Goal: Task Accomplishment & Management: Use online tool/utility

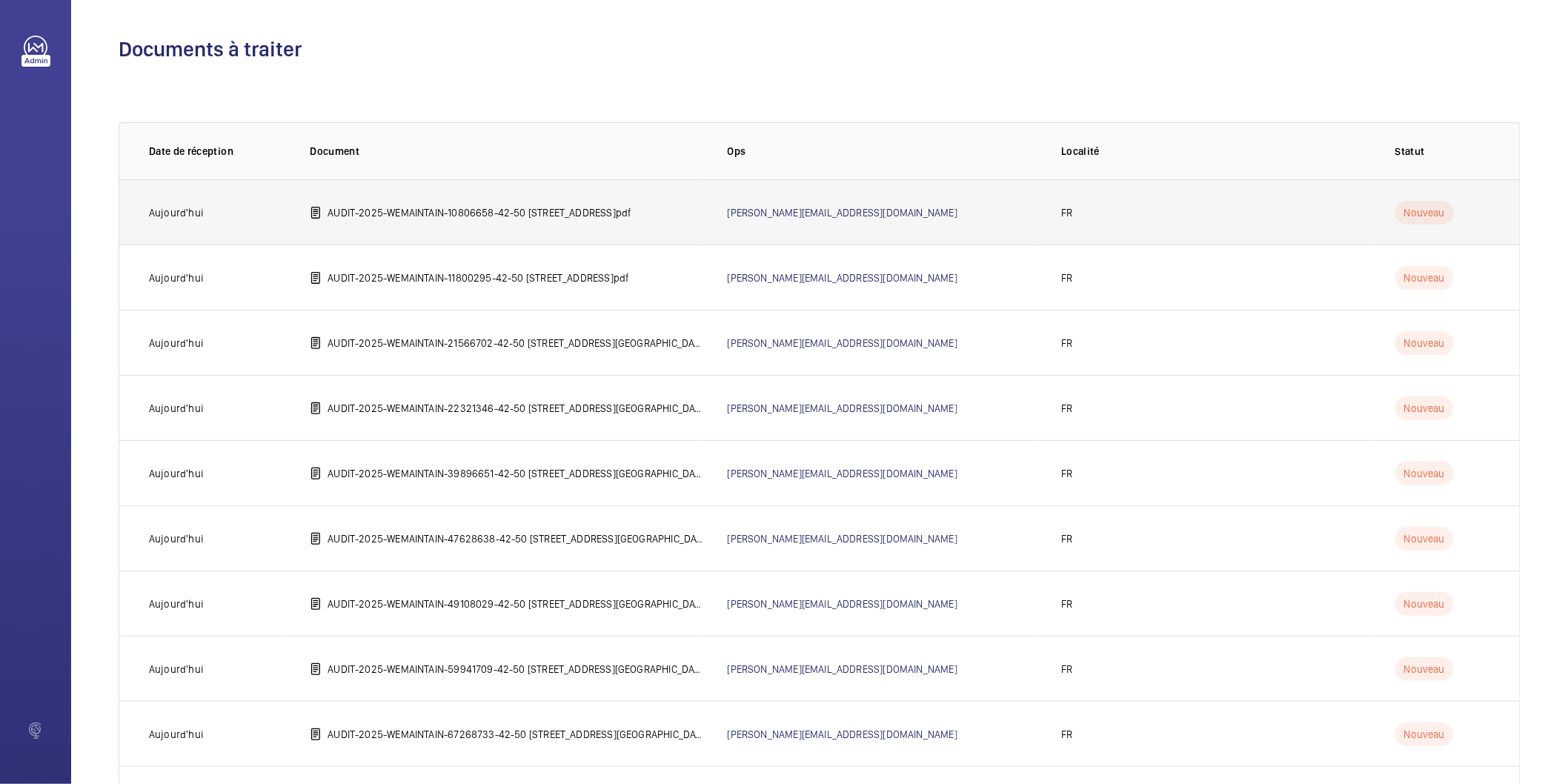
click at [505, 212] on p "AUDIT-2025-WEMAINTAIN-10806658-42-50 [STREET_ADDRESS]pdf" at bounding box center [479, 212] width 304 height 15
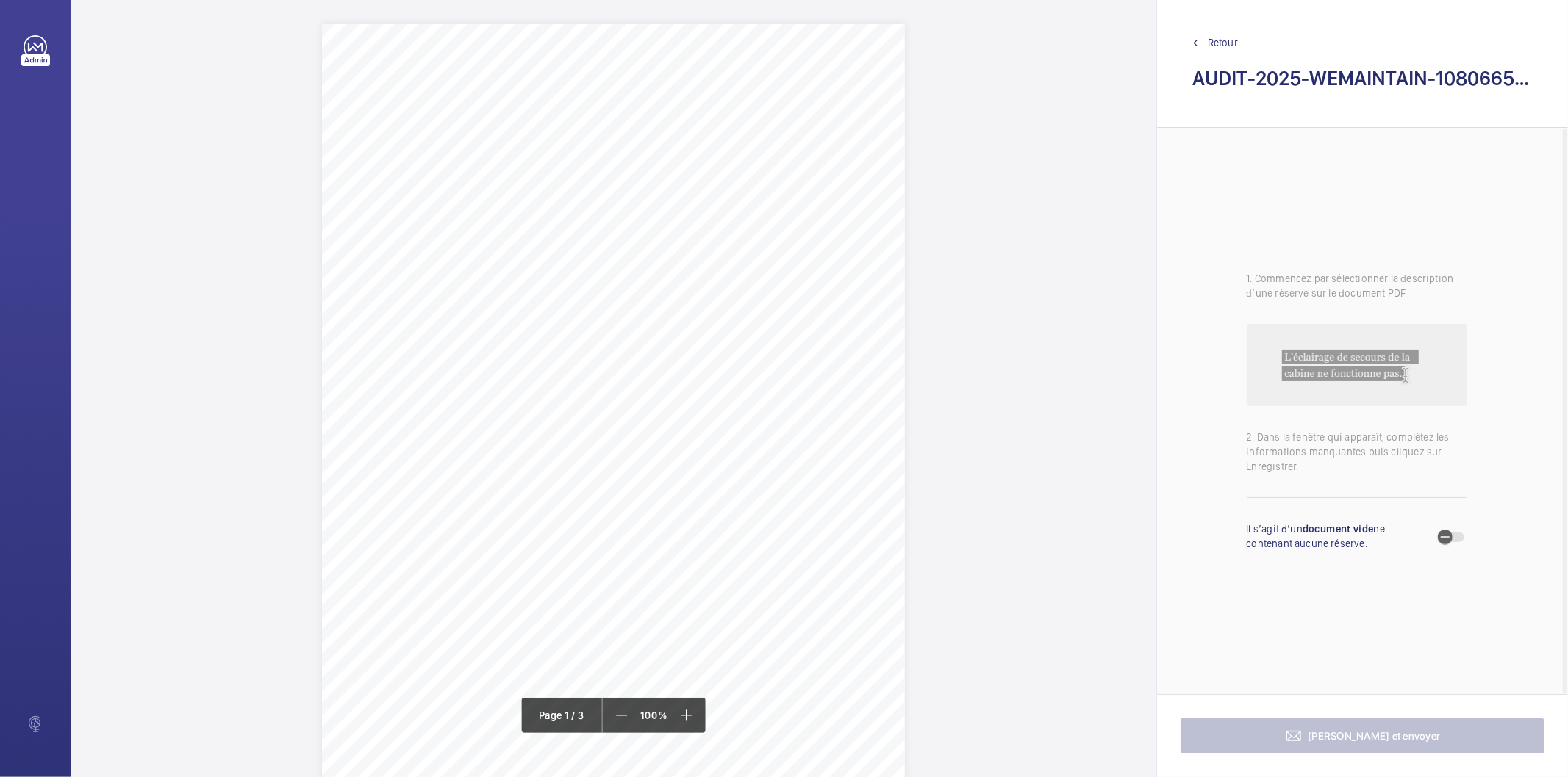
drag, startPoint x: 591, startPoint y: 182, endPoint x: 429, endPoint y: 180, distance: 162.0
click at [431, 180] on span "[STREET_ADDRESS]" at bounding box center [480, 182] width 98 height 10
click at [481, 353] on textarea "[STREET_ADDRESS]" at bounding box center [488, 364] width 252 height 66
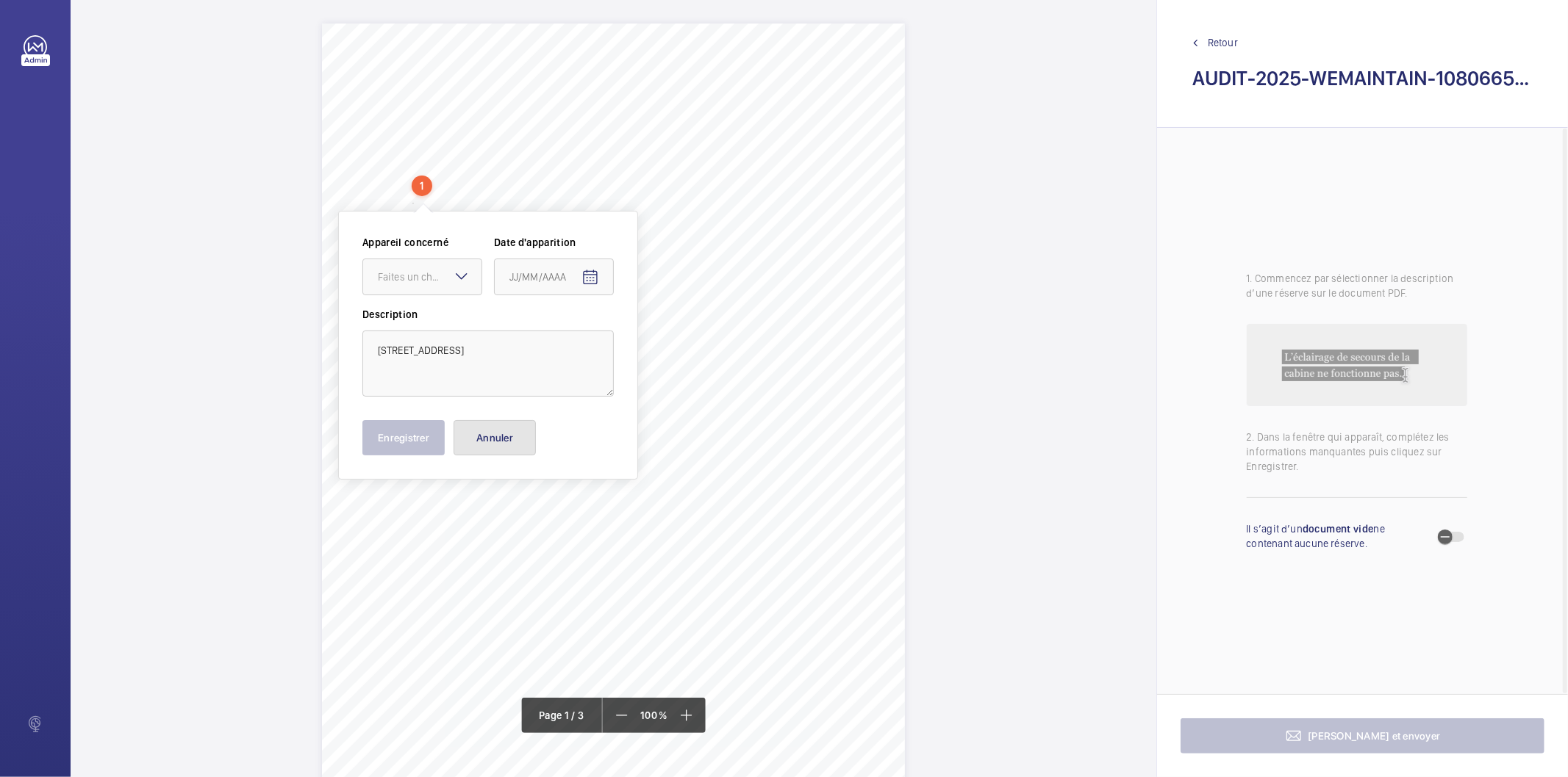
click at [508, 434] on button "Annuler" at bounding box center [494, 437] width 82 height 35
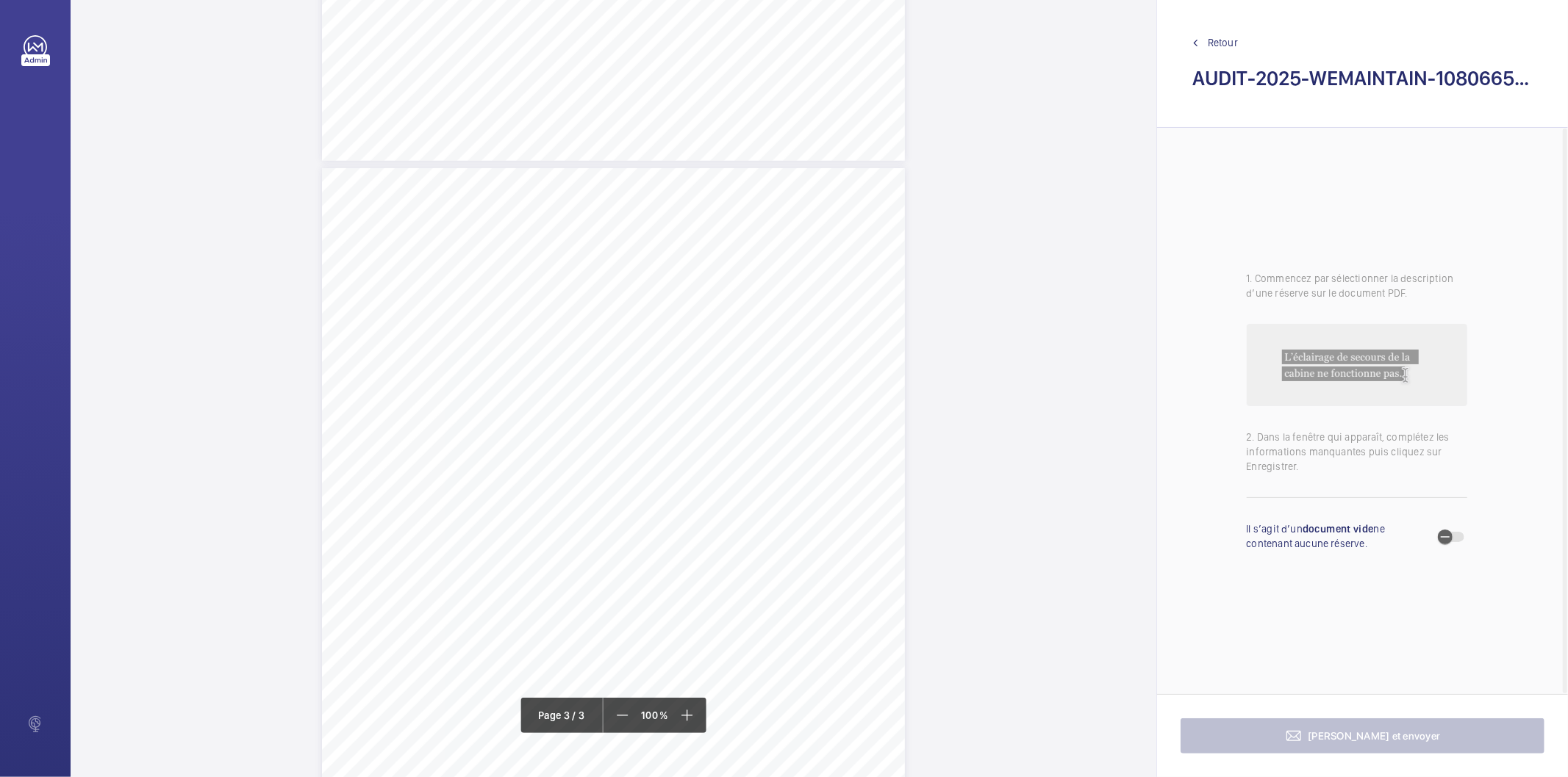
scroll to position [1193, 0]
click at [950, 276] on div "LE VAILLANT [STREET_ADDRESS][PERSON_NAME] Tél.: [PHONE_NUMBER] AUDIT TECHNIQUE …" at bounding box center [613, 75] width 1086 height 2488
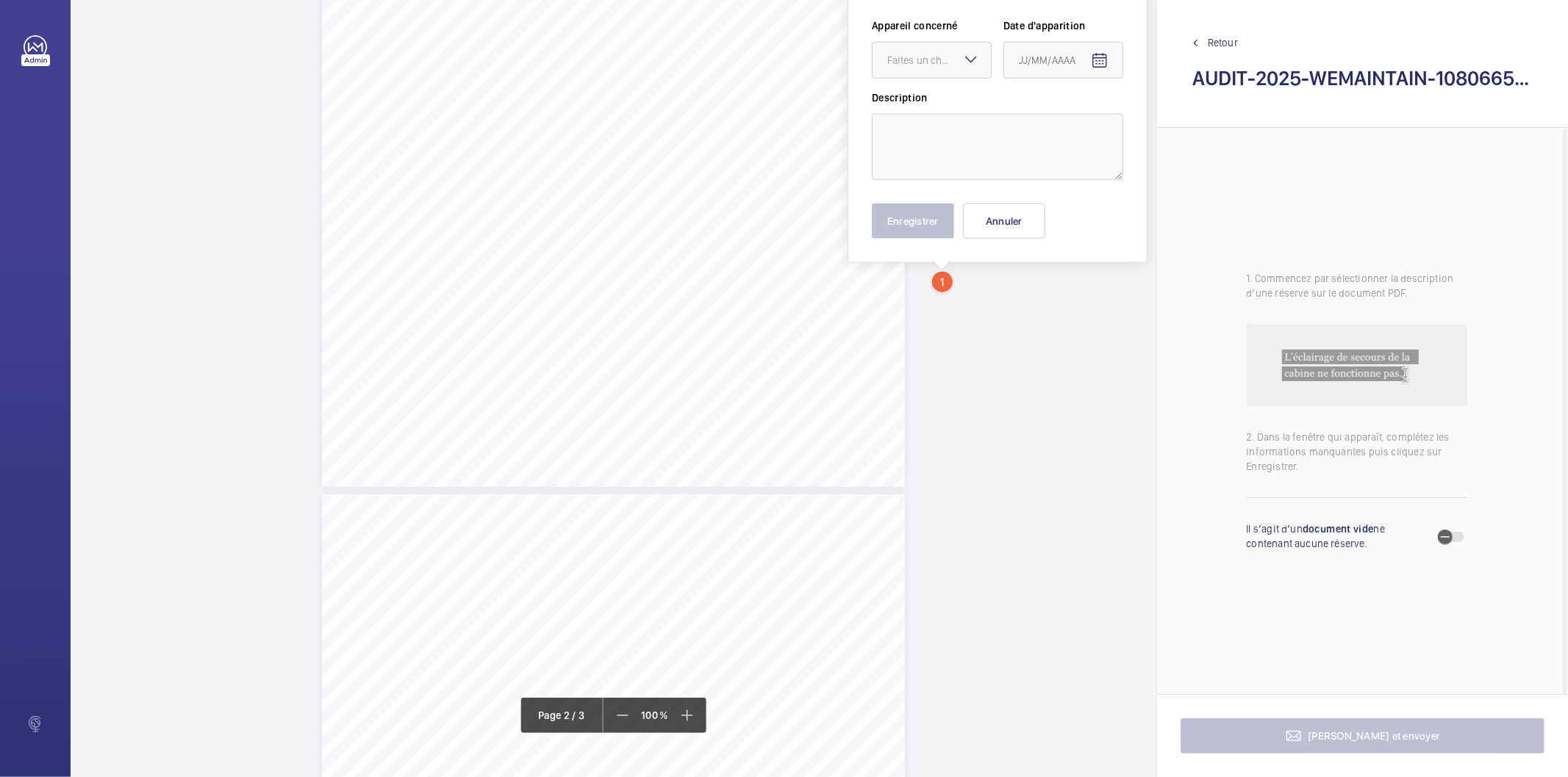
scroll to position [1097, 0]
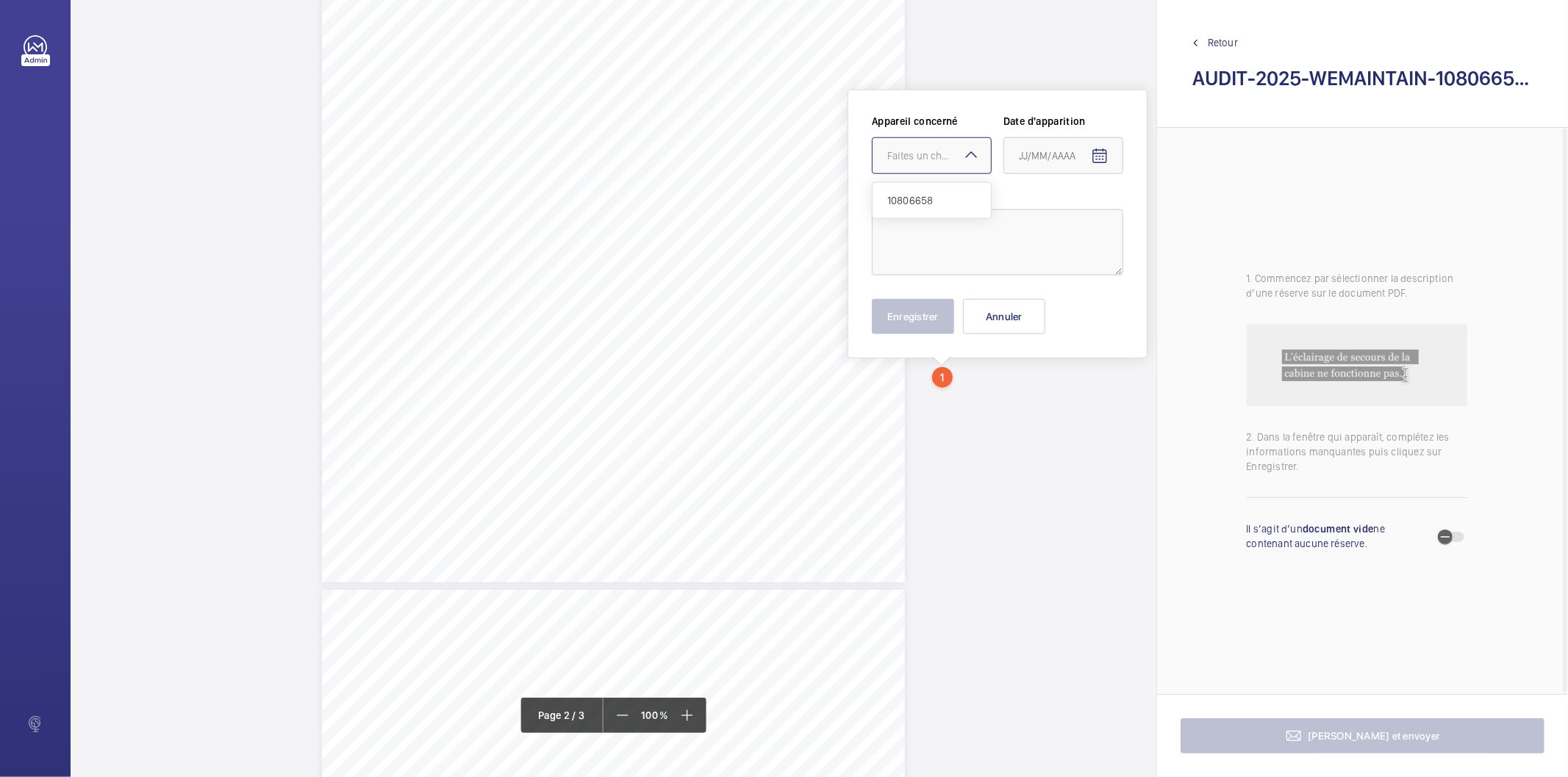
click at [972, 160] on mat-icon at bounding box center [971, 155] width 17 height 17
click at [1029, 322] on button "Annuler" at bounding box center [1004, 317] width 82 height 35
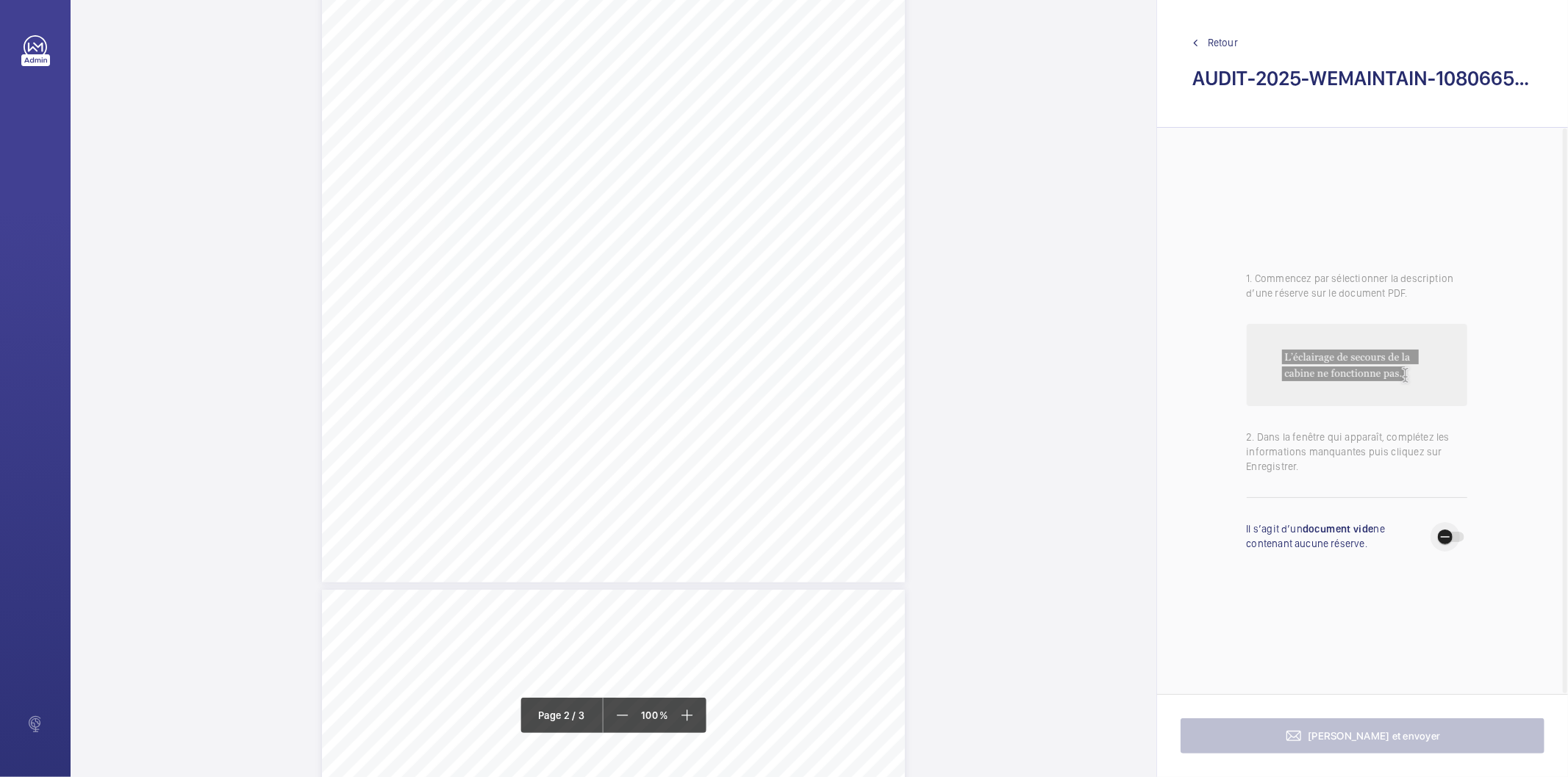
click at [1453, 538] on span "button" at bounding box center [1446, 537] width 30 height 30
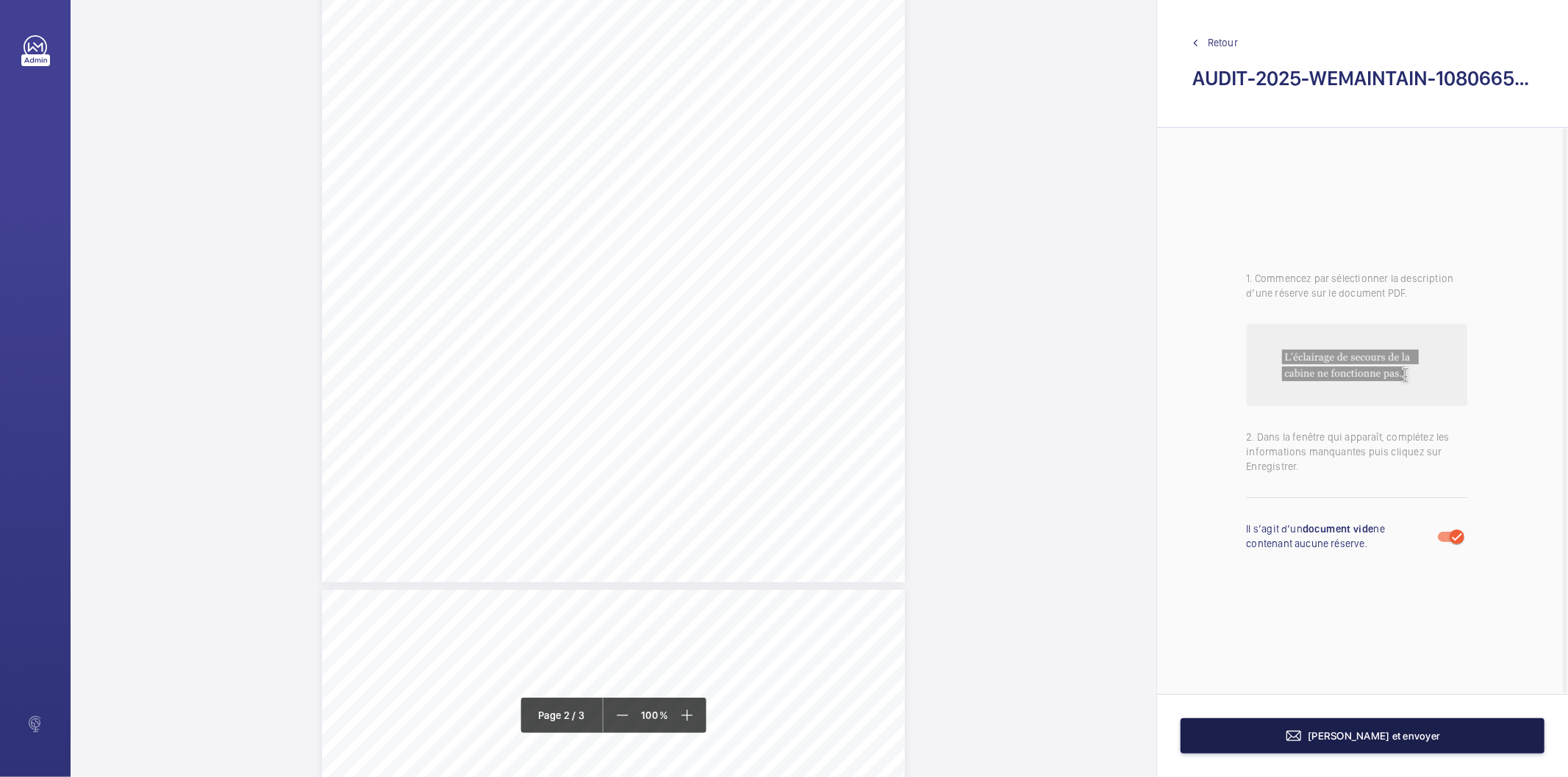
click at [1378, 739] on span "[PERSON_NAME] et envoyer" at bounding box center [1374, 736] width 132 height 11
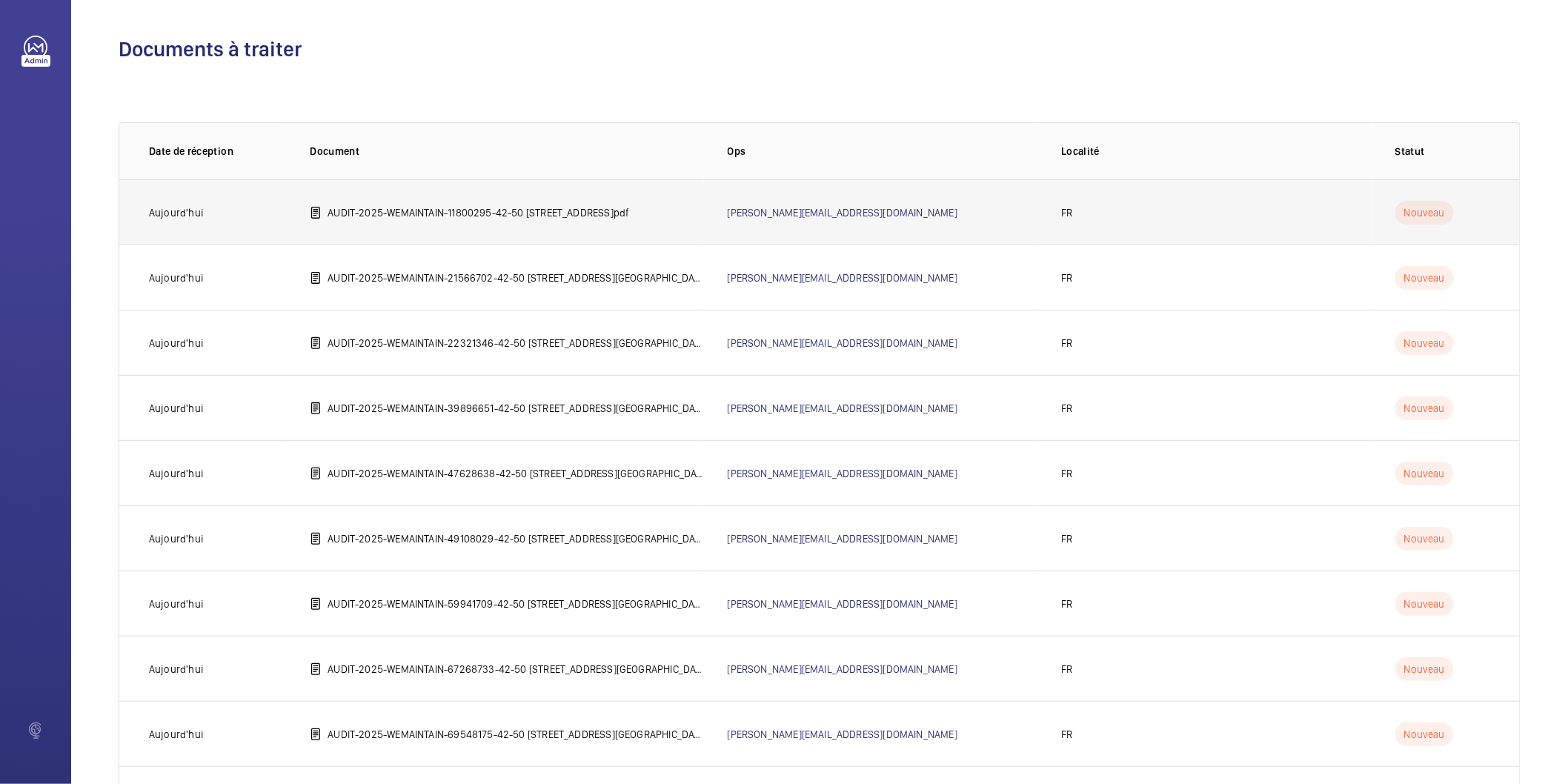
click at [506, 205] on p "AUDIT-2025-WEMAINTAIN-11800295-42-50 [STREET_ADDRESS]pdf" at bounding box center [478, 212] width 302 height 15
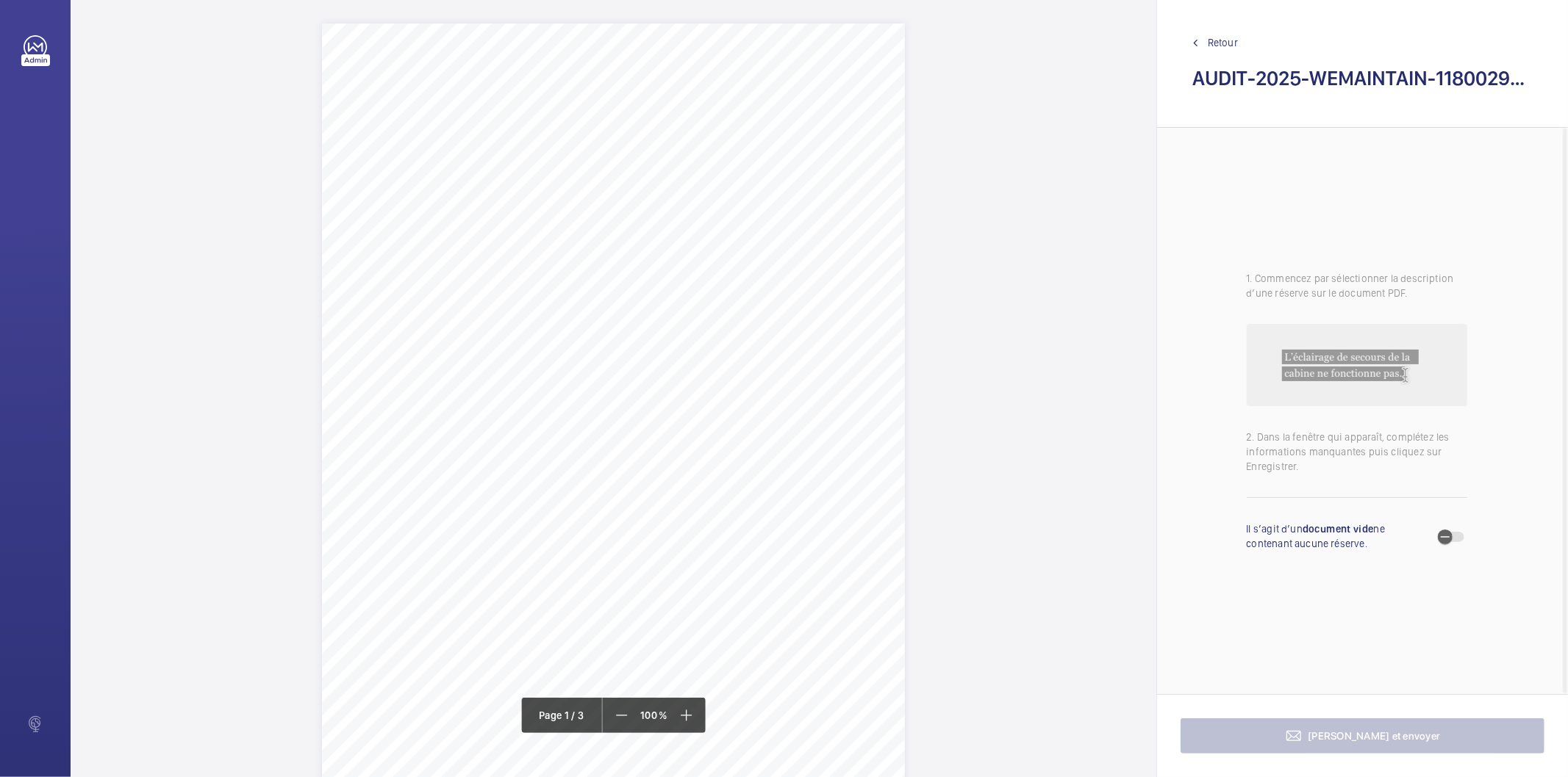
drag, startPoint x: 714, startPoint y: 221, endPoint x: 511, endPoint y: 223, distance: 203.0
click at [511, 223] on span "SAVILLS - [STREET_ADDRESS]" at bounding box center [584, 223] width 149 height 10
copy span "SAVILLS - [STREET_ADDRESS]"
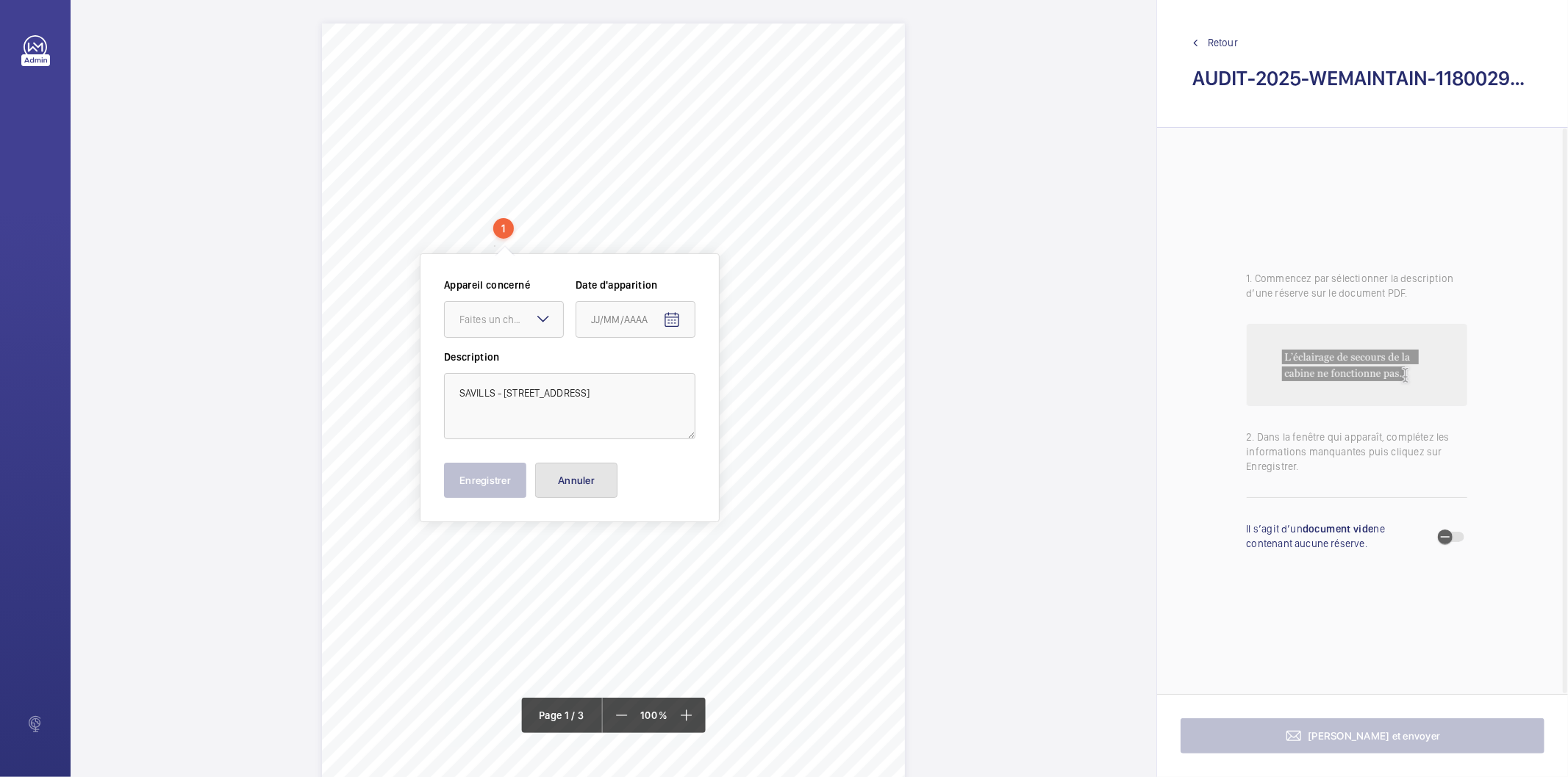
click at [586, 480] on button "Annuler" at bounding box center [577, 480] width 82 height 35
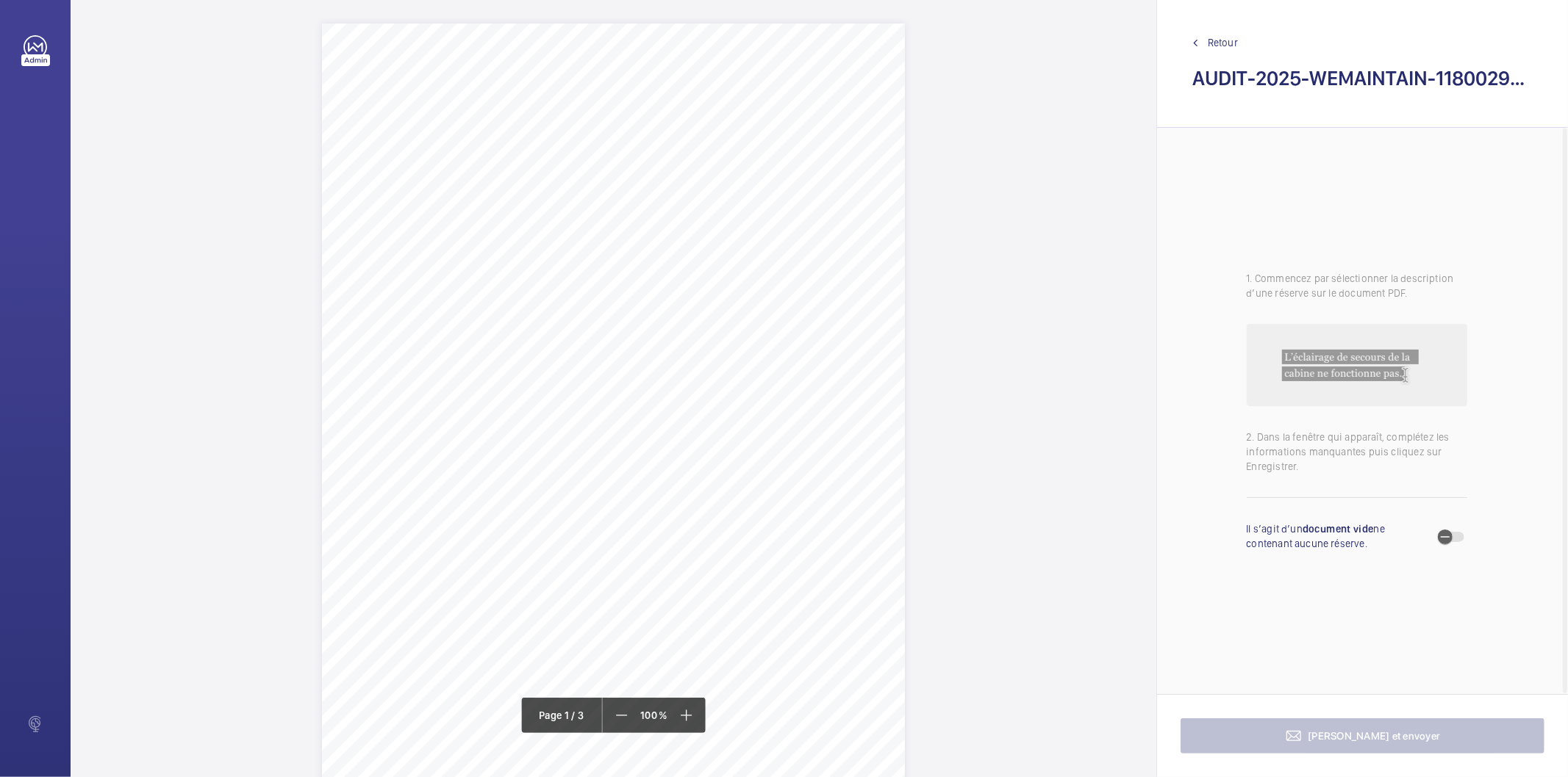
click at [1295, 77] on h2 "AUDIT-2025-WEMAINTAIN-11800295-42-50 [STREET_ADDRESS]pdf" at bounding box center [1363, 78] width 341 height 27
copy h2 "AUDIT-2025-WEMAINTAIN-11800295-42-50 [STREET_ADDRESS]pdf"
click at [860, 294] on div "LE VAILLANT [STREET_ADDRESS][PERSON_NAME] Tél.: [PHONE_NUMBER] AUDIT TECHNIQUE …" at bounding box center [613, 436] width 583 height 824
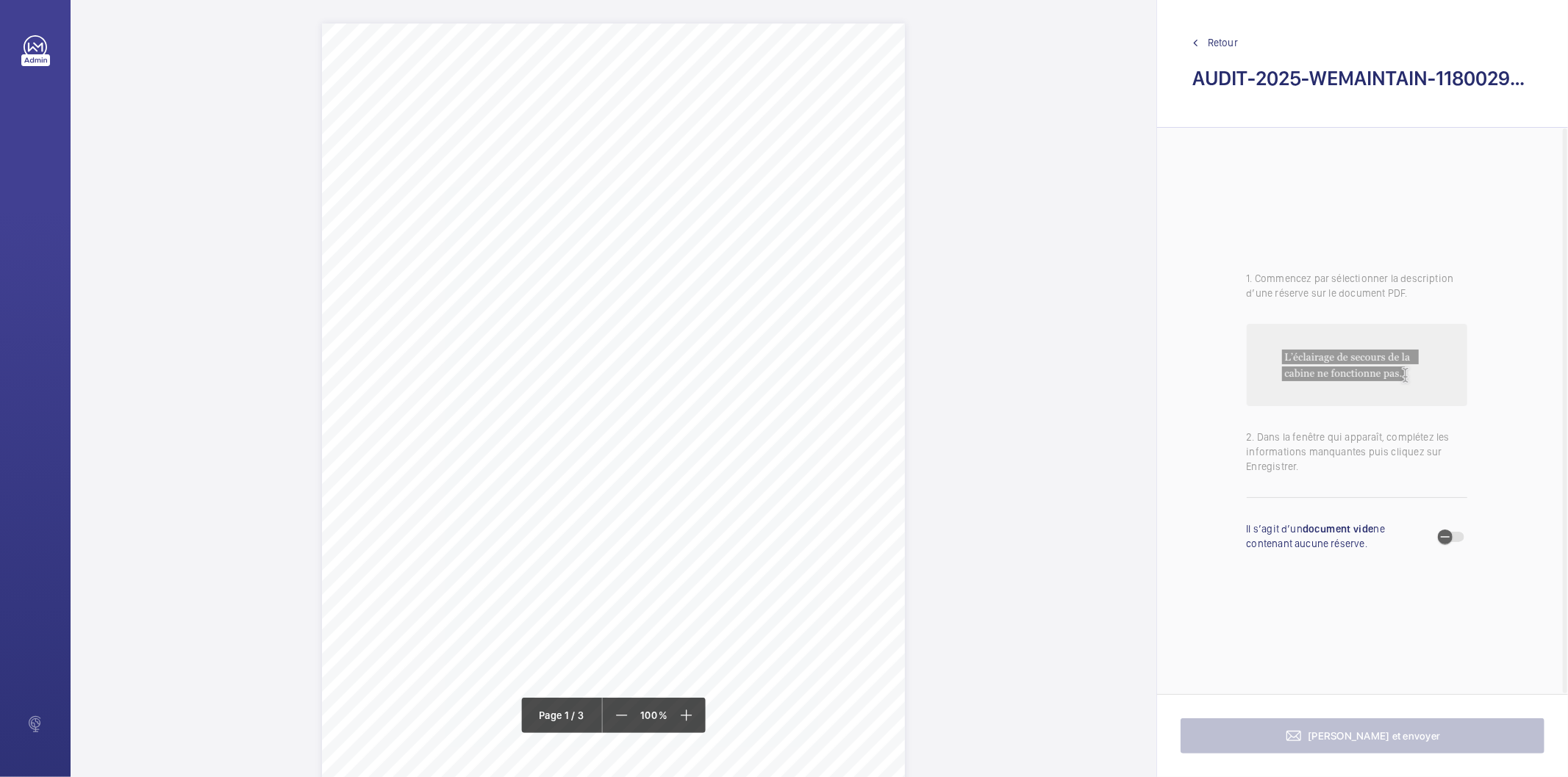
scroll to position [25, 0]
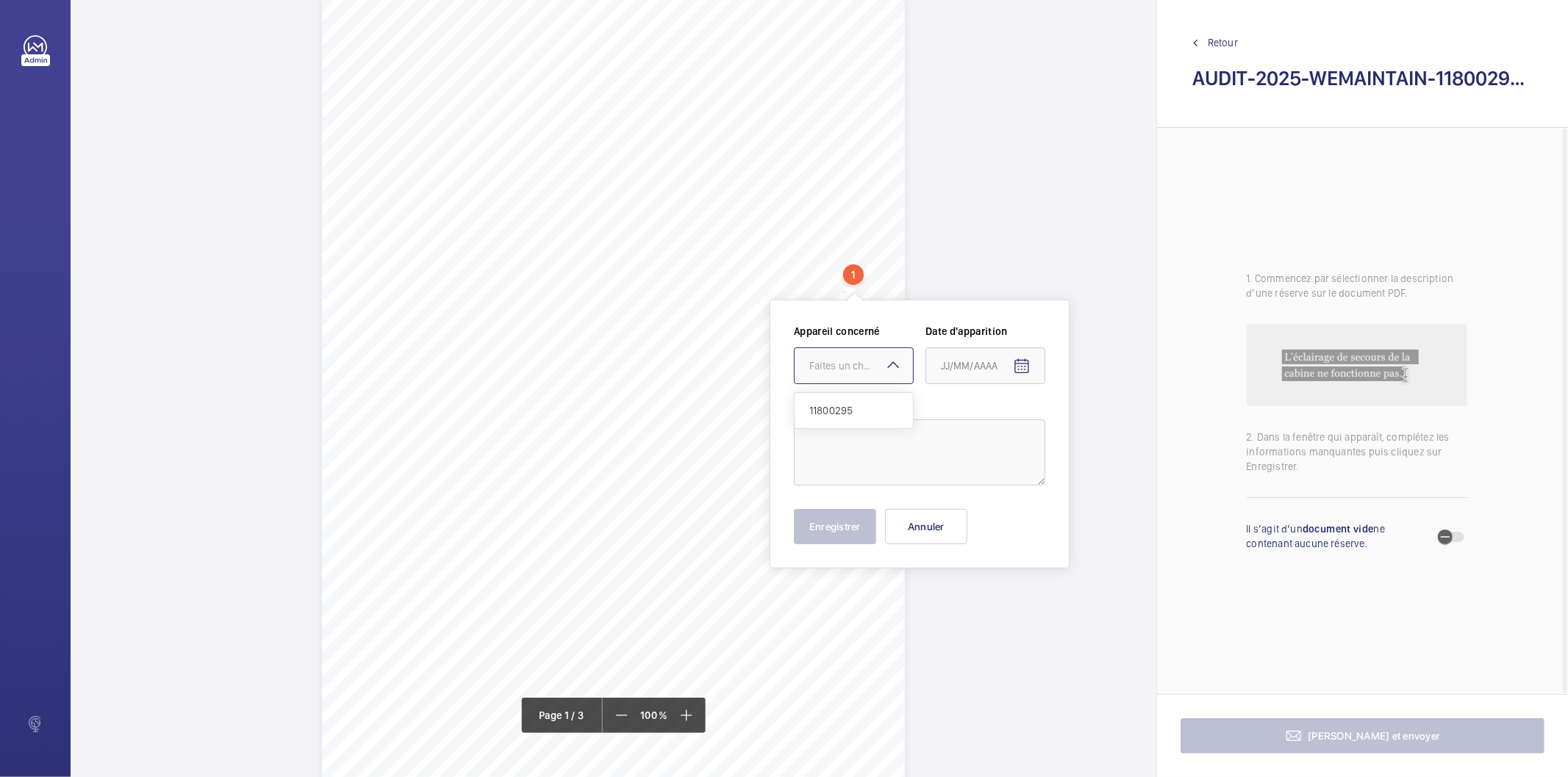
click at [891, 366] on mat-icon at bounding box center [893, 365] width 17 height 17
click at [921, 526] on button "Annuler" at bounding box center [926, 526] width 82 height 35
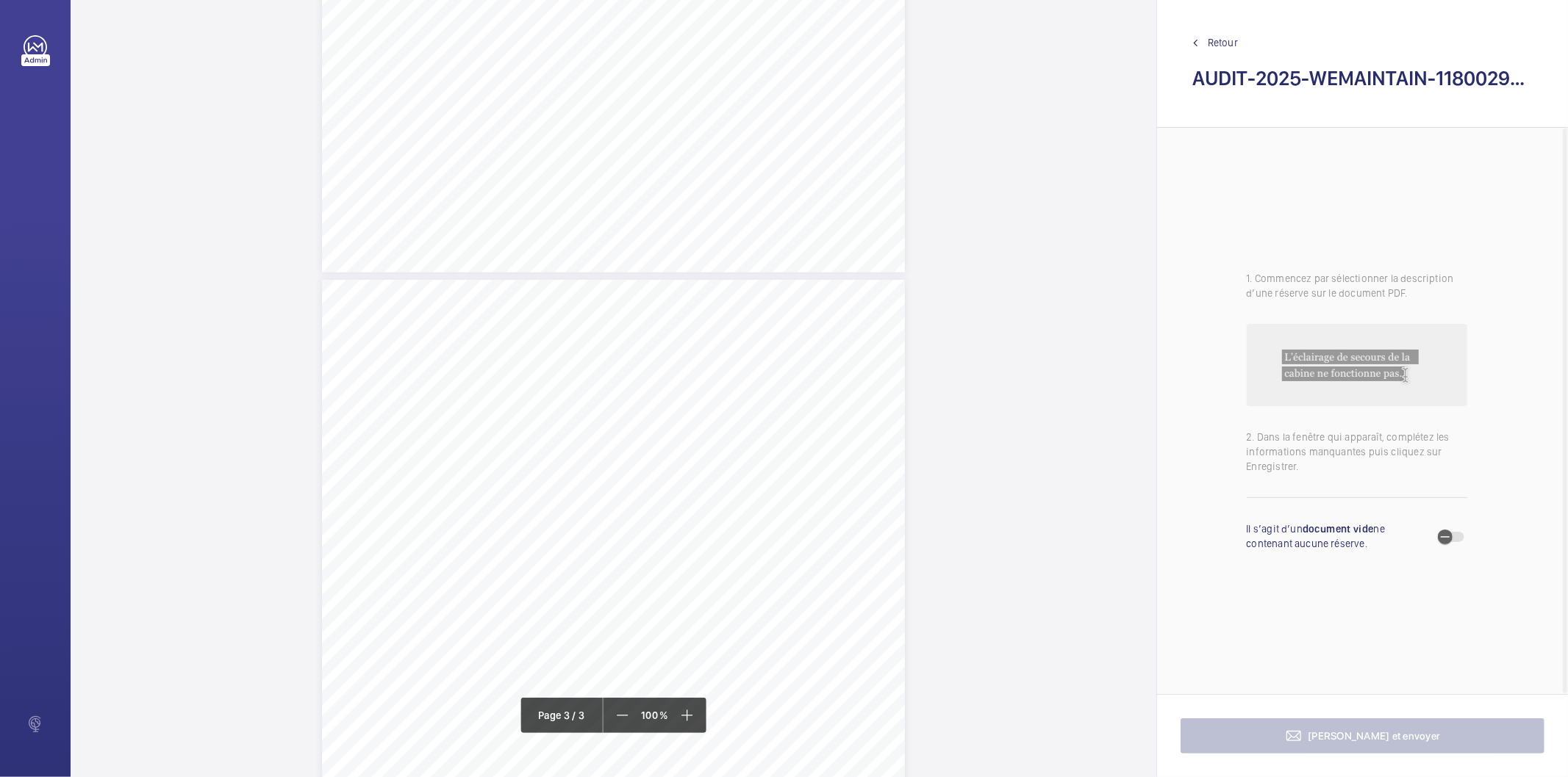
scroll to position [1413, 0]
drag, startPoint x: 364, startPoint y: 471, endPoint x: 574, endPoint y: 475, distance: 210.0
click at [574, 475] on div "AUDIT TECHNIQUE PERIODIQUE - App. N° 11800295 [STREET_ADDRESS] TRAVAUX A LA CHA…" at bounding box center [613, 685] width 583 height 824
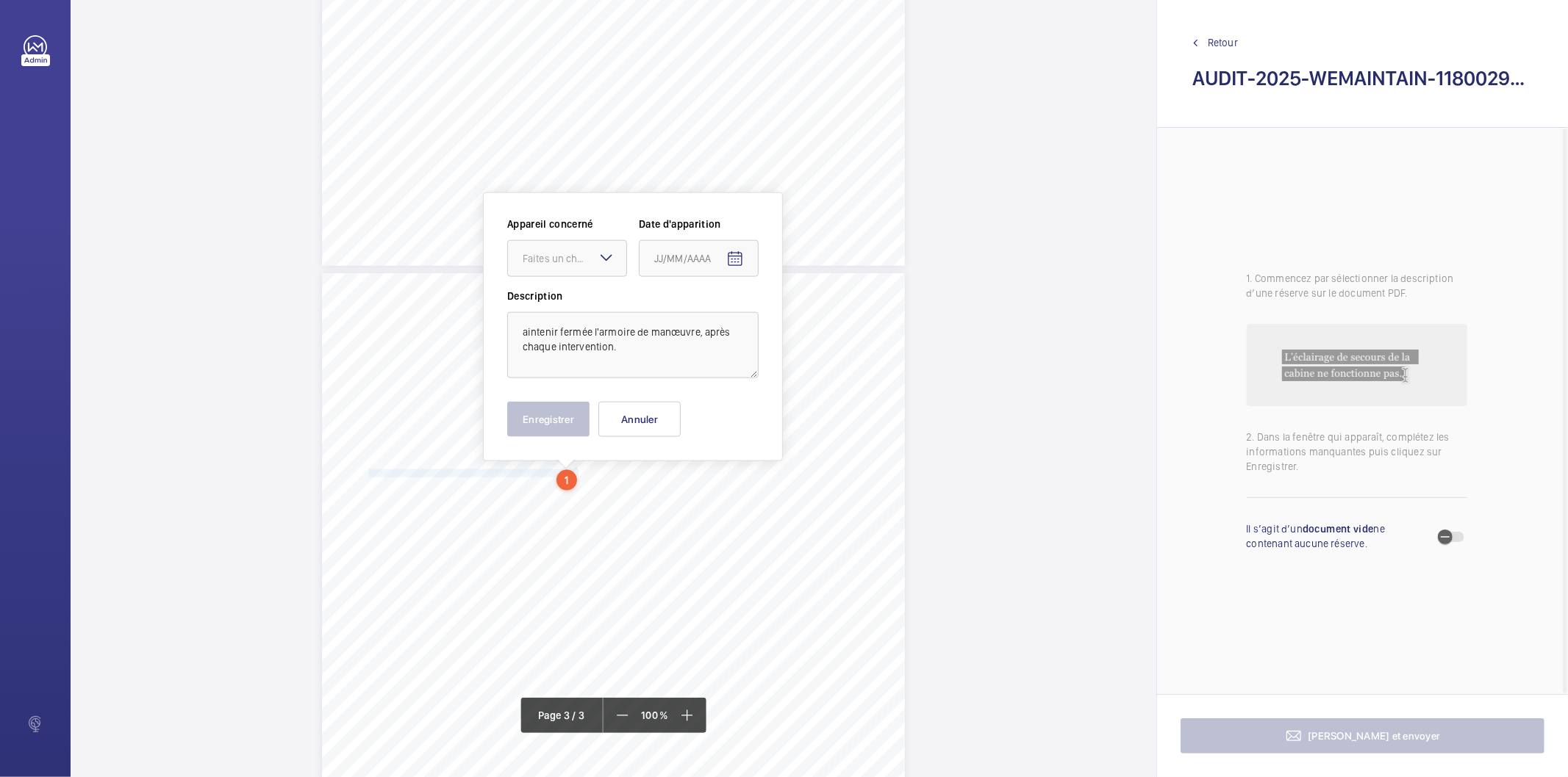
scroll to position [1516, 0]
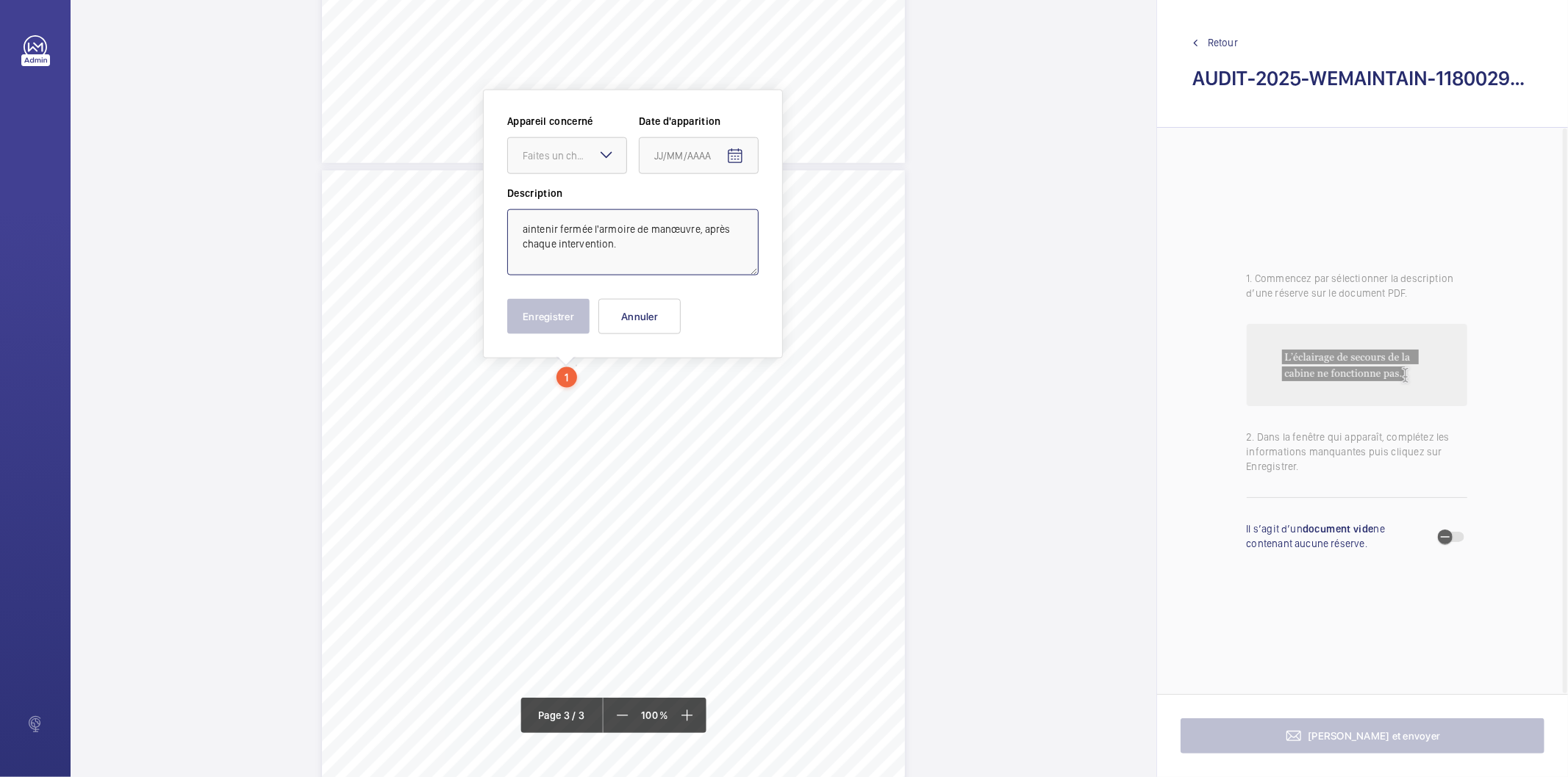
click at [582, 230] on textarea "aintenir fermée l'armoire de manœuvre, après chaque intervention." at bounding box center [633, 243] width 252 height 66
click at [547, 160] on div "Faites un choix" at bounding box center [574, 155] width 104 height 15
click at [549, 199] on span "11800295" at bounding box center [567, 200] width 89 height 15
type textarea "Maintenir fermée l'armoire de manœuvre, après chaque intervention."
click at [736, 155] on mat-icon "Open calendar" at bounding box center [735, 156] width 17 height 17
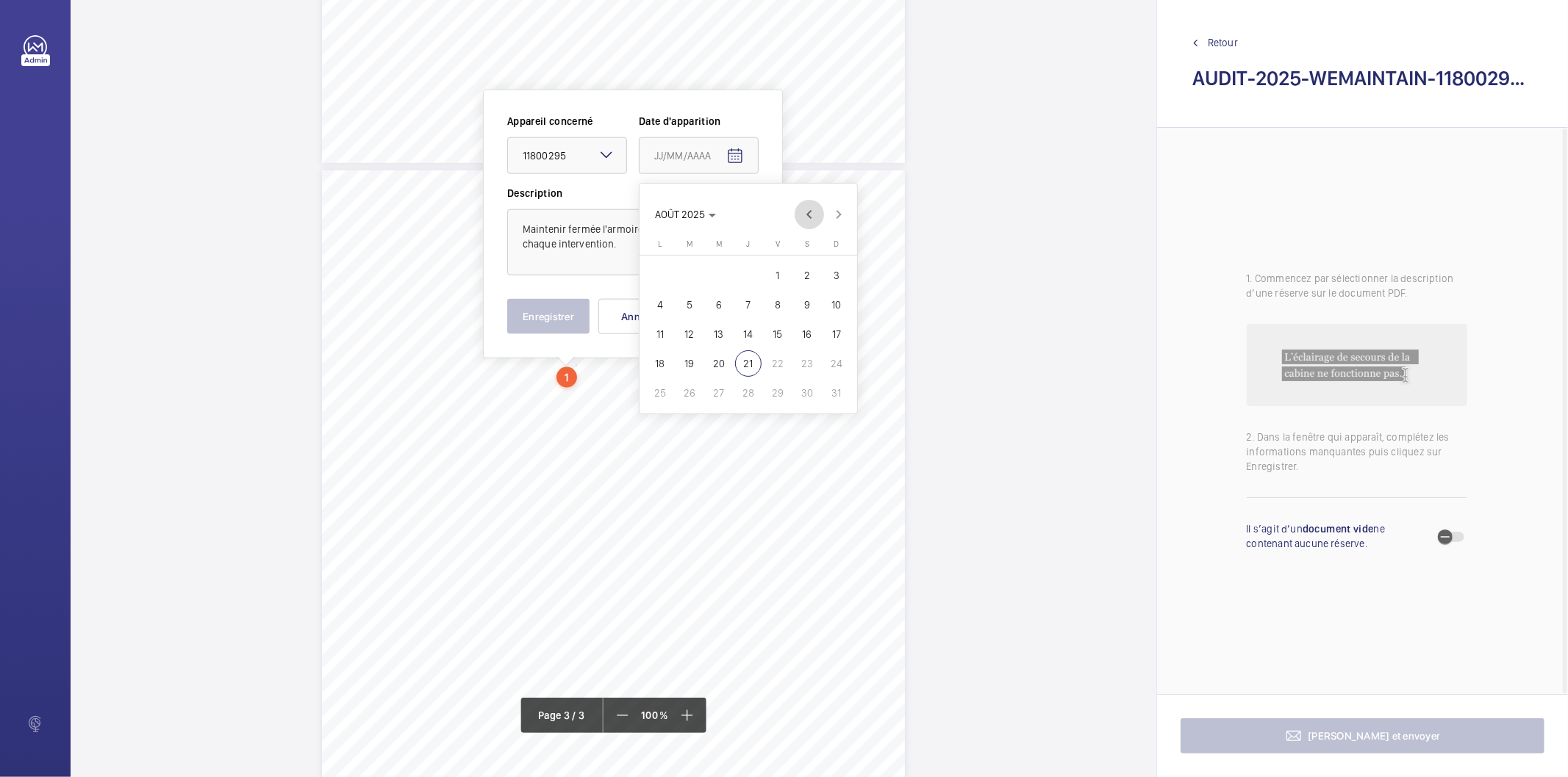
click at [809, 214] on span "Previous month" at bounding box center [810, 215] width 30 height 30
click at [777, 389] on span "27" at bounding box center [777, 393] width 26 height 26
type input "[DATE]"
click at [556, 319] on button "Enregistrer" at bounding box center [549, 317] width 82 height 35
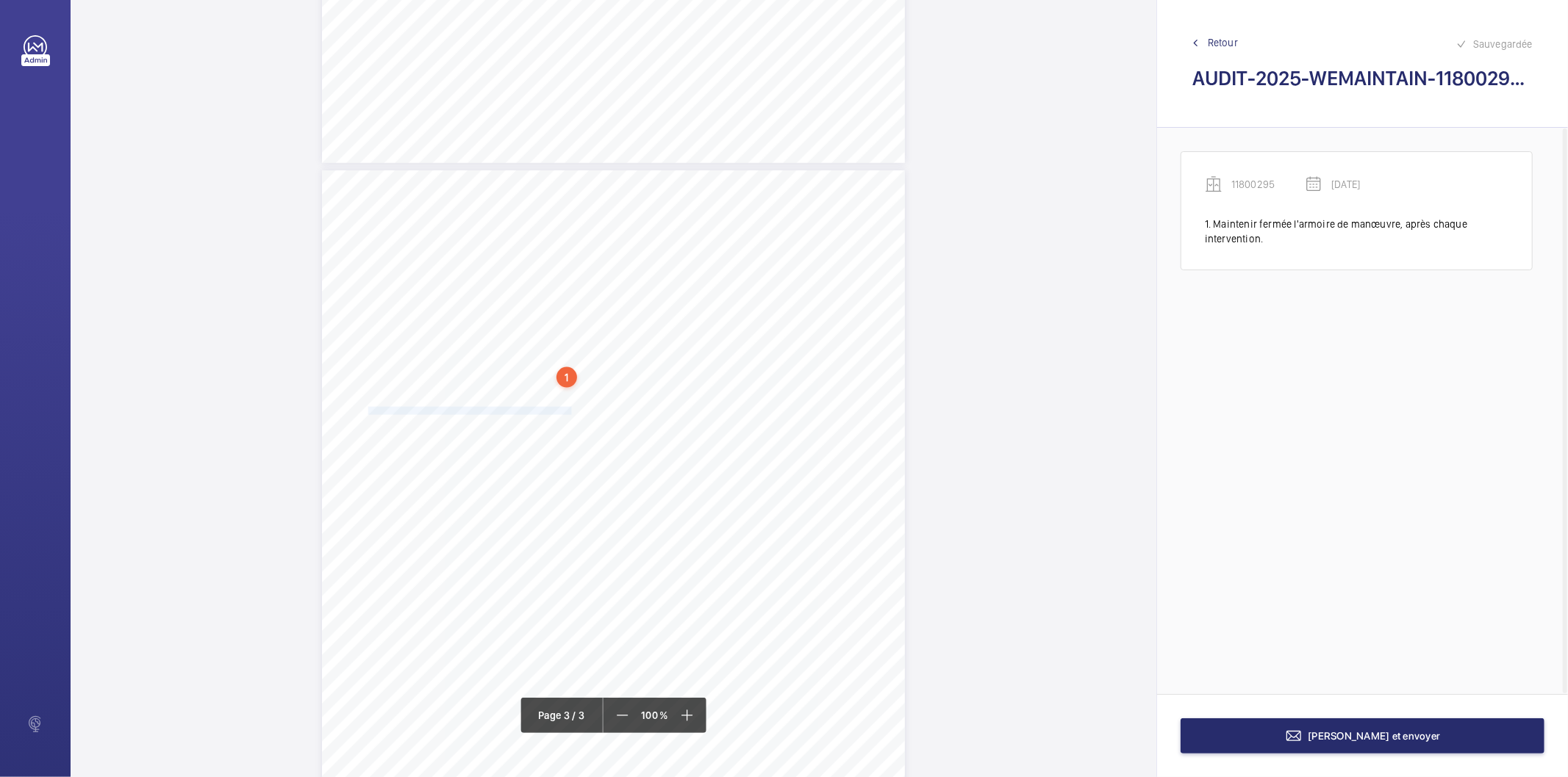
drag, startPoint x: 363, startPoint y: 411, endPoint x: 568, endPoint y: 411, distance: 205.0
click at [568, 411] on div "AUDIT TECHNIQUE PERIODIQUE - App. N° 11800295 [STREET_ADDRESS] TRAVAUX A LA CHA…" at bounding box center [613, 582] width 583 height 824
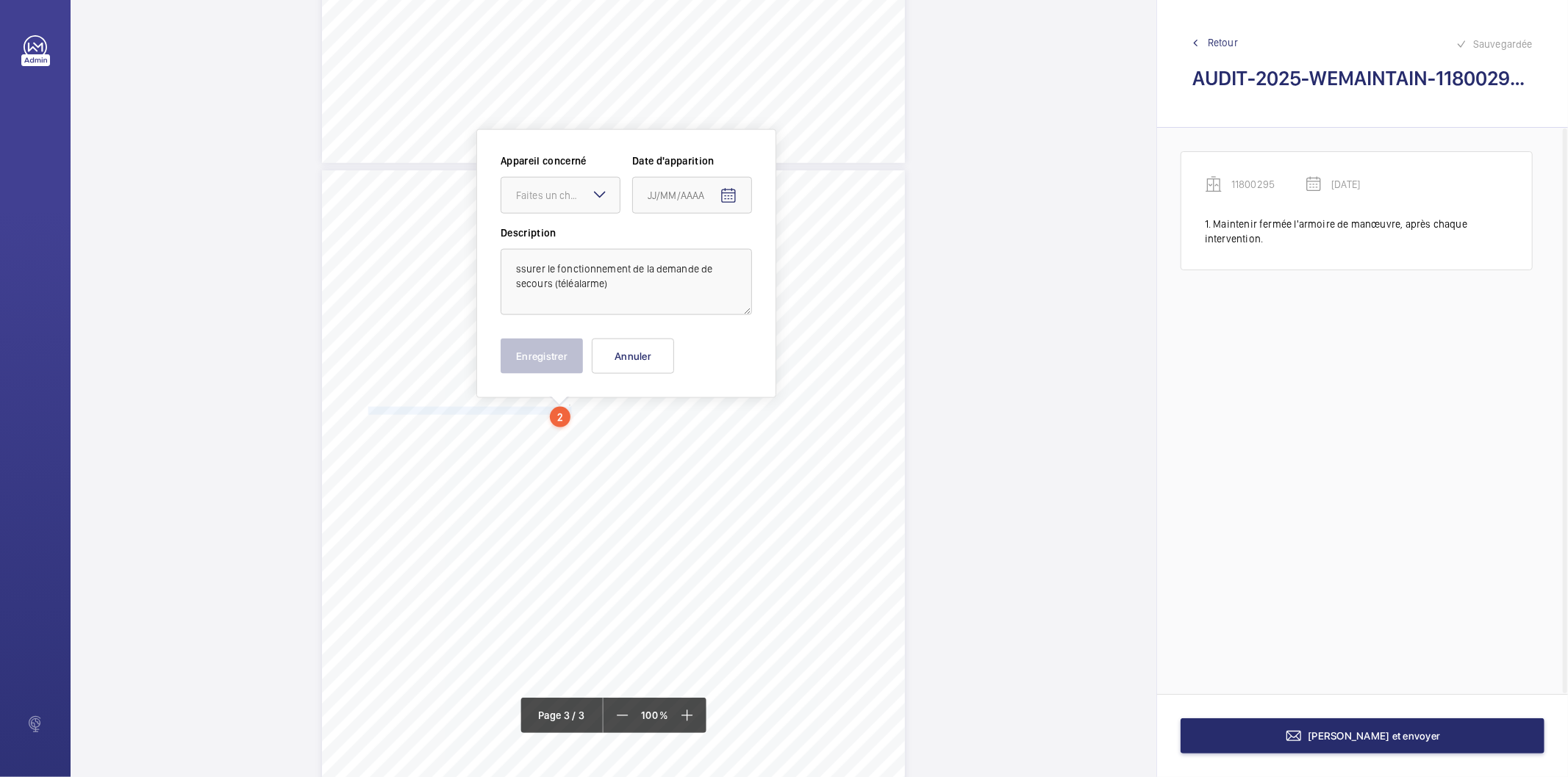
scroll to position [1556, 0]
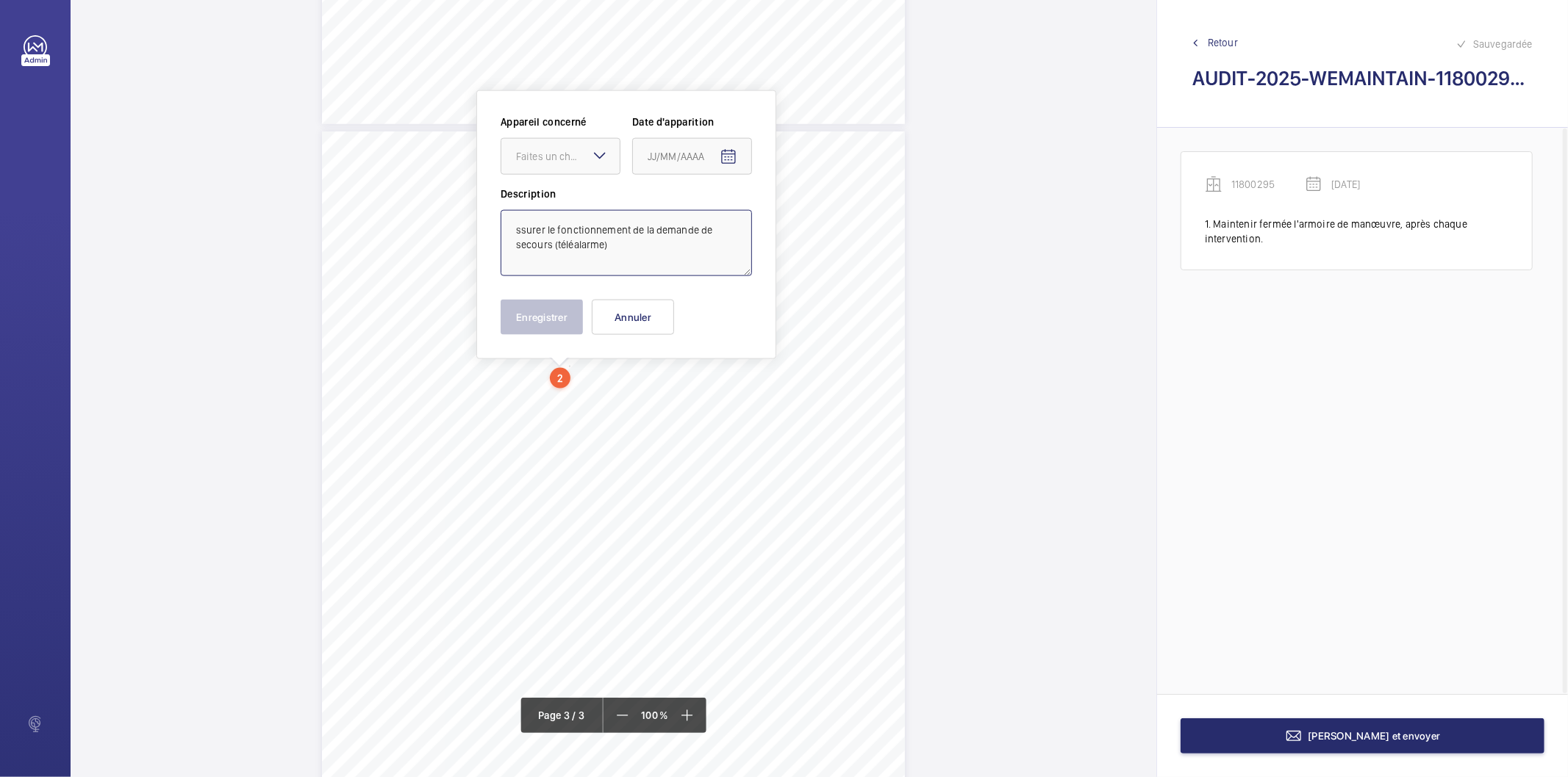
click at [550, 228] on textarea "ssurer le fonctionnement de la demande de secours (téléalarme)" at bounding box center [626, 244] width 252 height 66
type textarea "Assurer le fonctionnement de la demande de secours (téléalarme)"
click at [591, 149] on mat-icon at bounding box center [600, 155] width 17 height 17
click at [564, 207] on span "11800295" at bounding box center [561, 201] width 89 height 15
click at [731, 156] on mat-icon "Open calendar" at bounding box center [729, 157] width 17 height 17
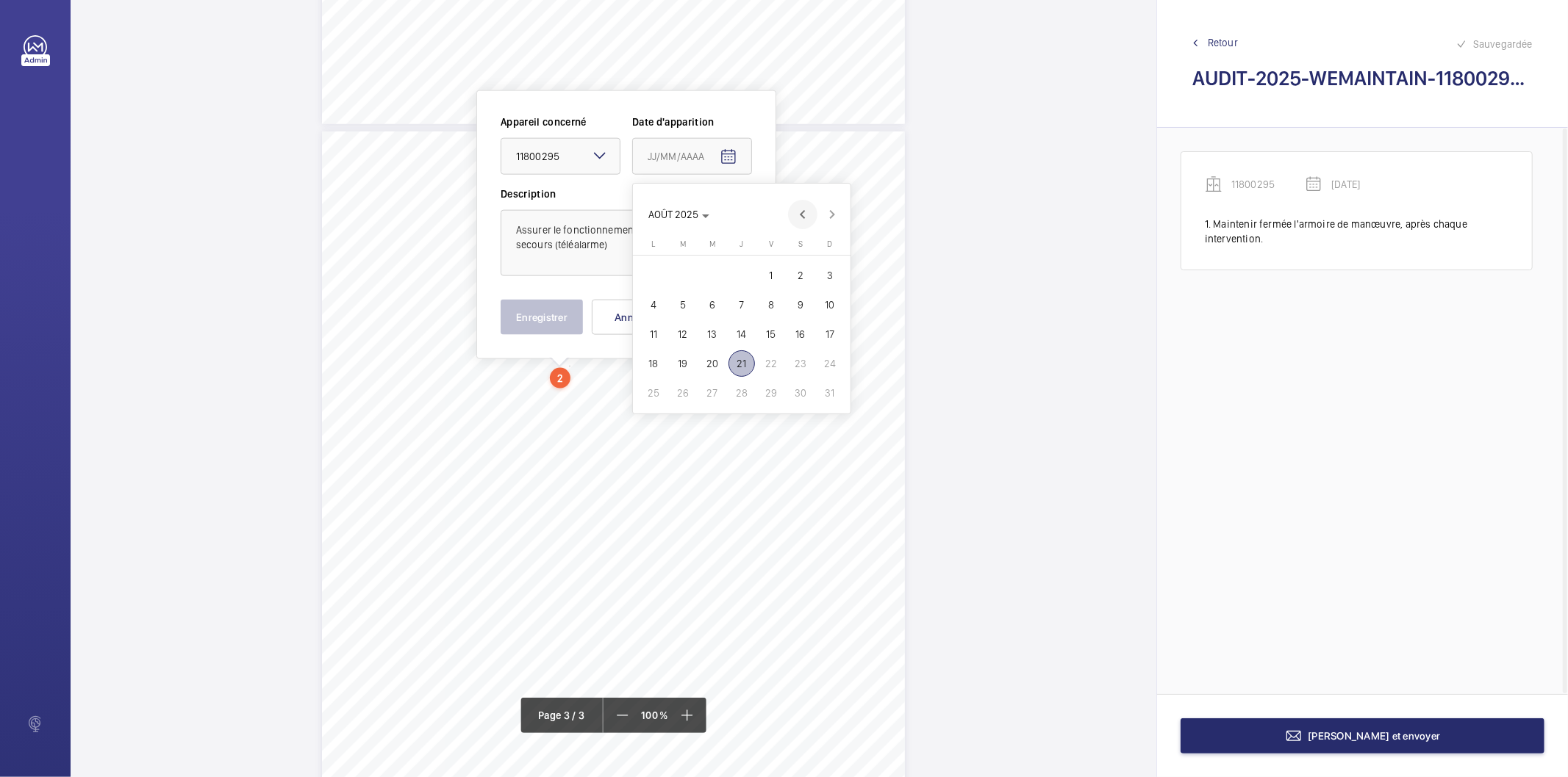
click at [800, 217] on span "Previous month" at bounding box center [803, 215] width 30 height 30
click at [766, 388] on span "27" at bounding box center [771, 393] width 26 height 26
type input "[DATE]"
drag, startPoint x: 550, startPoint y: 318, endPoint x: 542, endPoint y: 320, distance: 8.2
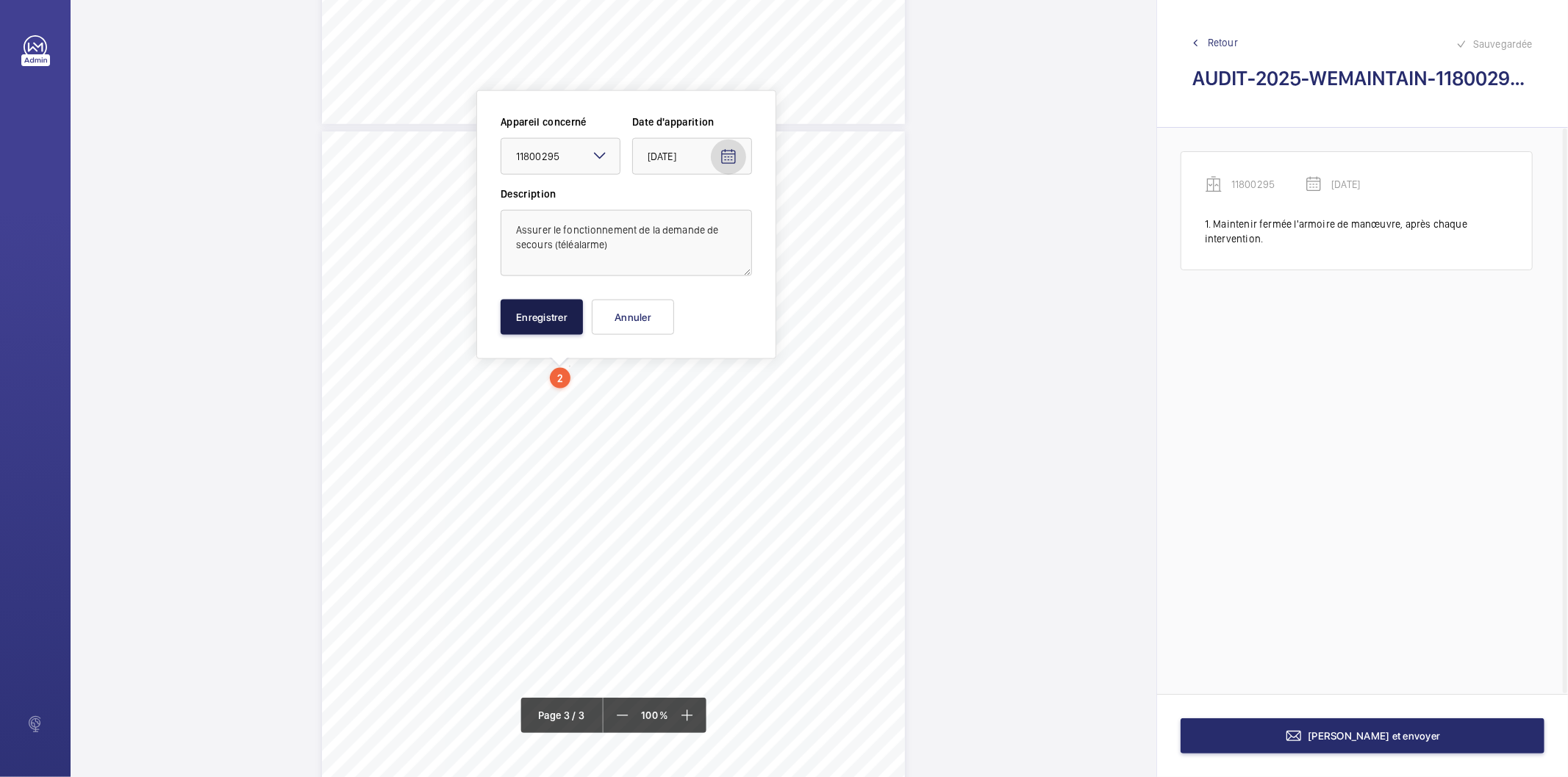
click at [547, 319] on button "Enregistrer" at bounding box center [542, 317] width 82 height 35
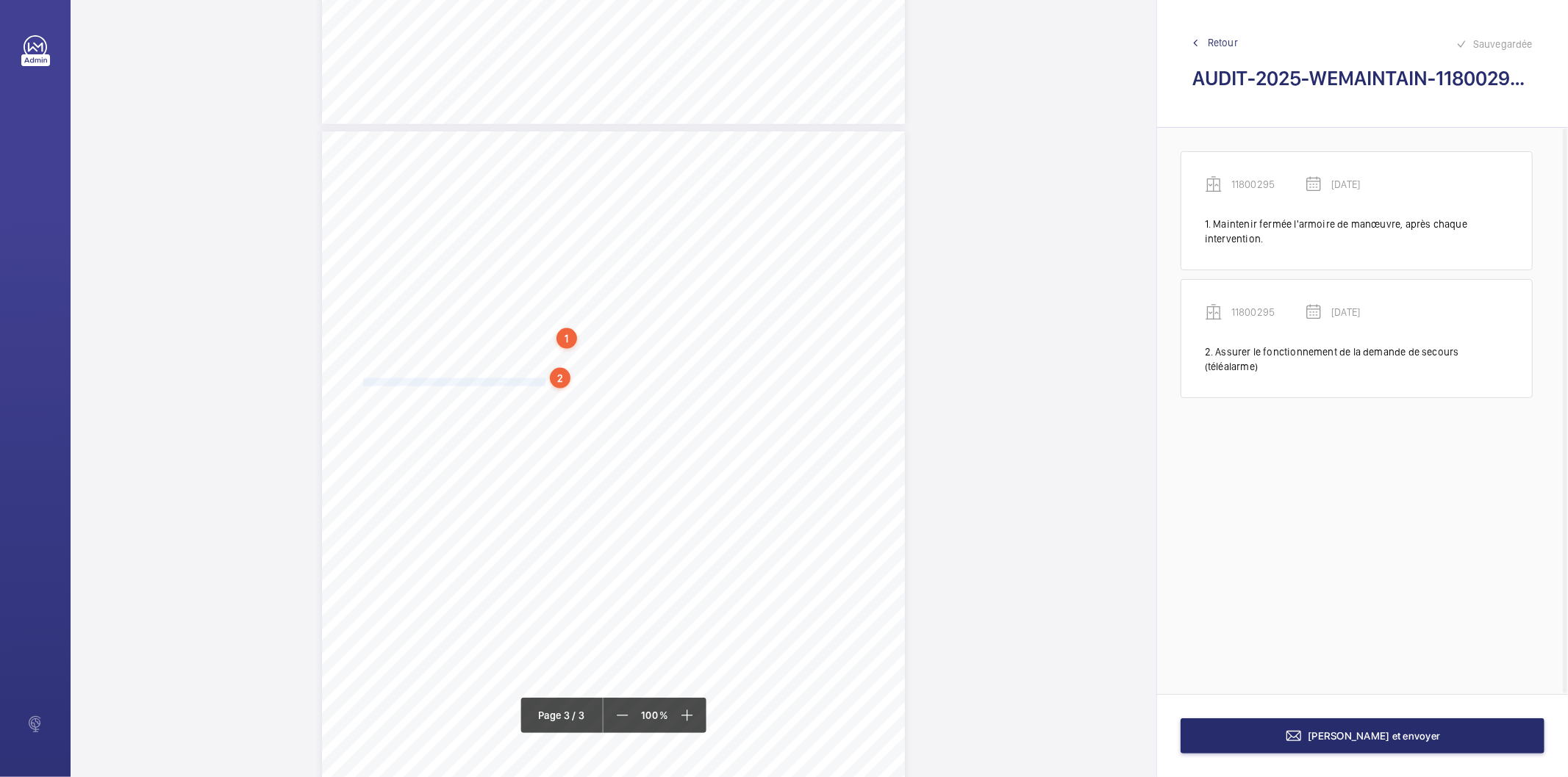
drag, startPoint x: 364, startPoint y: 382, endPoint x: 542, endPoint y: 377, distance: 178.1
click at [542, 379] on span "Remettre le faux plafond manquant au fond de la cabine ." at bounding box center [454, 382] width 183 height 7
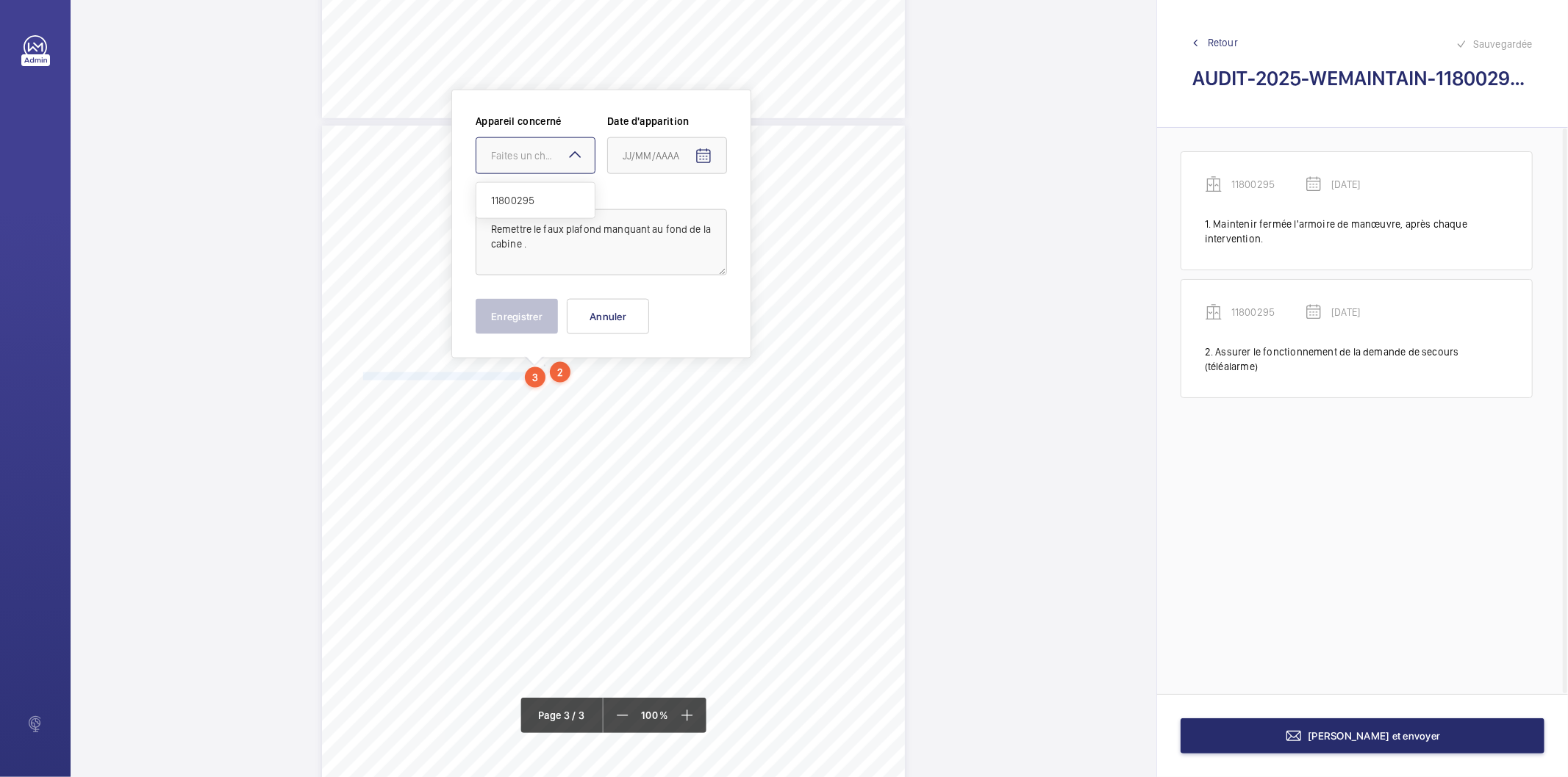
click at [537, 155] on div "Faites un choix" at bounding box center [542, 155] width 104 height 15
click at [523, 203] on span "11800295" at bounding box center [535, 200] width 89 height 15
click at [714, 158] on span "Open calendar" at bounding box center [703, 156] width 35 height 35
click at [769, 217] on span "Previous month" at bounding box center [778, 215] width 30 height 30
click at [773, 216] on span "Previous month" at bounding box center [778, 215] width 30 height 30
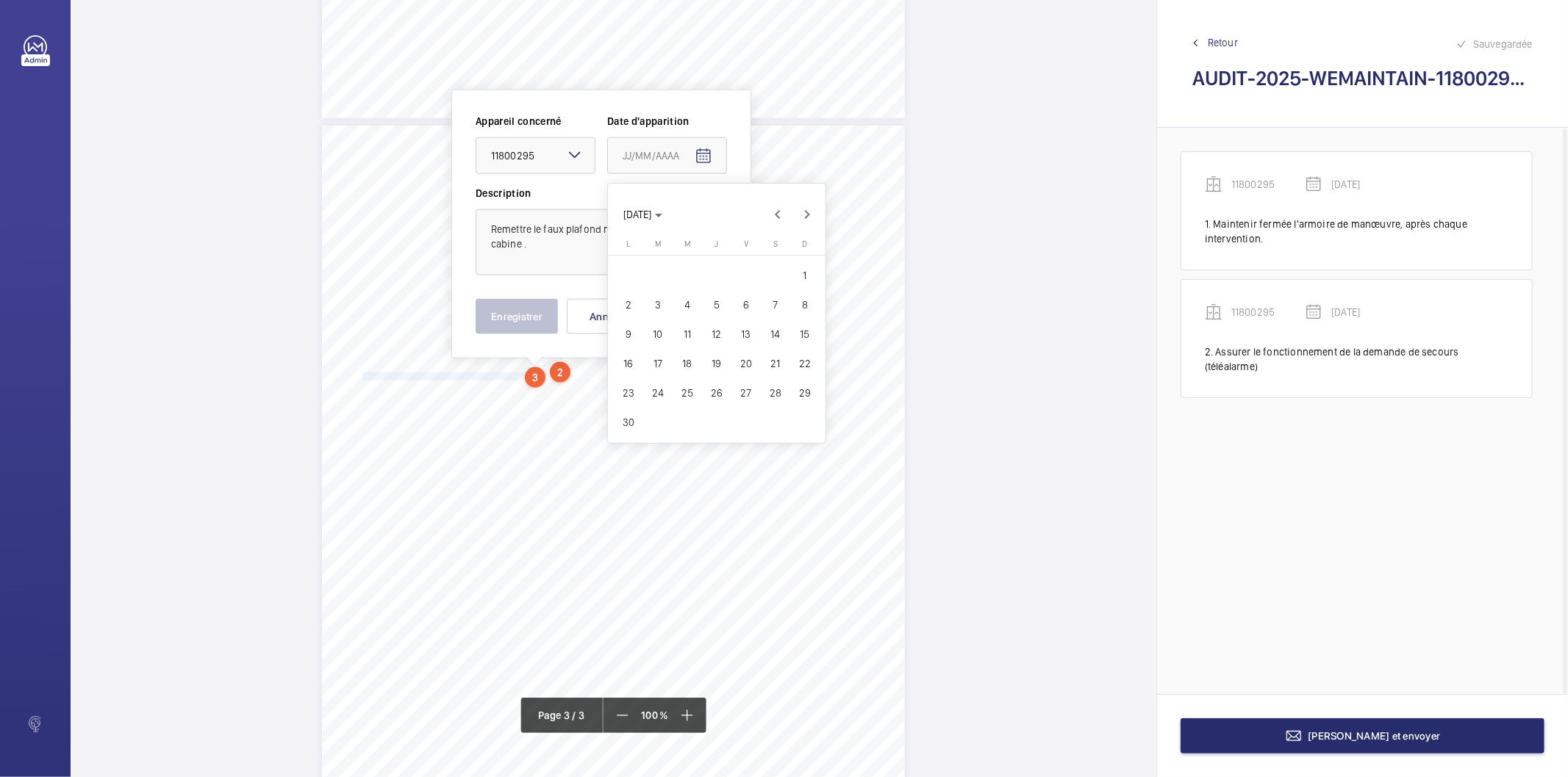
click at [749, 394] on span "27" at bounding box center [746, 393] width 26 height 26
type input "[DATE]"
click at [536, 321] on button "Enregistrer" at bounding box center [517, 317] width 82 height 35
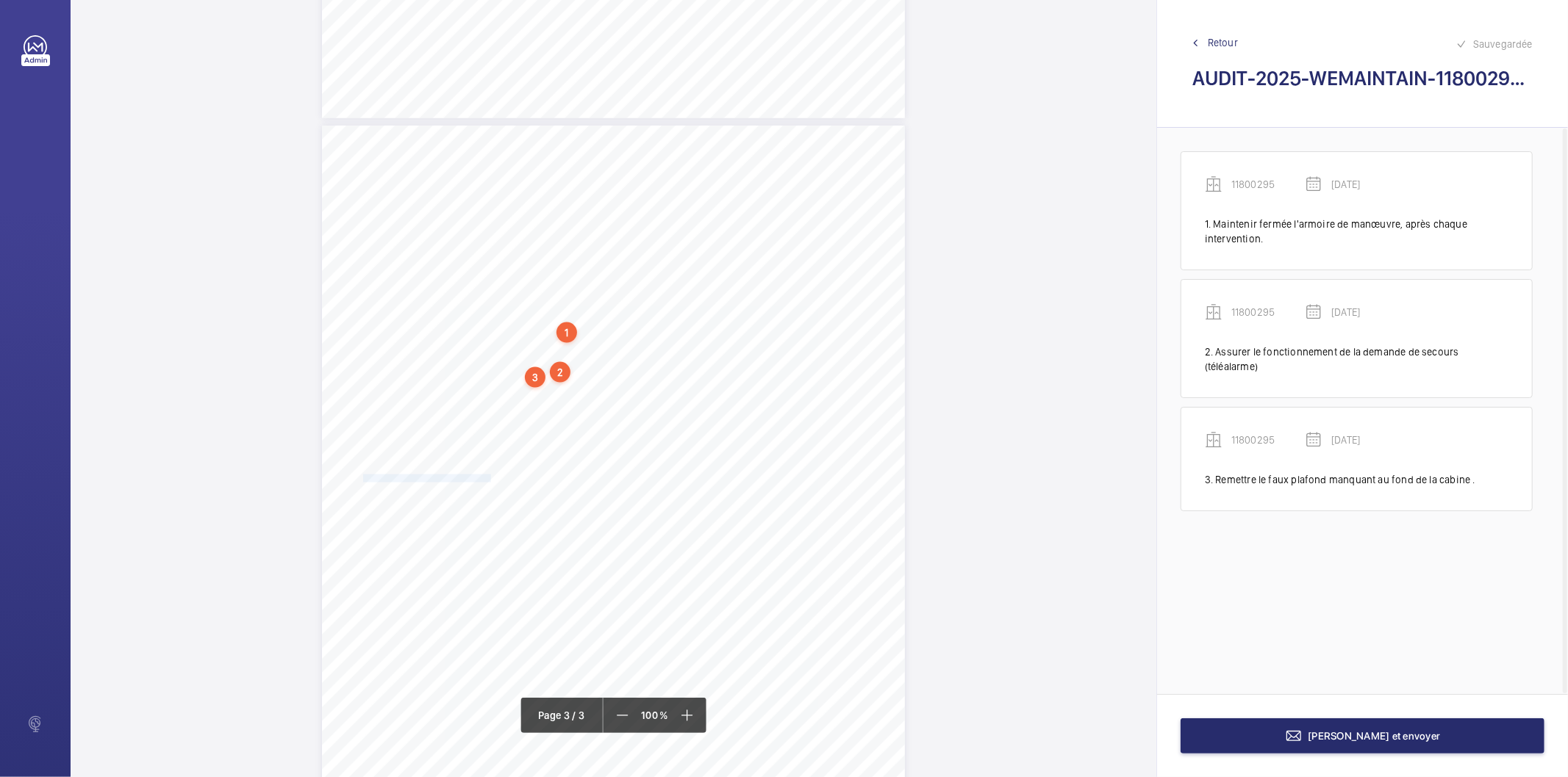
drag, startPoint x: 363, startPoint y: 480, endPoint x: 487, endPoint y: 480, distance: 124.0
click at [487, 480] on div "AUDIT TECHNIQUE PERIODIQUE - App. N° 11800295 [STREET_ADDRESS] TRAVAUX A LA CHA…" at bounding box center [613, 538] width 583 height 824
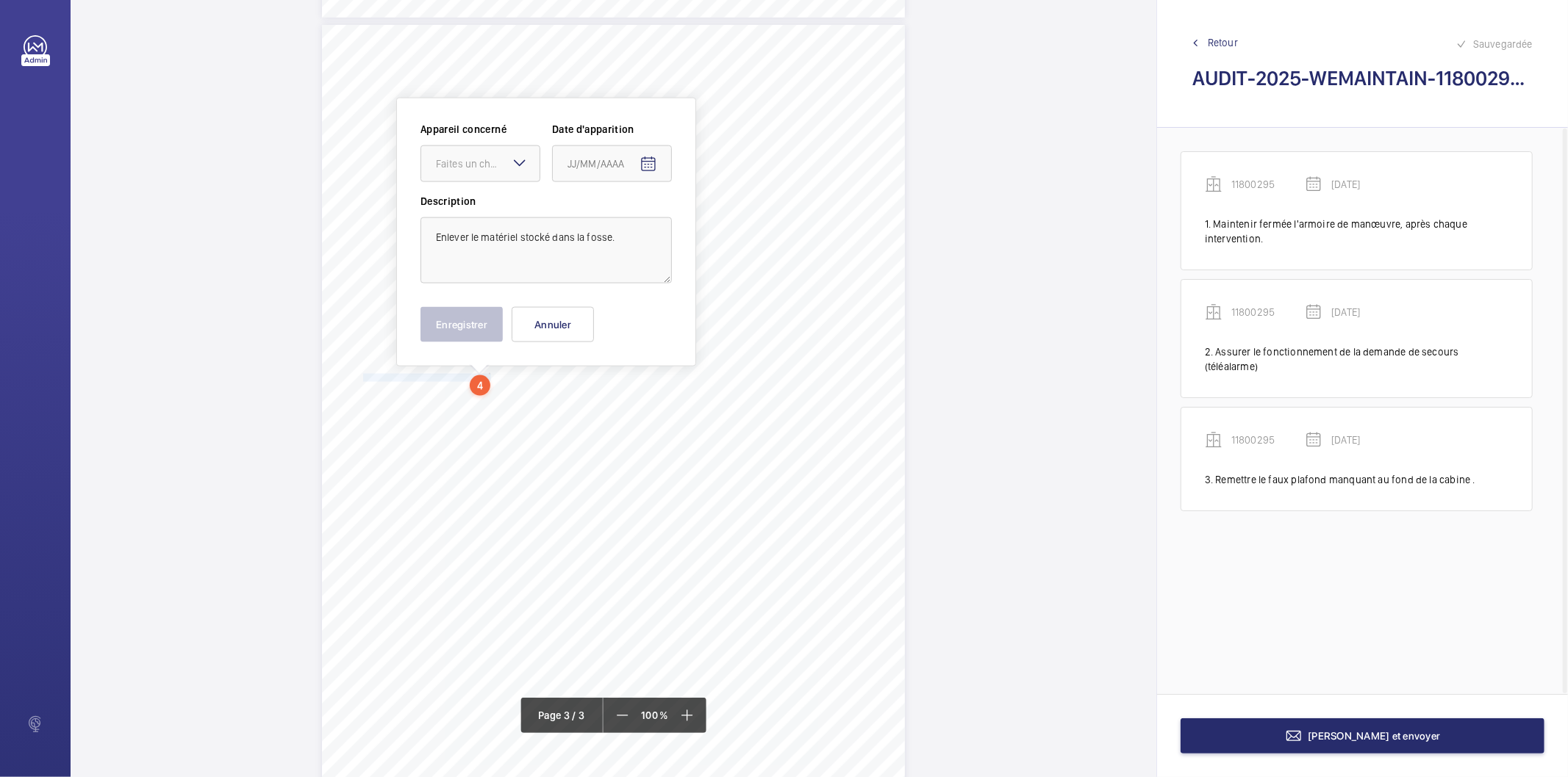
scroll to position [1670, 0]
click at [481, 155] on div "Faites un choix" at bounding box center [487, 155] width 104 height 15
click at [485, 195] on span "11800295" at bounding box center [480, 200] width 89 height 15
click at [639, 150] on mat-icon "Open calendar" at bounding box center [648, 156] width 17 height 17
click at [725, 217] on span "Previous month" at bounding box center [722, 215] width 30 height 30
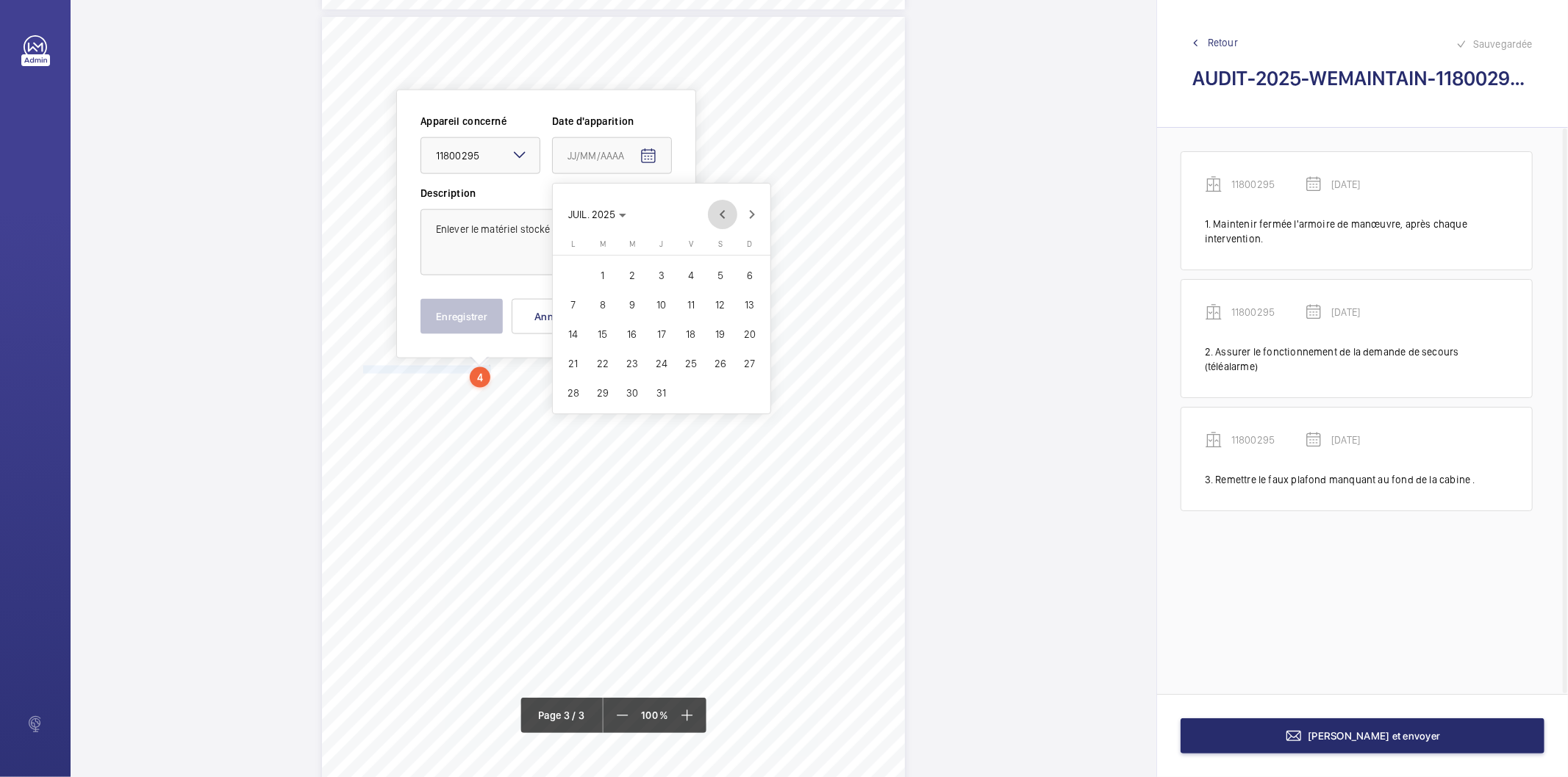
click at [725, 217] on span "Previous month" at bounding box center [722, 215] width 30 height 30
click at [681, 387] on span "27" at bounding box center [691, 393] width 26 height 26
type input "[DATE]"
click at [452, 321] on button "Enregistrer" at bounding box center [461, 317] width 82 height 35
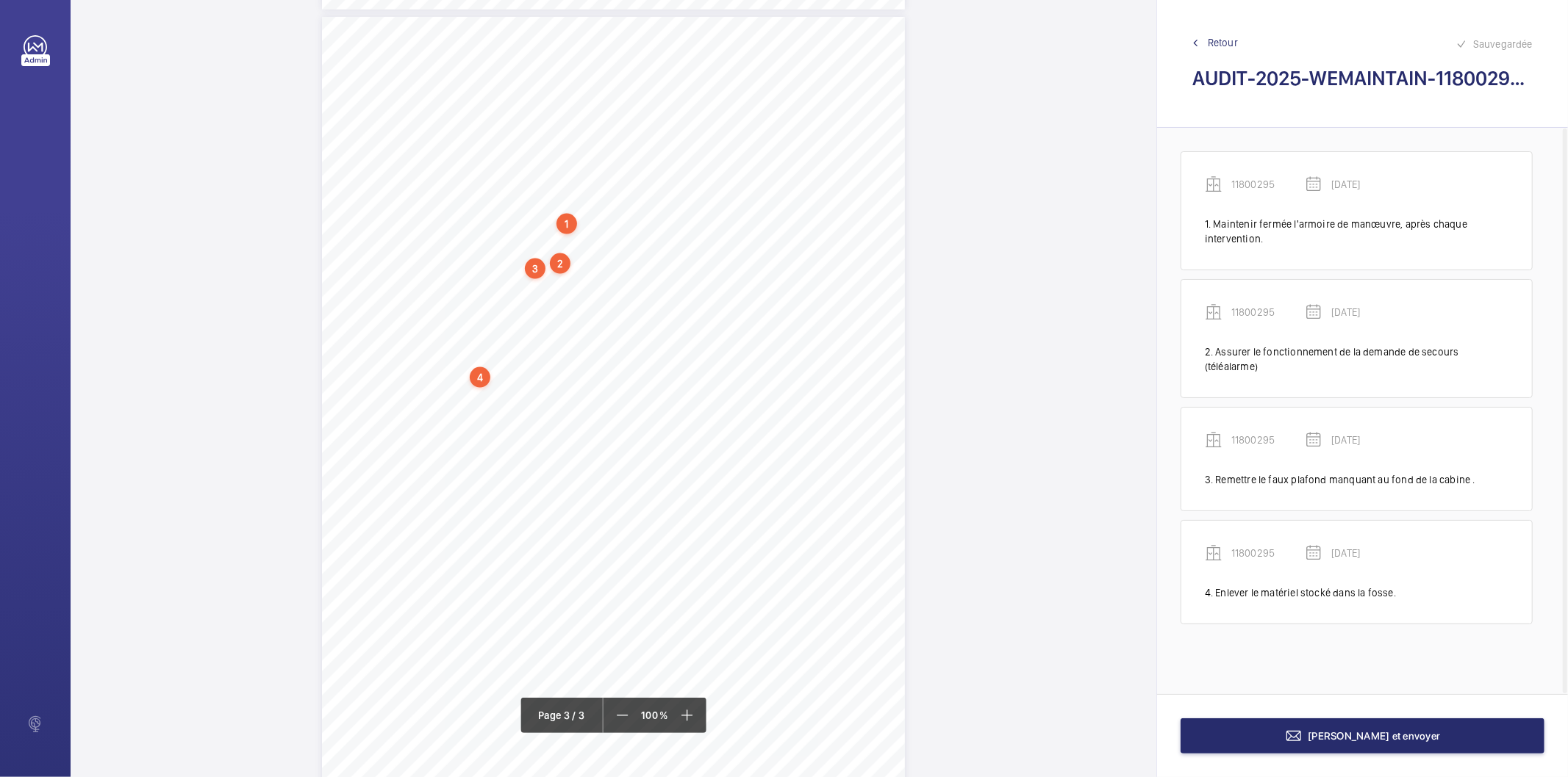
click at [484, 382] on div "4" at bounding box center [480, 378] width 21 height 21
click at [454, 270] on div "11800295" at bounding box center [483, 277] width 126 height 15
copy div "11800295"
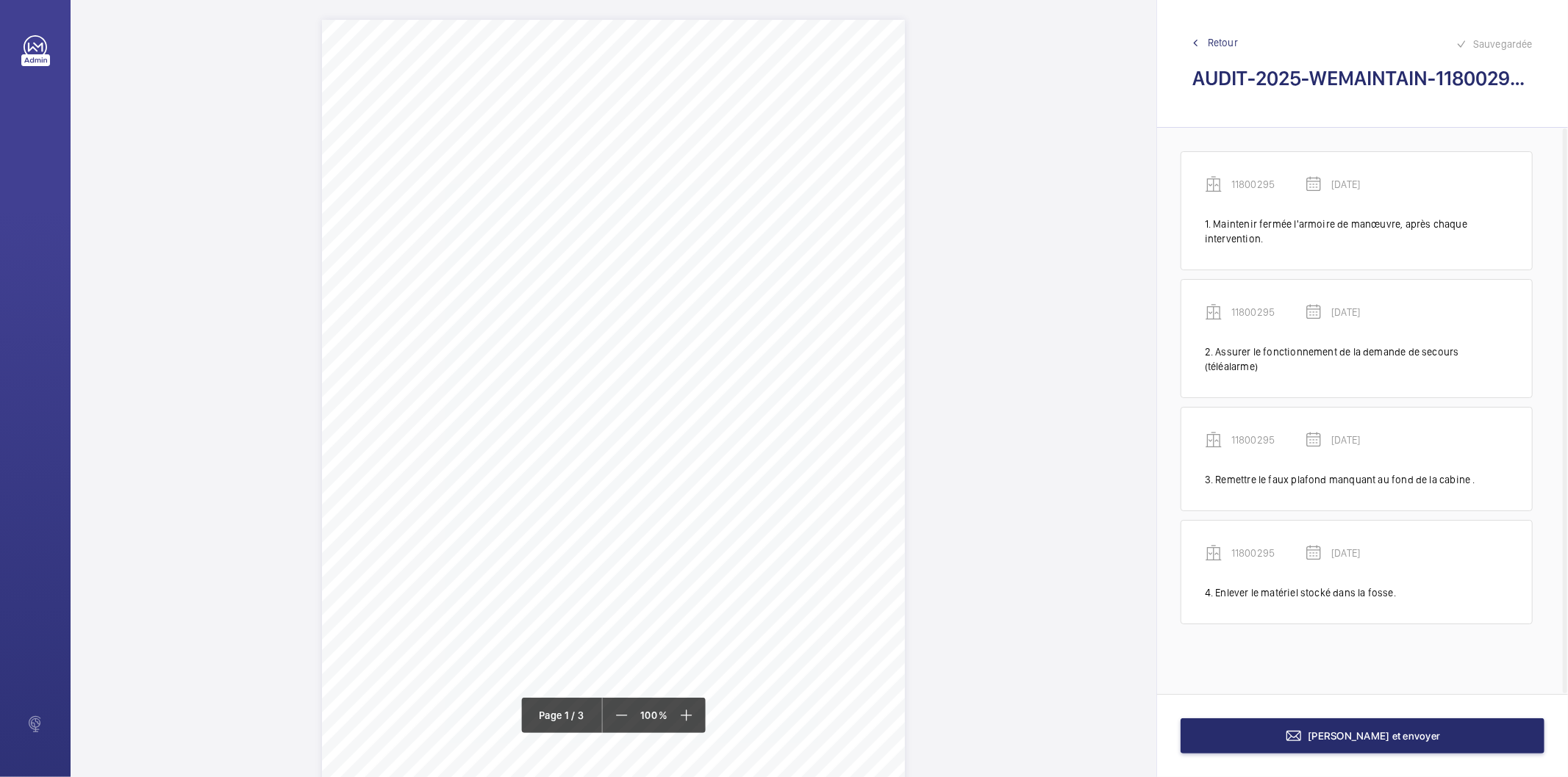
scroll to position [0, 0]
click at [1228, 737] on button "[PERSON_NAME] et envoyer" at bounding box center [1363, 736] width 364 height 35
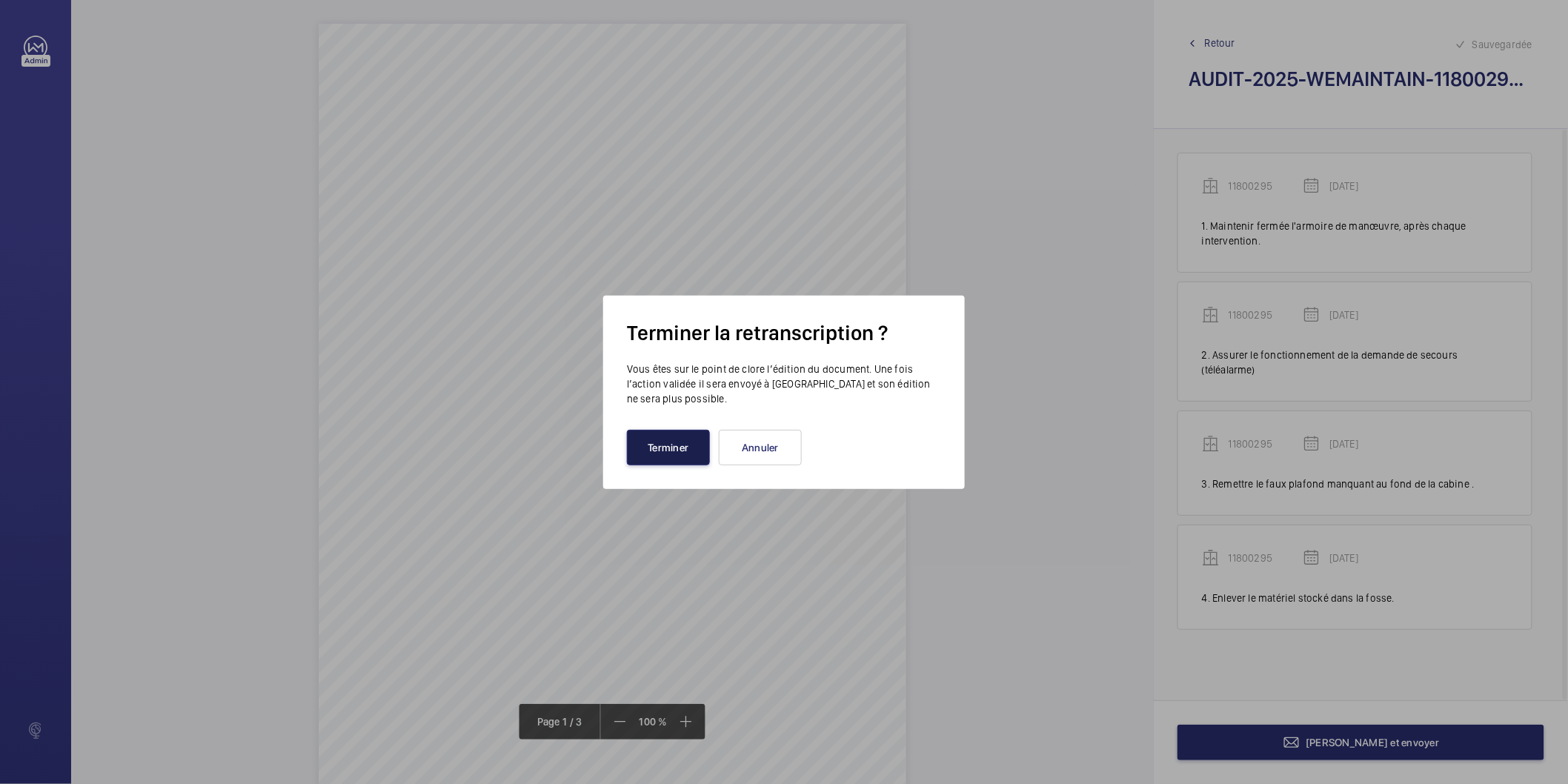
click at [648, 430] on button "Terminer" at bounding box center [668, 447] width 83 height 35
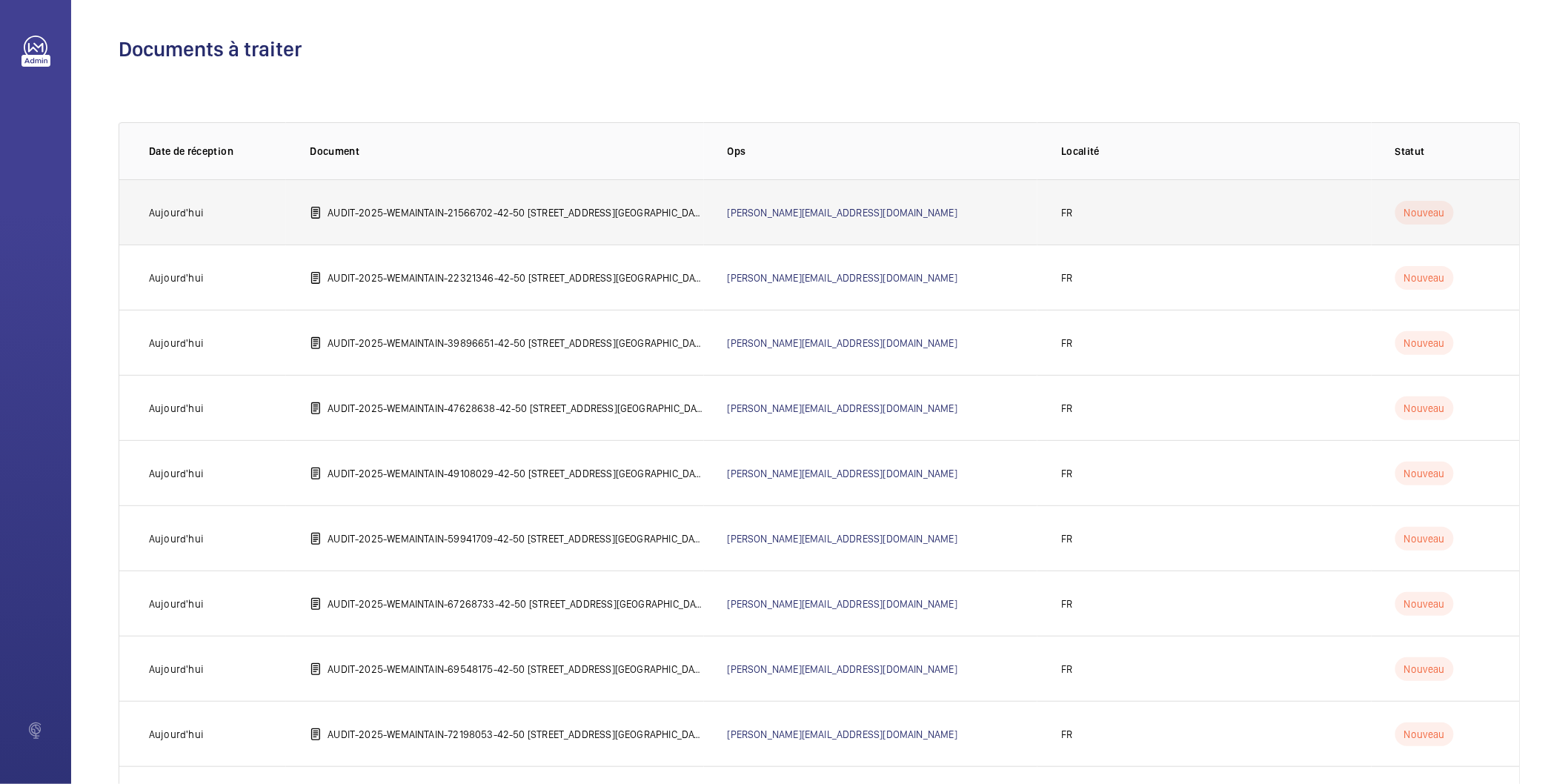
click at [508, 213] on p "AUDIT-2025-WEMAINTAIN-21566702-42-50 [STREET_ADDRESS][GEOGRAPHIC_DATA]©e 75012 …" at bounding box center [515, 212] width 376 height 15
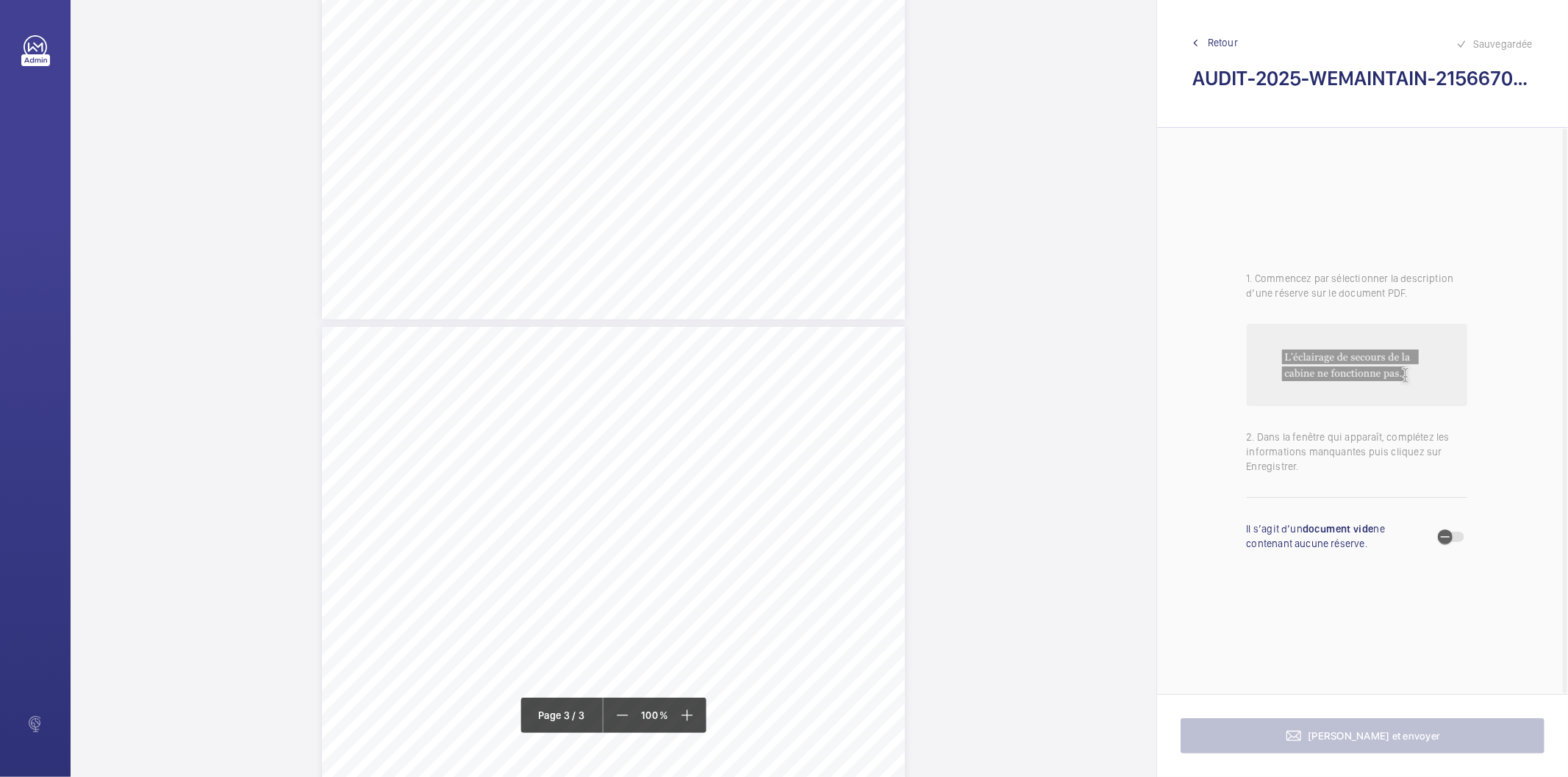
scroll to position [1387, 0]
drag, startPoint x: 362, startPoint y: 454, endPoint x: 497, endPoint y: 457, distance: 135.0
click at [497, 457] on div "AUDIT TECHNIQUE PERIODIQUE - App. N° 21566702 [STREET_ADDRESS] TRAVAUX A LA CHA…" at bounding box center [613, 712] width 583 height 824
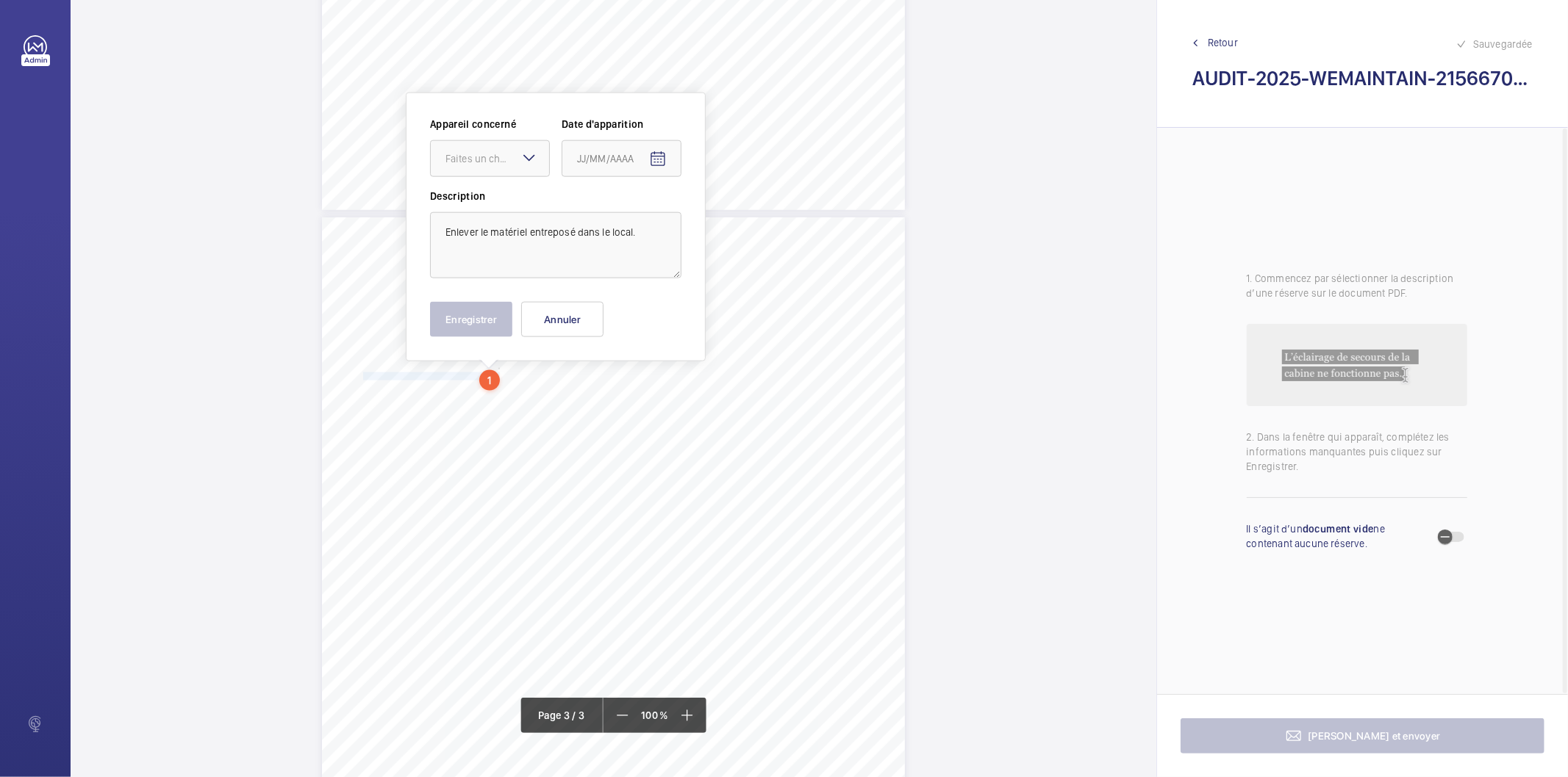
scroll to position [1473, 0]
click at [494, 159] on div "Faites un choix" at bounding box center [497, 155] width 104 height 15
click at [484, 198] on span "21566702" at bounding box center [490, 200] width 89 height 15
click at [653, 159] on mat-icon "Open calendar" at bounding box center [658, 156] width 17 height 17
click at [736, 218] on span "Previous month" at bounding box center [732, 215] width 30 height 30
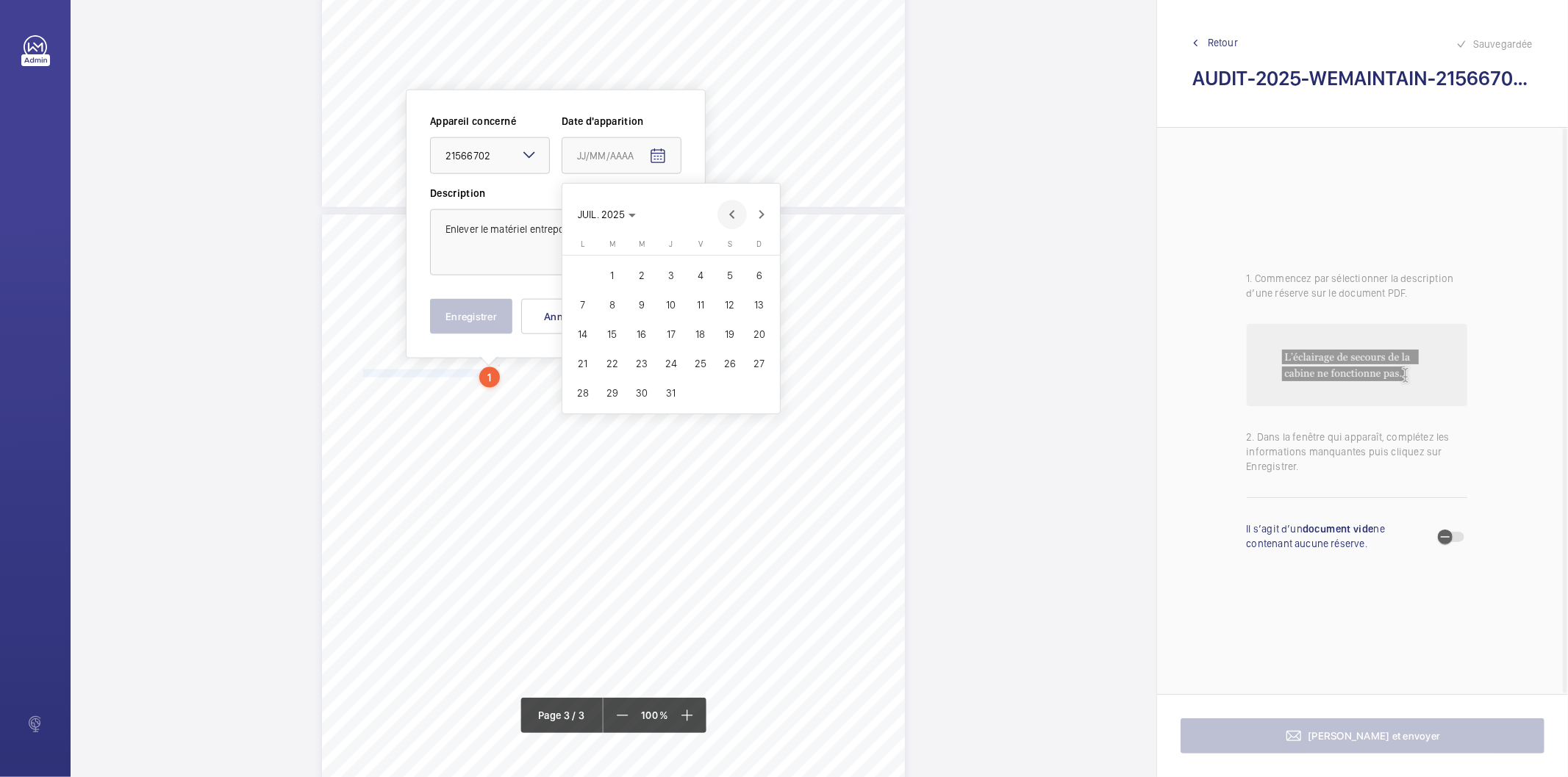
click at [736, 218] on span "Previous month" at bounding box center [732, 215] width 30 height 30
click at [697, 395] on span "27" at bounding box center [701, 393] width 26 height 26
type input "[DATE]"
click at [471, 314] on button "Enregistrer" at bounding box center [471, 317] width 82 height 35
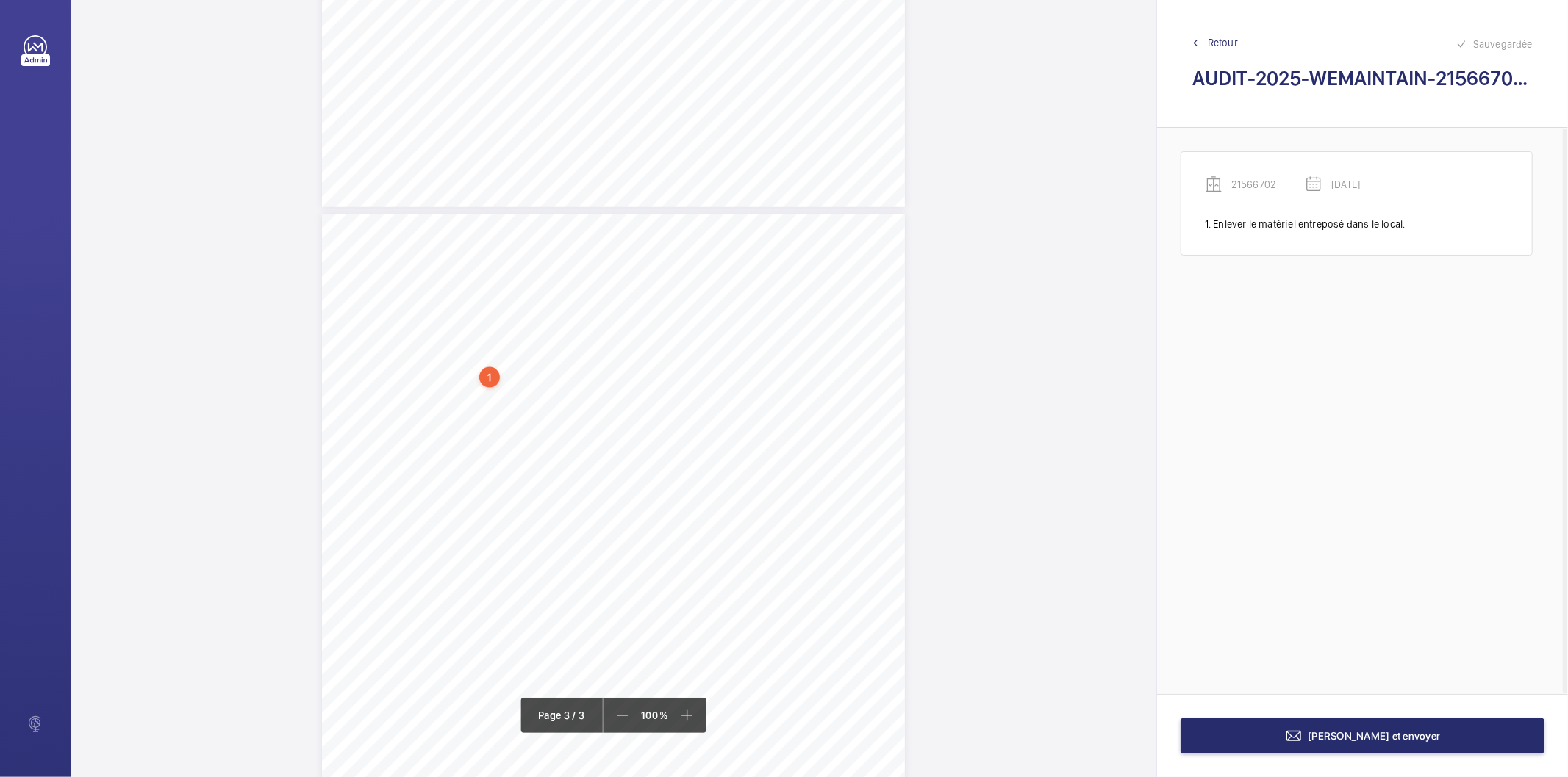
click at [494, 384] on div "1" at bounding box center [490, 378] width 21 height 21
click at [466, 280] on div "21566702" at bounding box center [493, 277] width 126 height 15
copy div "21566702"
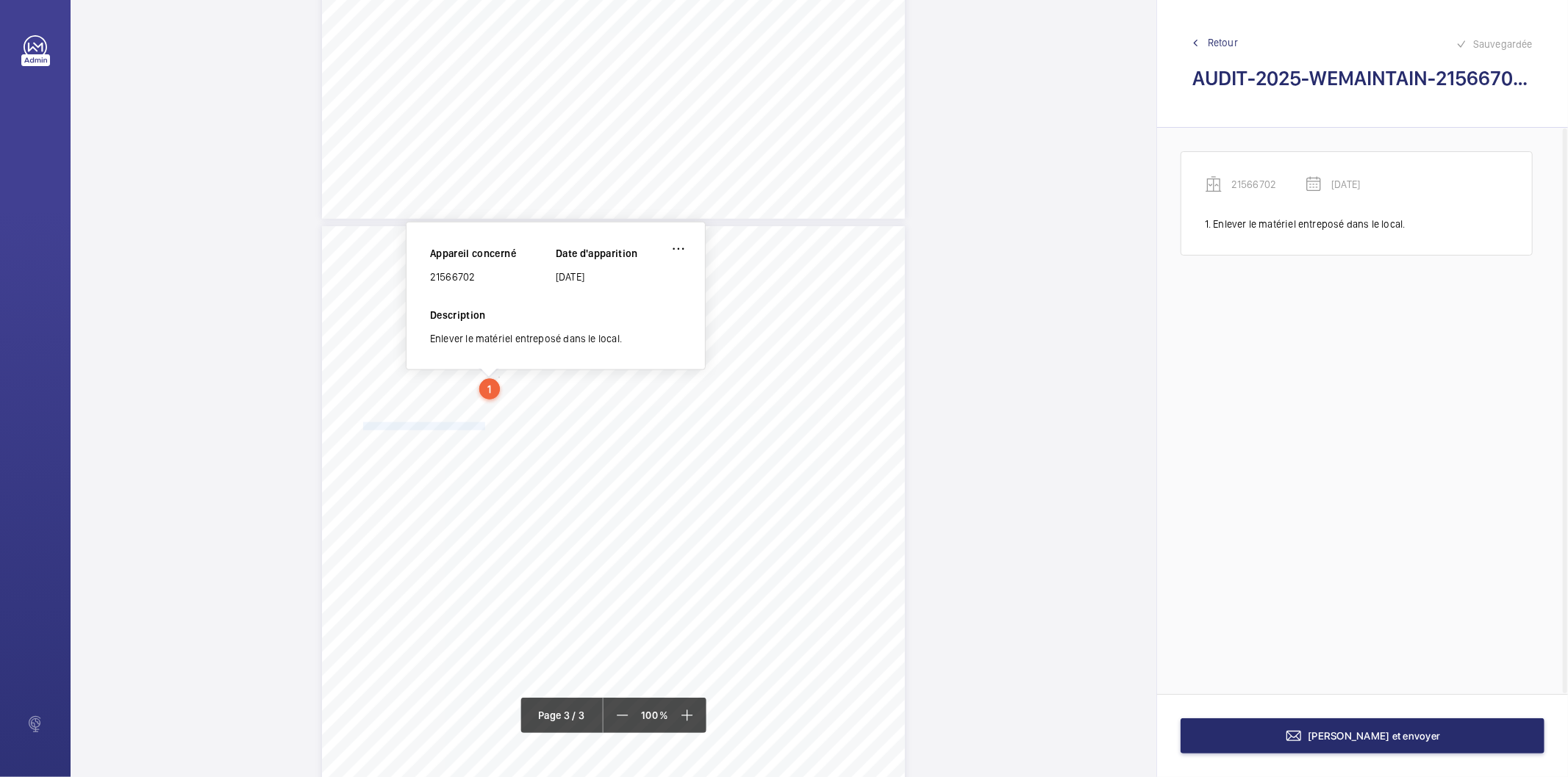
drag, startPoint x: 362, startPoint y: 429, endPoint x: 480, endPoint y: 428, distance: 118.0
click at [480, 428] on div "AUDIT TECHNIQUE PERIODIQUE - App. N° 21566702 [STREET_ADDRESS] TRAVAUX A LA CHA…" at bounding box center [613, 638] width 583 height 824
click at [473, 423] on span "Remplacer le voyant de zone de porte." at bounding box center [423, 427] width 120 height 7
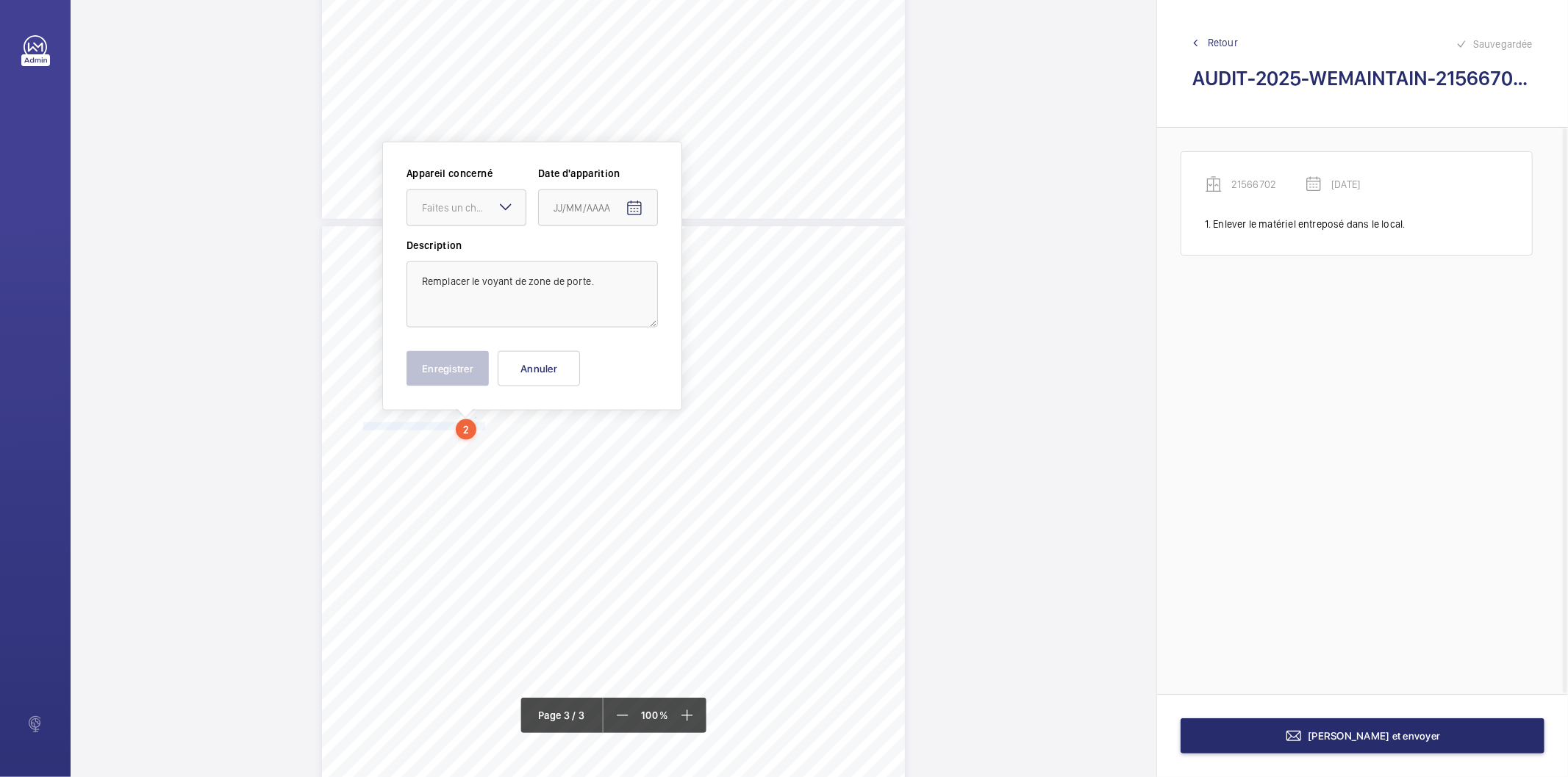
scroll to position [1512, 0]
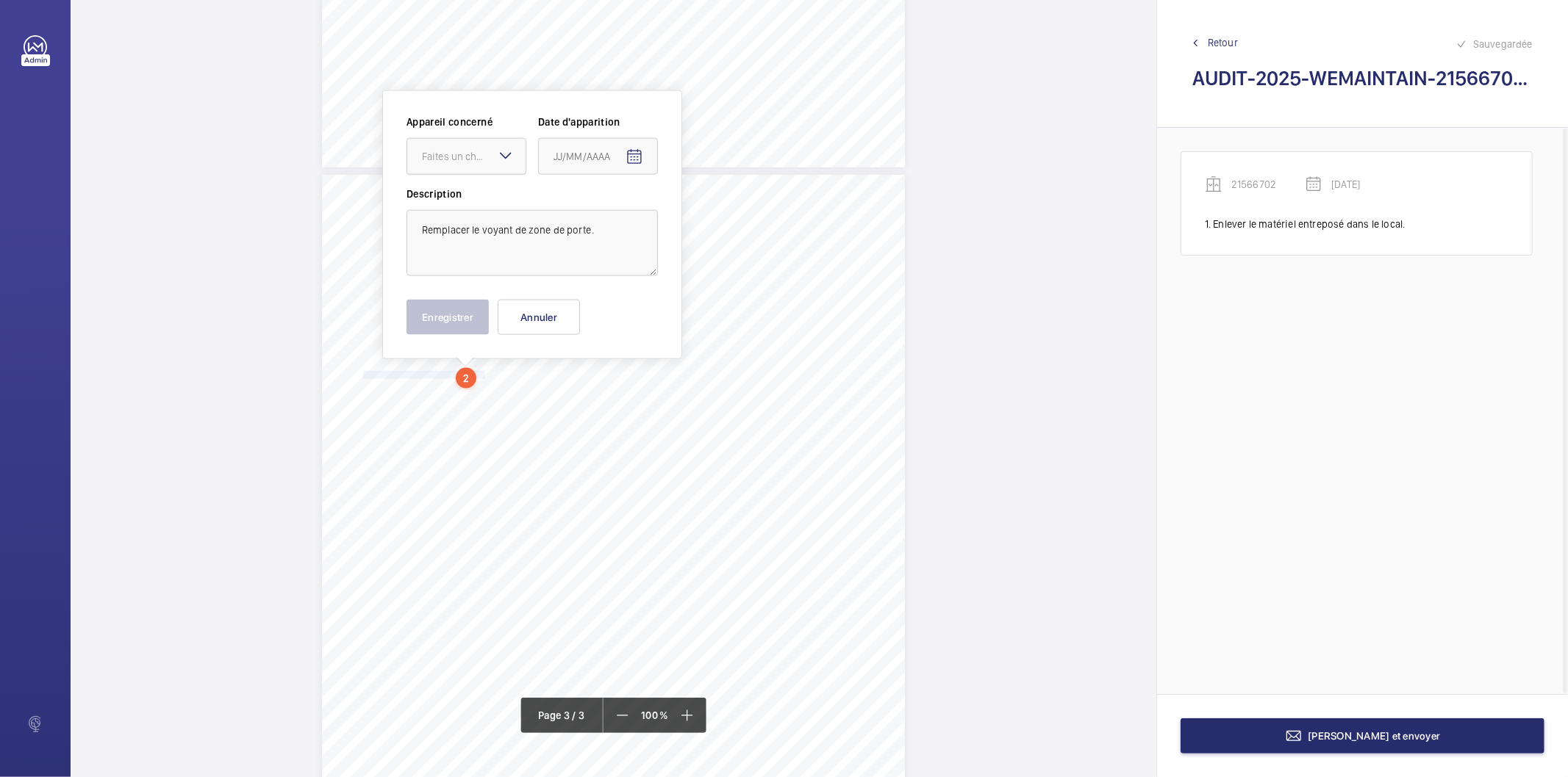
click at [480, 163] on div at bounding box center [466, 156] width 118 height 35
click at [473, 195] on span "21566702" at bounding box center [466, 201] width 89 height 15
click at [641, 158] on mat-icon "Open calendar" at bounding box center [634, 157] width 17 height 17
click at [707, 219] on span "Previous month" at bounding box center [708, 215] width 30 height 30
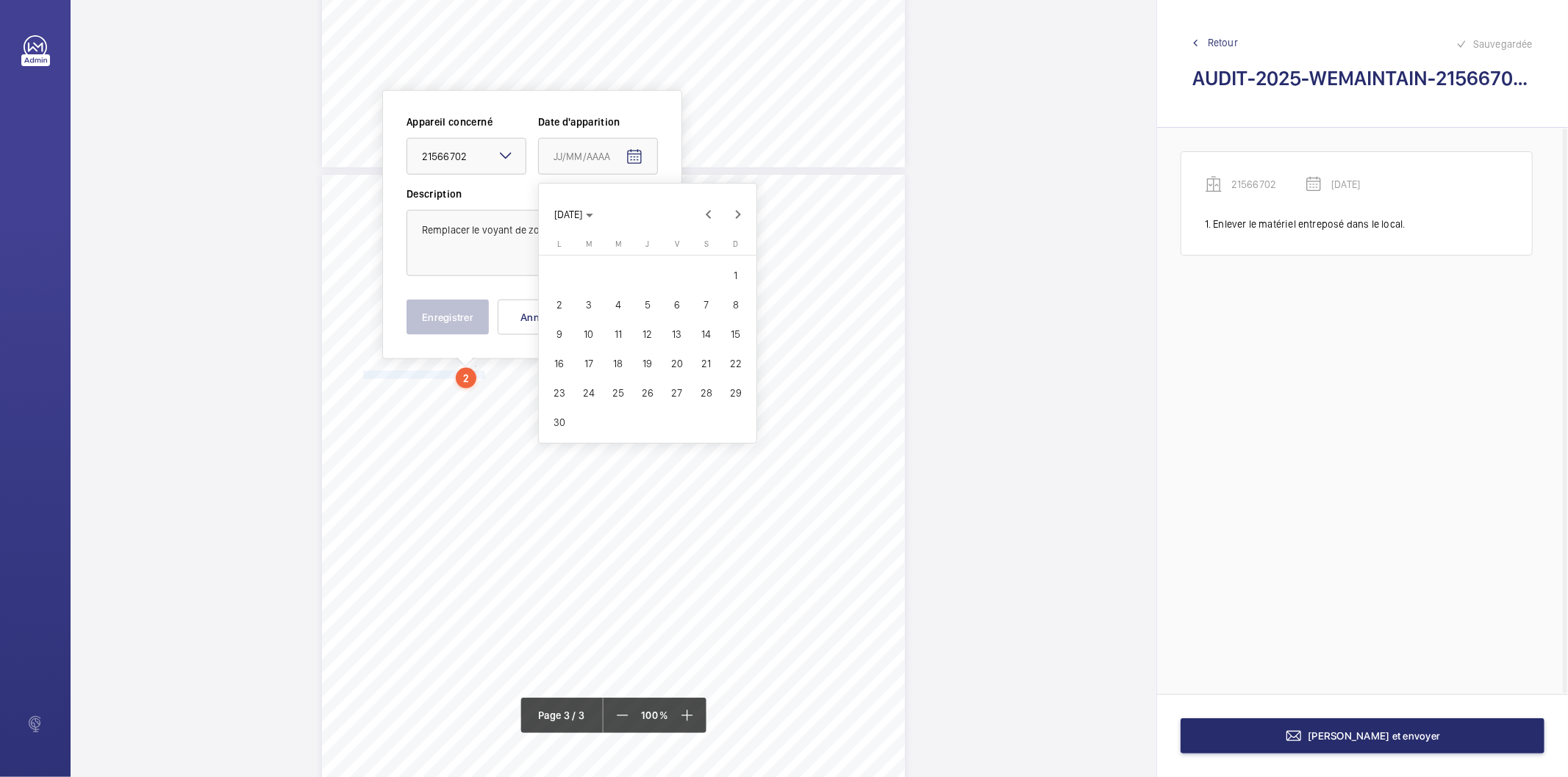
click at [680, 394] on span "27" at bounding box center [677, 393] width 26 height 26
type input "[DATE]"
click at [449, 327] on button "Enregistrer" at bounding box center [447, 317] width 82 height 35
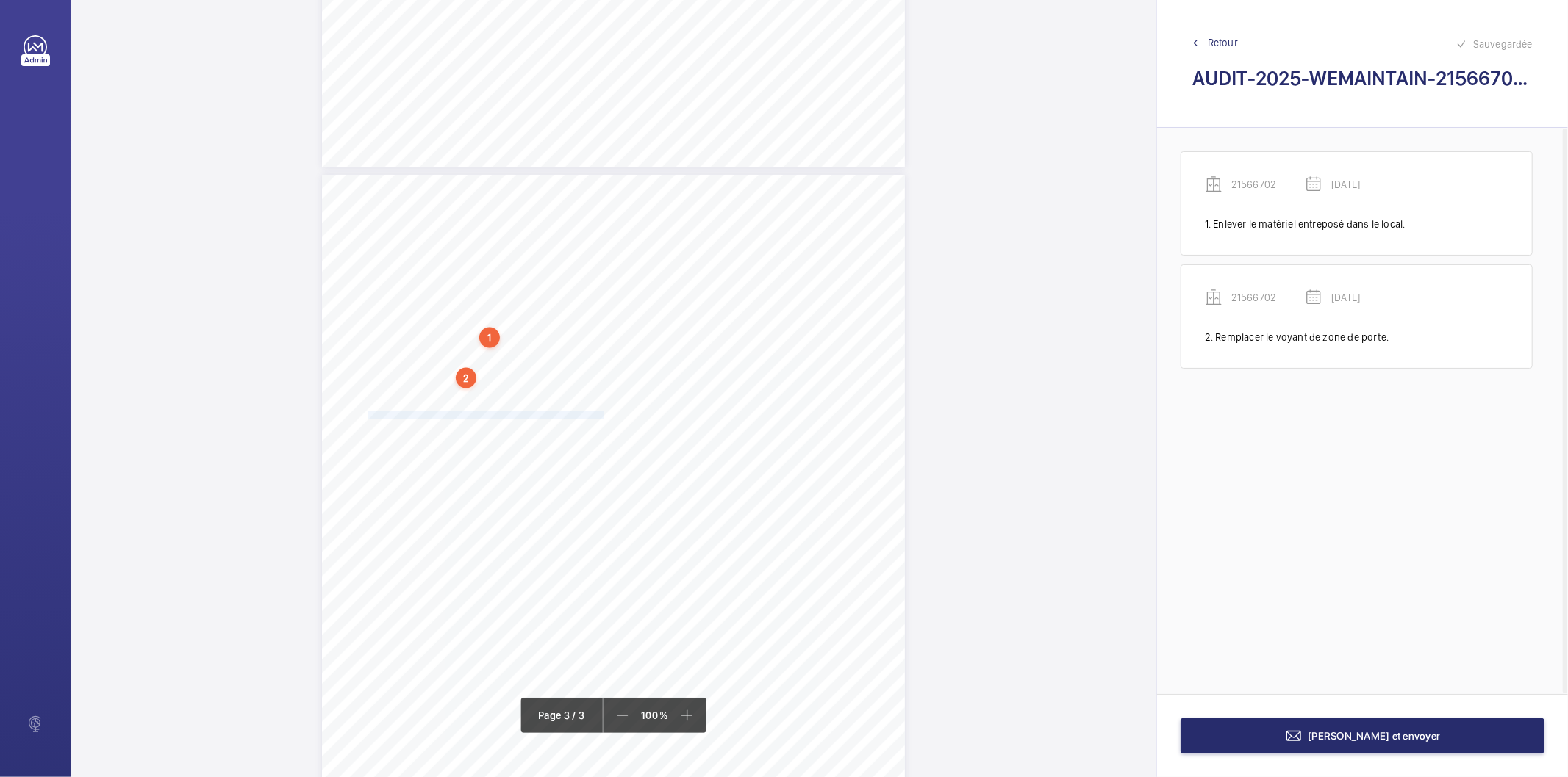
drag, startPoint x: 363, startPoint y: 415, endPoint x: 601, endPoint y: 415, distance: 238.0
click at [601, 415] on div "AUDIT TECHNIQUE PERIODIQUE - App. N° 21566702 [STREET_ADDRESS] TRAVAUX A LA CHA…" at bounding box center [613, 587] width 583 height 824
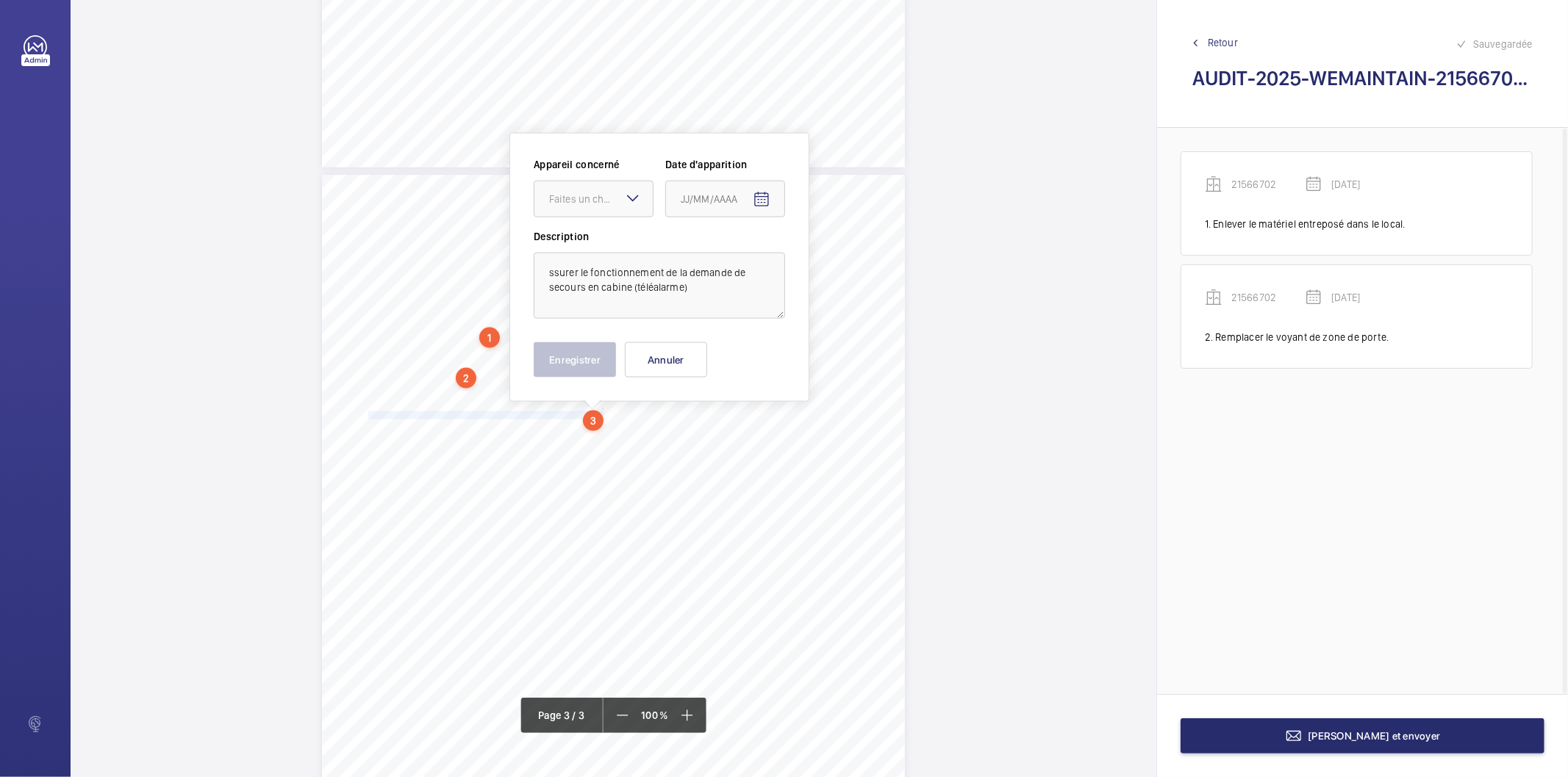
scroll to position [1555, 0]
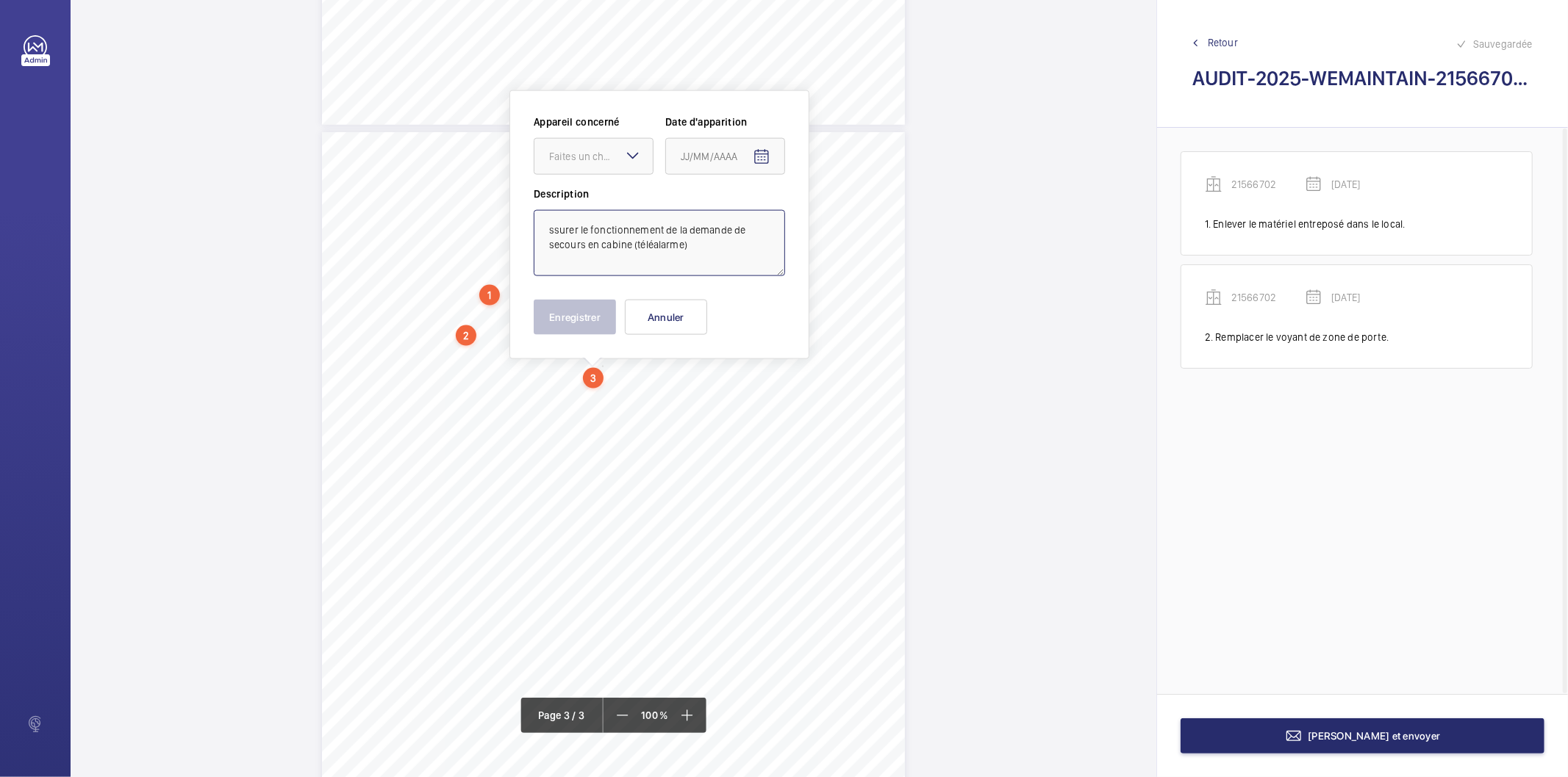
click at [609, 226] on textarea "ssurer le fonctionnement de la demande de secours en cabine (téléalarme)" at bounding box center [660, 244] width 252 height 66
click at [594, 169] on div at bounding box center [593, 156] width 118 height 35
click at [594, 202] on span "21566702" at bounding box center [594, 201] width 89 height 15
type textarea "Assurer le fonctionnement de la demande de secours en cabine (téléalarme)"
click at [769, 158] on mat-icon "Open calendar" at bounding box center [762, 157] width 17 height 17
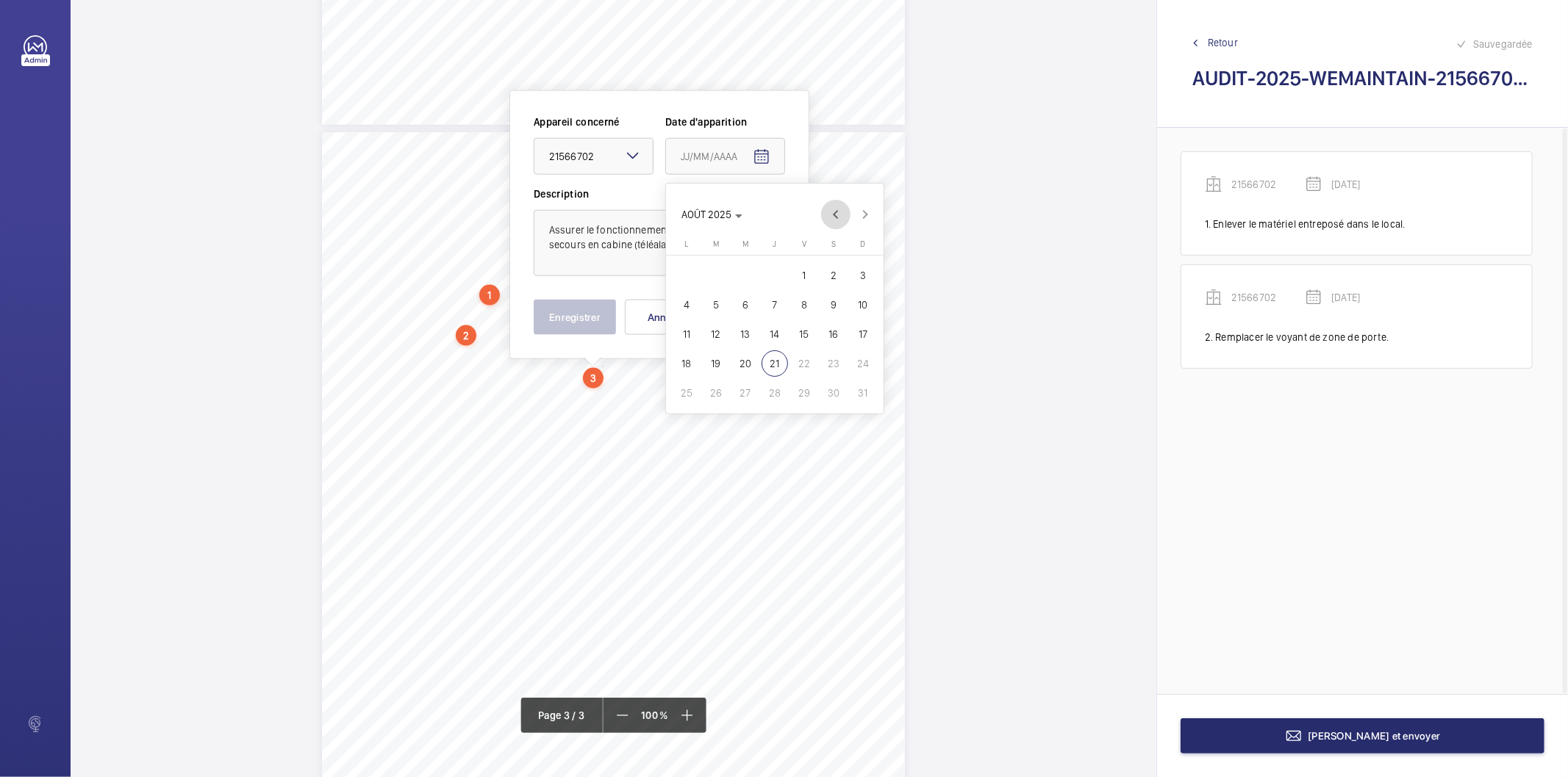
click at [836, 221] on span "Previous month" at bounding box center [836, 215] width 30 height 30
click at [796, 395] on span "27" at bounding box center [805, 393] width 26 height 26
type input "[DATE]"
click at [551, 311] on button "Enregistrer" at bounding box center [575, 317] width 82 height 35
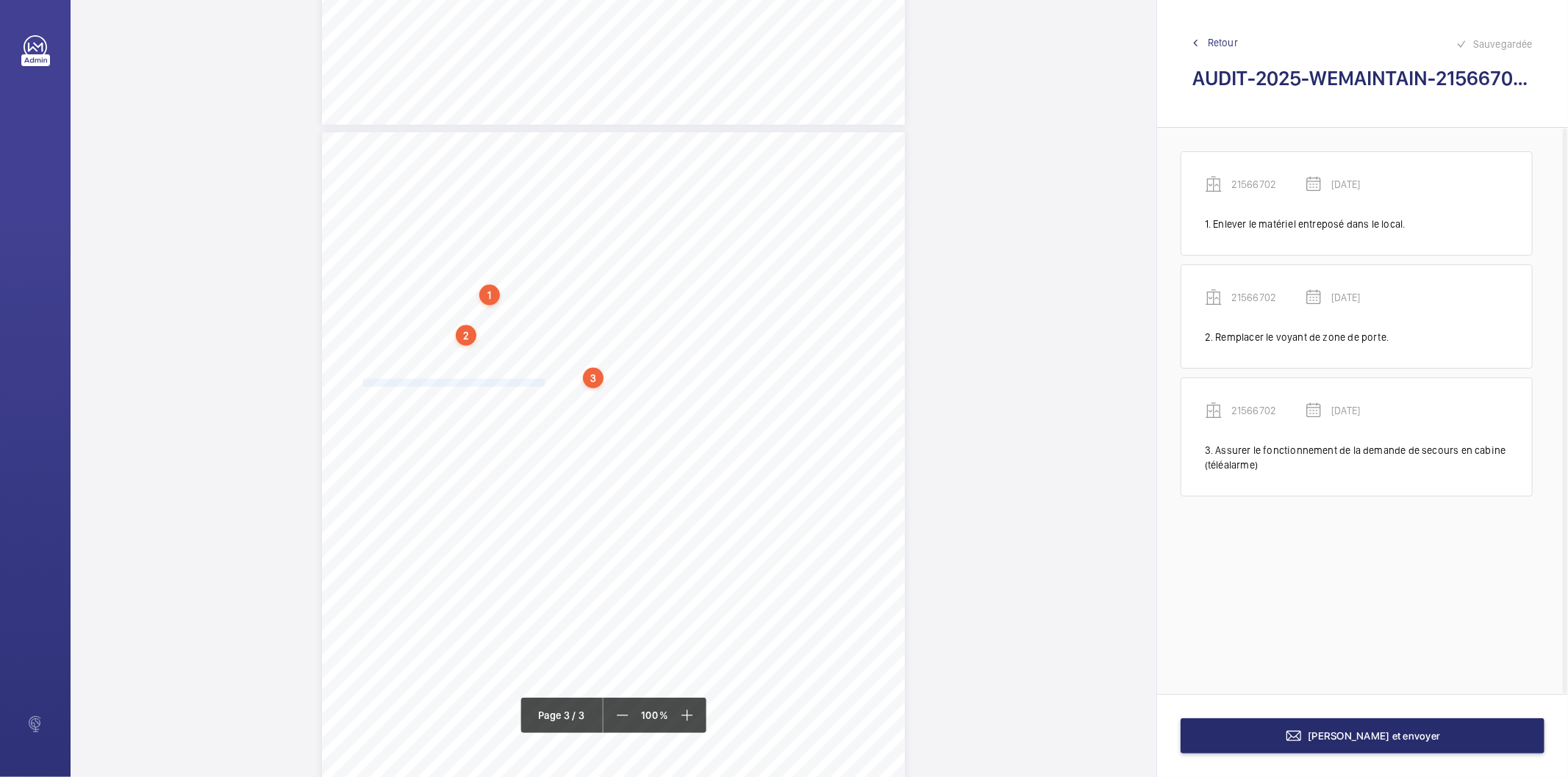
drag, startPoint x: 363, startPoint y: 378, endPoint x: 542, endPoint y: 382, distance: 179.0
click at [542, 382] on span "Fixer correctement les barres d'appui ou mains courantes." at bounding box center [454, 383] width 182 height 7
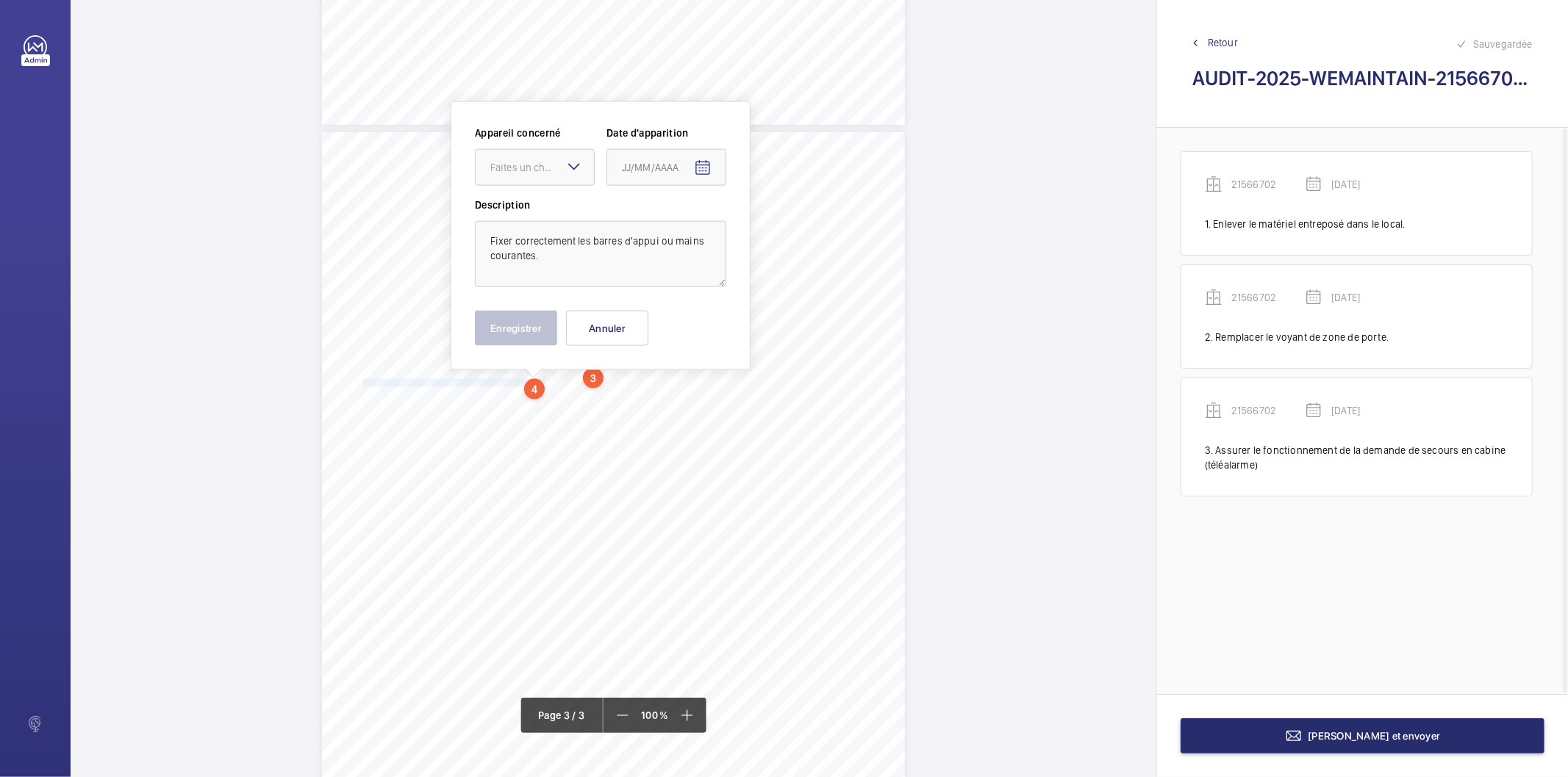
scroll to position [1566, 0]
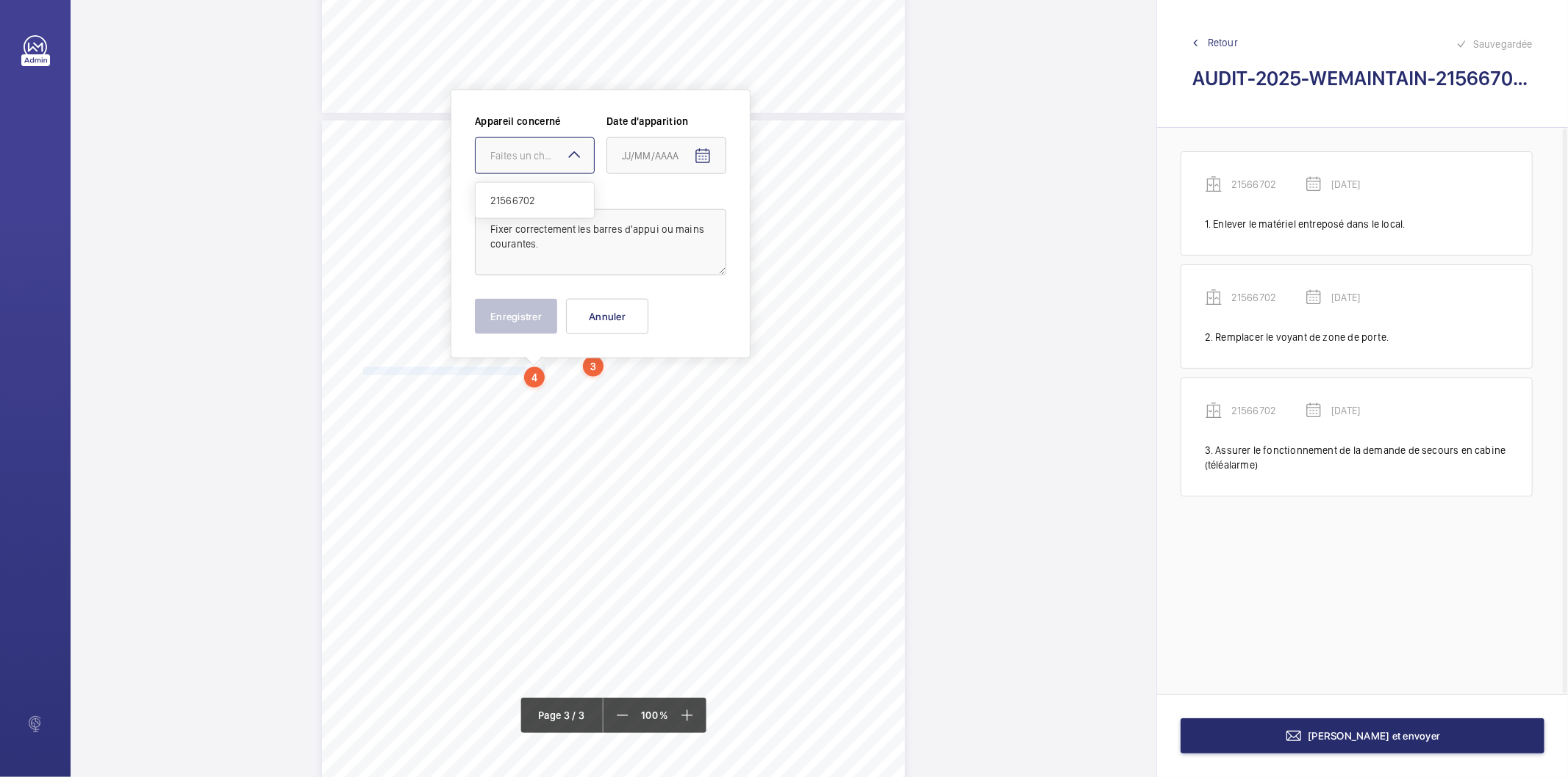
click at [528, 153] on div "Faites un choix" at bounding box center [542, 155] width 104 height 15
click at [532, 197] on span "21566702" at bounding box center [535, 200] width 89 height 15
click at [708, 155] on mat-icon "Open calendar" at bounding box center [702, 156] width 17 height 17
click at [777, 216] on span "Previous month" at bounding box center [777, 215] width 30 height 30
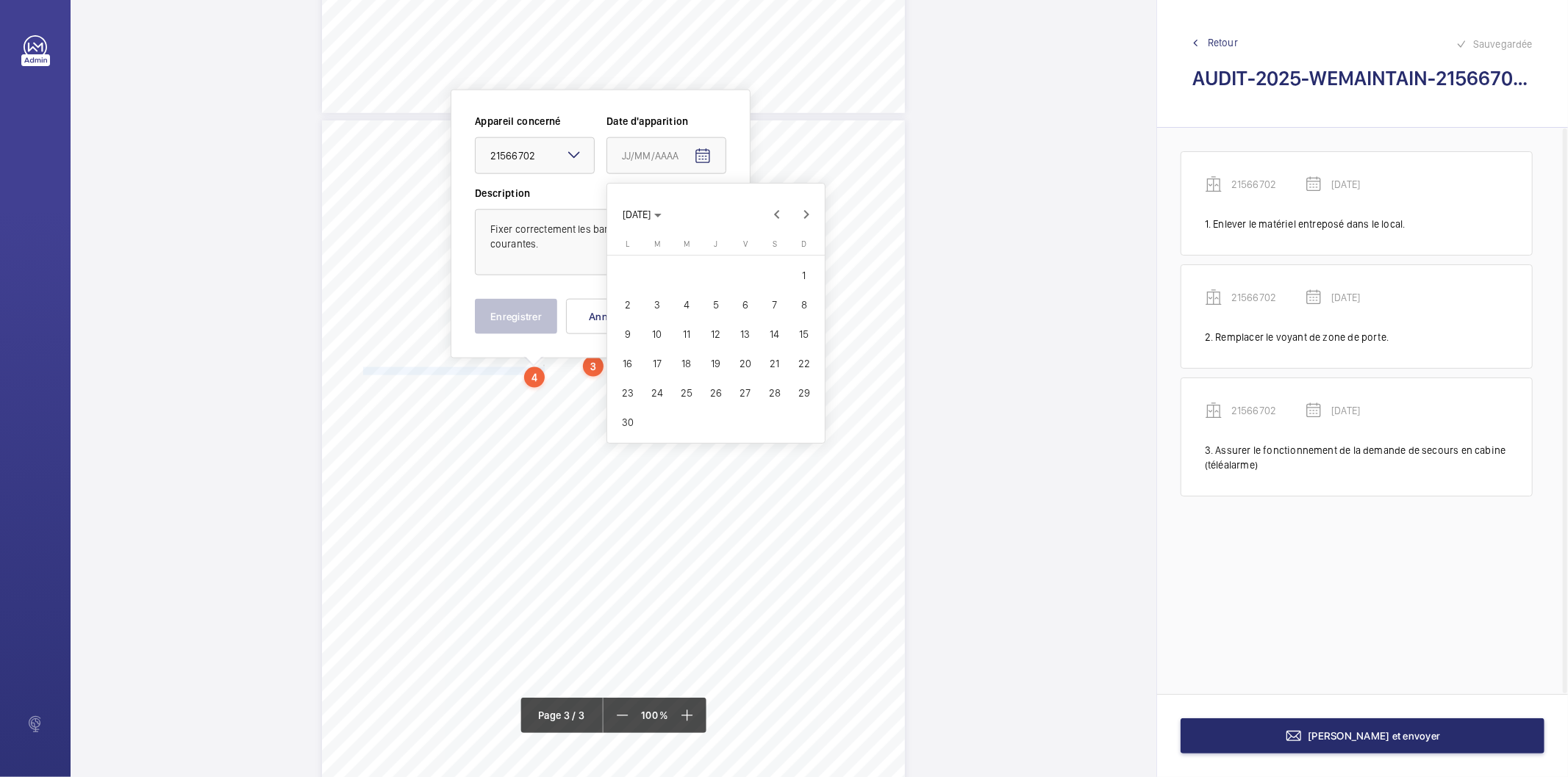
click at [744, 395] on span "27" at bounding box center [745, 393] width 26 height 26
type input "[DATE]"
click at [538, 325] on button "Enregistrer" at bounding box center [516, 317] width 82 height 35
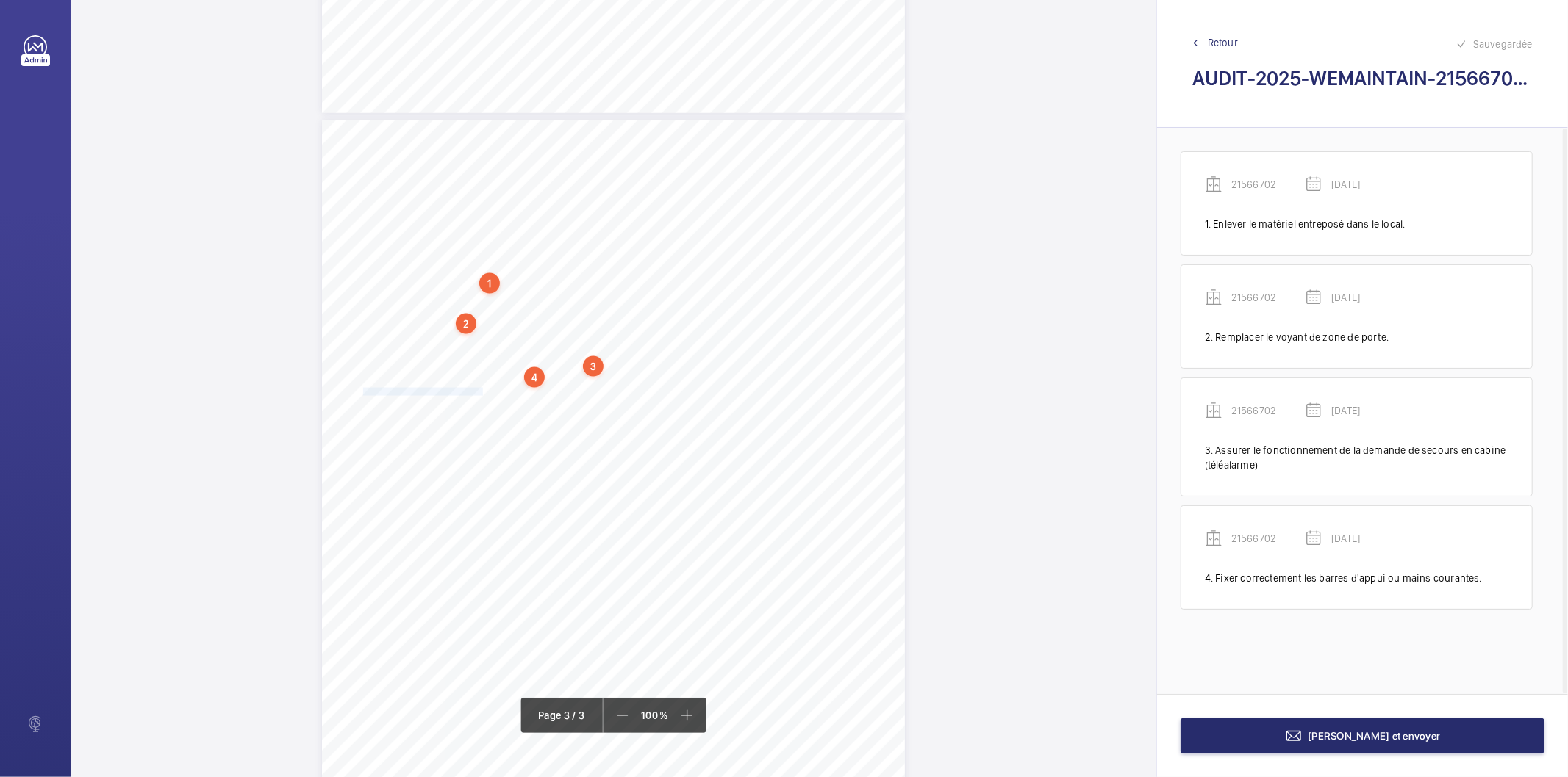
drag, startPoint x: 362, startPoint y: 391, endPoint x: 481, endPoint y: 389, distance: 119.0
click at [481, 389] on span "Fixer les elements sur le toit de cabine." at bounding box center [425, 392] width 122 height 7
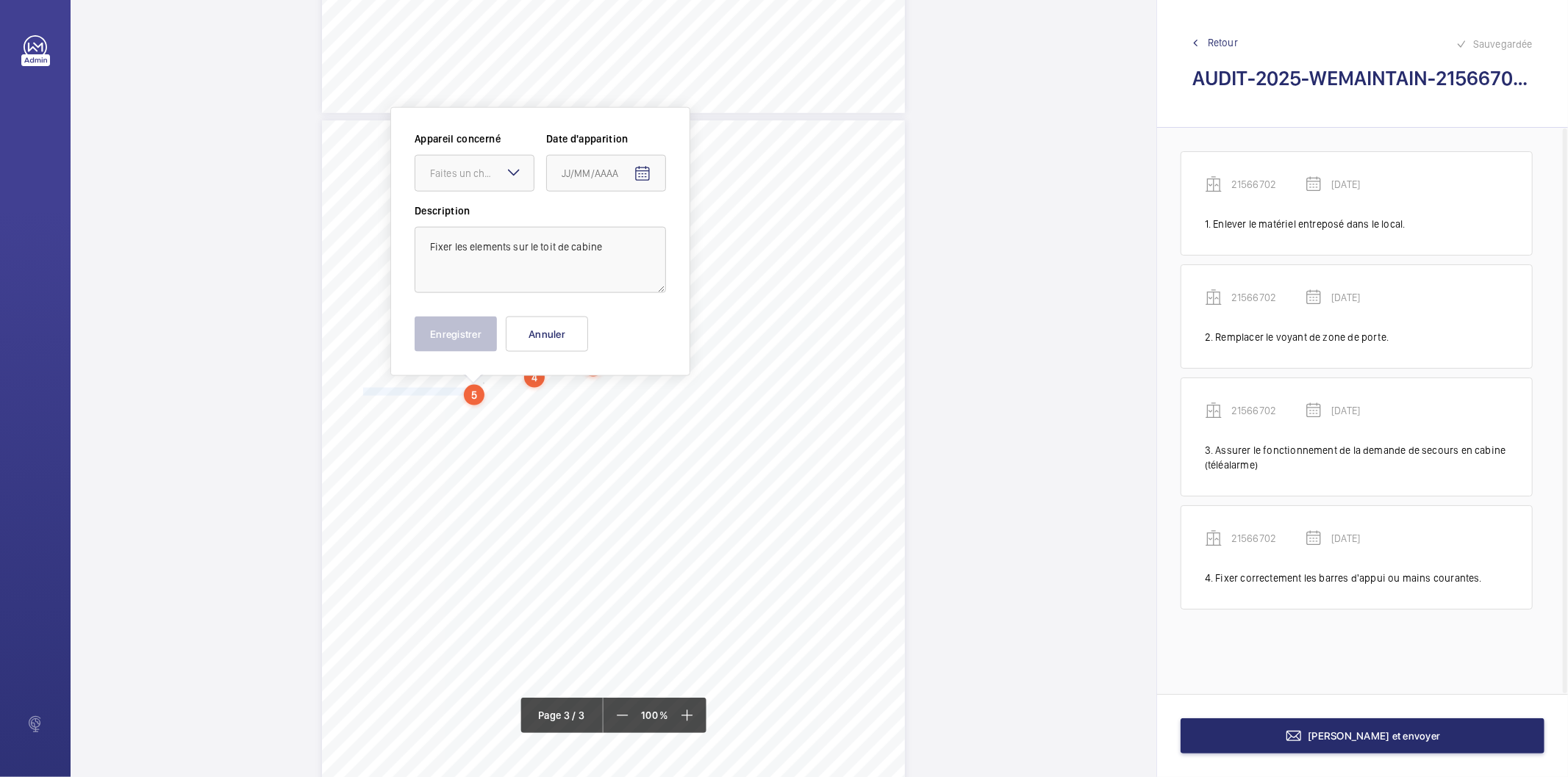
scroll to position [1584, 0]
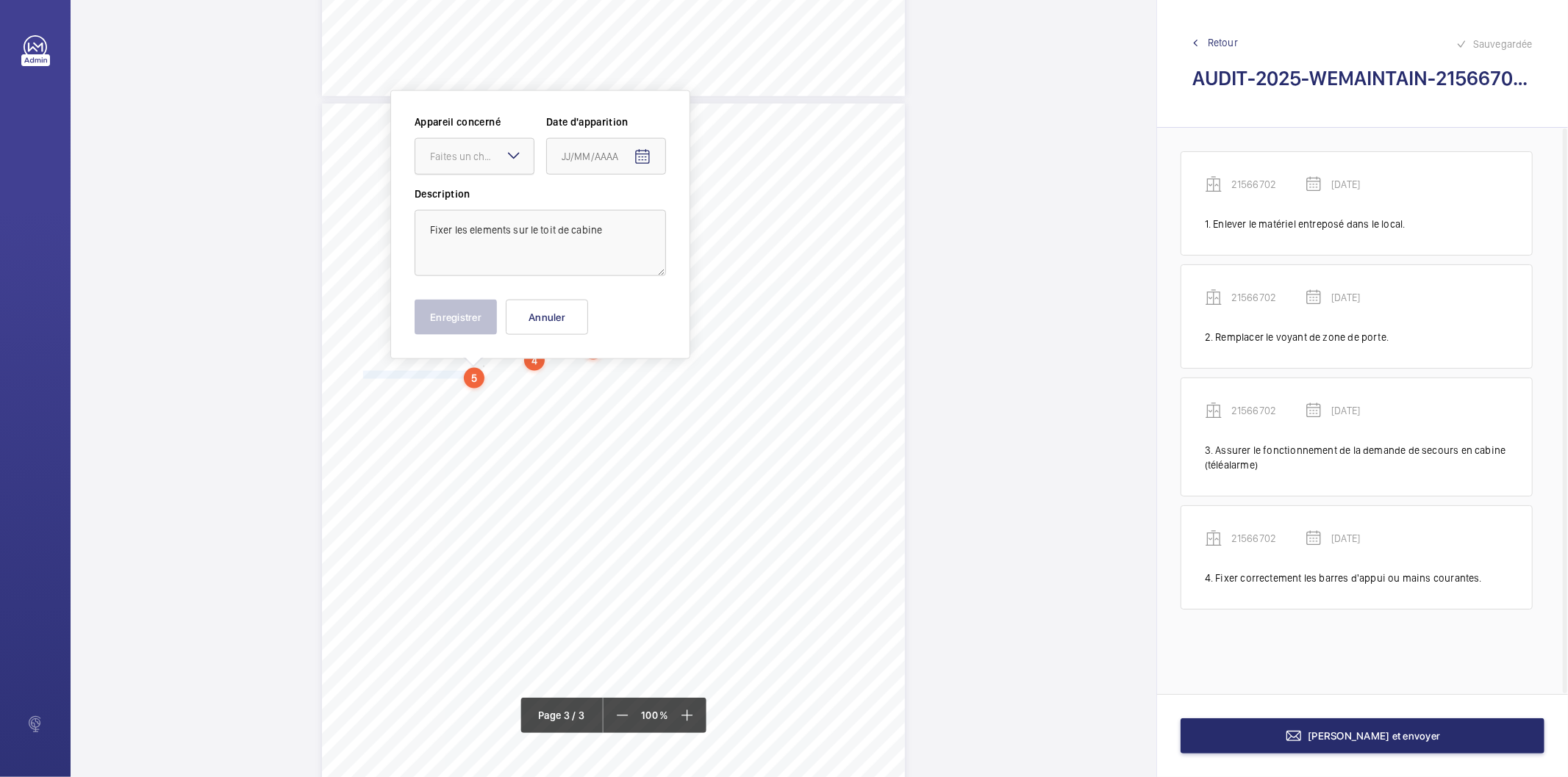
click at [489, 157] on div "Faites un choix" at bounding box center [481, 156] width 104 height 15
click at [475, 202] on span "21566702" at bounding box center [474, 201] width 89 height 15
click at [641, 155] on mat-icon "Open calendar" at bounding box center [642, 157] width 17 height 17
click at [716, 217] on span "Previous month" at bounding box center [717, 216] width 30 height 30
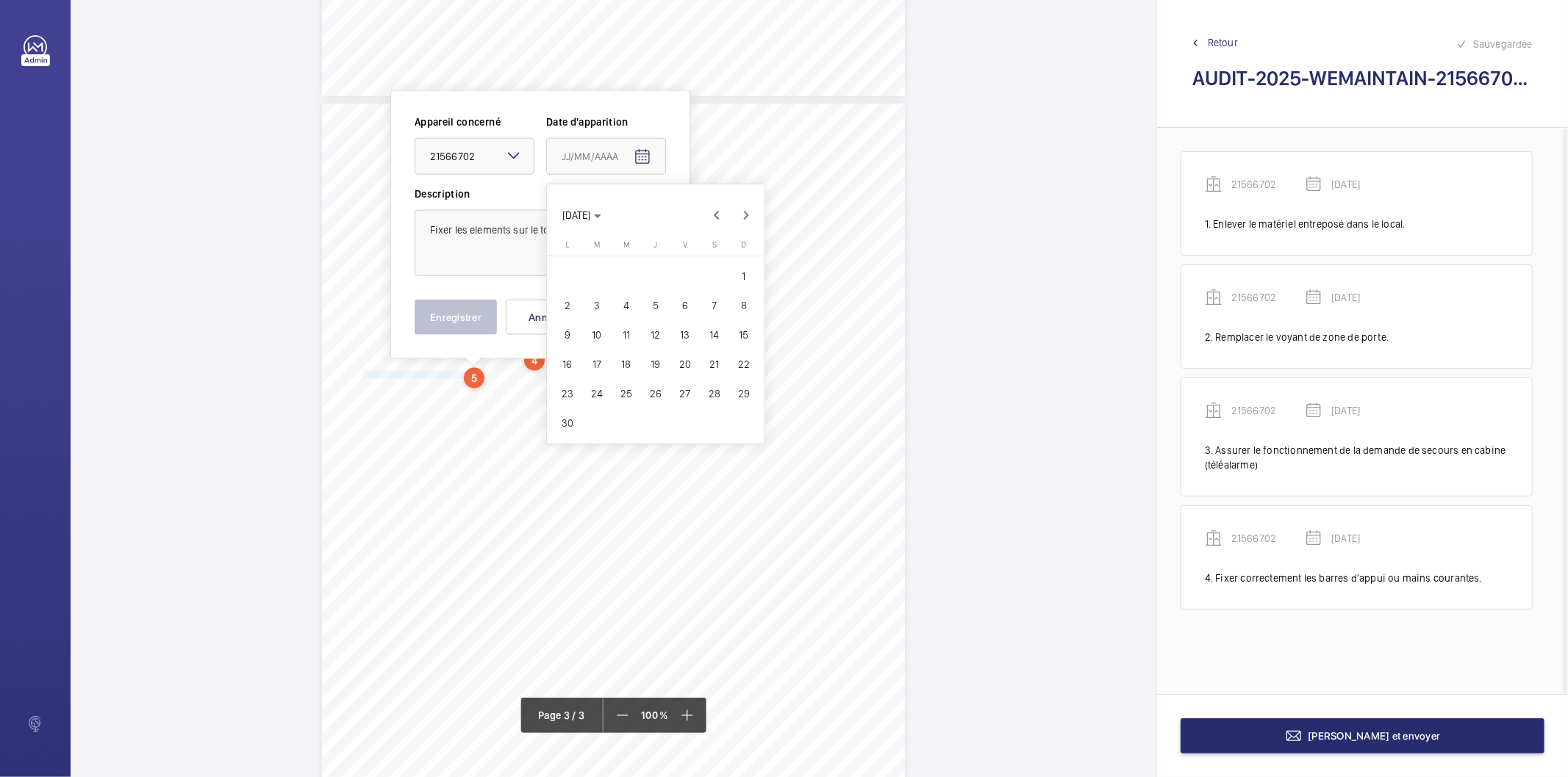
click at [679, 392] on span "27" at bounding box center [685, 394] width 26 height 26
type input "[DATE]"
click at [452, 318] on button "Enregistrer" at bounding box center [456, 317] width 82 height 35
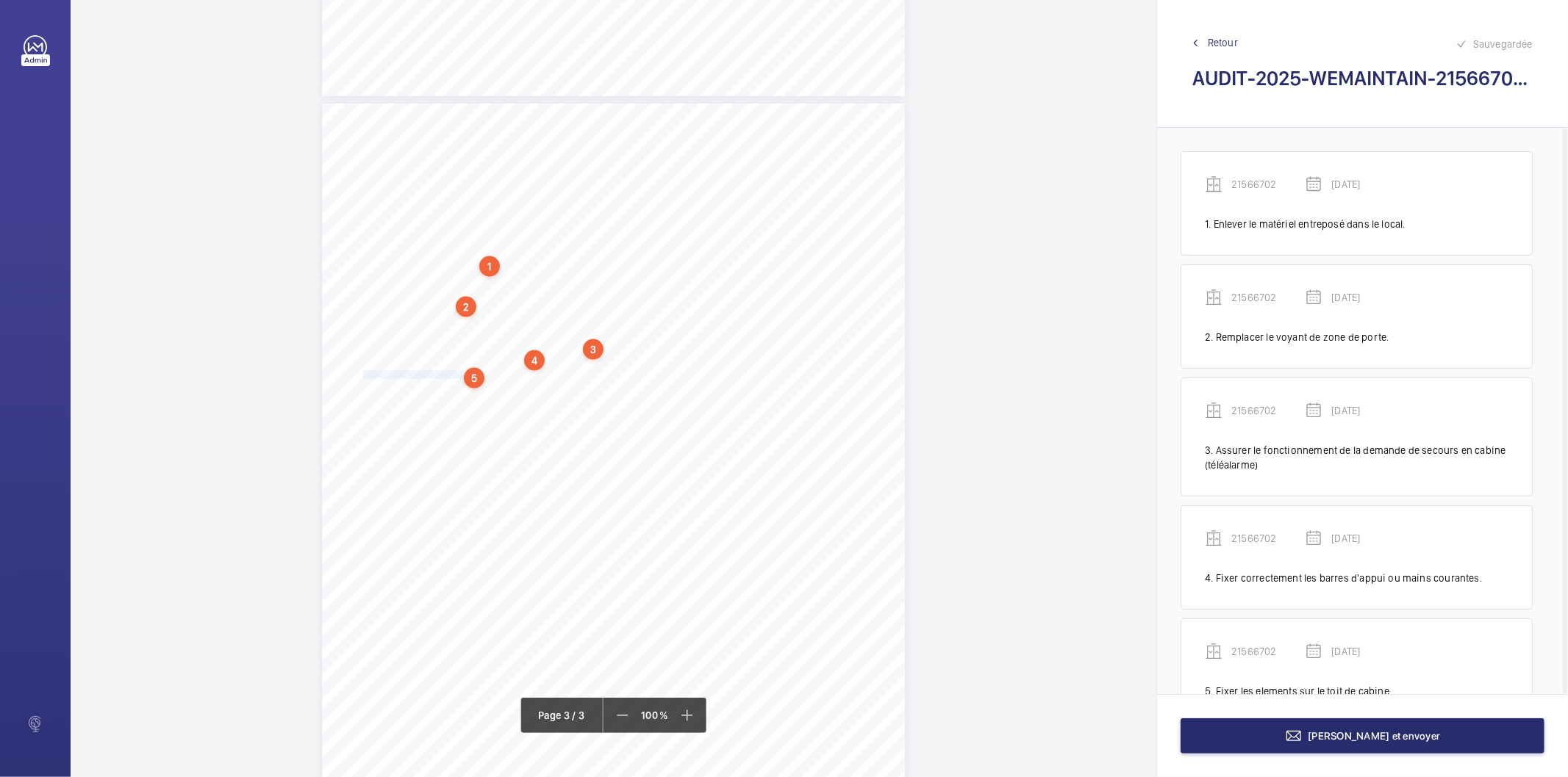
scroll to position [52, 0]
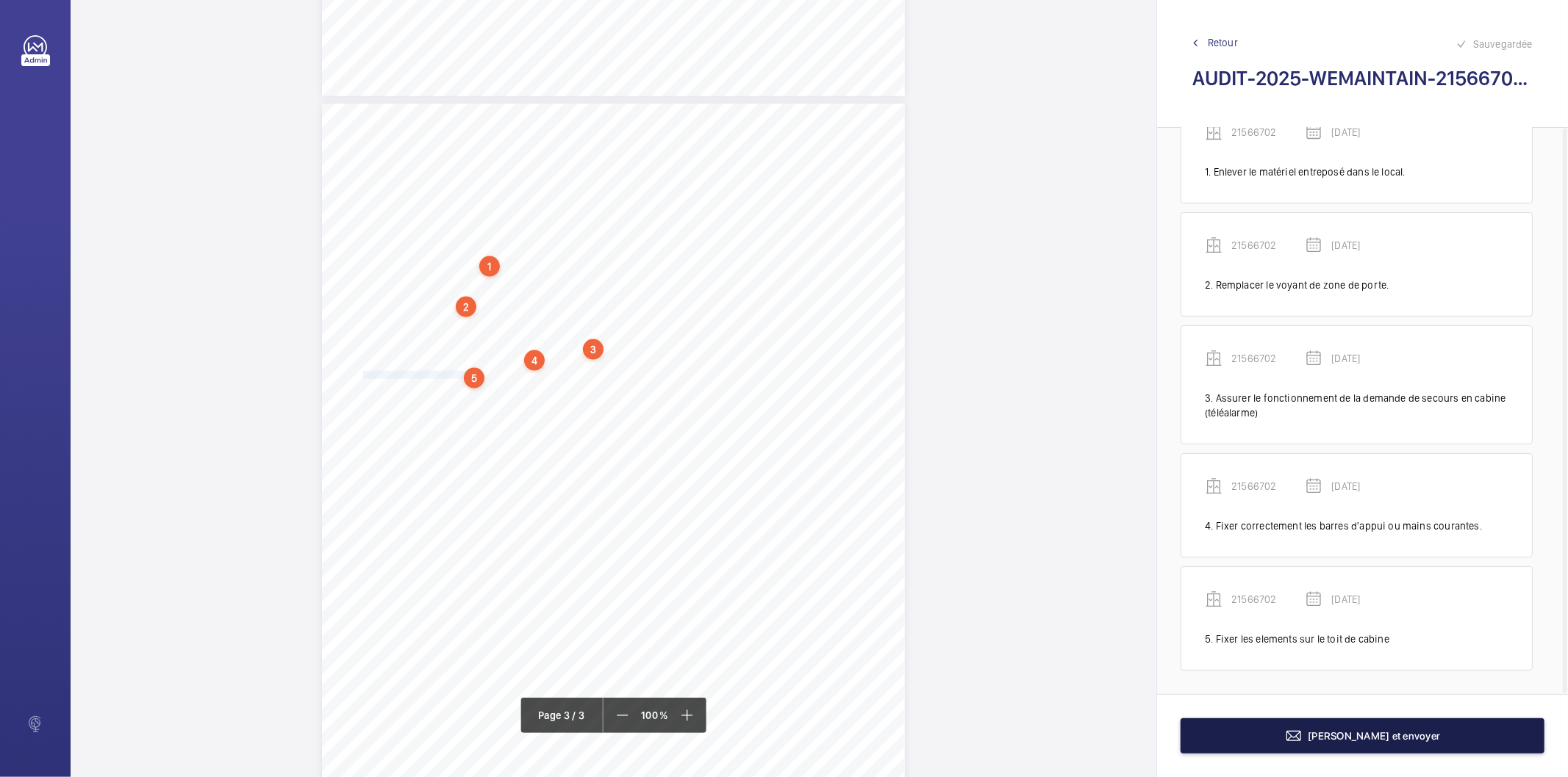
click at [1244, 748] on button "[PERSON_NAME] et envoyer" at bounding box center [1363, 736] width 364 height 35
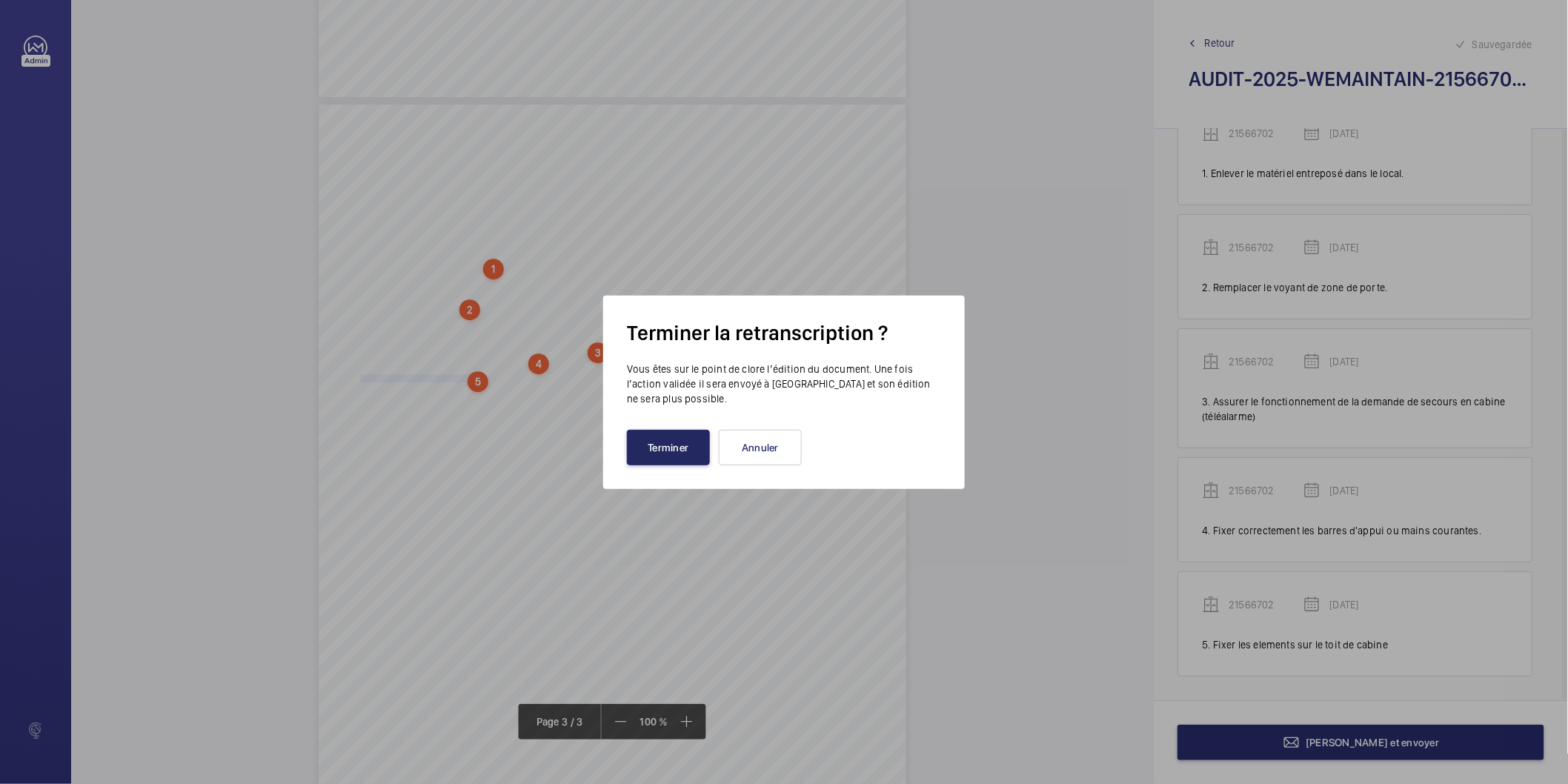
click at [682, 462] on button "Terminer" at bounding box center [668, 447] width 83 height 35
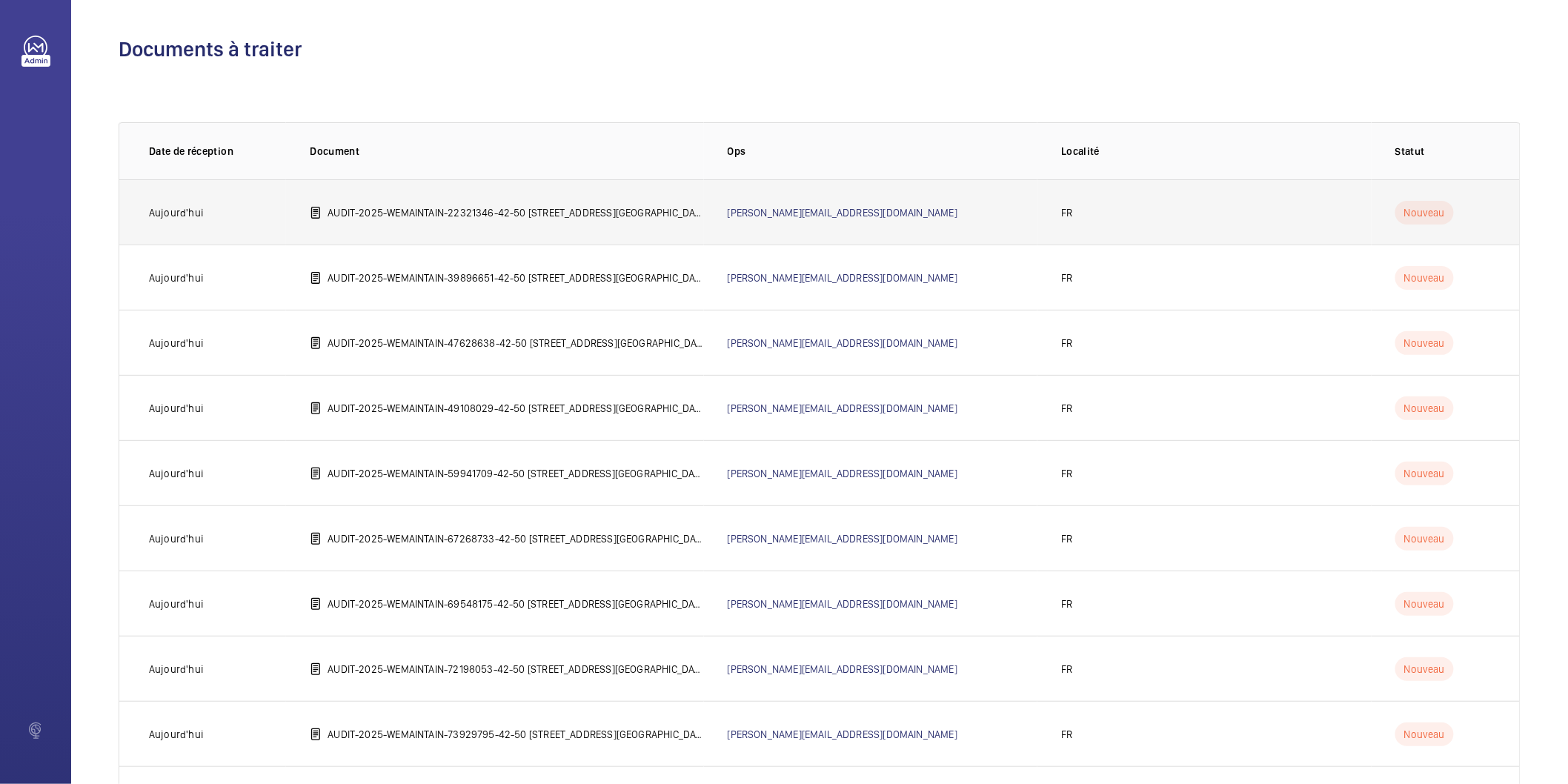
click at [456, 215] on p "AUDIT-2025-WEMAINTAIN-22321346-42-50 [STREET_ADDRESS][GEOGRAPHIC_DATA]©e 75012 …" at bounding box center [515, 212] width 376 height 15
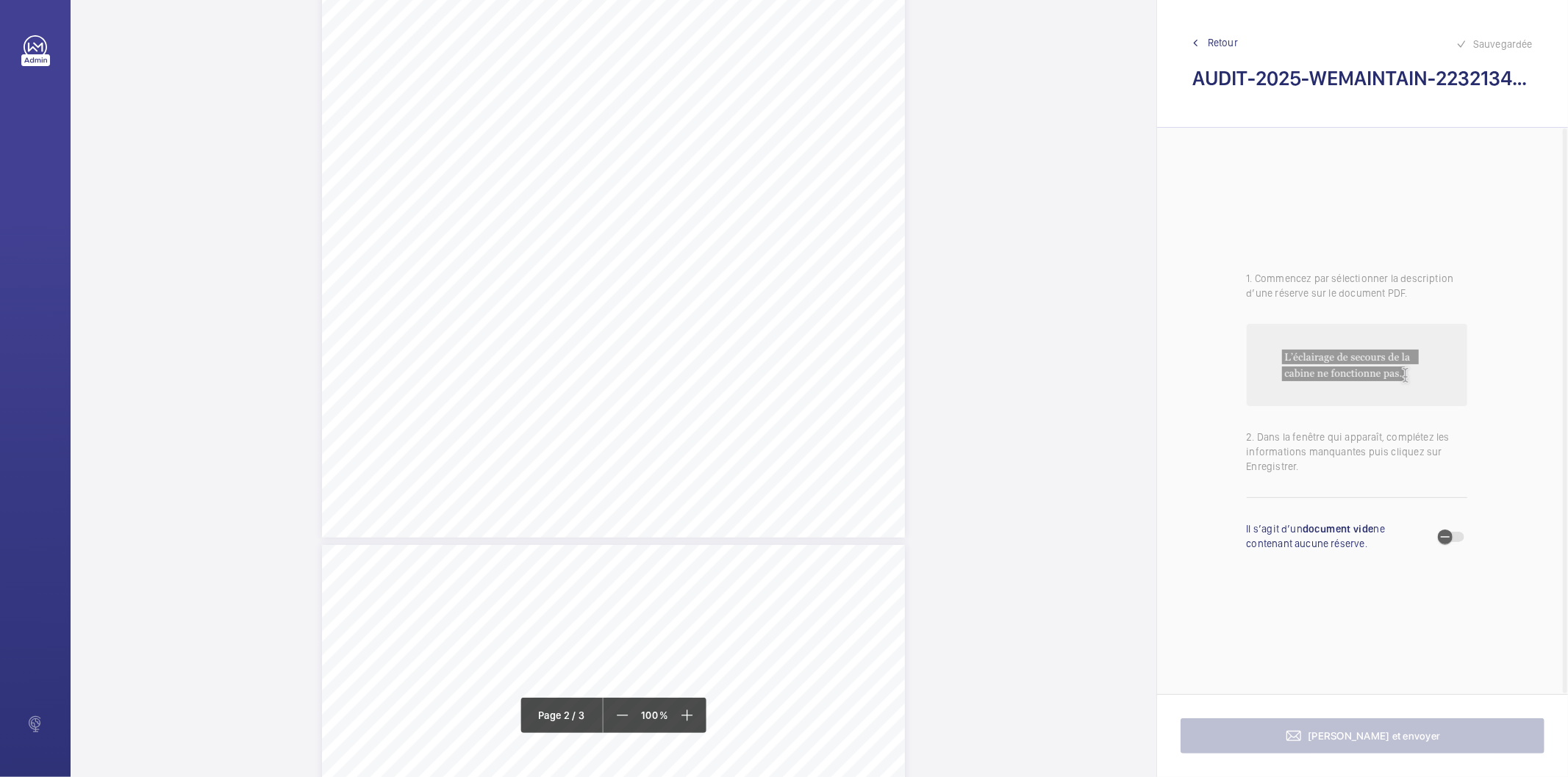
scroll to position [1387, 0]
drag, startPoint x: 364, startPoint y: 501, endPoint x: 576, endPoint y: 500, distance: 212.0
click at [576, 500] on div "AUDIT TECHNIQUE PERIODIQUE - App. N° 22321346 [STREET_ADDRESS] TRAVAUX A LA CHA…" at bounding box center [613, 712] width 583 height 824
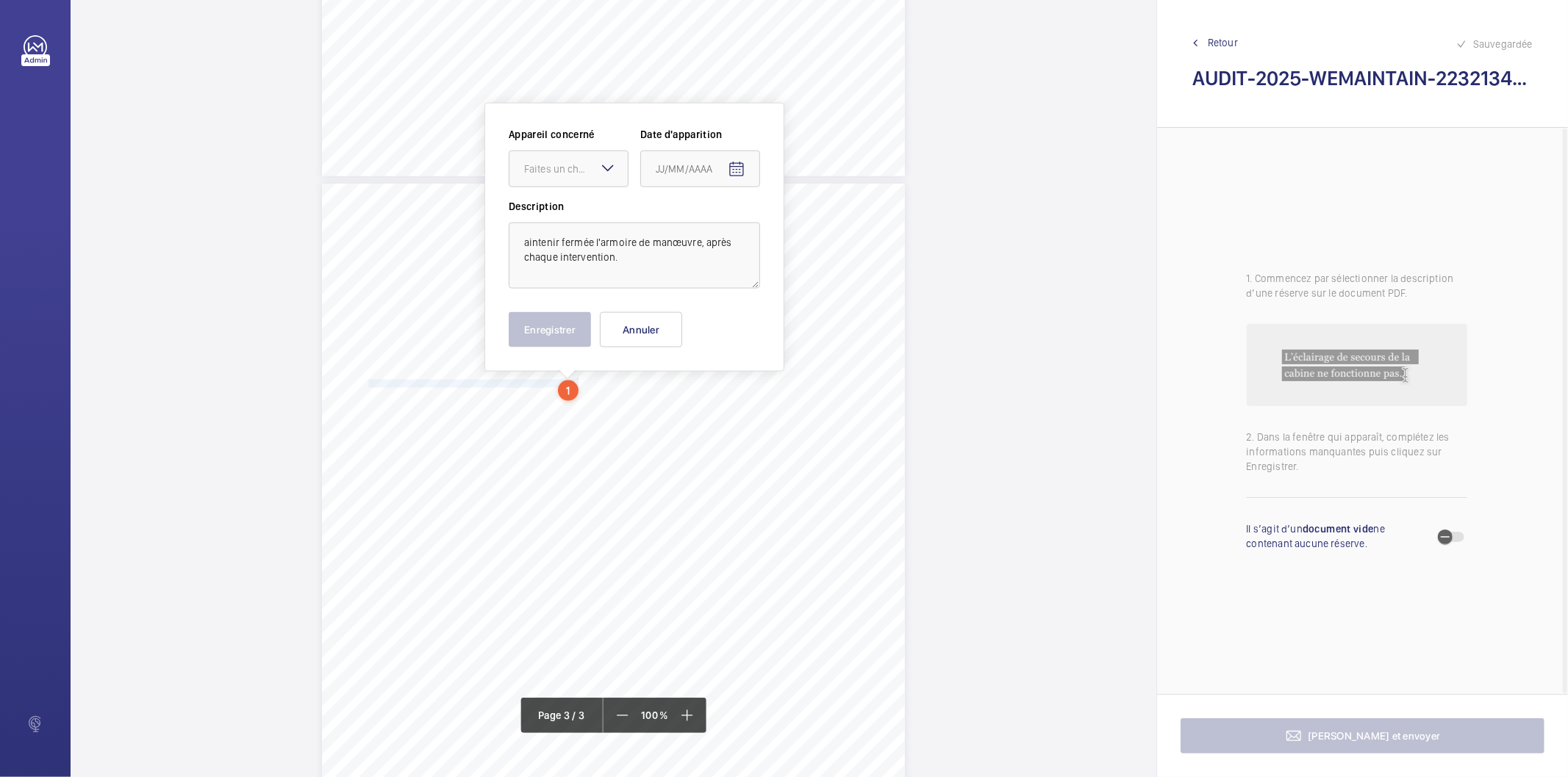
scroll to position [1516, 0]
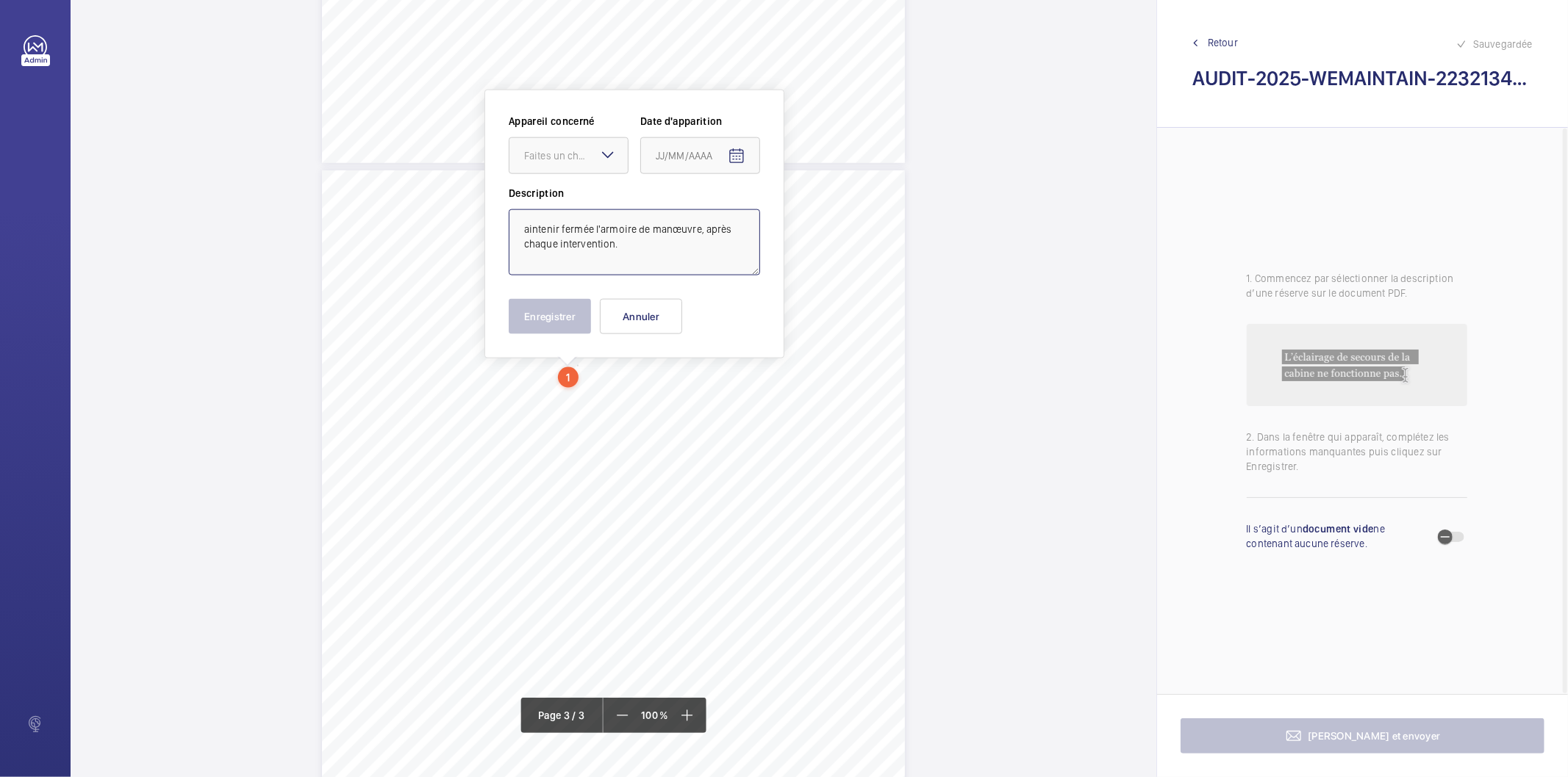
click at [623, 224] on textarea "aintenir fermée l'armoire de manœuvre, après chaque intervention." at bounding box center [634, 243] width 252 height 66
click at [593, 149] on div "Faites un choix" at bounding box center [576, 155] width 104 height 15
click at [582, 201] on span "22321346" at bounding box center [569, 200] width 89 height 15
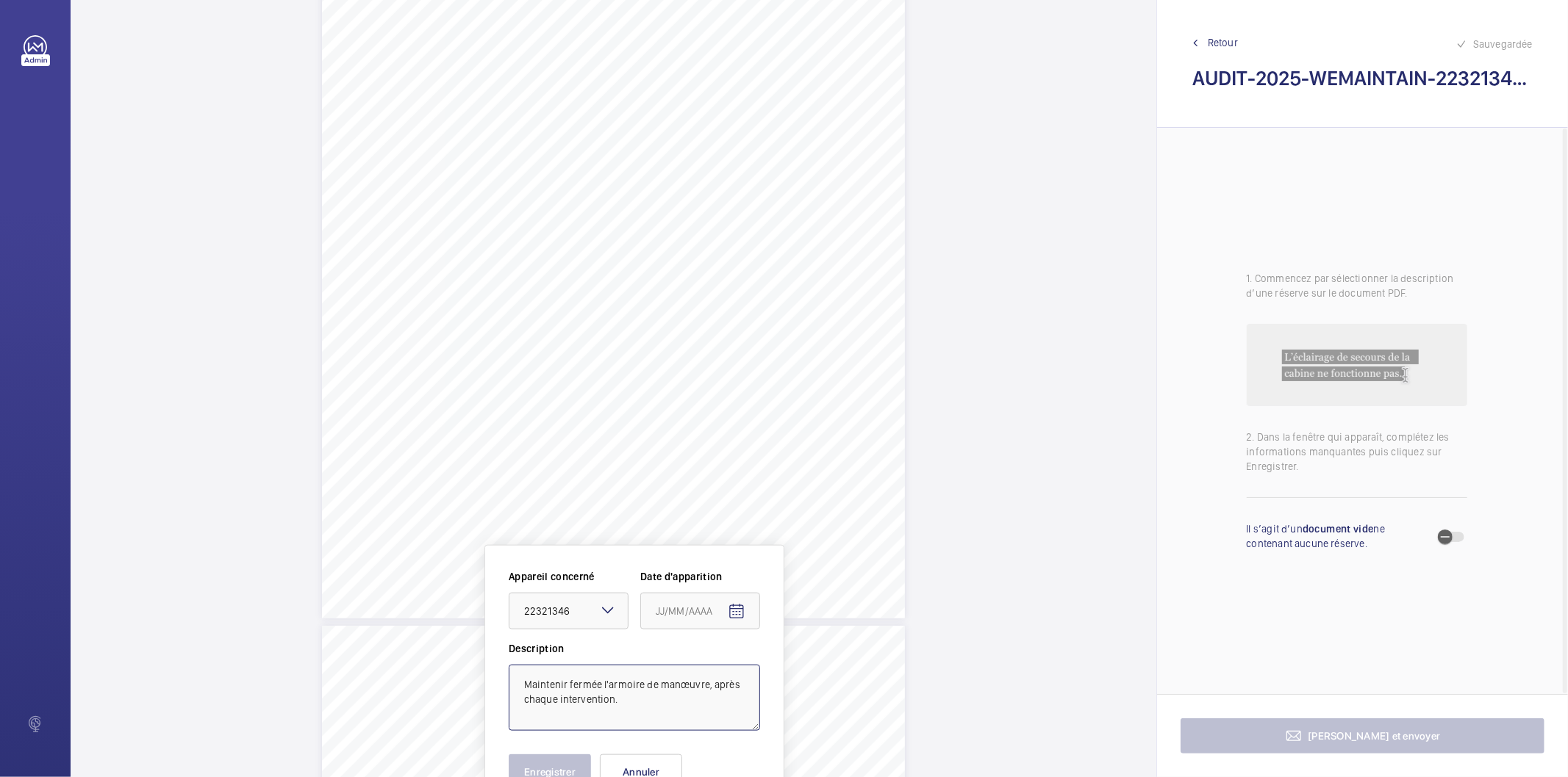
scroll to position [1469, 0]
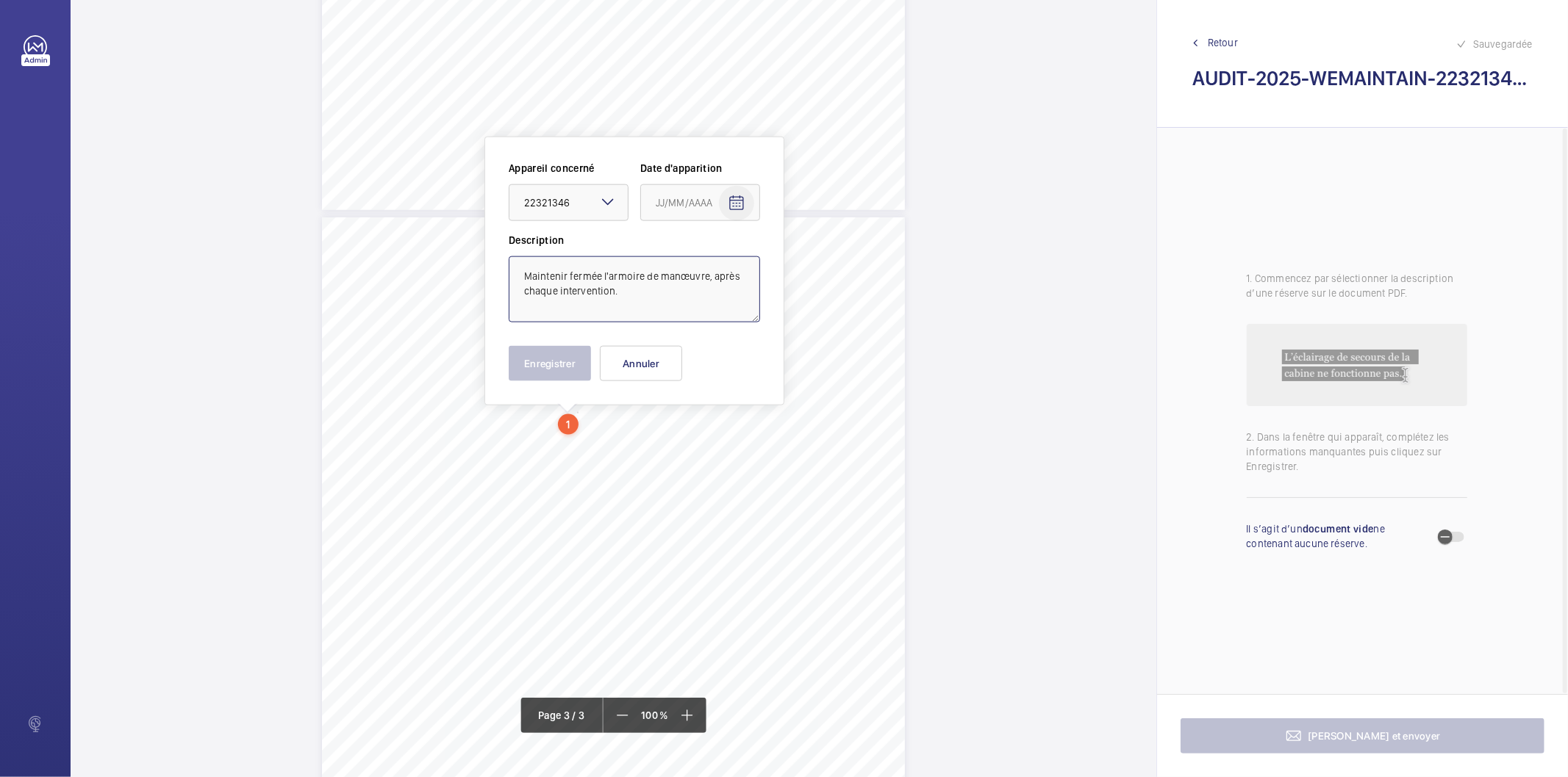
type textarea "Maintenir fermée l'armoire de manœuvre, après chaque intervention."
click at [743, 202] on mat-icon "Open calendar" at bounding box center [736, 203] width 17 height 17
click at [814, 267] on span "Previous month" at bounding box center [811, 262] width 30 height 30
click at [782, 437] on span "27" at bounding box center [779, 440] width 26 height 26
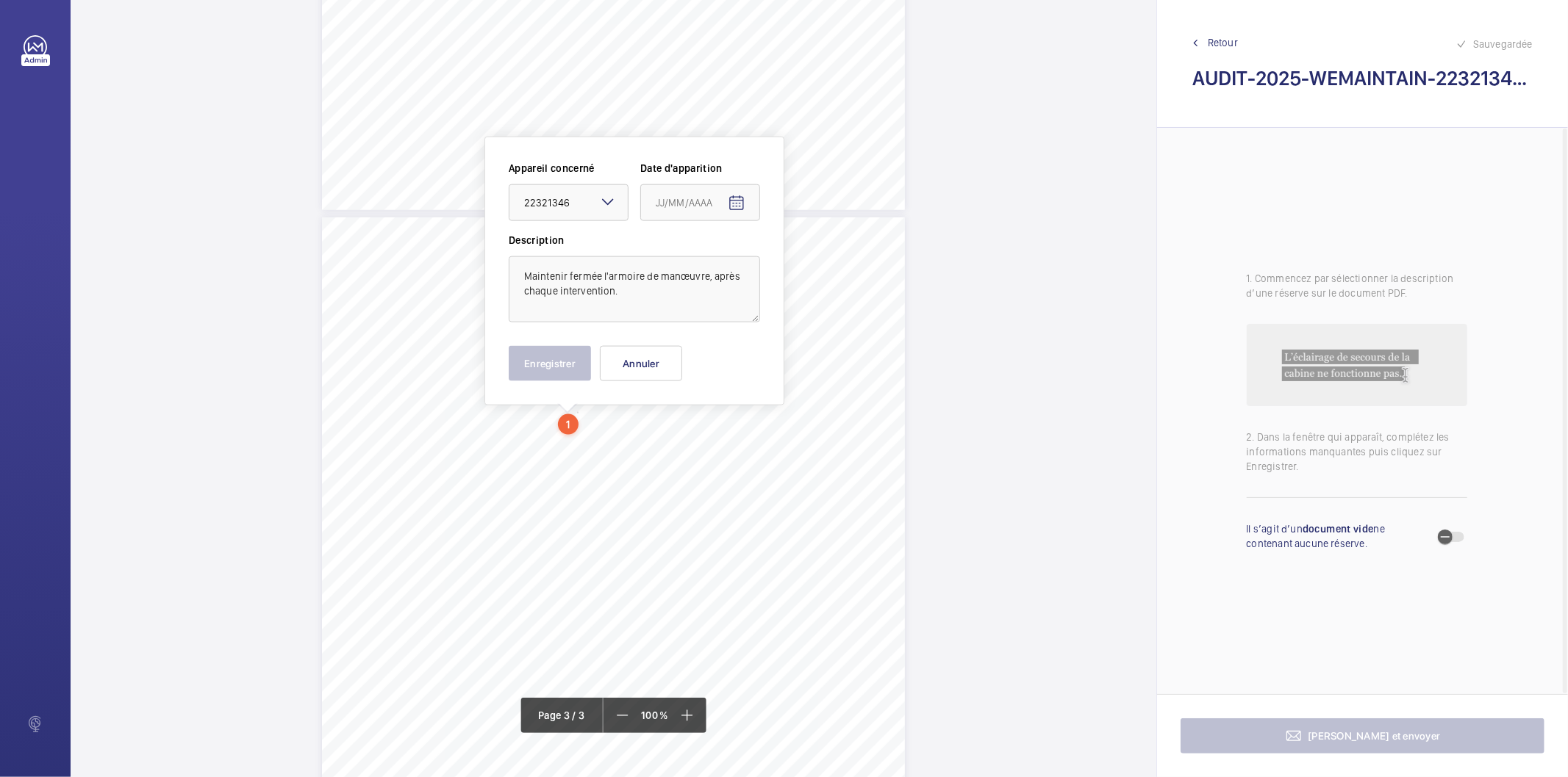
type input "[DATE]"
click at [567, 368] on button "Enregistrer" at bounding box center [549, 363] width 82 height 35
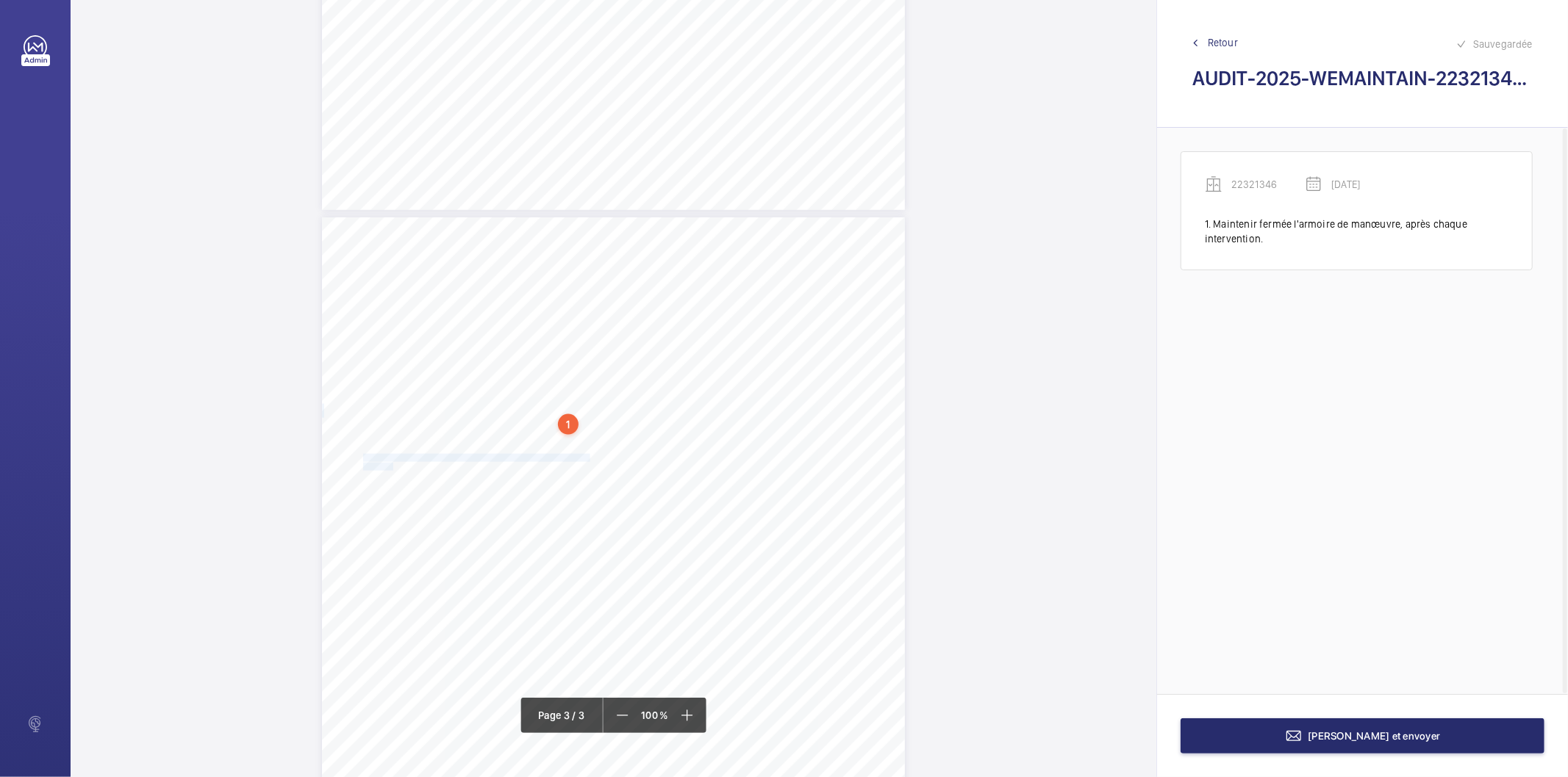
drag, startPoint x: 363, startPoint y: 457, endPoint x: 390, endPoint y: 463, distance: 27.7
click at [390, 463] on div "AUDIT TECHNIQUE PERIODIQUE - App. N° 22321346 [STREET_ADDRESS] TRAVAUX A LA CHA…" at bounding box center [613, 629] width 583 height 824
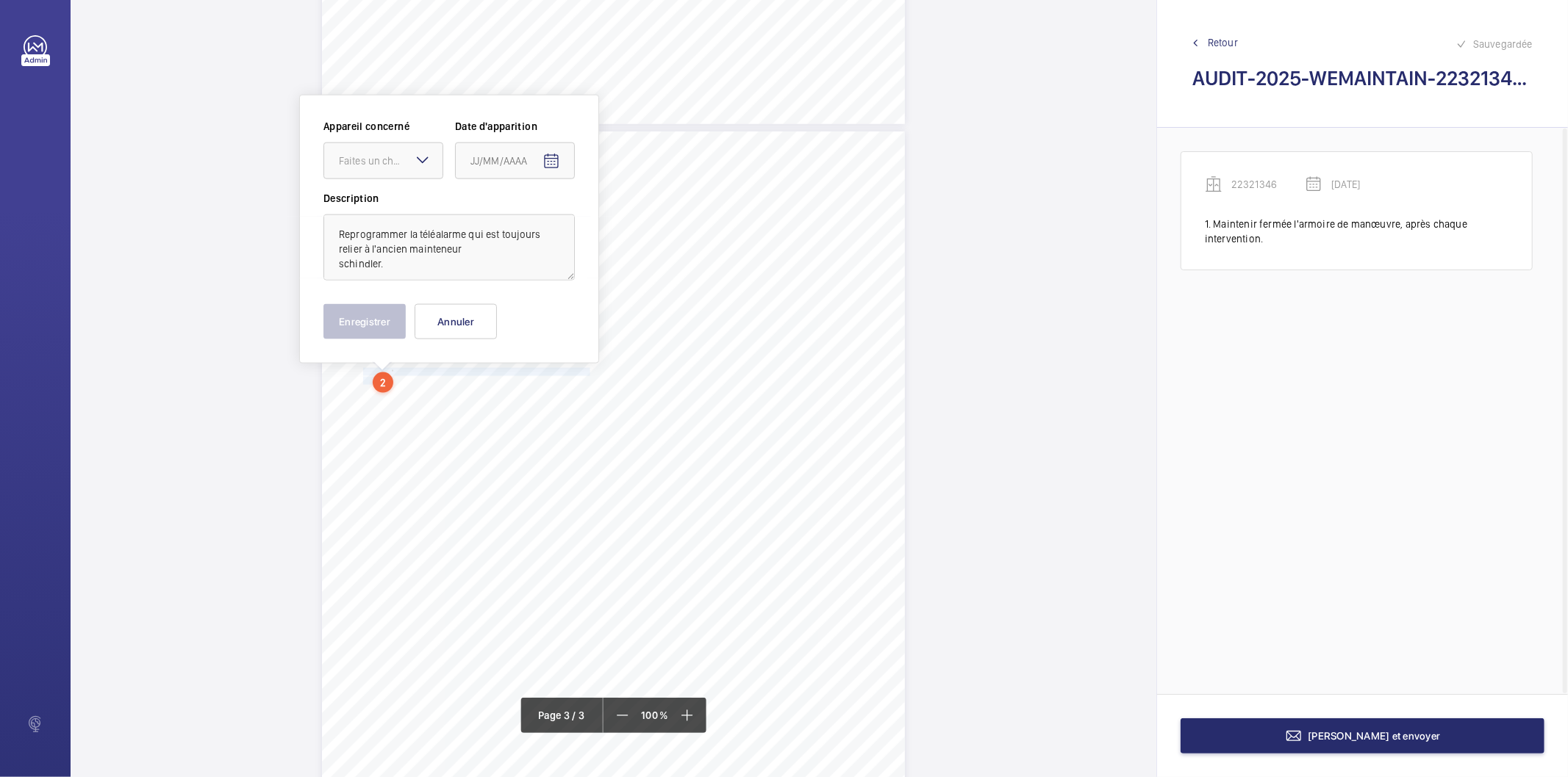
scroll to position [1561, 0]
click at [420, 140] on div at bounding box center [383, 155] width 118 height 35
click at [390, 203] on span "22321346" at bounding box center [383, 200] width 89 height 15
click at [553, 157] on mat-icon "Open calendar" at bounding box center [551, 156] width 17 height 17
click at [631, 218] on span "Previous month" at bounding box center [625, 215] width 30 height 30
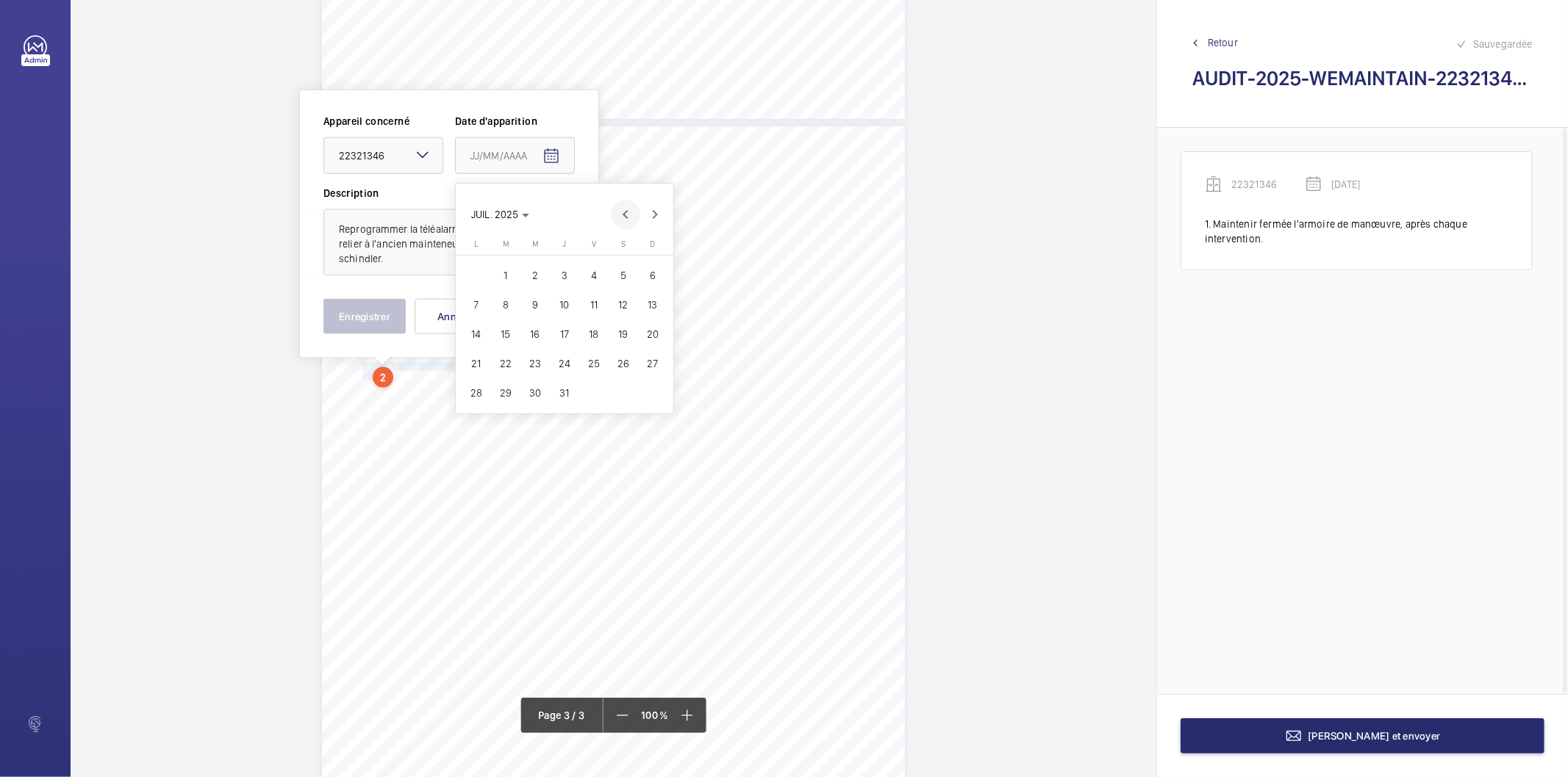
click at [631, 218] on span "Previous month" at bounding box center [625, 215] width 30 height 30
click at [594, 383] on span "27" at bounding box center [594, 393] width 26 height 26
type input "[DATE]"
click at [368, 334] on div "Appareil concerné Faites un choix × 22321346 × Date d'apparition [DATE] Descrip…" at bounding box center [449, 224] width 300 height 269
click at [376, 318] on button "Enregistrer" at bounding box center [364, 317] width 82 height 35
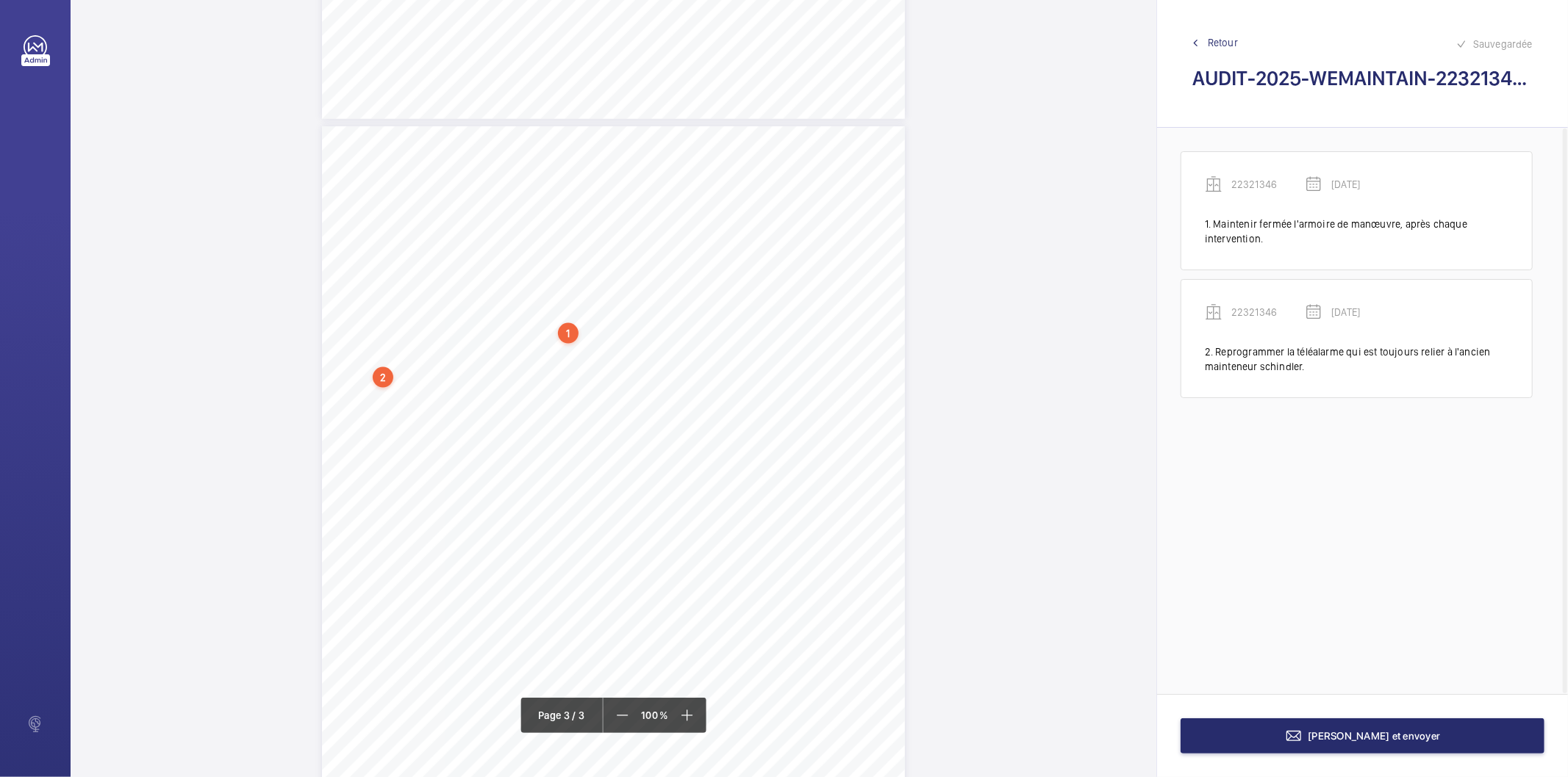
click at [378, 377] on div "2" at bounding box center [383, 378] width 21 height 21
click at [333, 262] on div "22321346" at bounding box center [386, 262] width 126 height 15
copy div "22321346"
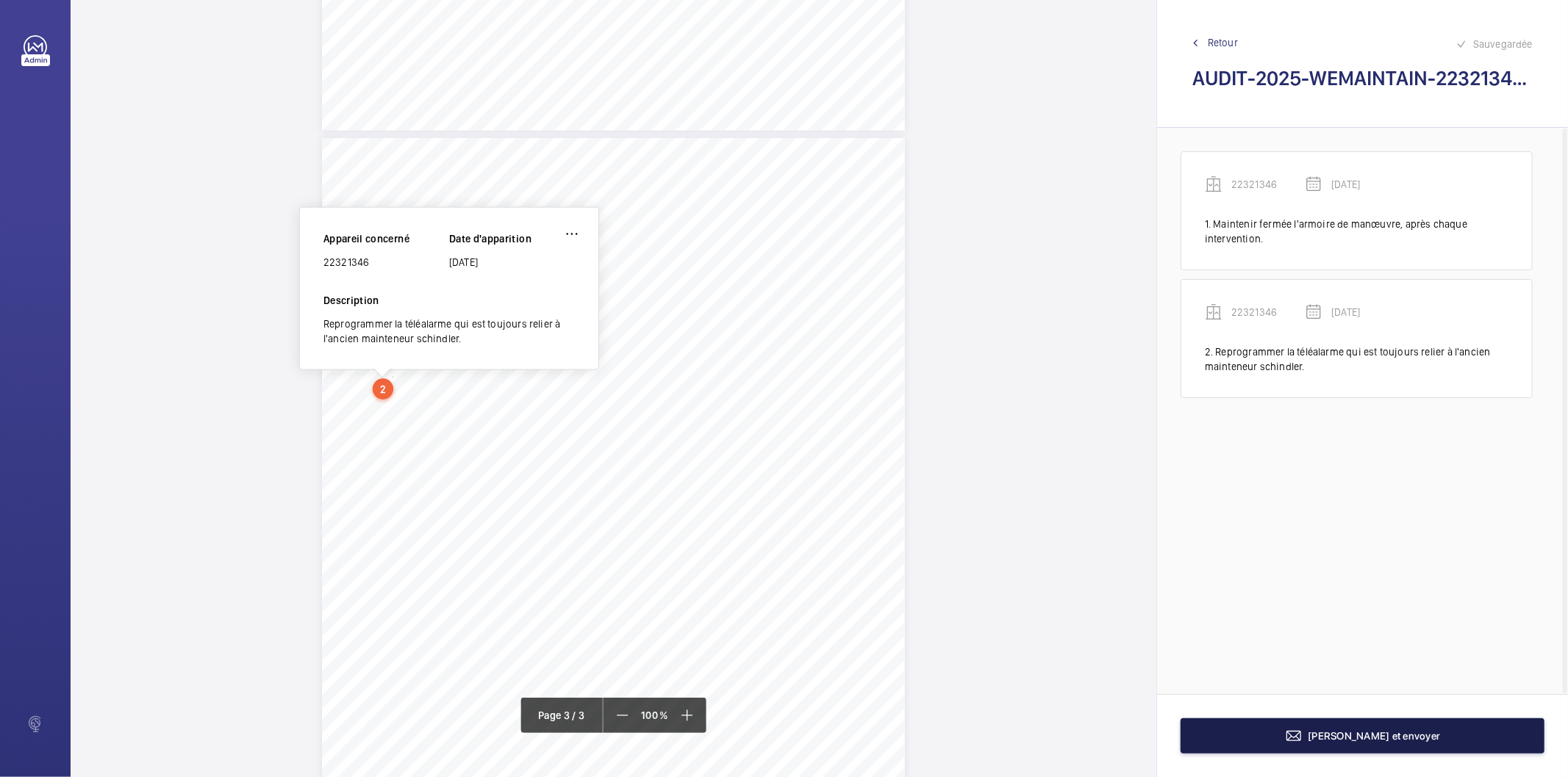
click at [1225, 733] on button "[PERSON_NAME] et envoyer" at bounding box center [1363, 736] width 364 height 35
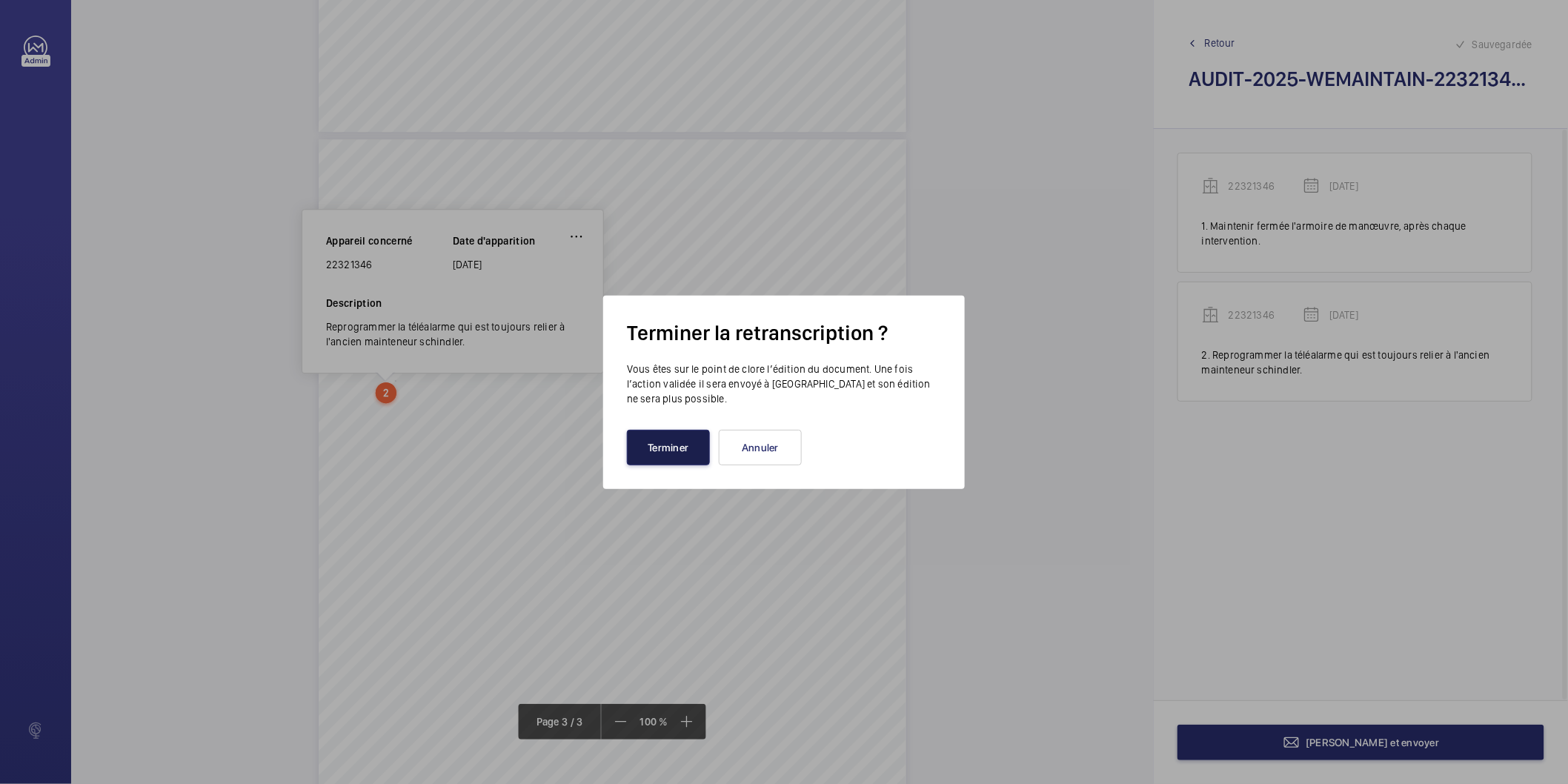
click at [649, 457] on button "Terminer" at bounding box center [668, 447] width 83 height 35
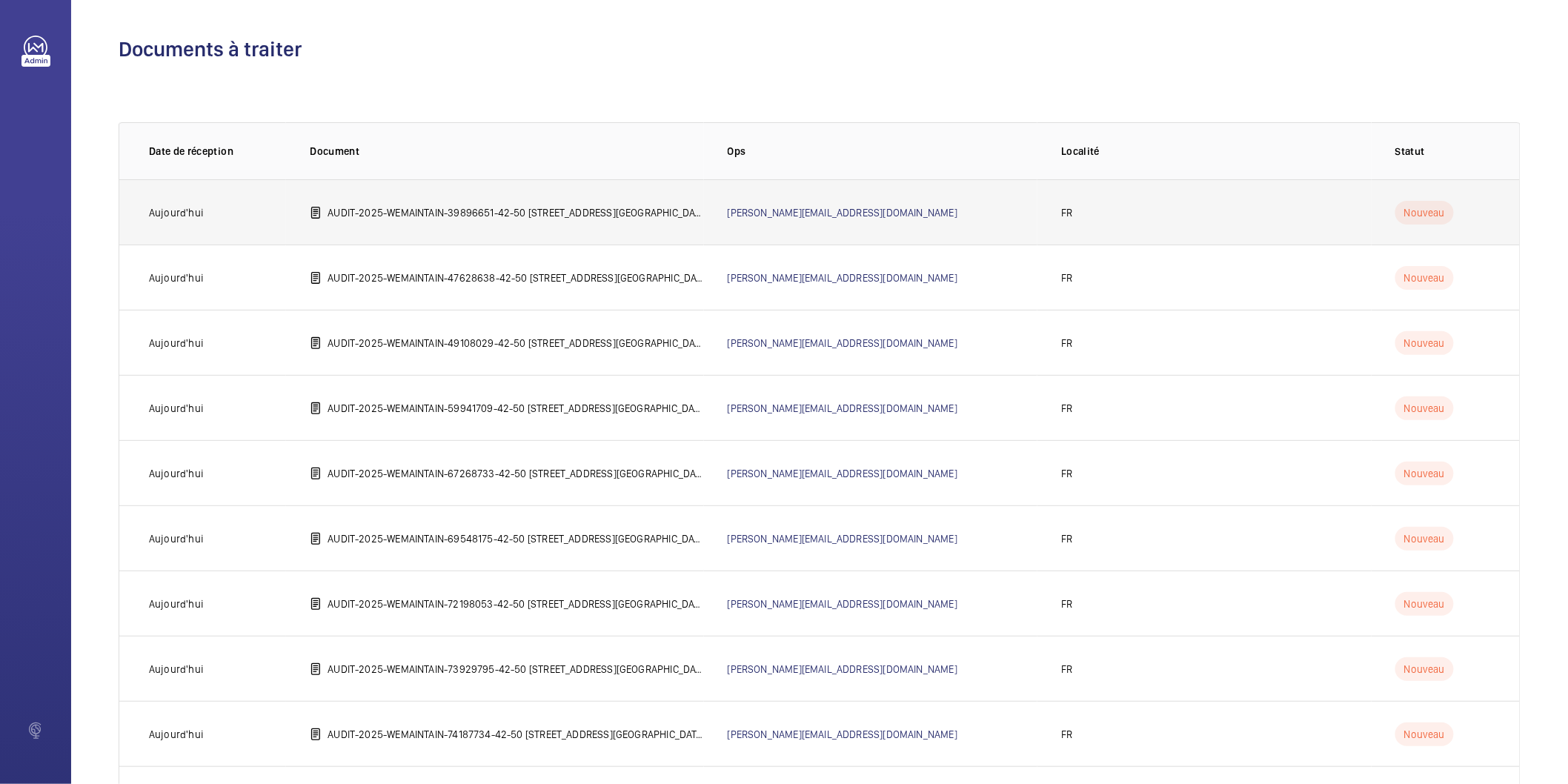
click at [571, 212] on p "AUDIT-2025-WEMAINTAIN-39896651-42-50 [STREET_ADDRESS][GEOGRAPHIC_DATA]©e [GEOGR…" at bounding box center [515, 212] width 376 height 15
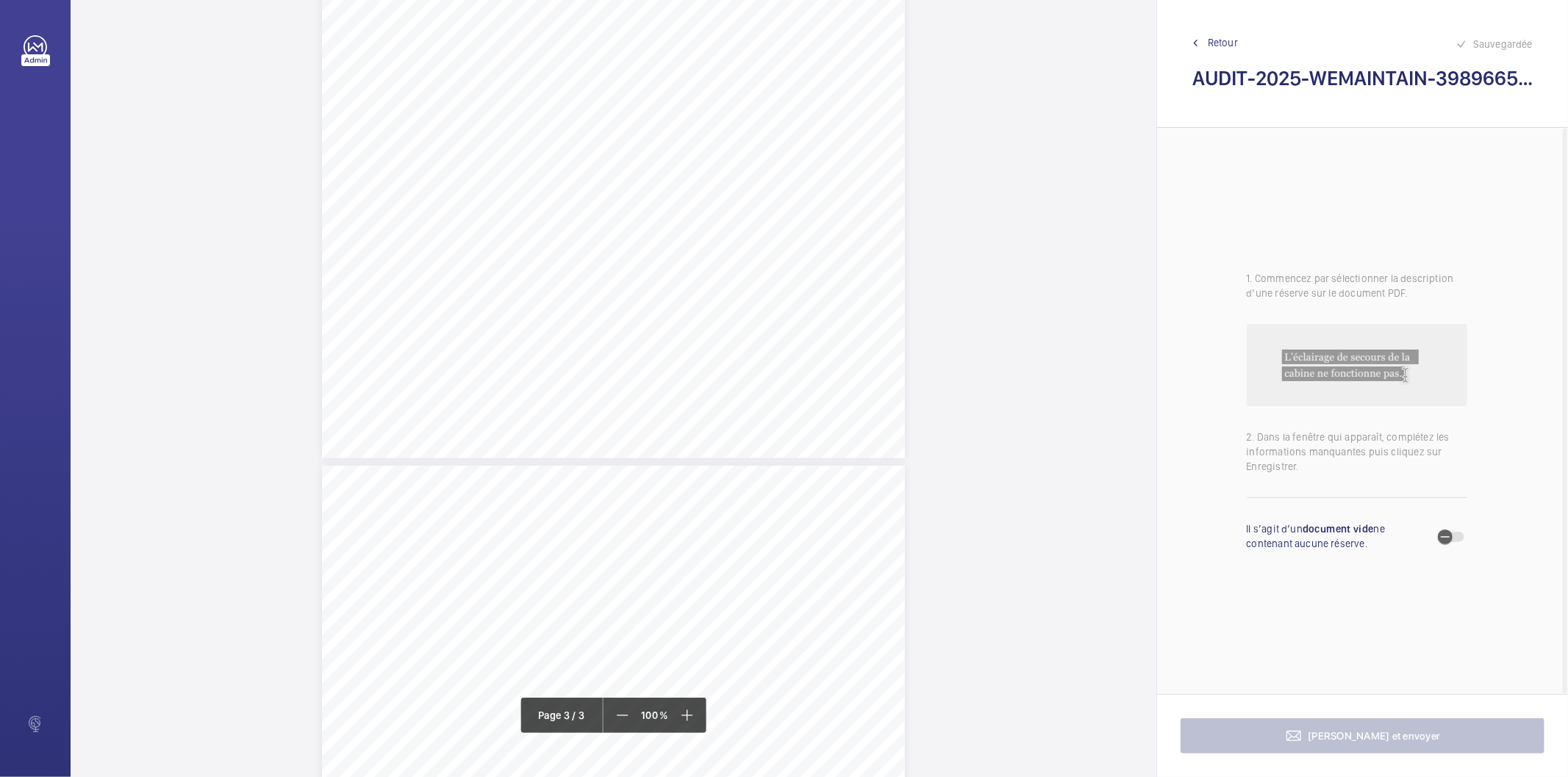
scroll to position [1551, 0]
drag, startPoint x: 361, startPoint y: 297, endPoint x: 495, endPoint y: 295, distance: 134.0
click at [495, 295] on div "AUDIT TECHNIQUE PERIODIQUE - App. N° 39896651 [STREET_ADDRESS] TRAVAUX A LA CHA…" at bounding box center [613, 548] width 583 height 824
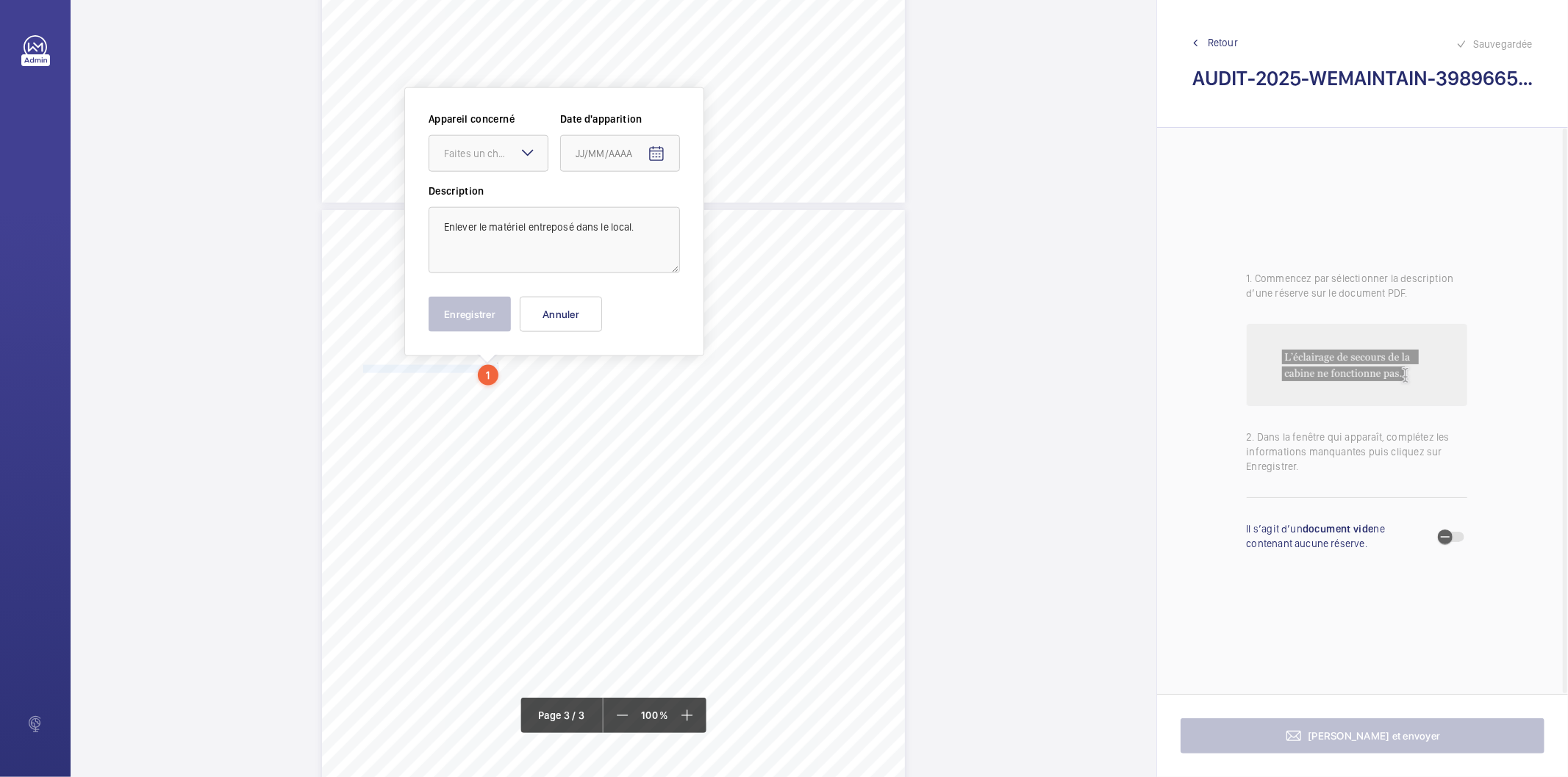
scroll to position [1474, 0]
click at [485, 165] on div at bounding box center [487, 156] width 118 height 35
click at [474, 196] on span "39896651" at bounding box center [488, 201] width 89 height 15
click at [659, 155] on mat-icon "Open calendar" at bounding box center [656, 157] width 17 height 17
click at [736, 216] on span "Previous month" at bounding box center [731, 215] width 30 height 30
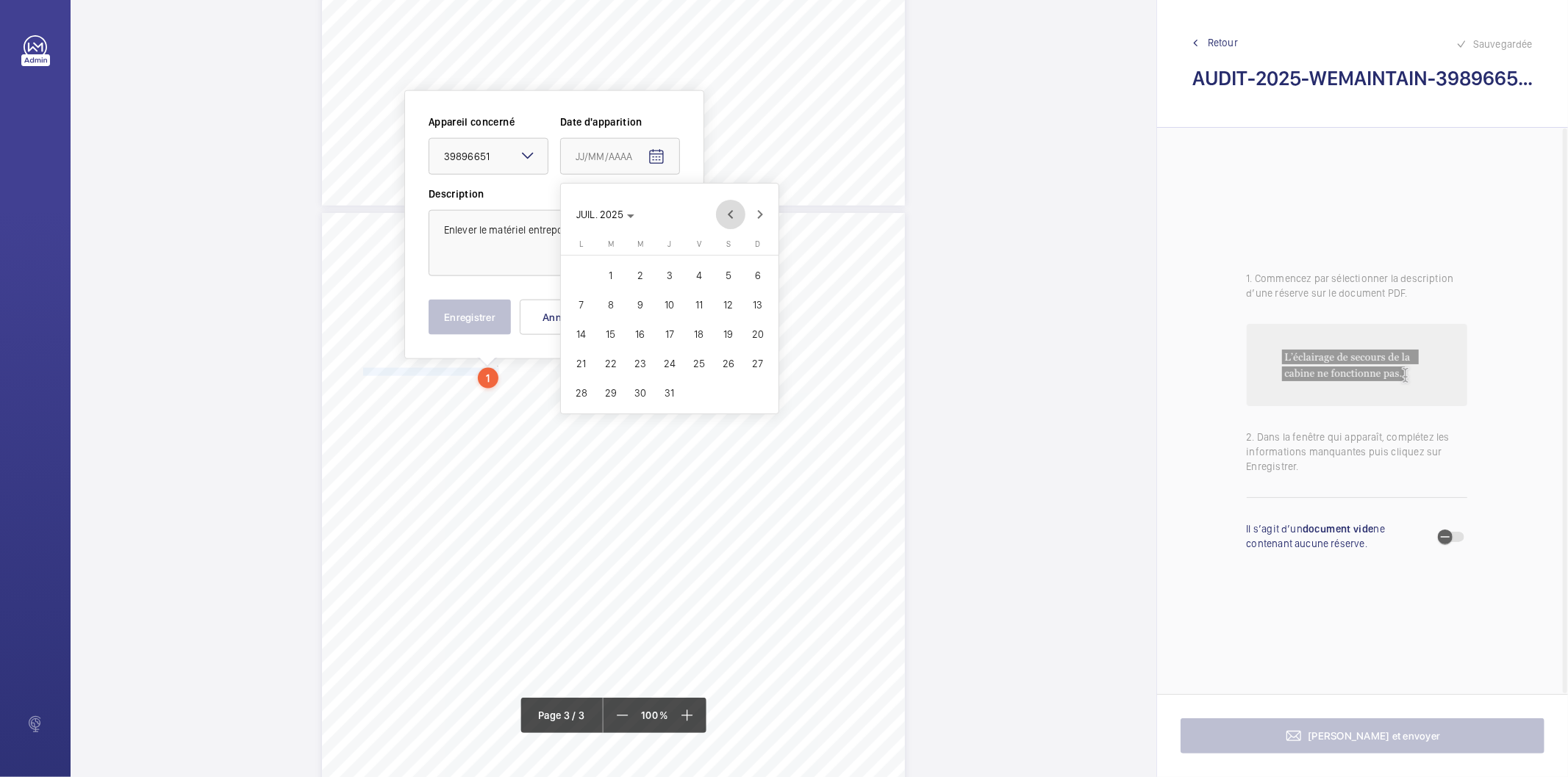
click at [736, 216] on span "Previous month" at bounding box center [731, 215] width 30 height 30
click at [699, 395] on span "27" at bounding box center [699, 393] width 26 height 26
type input "[DATE]"
click at [483, 310] on button "Enregistrer" at bounding box center [470, 317] width 82 height 35
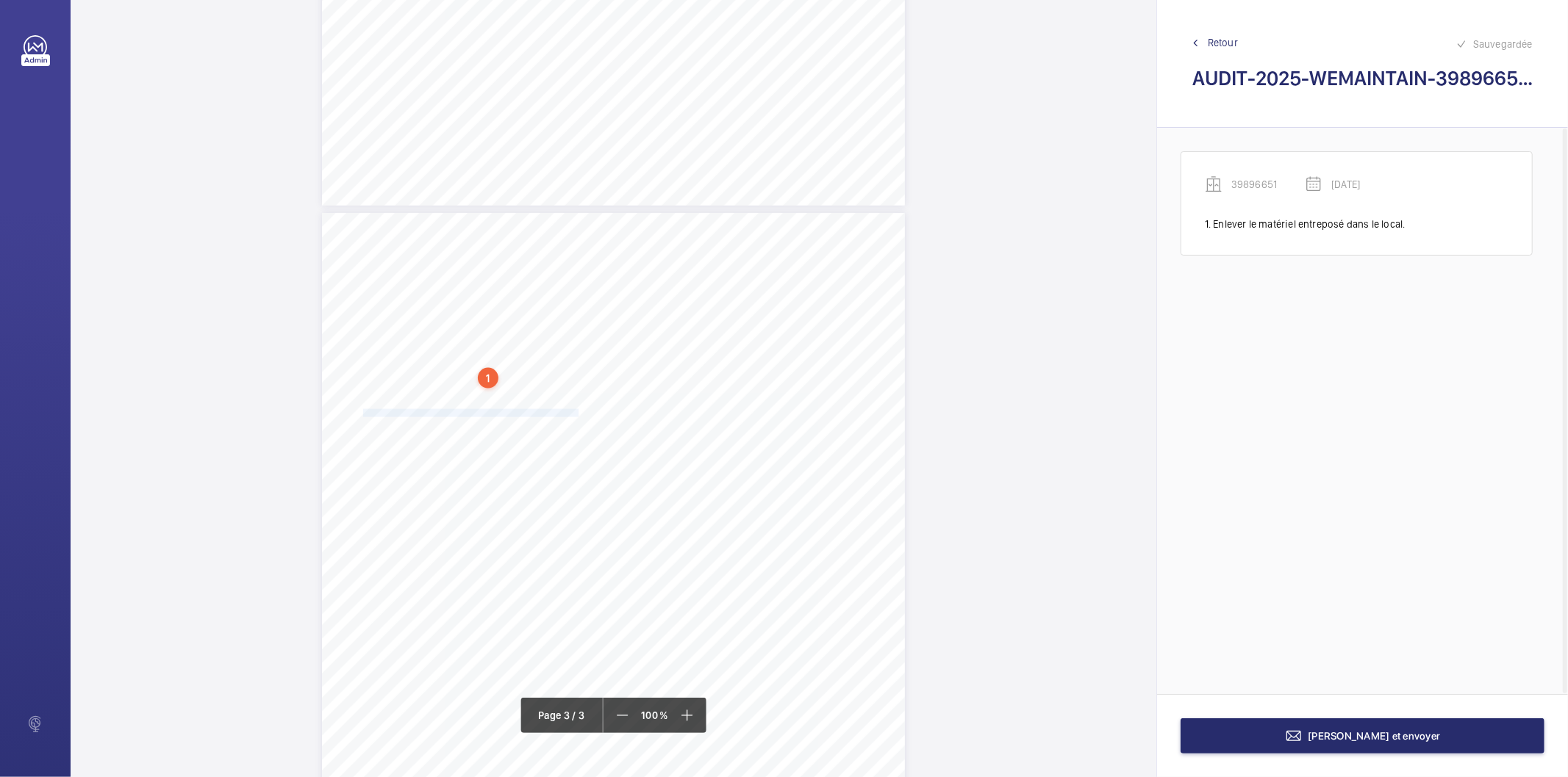
drag, startPoint x: 363, startPoint y: 415, endPoint x: 575, endPoint y: 411, distance: 212.0
click at [575, 411] on div "AUDIT TECHNIQUE PERIODIQUE - App. N° 39896651 [STREET_ADDRESS] TRAVAUX A LA CHA…" at bounding box center [613, 625] width 583 height 824
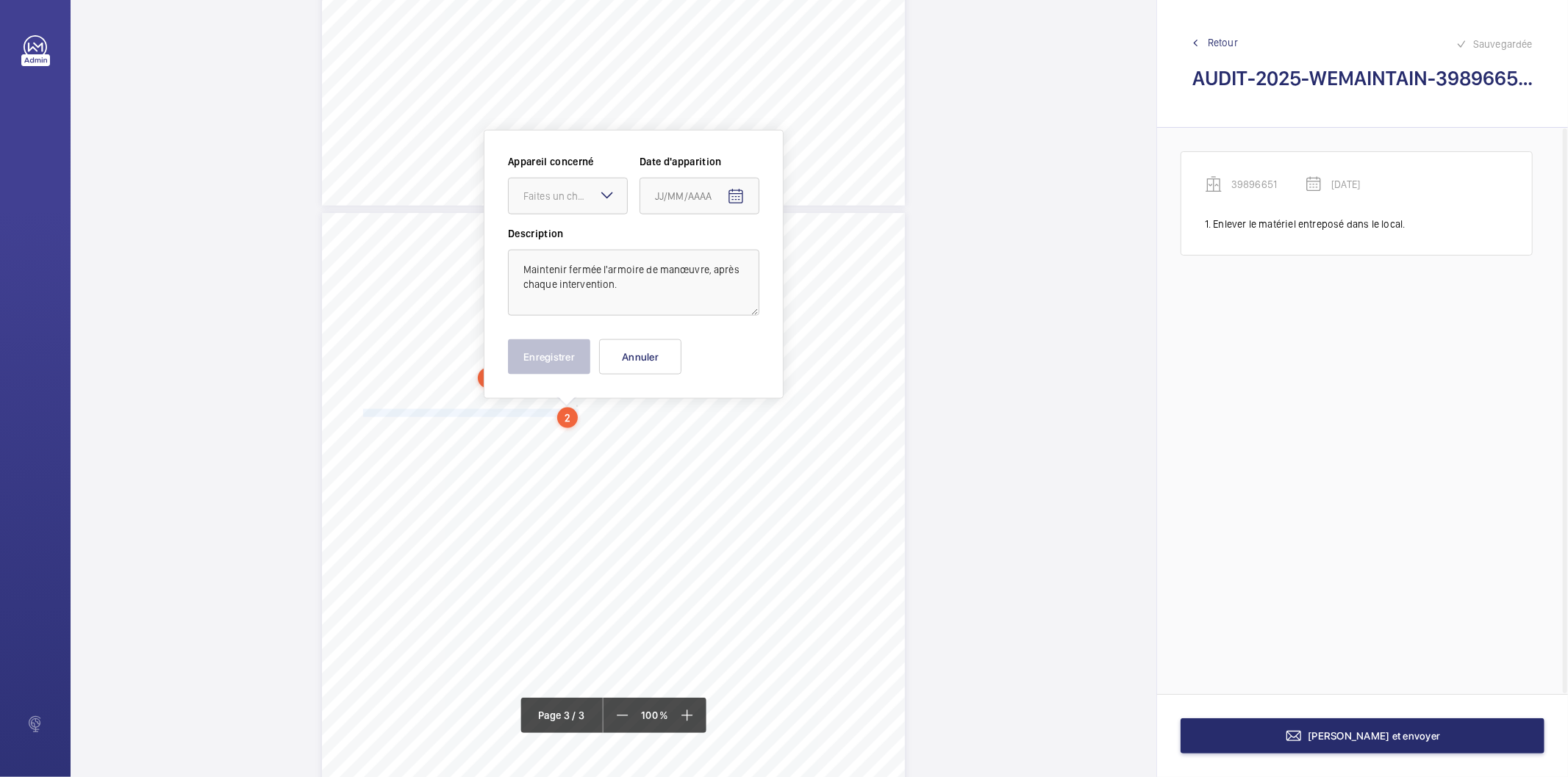
scroll to position [1514, 0]
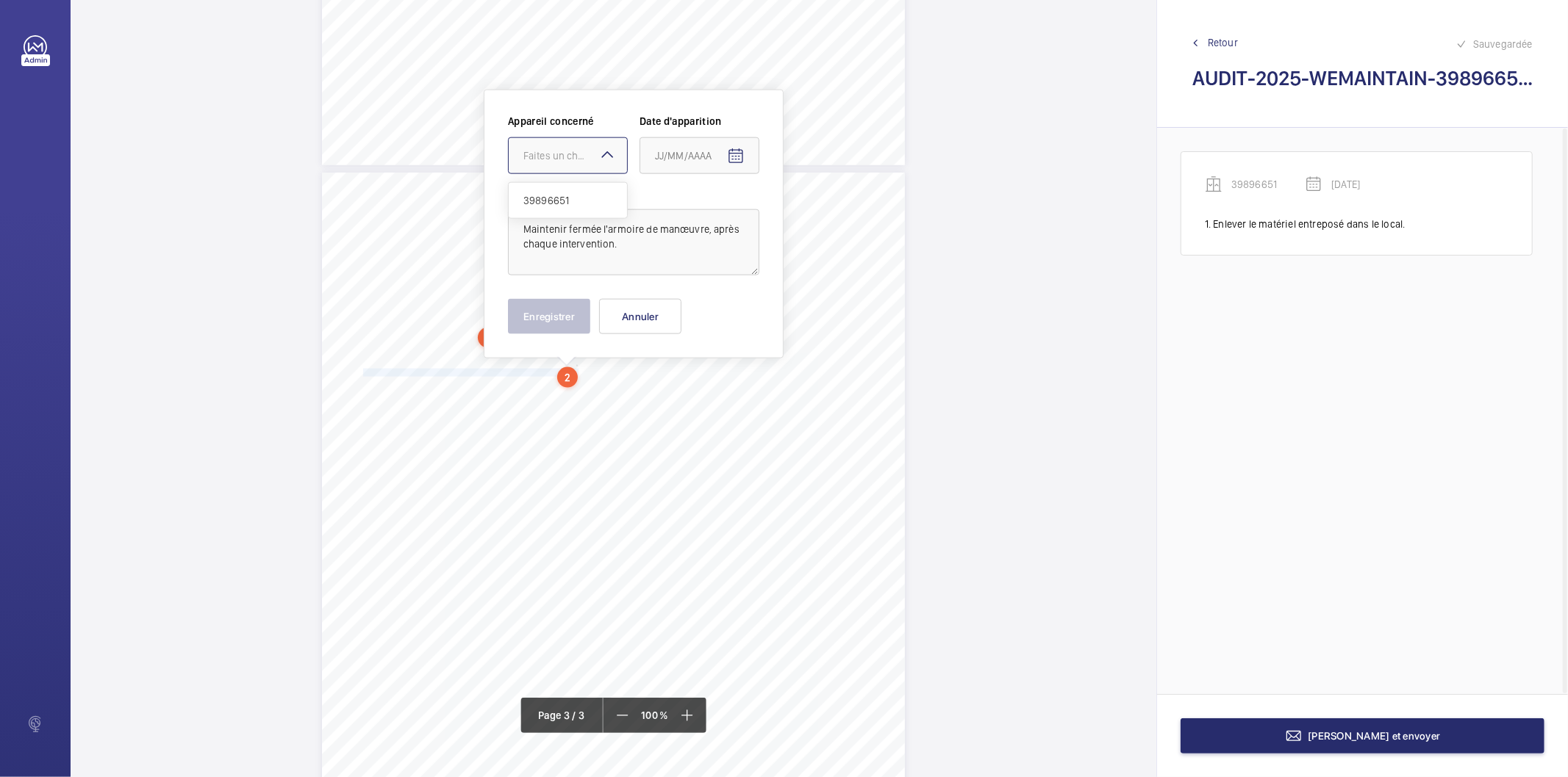
click at [584, 155] on div "Faites un choix" at bounding box center [575, 155] width 104 height 15
drag, startPoint x: 581, startPoint y: 201, endPoint x: 657, endPoint y: 189, distance: 76.9
click at [583, 200] on span "39896651" at bounding box center [568, 200] width 89 height 15
click at [734, 160] on mat-icon "Open calendar" at bounding box center [736, 156] width 17 height 17
click at [810, 211] on span "Previous month" at bounding box center [811, 215] width 30 height 30
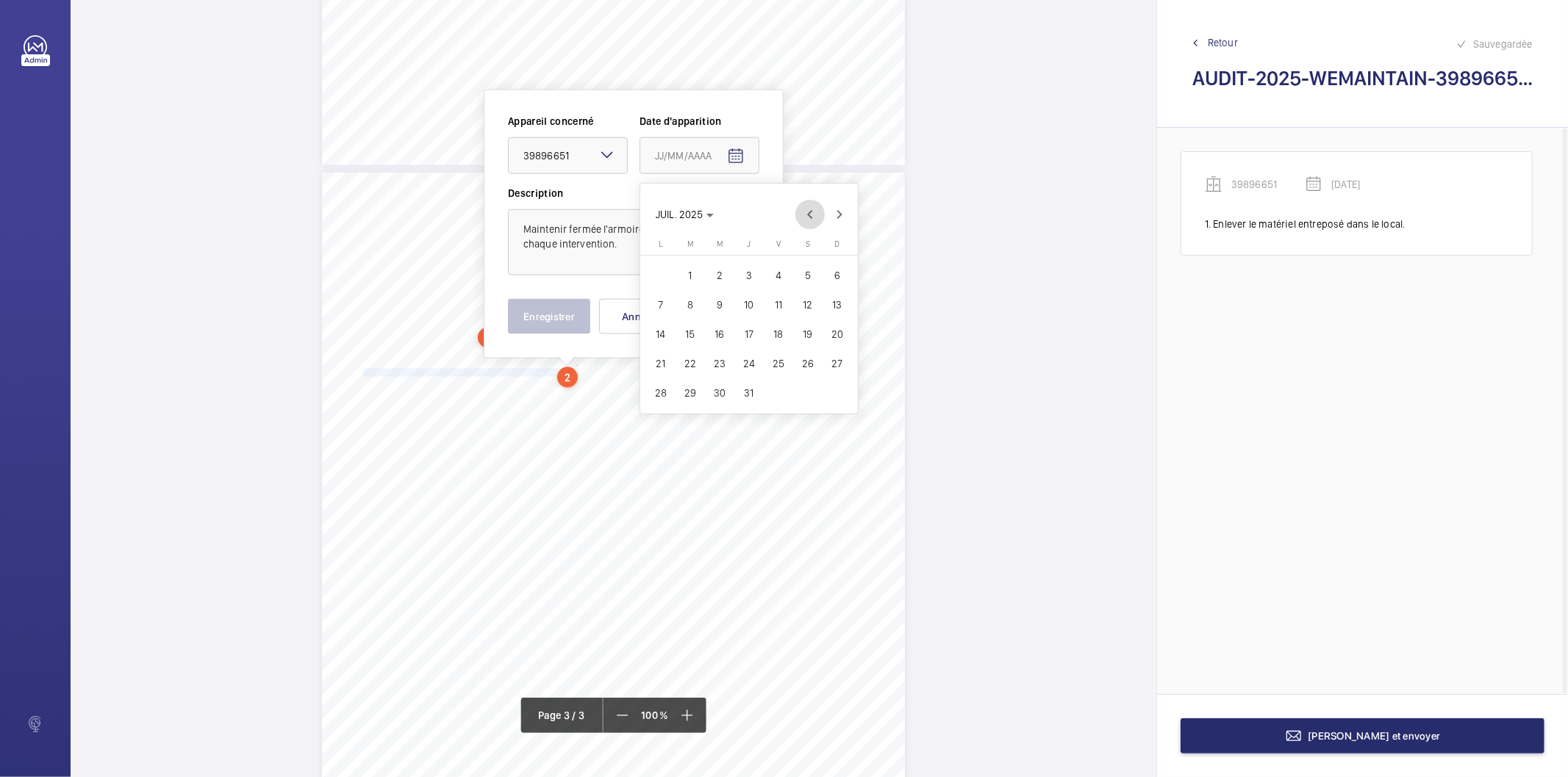
click at [810, 211] on span "Previous month" at bounding box center [811, 215] width 30 height 30
drag, startPoint x: 776, startPoint y: 388, endPoint x: 671, endPoint y: 376, distance: 105.7
click at [769, 390] on span "27" at bounding box center [778, 393] width 26 height 26
type input "[DATE]"
click at [551, 313] on button "Enregistrer" at bounding box center [549, 317] width 82 height 35
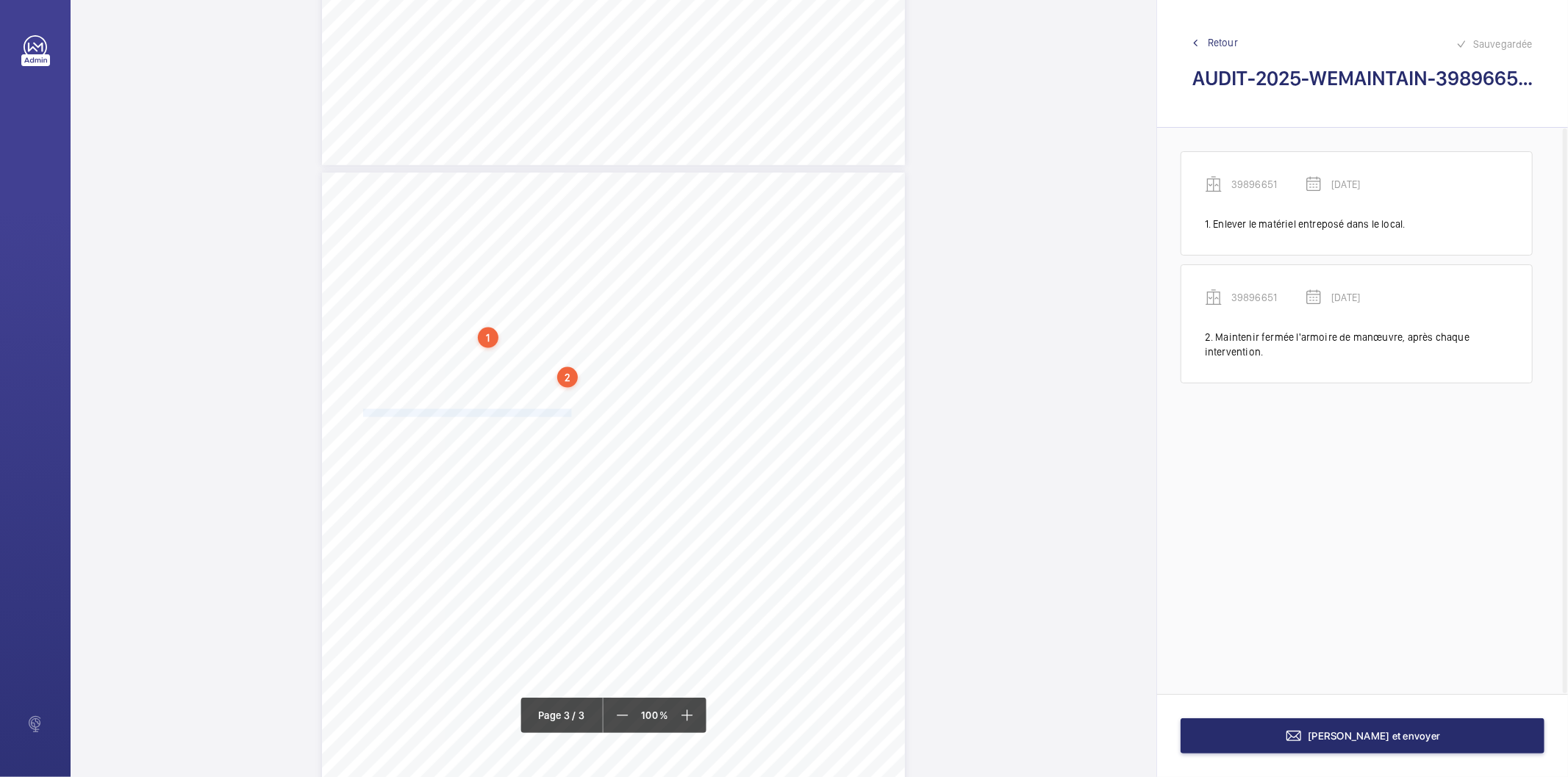
drag, startPoint x: 361, startPoint y: 413, endPoint x: 569, endPoint y: 414, distance: 208.0
click at [569, 414] on div "AUDIT TECHNIQUE PERIODIQUE - App. N° 39896651 [STREET_ADDRESS] TRAVAUX A LA CHA…" at bounding box center [613, 585] width 583 height 824
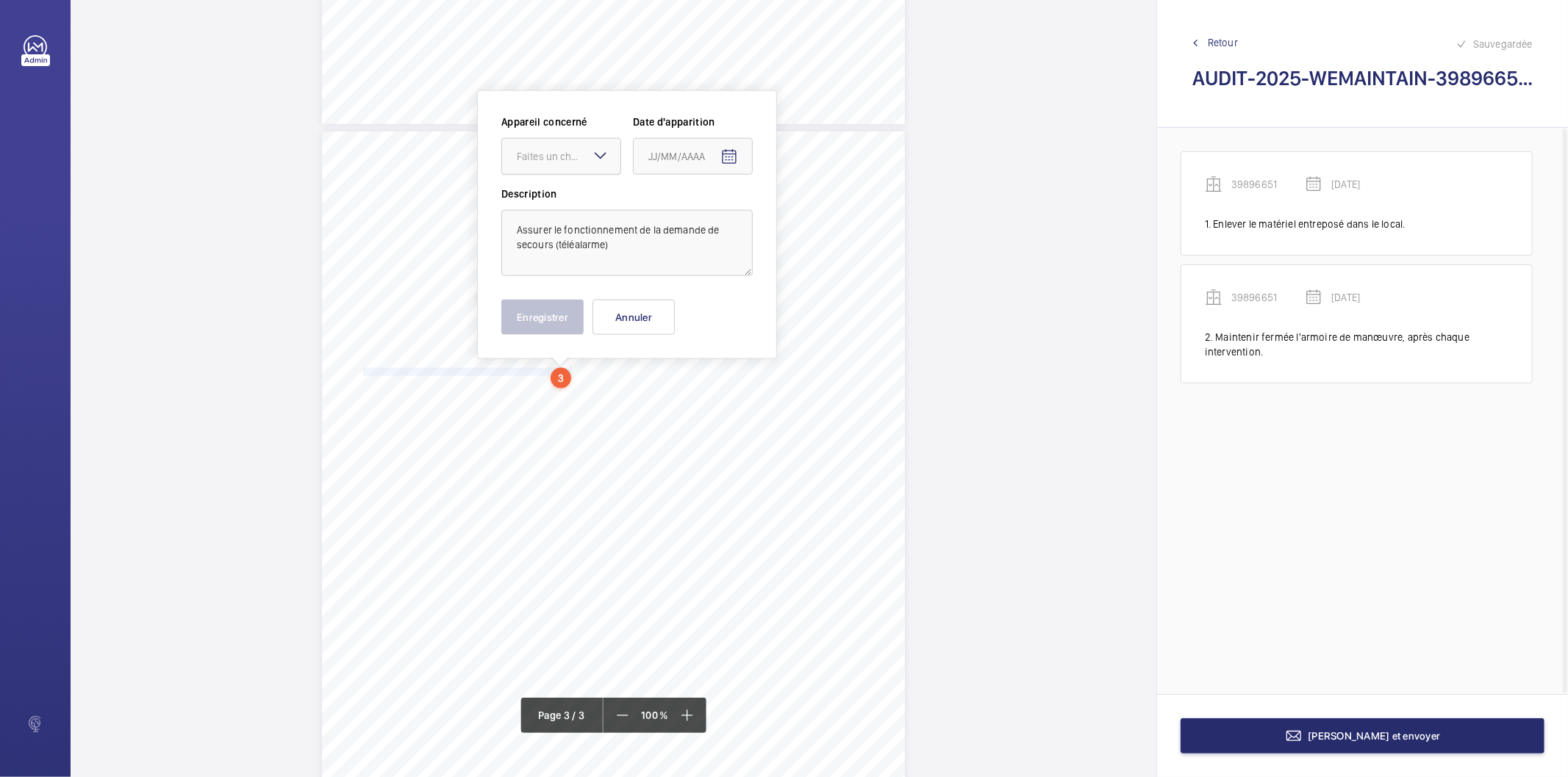
click at [559, 166] on div at bounding box center [561, 156] width 118 height 35
click at [555, 206] on span "39896651" at bounding box center [562, 201] width 89 height 15
click at [729, 157] on mat-icon "Open calendar" at bounding box center [729, 157] width 17 height 17
click at [810, 217] on span "Previous month" at bounding box center [804, 215] width 30 height 30
click at [809, 216] on span "Previous month" at bounding box center [804, 215] width 30 height 30
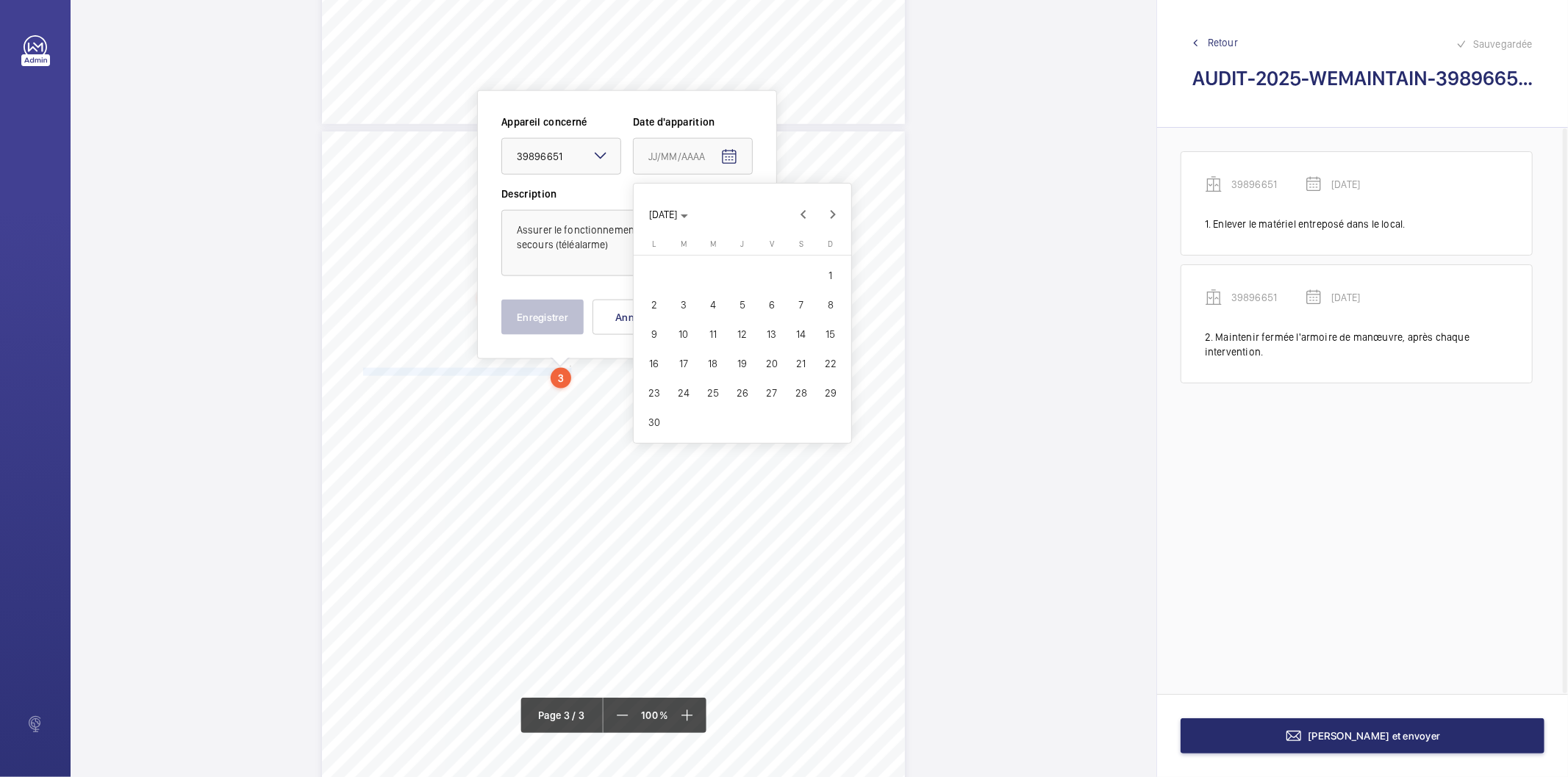
click at [768, 388] on span "27" at bounding box center [772, 393] width 26 height 26
type input "[DATE]"
click at [529, 302] on button "Enregistrer" at bounding box center [542, 317] width 82 height 35
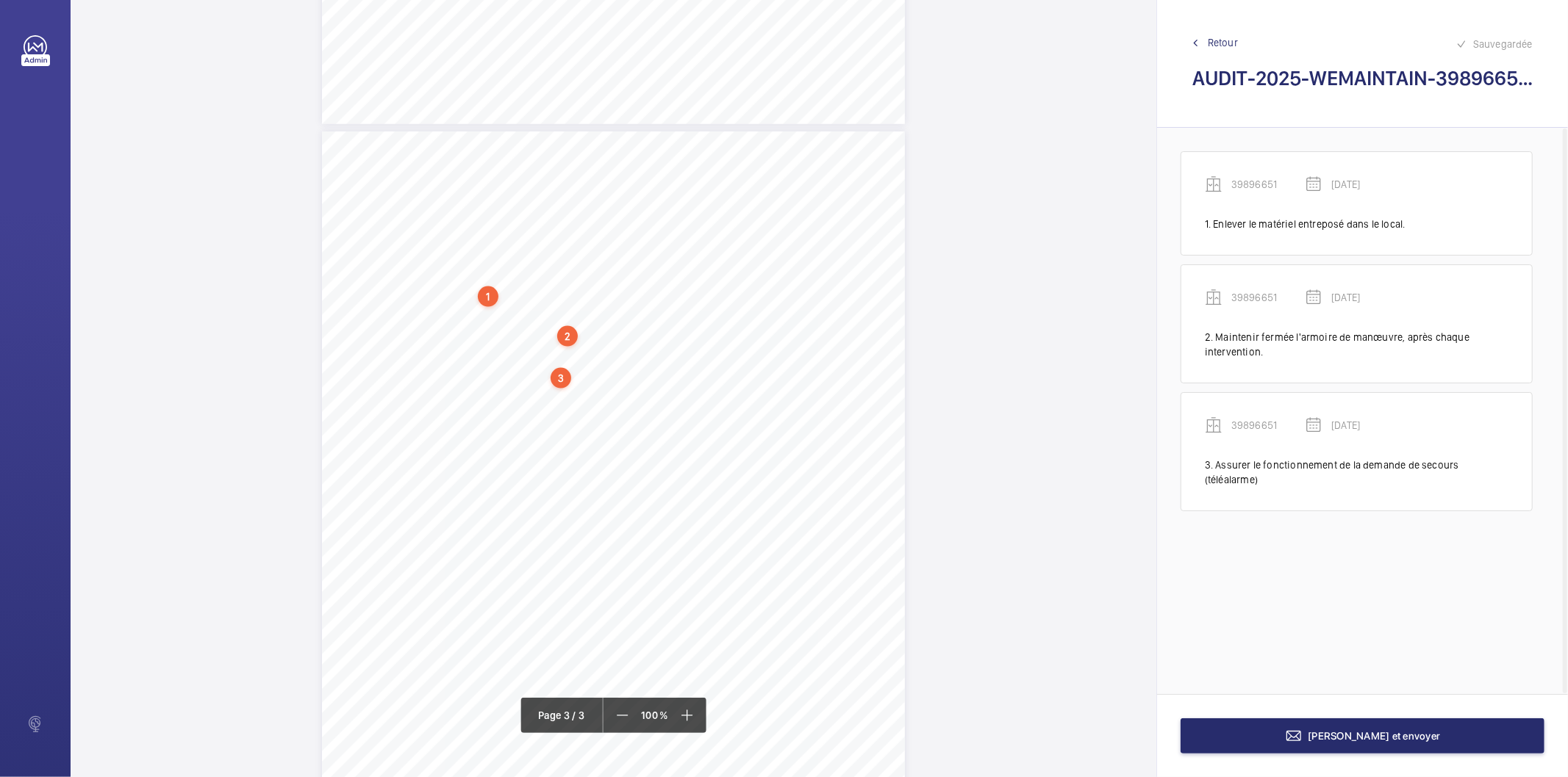
click at [563, 375] on div "3" at bounding box center [561, 379] width 21 height 21
click at [537, 261] on div "39896651" at bounding box center [564, 262] width 126 height 15
copy div "39896651"
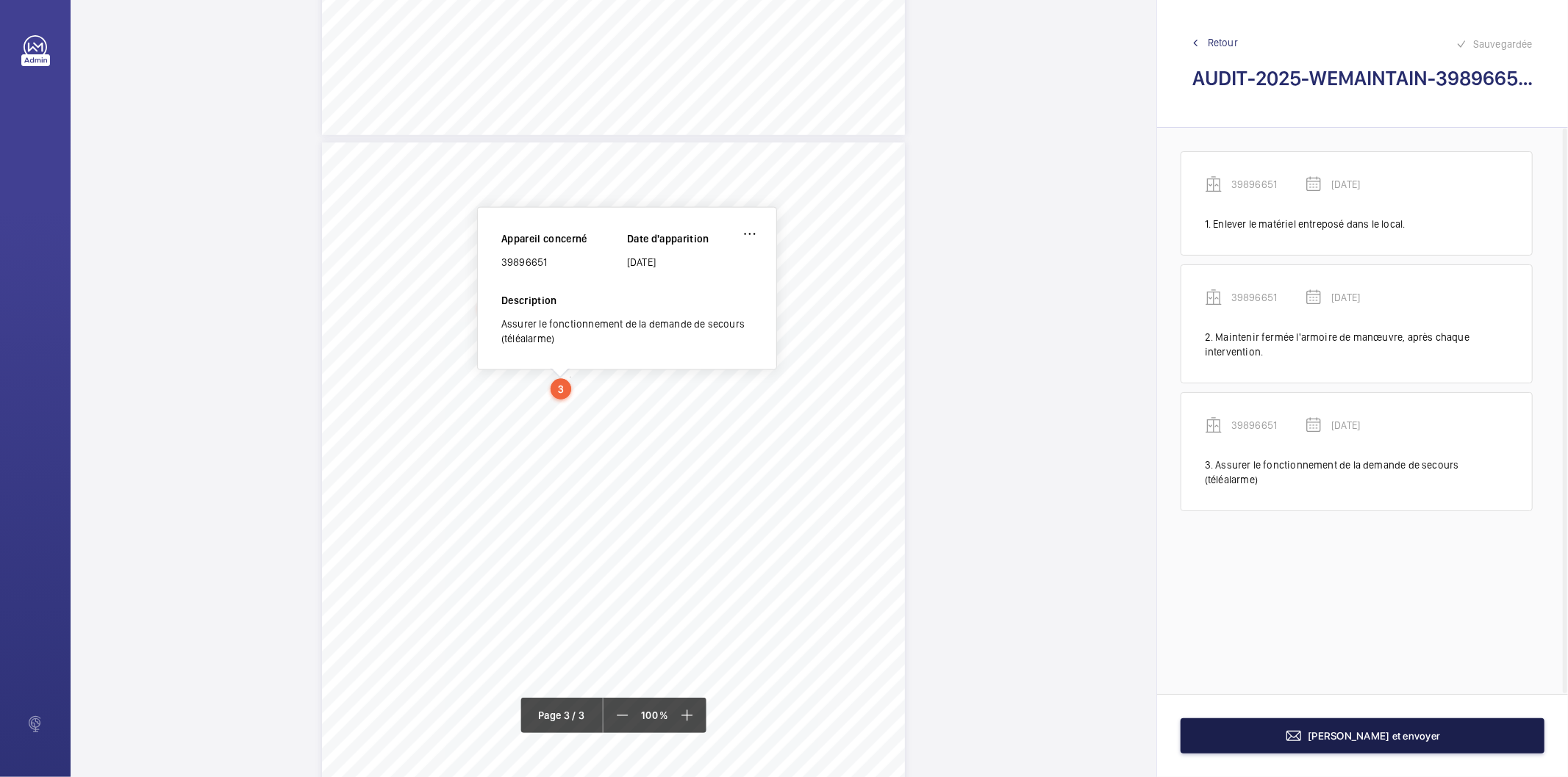
click at [1357, 732] on span "[PERSON_NAME] et envoyer" at bounding box center [1374, 736] width 132 height 11
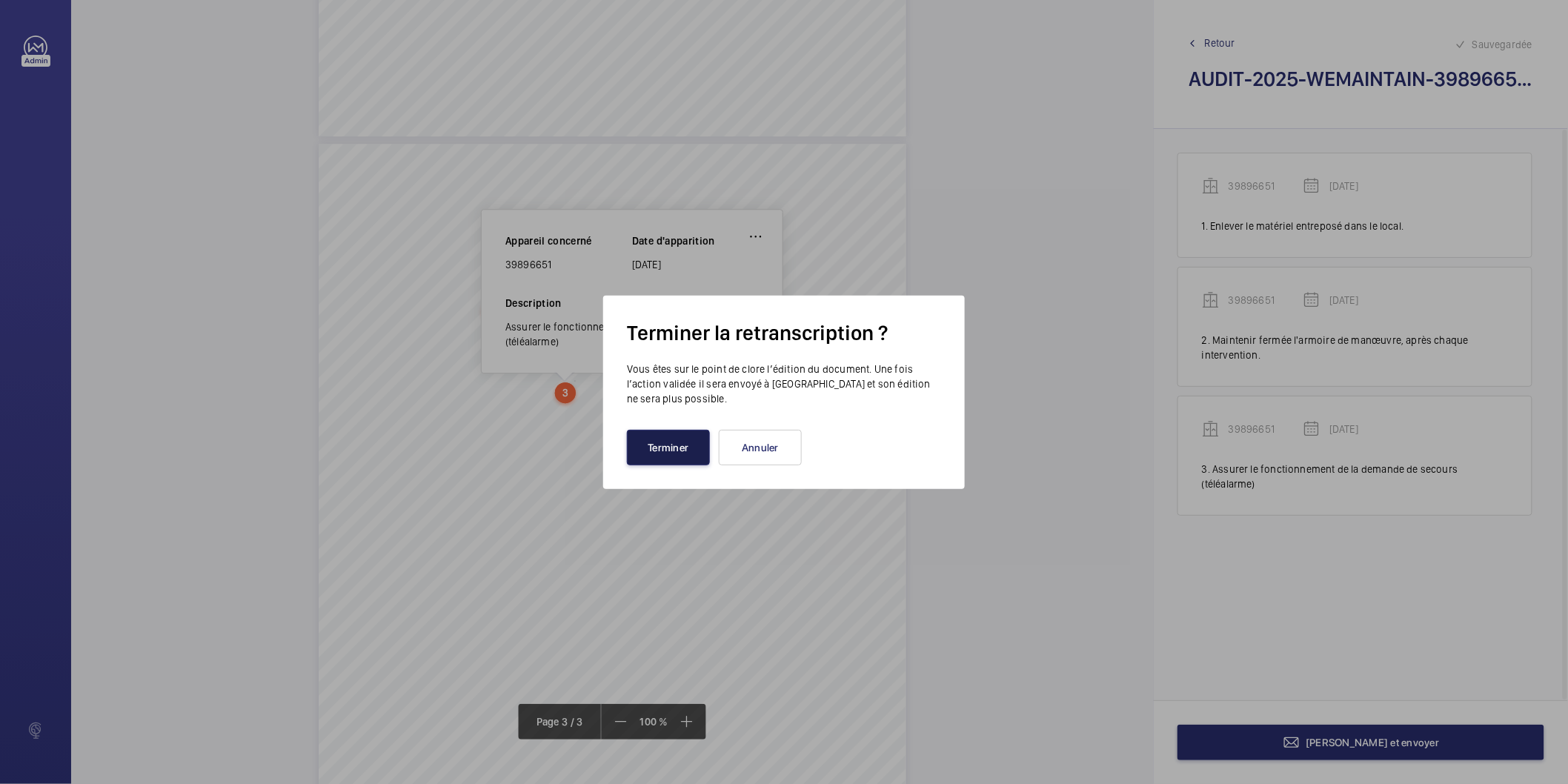
click at [661, 445] on button "Terminer" at bounding box center [668, 447] width 83 height 35
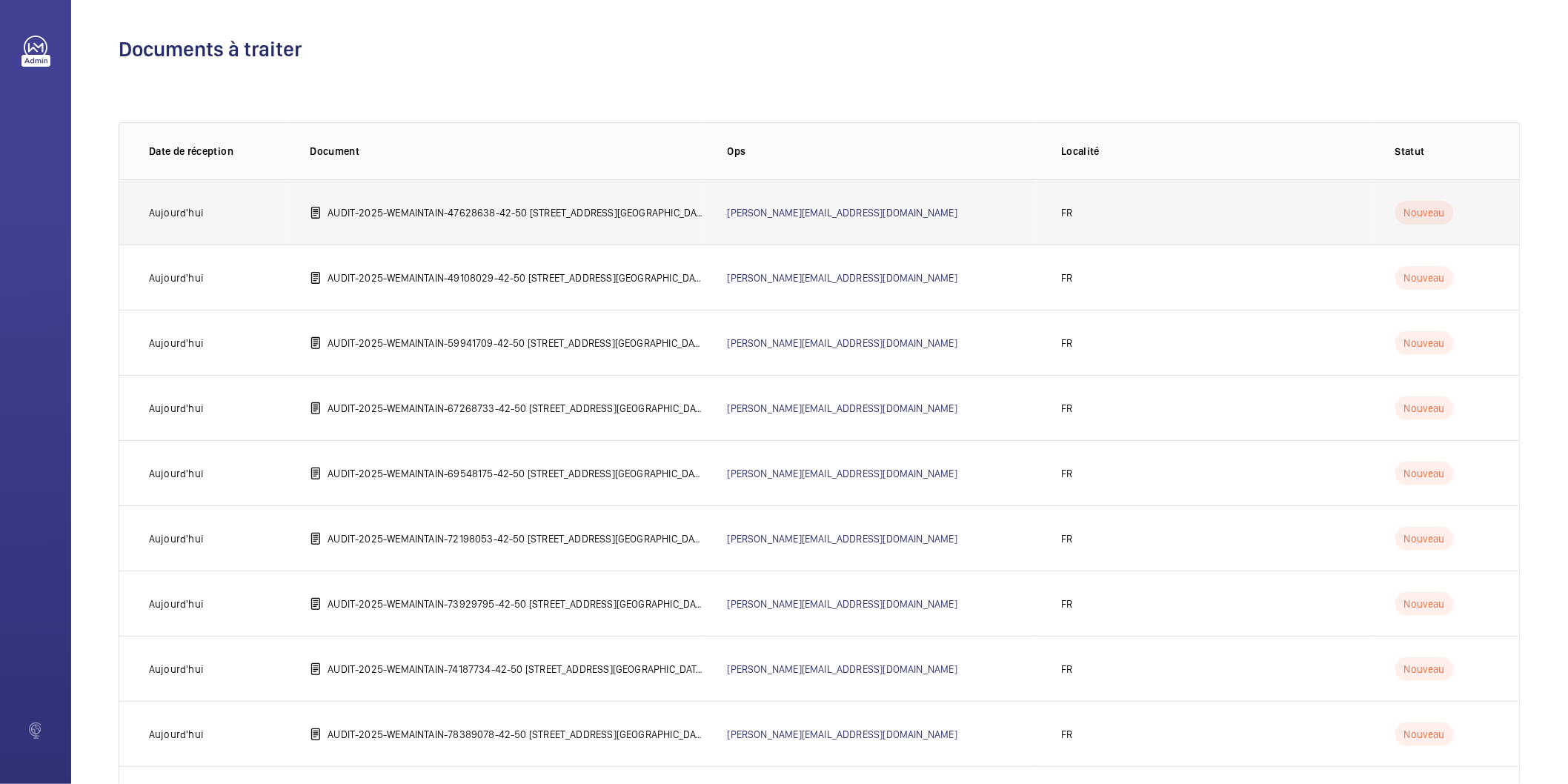
click at [431, 217] on p "AUDIT-2025-WEMAINTAIN-47628638-42-50 [STREET_ADDRESS][GEOGRAPHIC_DATA]©e 75012 …" at bounding box center [515, 212] width 376 height 15
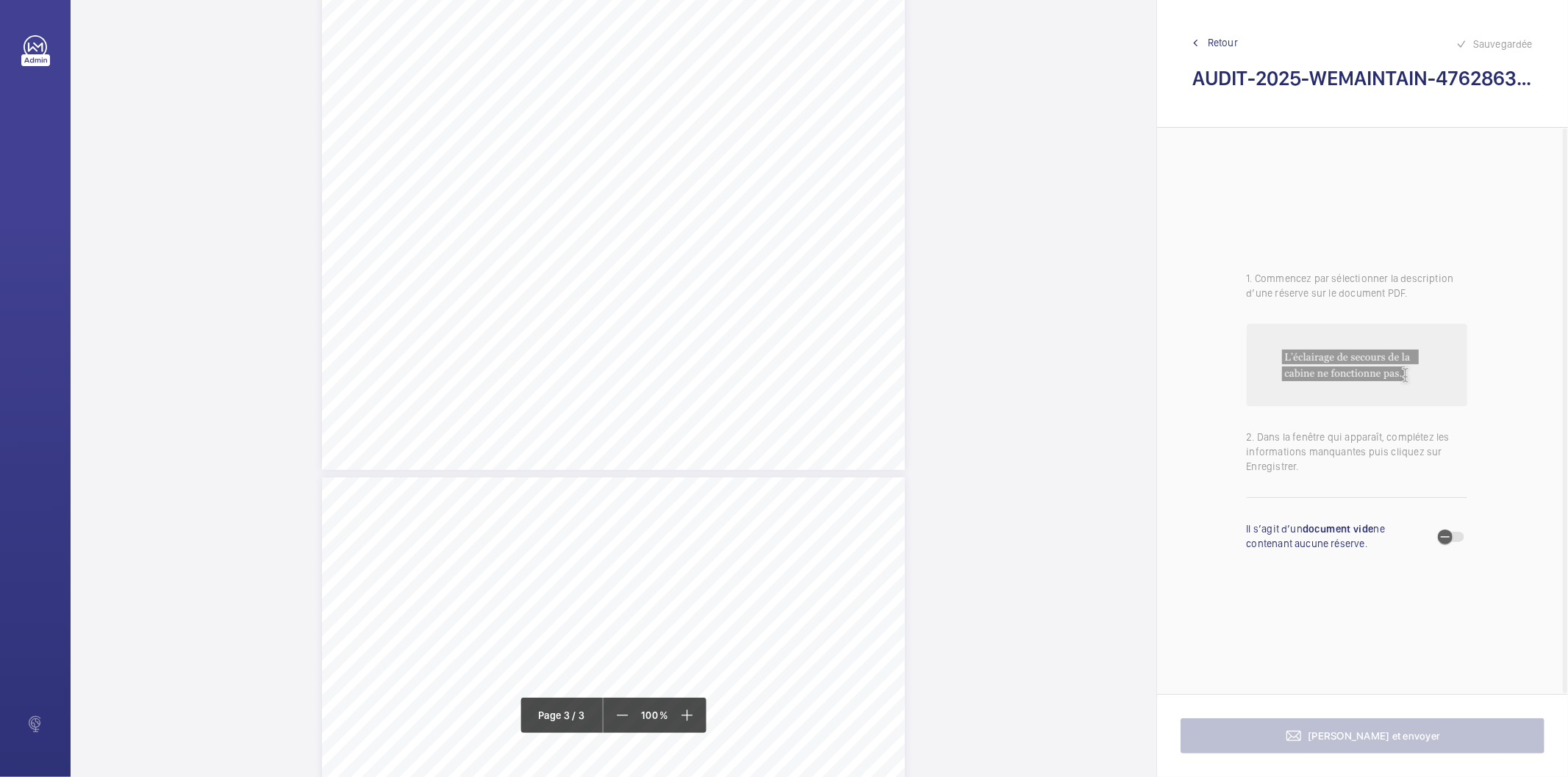
scroll to position [1387, 0]
drag, startPoint x: 362, startPoint y: 457, endPoint x: 495, endPoint y: 456, distance: 133.0
click at [495, 456] on div "AUDIT TECHNIQUE PERIODIQUE - App. N° 47628638 [STREET_ADDRESS] TRAVAUX A LA CHA…" at bounding box center [613, 712] width 583 height 824
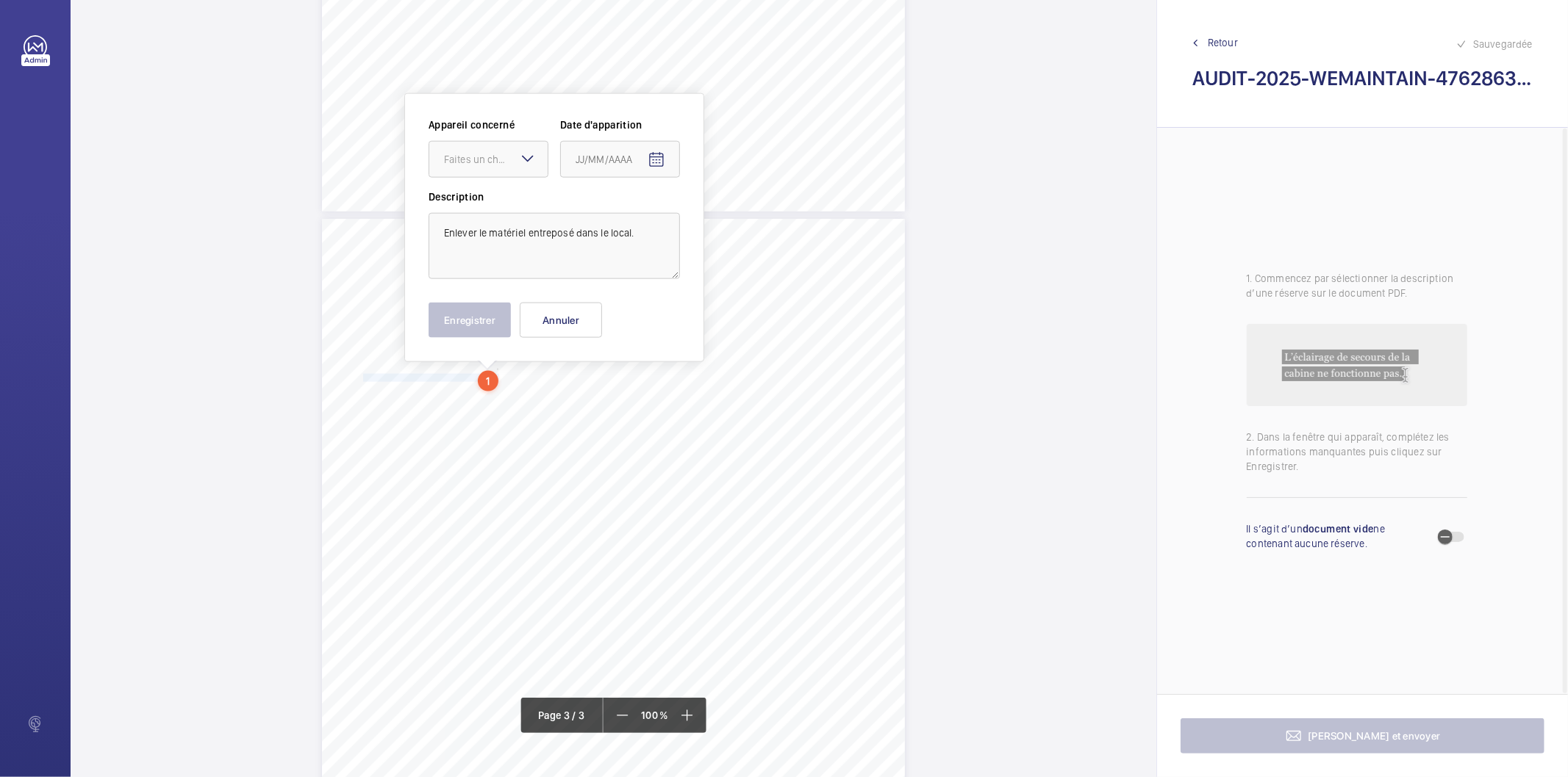
scroll to position [1472, 0]
drag, startPoint x: 468, startPoint y: 163, endPoint x: 453, endPoint y: 198, distance: 38.1
click at [467, 166] on div at bounding box center [487, 155] width 118 height 35
click at [453, 198] on span "47628638" at bounding box center [488, 200] width 89 height 15
click at [649, 155] on mat-icon "Open calendar" at bounding box center [656, 156] width 17 height 17
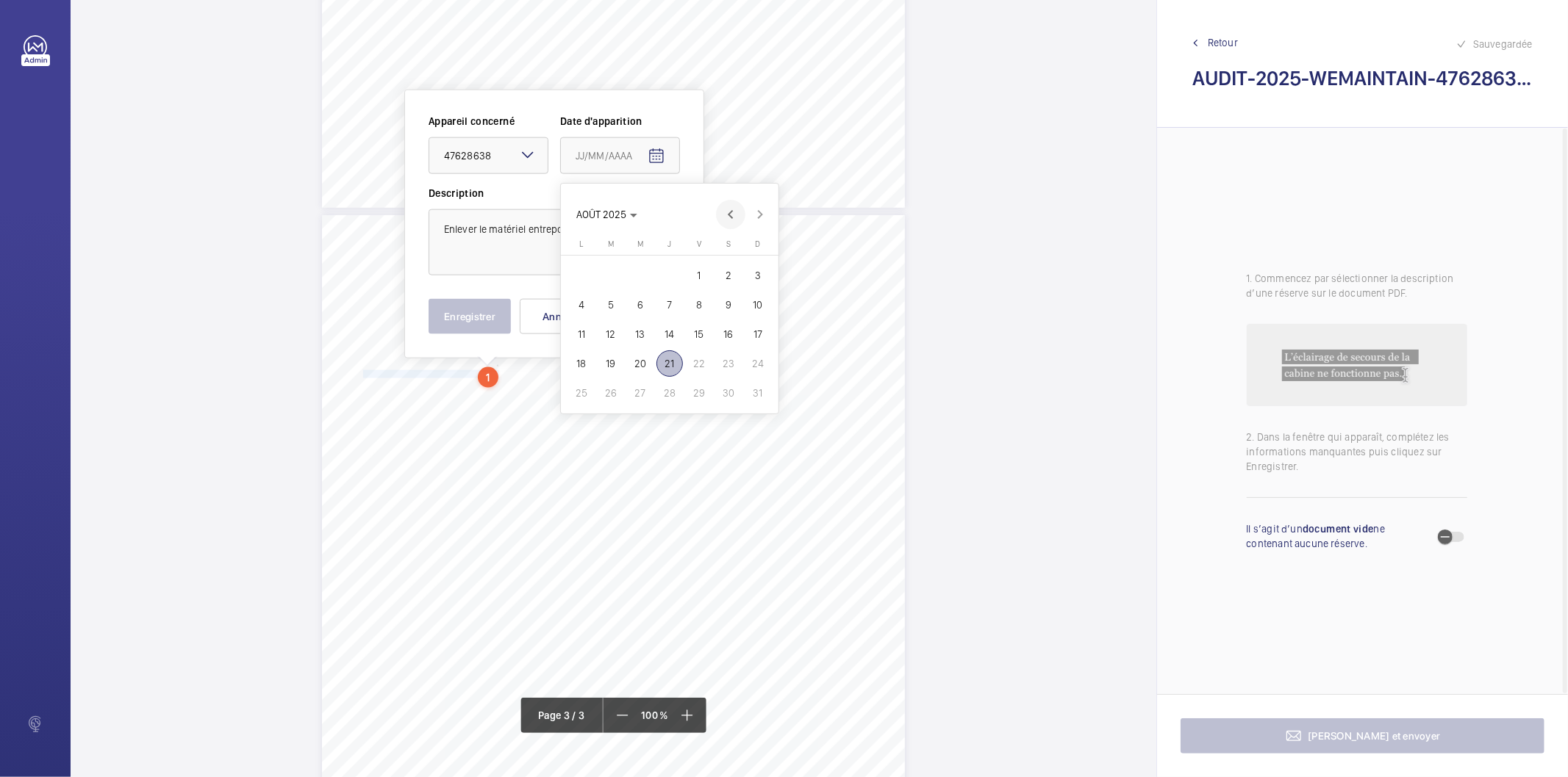
click at [733, 210] on span "Previous month" at bounding box center [731, 215] width 30 height 30
click at [703, 383] on span "27" at bounding box center [699, 393] width 26 height 26
type input "[DATE]"
click at [502, 323] on button "Enregistrer" at bounding box center [470, 317] width 82 height 35
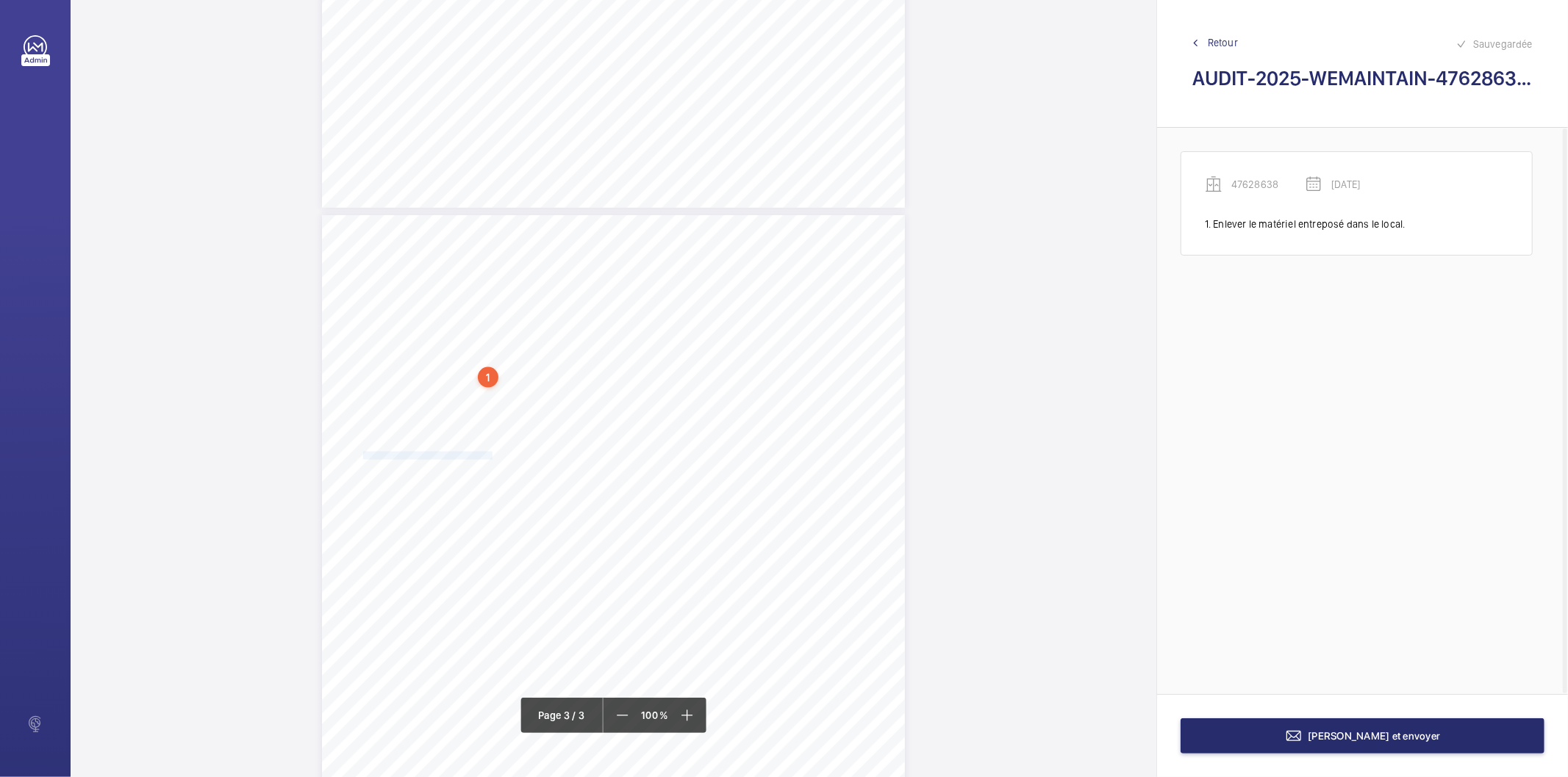
drag, startPoint x: 362, startPoint y: 457, endPoint x: 489, endPoint y: 457, distance: 127.0
click at [489, 457] on span "Augmenter la phonie en cabine inaudible." at bounding box center [428, 456] width 129 height 7
click at [487, 159] on div "Faites un choix" at bounding box center [490, 156] width 104 height 15
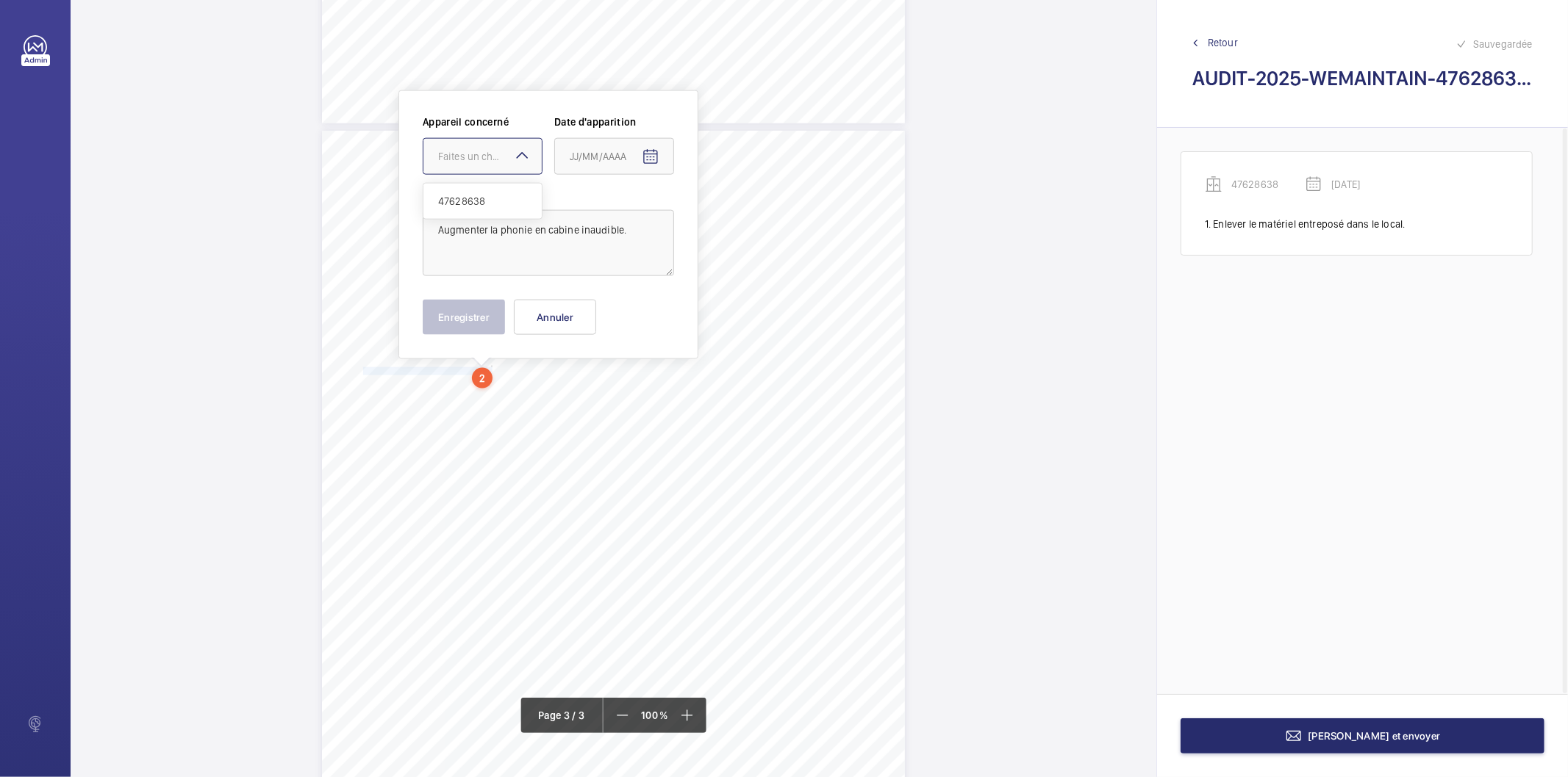
click at [479, 199] on span "47628638" at bounding box center [483, 201] width 89 height 15
click at [656, 143] on span "Open calendar" at bounding box center [651, 157] width 35 height 35
click at [725, 214] on span "Previous month" at bounding box center [725, 215] width 30 height 30
click at [701, 388] on span "27" at bounding box center [693, 393] width 26 height 26
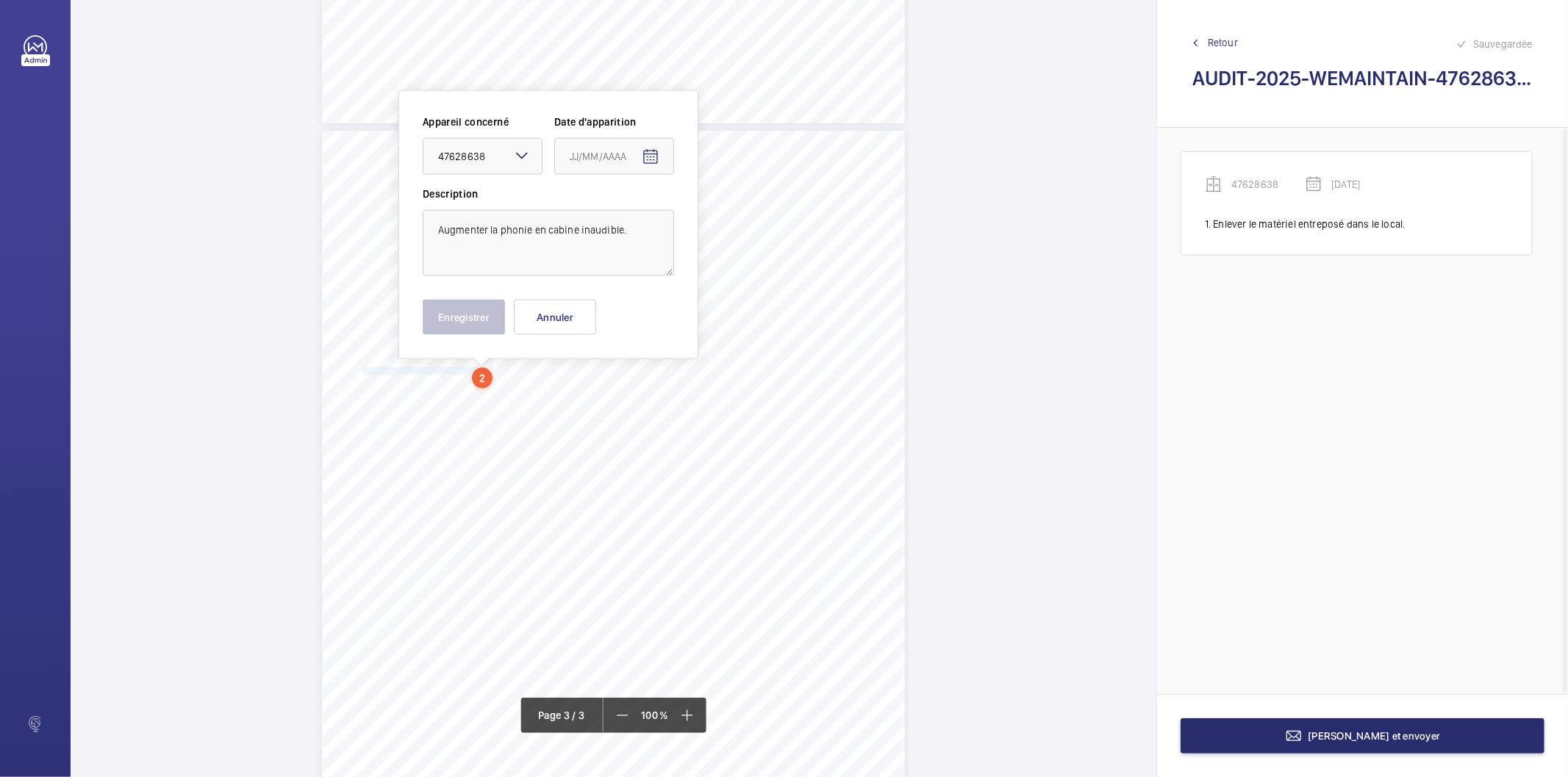
type input "[DATE]"
click at [487, 320] on button "Enregistrer" at bounding box center [464, 317] width 82 height 35
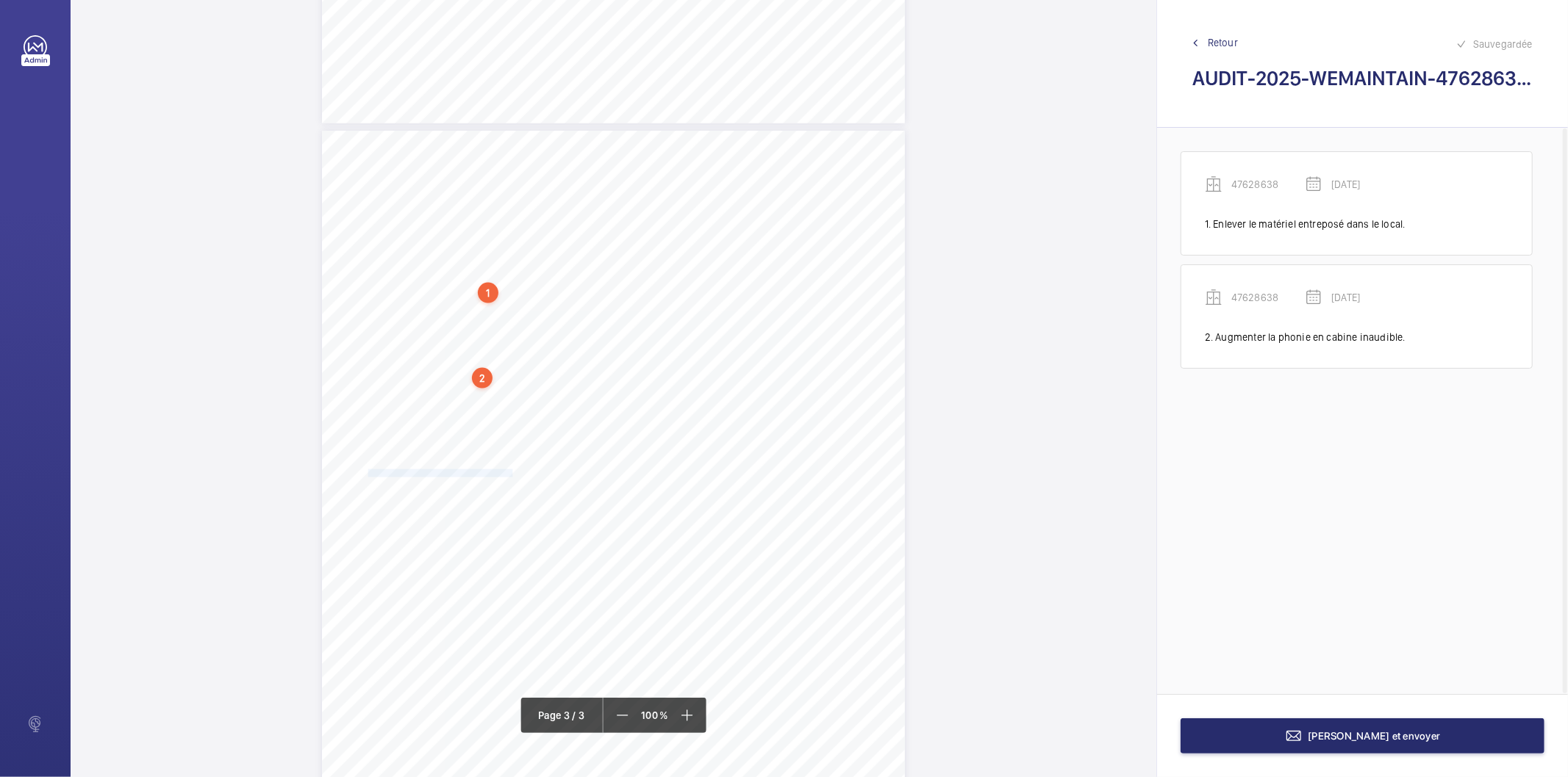
drag, startPoint x: 364, startPoint y: 475, endPoint x: 510, endPoint y: 472, distance: 146.0
click at [510, 472] on span "Nettoyer la cuvette et les équipements présents." at bounding box center [438, 474] width 149 height 7
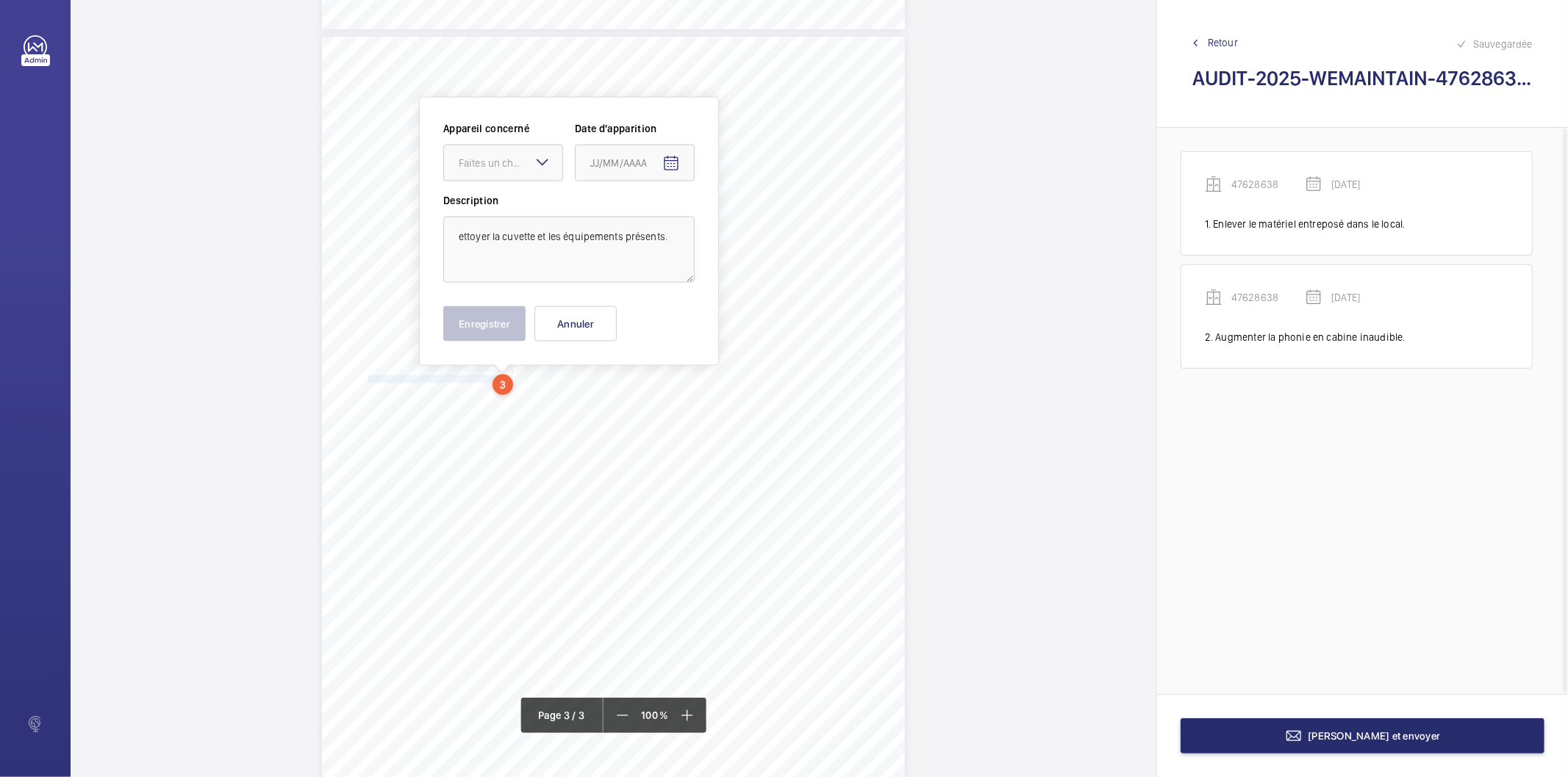
scroll to position [1657, 0]
click at [545, 224] on textarea "ettoyer la cuvette et les équipements présents." at bounding box center [569, 244] width 252 height 66
click at [504, 160] on div "Faites un choix" at bounding box center [510, 156] width 104 height 15
click at [487, 196] on span "47628638" at bounding box center [503, 201] width 89 height 15
type textarea "Nettoyer la cuvette et les équipements présents."
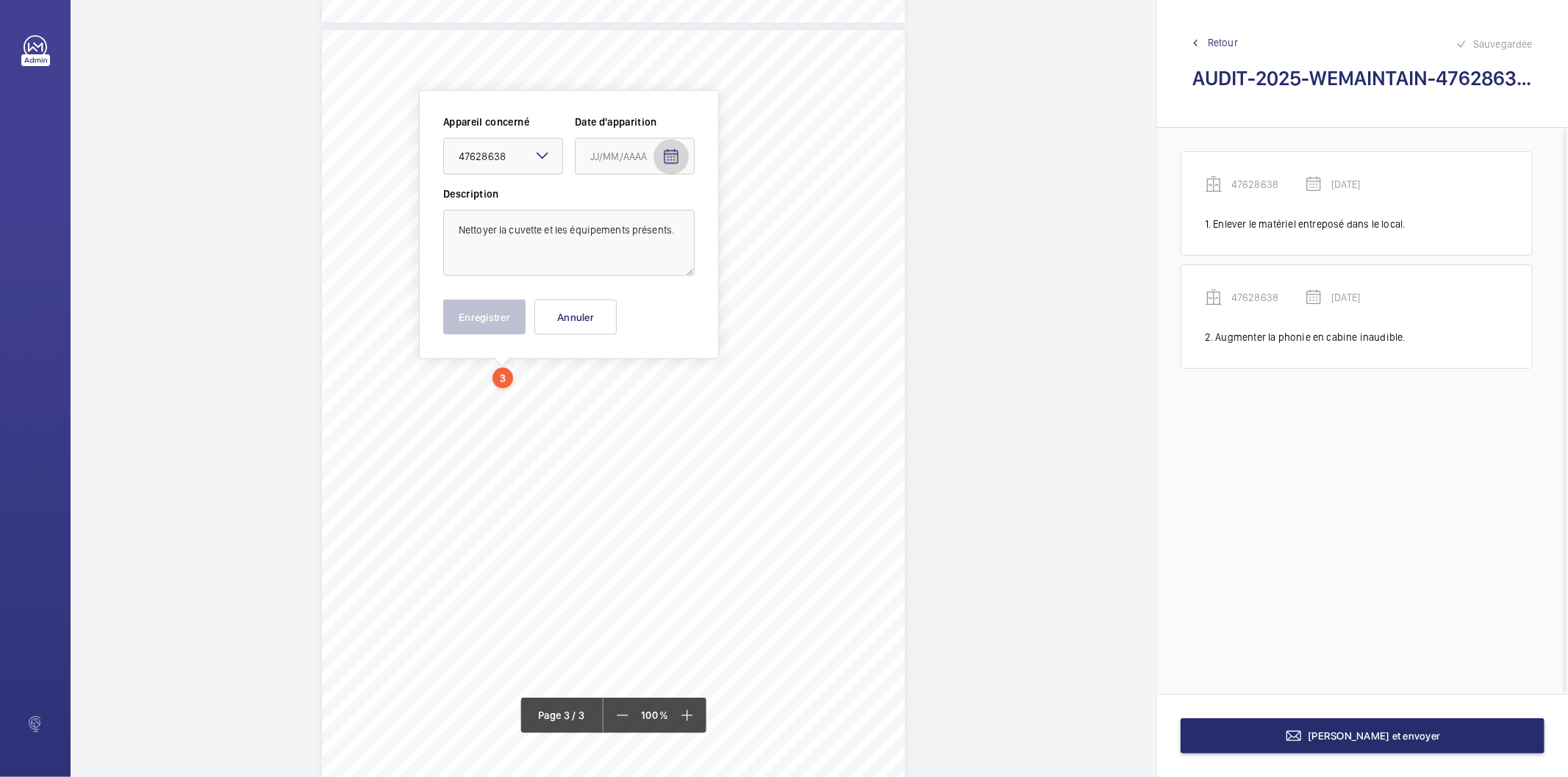
click at [671, 162] on mat-icon "Open calendar" at bounding box center [671, 157] width 17 height 17
click at [747, 218] on span "Previous month" at bounding box center [746, 216] width 30 height 30
click at [708, 397] on span "27" at bounding box center [714, 394] width 26 height 26
type input "[DATE]"
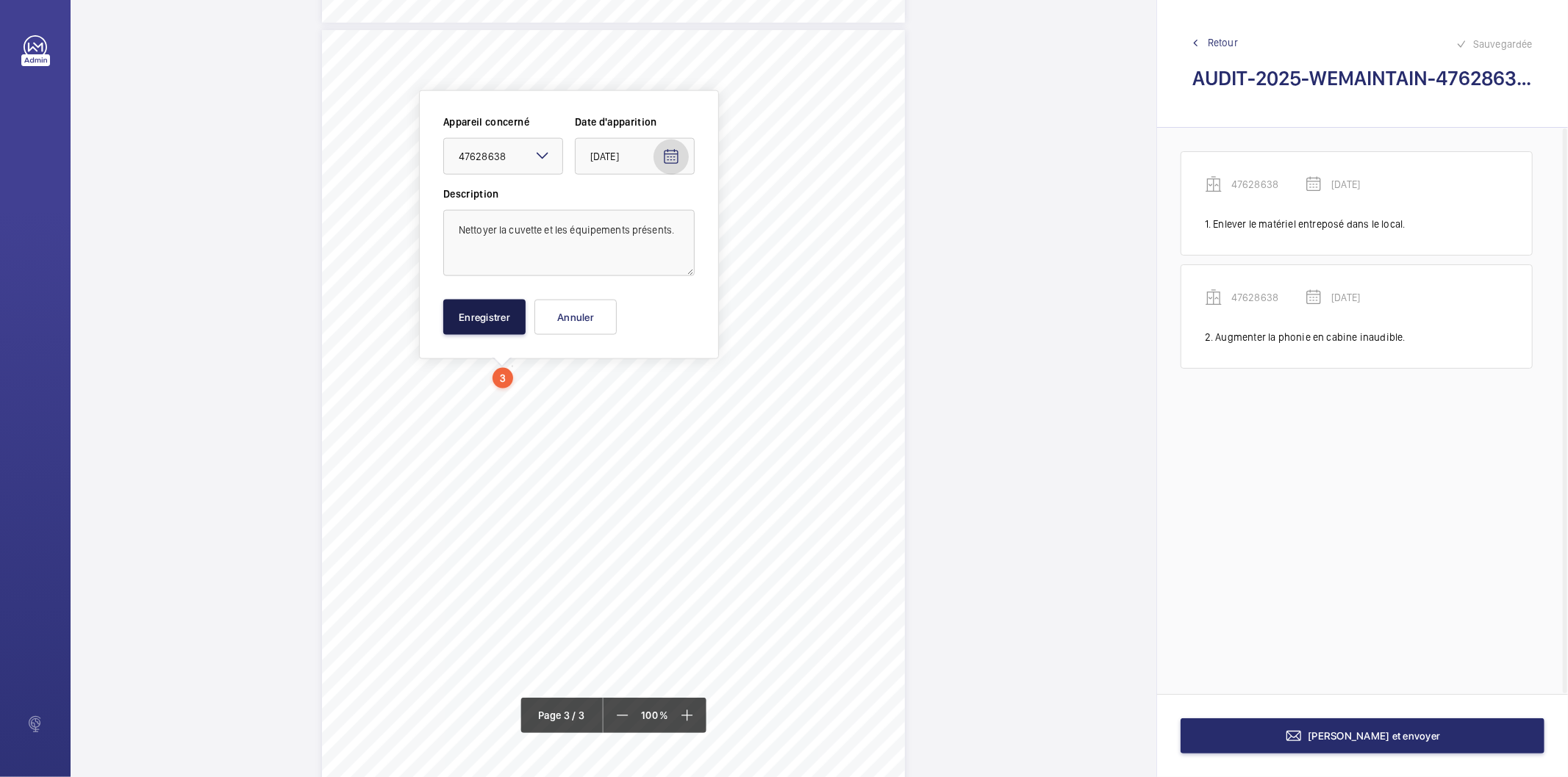
click at [488, 320] on button "Enregistrer" at bounding box center [484, 317] width 82 height 35
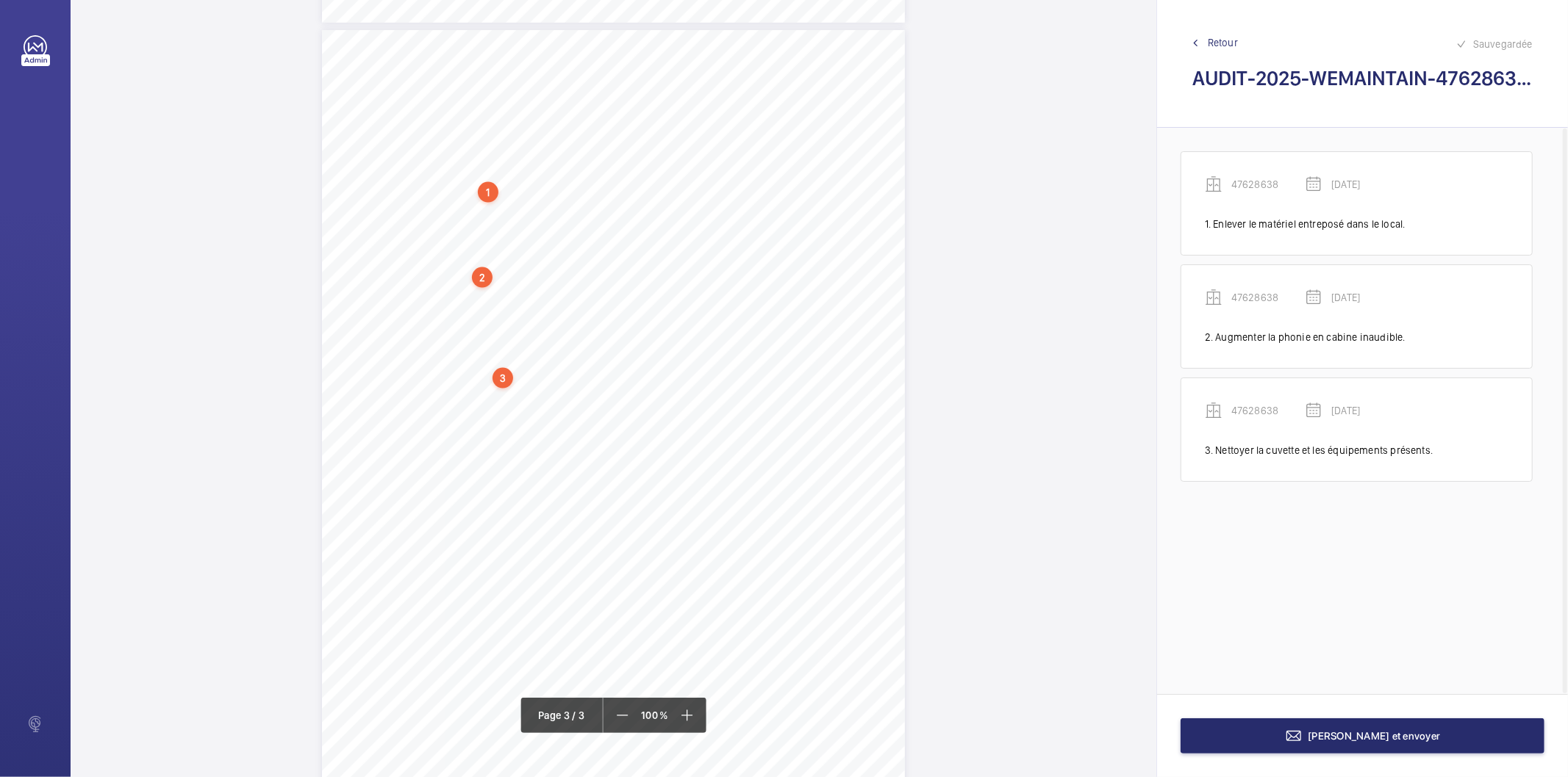
click at [505, 381] on div "3" at bounding box center [503, 379] width 21 height 21
click at [483, 279] on div "47628638" at bounding box center [506, 277] width 126 height 15
copy div "47628638"
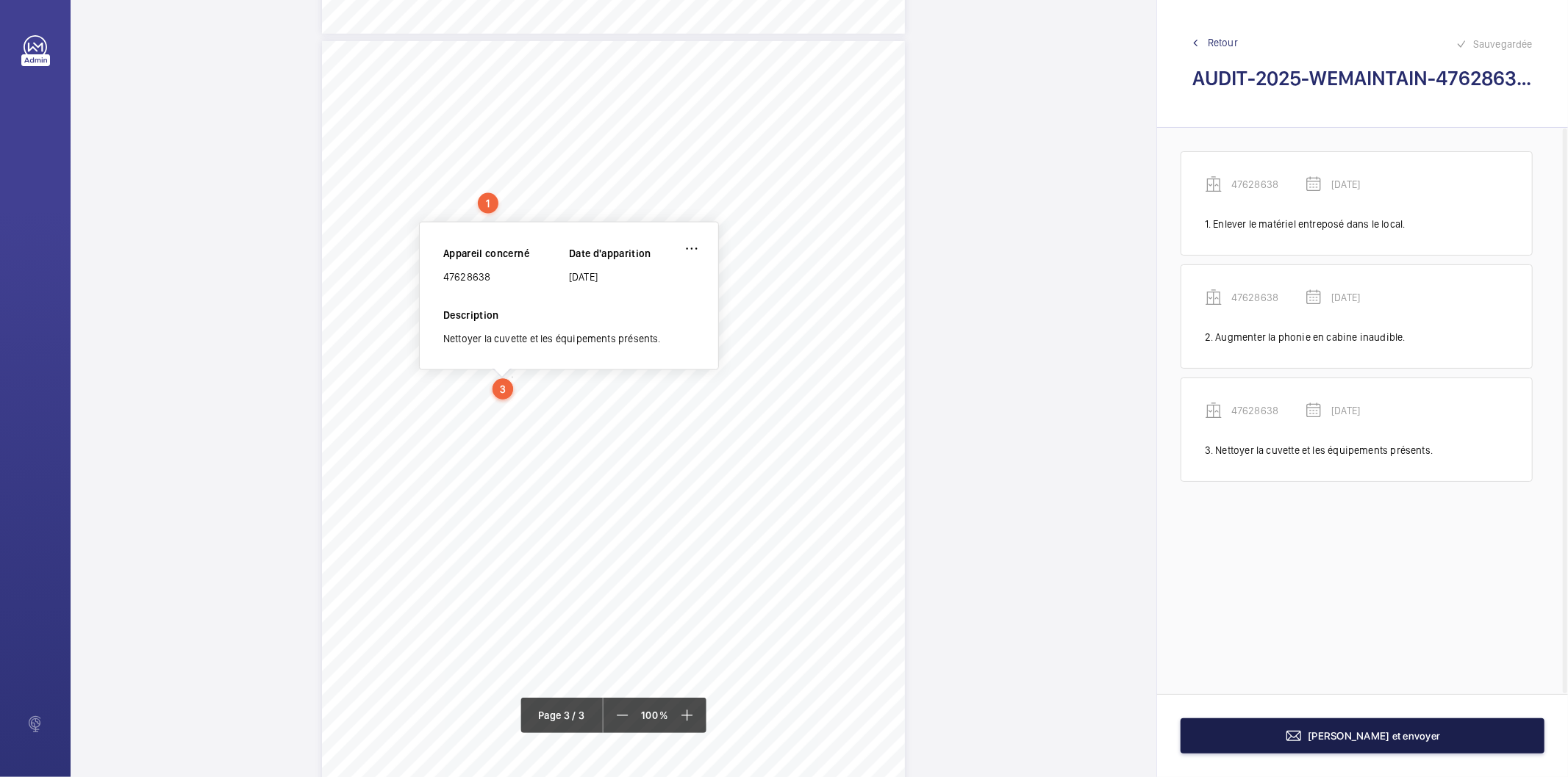
click at [1360, 751] on button "[PERSON_NAME] et envoyer" at bounding box center [1363, 736] width 364 height 35
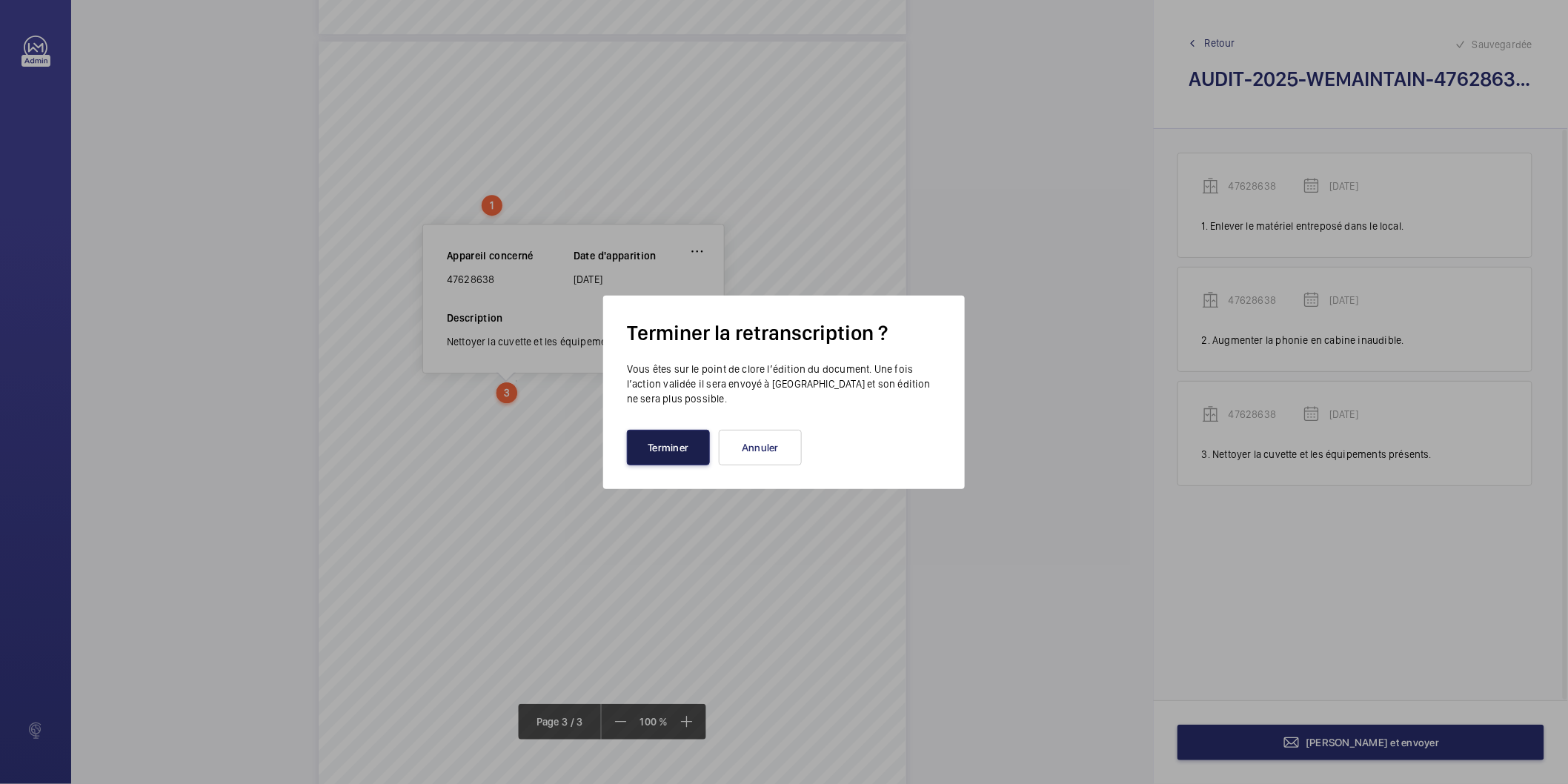
click at [681, 439] on button "Terminer" at bounding box center [668, 447] width 83 height 35
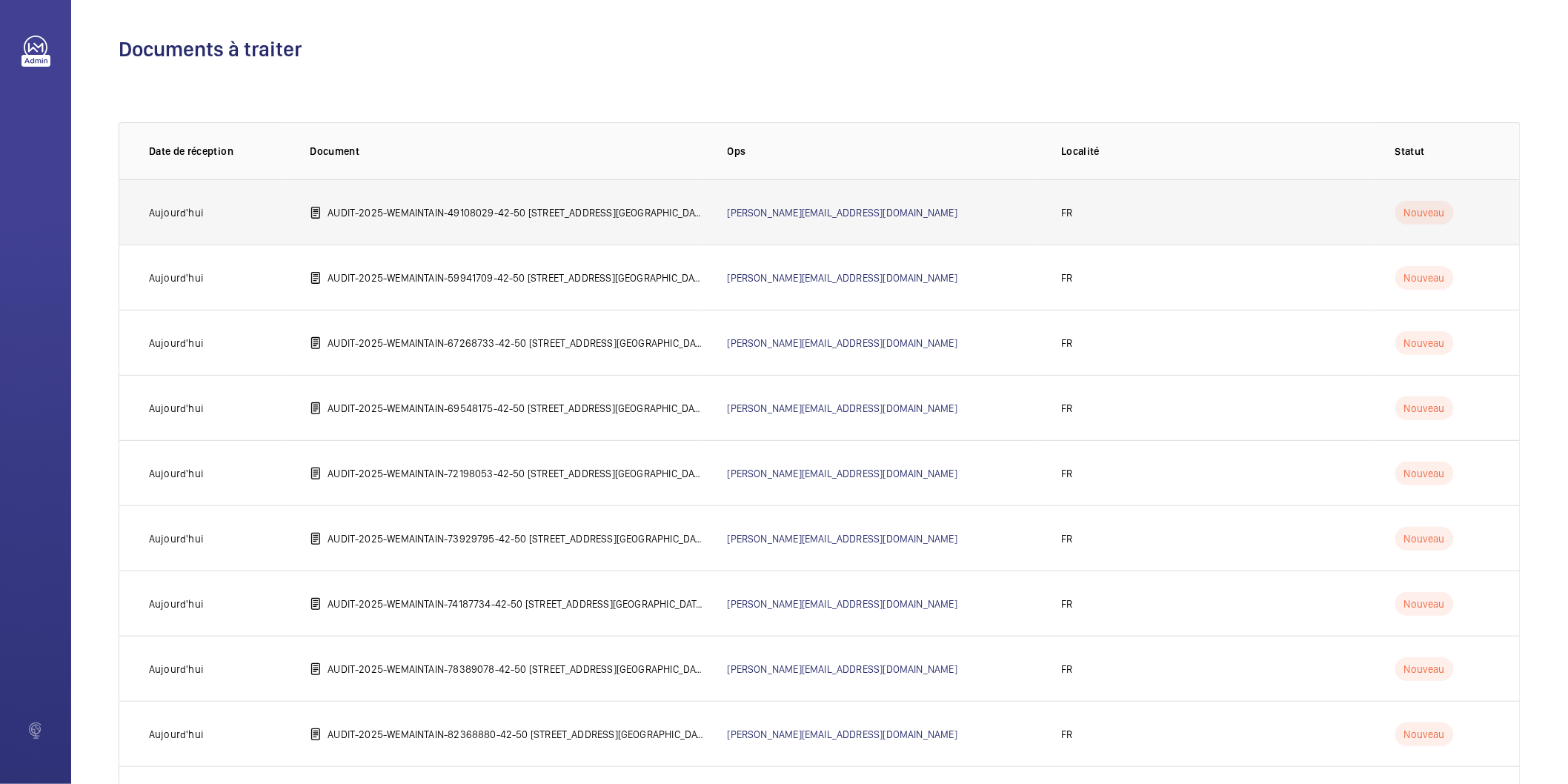
click at [545, 215] on p "AUDIT-2025-WEMAINTAIN-49108029-42-50 [STREET_ADDRESS][GEOGRAPHIC_DATA]©e [GEOGR…" at bounding box center [515, 212] width 376 height 15
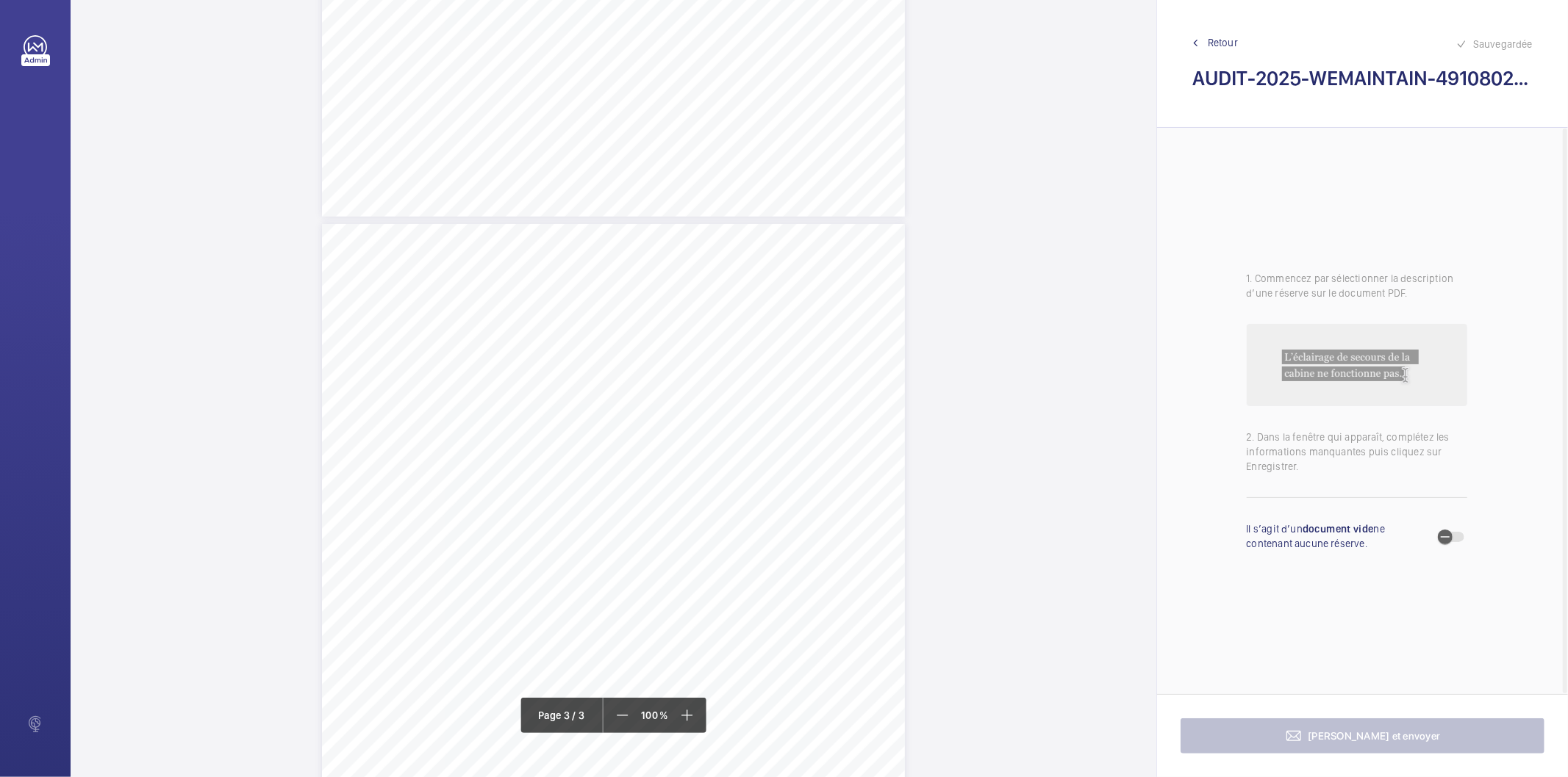
scroll to position [1469, 0]
drag, startPoint x: 362, startPoint y: 414, endPoint x: 577, endPoint y: 417, distance: 215.0
click at [577, 417] on div "AUDIT TECHNIQUE PERIODIQUE - App. N° 49108029 [STREET_ADDRESS] TRAVAUX A LA CHA…" at bounding box center [613, 629] width 583 height 824
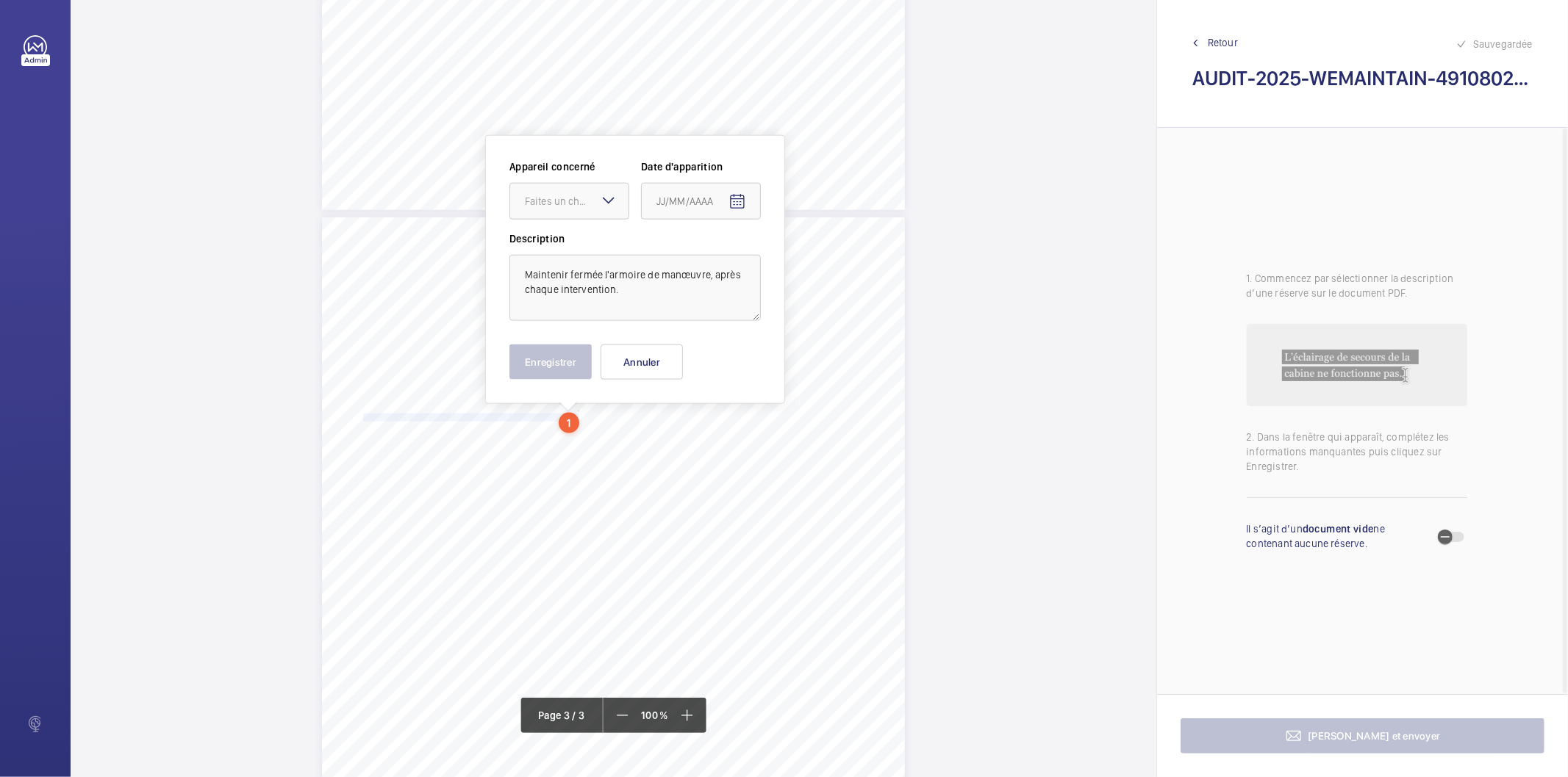
scroll to position [1515, 0]
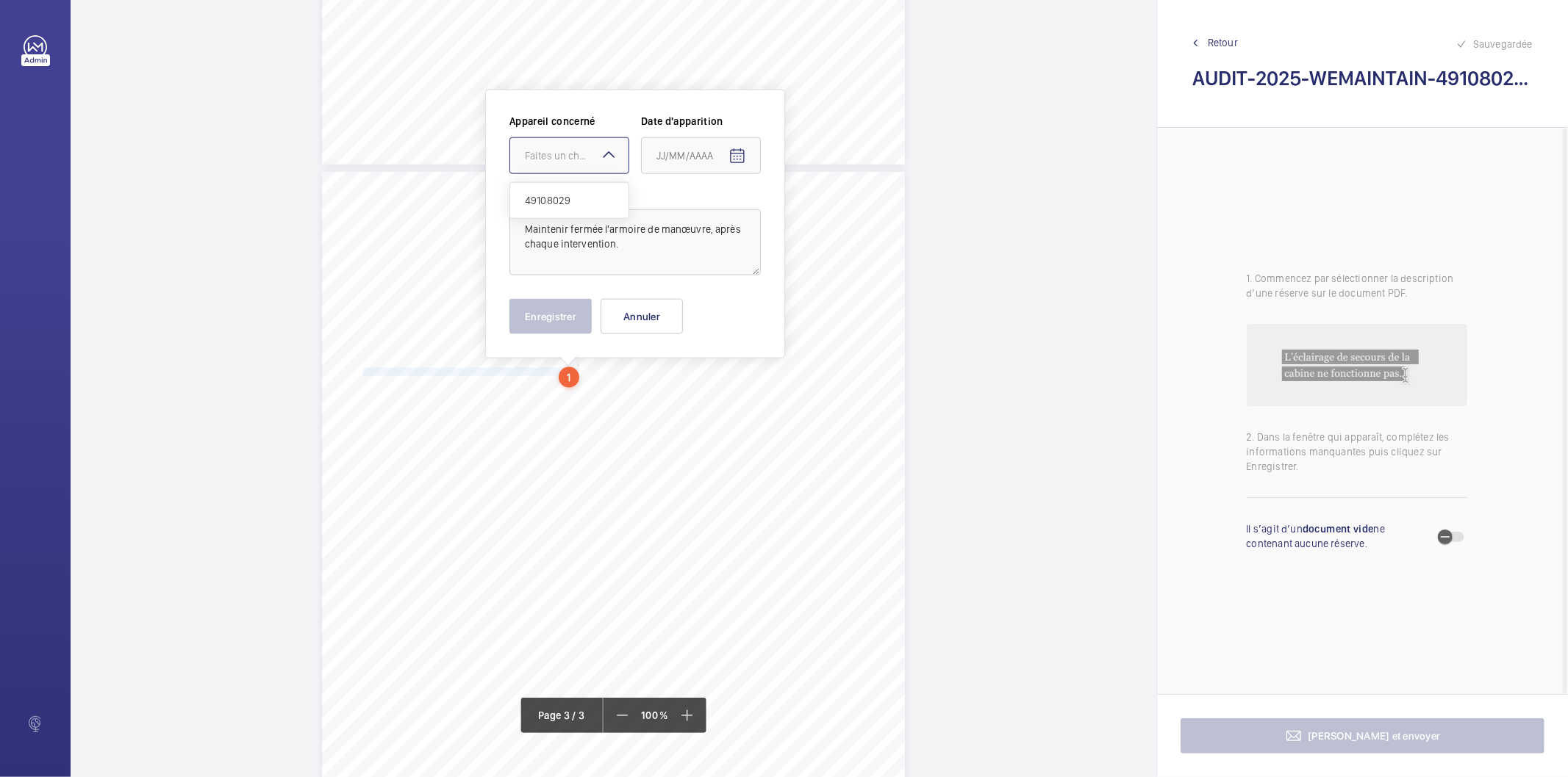
click at [570, 148] on div "Faites un choix" at bounding box center [577, 155] width 104 height 15
drag, startPoint x: 570, startPoint y: 195, endPoint x: 686, endPoint y: 188, distance: 116.2
click at [570, 194] on span "49108029" at bounding box center [570, 200] width 89 height 15
click at [740, 163] on mat-icon "Open calendar" at bounding box center [737, 156] width 17 height 17
click at [809, 210] on span "Previous month" at bounding box center [812, 215] width 30 height 30
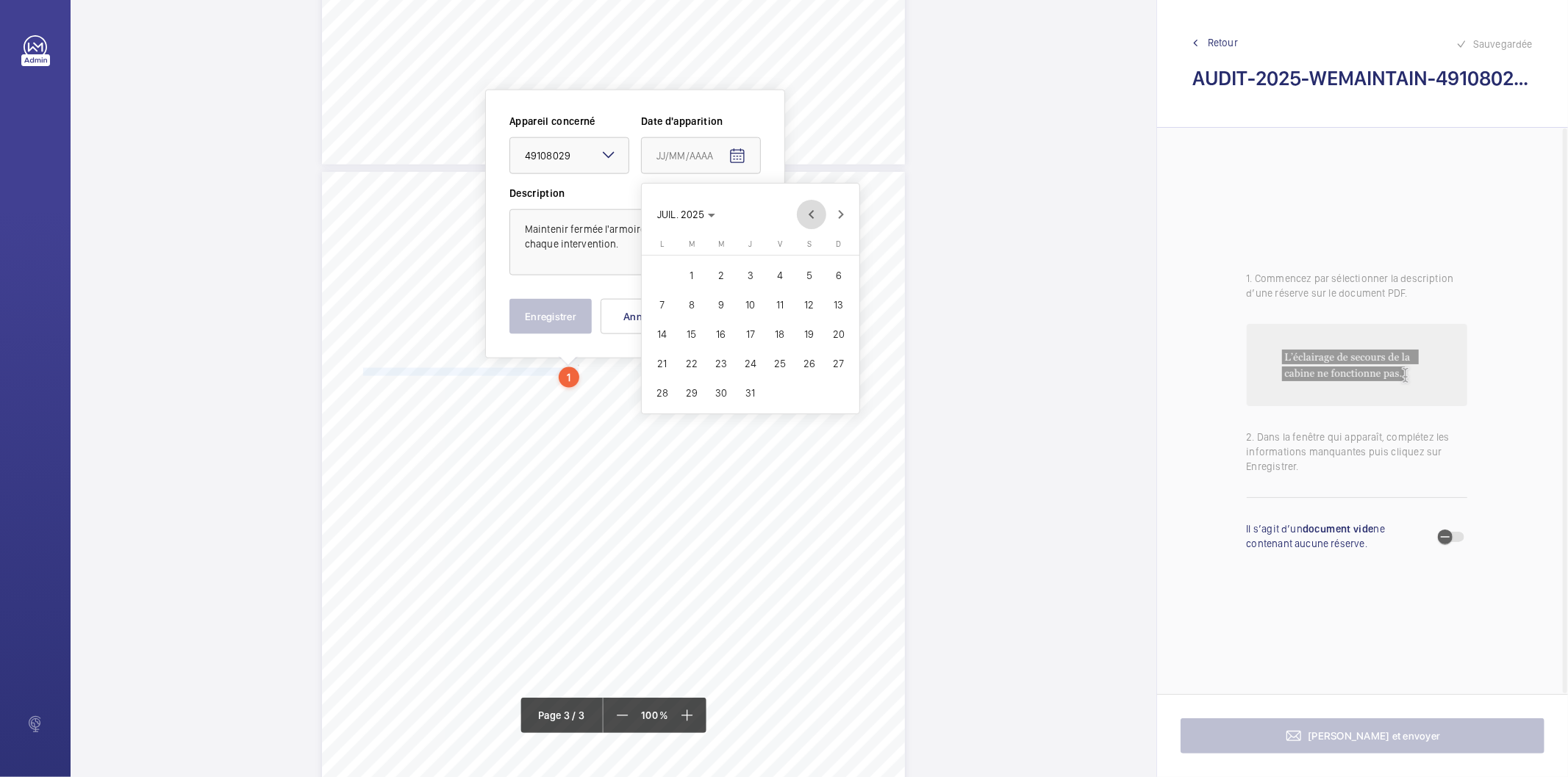
click at [809, 210] on span "Previous month" at bounding box center [812, 215] width 30 height 30
click at [782, 390] on span "27" at bounding box center [780, 393] width 26 height 26
type input "[DATE]"
click at [522, 326] on button "Enregistrer" at bounding box center [550, 317] width 82 height 35
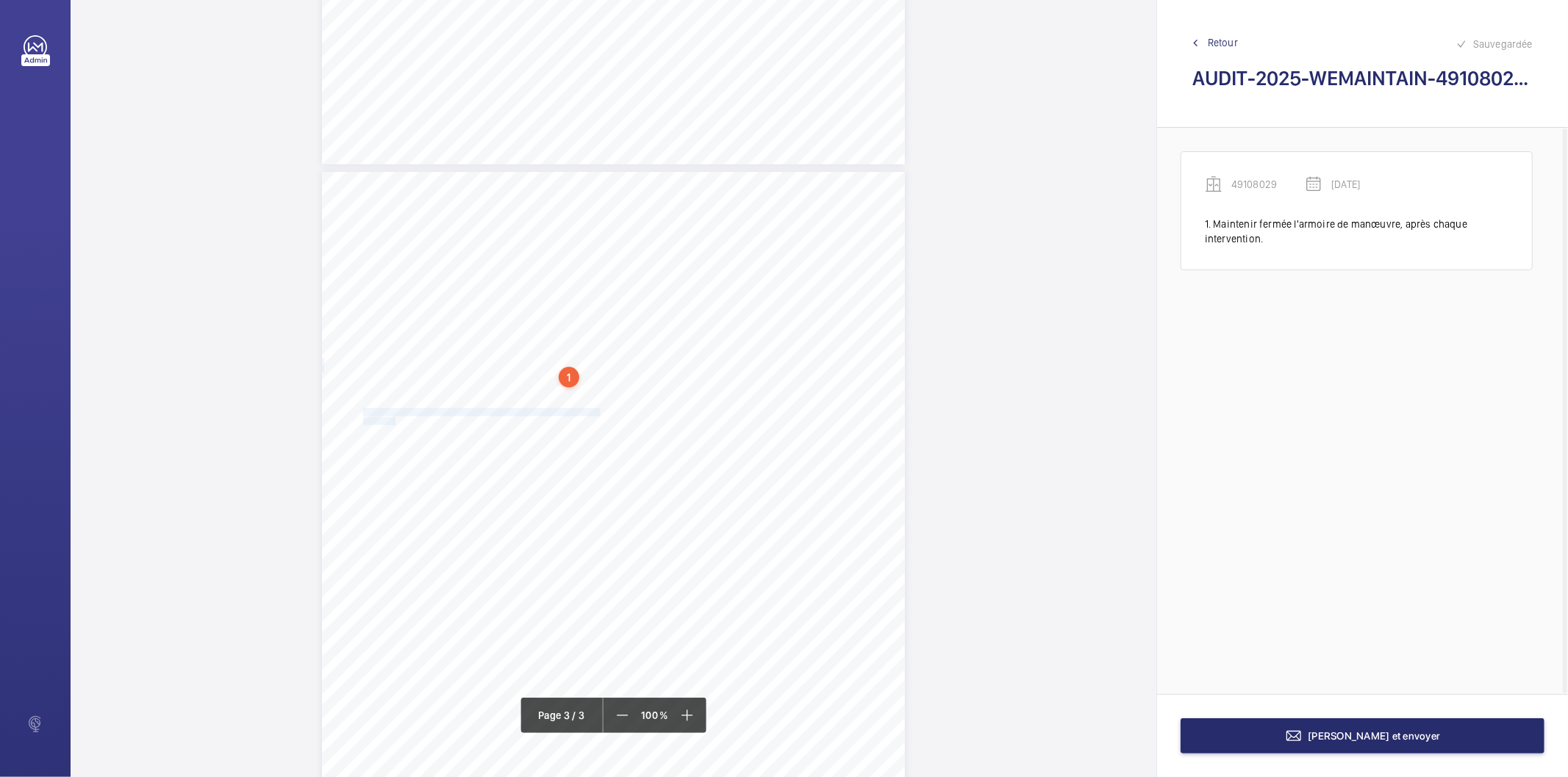
drag, startPoint x: 363, startPoint y: 411, endPoint x: 392, endPoint y: 420, distance: 30.4
click at [392, 420] on div "AUDIT TECHNIQUE PERIODIQUE - App. N° 49108029 [STREET_ADDRESS] TRAVAUX A LA CHA…" at bounding box center [613, 584] width 583 height 824
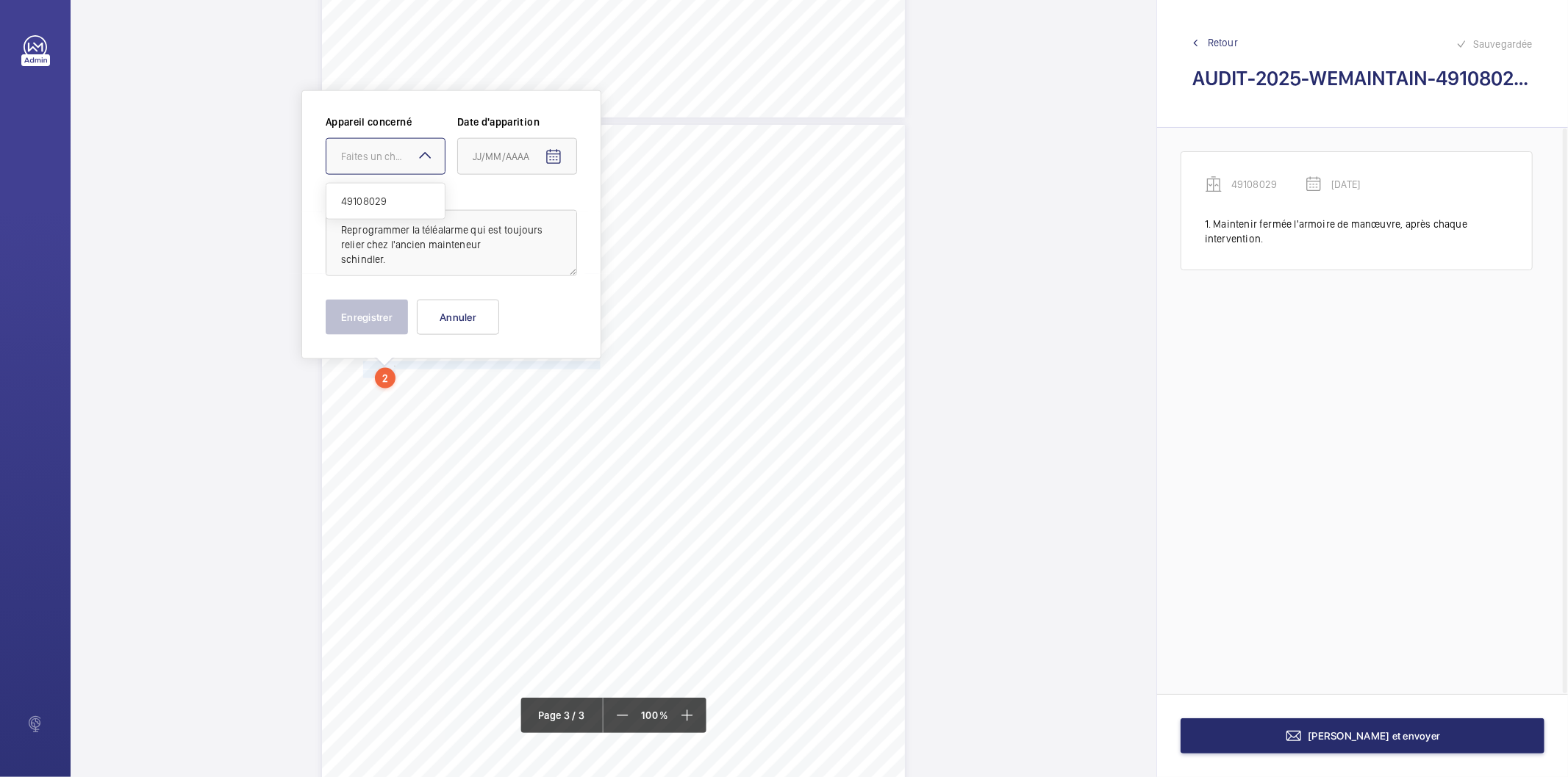
click at [401, 145] on div at bounding box center [385, 156] width 118 height 35
click at [392, 201] on span "49108029" at bounding box center [385, 201] width 89 height 15
click at [549, 160] on mat-icon "Open calendar" at bounding box center [554, 157] width 17 height 17
click at [628, 214] on span "Previous month" at bounding box center [628, 215] width 30 height 30
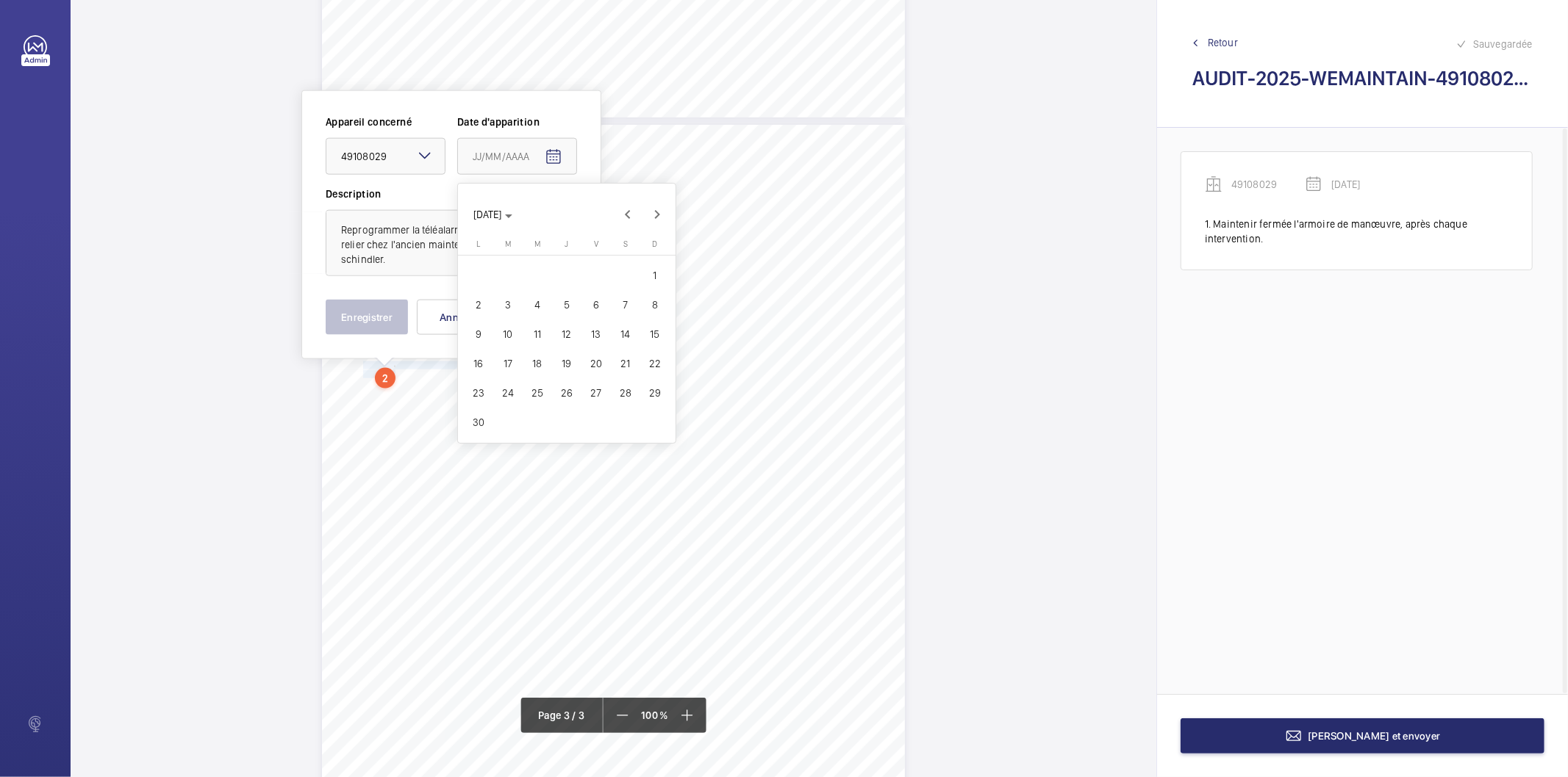
drag, startPoint x: 600, startPoint y: 396, endPoint x: 583, endPoint y: 381, distance: 22.7
click at [600, 395] on span "27" at bounding box center [596, 393] width 26 height 26
type input "[DATE]"
click at [380, 320] on button "Enregistrer" at bounding box center [367, 317] width 82 height 35
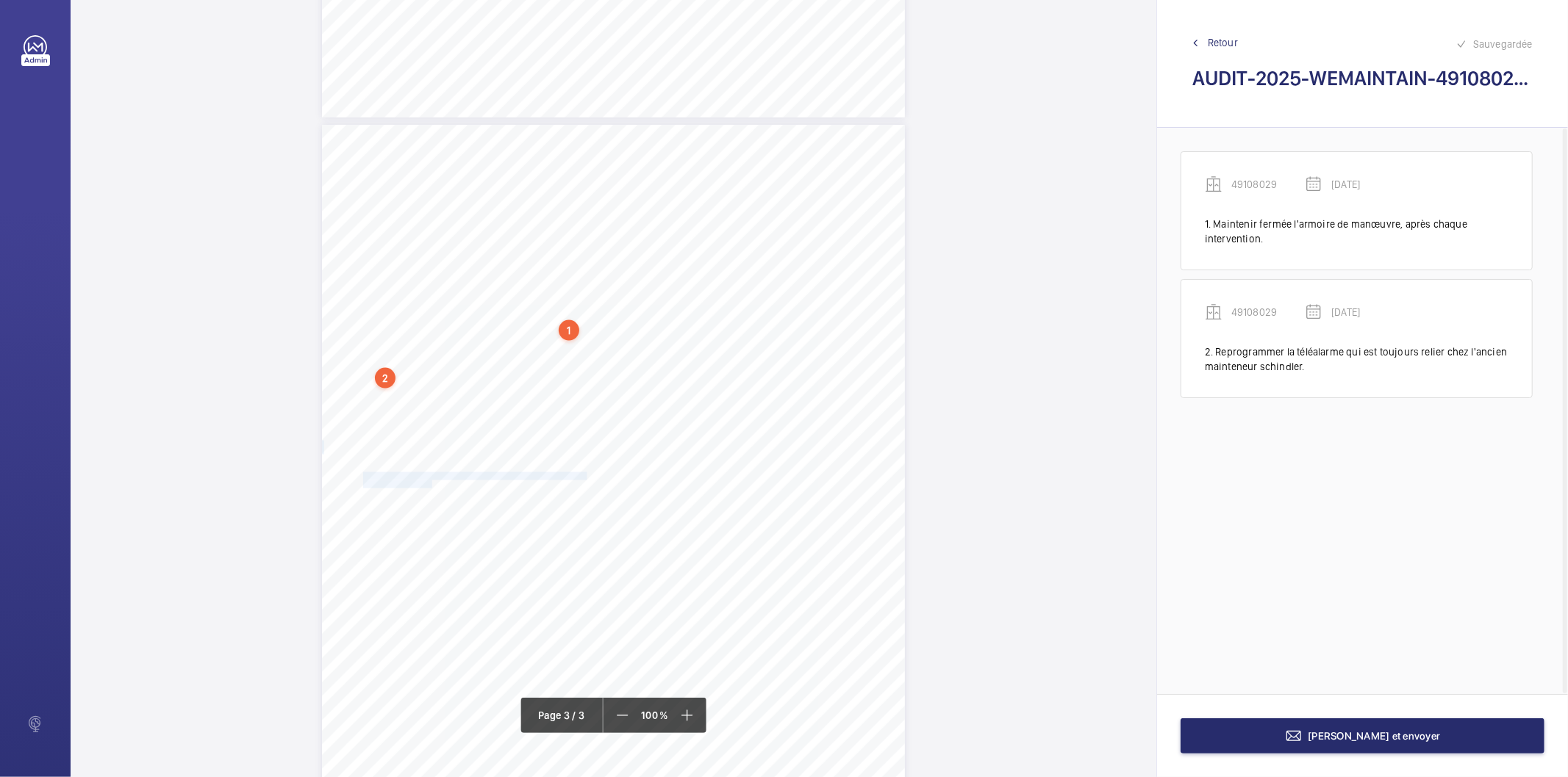
drag, startPoint x: 362, startPoint y: 474, endPoint x: 430, endPoint y: 485, distance: 68.9
click at [430, 485] on div "AUDIT TECHNIQUE PERIODIQUE - App. N° 49108029 [STREET_ADDRESS] TRAVAUX A LA CHA…" at bounding box center [613, 537] width 583 height 824
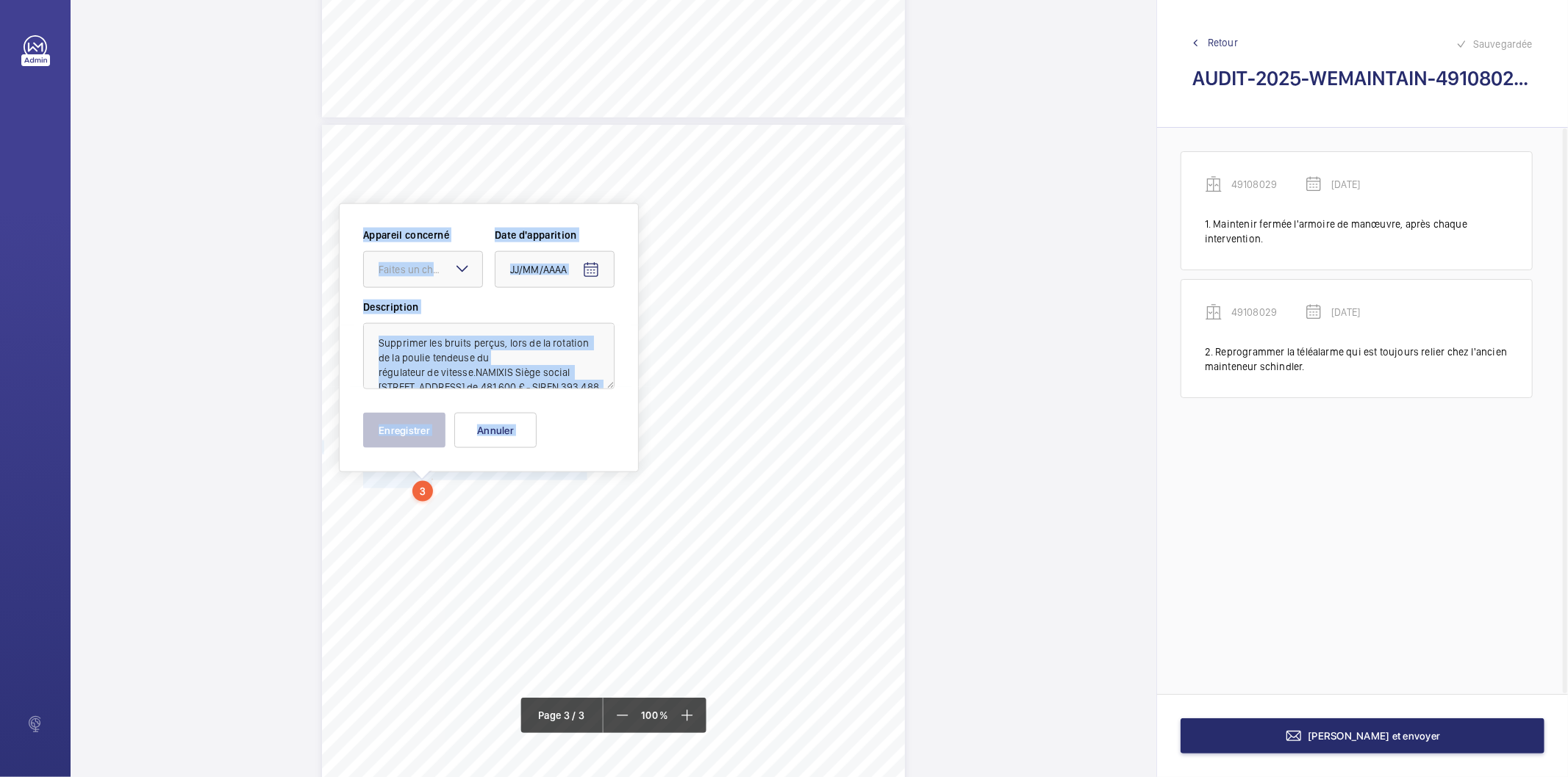
scroll to position [1676, 0]
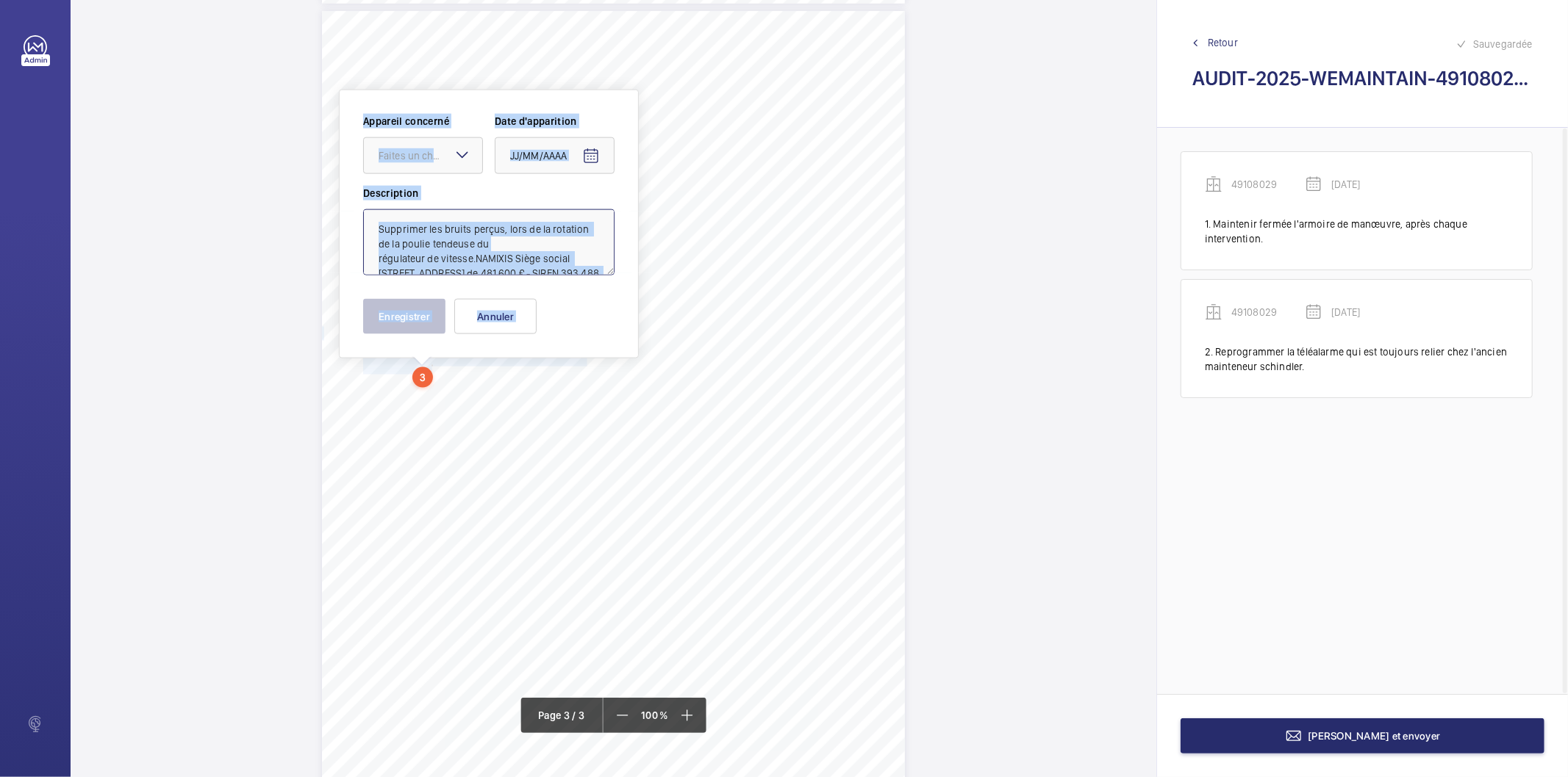
click at [476, 256] on textarea "Supprimer les bruits perçus, lors de la rotation de la poulie tendeuse du régul…" at bounding box center [489, 243] width 252 height 66
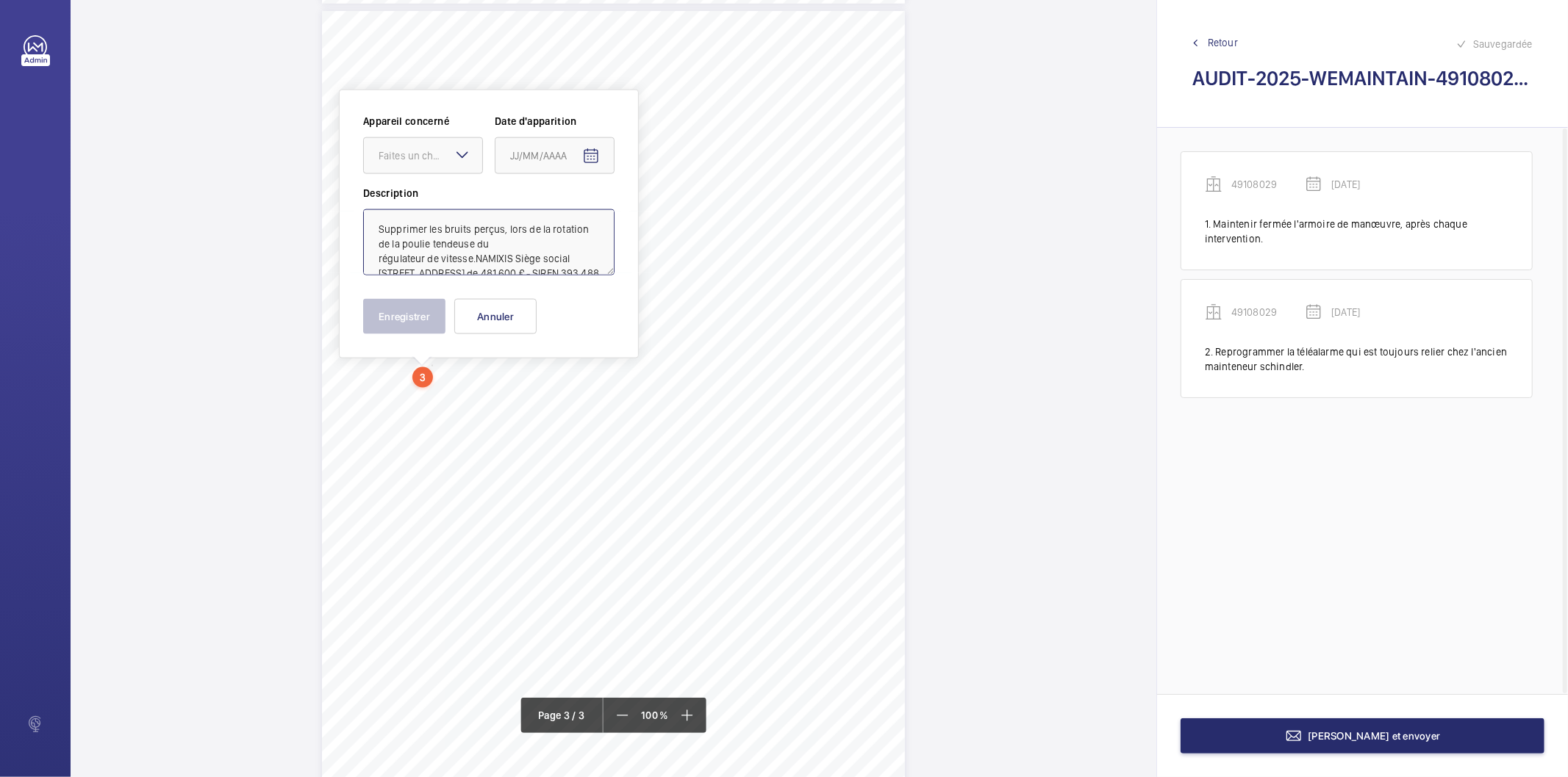
scroll to position [62, 0]
drag, startPoint x: 474, startPoint y: 256, endPoint x: 488, endPoint y: 402, distance: 146.7
click at [488, 402] on div "LE VAILLANT [STREET_ADDRESS][PERSON_NAME] Tél.: [PHONE_NUMBER] AUDIT TECHNIQUE …" at bounding box center [613, 388] width 1086 height 777
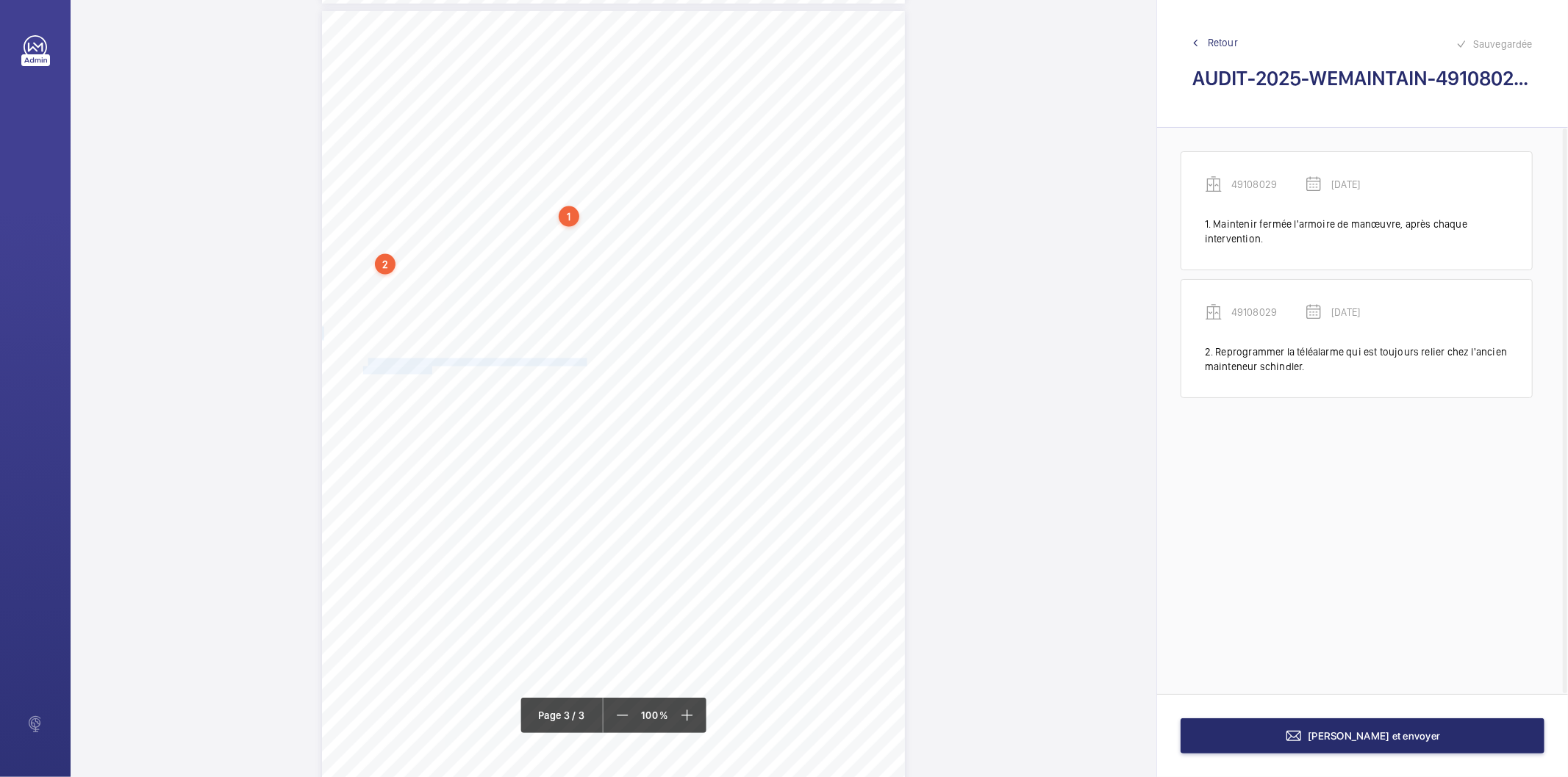
drag, startPoint x: 363, startPoint y: 362, endPoint x: 434, endPoint y: 368, distance: 71.3
click at [434, 368] on div "AUDIT TECHNIQUE PERIODIQUE - App. N° 49108029 [STREET_ADDRESS] TRAVAUX A LA CHA…" at bounding box center [613, 423] width 583 height 824
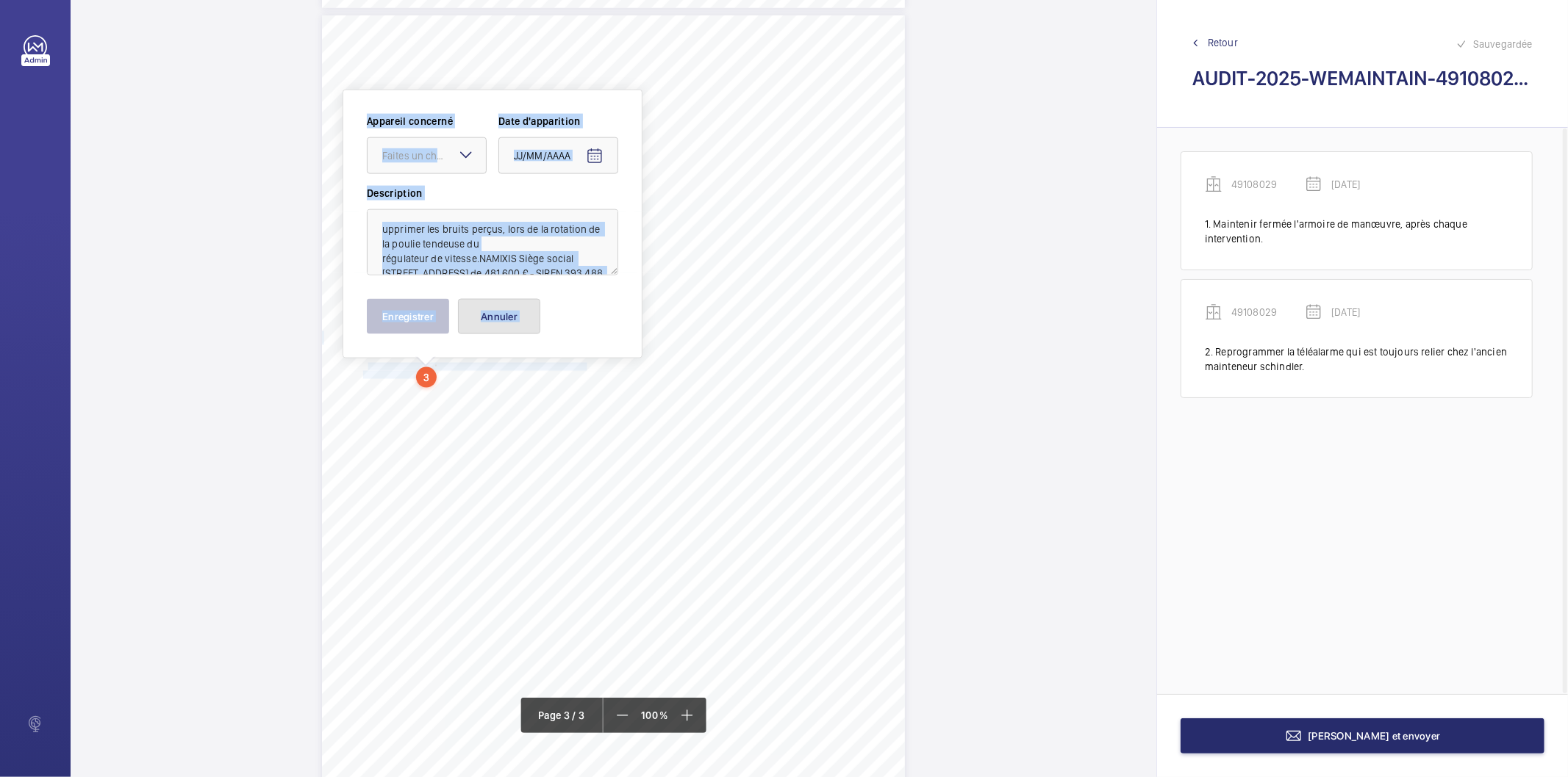
click at [516, 317] on button "Annuler" at bounding box center [499, 317] width 82 height 35
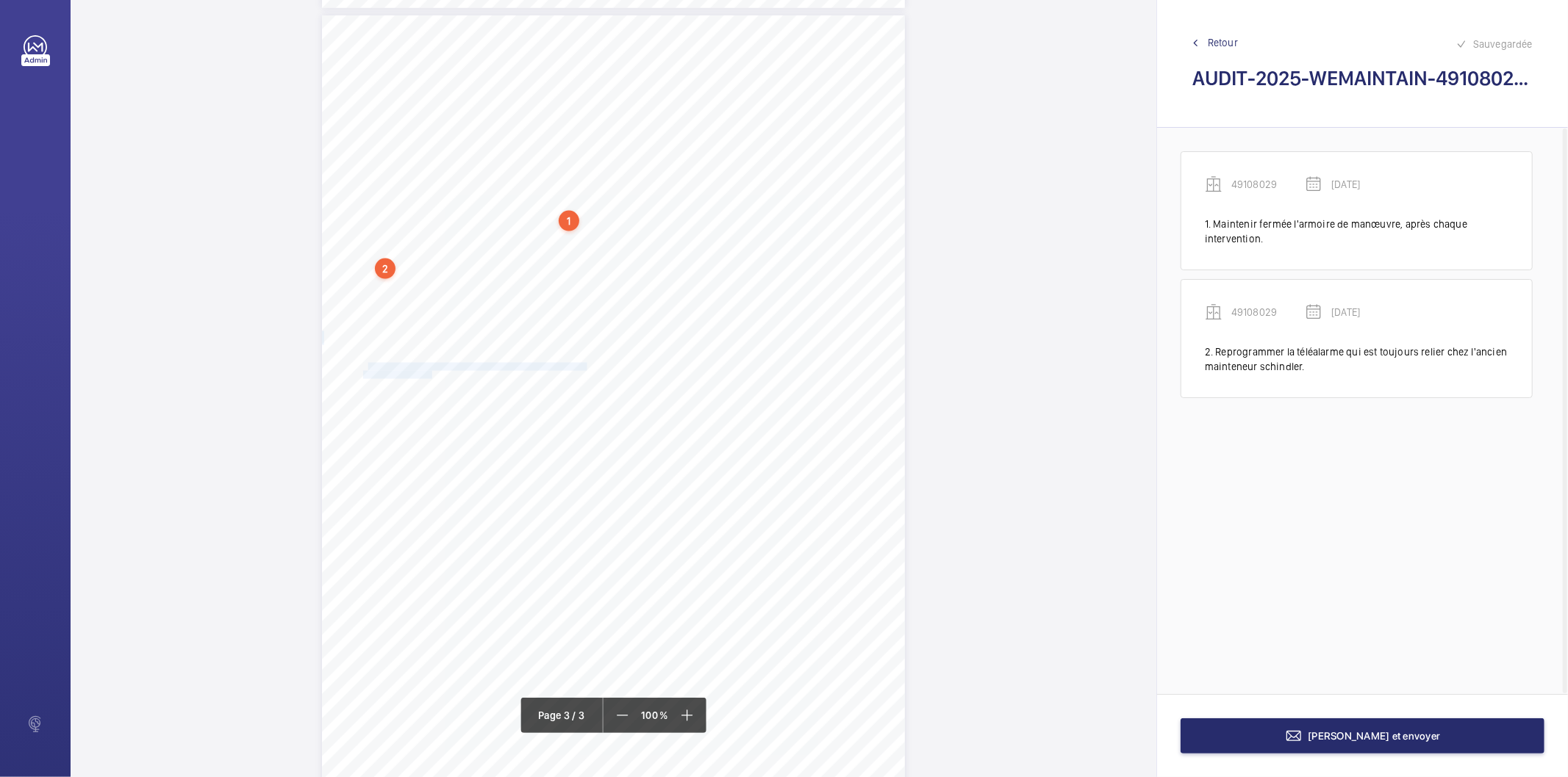
click at [489, 445] on div "AUDIT TECHNIQUE PERIODIQUE - App. N° 49108029 [STREET_ADDRESS] TRAVAUX A LA CHA…" at bounding box center [613, 428] width 583 height 824
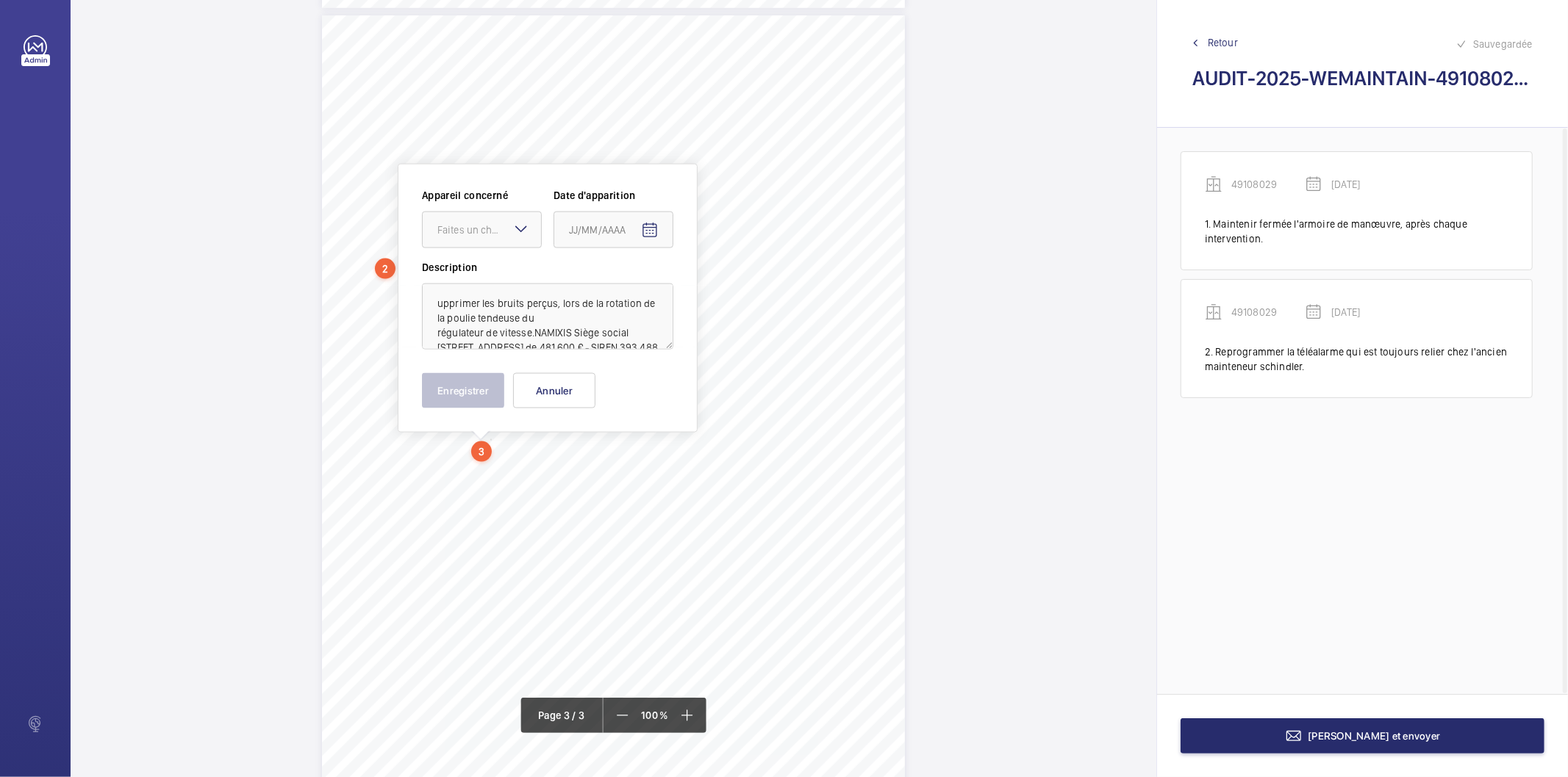
scroll to position [1745, 0]
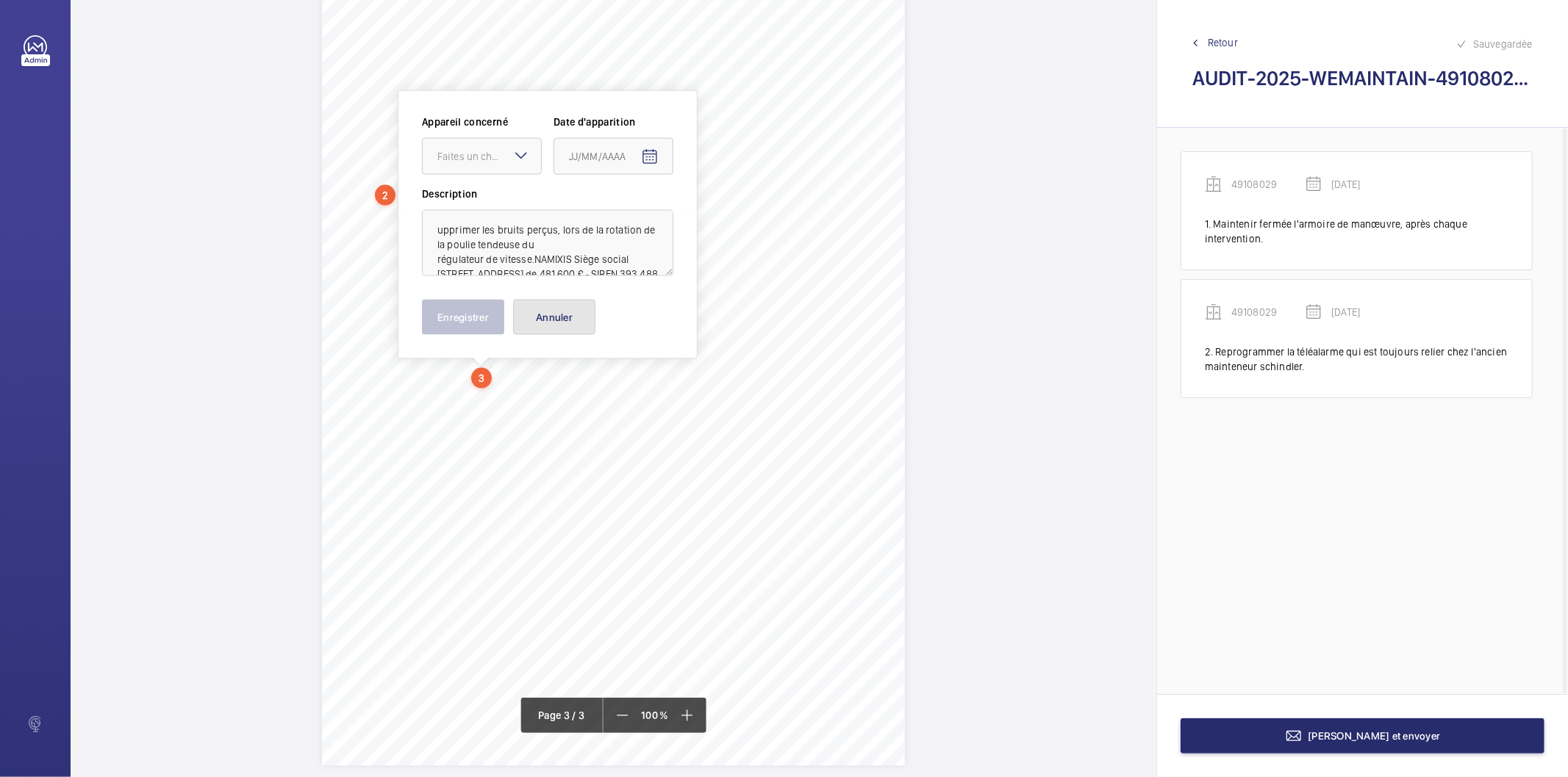
click at [577, 314] on button "Annuler" at bounding box center [554, 317] width 82 height 35
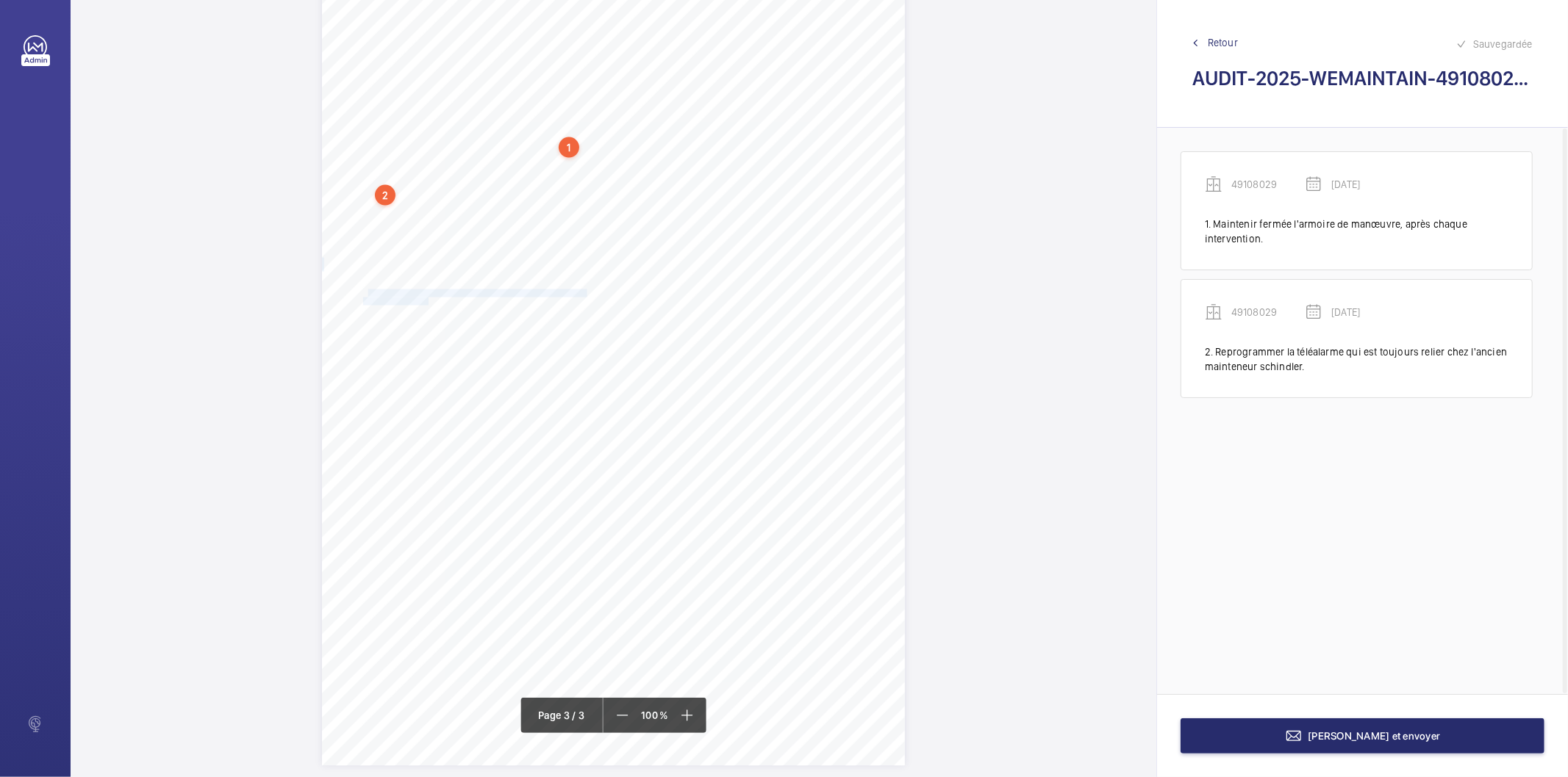
drag, startPoint x: 363, startPoint y: 292, endPoint x: 425, endPoint y: 299, distance: 62.4
click at [425, 299] on div "AUDIT TECHNIQUE PERIODIQUE - App. N° 49108029 [STREET_ADDRESS] TRAVAUX A LA CHA…" at bounding box center [613, 354] width 583 height 824
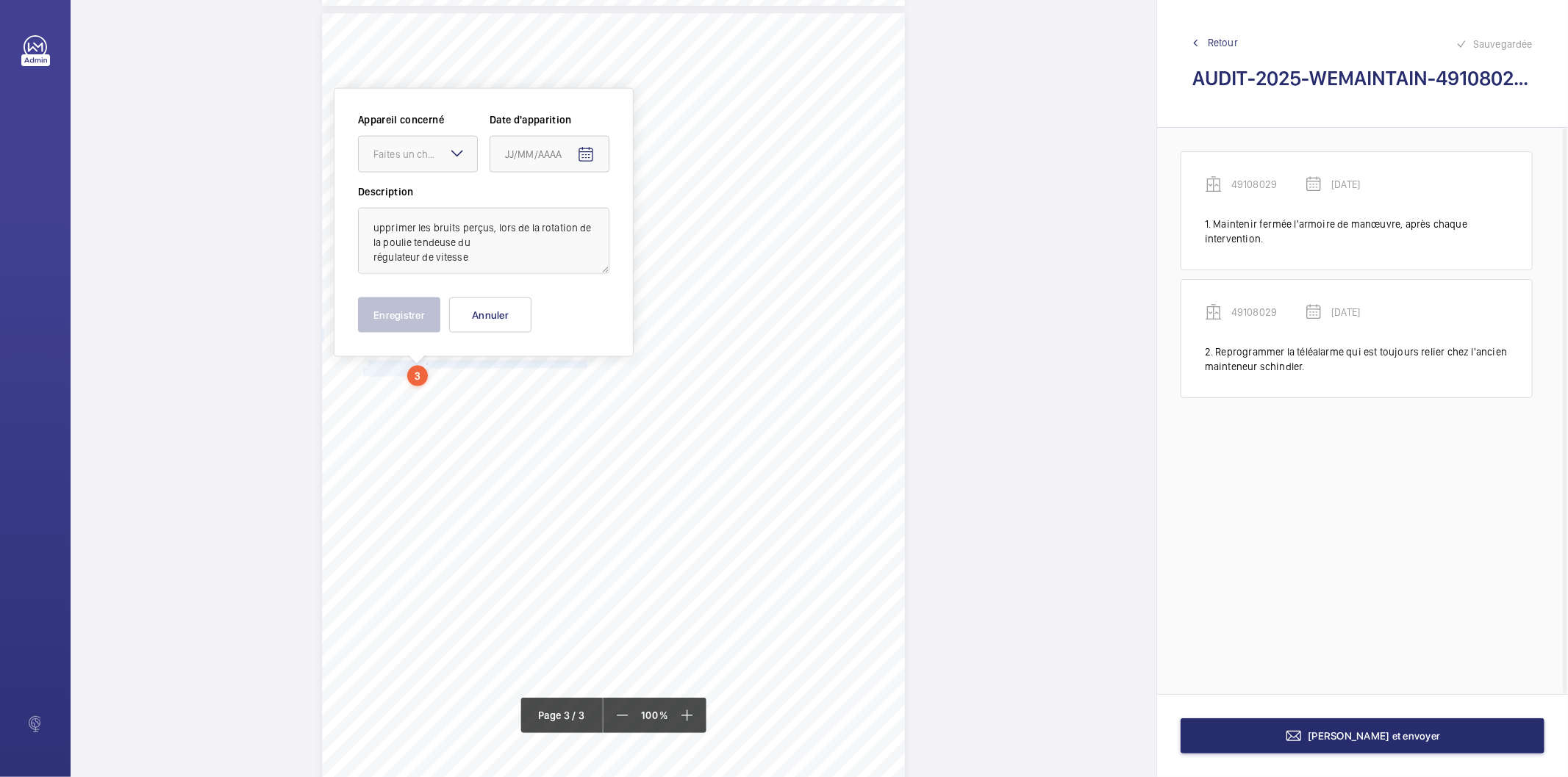
scroll to position [1672, 0]
click at [415, 164] on div at bounding box center [418, 156] width 118 height 35
drag, startPoint x: 411, startPoint y: 206, endPoint x: 429, endPoint y: 198, distance: 19.7
click at [411, 206] on span "49108029" at bounding box center [418, 201] width 89 height 15
click at [586, 156] on mat-icon "Open calendar" at bounding box center [586, 157] width 17 height 17
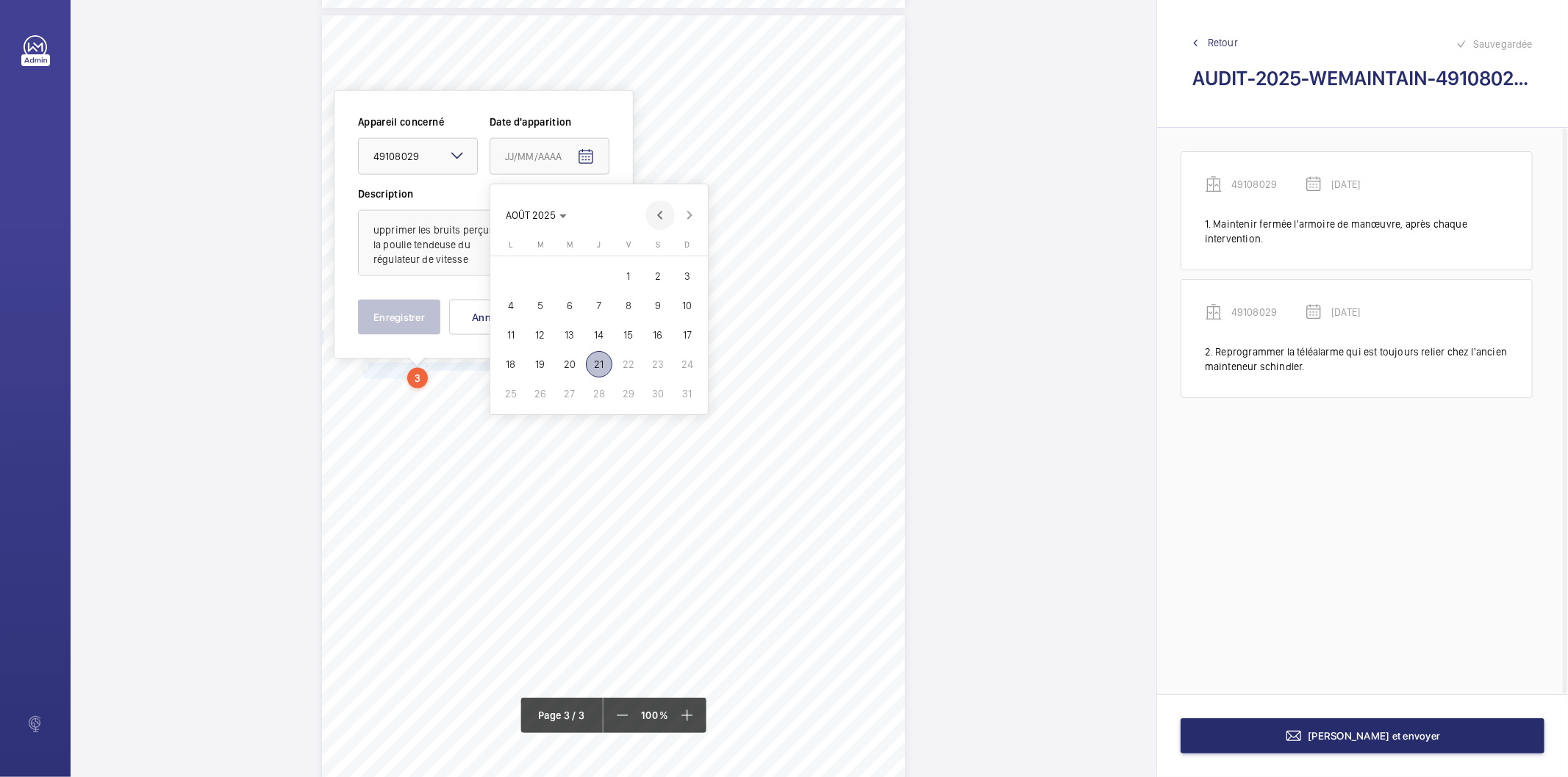
click at [671, 220] on span "Previous month" at bounding box center [660, 216] width 30 height 30
click at [667, 220] on span "Previous month" at bounding box center [660, 216] width 30 height 30
click at [627, 392] on span "27" at bounding box center [628, 394] width 26 height 26
type input "[DATE]"
click at [399, 296] on div "Appareil concerné Faites un choix × 49108029 × Date d'apparition [DATE] Descrip…" at bounding box center [484, 224] width 252 height 220
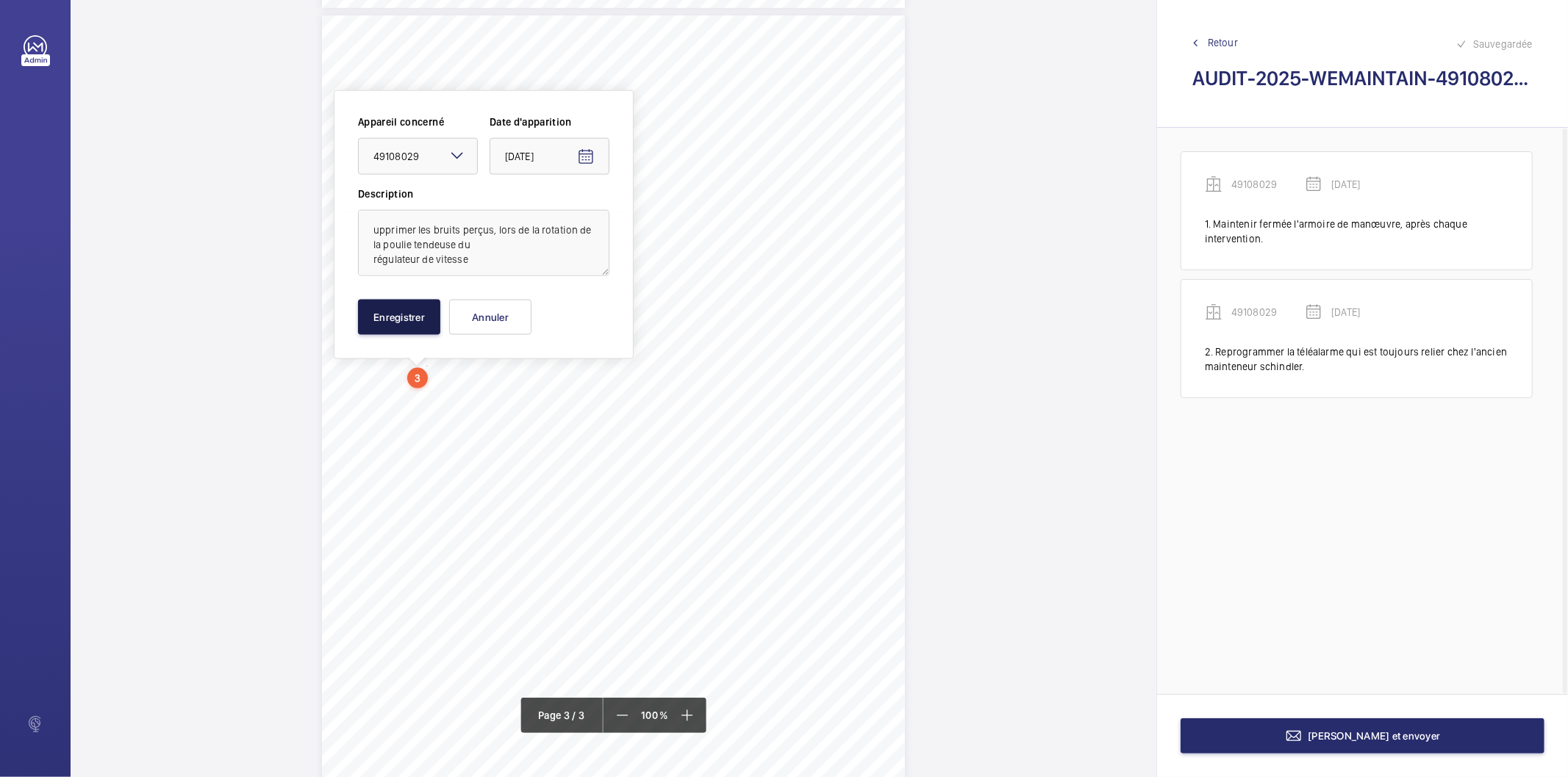
click at [402, 313] on button "Enregistrer" at bounding box center [399, 317] width 82 height 35
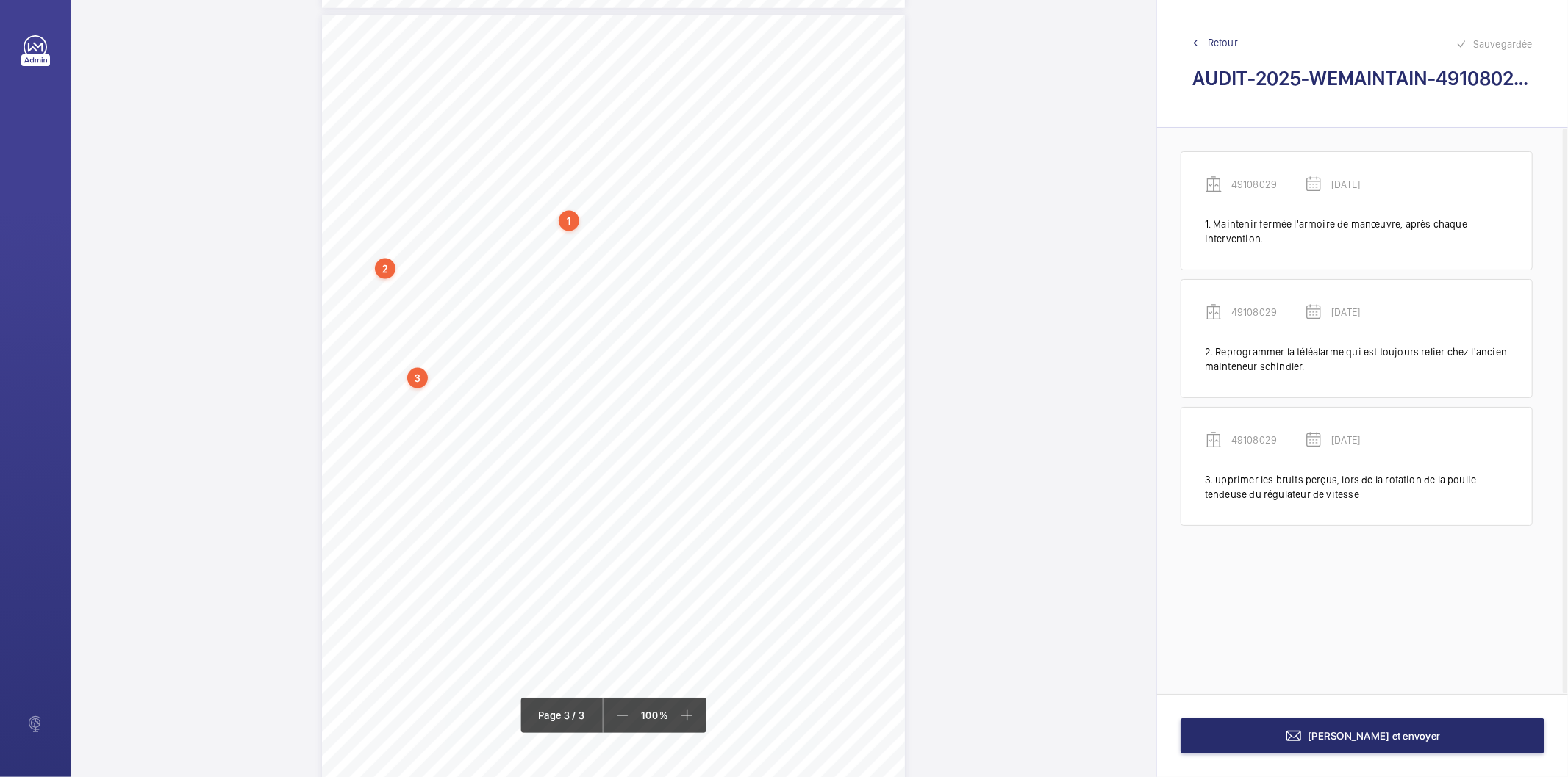
click at [422, 378] on div "3" at bounding box center [418, 379] width 21 height 21
click at [374, 258] on div "49108029" at bounding box center [421, 262] width 126 height 15
copy div "49108029"
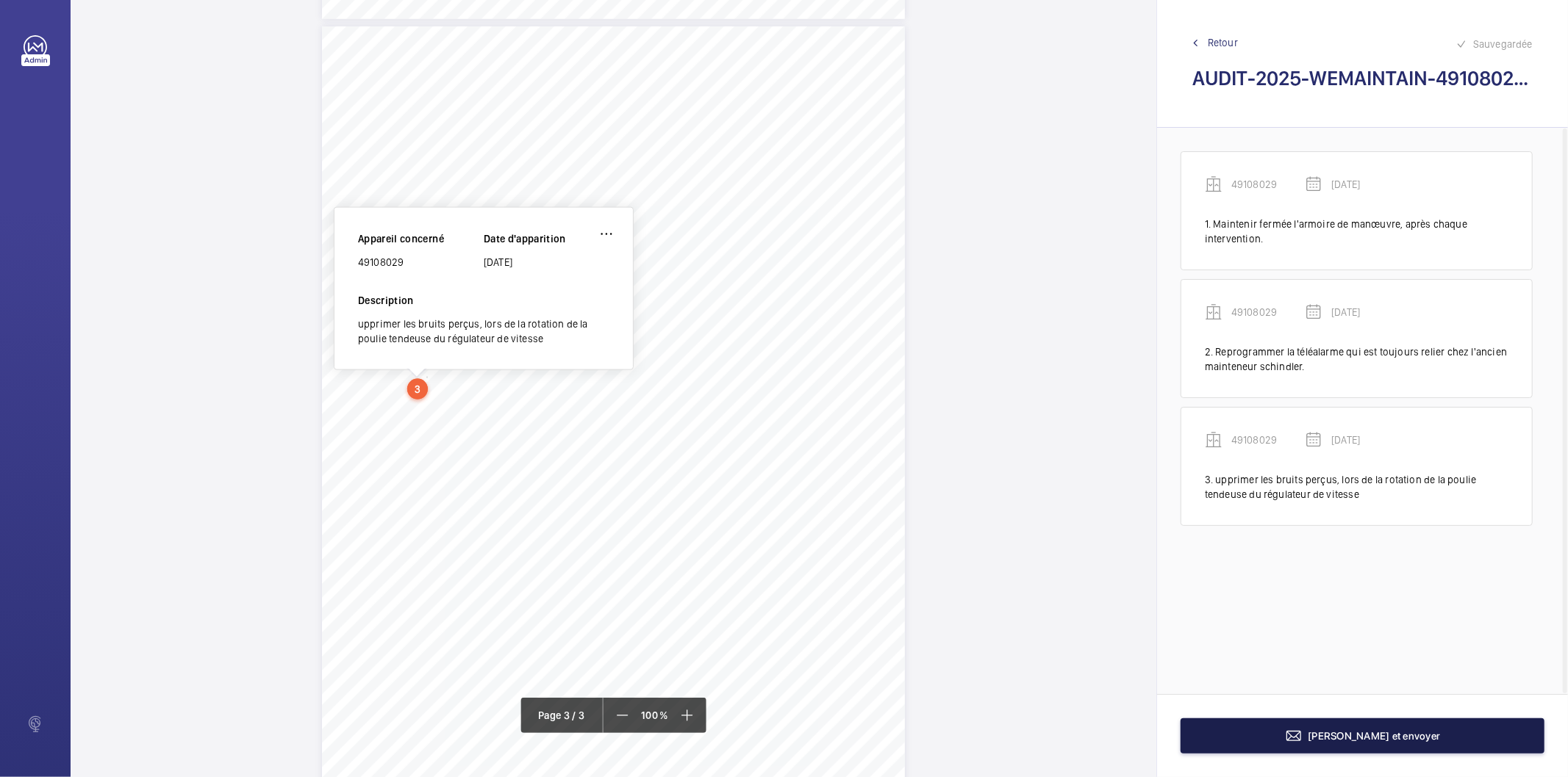
drag, startPoint x: 1333, startPoint y: 737, endPoint x: 697, endPoint y: 611, distance: 648.4
click at [700, 615] on div "LE VAILLANT [STREET_ADDRESS][PERSON_NAME] Tél.: [PHONE_NUMBER] AUDIT TECHNIQUE …" at bounding box center [819, 388] width 1497 height 777
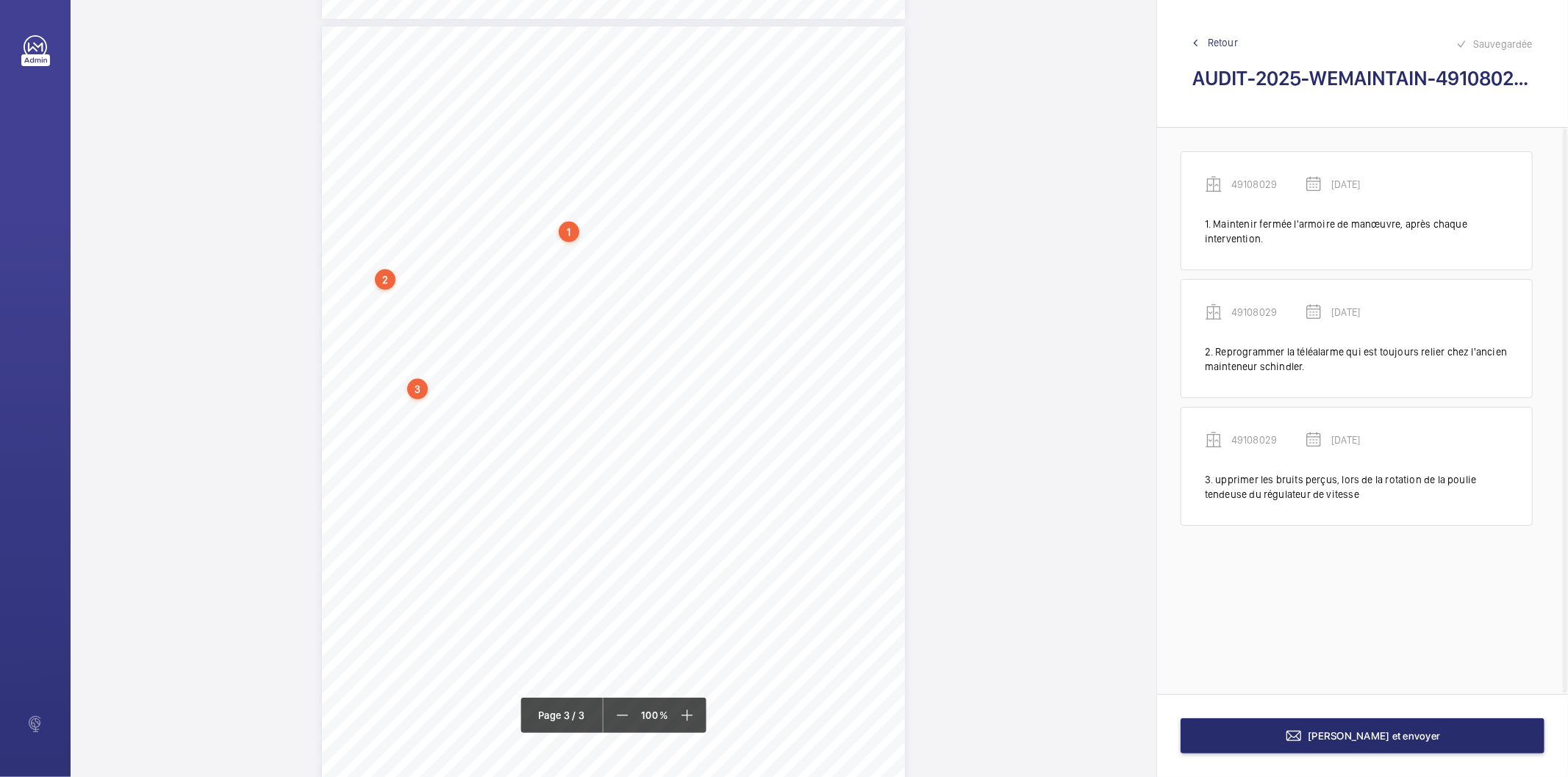
click at [422, 388] on div "3" at bounding box center [418, 389] width 21 height 21
click at [605, 239] on wm-front-icon-button at bounding box center [606, 234] width 35 height 35
click at [581, 280] on div "Modifier" at bounding box center [565, 278] width 116 height 26
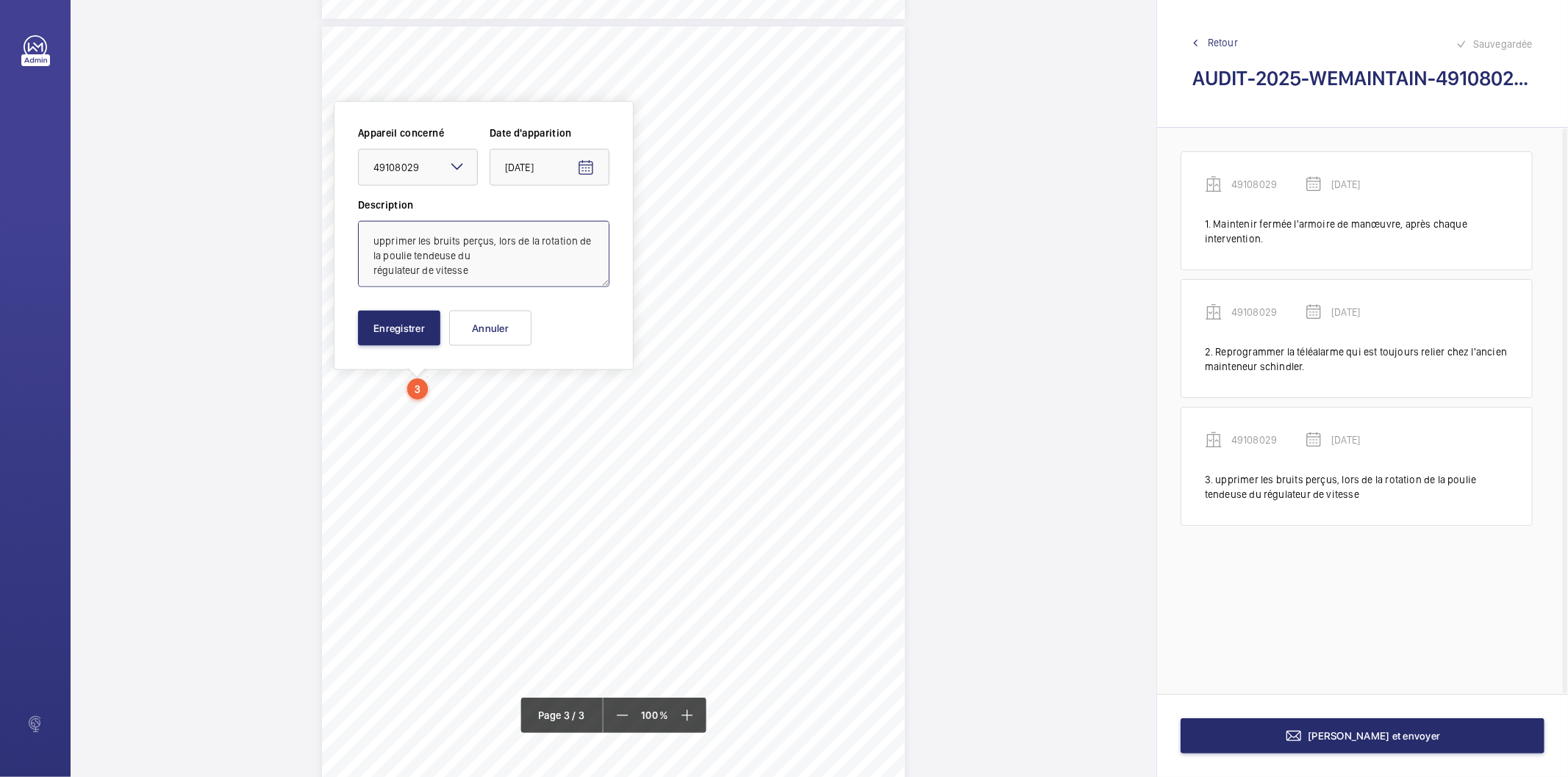
click at [515, 251] on textarea "upprimer les bruits perçus, lors de la rotation de la poulie tendeuse du régula…" at bounding box center [484, 254] width 252 height 66
type textarea "Supprimer les bruits perçus, lors de la rotation de la poulie tendeuse du régul…"
click at [401, 318] on button "Enregistrer" at bounding box center [399, 328] width 82 height 35
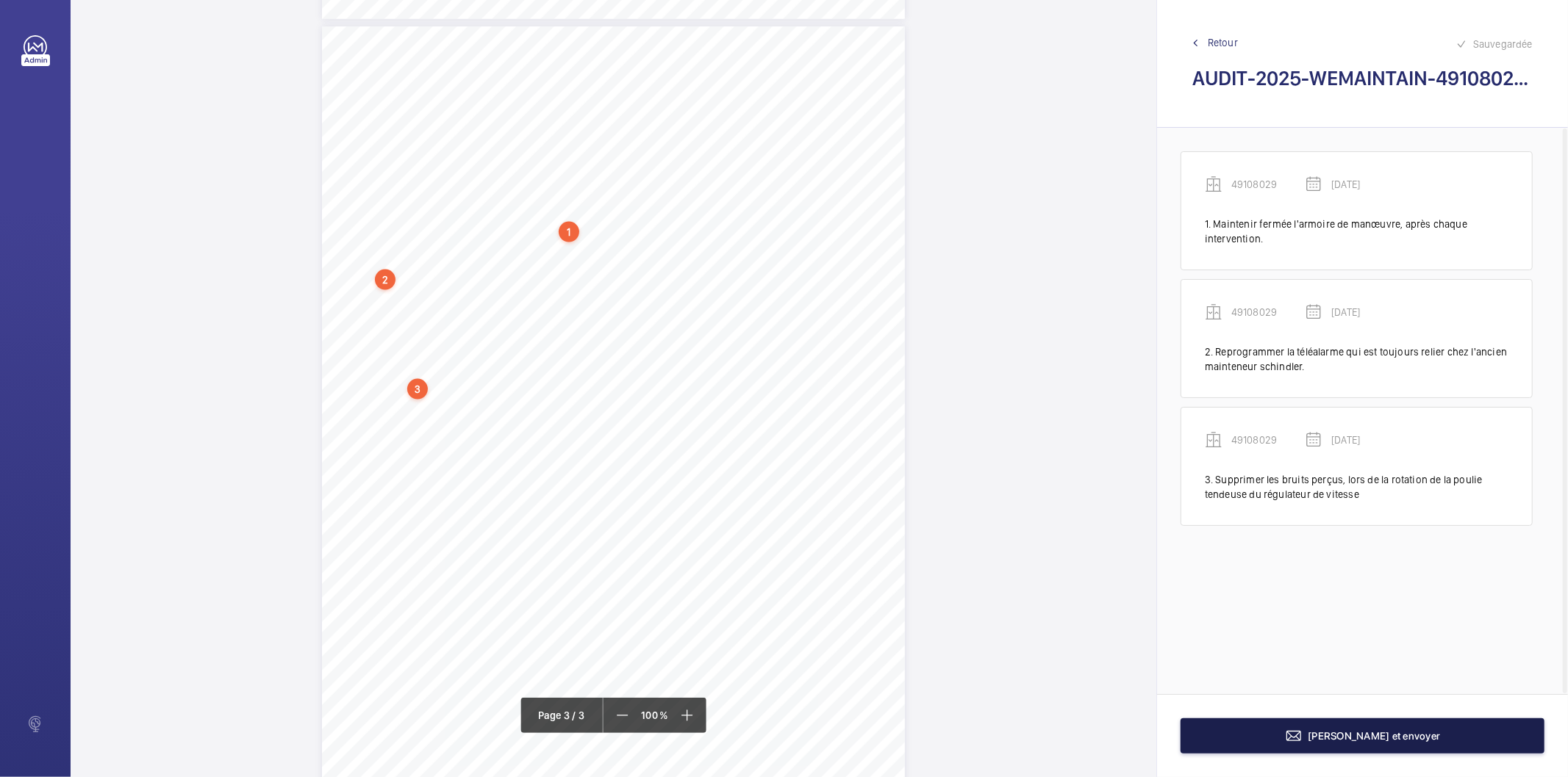
click at [1232, 732] on button "[PERSON_NAME] et envoyer" at bounding box center [1363, 736] width 364 height 35
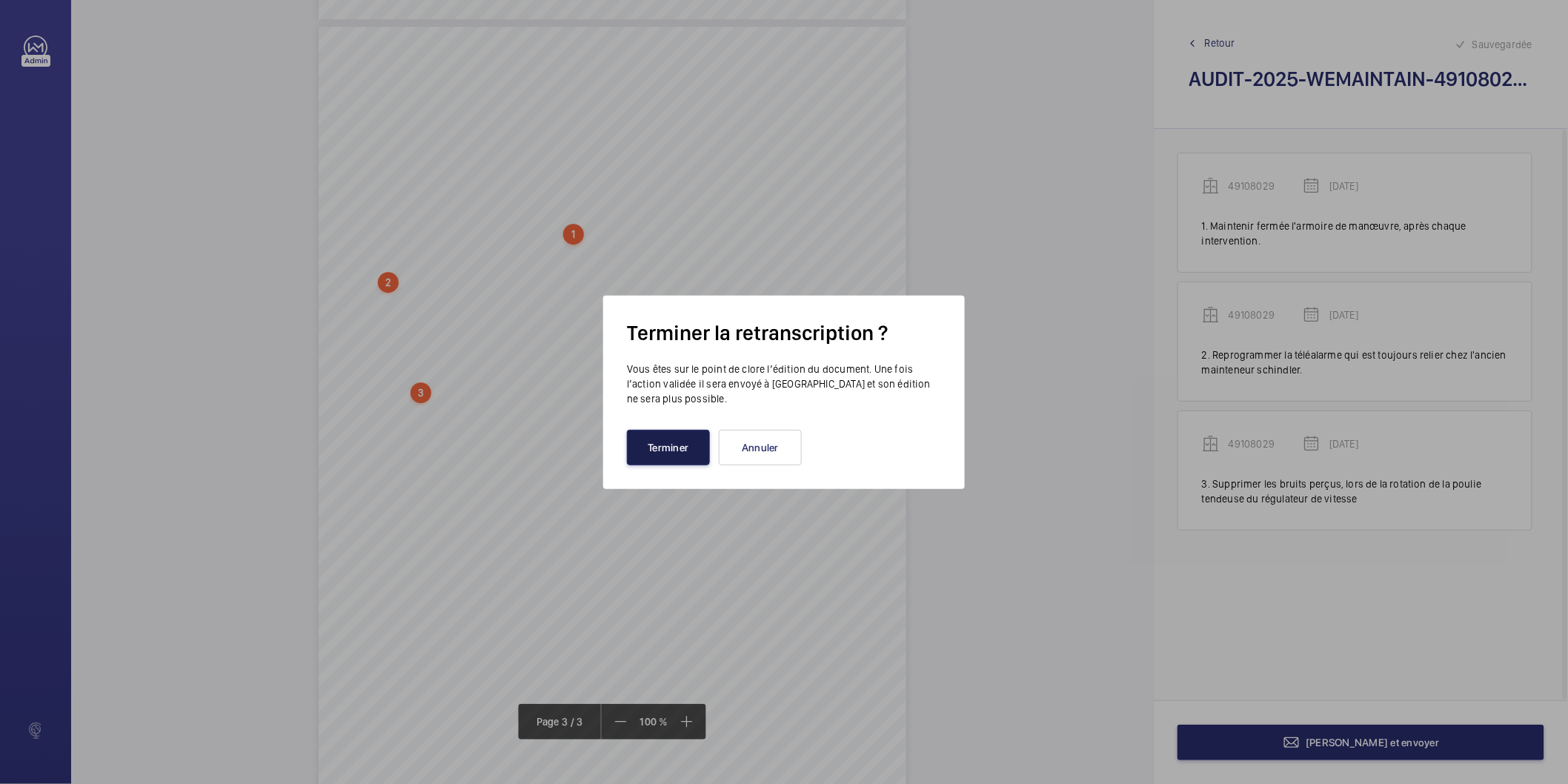
click at [700, 461] on button "Terminer" at bounding box center [668, 447] width 83 height 35
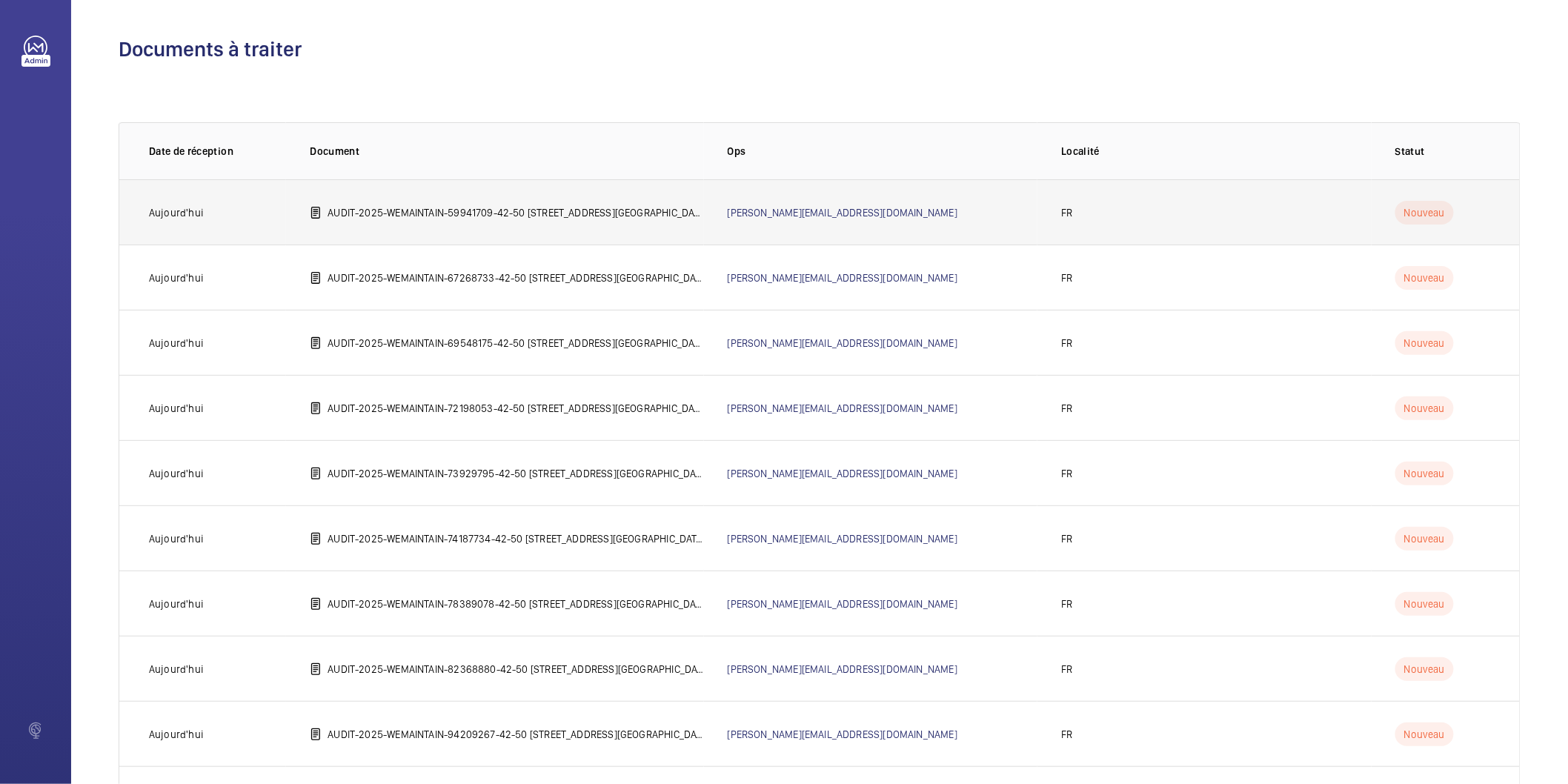
click at [596, 213] on p "AUDIT-2025-WEMAINTAIN-59941709-42-50 [STREET_ADDRESS][GEOGRAPHIC_DATA]©e 75012 …" at bounding box center [515, 212] width 376 height 15
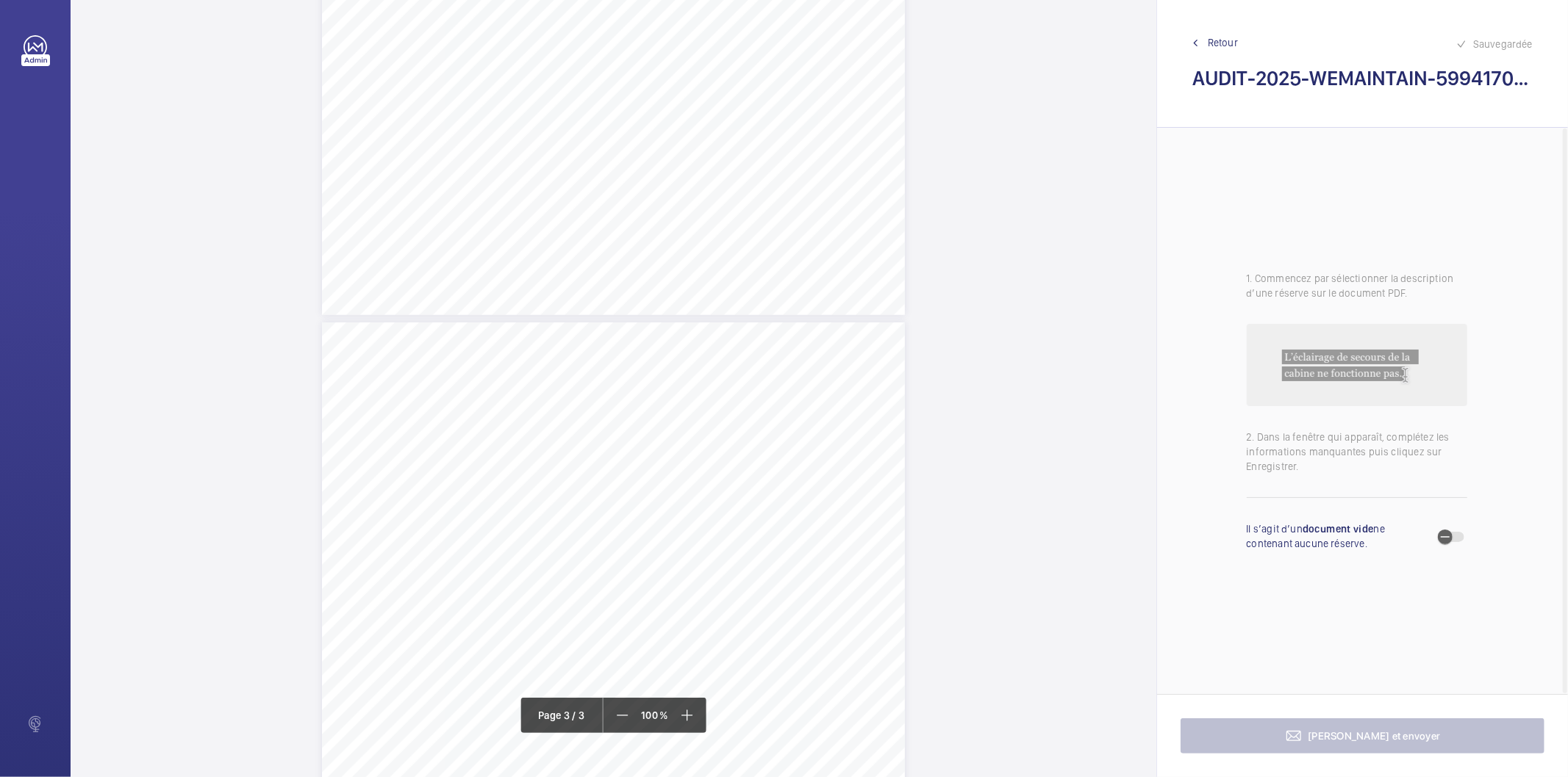
scroll to position [1387, 0]
drag, startPoint x: 362, startPoint y: 458, endPoint x: 545, endPoint y: 457, distance: 183.0
click at [545, 457] on div "AUDIT TECHNIQUE PERIODIQUE - App. N° 59941709 [STREET_ADDRESS] TRAVAUX A LA CHA…" at bounding box center [613, 712] width 583 height 824
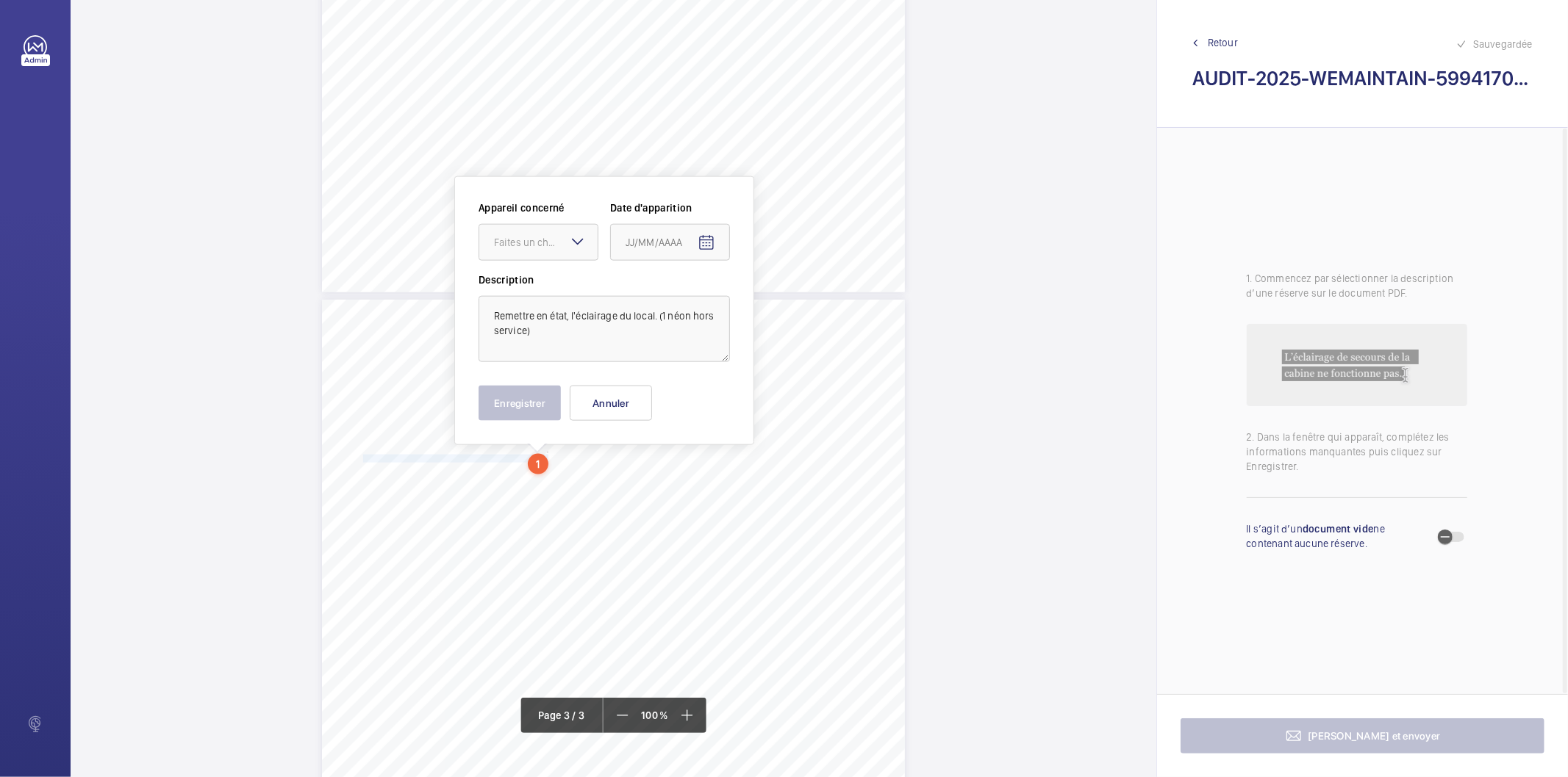
scroll to position [1473, 0]
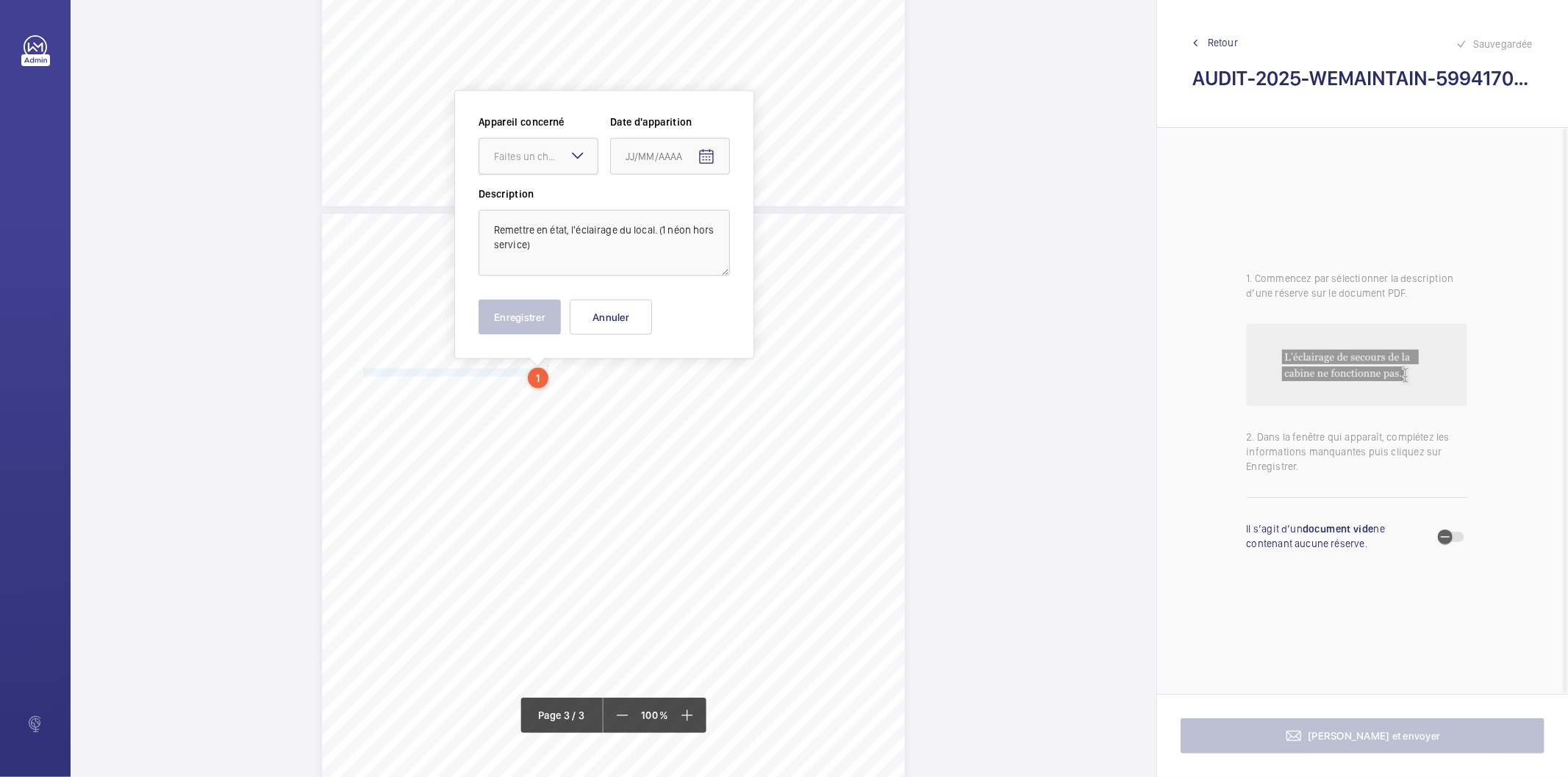
click at [538, 165] on div at bounding box center [538, 156] width 118 height 35
click at [537, 201] on span "59941709" at bounding box center [539, 201] width 89 height 15
click at [710, 155] on mat-icon "Open calendar" at bounding box center [707, 157] width 17 height 17
click at [777, 220] on span "Previous month" at bounding box center [781, 216] width 30 height 30
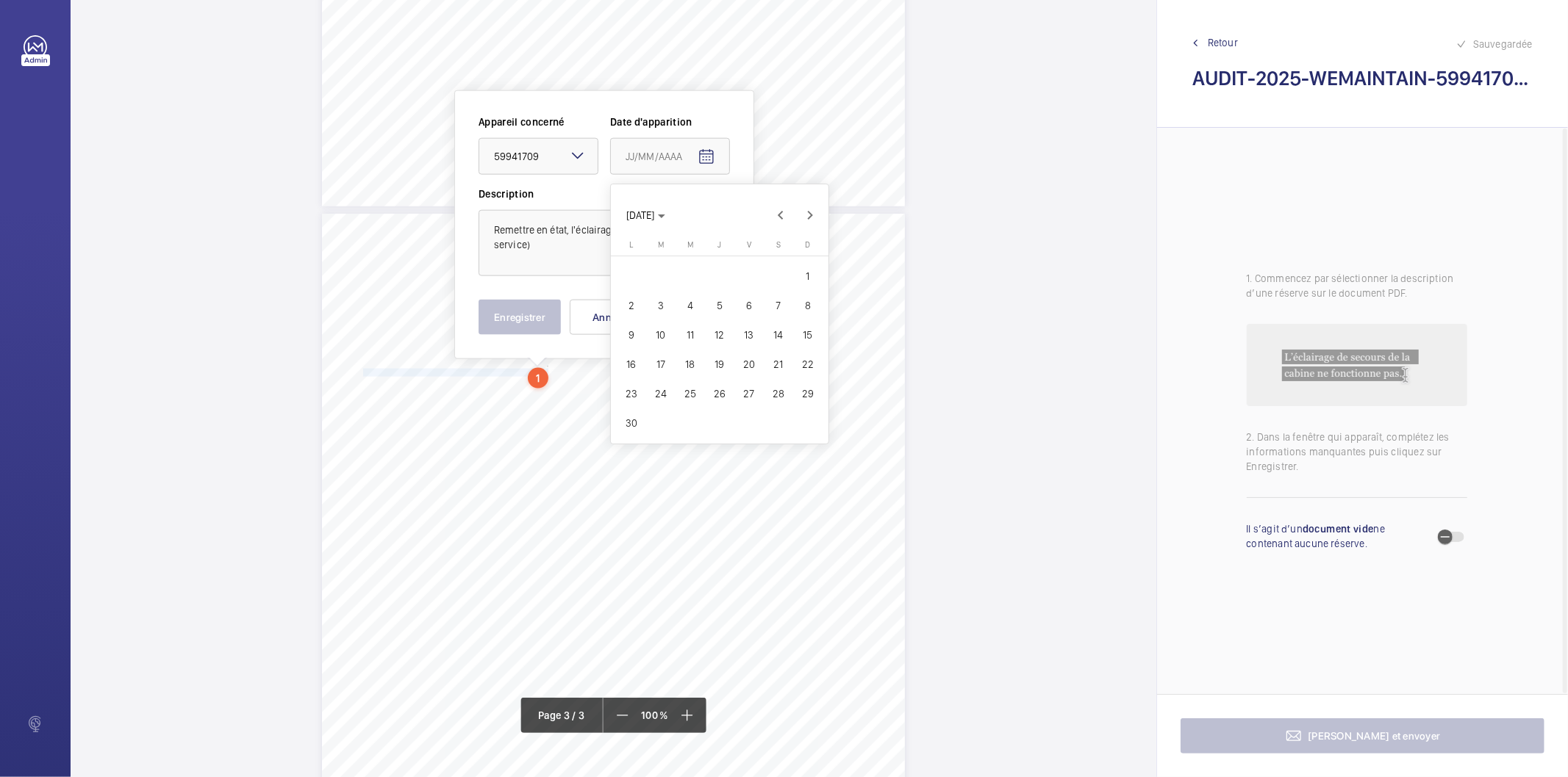
click at [757, 400] on span "27" at bounding box center [749, 394] width 26 height 26
type input "[DATE]"
click at [539, 319] on button "Enregistrer" at bounding box center [520, 317] width 82 height 35
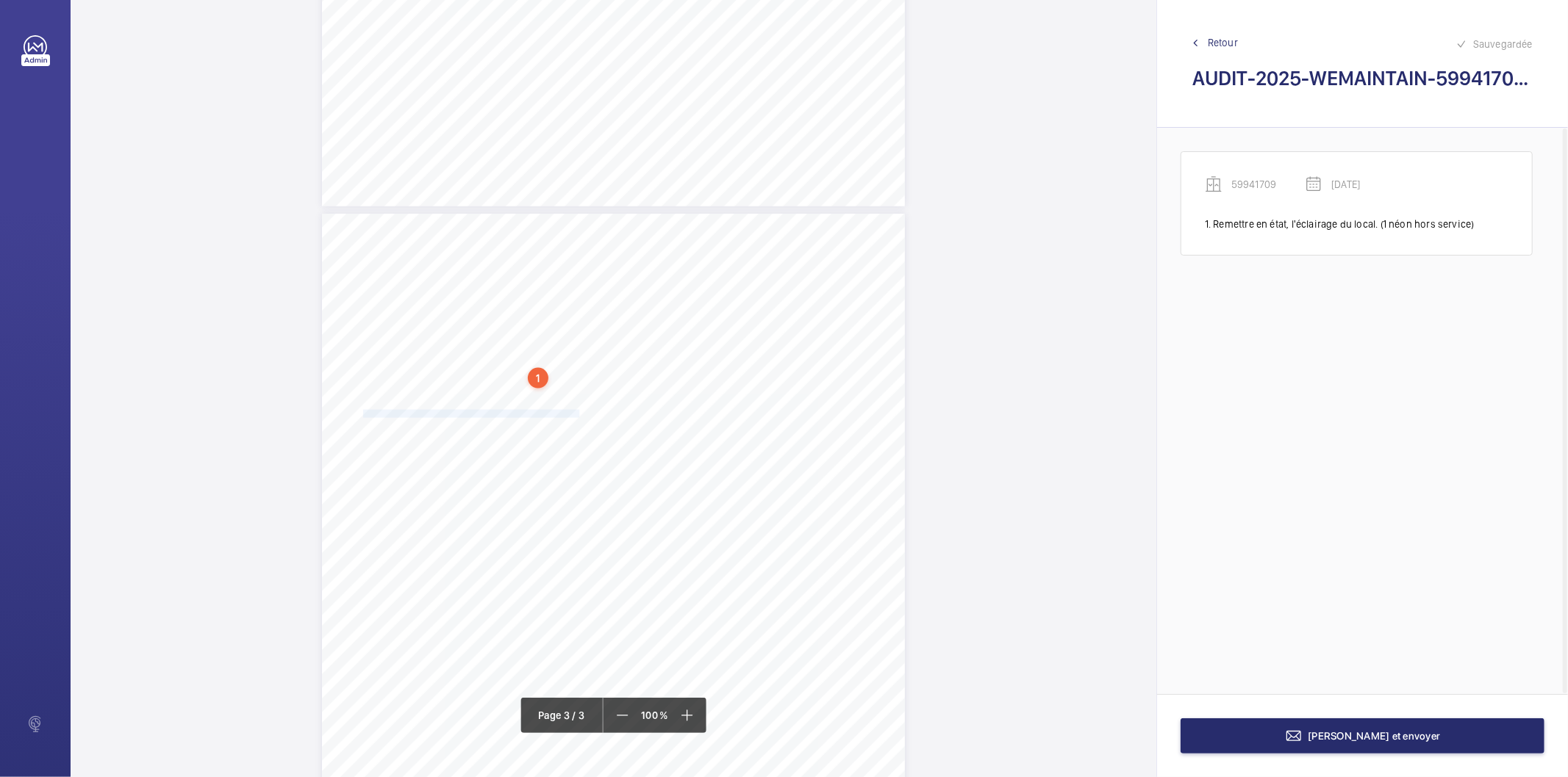
drag, startPoint x: 362, startPoint y: 414, endPoint x: 577, endPoint y: 411, distance: 215.0
click at [577, 411] on div "AUDIT TECHNIQUE PERIODIQUE - App. N° 59941709 [STREET_ADDRESS] TRAVAUX A LA CHA…" at bounding box center [613, 626] width 583 height 824
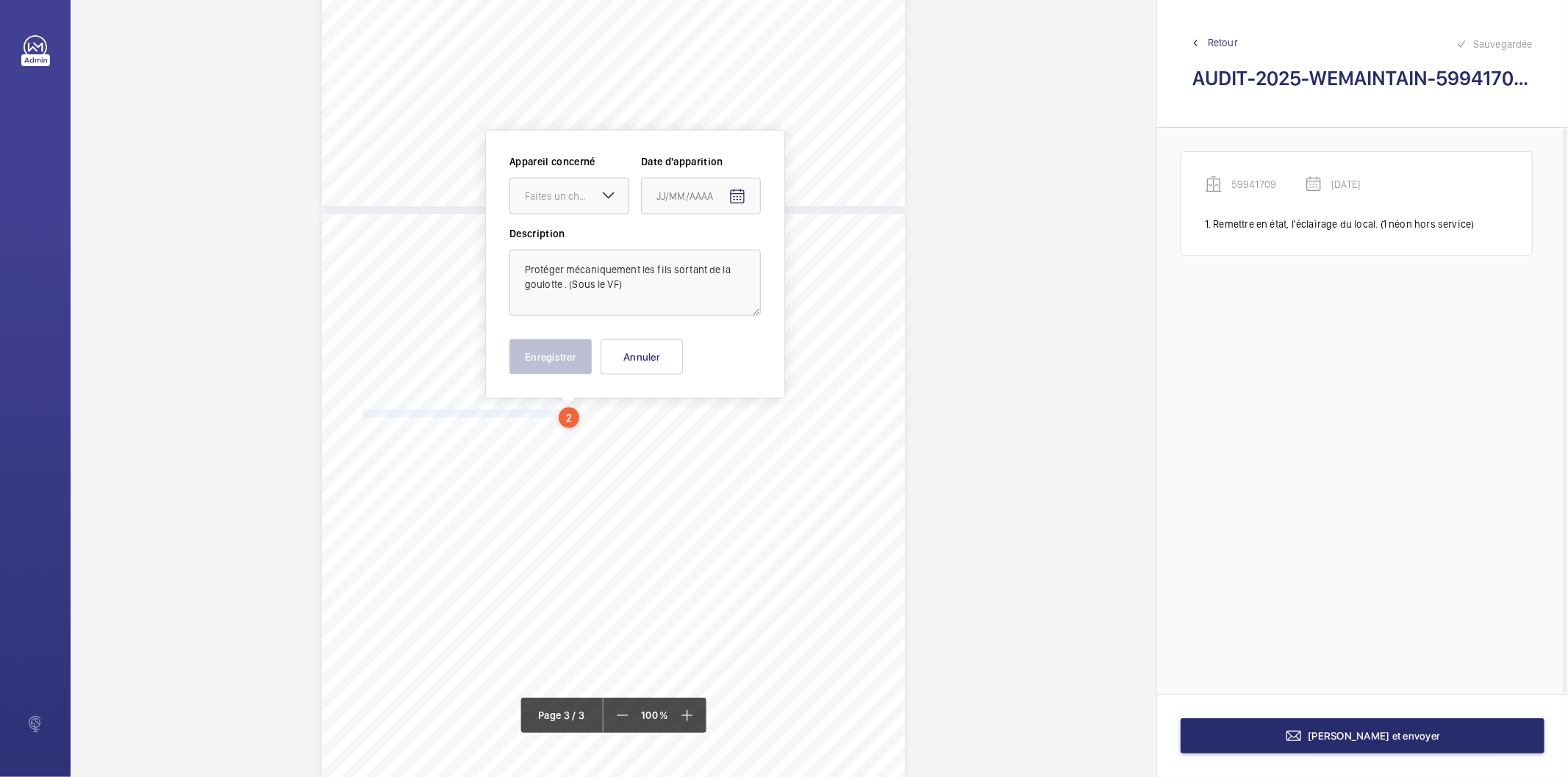
scroll to position [1514, 0]
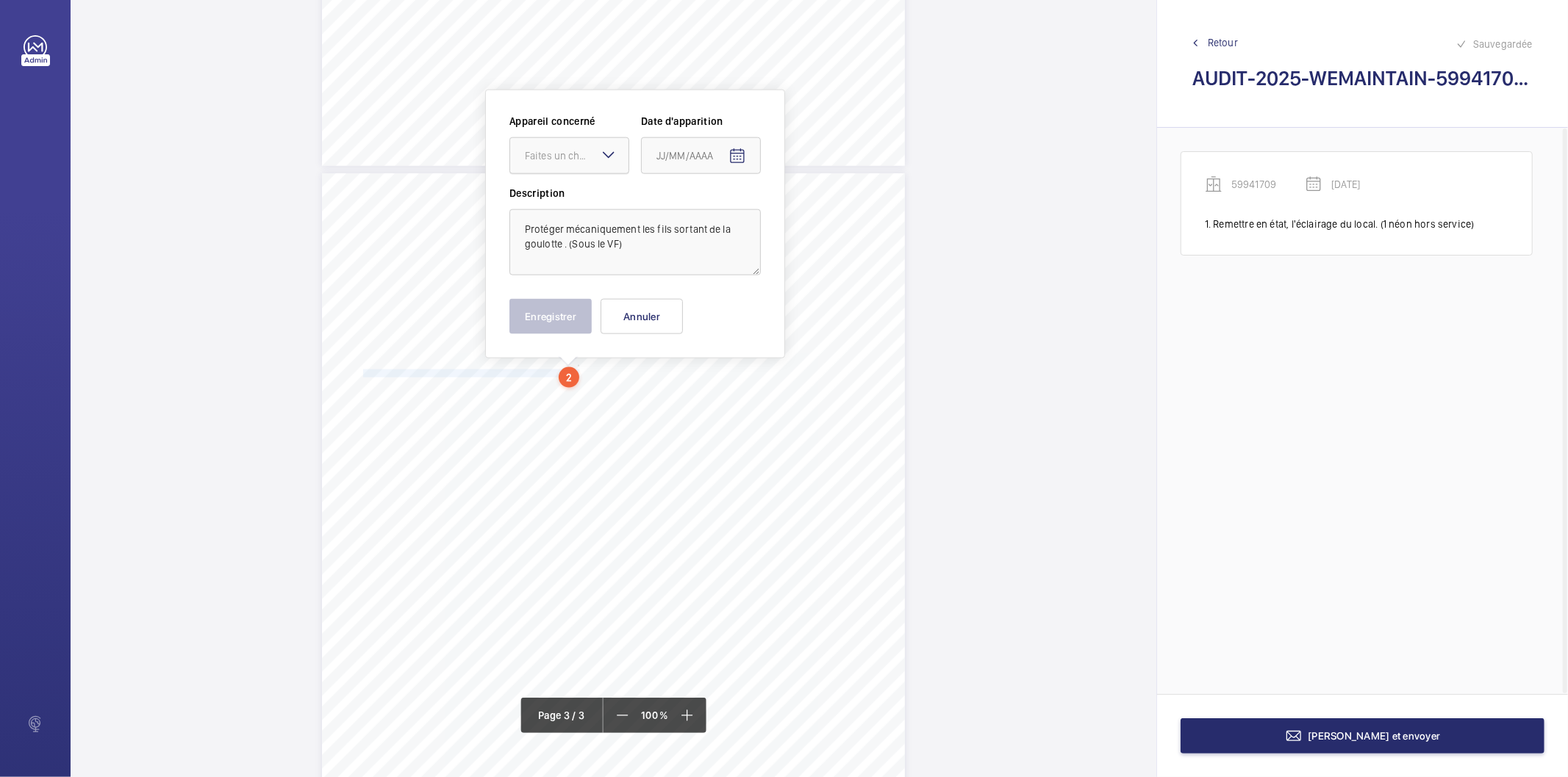
click at [569, 163] on div at bounding box center [569, 155] width 118 height 35
click at [556, 196] on span "59941709" at bounding box center [570, 200] width 89 height 15
click at [734, 163] on mat-icon "Open calendar" at bounding box center [737, 156] width 17 height 17
click at [807, 215] on span "Previous month" at bounding box center [812, 215] width 30 height 30
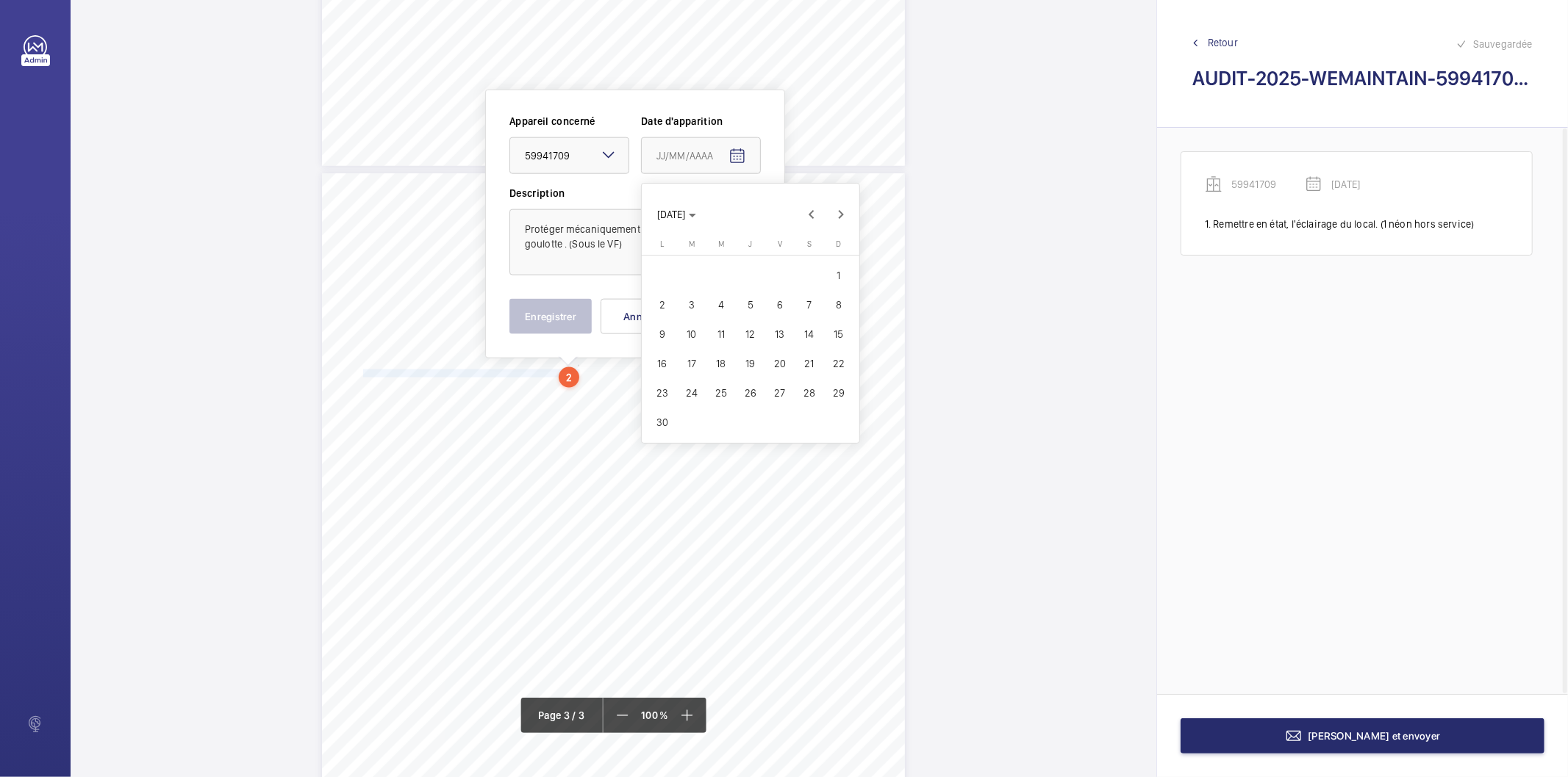
click at [782, 391] on span "27" at bounding box center [780, 393] width 26 height 26
type input "[DATE]"
click at [555, 320] on button "Enregistrer" at bounding box center [550, 317] width 82 height 35
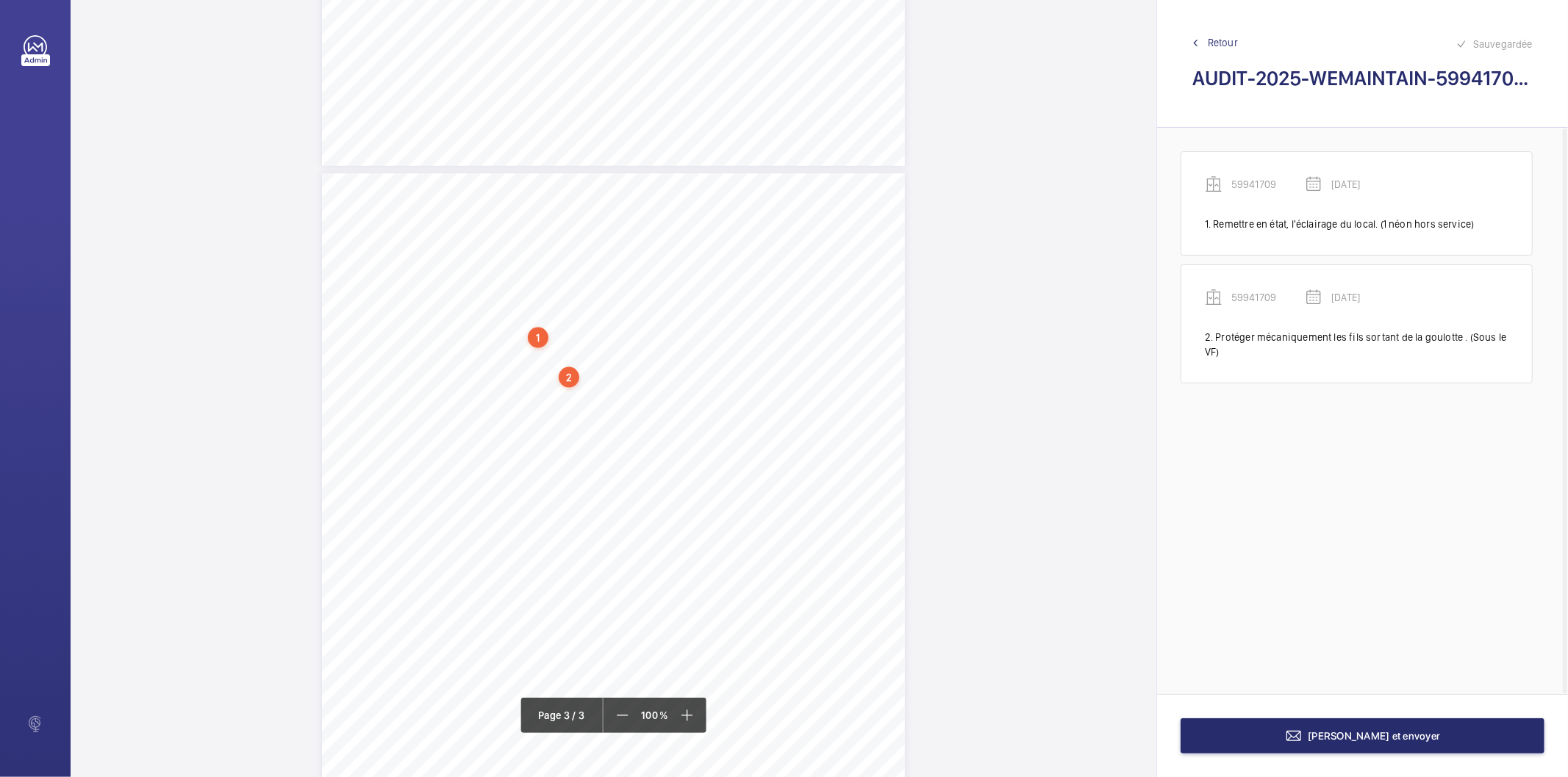
click at [574, 381] on div "2" at bounding box center [570, 378] width 21 height 21
click at [540, 262] on div "59941709" at bounding box center [572, 262] width 126 height 15
copy div "59941709"
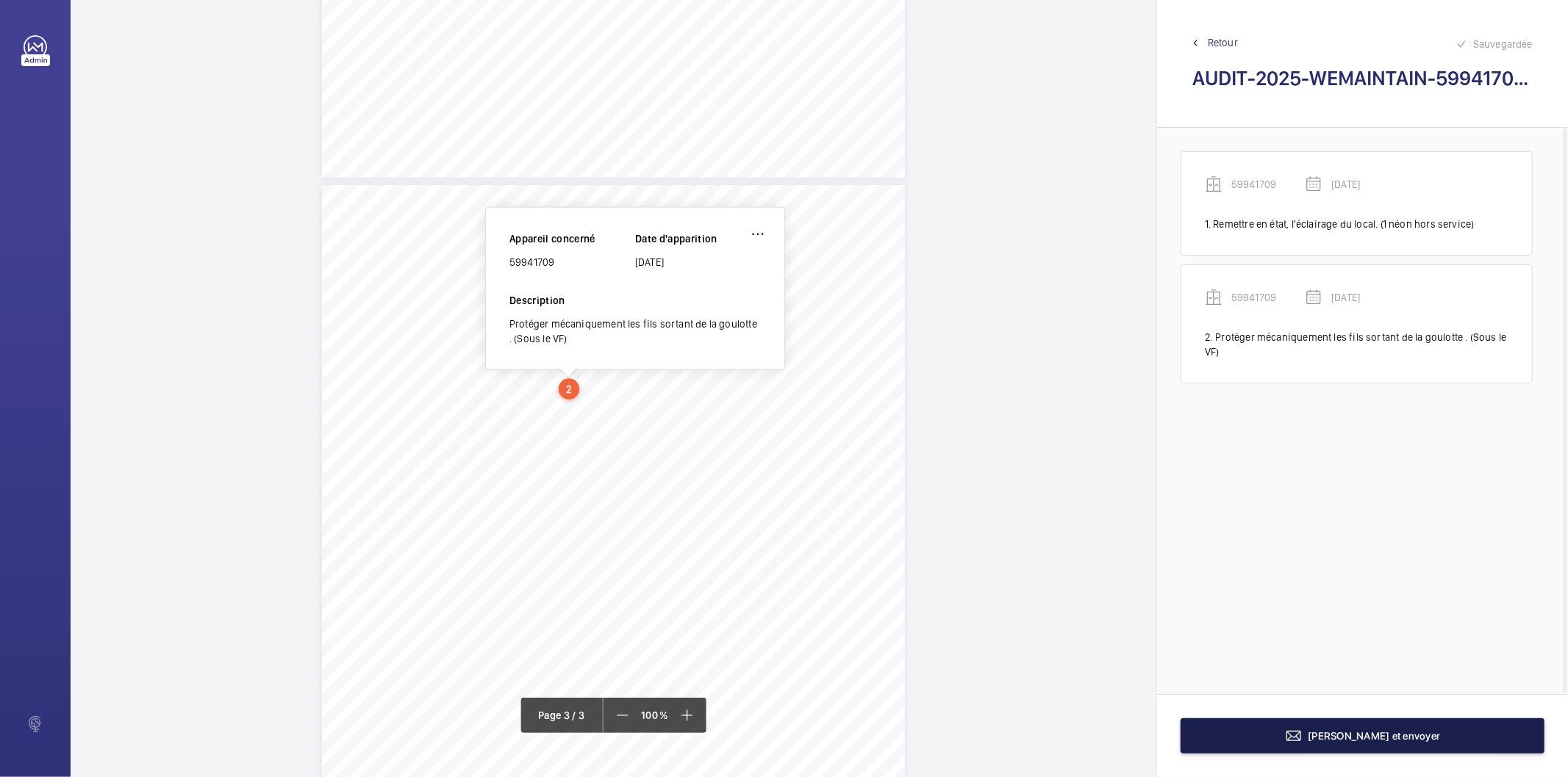
click at [1361, 746] on button "[PERSON_NAME] et envoyer" at bounding box center [1363, 736] width 364 height 35
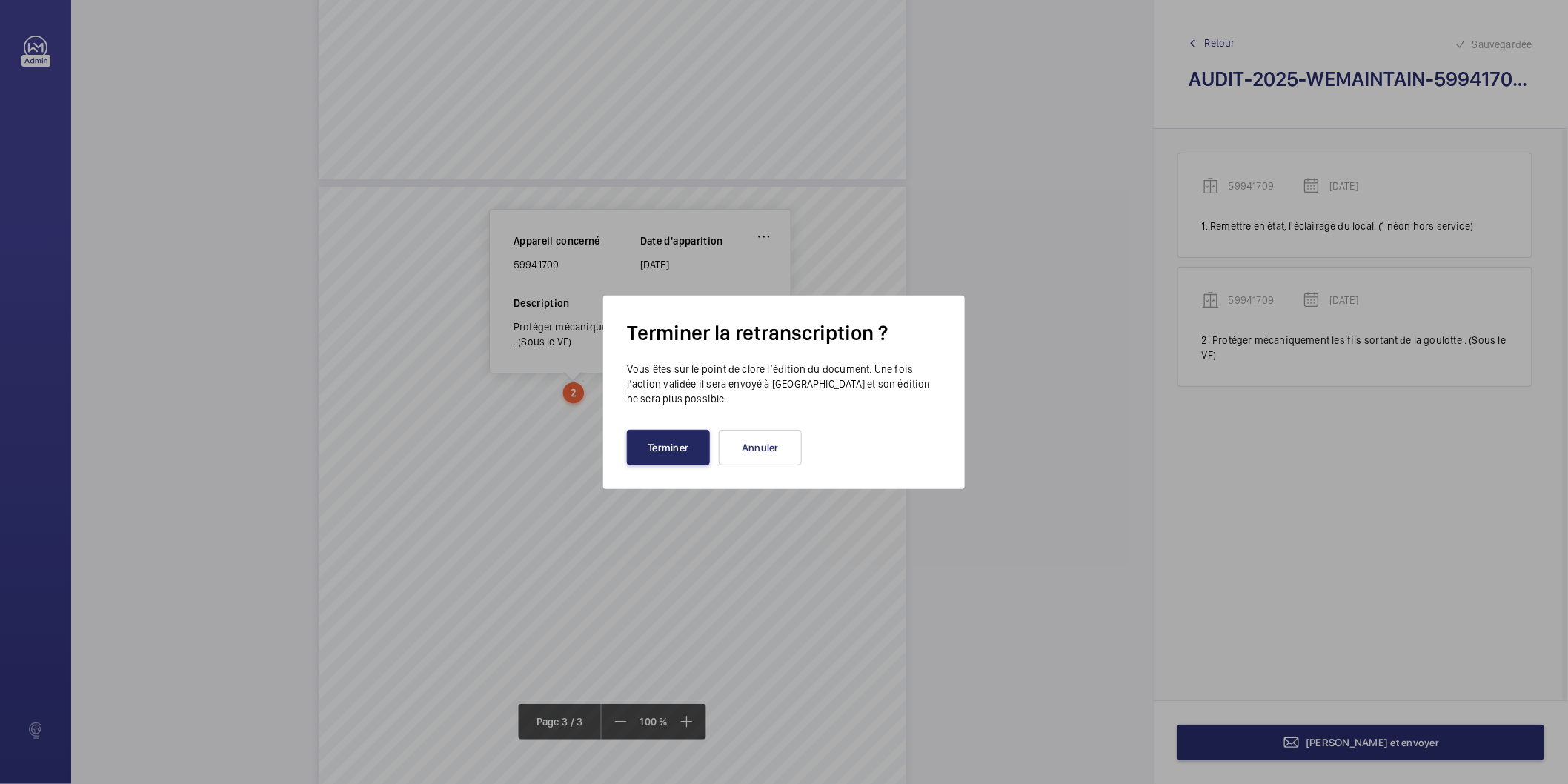
click at [682, 461] on button "Terminer" at bounding box center [668, 447] width 83 height 35
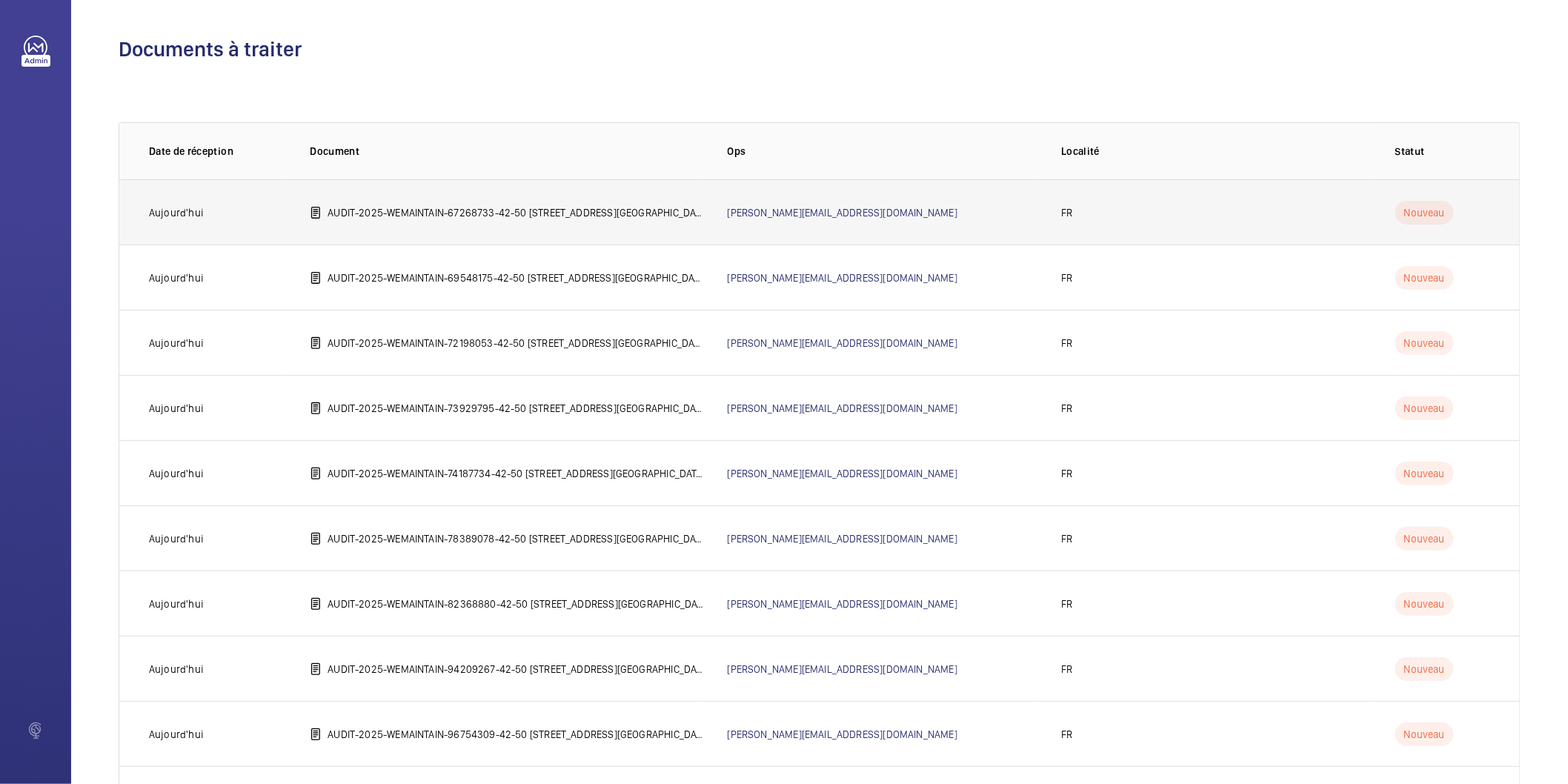
click at [453, 210] on p "AUDIT-2025-WEMAINTAIN-67268733-42-50 [STREET_ADDRESS][GEOGRAPHIC_DATA]©e [GEOGR…" at bounding box center [515, 212] width 376 height 15
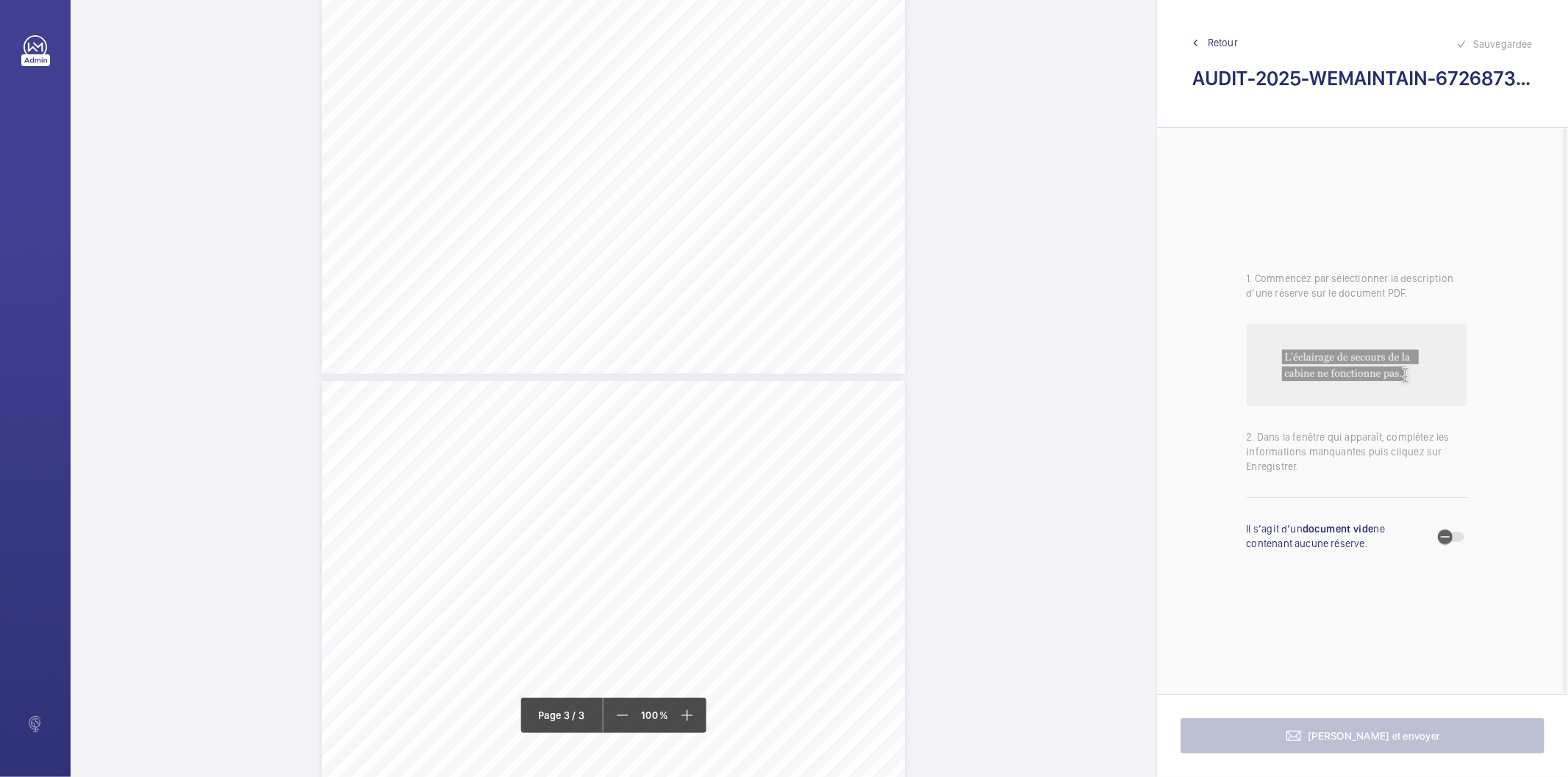
scroll to position [1633, 0]
drag, startPoint x: 363, startPoint y: 213, endPoint x: 387, endPoint y: 217, distance: 24.3
click at [387, 217] on div "AUDIT TECHNIQUE PERIODIQUE - App. N° 67268733 [STREET_ADDRESS] TRAVAUX A LA CHA…" at bounding box center [613, 466] width 583 height 824
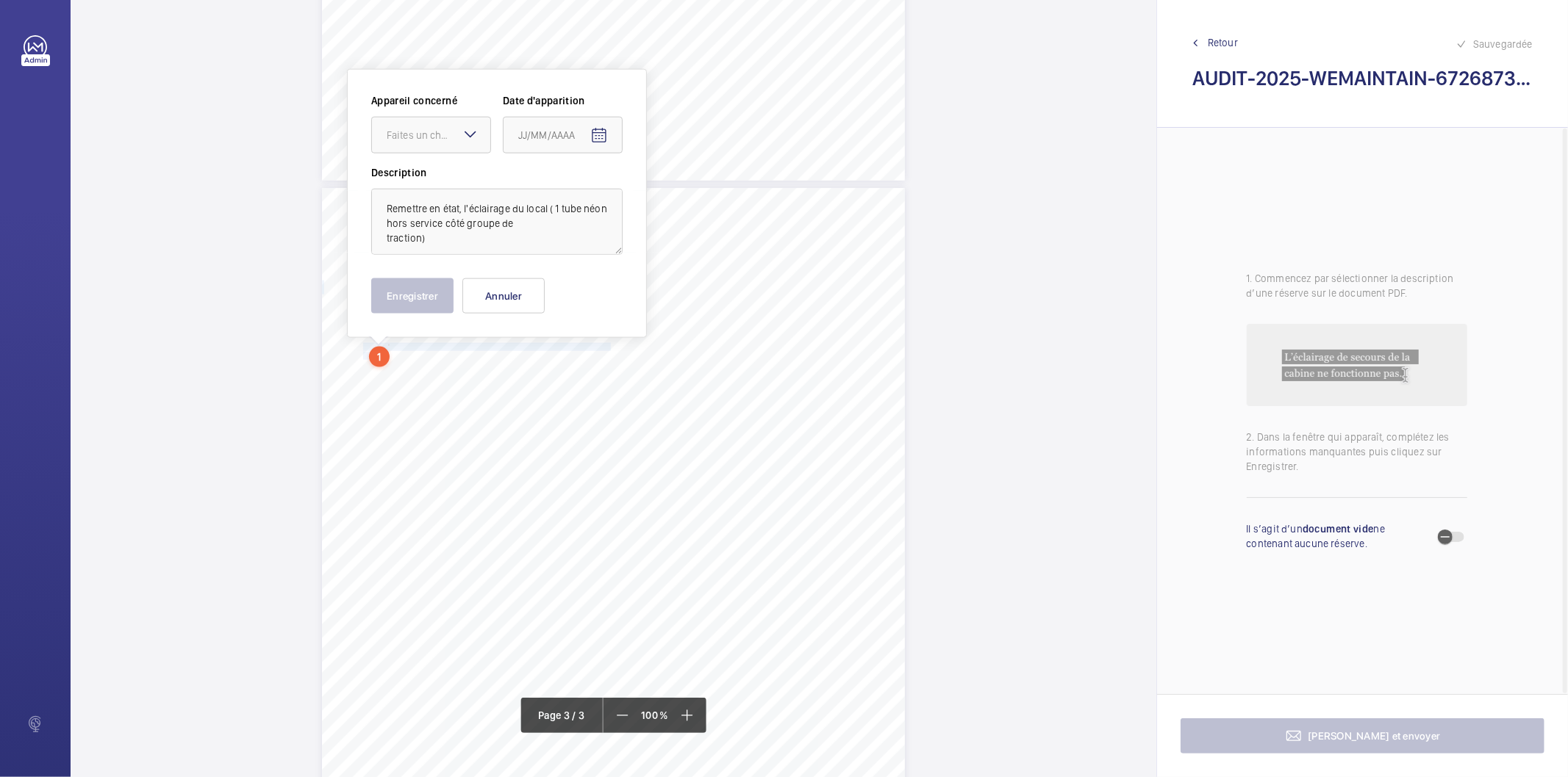
scroll to position [1478, 0]
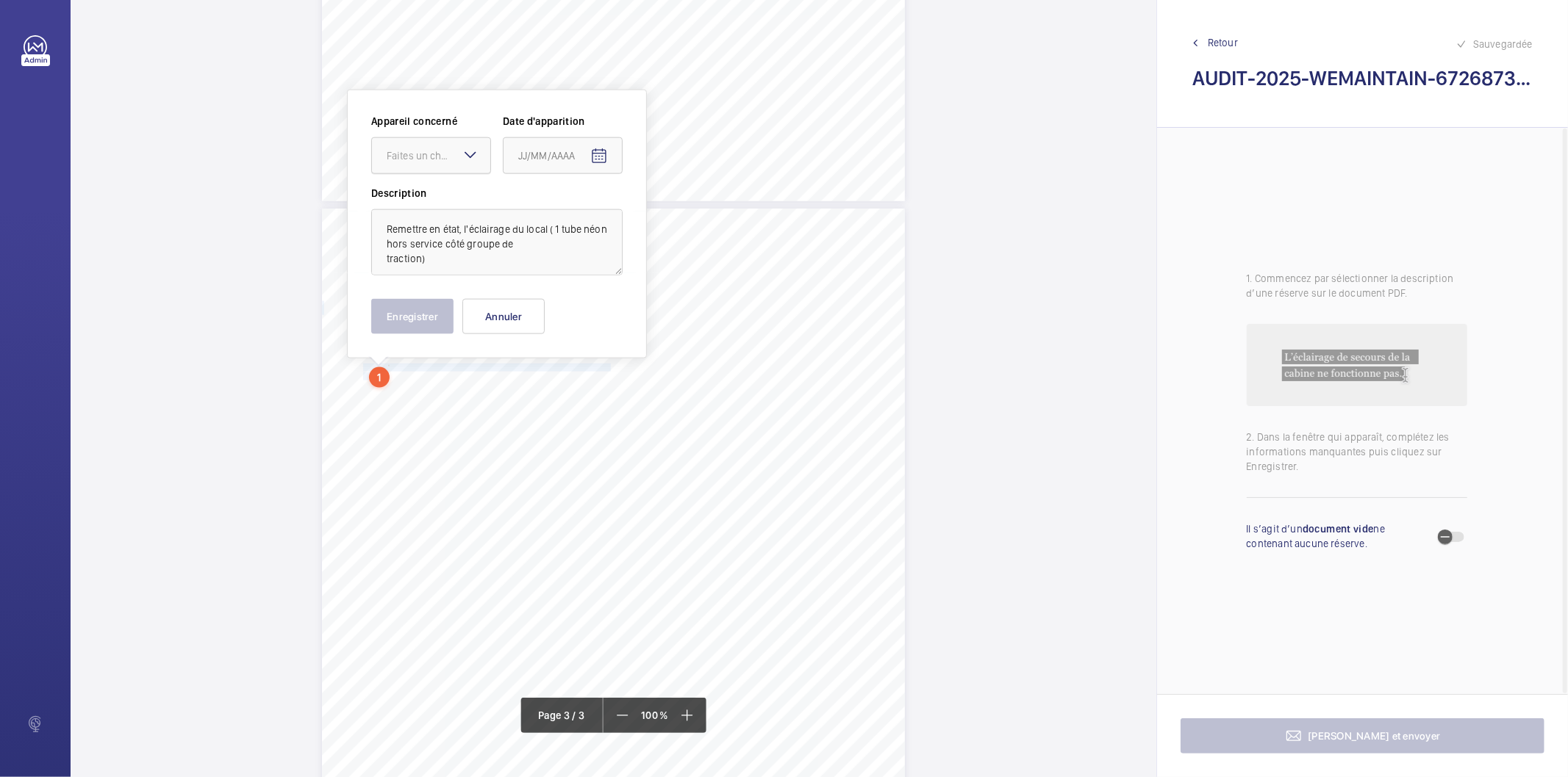
click at [416, 151] on div "Faites un choix" at bounding box center [439, 155] width 104 height 15
click at [418, 206] on span "67268733" at bounding box center [432, 200] width 89 height 15
click at [605, 159] on mat-icon "Open calendar" at bounding box center [599, 156] width 17 height 17
click at [669, 218] on span "Previous month" at bounding box center [673, 215] width 30 height 30
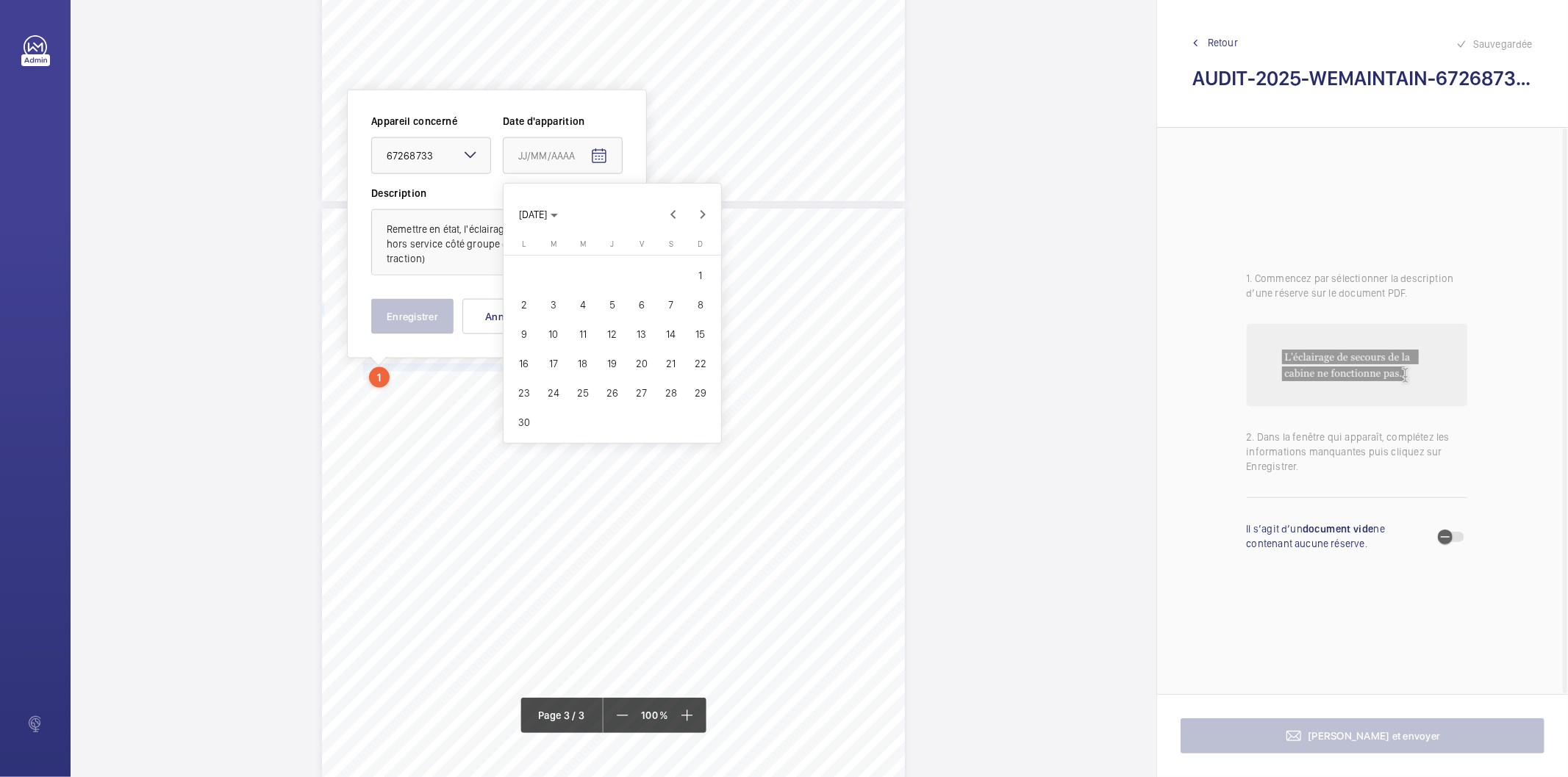
click at [644, 393] on span "27" at bounding box center [642, 393] width 26 height 26
type input "[DATE]"
click at [444, 324] on button "Enregistrer" at bounding box center [412, 317] width 82 height 35
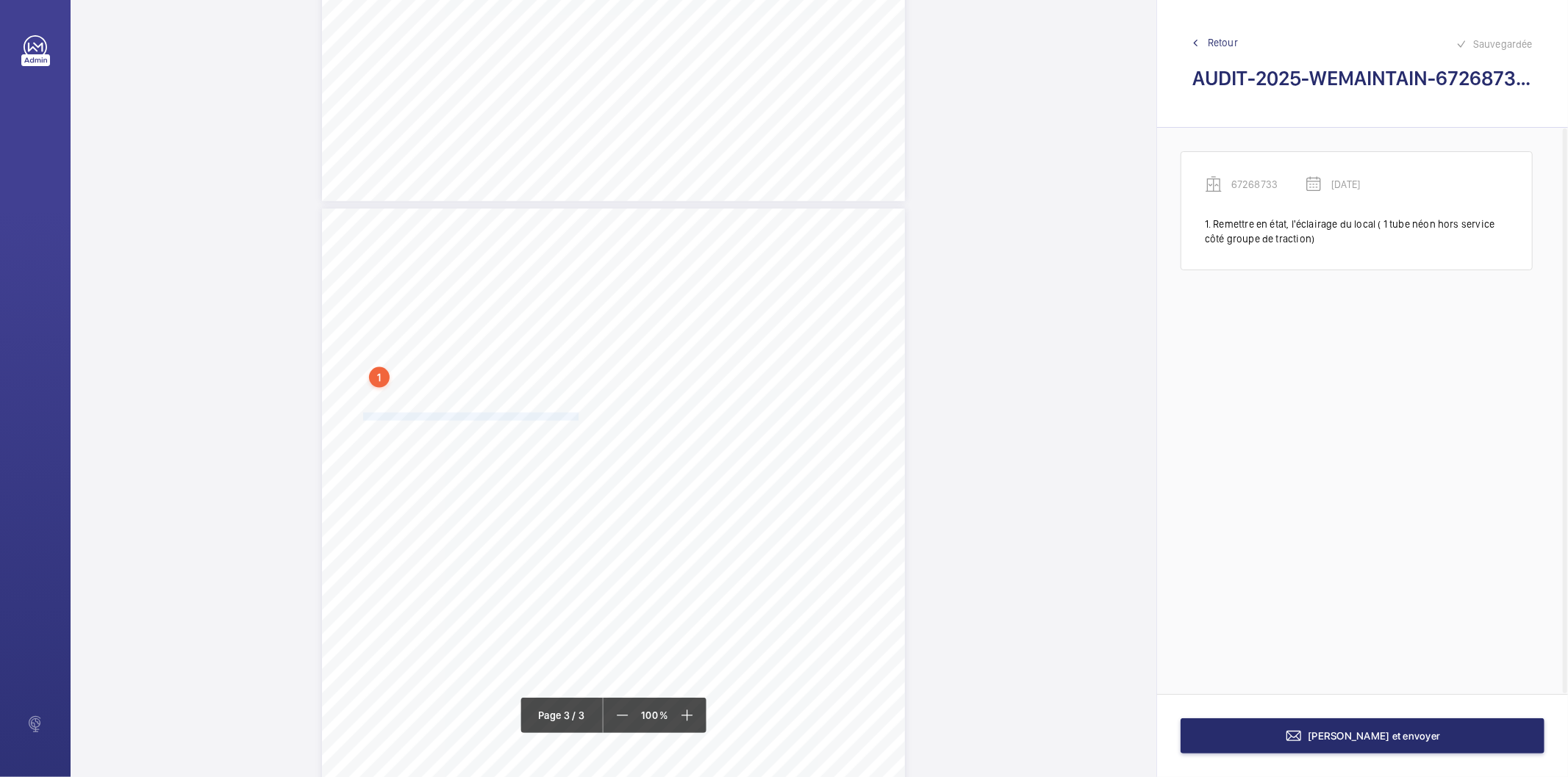
drag, startPoint x: 362, startPoint y: 417, endPoint x: 576, endPoint y: 415, distance: 214.0
click at [576, 415] on div "AUDIT TECHNIQUE PERIODIQUE - App. N° 67268733 [STREET_ADDRESS] TRAVAUX A LA CHA…" at bounding box center [613, 621] width 583 height 824
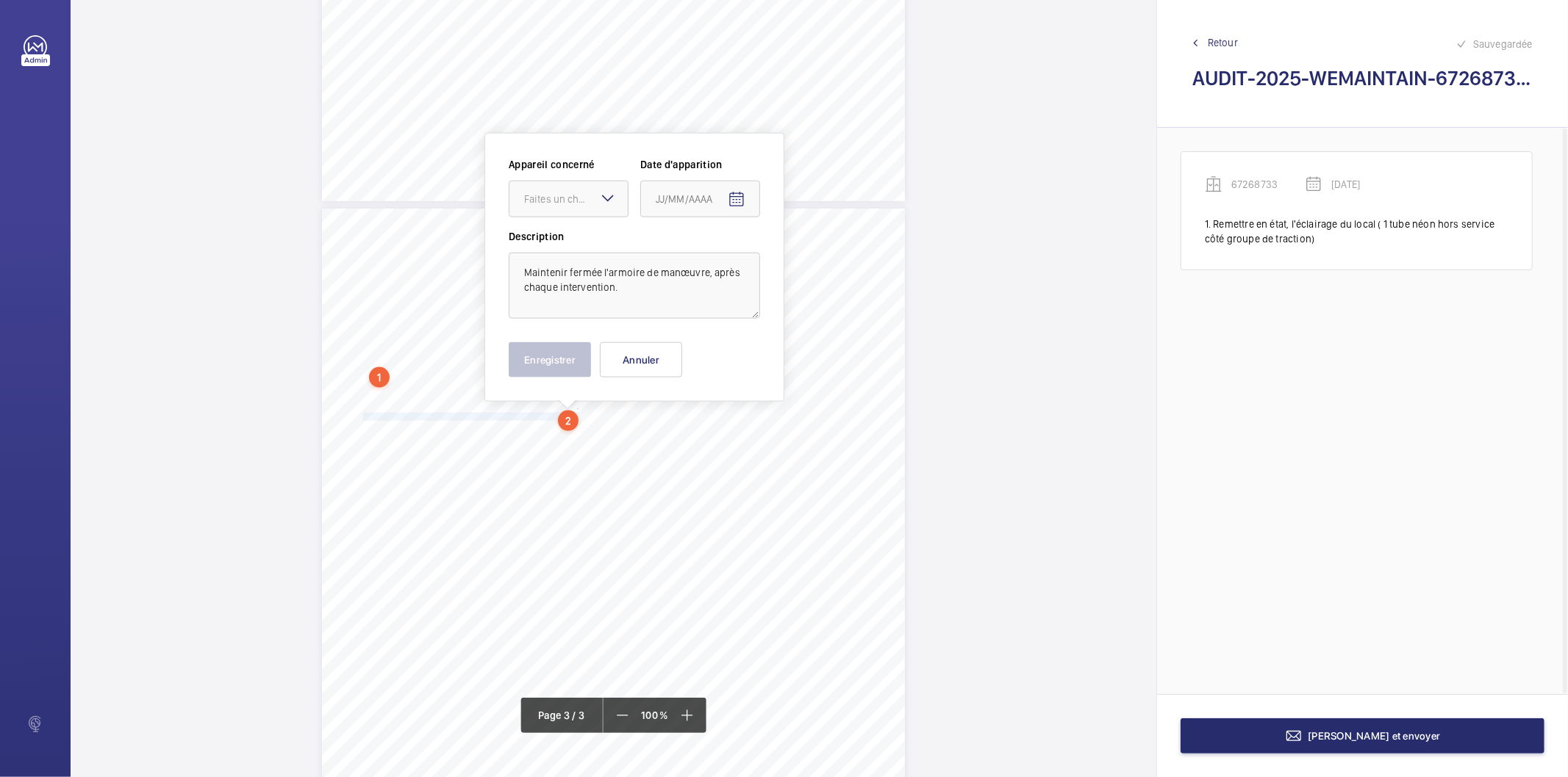
scroll to position [1522, 0]
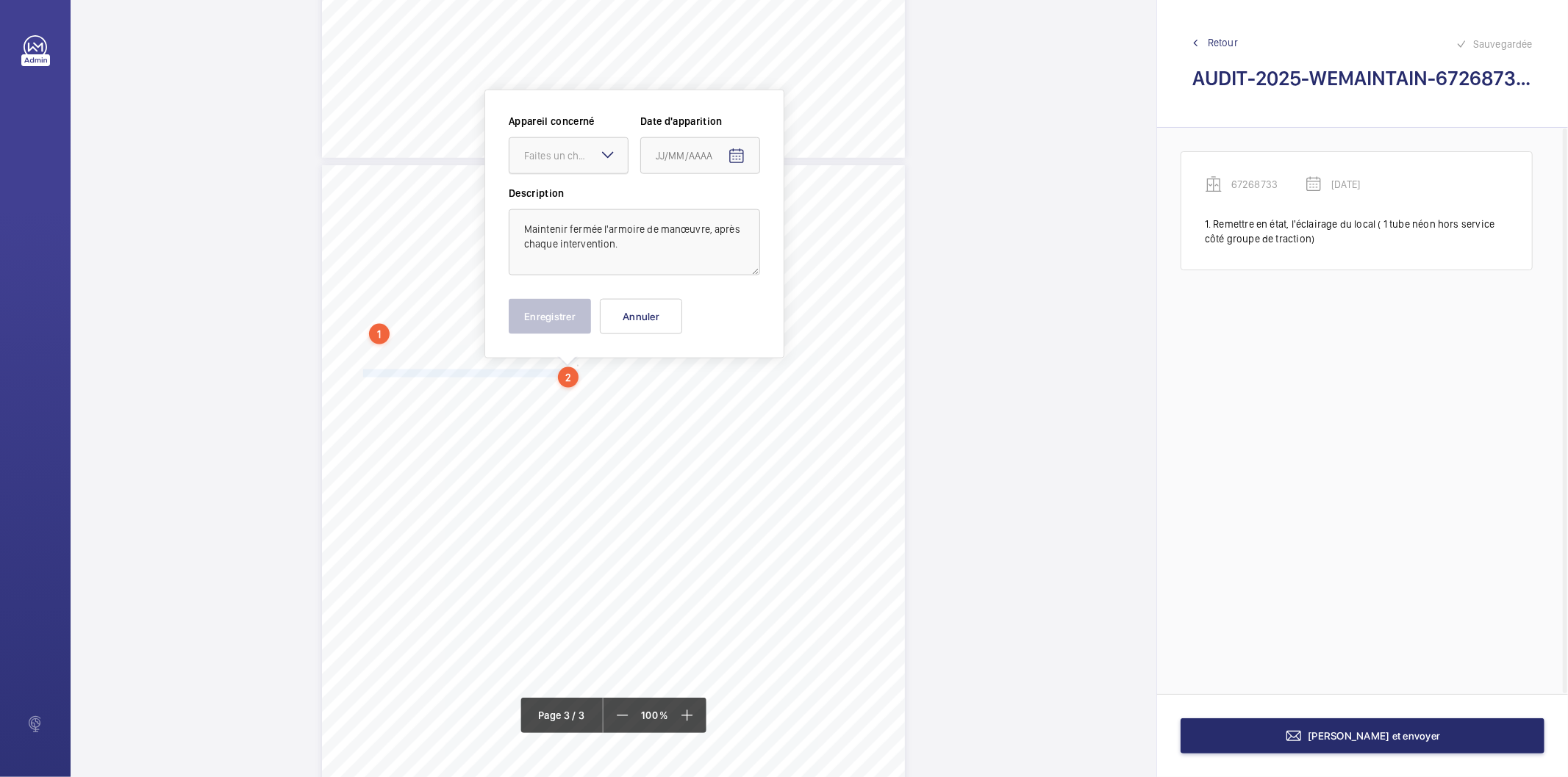
click at [544, 164] on div at bounding box center [568, 155] width 118 height 35
click at [546, 197] on span "67268733" at bounding box center [569, 200] width 89 height 15
click at [736, 155] on mat-icon "Open calendar" at bounding box center [736, 156] width 17 height 17
click at [805, 219] on span "Previous month" at bounding box center [811, 215] width 30 height 30
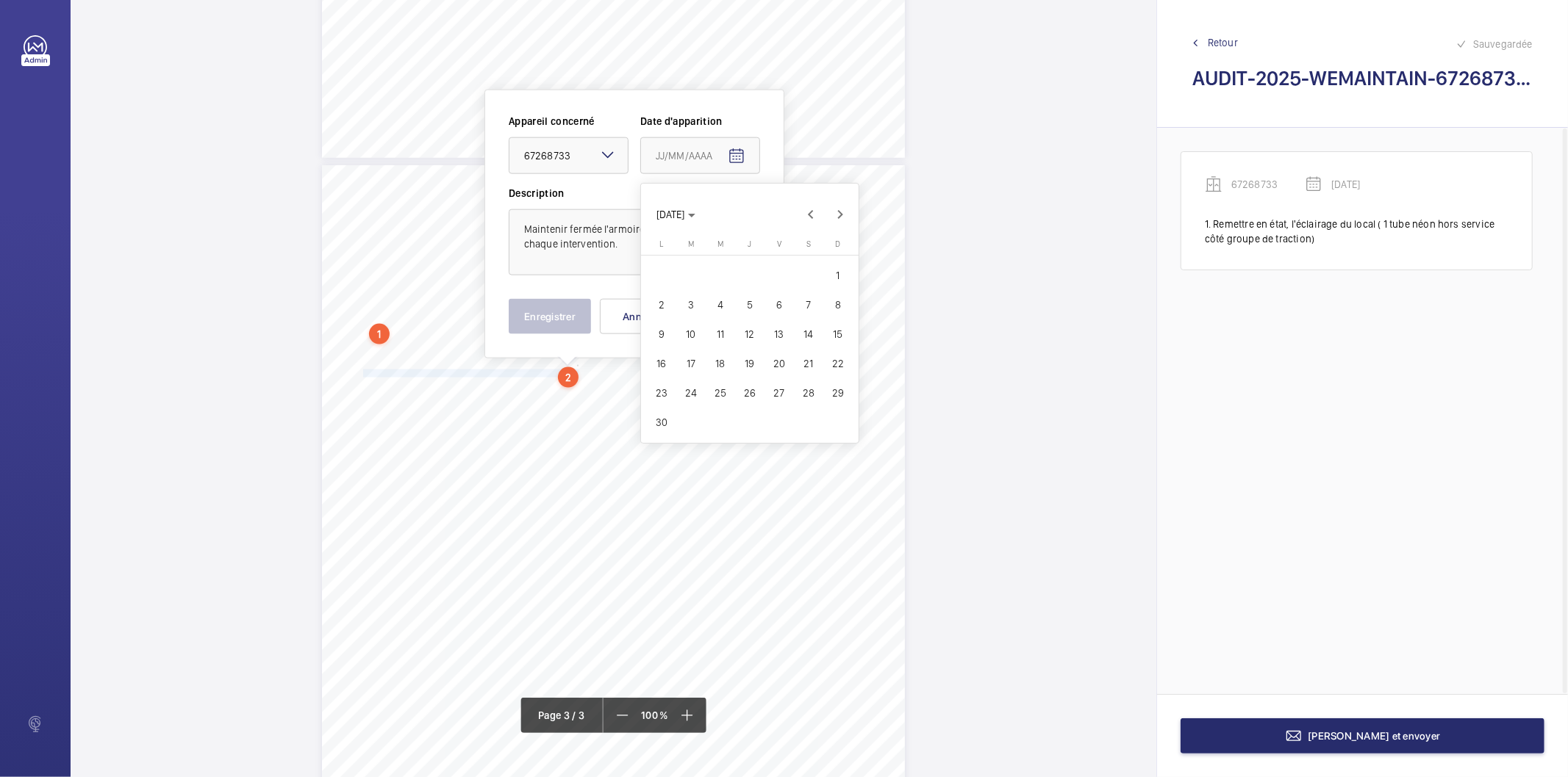
click at [774, 388] on span "27" at bounding box center [779, 393] width 26 height 26
type input "[DATE]"
click at [536, 319] on button "Enregistrer" at bounding box center [549, 317] width 82 height 35
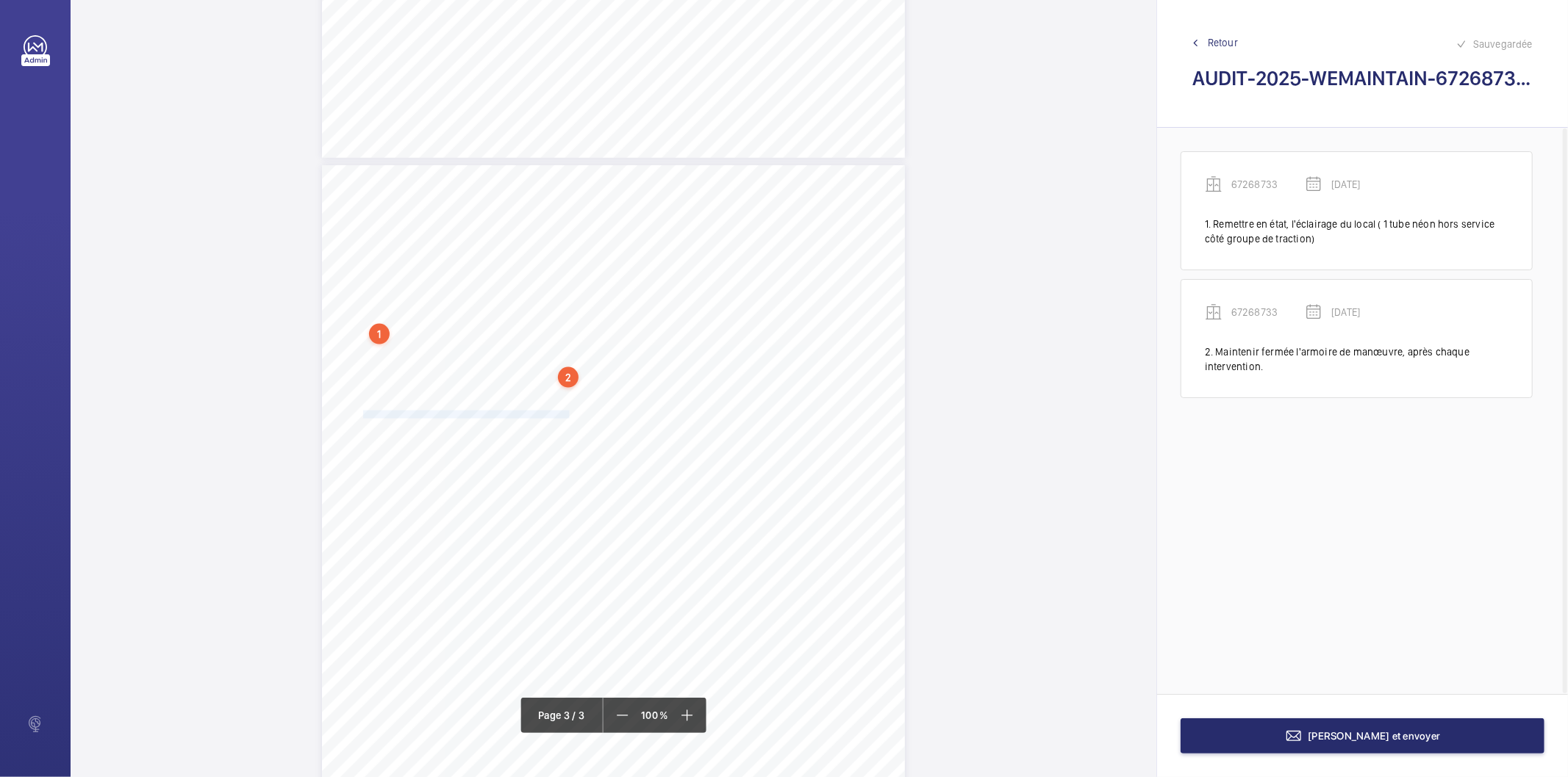
drag, startPoint x: 362, startPoint y: 415, endPoint x: 567, endPoint y: 415, distance: 205.0
click at [567, 415] on span "Assurer le fonctionnement de la demande de secours (téléalarme)" at bounding box center [466, 415] width 206 height 7
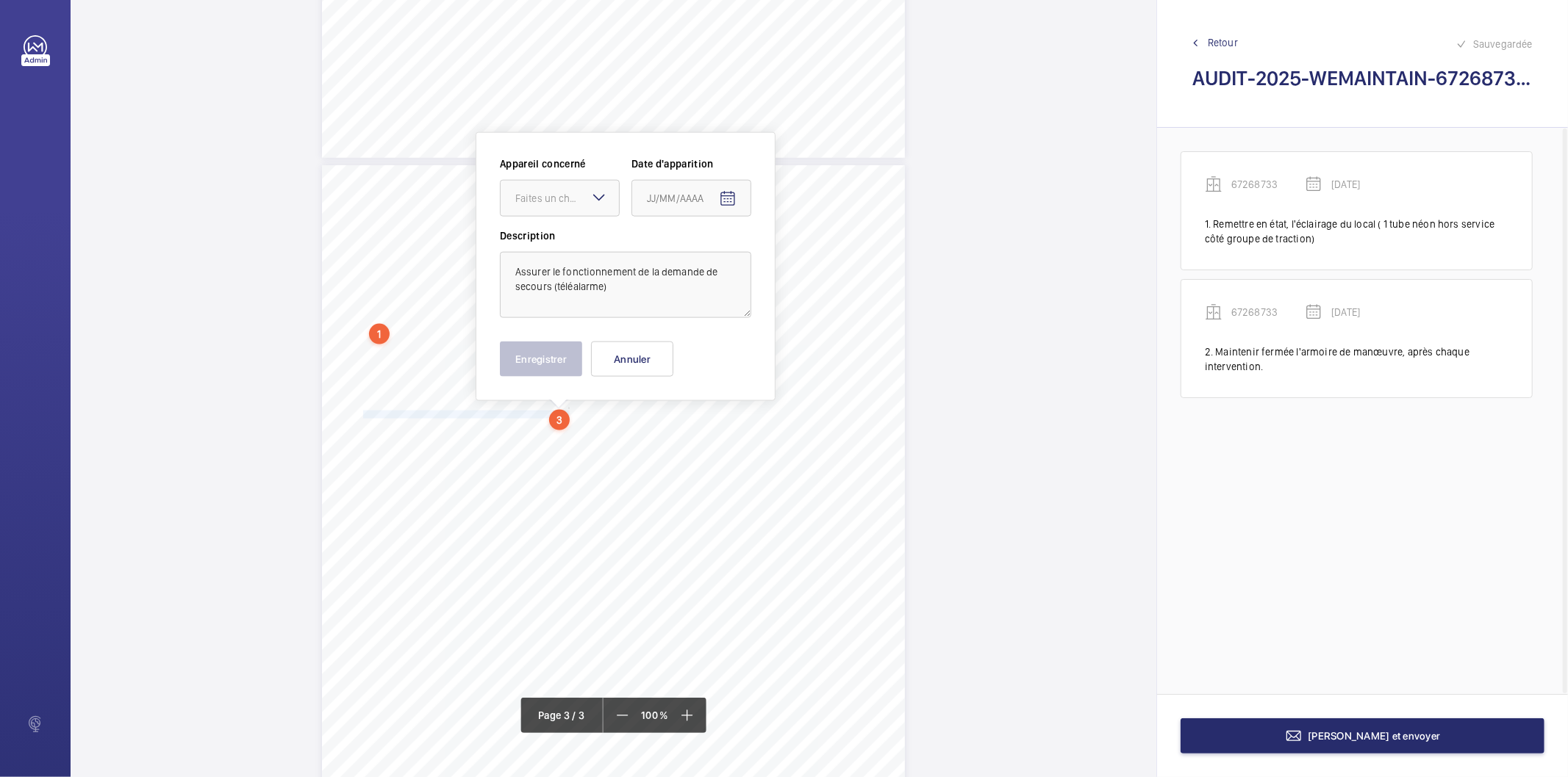
scroll to position [1564, 0]
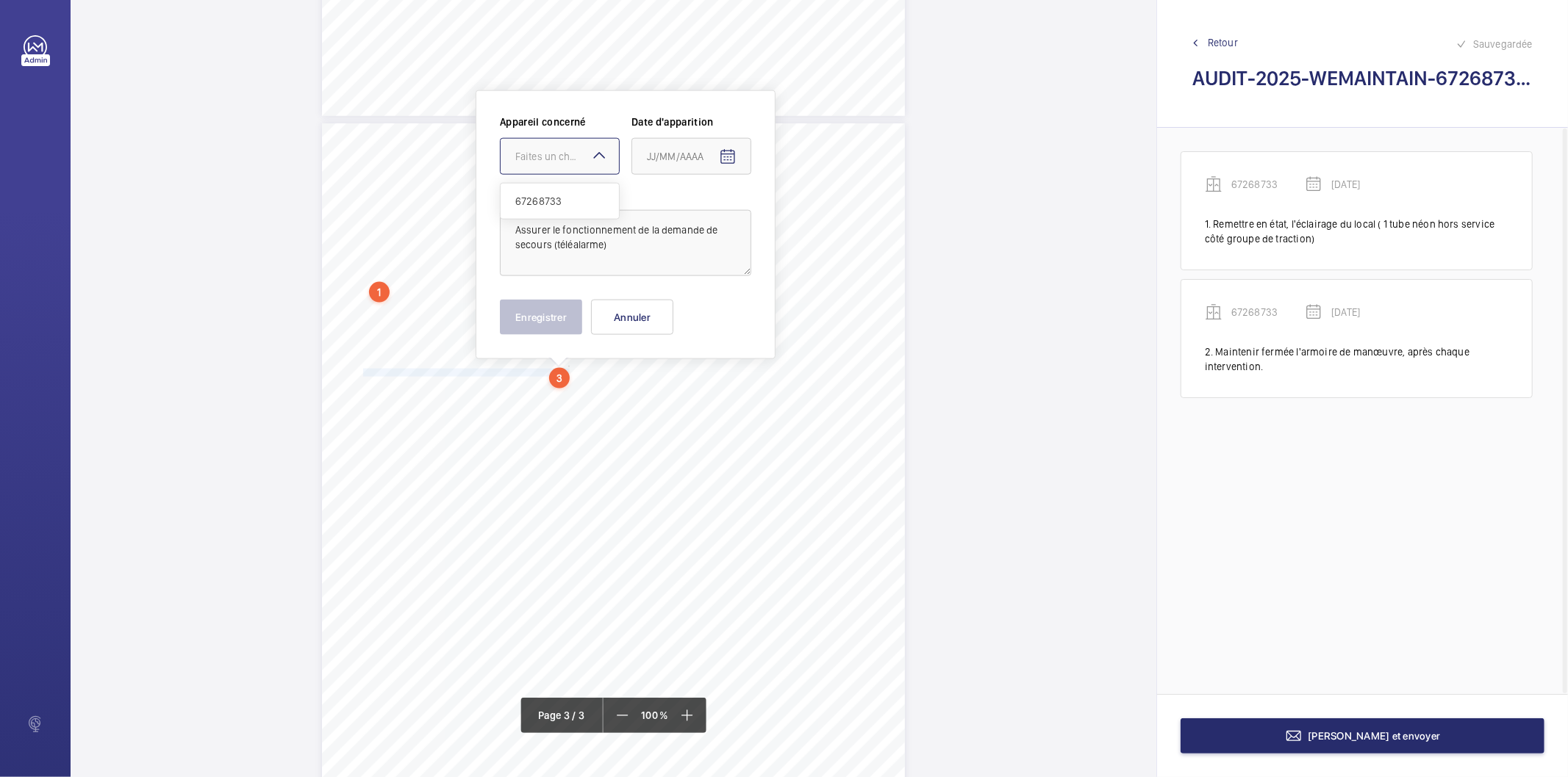
click at [518, 174] on div "Faites un choix" at bounding box center [559, 156] width 120 height 37
click at [525, 203] on span "67268733" at bounding box center [560, 201] width 89 height 15
click at [719, 153] on mat-icon "Open calendar" at bounding box center [728, 157] width 17 height 17
click at [804, 211] on span "Previous month" at bounding box center [802, 215] width 30 height 30
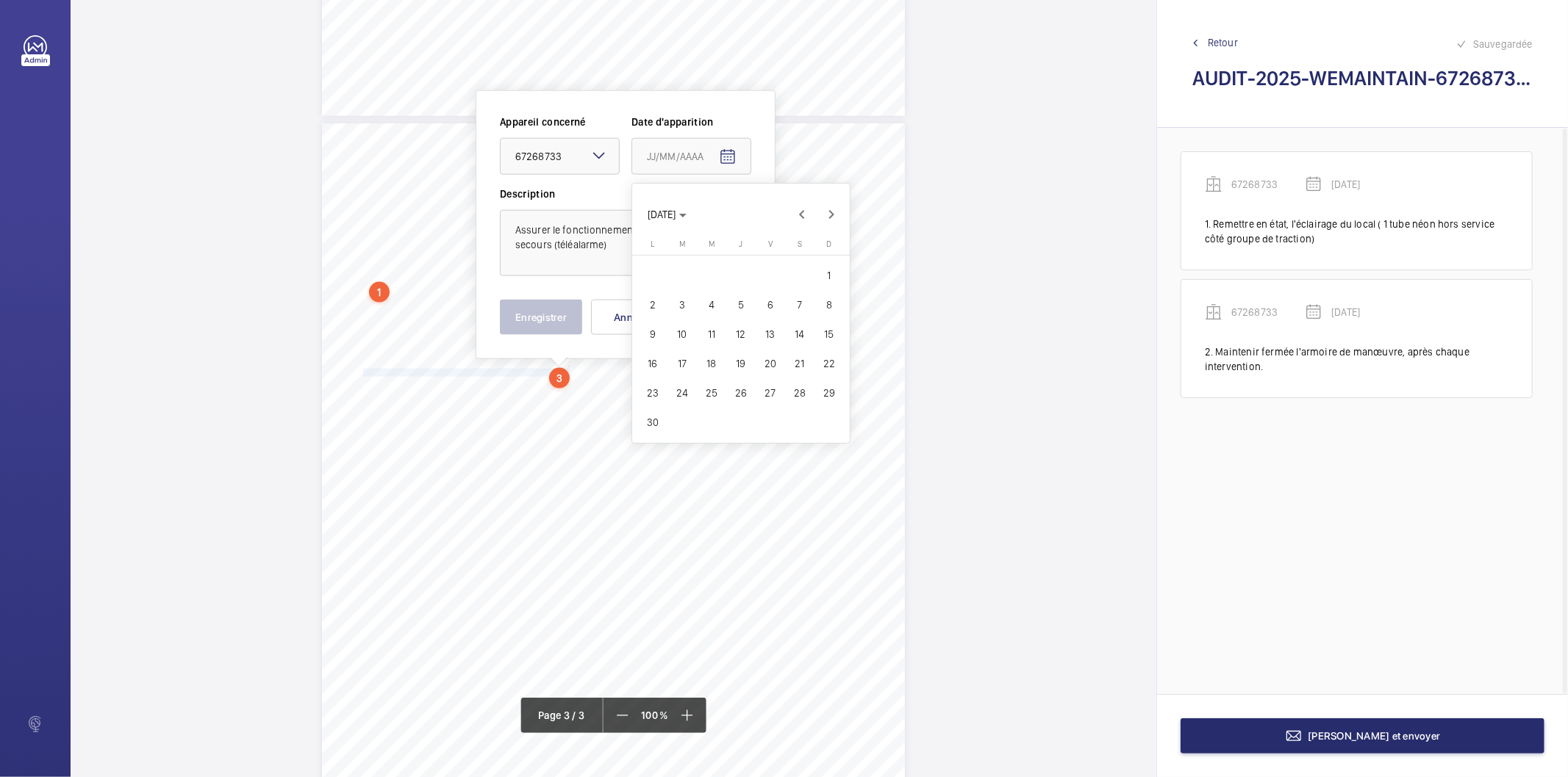
click at [774, 396] on span "27" at bounding box center [770, 393] width 26 height 26
type input "[DATE]"
click at [568, 313] on button "Enregistrer" at bounding box center [541, 317] width 82 height 35
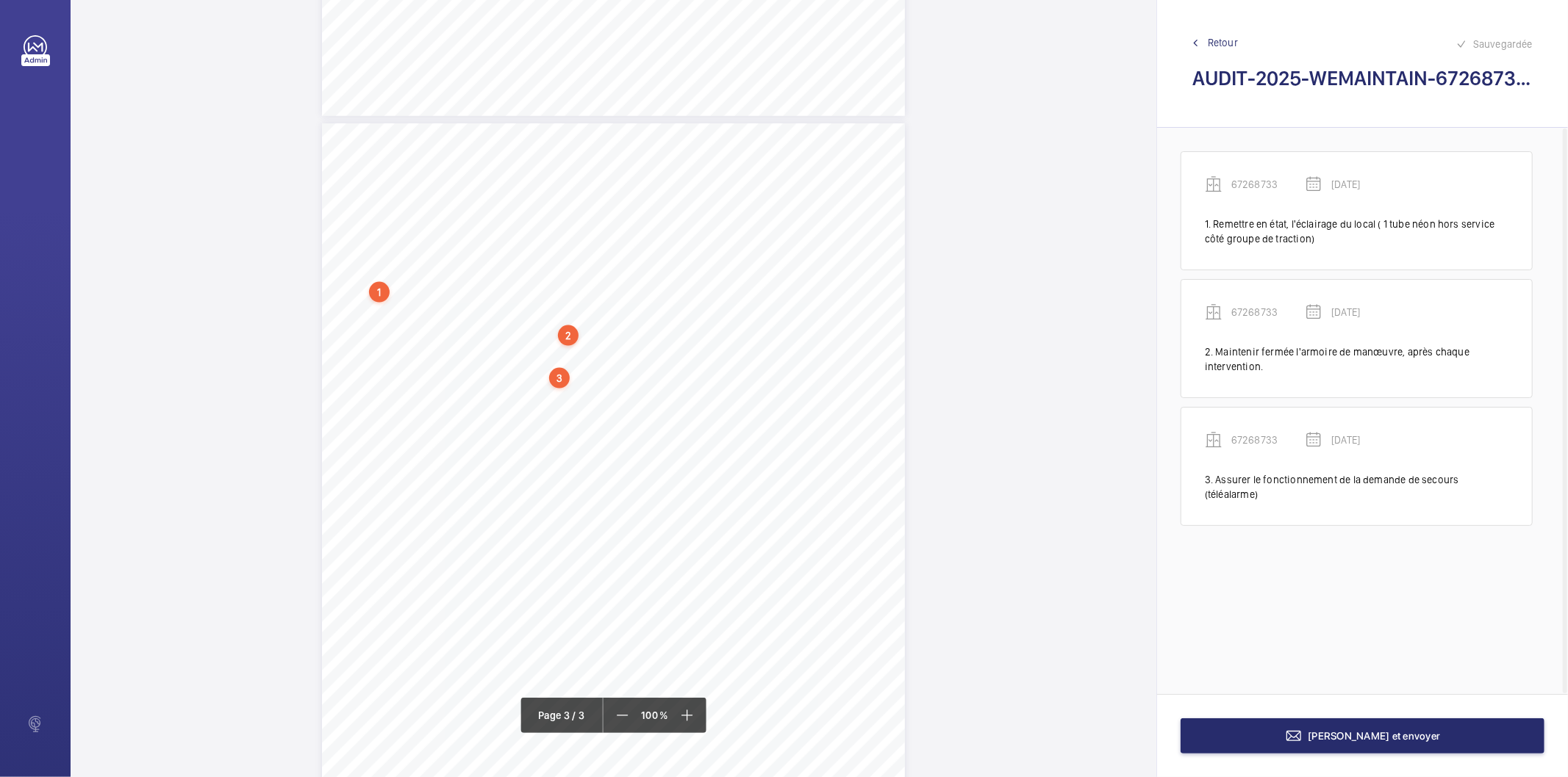
click at [559, 378] on div "3" at bounding box center [560, 379] width 21 height 21
click at [535, 266] on div "67268733" at bounding box center [563, 262] width 126 height 15
copy div "67268733"
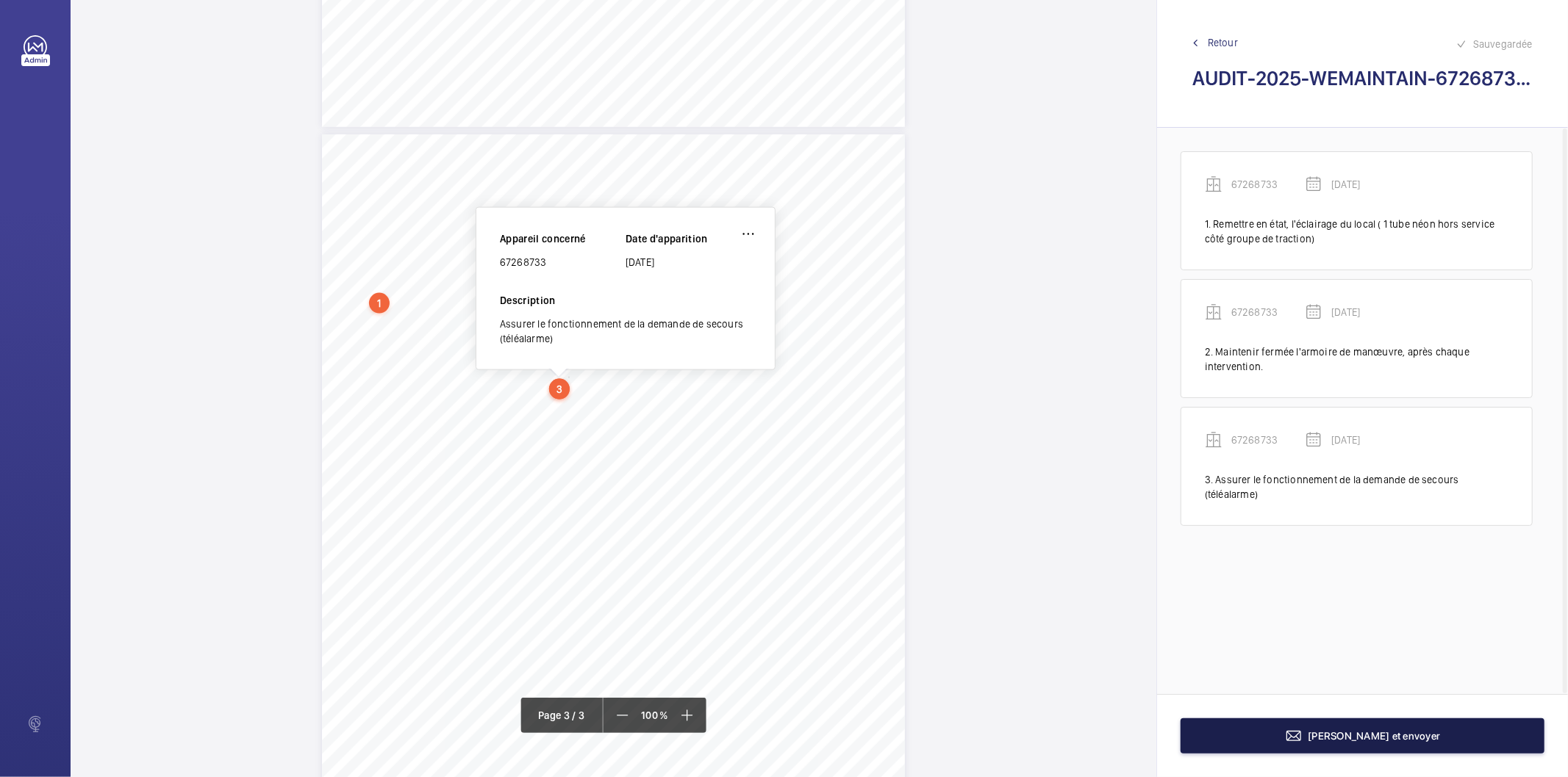
click at [1218, 737] on button "[PERSON_NAME] et envoyer" at bounding box center [1363, 736] width 364 height 35
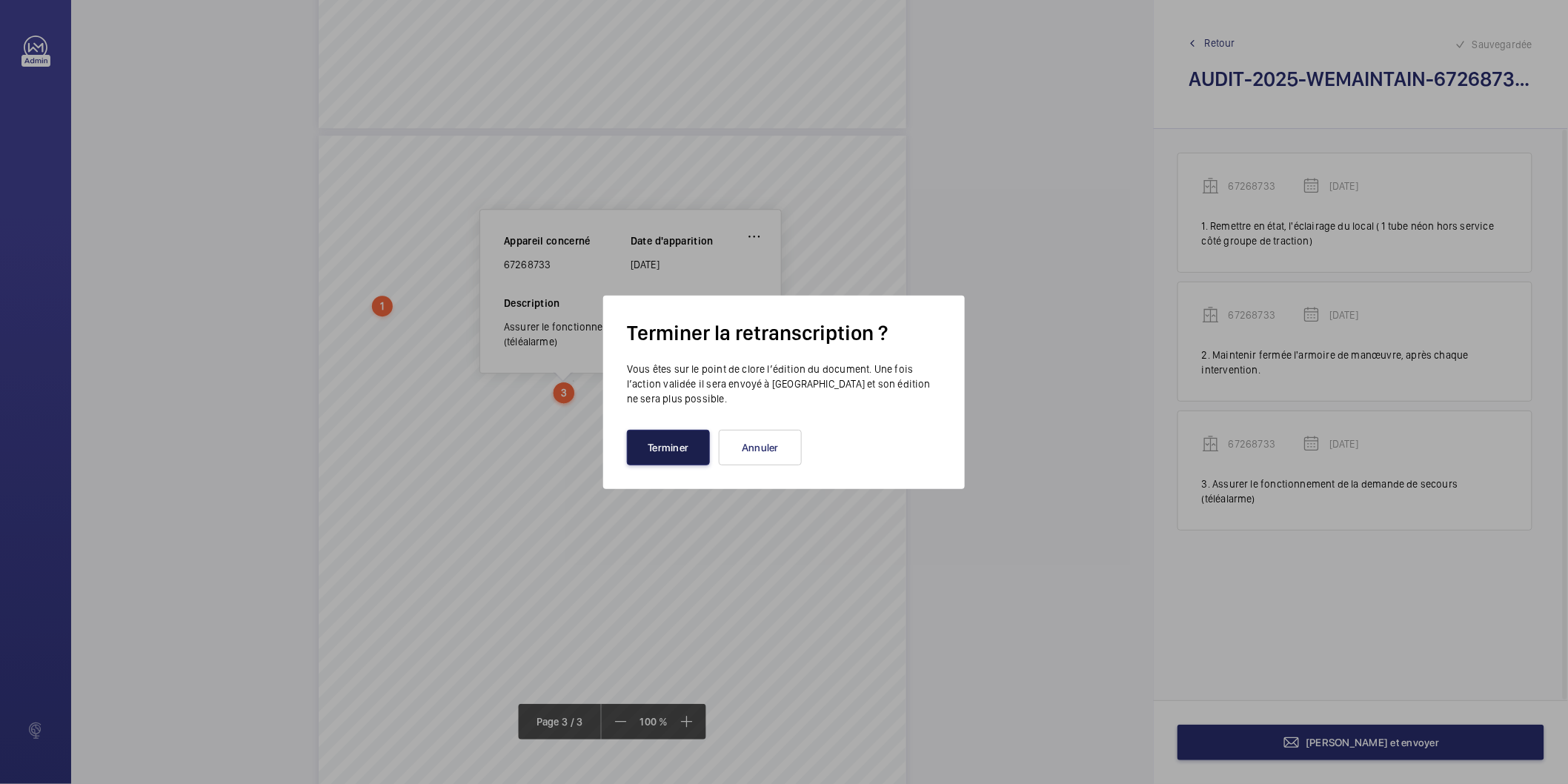
click at [669, 438] on button "Terminer" at bounding box center [668, 447] width 83 height 35
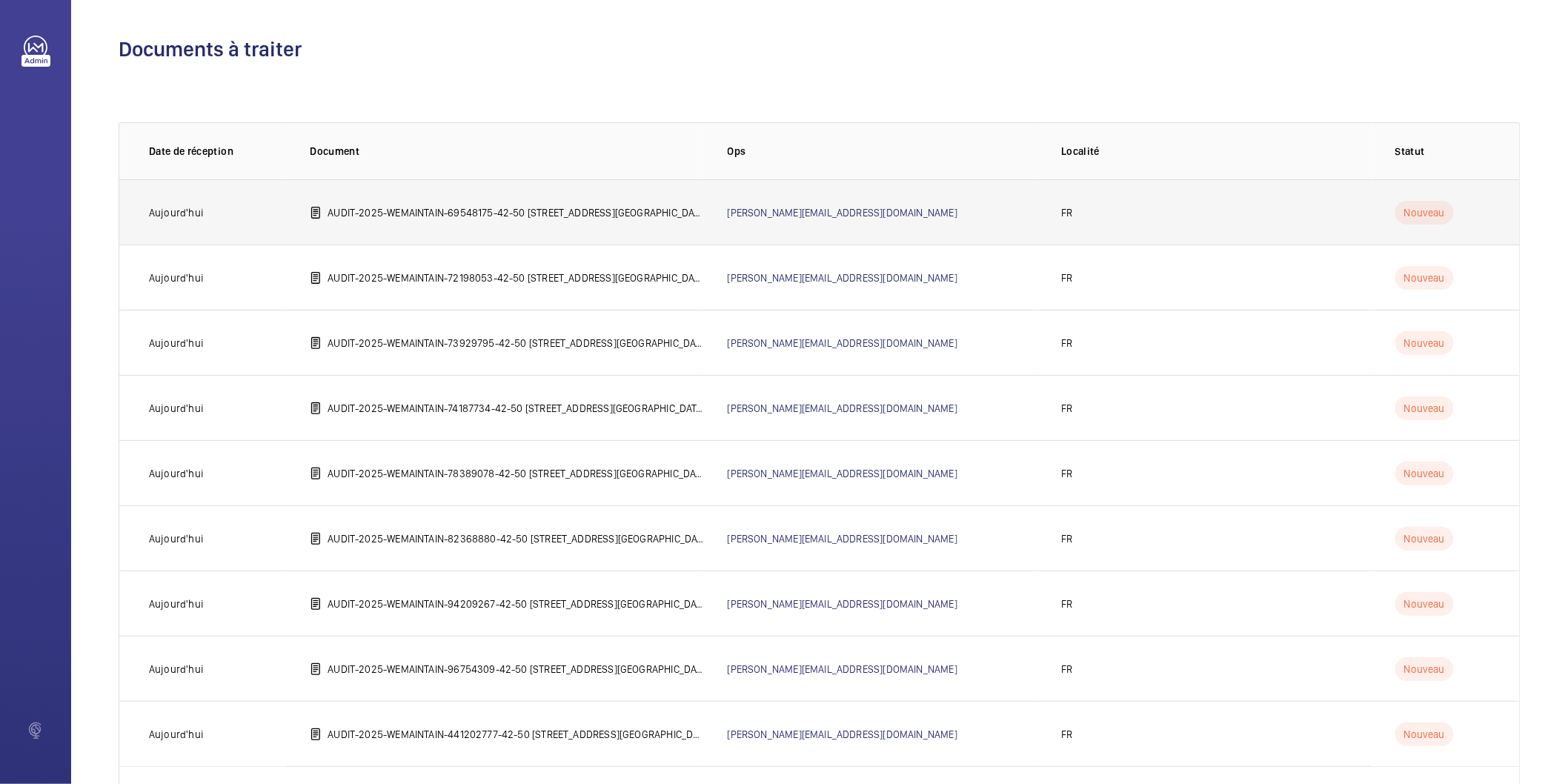
click at [564, 213] on p "AUDIT-2025-WEMAINTAIN-69548175-42-50 [STREET_ADDRESS][GEOGRAPHIC_DATA]©e [GEOGR…" at bounding box center [515, 212] width 376 height 15
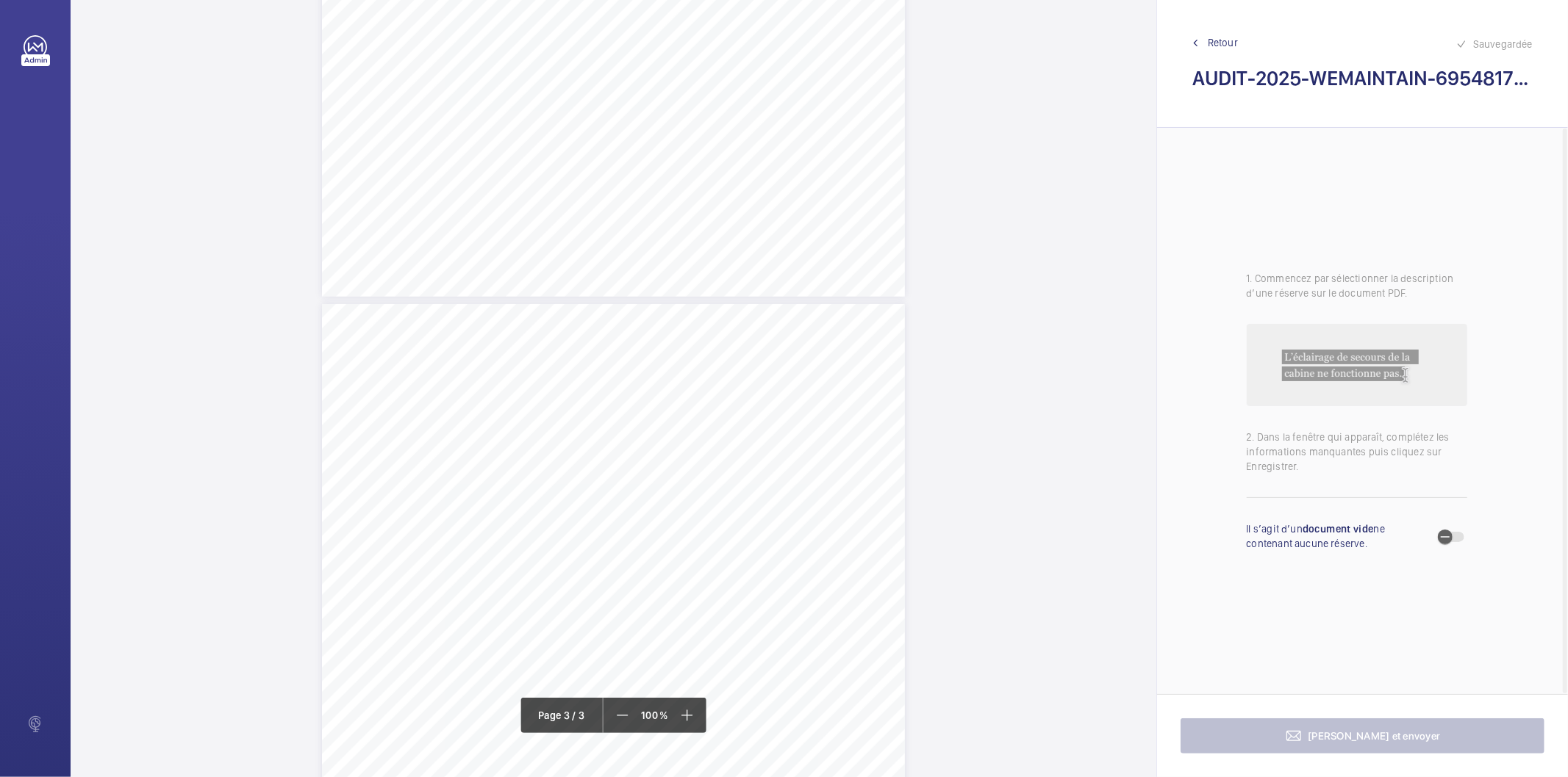
scroll to position [1633, 0]
drag, startPoint x: 362, startPoint y: 294, endPoint x: 569, endPoint y: 291, distance: 207.0
click at [569, 291] on div "AUDIT TECHNIQUE PERIODIQUE - App. N° 69548175 [STREET_ADDRESS] TRAVAUX A LA CHA…" at bounding box center [613, 466] width 583 height 824
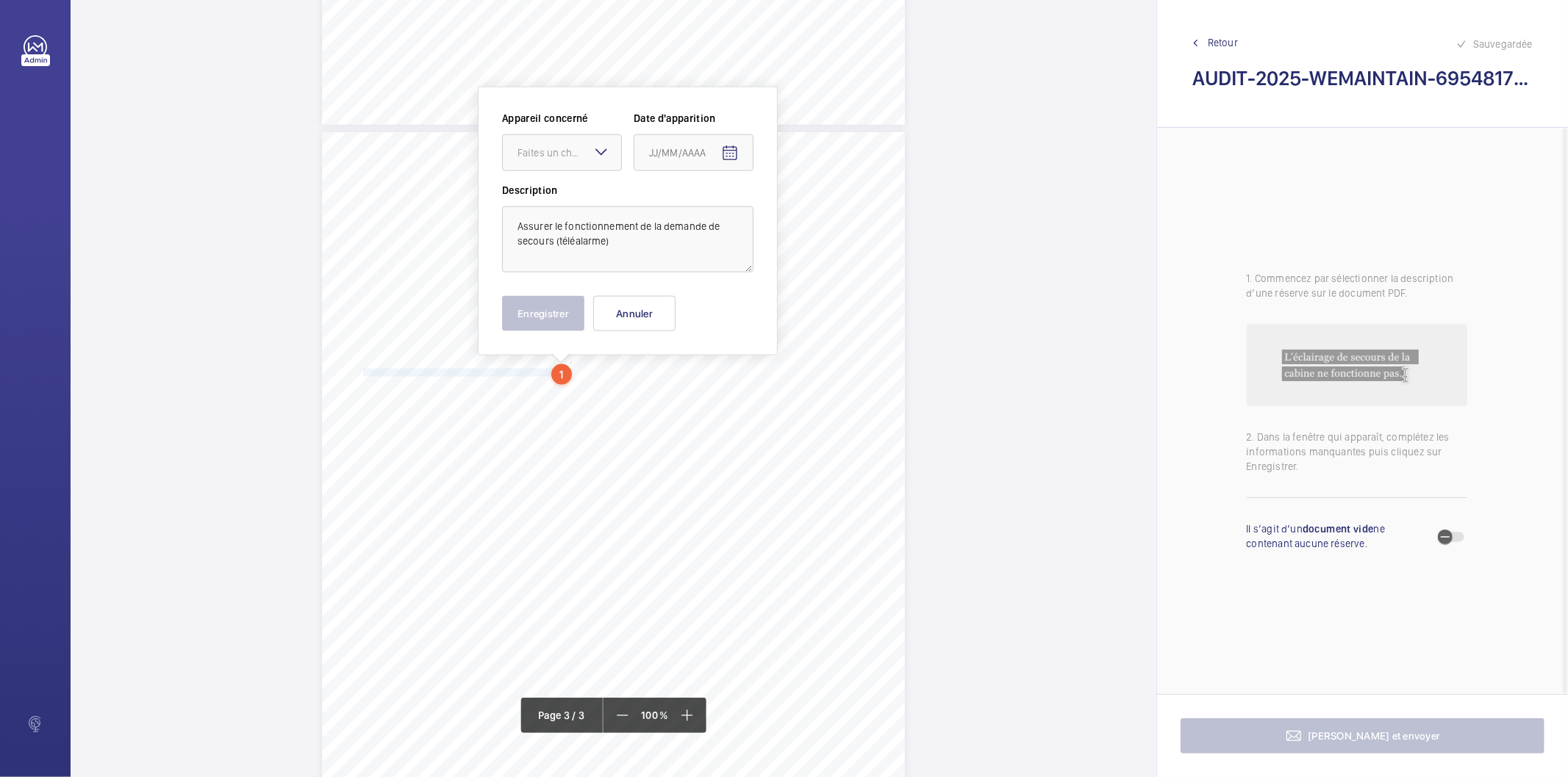
scroll to position [1551, 0]
click at [567, 165] on div at bounding box center [562, 155] width 118 height 35
click at [554, 202] on span "69548175" at bounding box center [562, 200] width 89 height 15
click at [725, 151] on mat-icon "Open calendar" at bounding box center [730, 156] width 17 height 17
click at [805, 220] on span "Previous month" at bounding box center [805, 215] width 30 height 30
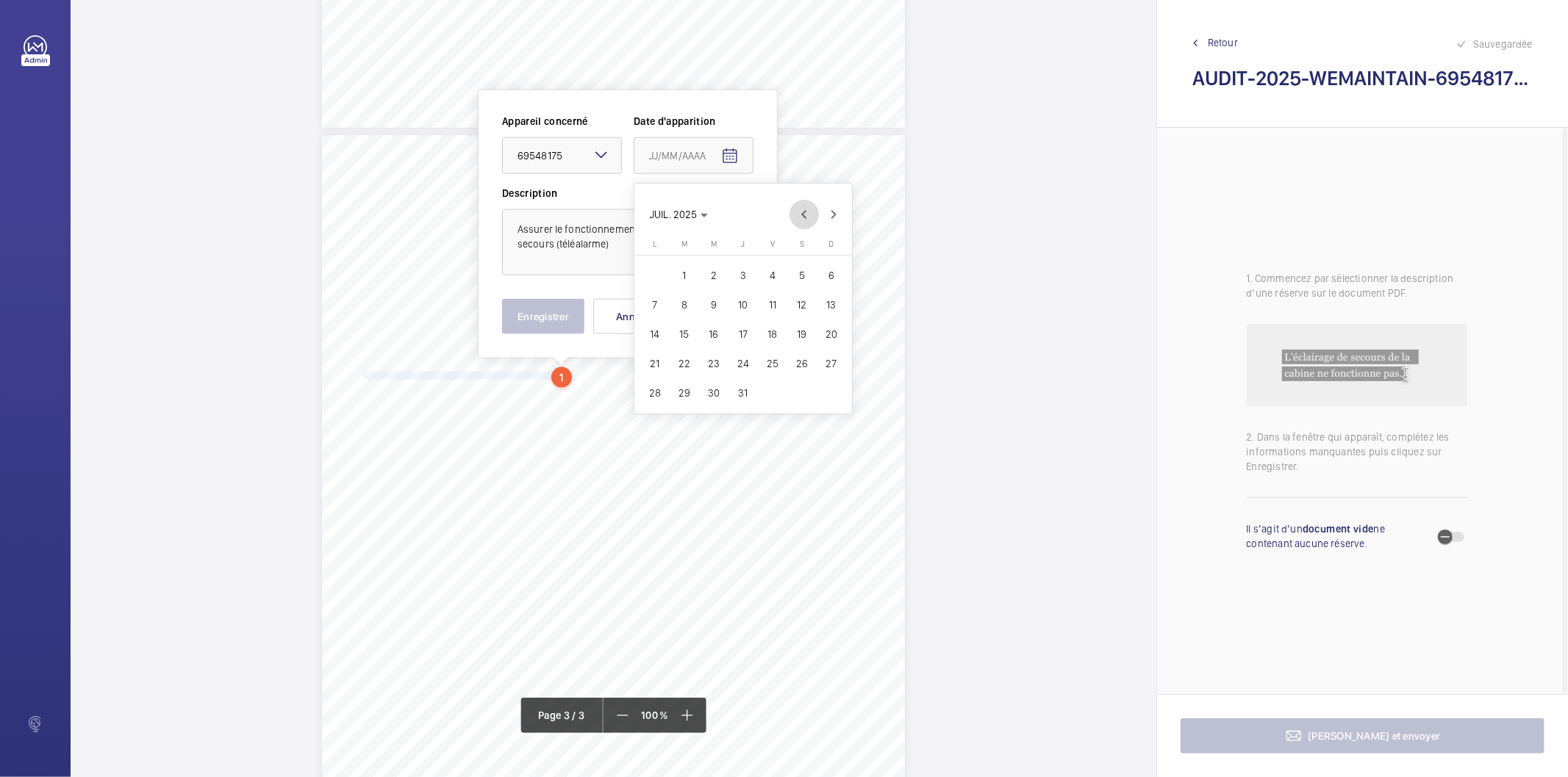
click at [805, 220] on span "Previous month" at bounding box center [805, 215] width 30 height 30
click at [767, 396] on span "27" at bounding box center [772, 393] width 26 height 26
type input "[DATE]"
click at [545, 321] on button "Enregistrer" at bounding box center [543, 317] width 82 height 35
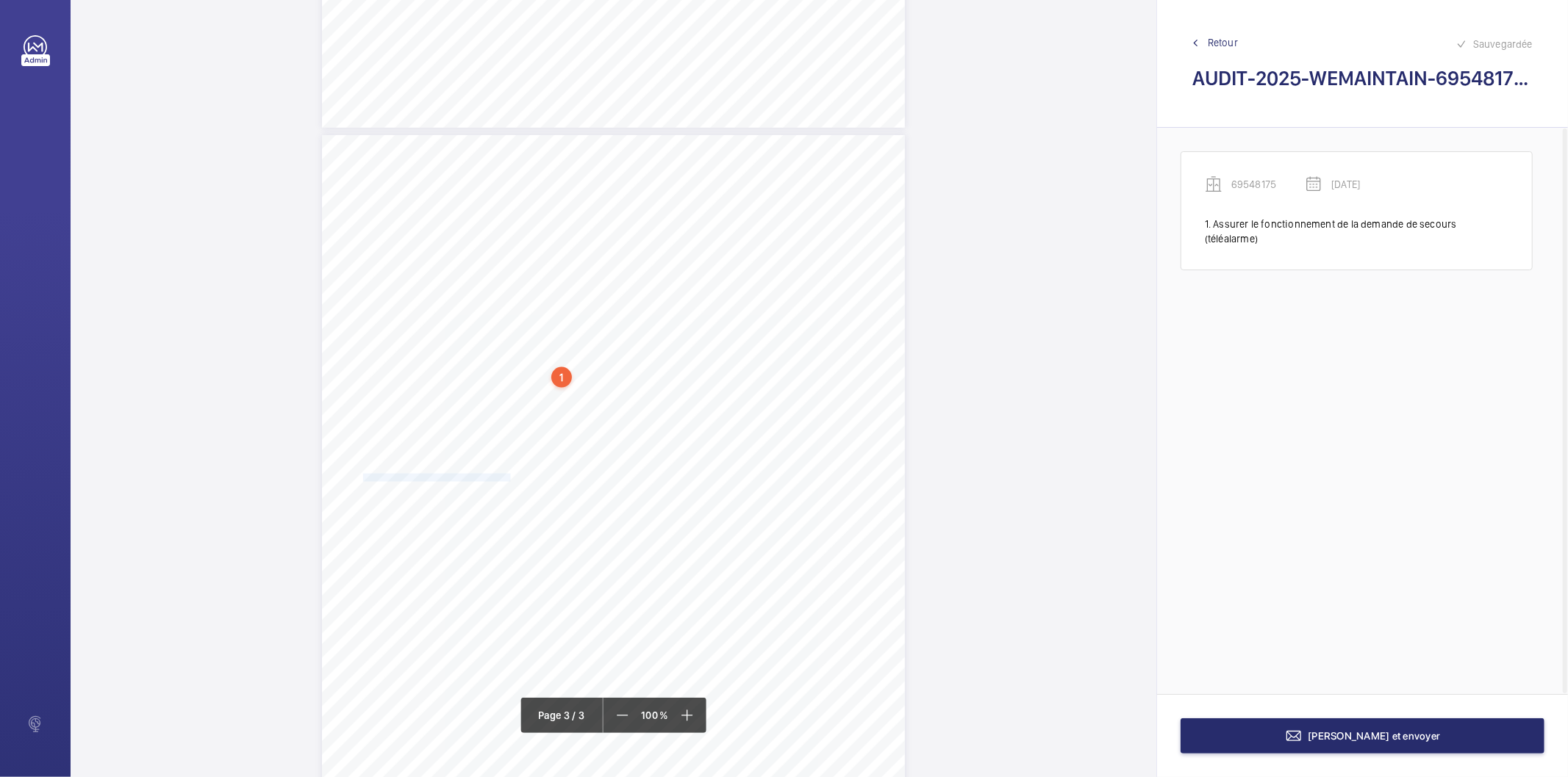
drag, startPoint x: 363, startPoint y: 476, endPoint x: 508, endPoint y: 479, distance: 145.0
click at [508, 479] on span "Nettoyer la cuvette et les équipements présents." at bounding box center [438, 478] width 149 height 7
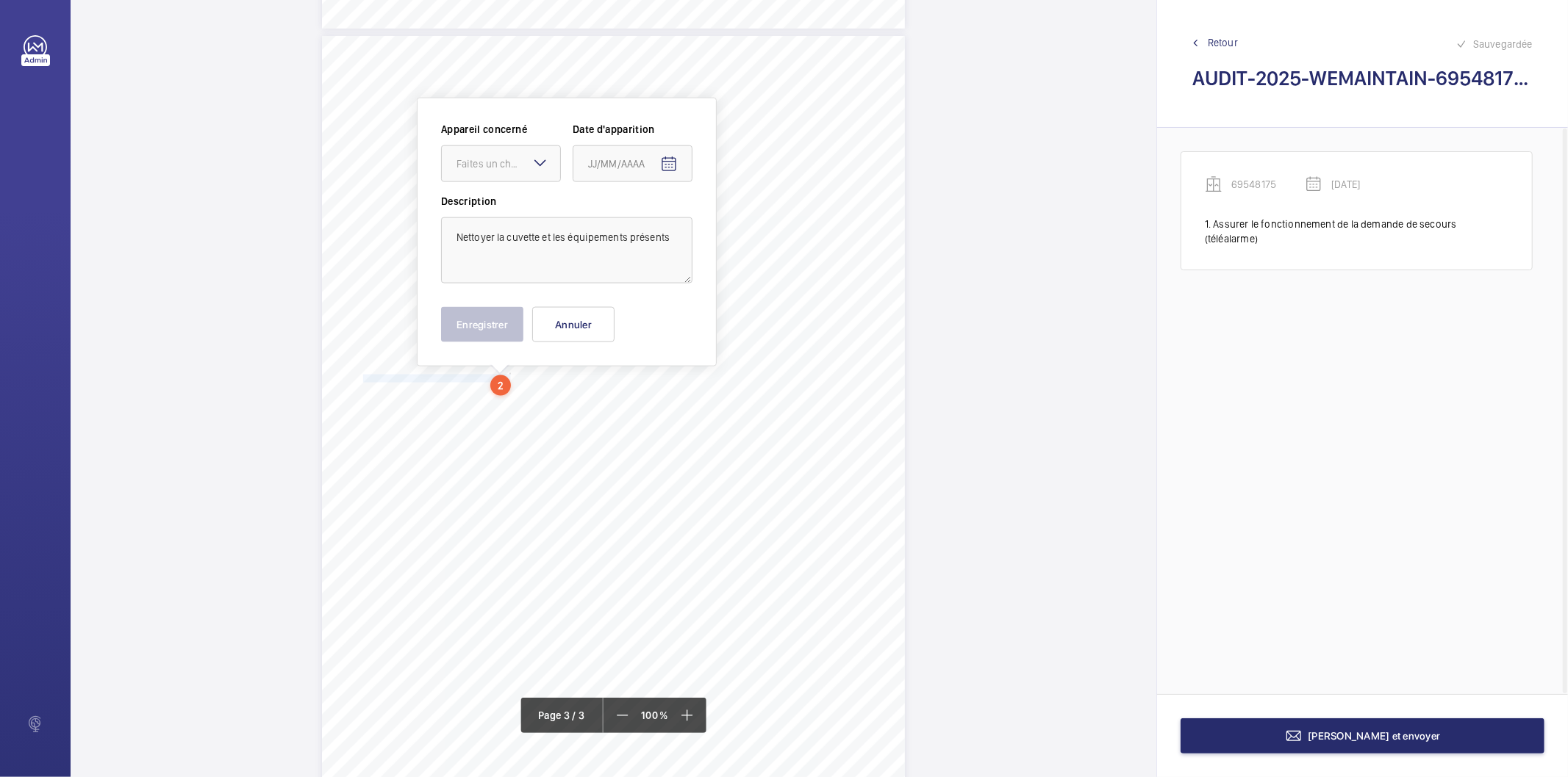
scroll to position [1658, 0]
drag, startPoint x: 506, startPoint y: 151, endPoint x: 500, endPoint y: 191, distance: 40.4
click at [505, 151] on div "Faites un choix" at bounding box center [508, 156] width 104 height 15
click at [494, 200] on span "69548175" at bounding box center [501, 201] width 89 height 15
click at [660, 155] on mat-icon "Open calendar" at bounding box center [669, 157] width 17 height 17
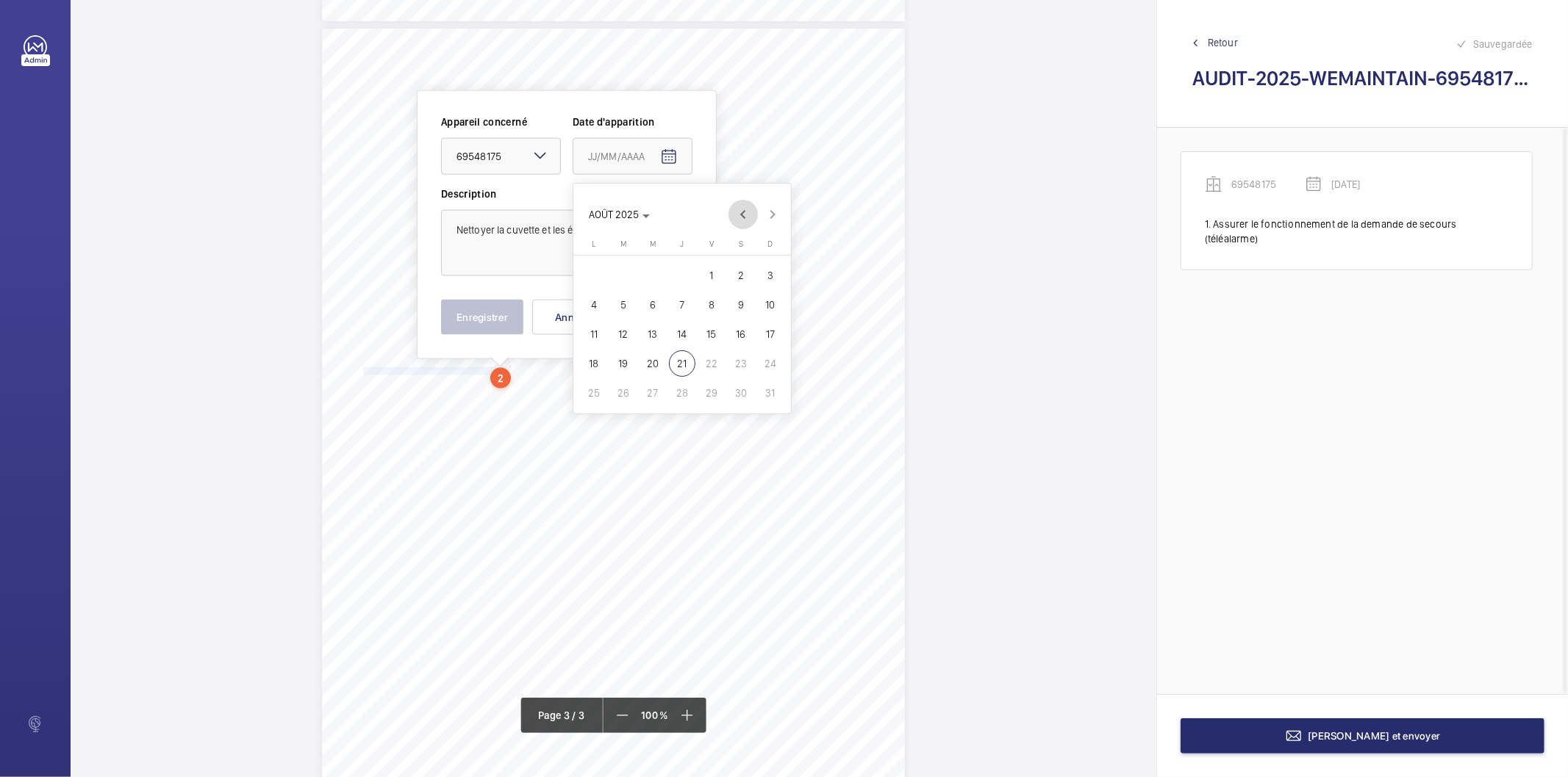
click at [736, 214] on span "Previous month" at bounding box center [743, 215] width 30 height 30
click at [709, 393] on span "27" at bounding box center [712, 393] width 26 height 26
type input "[DATE]"
click at [490, 322] on button "Enregistrer" at bounding box center [482, 317] width 82 height 35
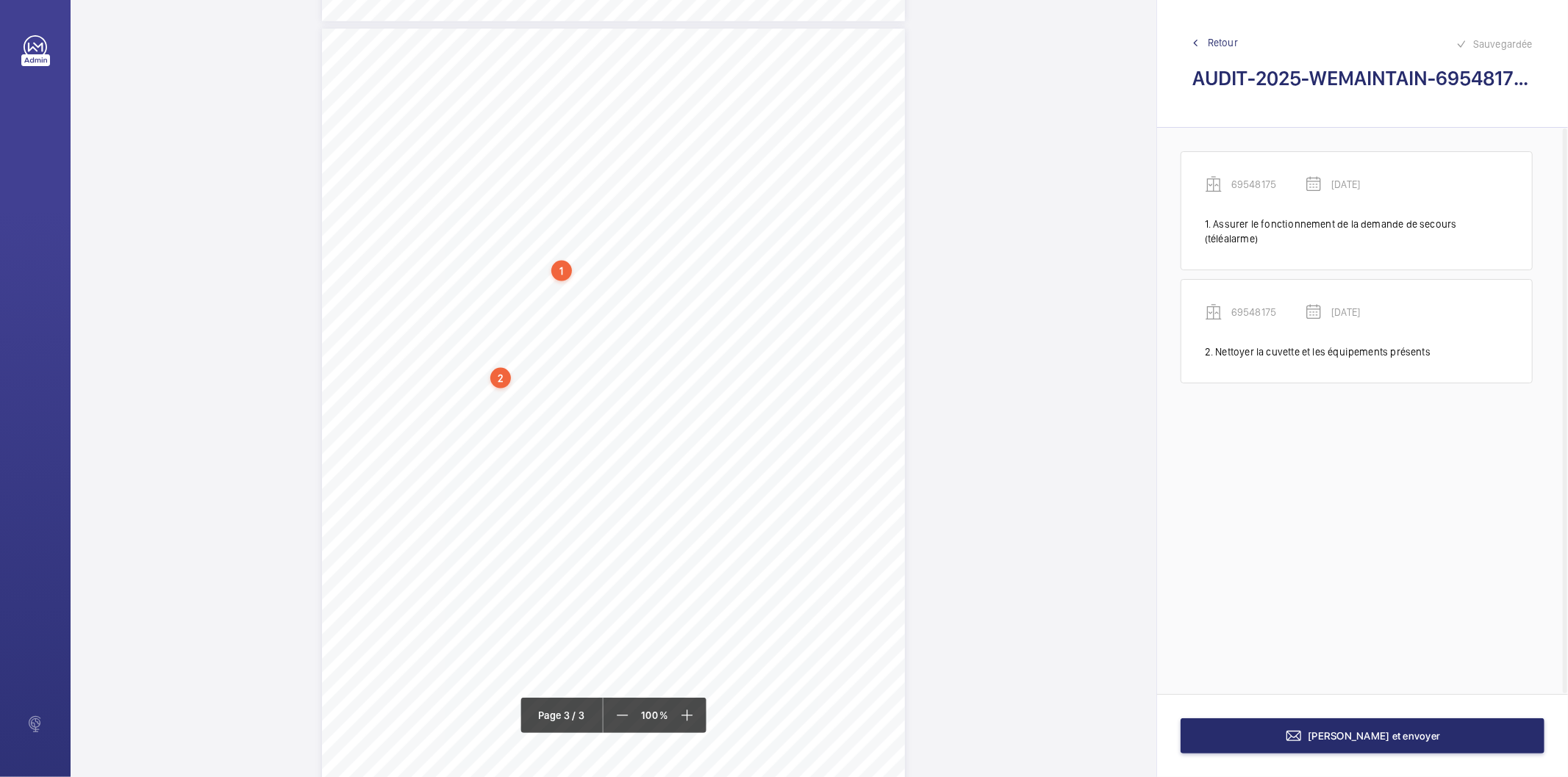
click at [501, 380] on div "2" at bounding box center [501, 379] width 21 height 21
click at [476, 278] on div "69548175" at bounding box center [504, 277] width 126 height 15
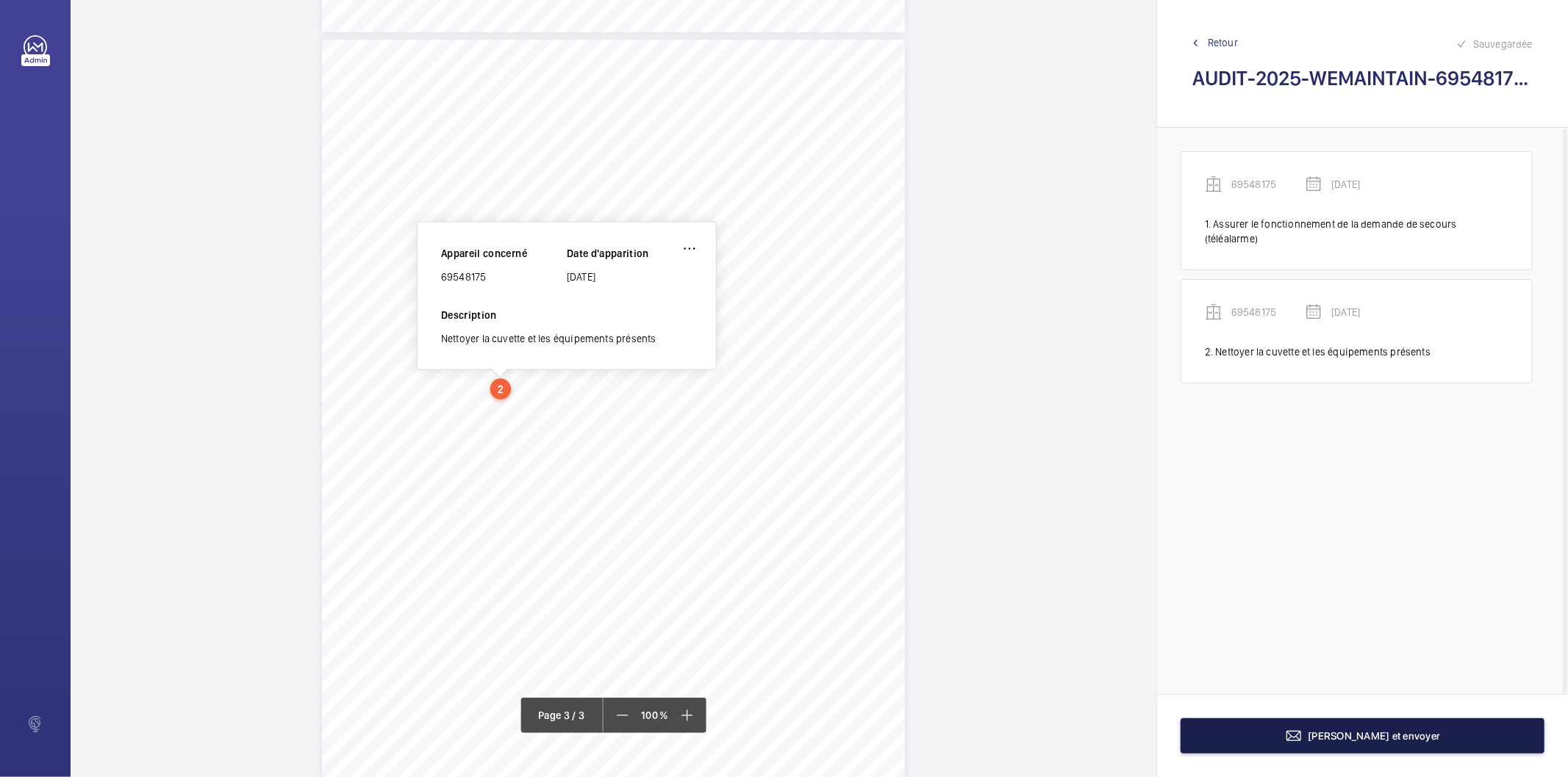
click at [1294, 738] on button "[PERSON_NAME] et envoyer" at bounding box center [1363, 736] width 364 height 35
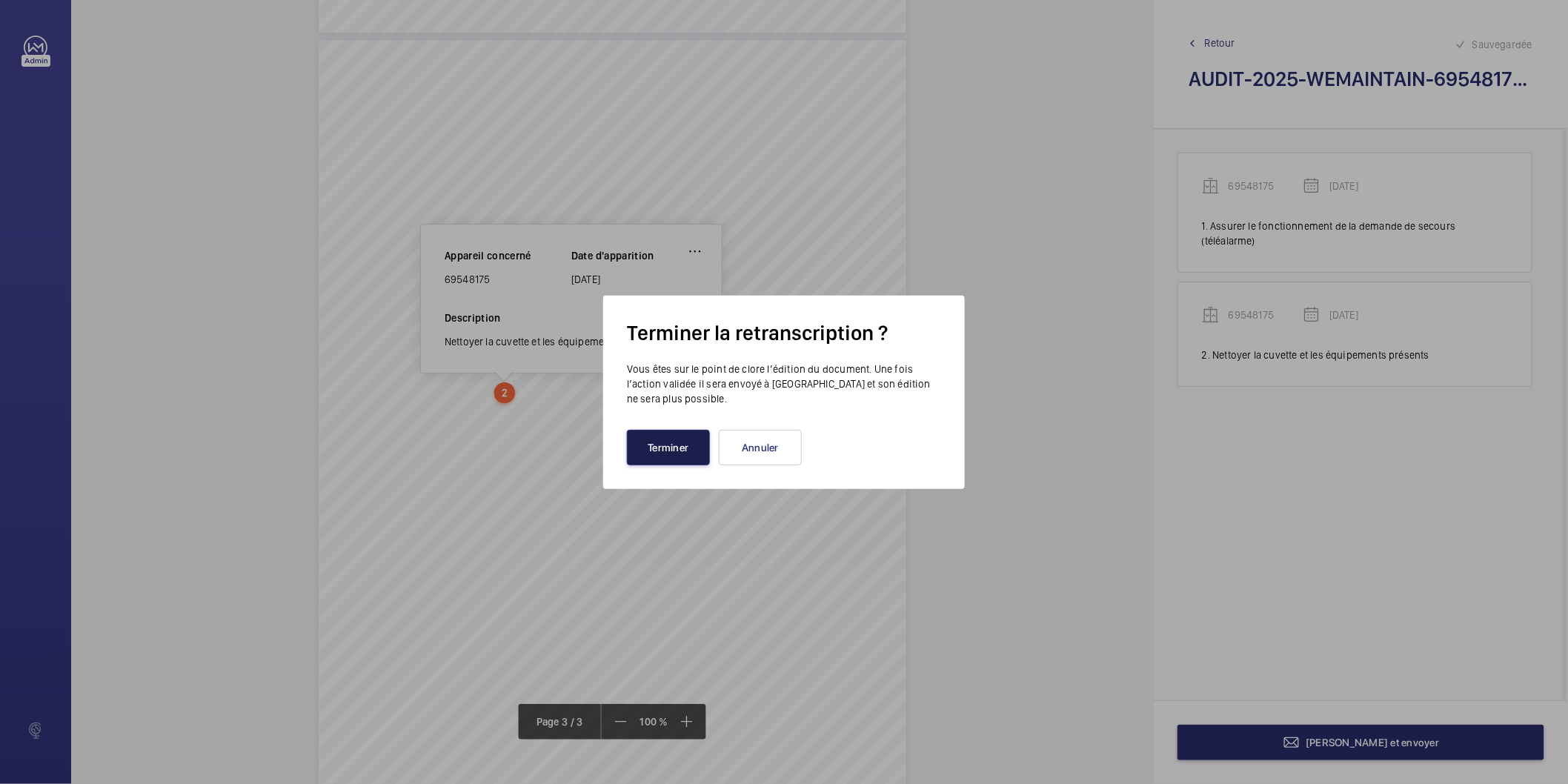
click at [670, 443] on button "Terminer" at bounding box center [668, 447] width 83 height 35
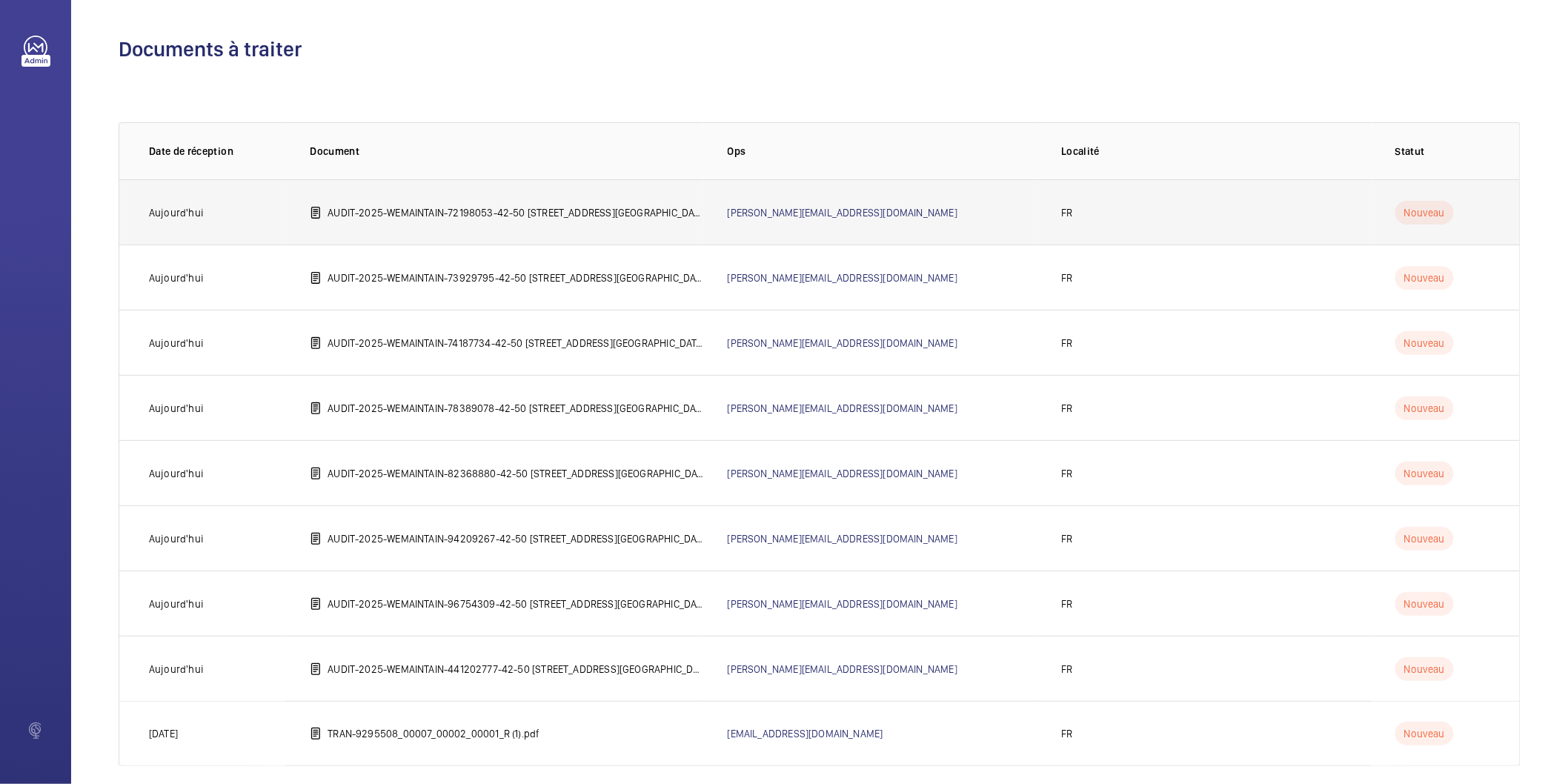
click at [555, 212] on p "AUDIT-2025-WEMAINTAIN-72198053-42-50 [STREET_ADDRESS][GEOGRAPHIC_DATA]©e [GEOGR…" at bounding box center [515, 212] width 376 height 15
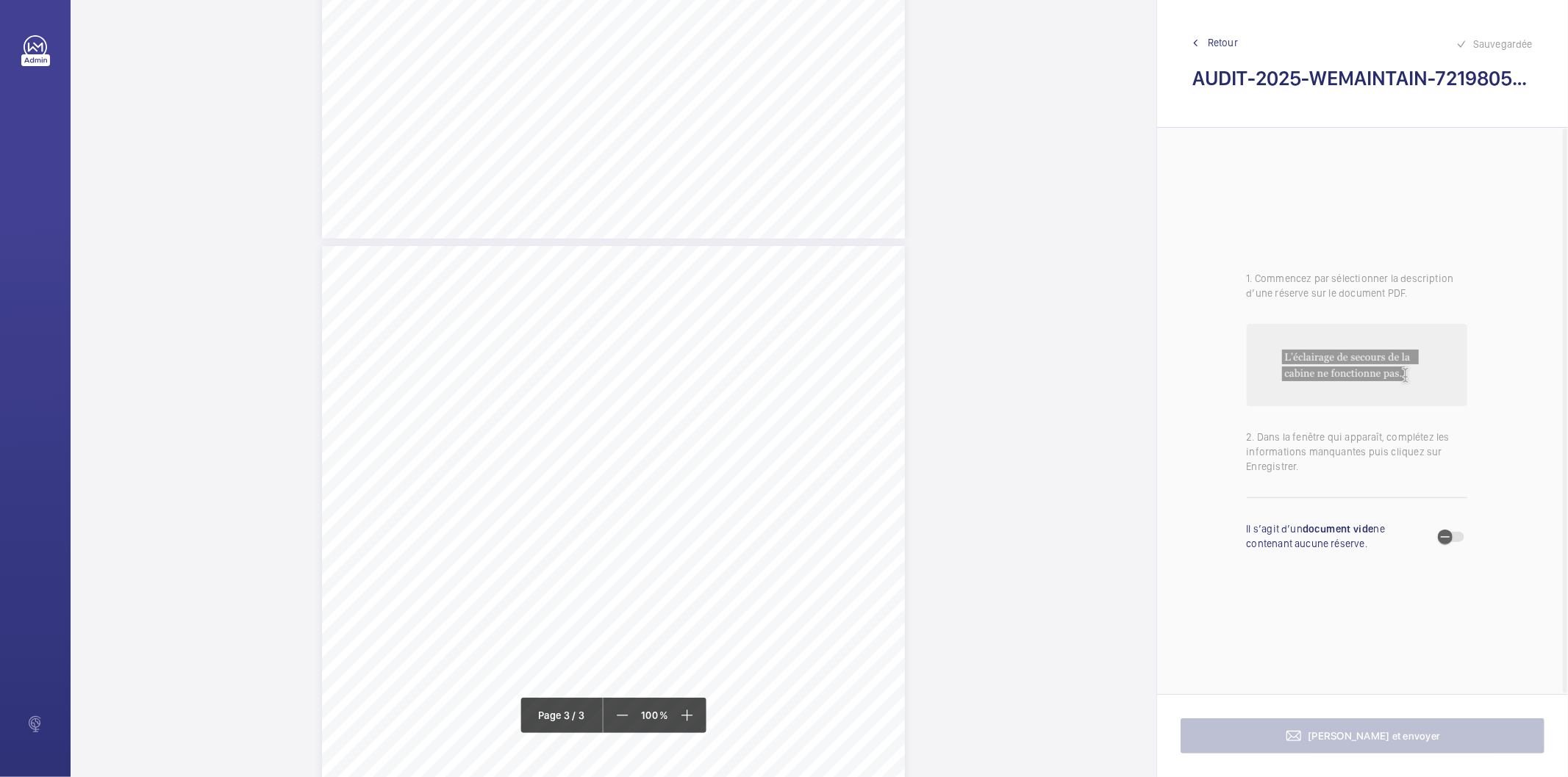
scroll to position [1469, 0]
drag, startPoint x: 363, startPoint y: 415, endPoint x: 574, endPoint y: 415, distance: 211.0
click at [575, 415] on div "AUDIT TECHNIQUE PERIODIQUE - App. N° 72198053 [STREET_ADDRESS] TRAVAUX A LA CHA…" at bounding box center [613, 629] width 583 height 824
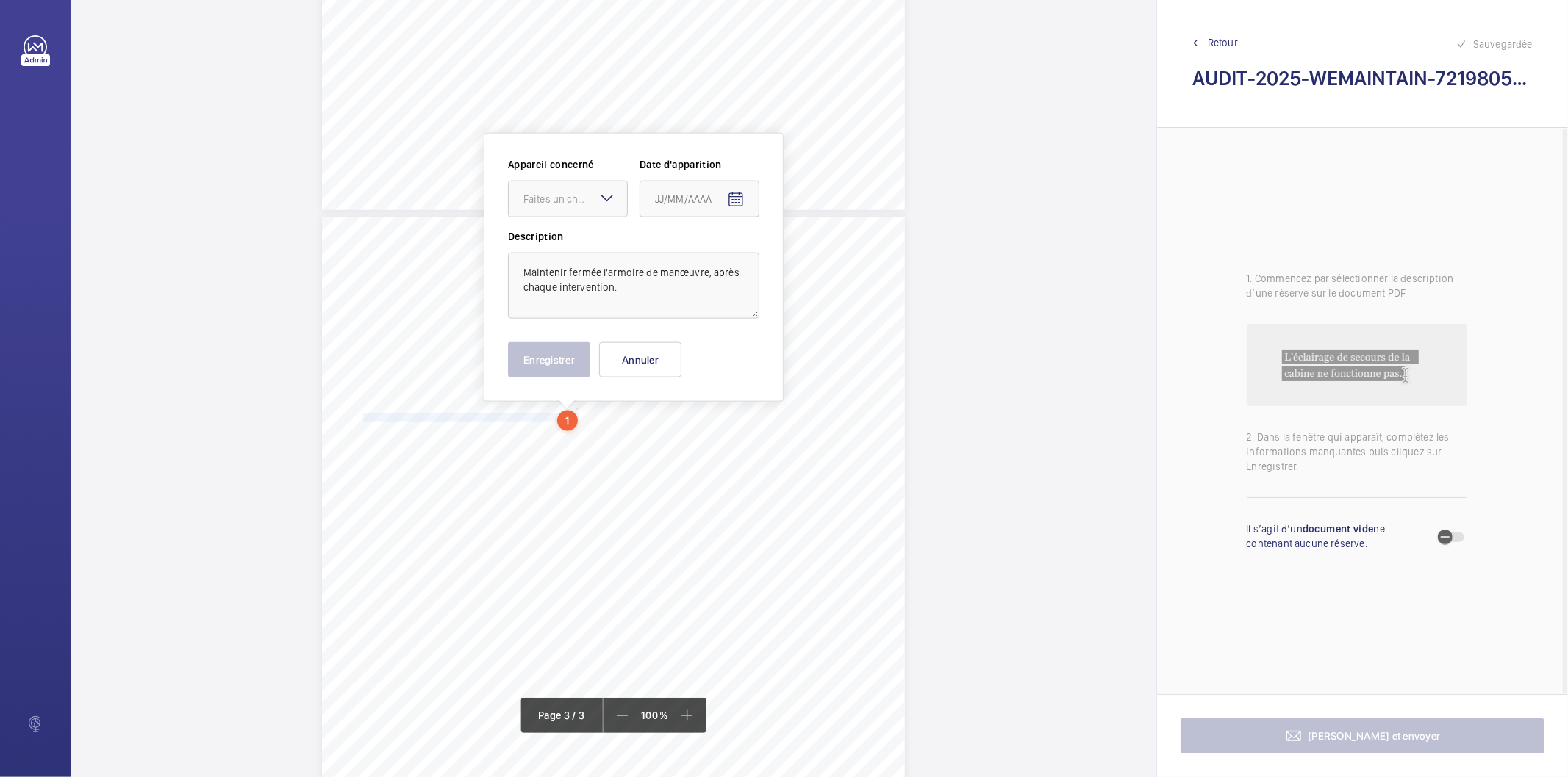
scroll to position [1512, 0]
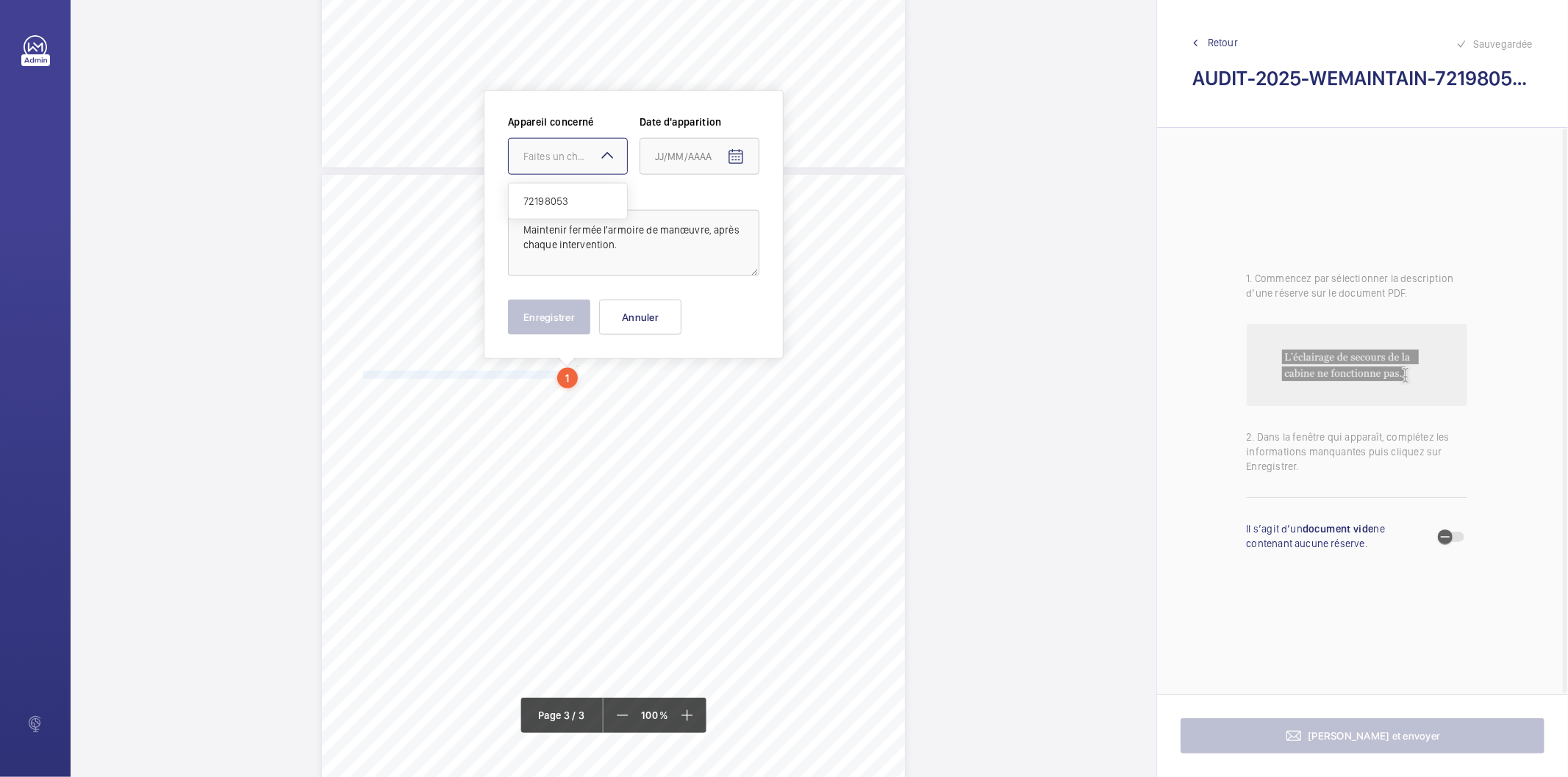
click at [560, 162] on div "Faites un choix" at bounding box center [575, 156] width 104 height 15
click at [569, 200] on span "72198053" at bounding box center [568, 201] width 89 height 15
click at [734, 157] on mat-icon "Open calendar" at bounding box center [736, 157] width 17 height 17
click at [812, 211] on span "Previous month" at bounding box center [811, 215] width 30 height 30
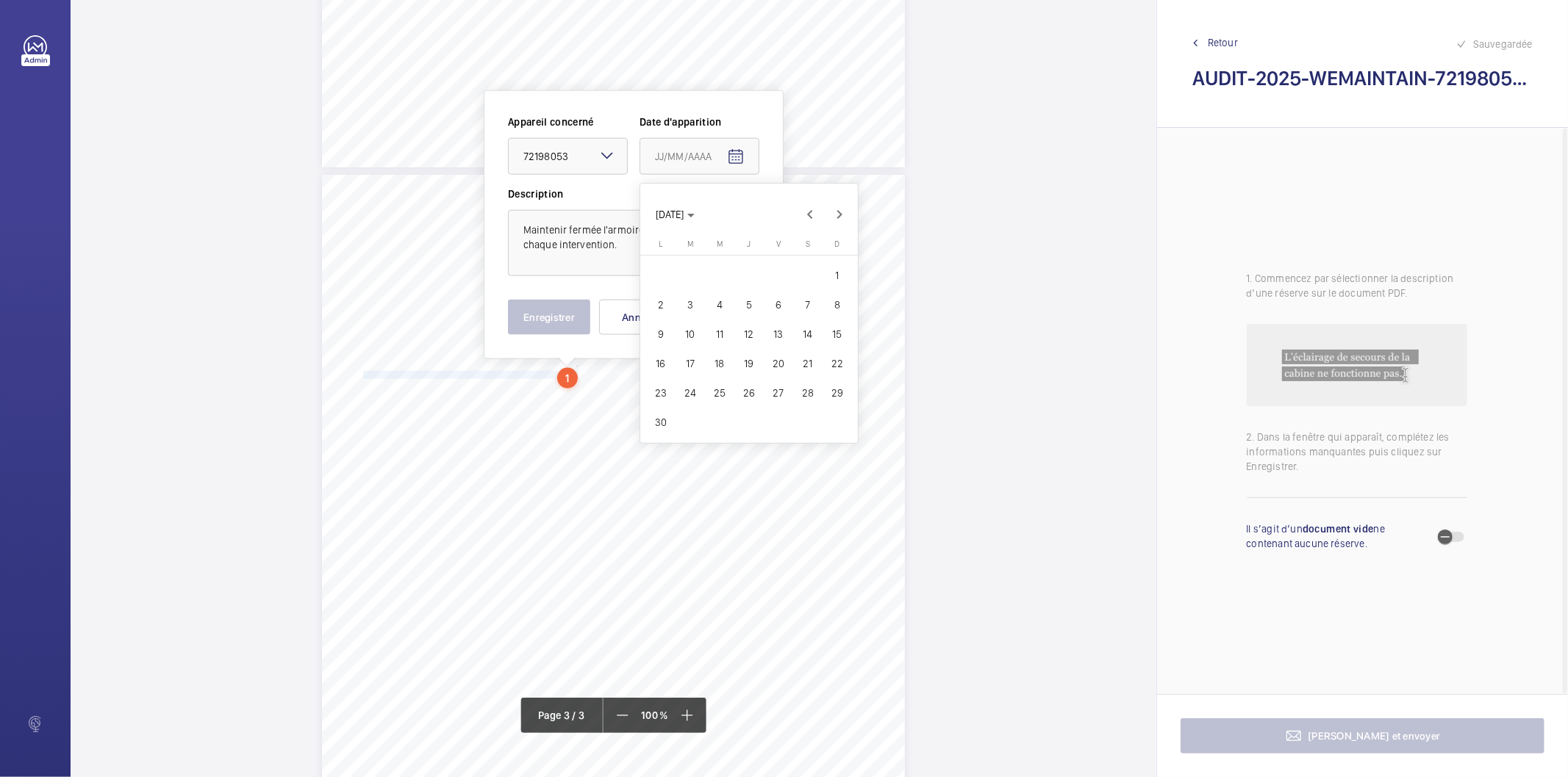
click at [785, 380] on button "27" at bounding box center [778, 393] width 30 height 30
type input "[DATE]"
click at [541, 313] on button "Enregistrer" at bounding box center [549, 317] width 82 height 35
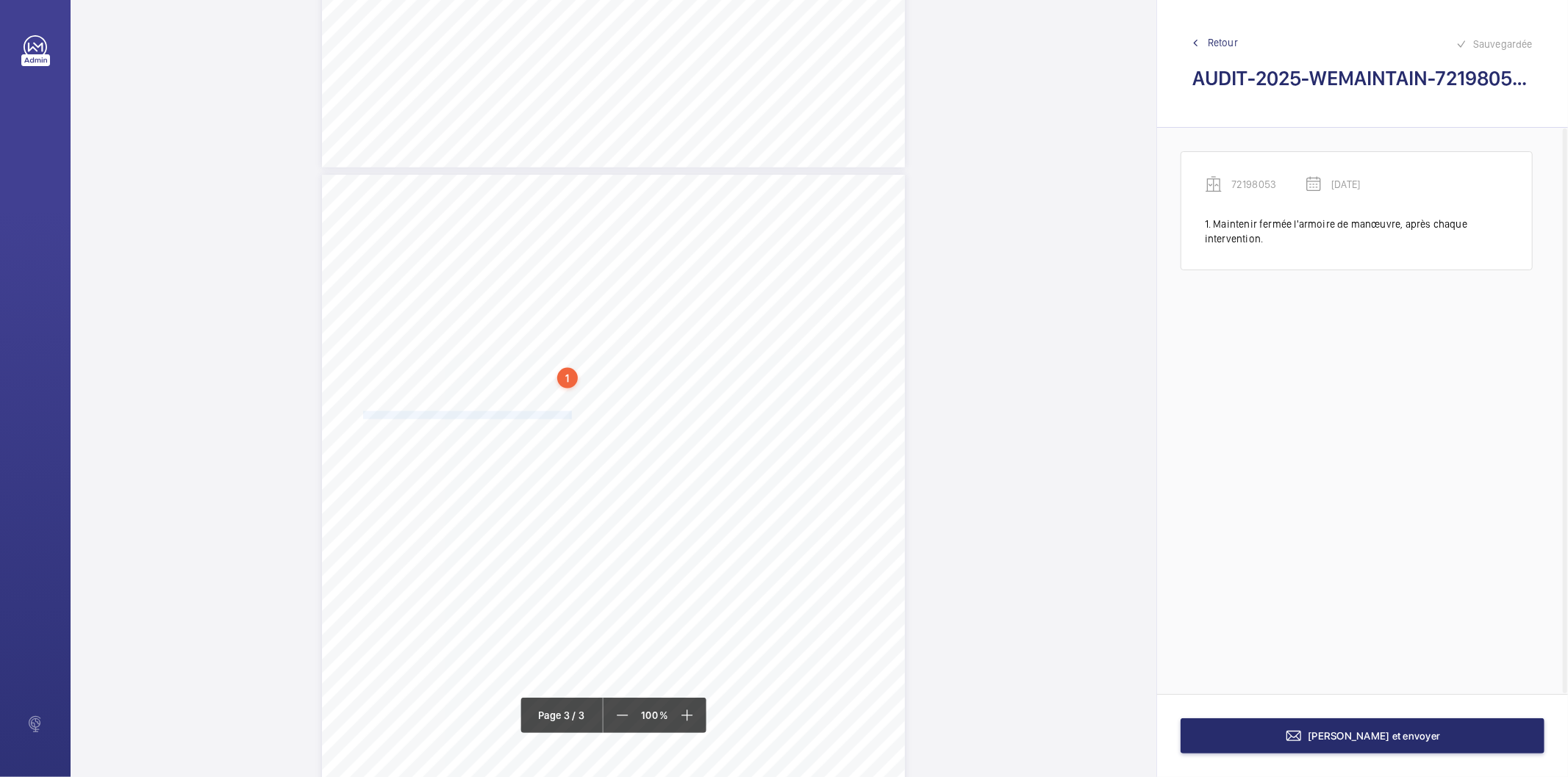
drag, startPoint x: 363, startPoint y: 413, endPoint x: 569, endPoint y: 412, distance: 206.0
click at [569, 412] on div "AUDIT TECHNIQUE PERIODIQUE - App. N° 72198053 [STREET_ADDRESS] TRAVAUX A LA CHA…" at bounding box center [613, 587] width 583 height 824
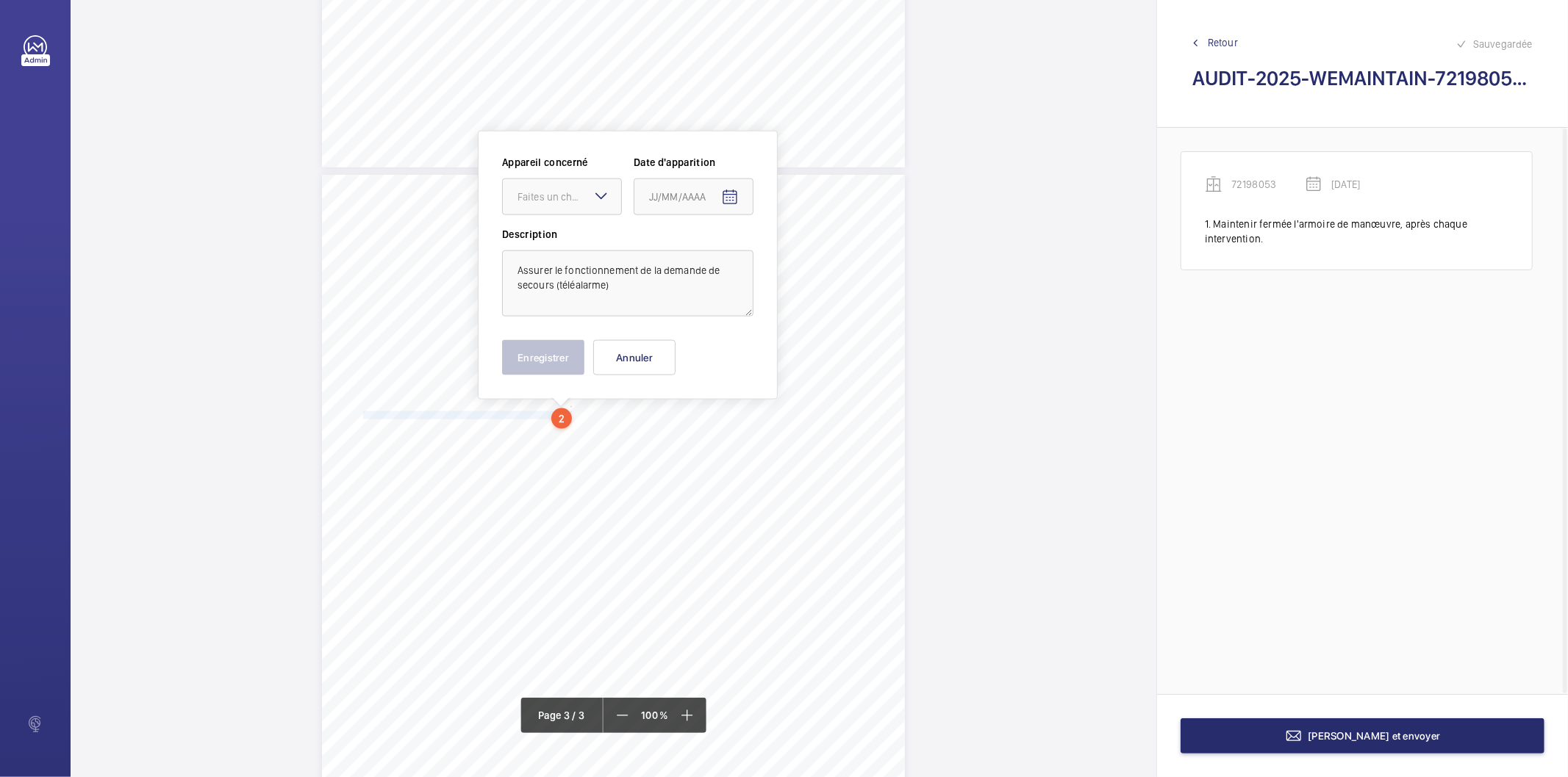
scroll to position [1553, 0]
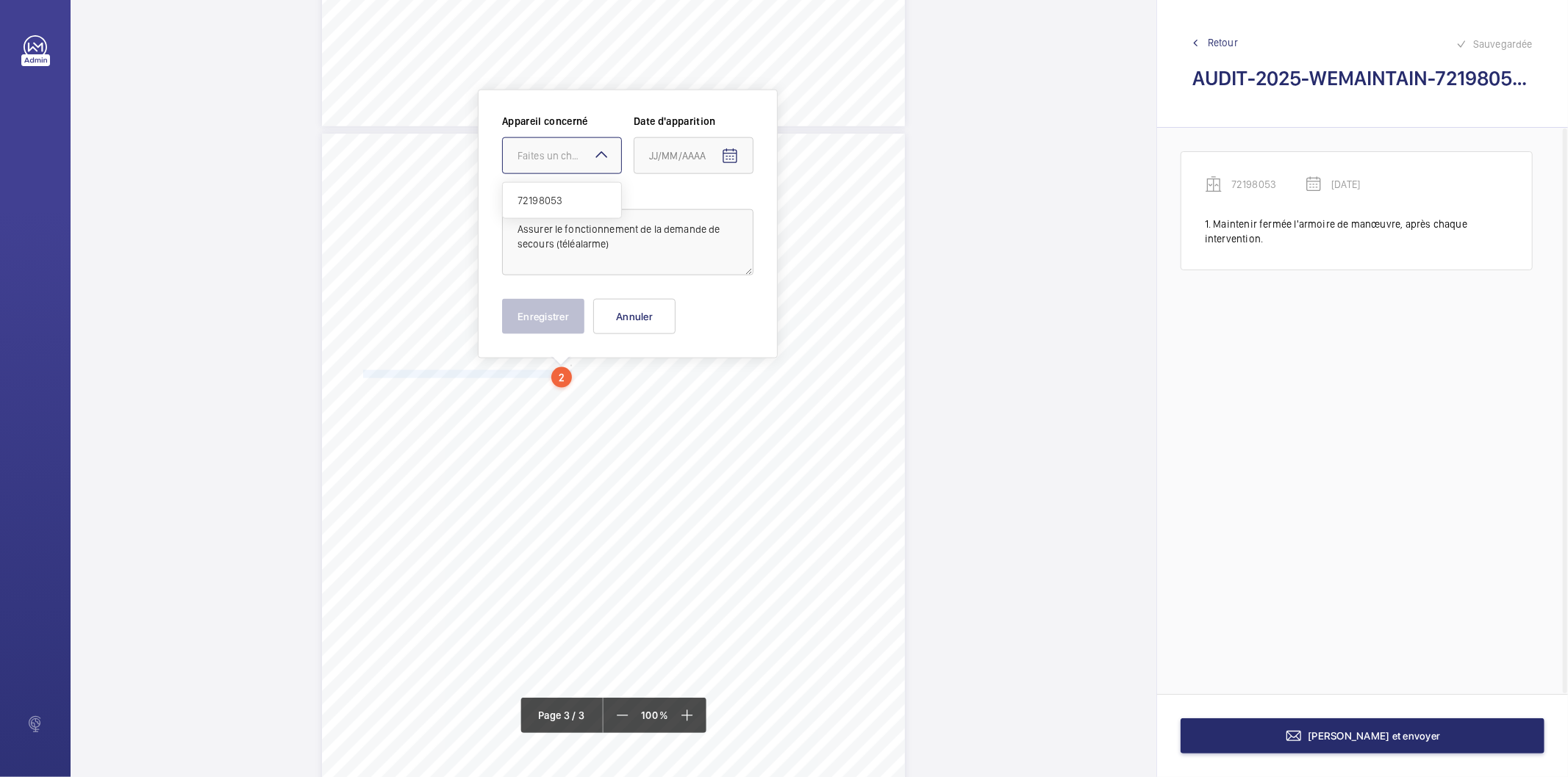
click at [563, 163] on div at bounding box center [562, 155] width 118 height 35
click at [563, 207] on span "72198053" at bounding box center [562, 200] width 89 height 15
click at [723, 155] on mat-icon "Open calendar" at bounding box center [730, 156] width 17 height 17
click at [803, 210] on span "Previous month" at bounding box center [805, 215] width 30 height 30
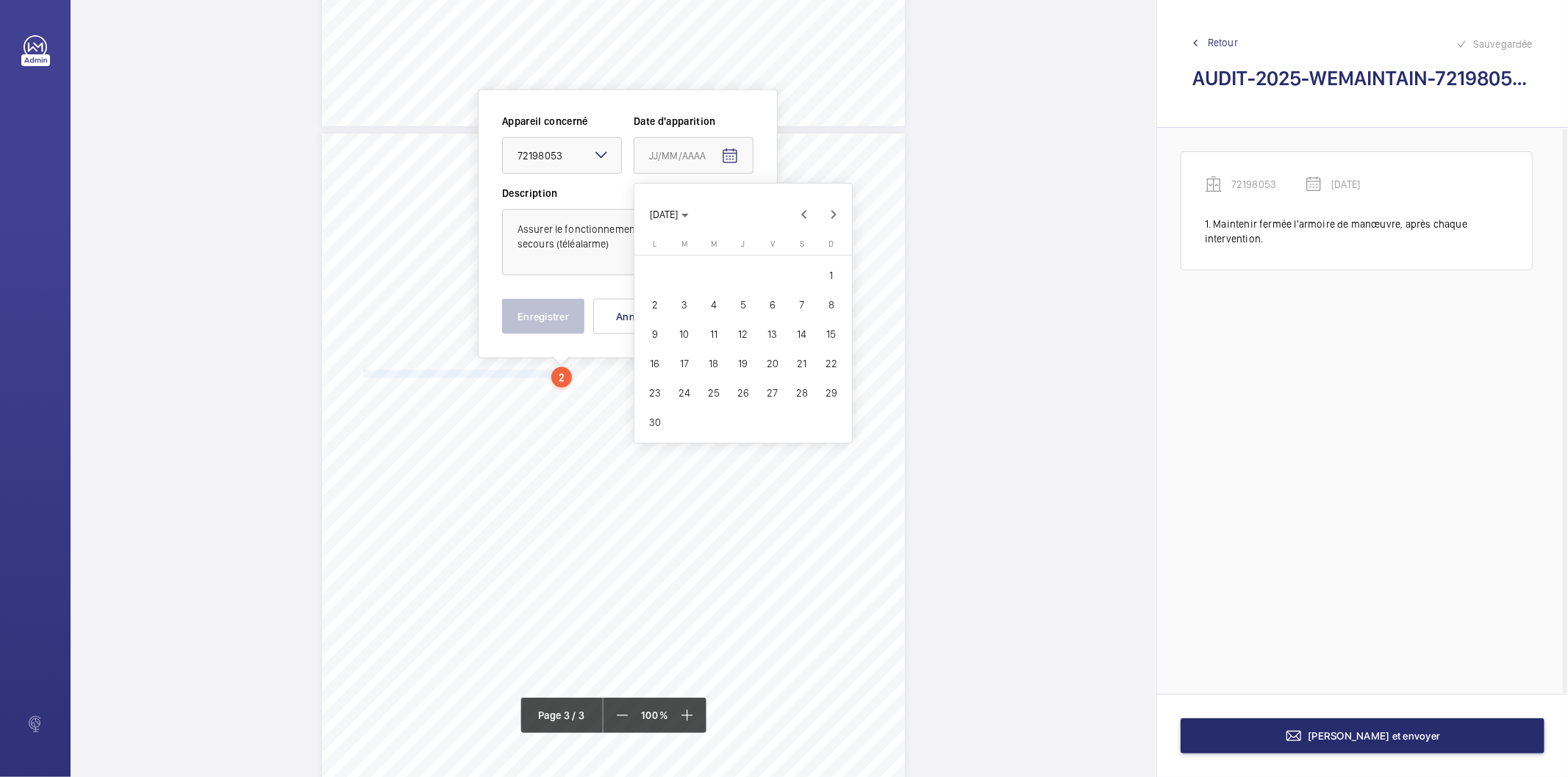
click at [769, 388] on span "27" at bounding box center [772, 393] width 26 height 26
type input "[DATE]"
click at [556, 327] on button "Enregistrer" at bounding box center [543, 317] width 82 height 35
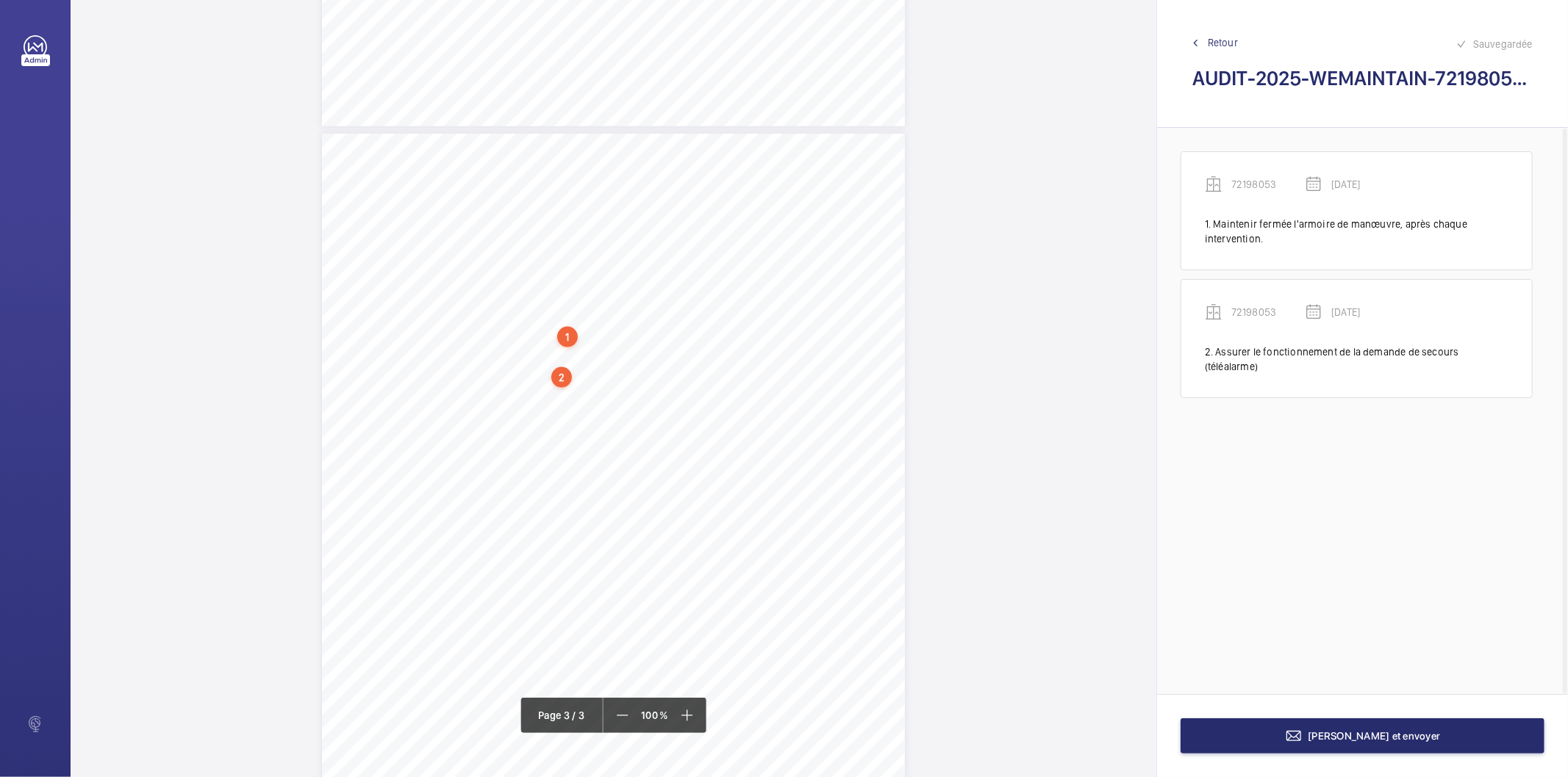
click at [555, 384] on div "2" at bounding box center [562, 378] width 21 height 21
click at [518, 265] on div "72198053" at bounding box center [565, 262] width 126 height 15
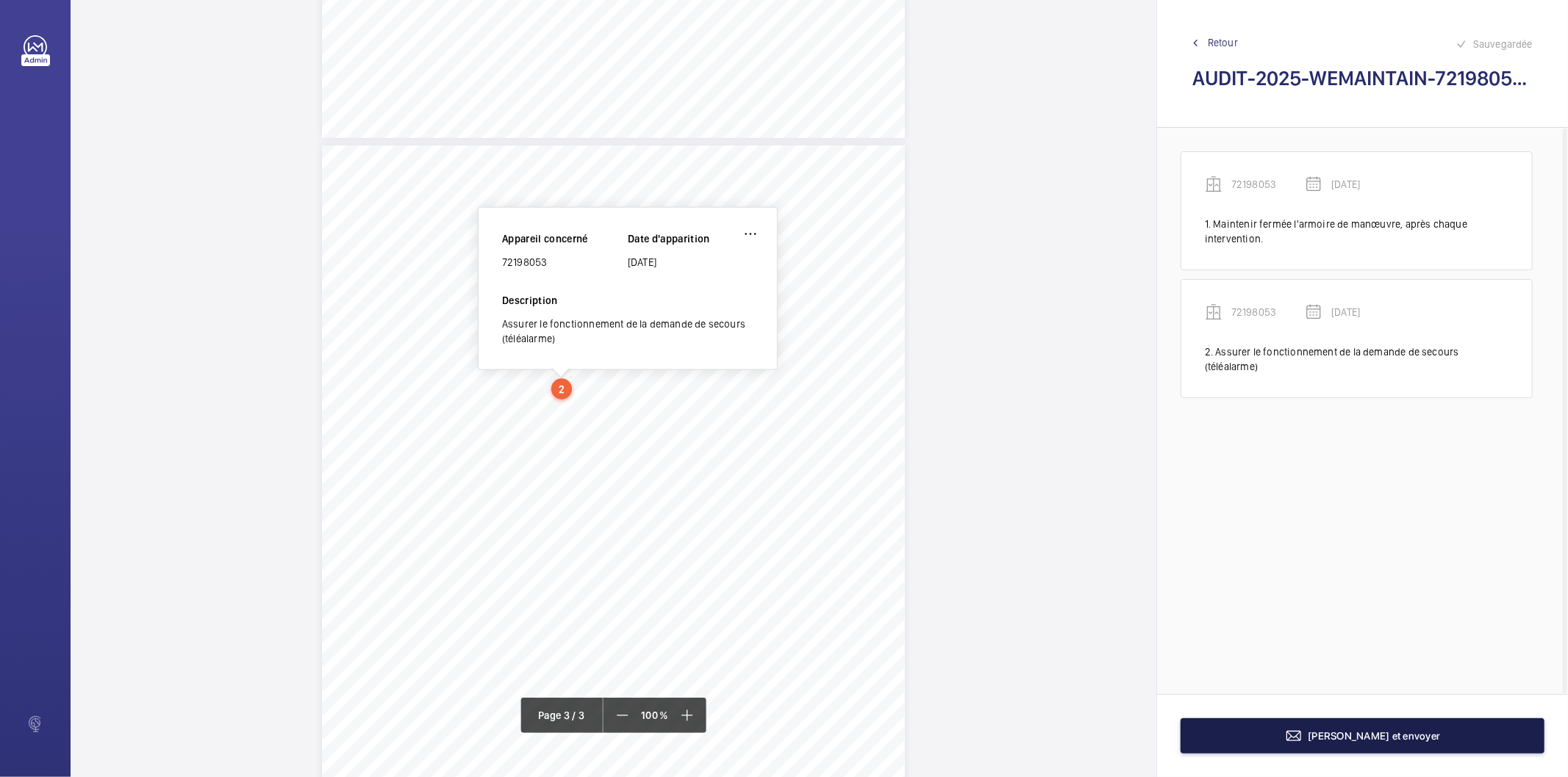
click at [1302, 737] on mat-icon at bounding box center [1294, 736] width 17 height 17
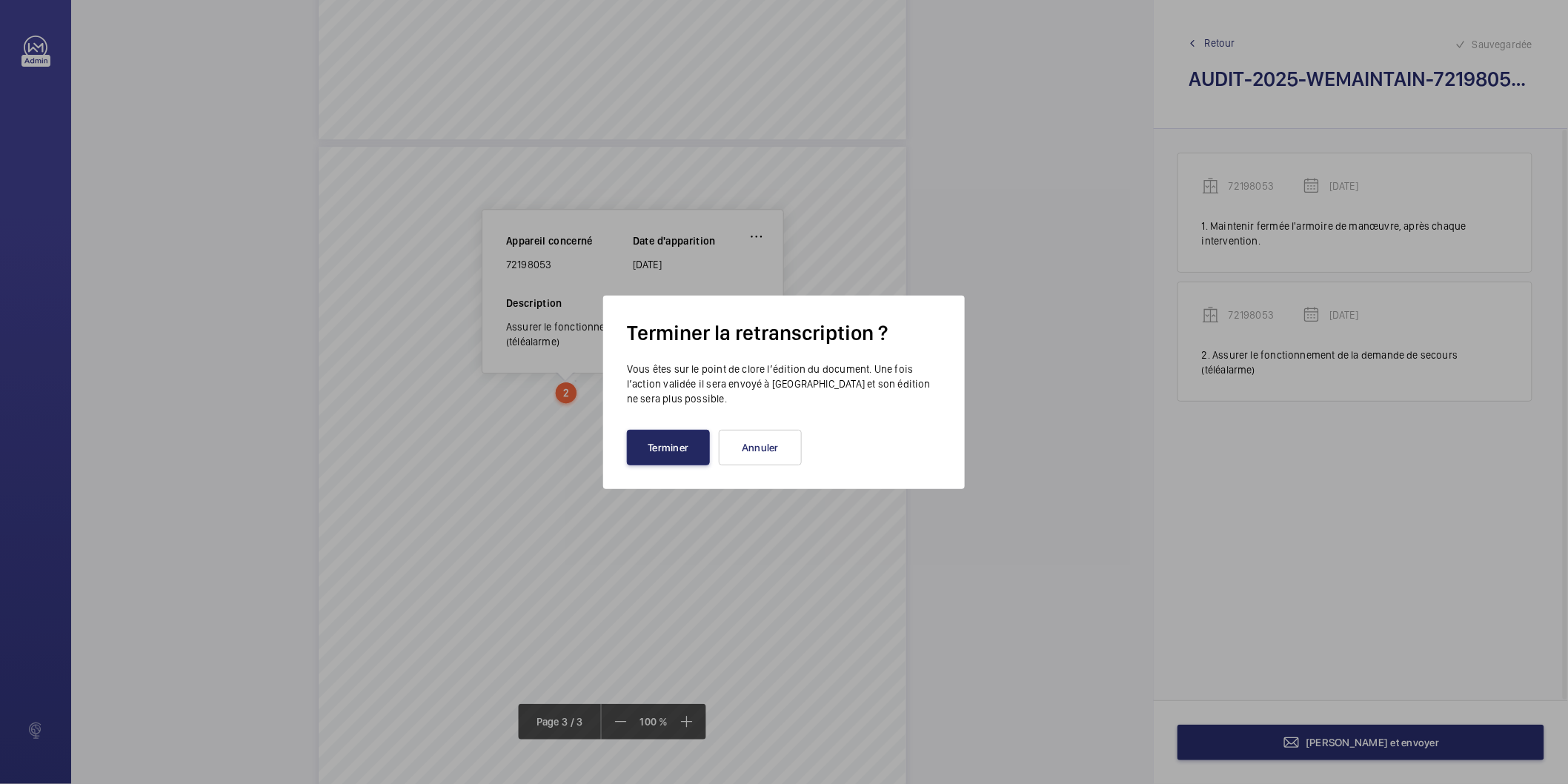
click at [695, 455] on button "Terminer" at bounding box center [668, 447] width 83 height 35
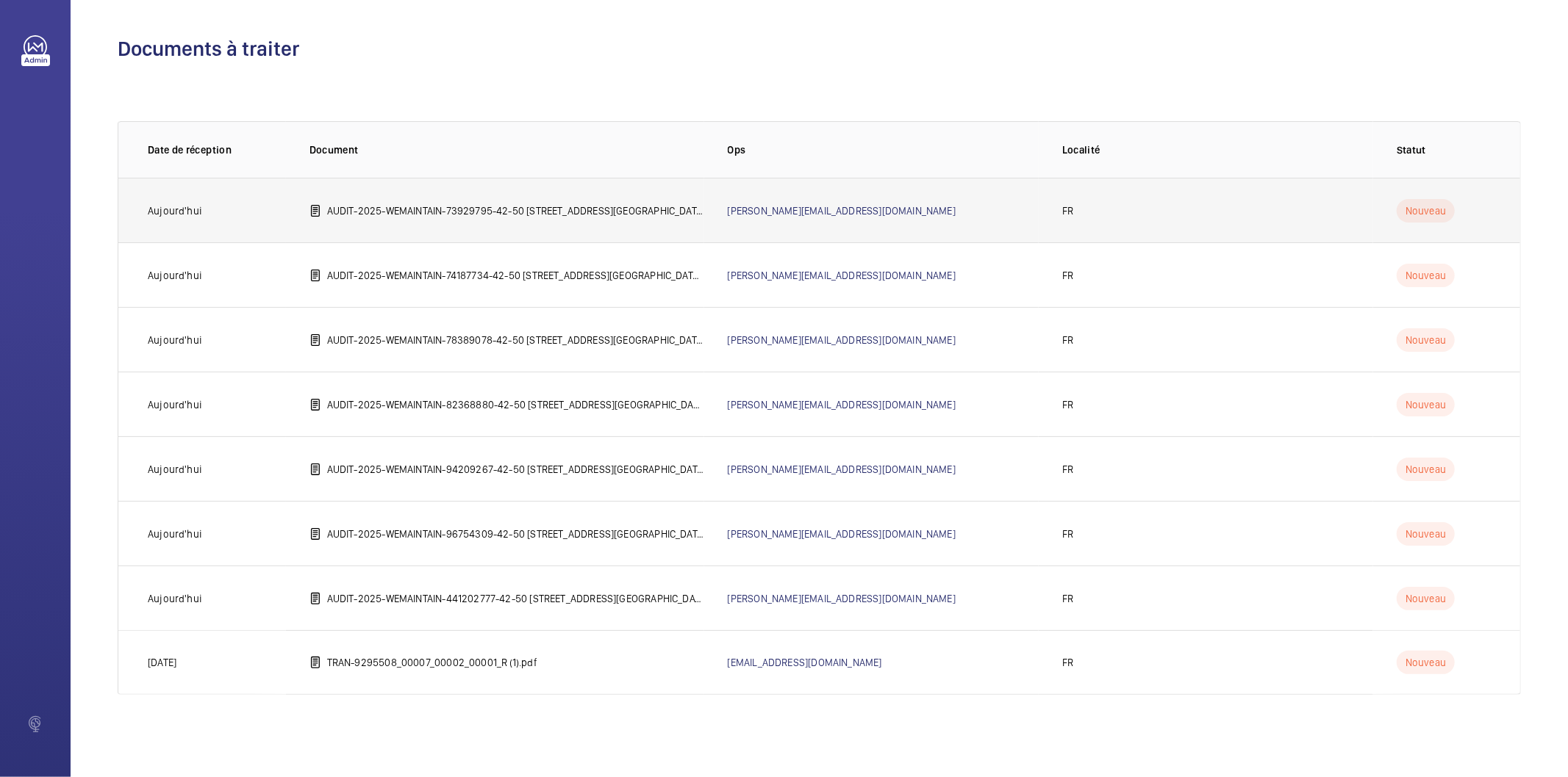
click at [484, 210] on p "AUDIT-2025-WEMAINTAIN-73929795-42-50 [STREET_ADDRESS][GEOGRAPHIC_DATA]©e 75012 …" at bounding box center [516, 210] width 377 height 15
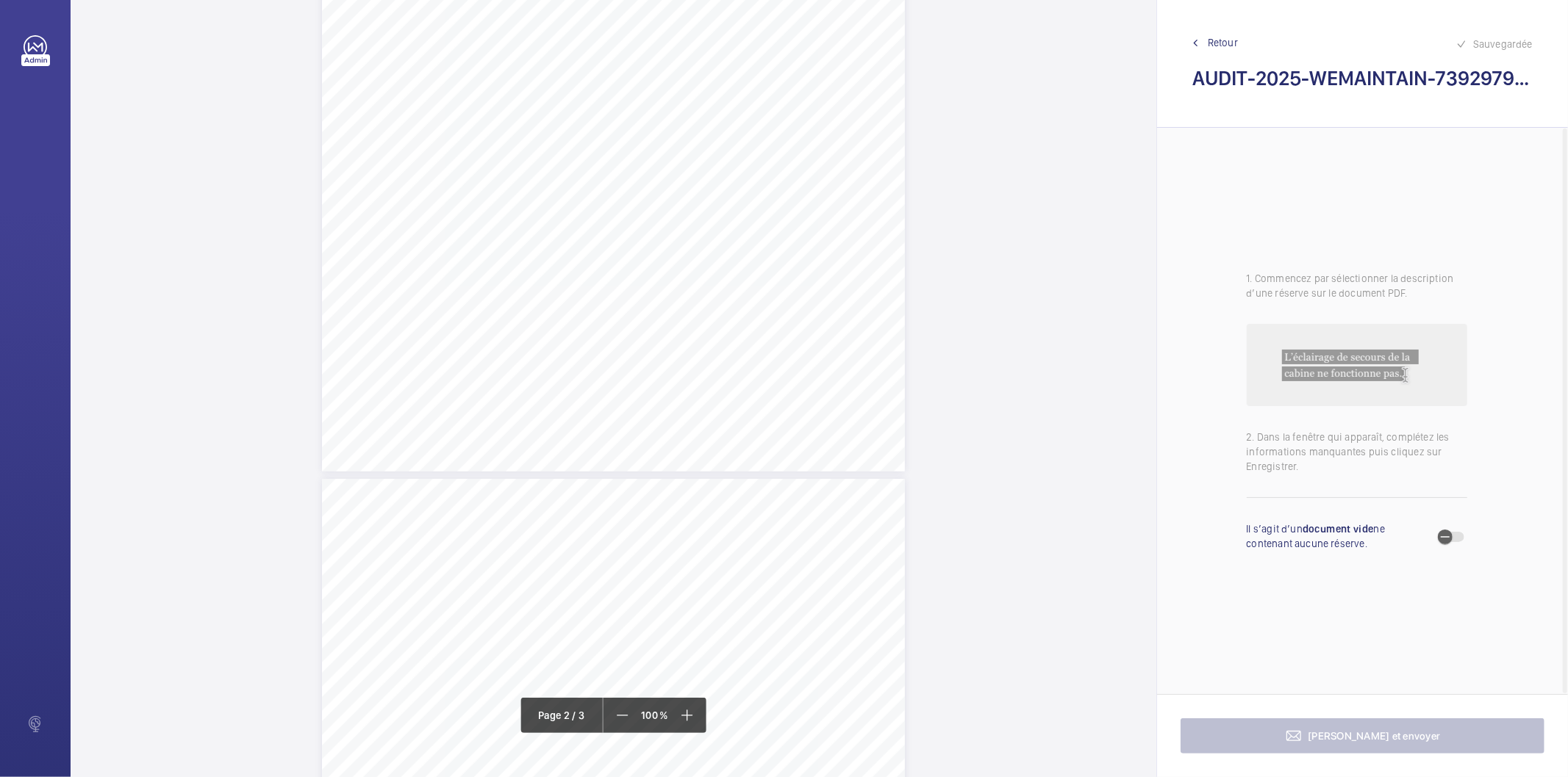
scroll to position [1469, 0]
drag, startPoint x: 363, startPoint y: 457, endPoint x: 561, endPoint y: 457, distance: 198.0
click at [561, 457] on div "AUDIT TECHNIQUE PERIODIQUE - App. N° 73929795 [STREET_ADDRESS] TRAVAUX A LA CHA…" at bounding box center [613, 629] width 583 height 824
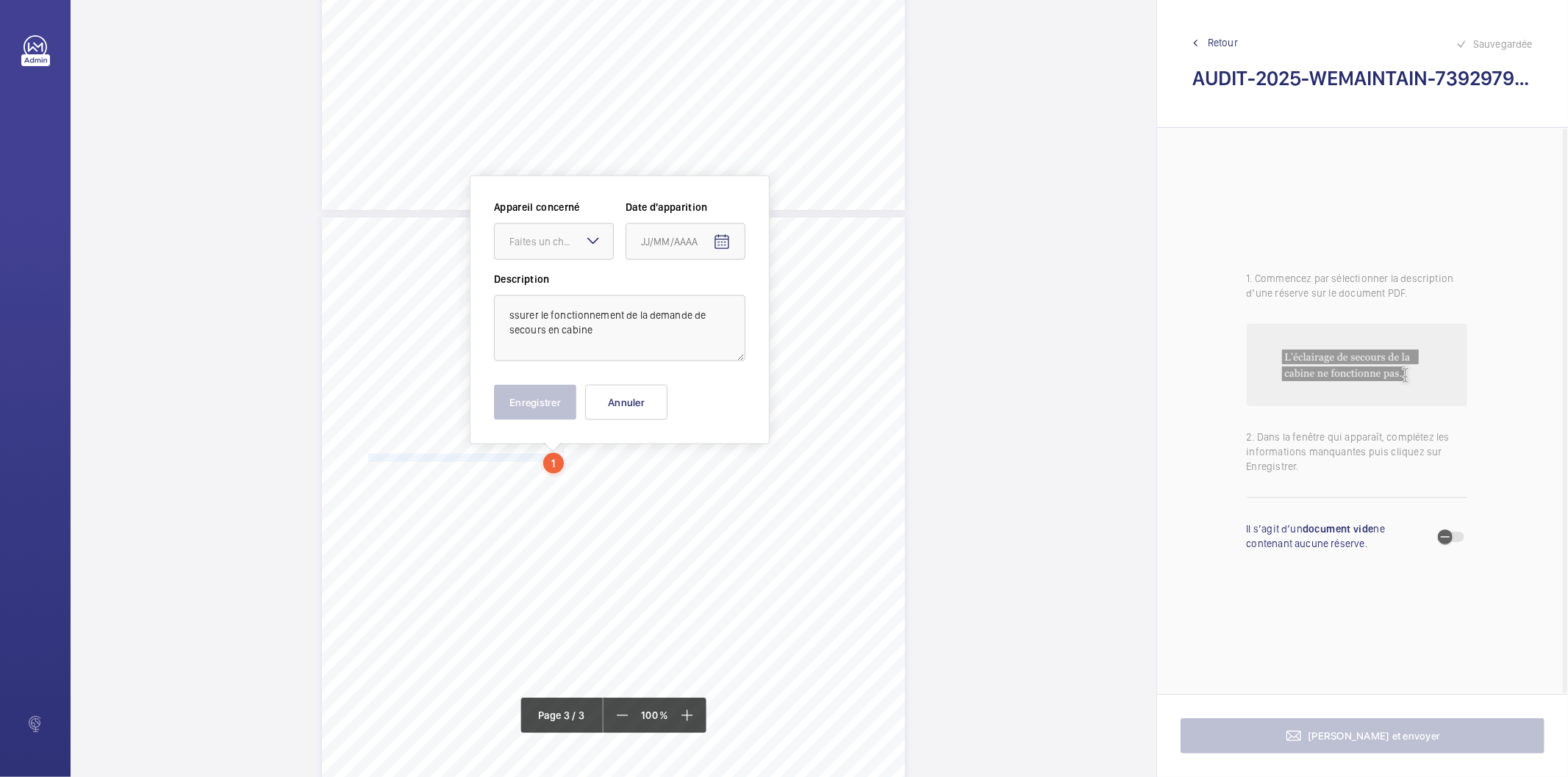
scroll to position [1555, 0]
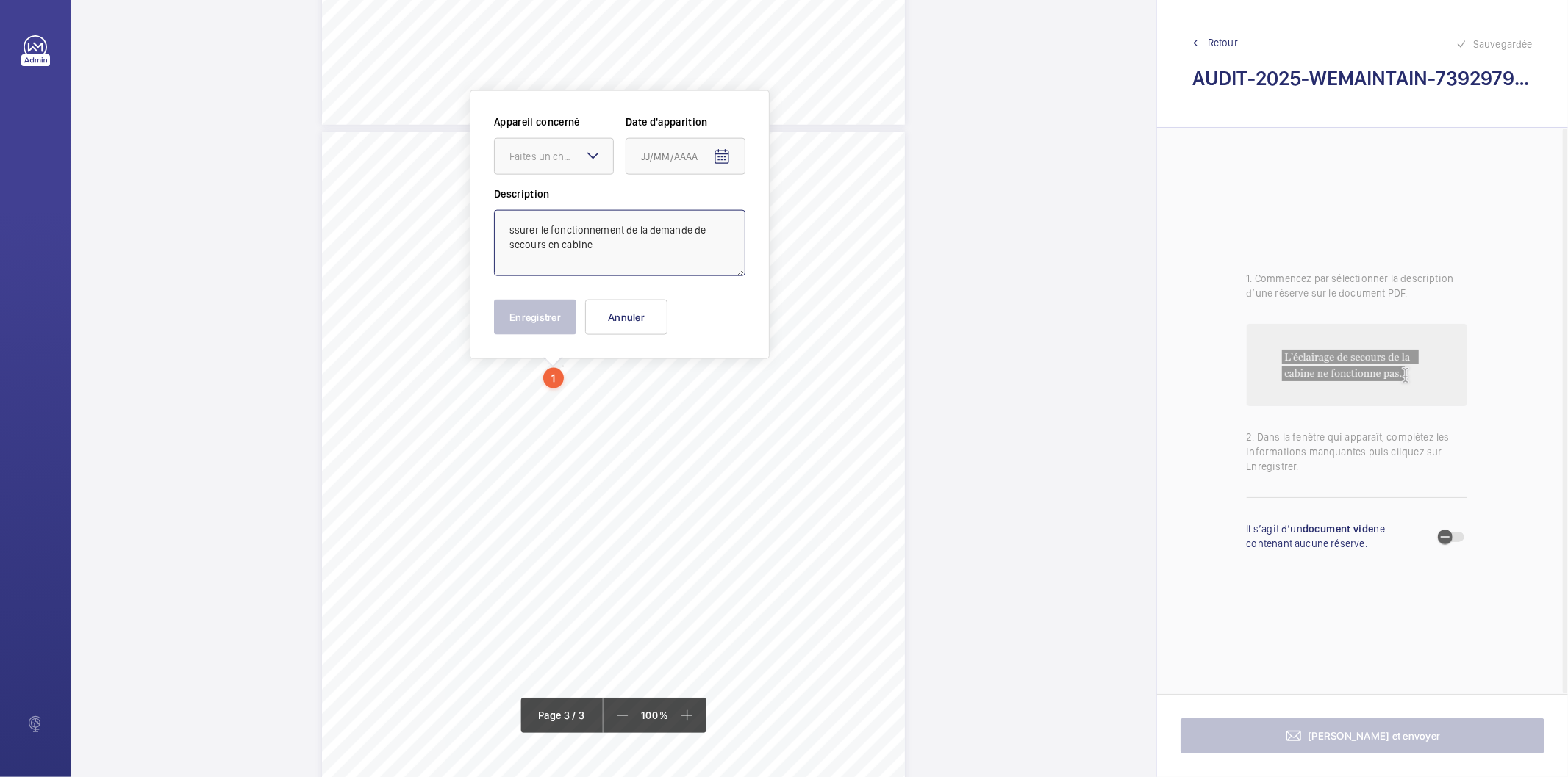
click at [541, 225] on textarea "ssurer le fonctionnement de la demande de secours en cabine" at bounding box center [620, 244] width 252 height 66
click at [535, 155] on div "Faites un choix" at bounding box center [561, 156] width 104 height 15
click at [541, 199] on span "73929795" at bounding box center [554, 201] width 89 height 15
type textarea "Assurer le fonctionnement de la demande de secours en cabine"
click at [723, 157] on mat-icon "Open calendar" at bounding box center [722, 157] width 17 height 17
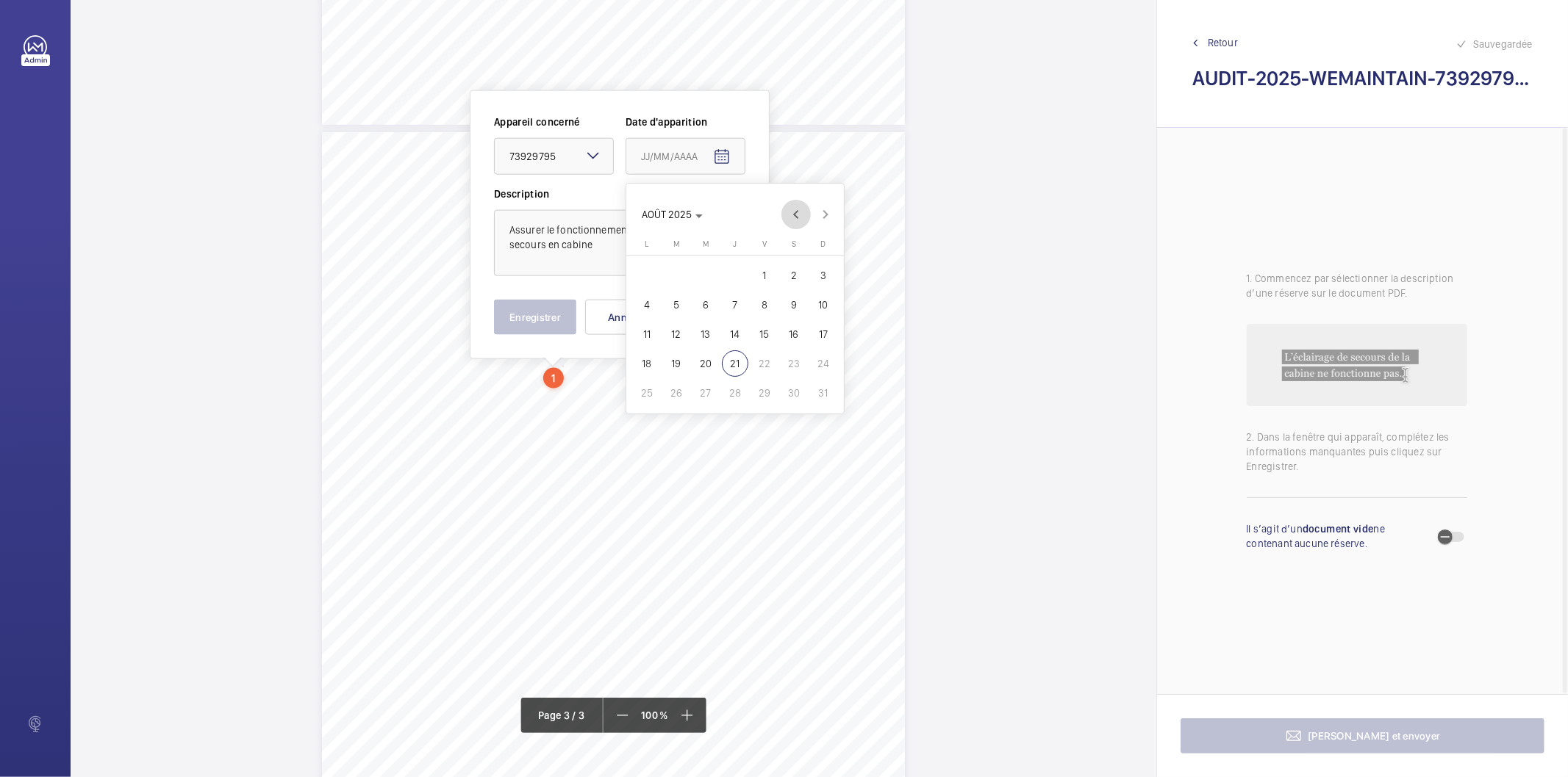
click at [791, 219] on span "Previous month" at bounding box center [797, 215] width 30 height 30
click at [768, 388] on span "27" at bounding box center [764, 393] width 26 height 26
type input "[DATE]"
click at [542, 313] on button "Enregistrer" at bounding box center [535, 317] width 82 height 35
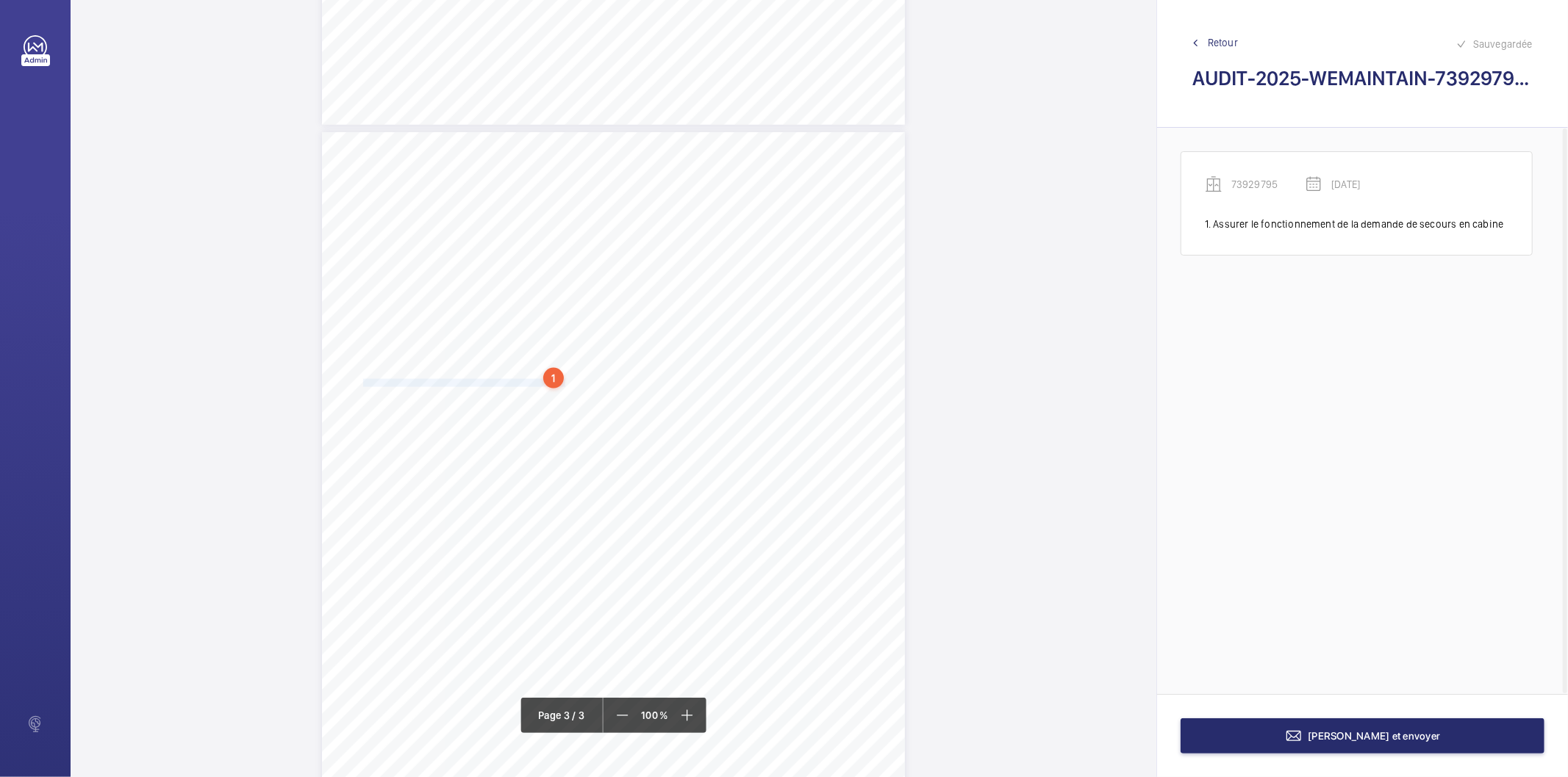
drag, startPoint x: 362, startPoint y: 382, endPoint x: 563, endPoint y: 382, distance: 201.0
click at [563, 382] on span "Régler la précision des arrêts aux niveaux. (contrôler les niveaux)" at bounding box center [464, 383] width 202 height 7
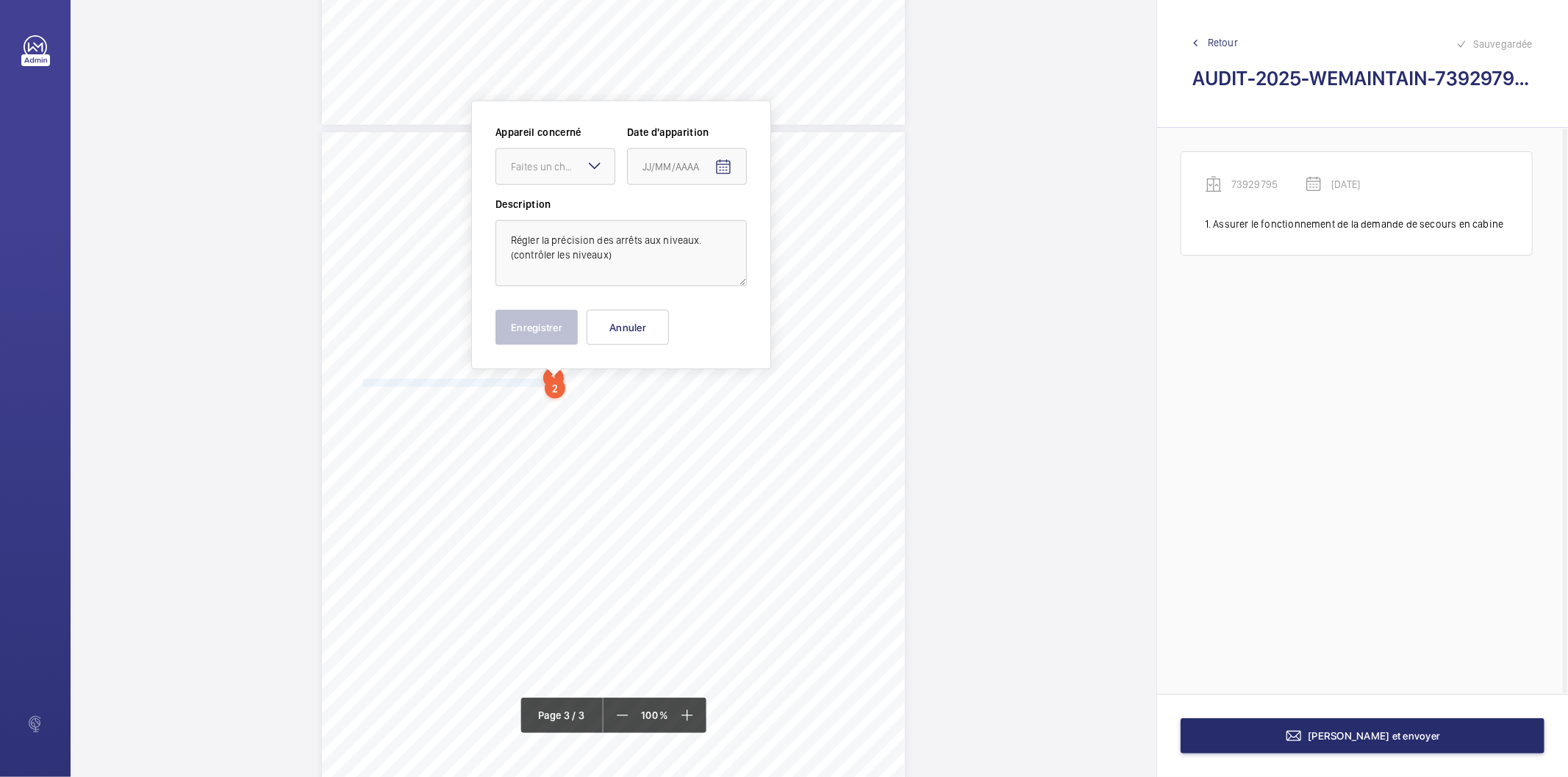
scroll to position [1565, 0]
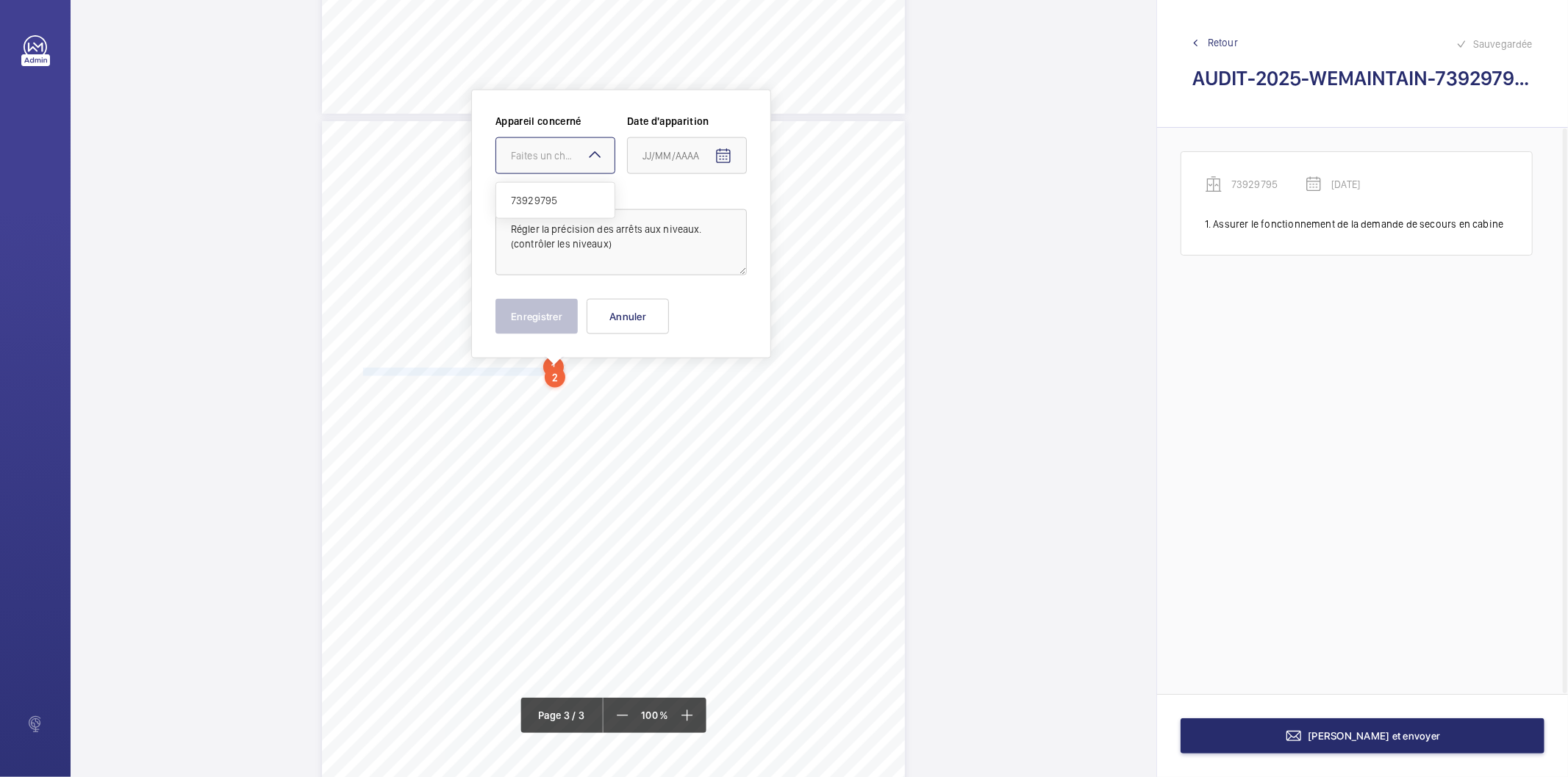
click at [555, 160] on div "Faites un choix" at bounding box center [563, 155] width 104 height 15
click at [549, 203] on span "73929795" at bounding box center [556, 200] width 89 height 15
click at [726, 158] on mat-icon "Open calendar" at bounding box center [723, 156] width 17 height 17
click at [792, 219] on span "Previous month" at bounding box center [798, 215] width 30 height 30
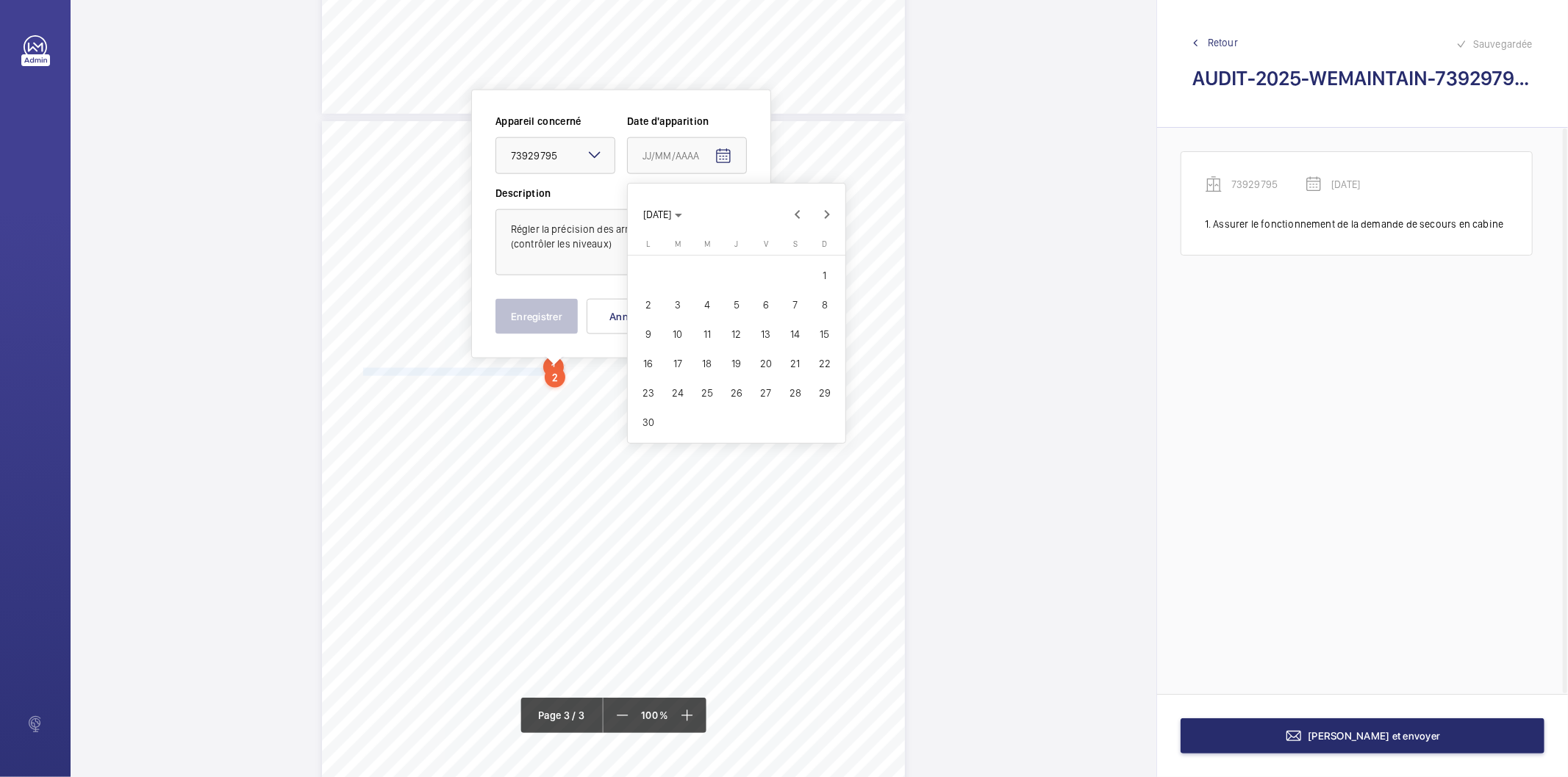
drag, startPoint x: 764, startPoint y: 386, endPoint x: 579, endPoint y: 347, distance: 189.1
click at [763, 386] on span "27" at bounding box center [766, 393] width 26 height 26
type input "[DATE]"
click at [539, 310] on button "Enregistrer" at bounding box center [536, 317] width 82 height 35
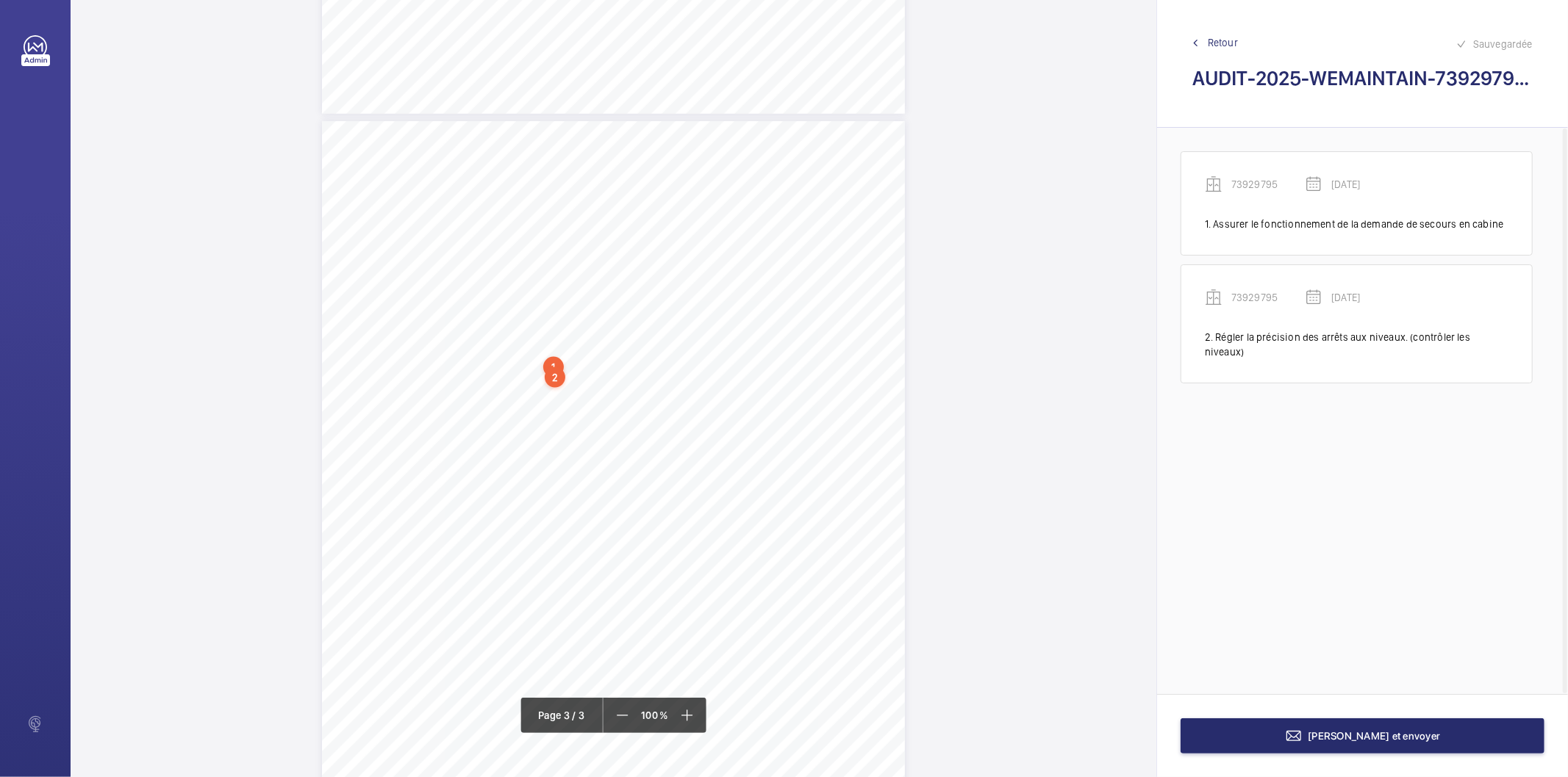
click at [556, 378] on div "2" at bounding box center [556, 378] width 21 height 21
click at [528, 255] on div "73929795" at bounding box center [558, 262] width 126 height 15
click at [513, 261] on div "73929795" at bounding box center [558, 262] width 126 height 15
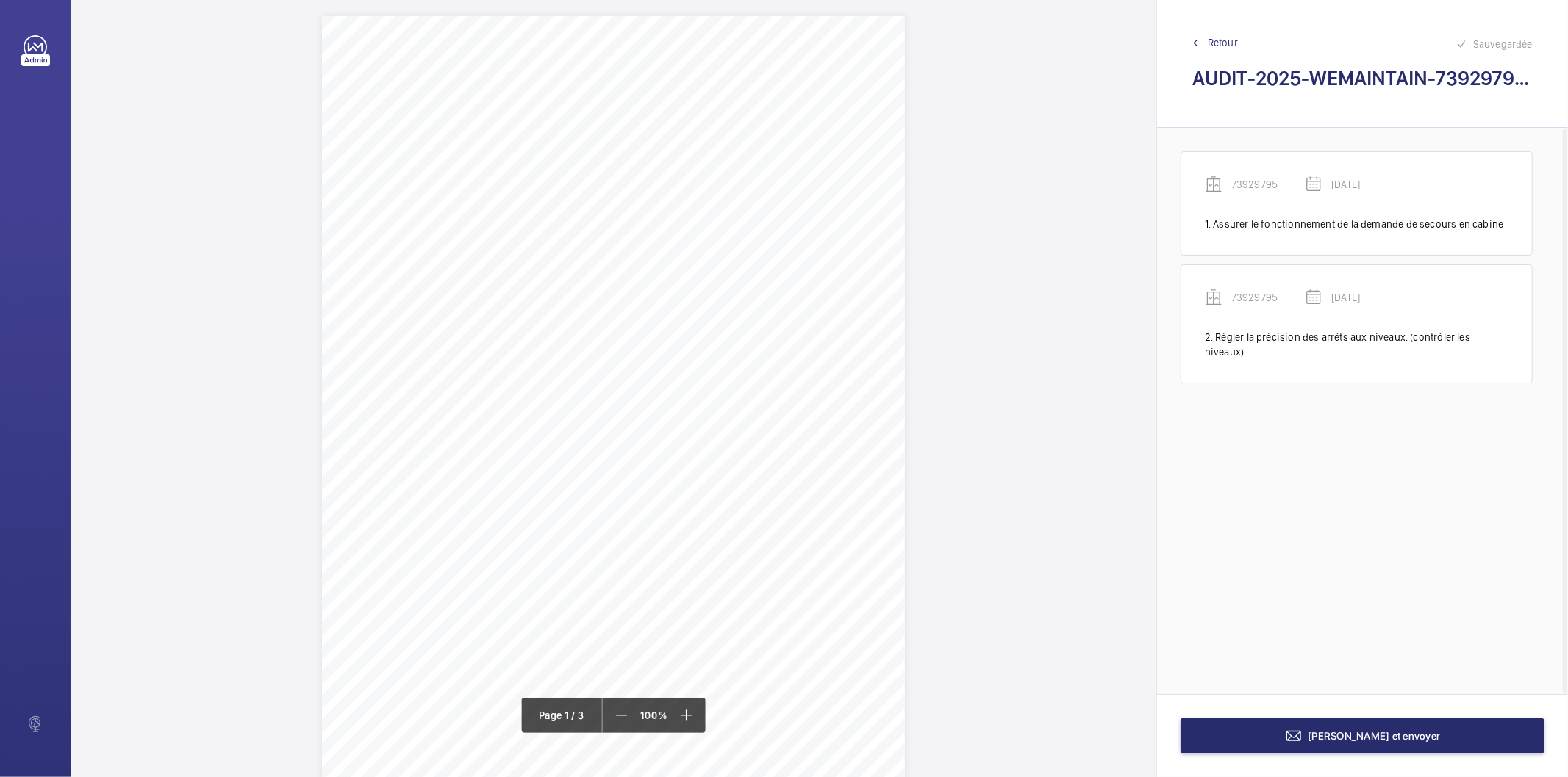
scroll to position [0, 0]
click at [1299, 728] on button "[PERSON_NAME] et envoyer" at bounding box center [1363, 736] width 364 height 35
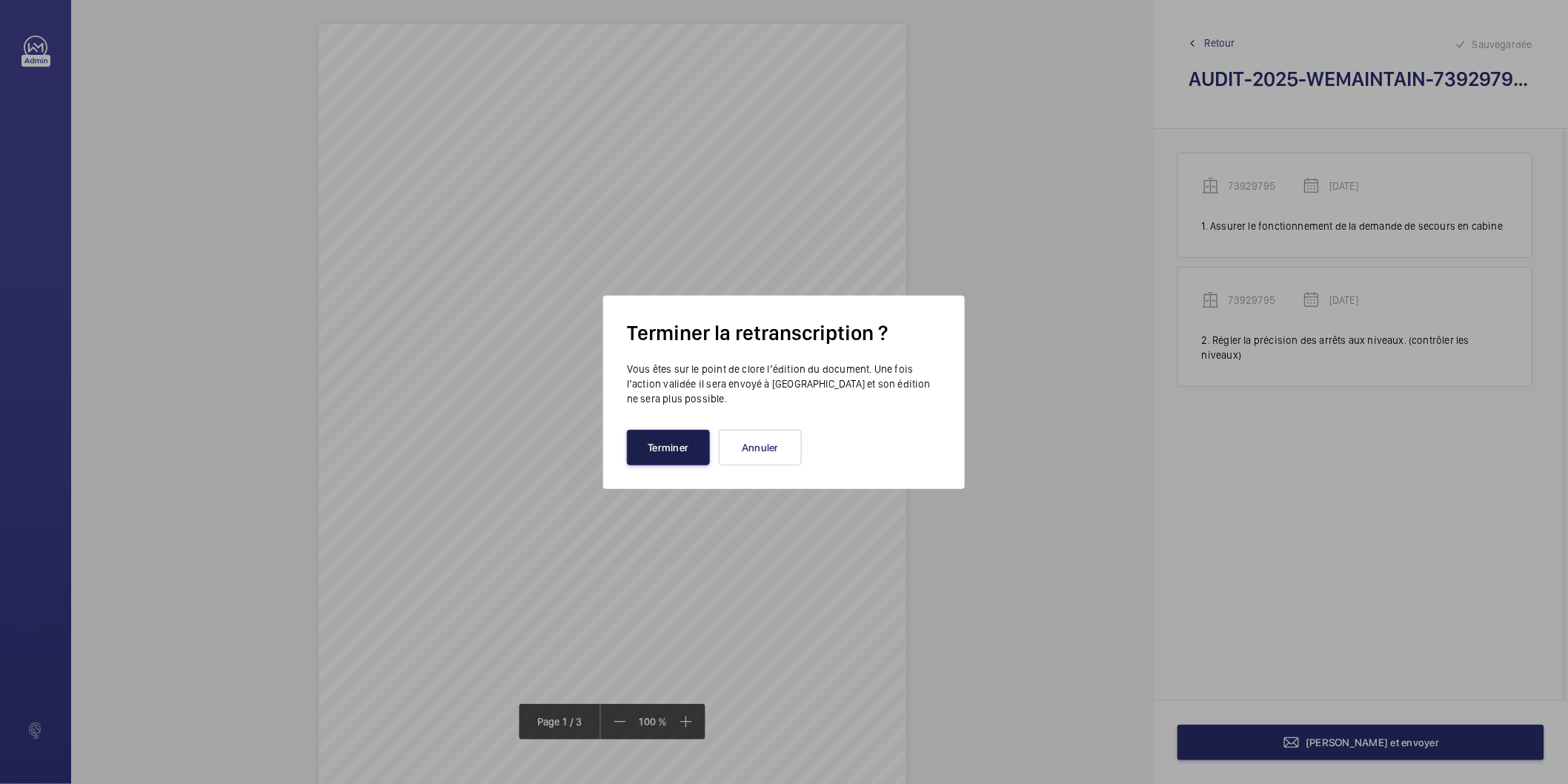
click at [667, 456] on button "Terminer" at bounding box center [668, 447] width 83 height 35
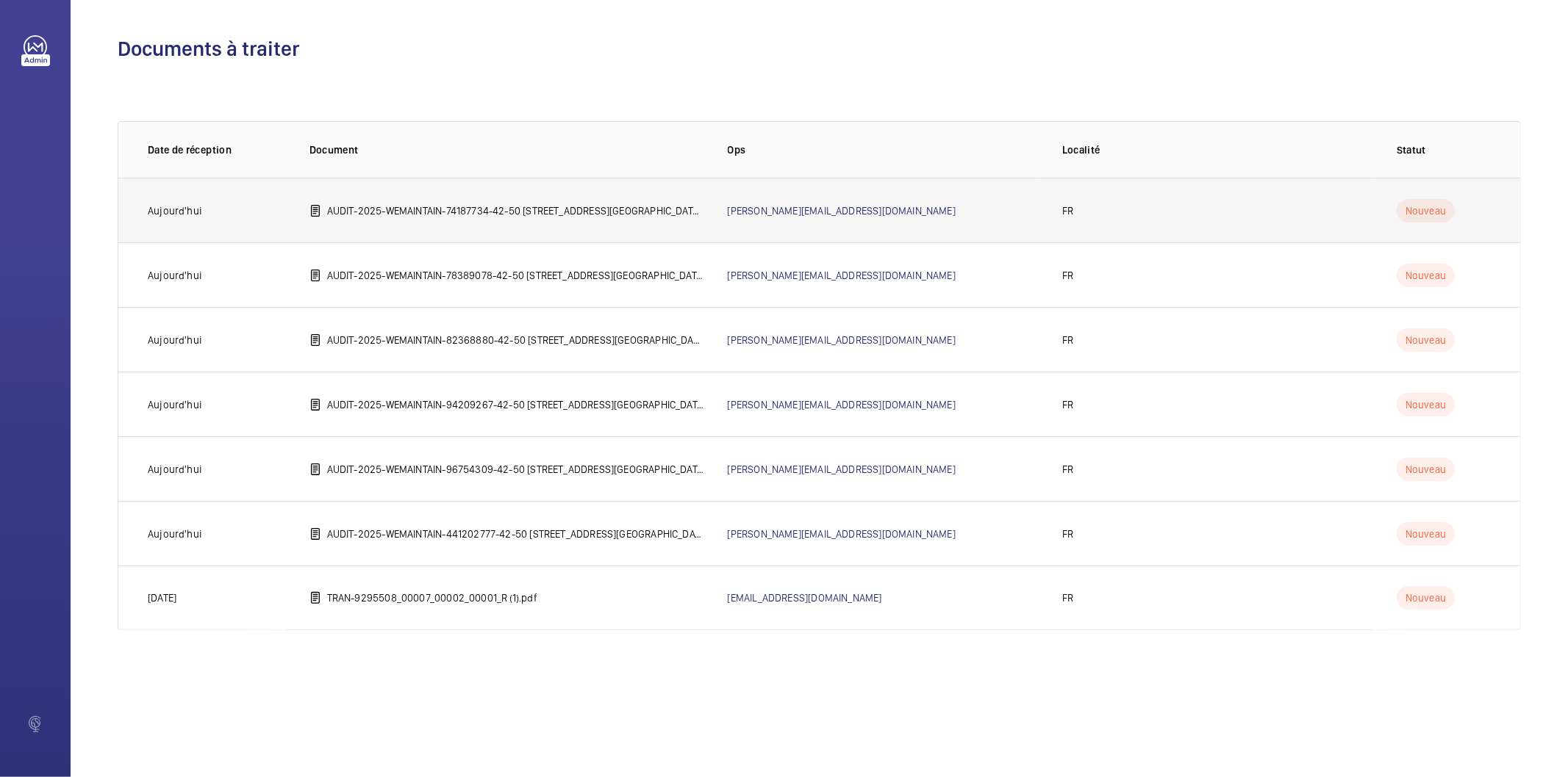
click at [542, 214] on p "AUDIT-2025-WEMAINTAIN-74187734-42-50 [STREET_ADDRESS][GEOGRAPHIC_DATA]©e 75012 …" at bounding box center [516, 210] width 377 height 15
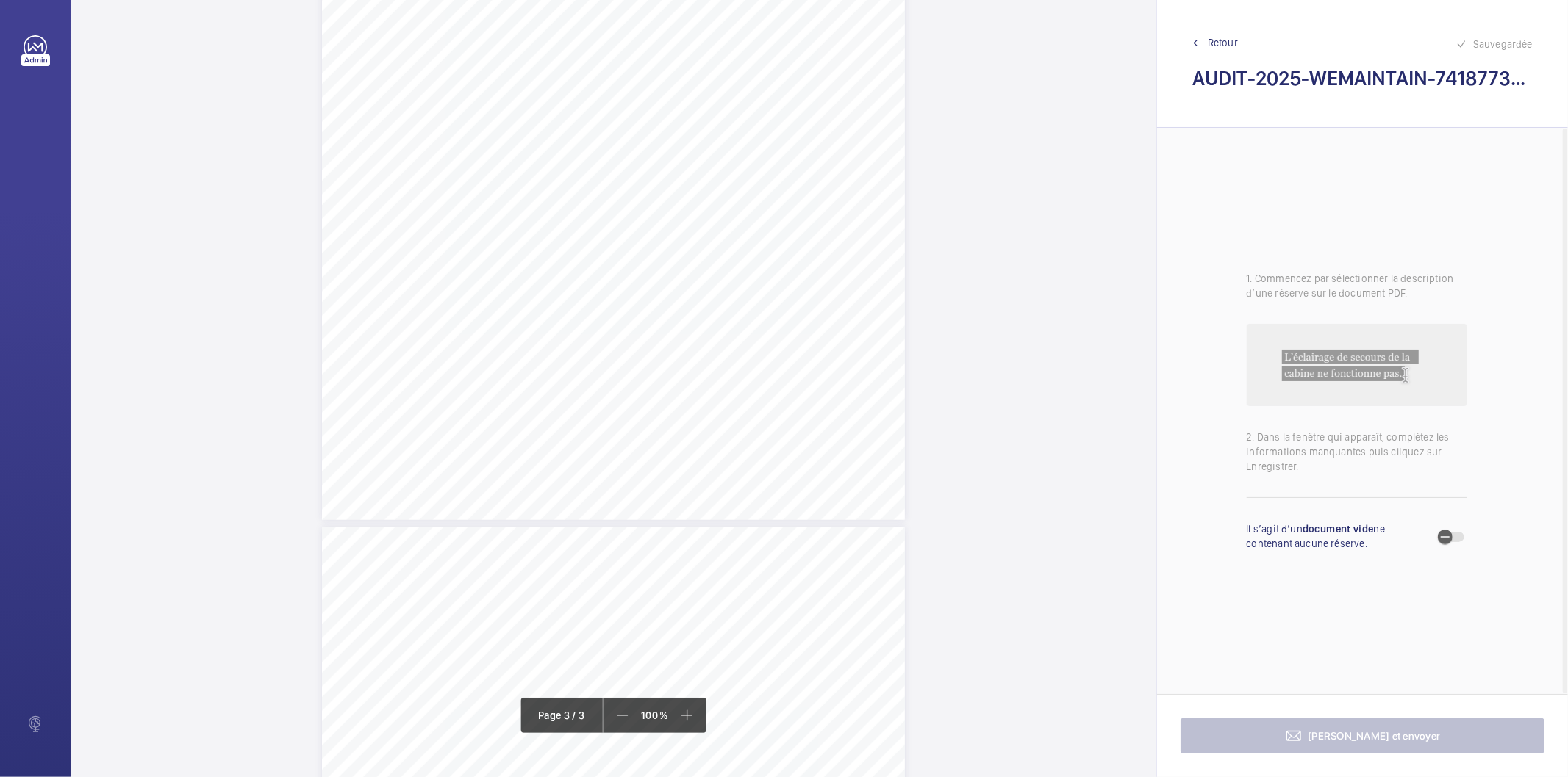
scroll to position [1387, 0]
drag, startPoint x: 363, startPoint y: 499, endPoint x: 445, endPoint y: 508, distance: 82.5
click at [445, 508] on div "AUDIT TECHNIQUE PERIODIQUE - App. N° 74187734 [STREET_ADDRESS] TRAVAUX A LA CHA…" at bounding box center [613, 712] width 583 height 824
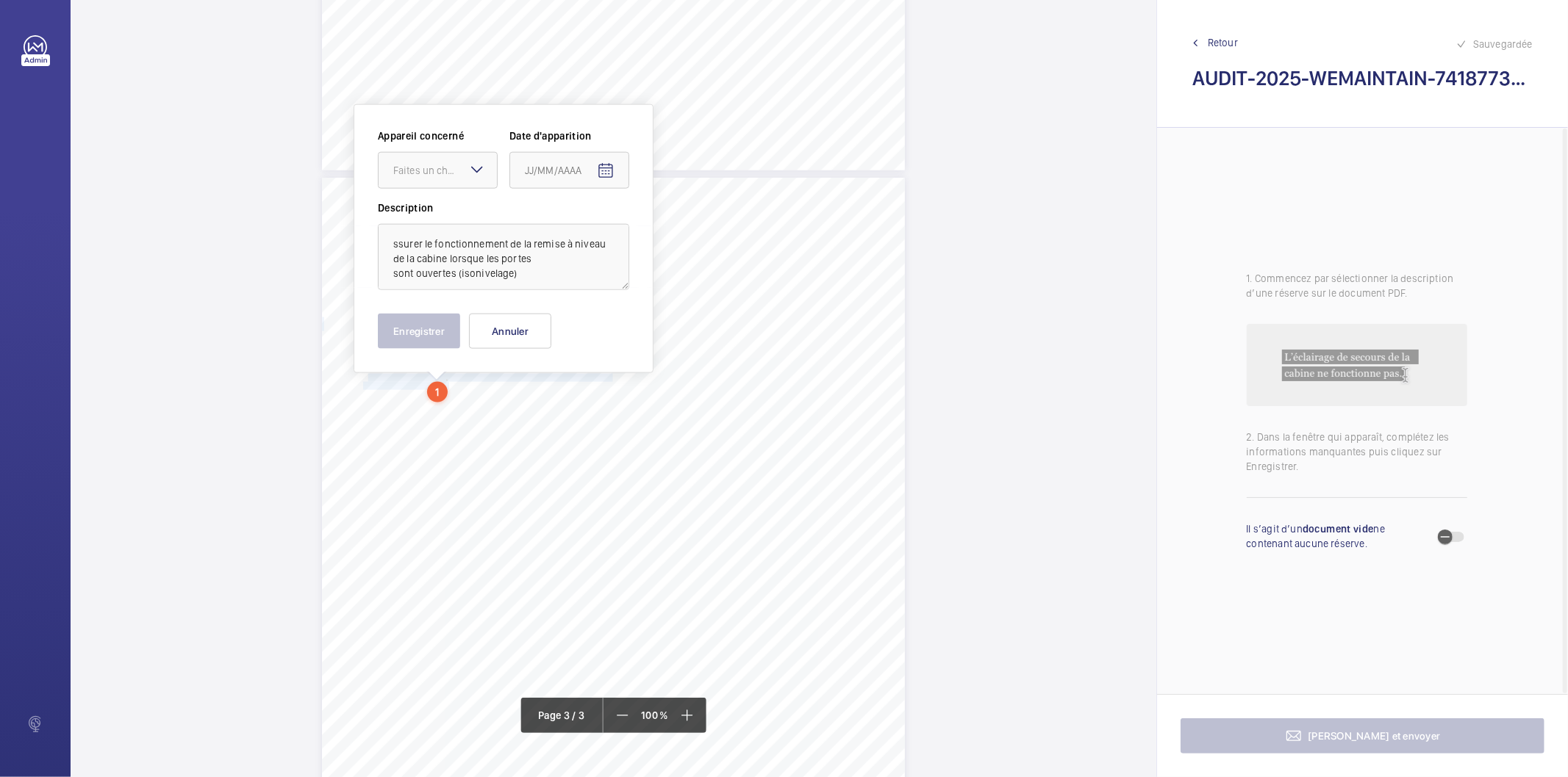
scroll to position [1523, 0]
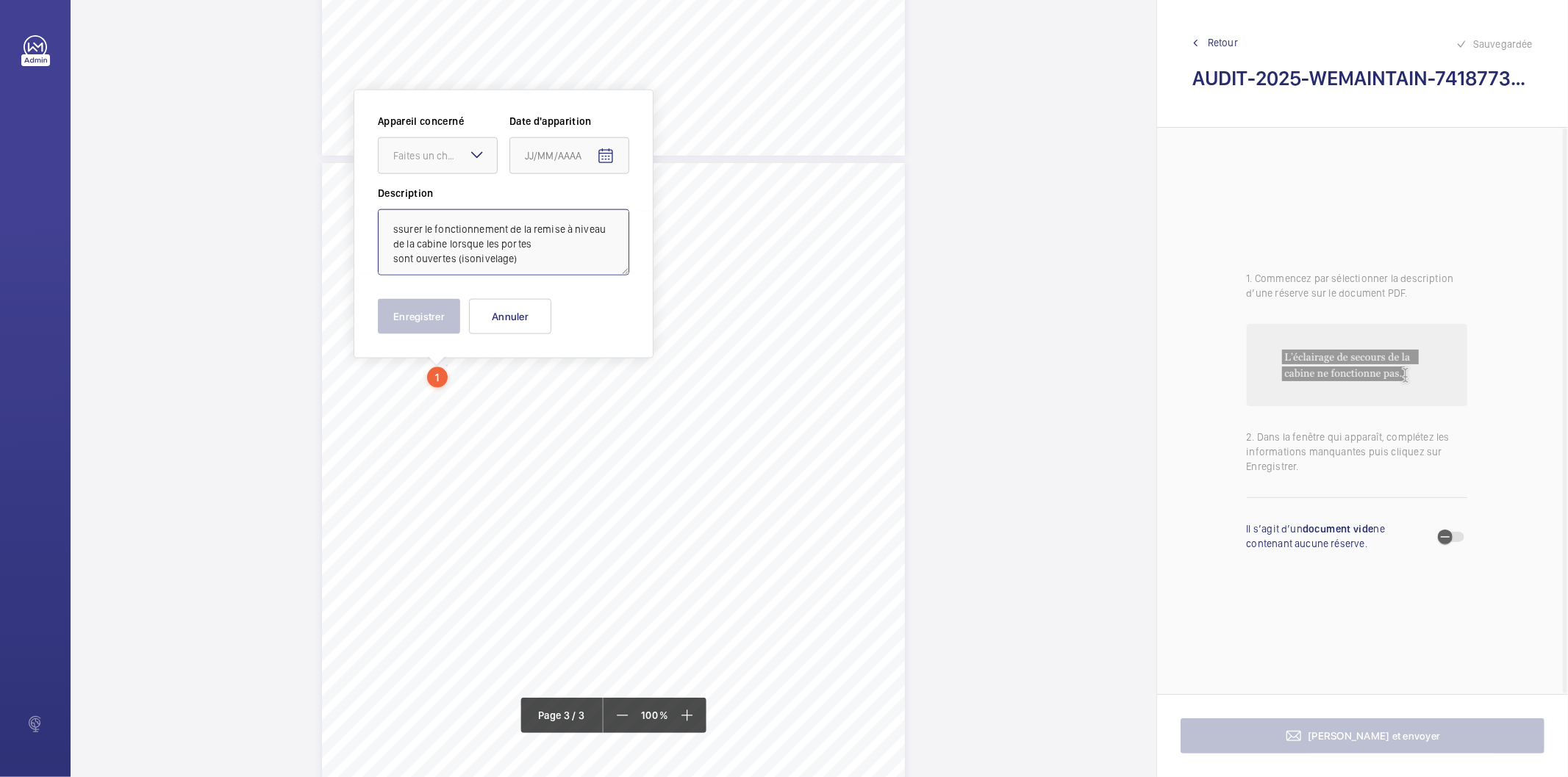
click at [443, 233] on textarea "ssurer le fonctionnement de la remise à niveau de la cabine lorsque les portes …" at bounding box center [504, 243] width 252 height 66
click at [421, 141] on div at bounding box center [437, 155] width 118 height 35
click at [418, 199] on span "74187734" at bounding box center [438, 200] width 89 height 15
type textarea "Assurer le fonctionnement de la remise à niveau de la cabine lorsque les portes…"
click at [611, 155] on mat-icon "Open calendar" at bounding box center [605, 156] width 17 height 17
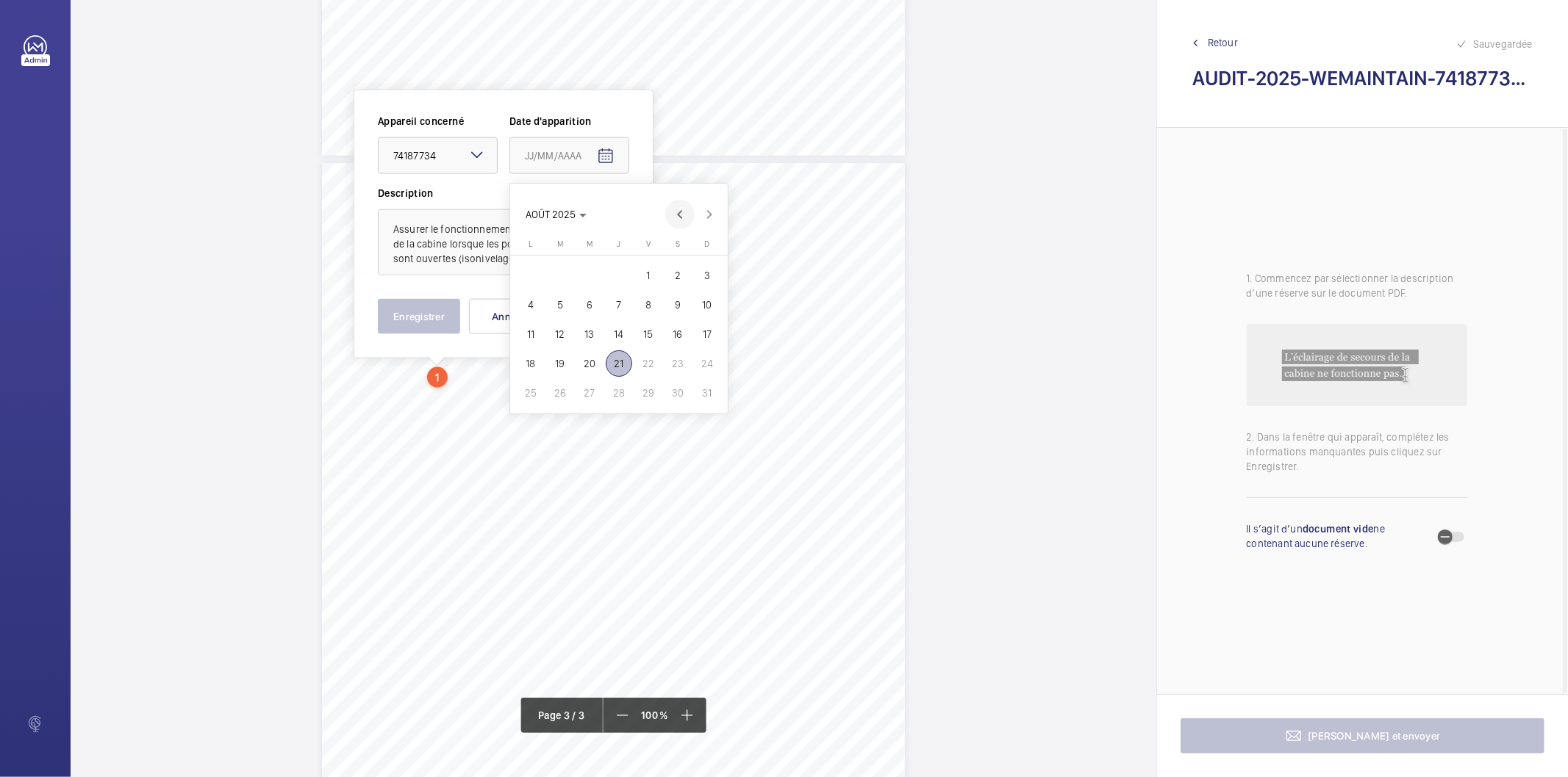
click at [680, 220] on span "Previous month" at bounding box center [680, 215] width 30 height 30
click at [648, 388] on span "27" at bounding box center [648, 393] width 26 height 26
type input "[DATE]"
click at [429, 320] on button "Enregistrer" at bounding box center [419, 317] width 82 height 35
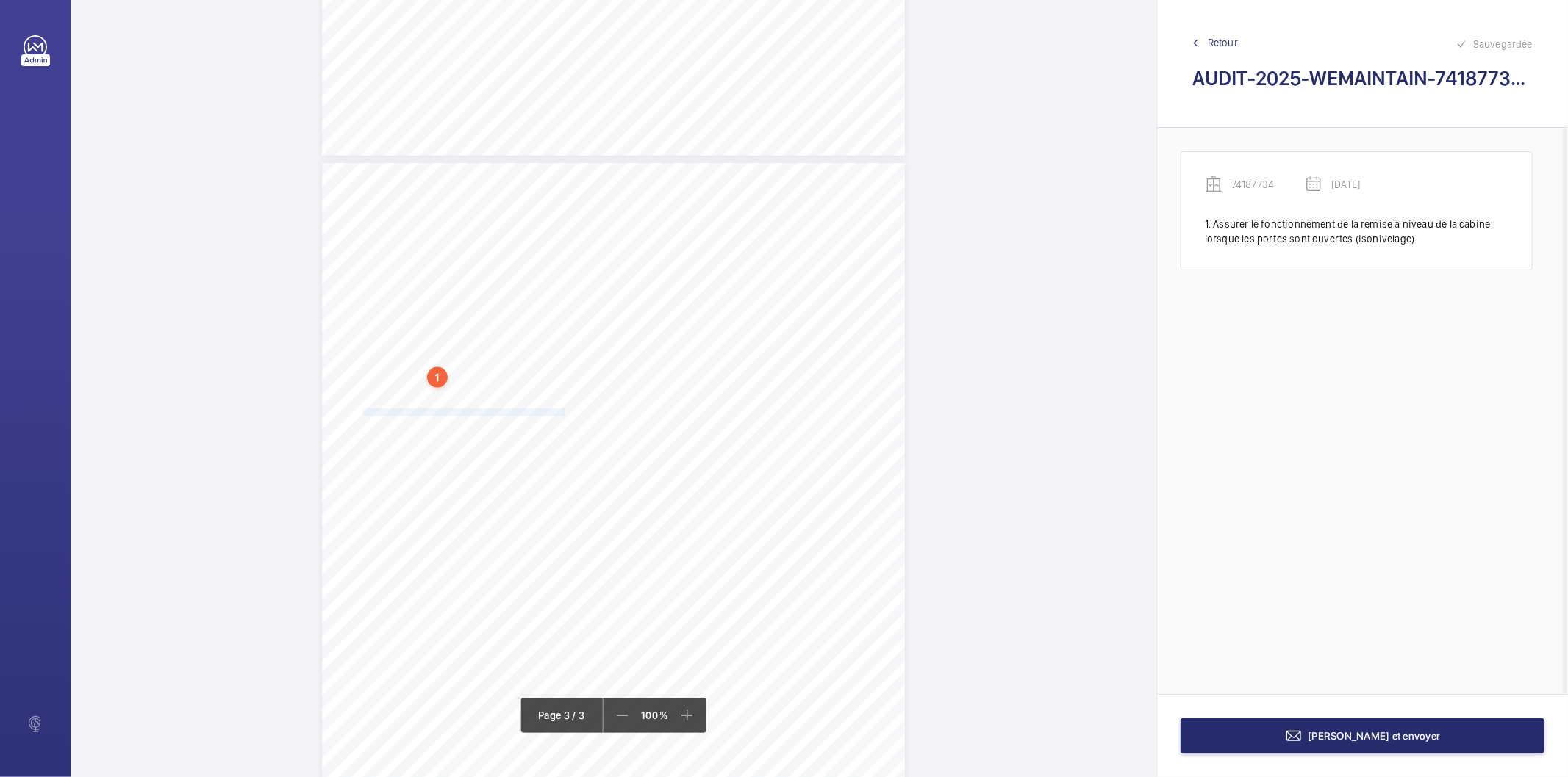
drag, startPoint x: 362, startPoint y: 413, endPoint x: 562, endPoint y: 410, distance: 200.0
click at [562, 410] on div "AUDIT TECHNIQUE PERIODIQUE - App. N° 74187734 [STREET_ADDRESS] TRAVAUX A LA CHA…" at bounding box center [613, 575] width 583 height 824
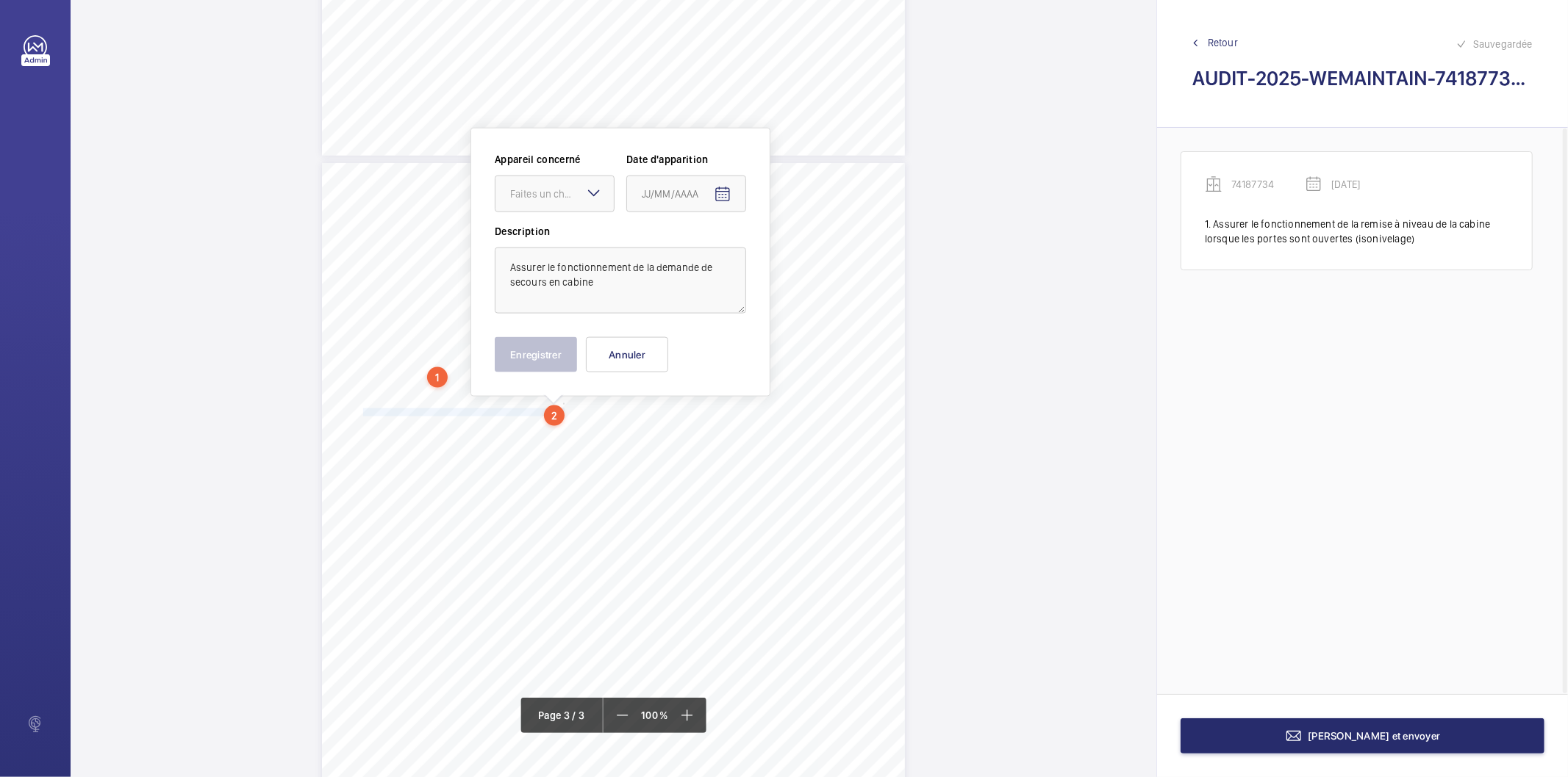
scroll to position [1561, 0]
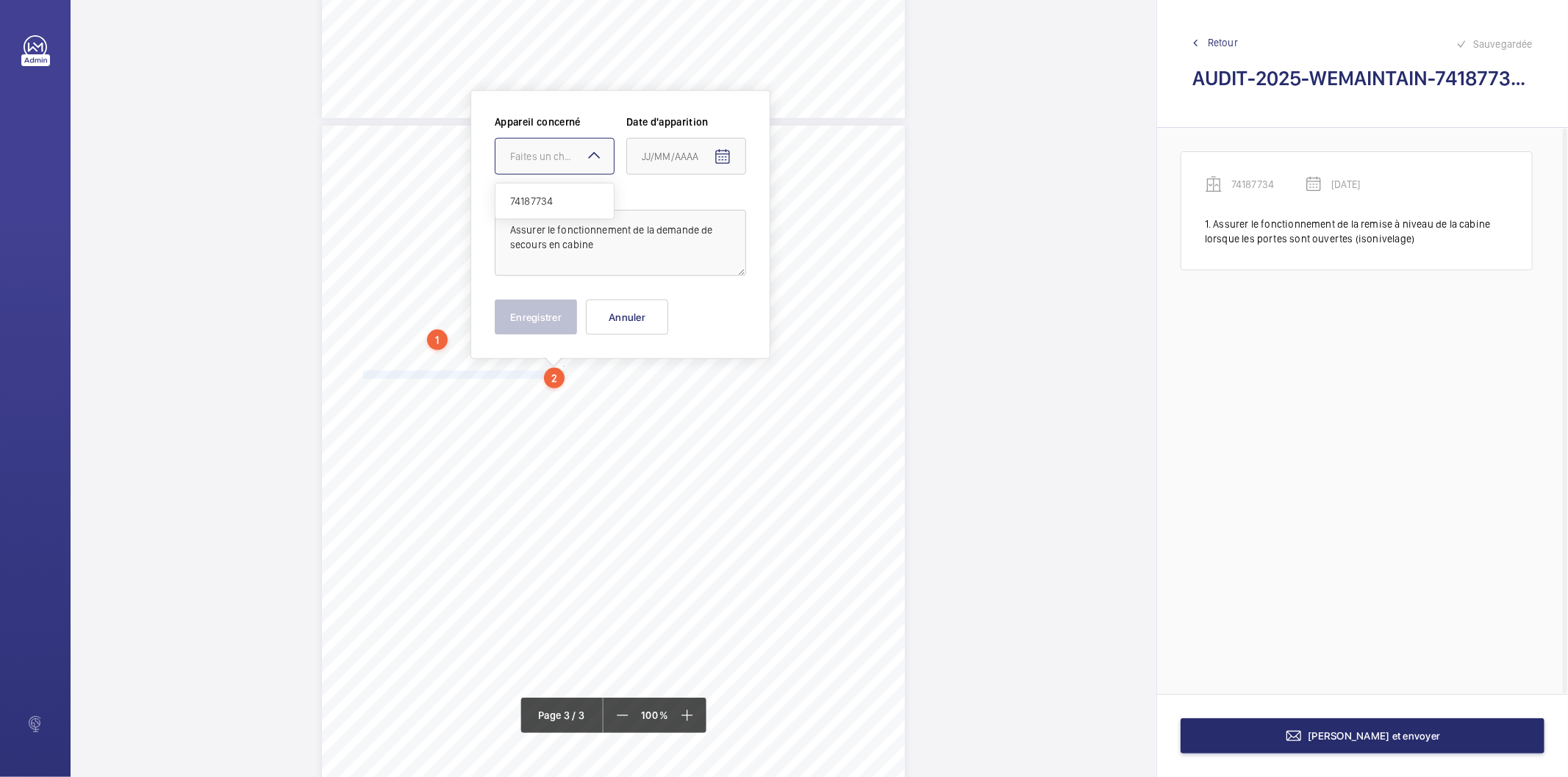
click at [569, 162] on div "Faites un choix" at bounding box center [562, 156] width 104 height 15
click at [555, 195] on span "74187734" at bounding box center [555, 201] width 89 height 15
click at [722, 158] on mat-icon "Open calendar" at bounding box center [722, 157] width 17 height 17
click at [796, 217] on span "Previous month" at bounding box center [797, 216] width 30 height 30
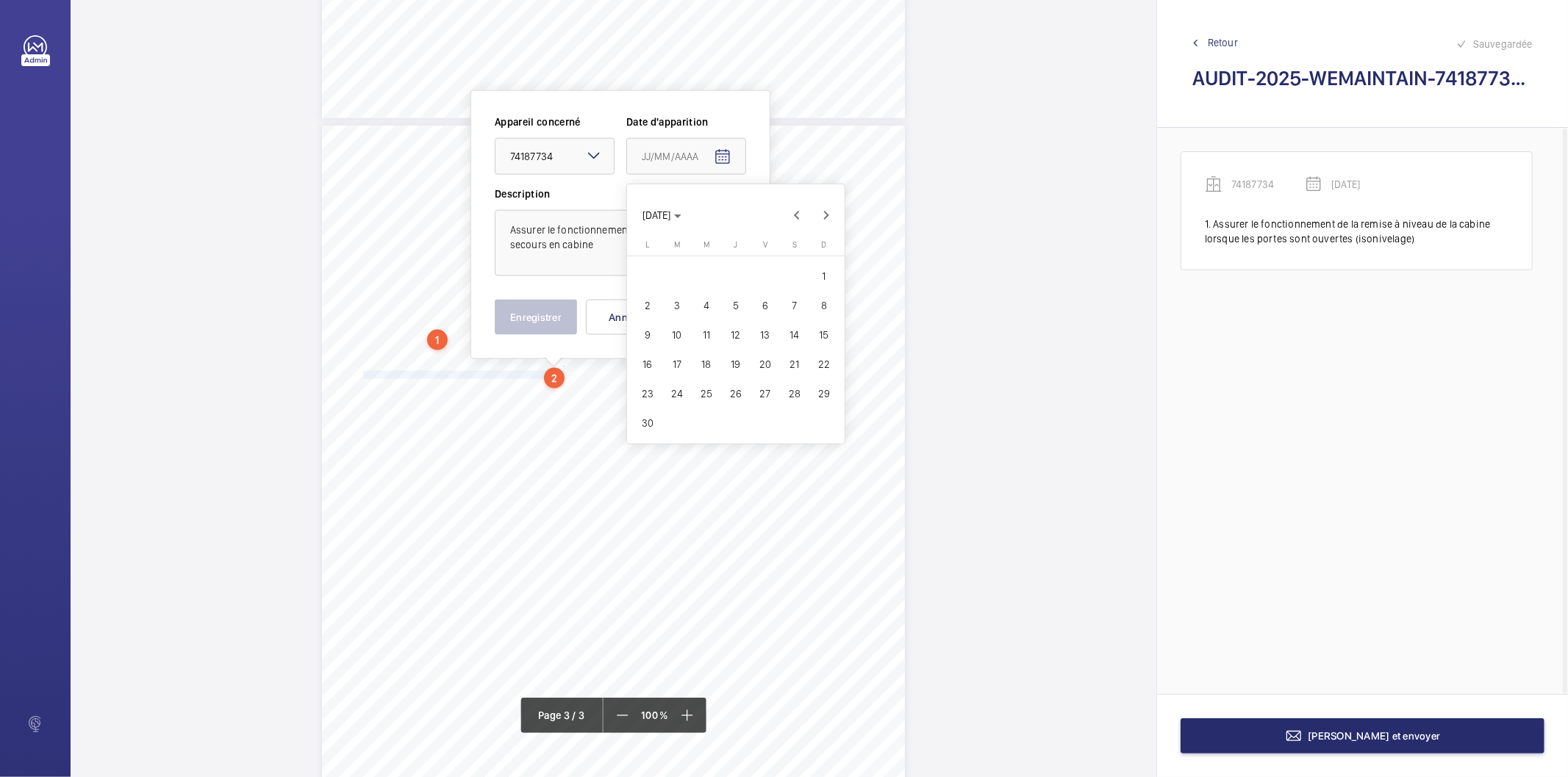
click at [757, 390] on span "27" at bounding box center [765, 394] width 26 height 26
type input "[DATE]"
click at [545, 318] on button "Enregistrer" at bounding box center [535, 317] width 82 height 35
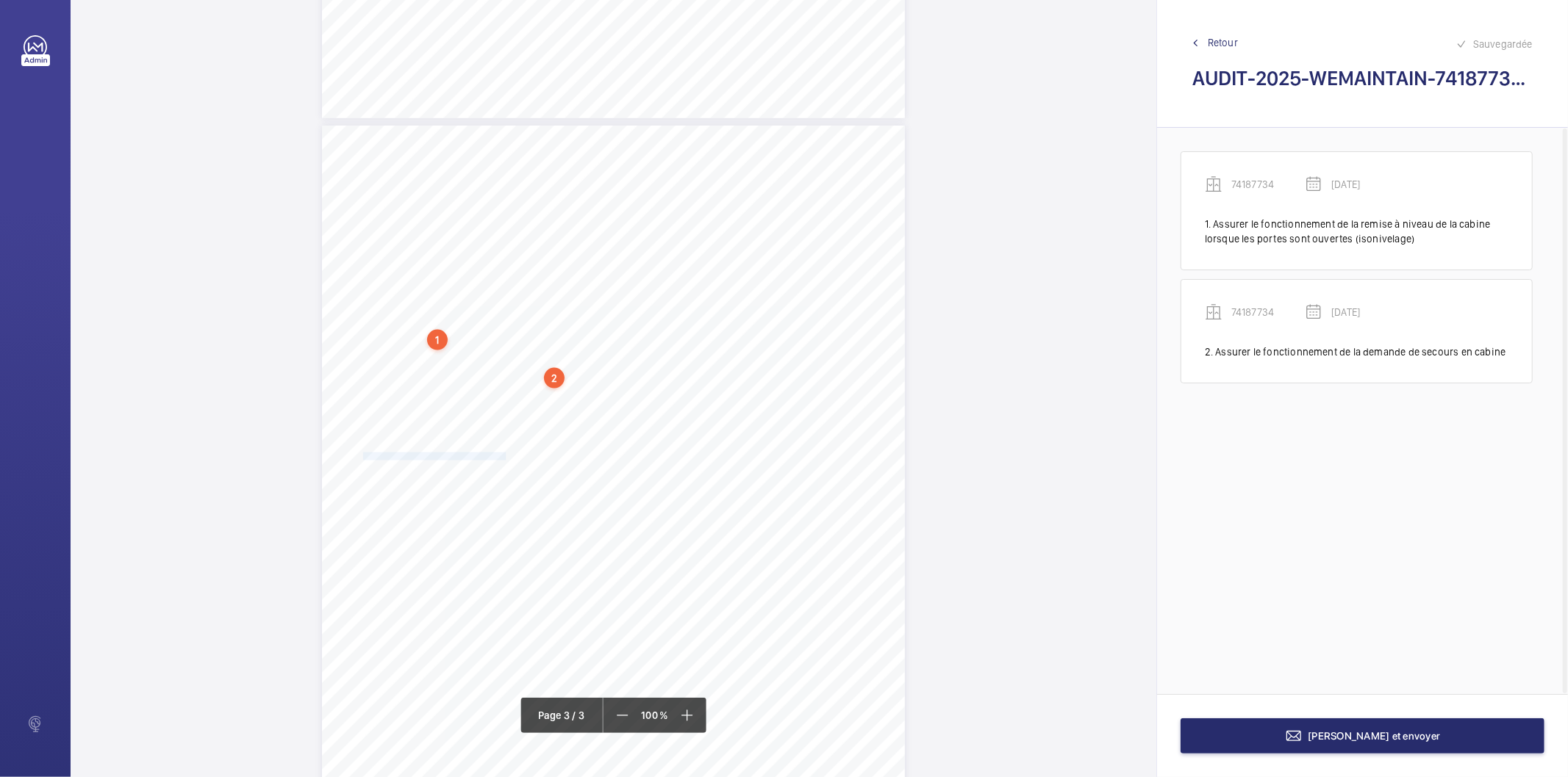
drag, startPoint x: 361, startPoint y: 457, endPoint x: 503, endPoint y: 456, distance: 142.0
click at [503, 456] on span "Réparer l'indicateur de position de l'étage RC" at bounding box center [434, 457] width 142 height 7
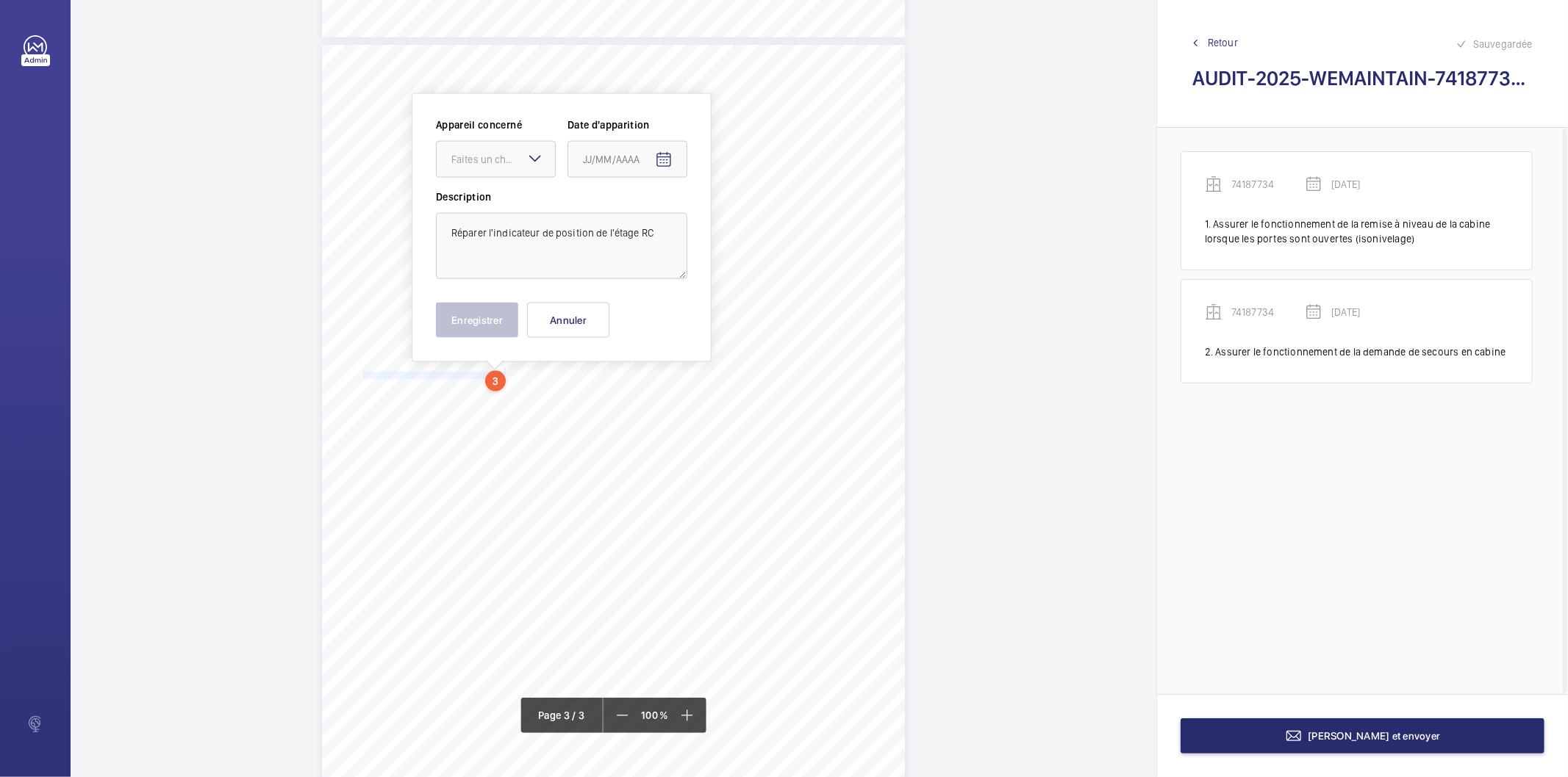
scroll to position [1646, 0]
click at [497, 155] on div "Faites un choix" at bounding box center [503, 155] width 104 height 15
click at [491, 195] on span "74187734" at bounding box center [496, 200] width 89 height 15
click at [663, 160] on mat-icon "Open calendar" at bounding box center [664, 156] width 17 height 17
click at [736, 214] on span "Previous month" at bounding box center [738, 215] width 30 height 30
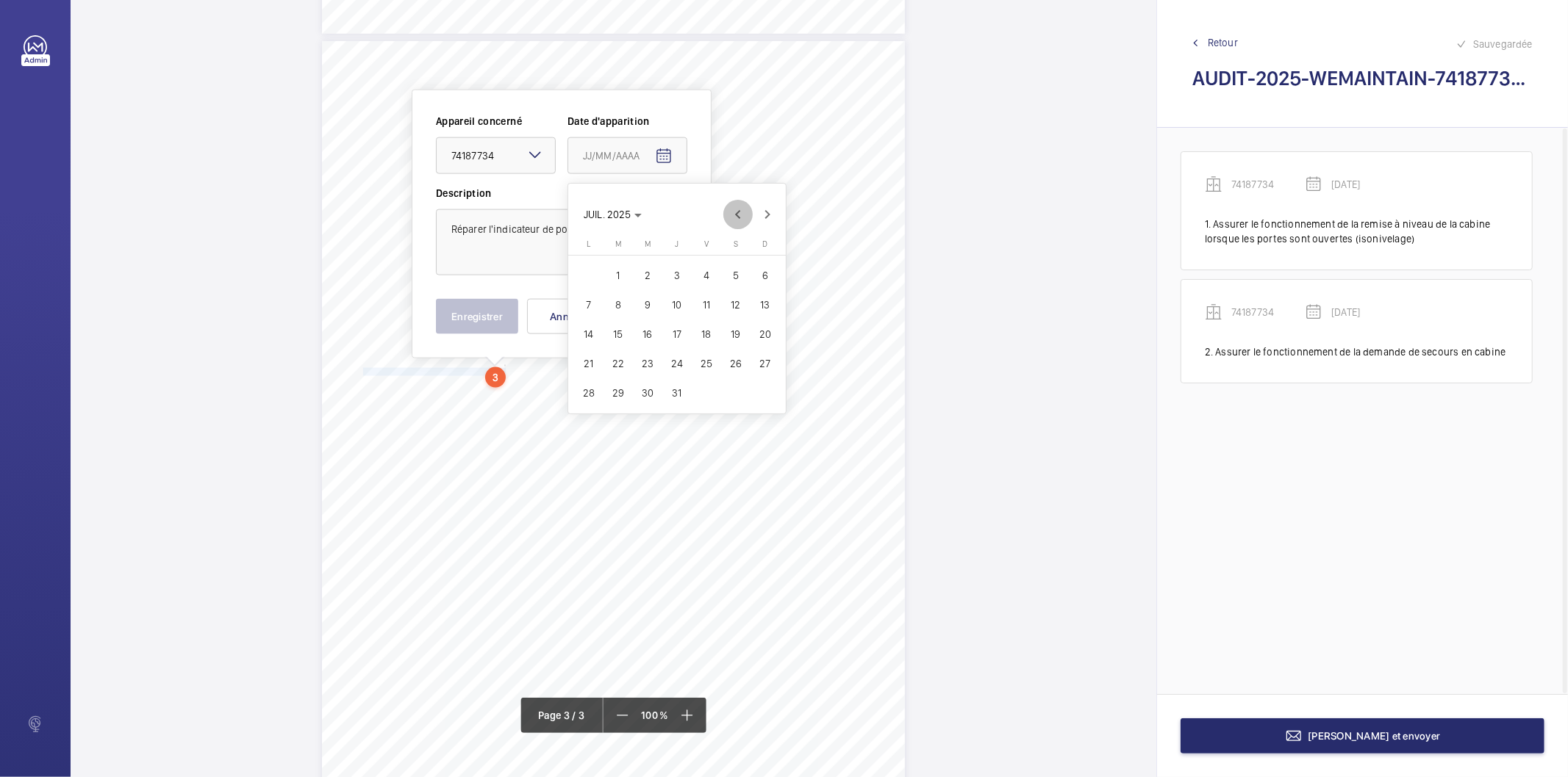
click at [736, 214] on span "Previous month" at bounding box center [738, 215] width 30 height 30
click at [704, 388] on span "27" at bounding box center [707, 393] width 26 height 26
type input "[DATE]"
click at [485, 320] on button "Enregistrer" at bounding box center [477, 317] width 82 height 35
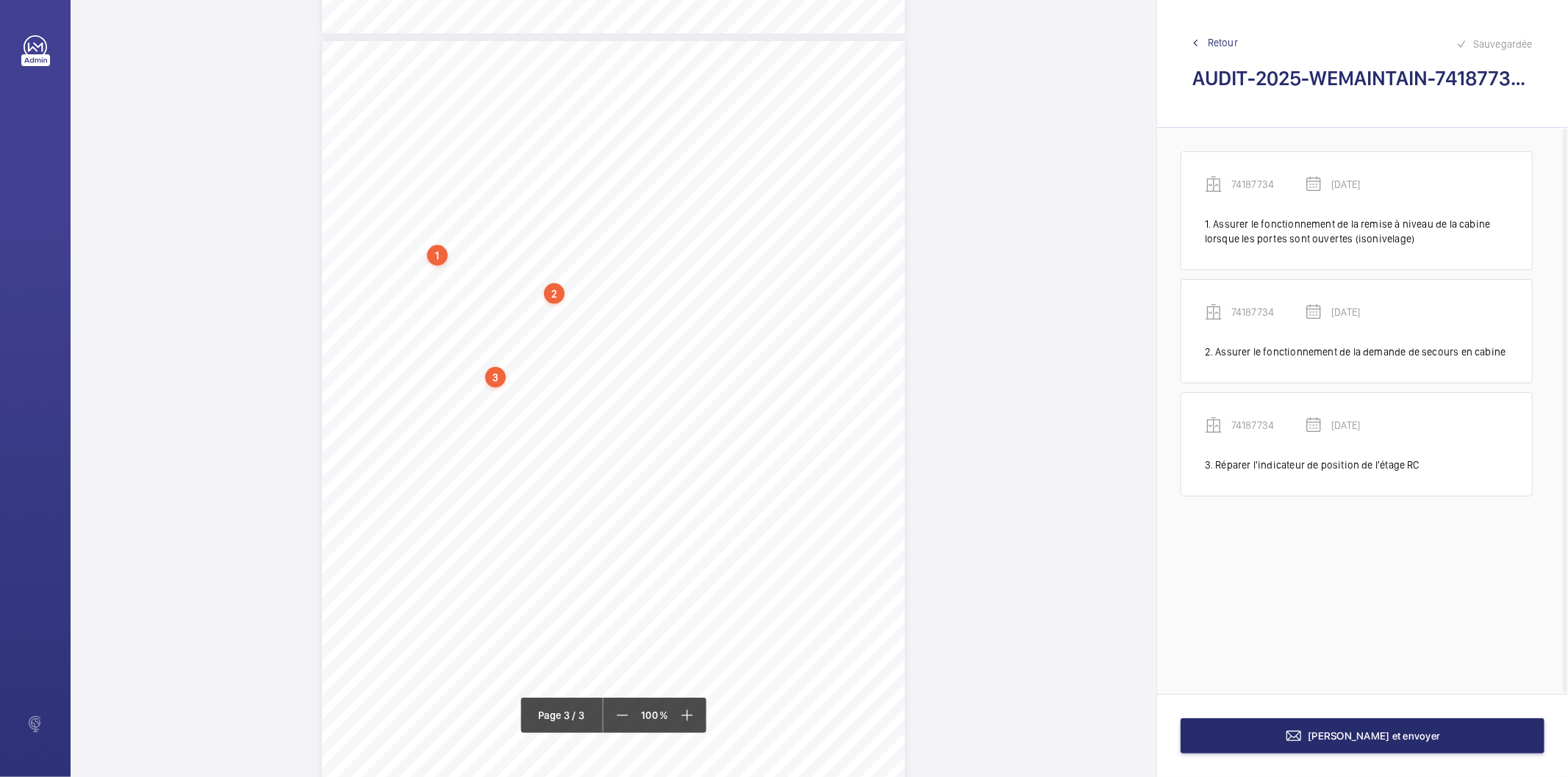
click at [491, 378] on div "3" at bounding box center [495, 378] width 21 height 21
click at [471, 275] on div "74187734" at bounding box center [499, 277] width 126 height 15
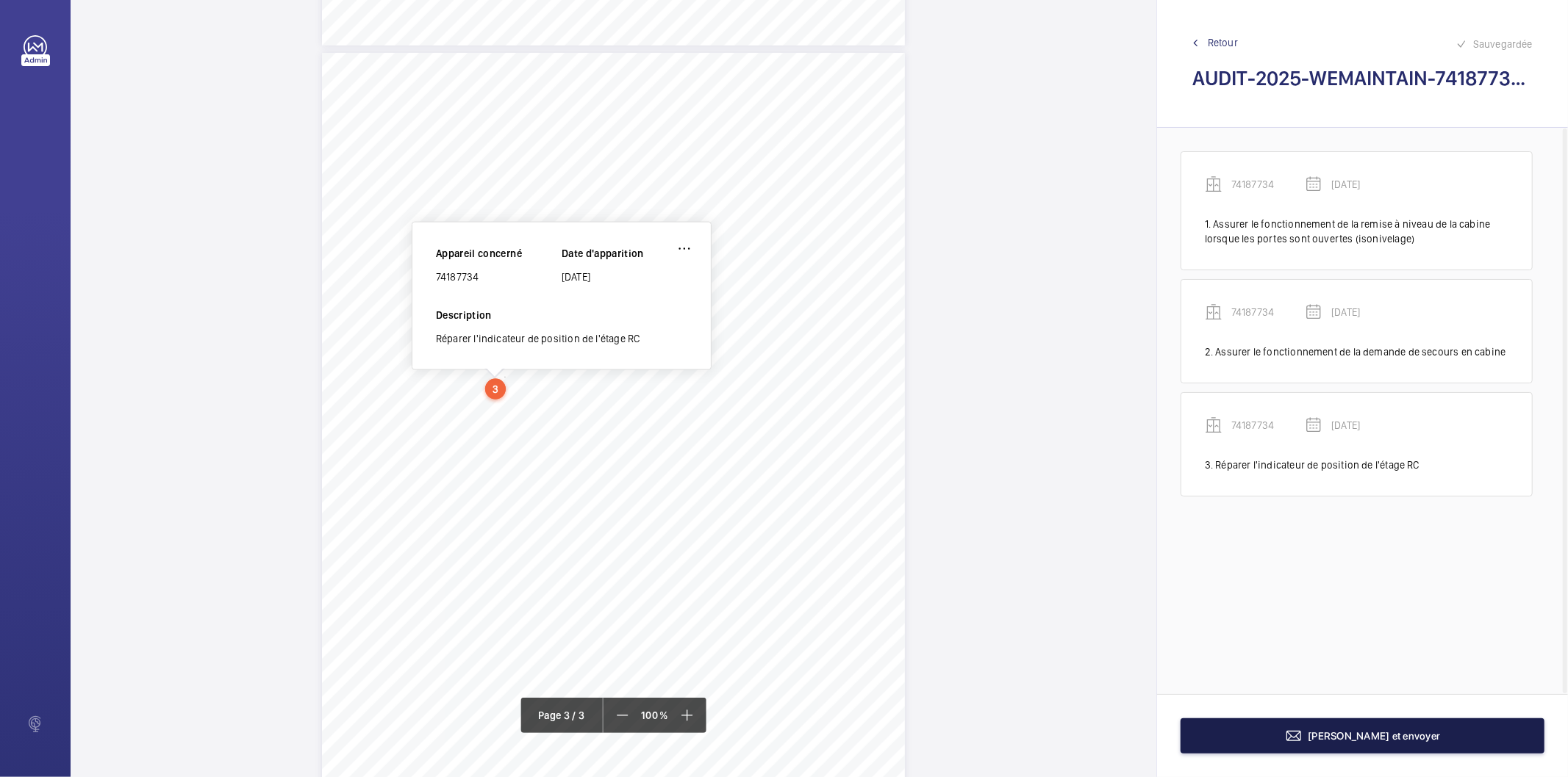
click at [1364, 738] on span "[PERSON_NAME] et envoyer" at bounding box center [1374, 736] width 132 height 11
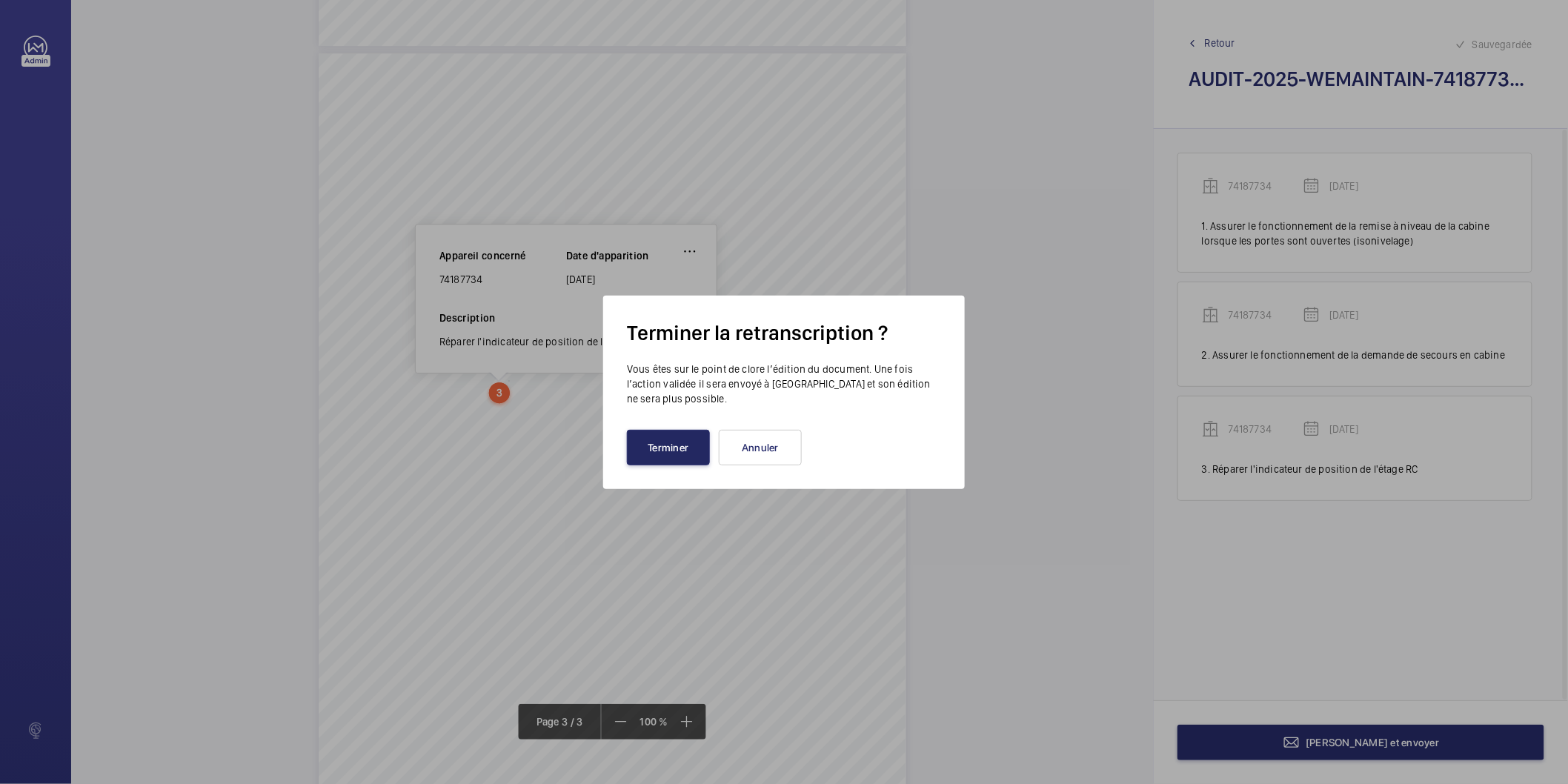
click at [687, 455] on button "Terminer" at bounding box center [668, 447] width 83 height 35
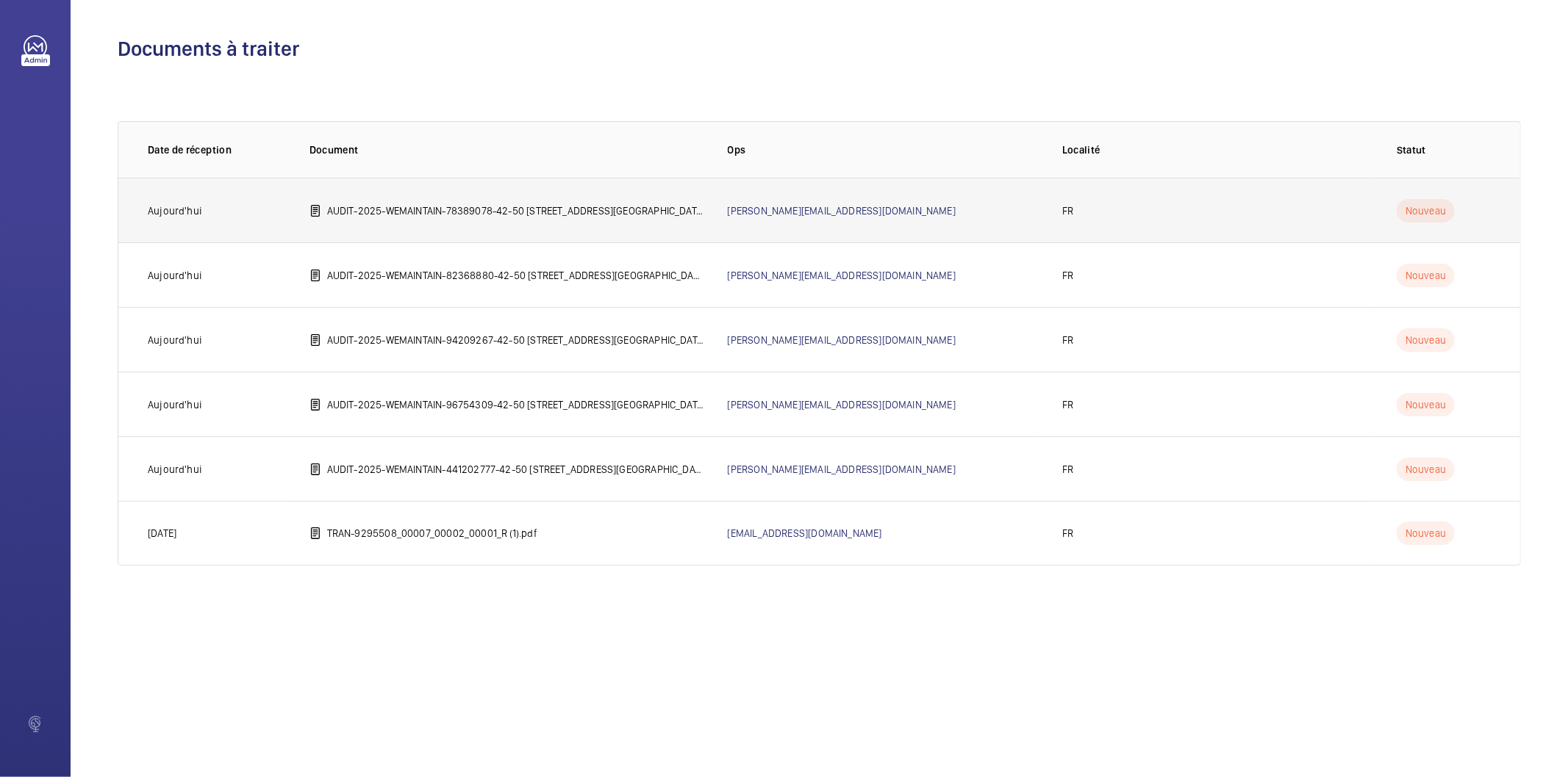
click at [541, 207] on p "AUDIT-2025-WEMAINTAIN-78389078-42-50 [STREET_ADDRESS][GEOGRAPHIC_DATA]©e [GEOGR…" at bounding box center [516, 210] width 377 height 15
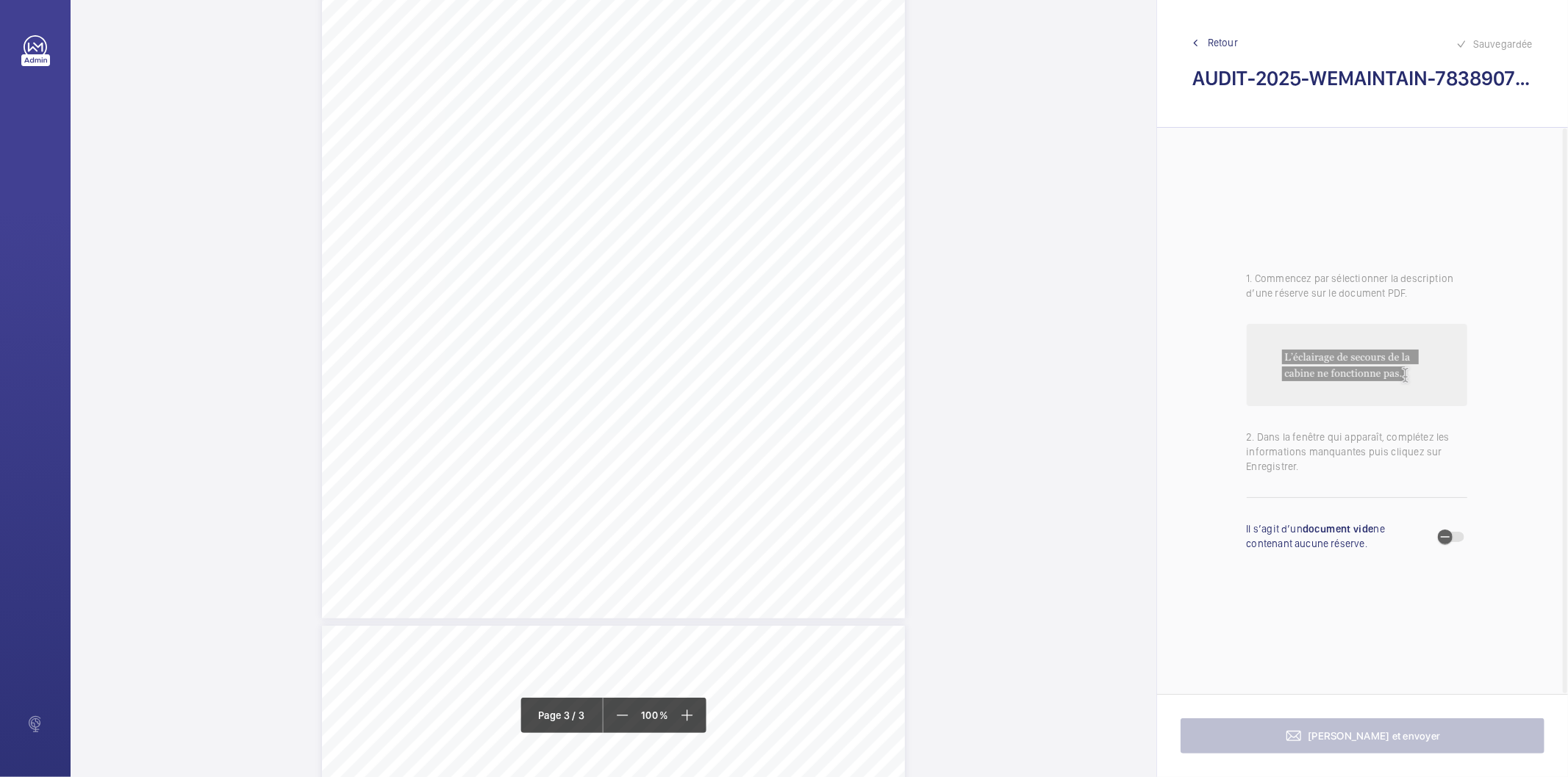
scroll to position [1551, 0]
drag, startPoint x: 363, startPoint y: 375, endPoint x: 549, endPoint y: 371, distance: 186.0
click at [549, 371] on div "AUDIT TECHNIQUE PERIODIQUE - App. N° 78389078 [STREET_ADDRESS] TRAVAUX A LA CHA…" at bounding box center [613, 548] width 583 height 824
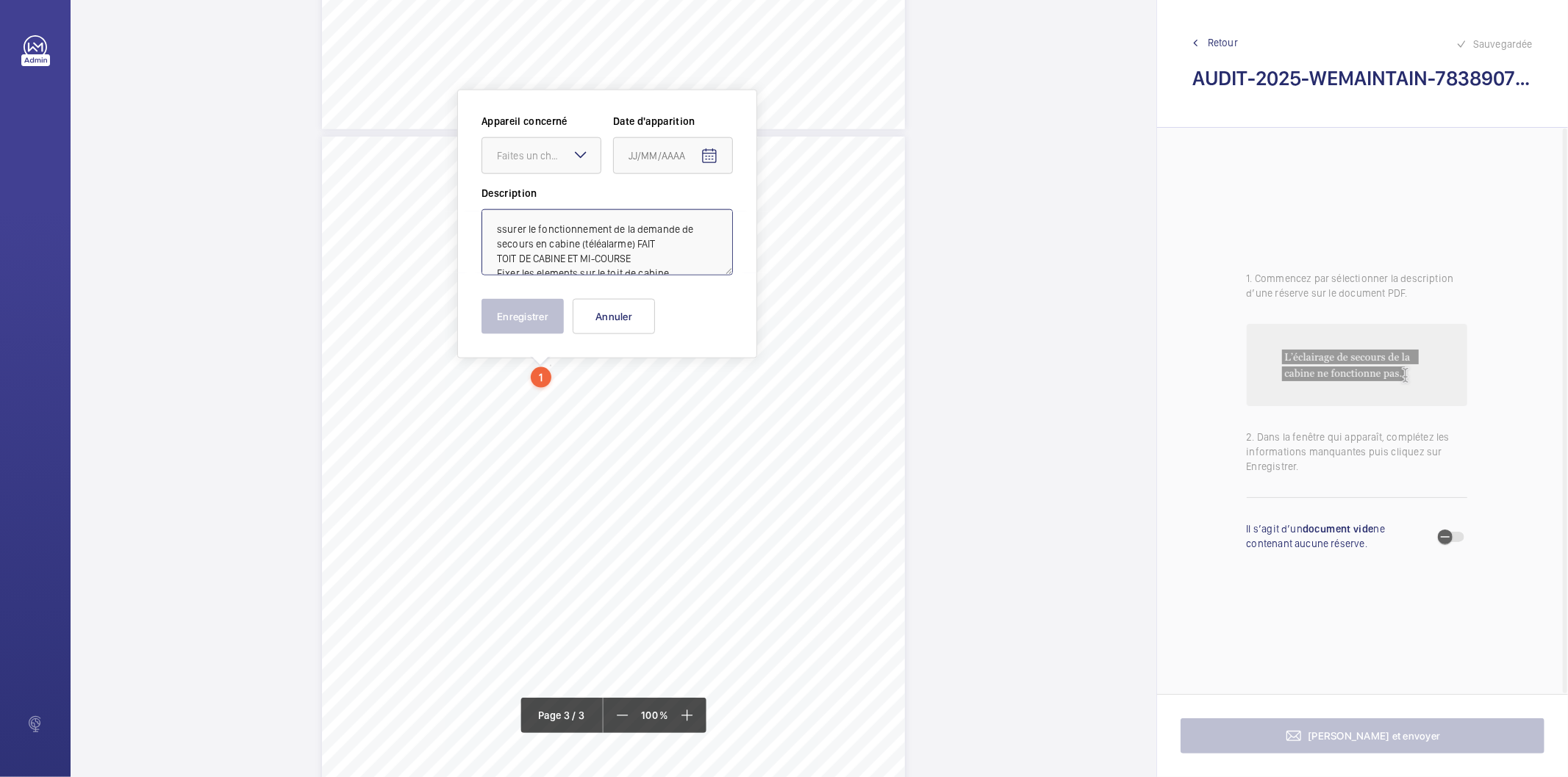
scroll to position [47, 0]
drag, startPoint x: 636, startPoint y: 239, endPoint x: 662, endPoint y: 342, distance: 106.2
click at [662, 342] on div "Appareil concerné Faites un choix Date d'apparition Description ssurer le fonct…" at bounding box center [606, 224] width 300 height 269
drag, startPoint x: 536, startPoint y: 148, endPoint x: 542, endPoint y: 196, distance: 48.4
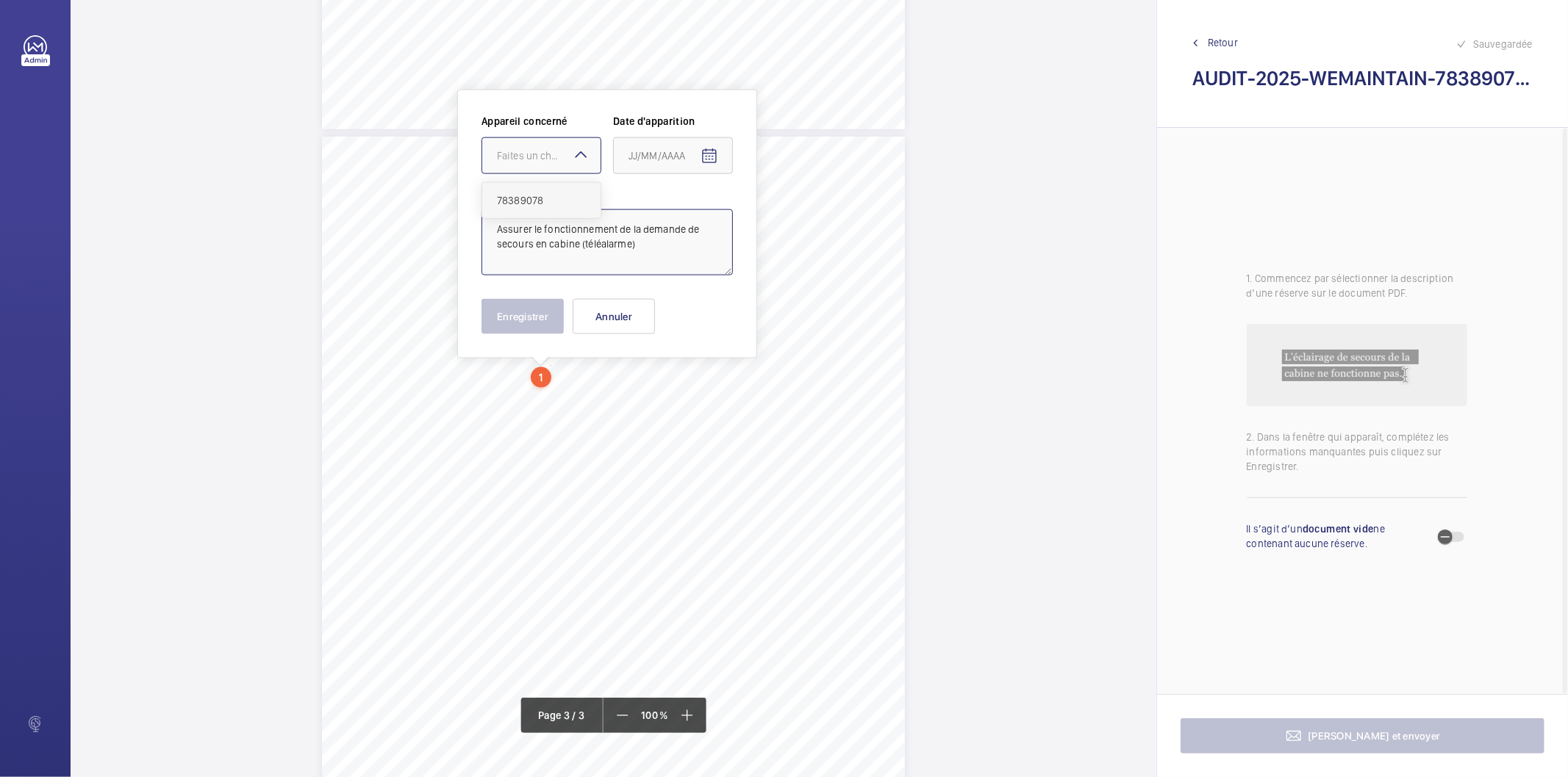
click at [536, 150] on div "Faites un choix" at bounding box center [549, 155] width 104 height 15
click at [542, 203] on span "78389078" at bounding box center [542, 200] width 89 height 15
type textarea "Assurer le fonctionnement de la demande de secours en cabine (téléalarme)"
click at [709, 157] on mat-icon "Open calendar" at bounding box center [709, 156] width 17 height 17
click at [791, 219] on span "Previous month" at bounding box center [784, 215] width 30 height 30
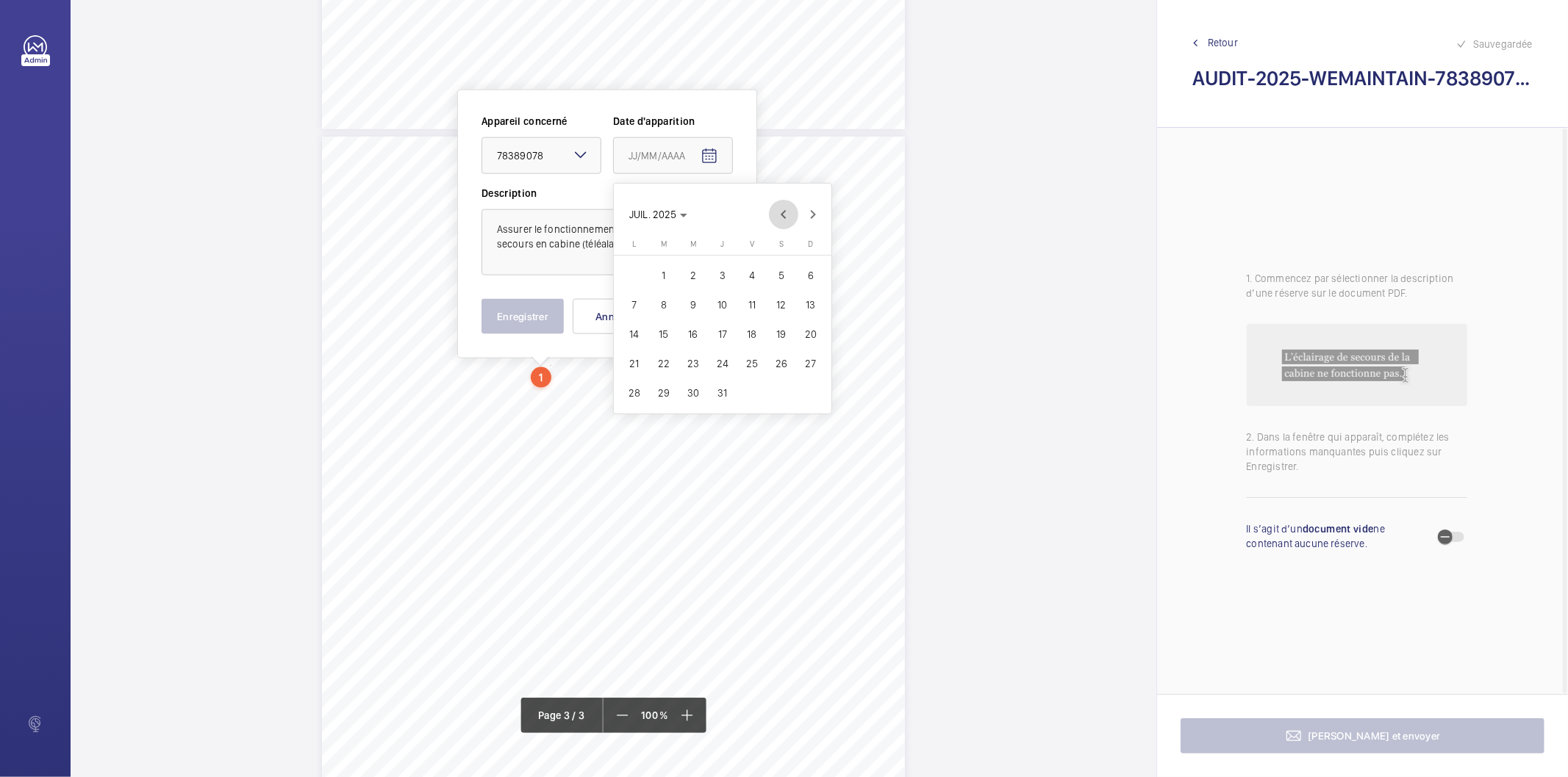
click at [791, 219] on span "Previous month" at bounding box center [784, 215] width 30 height 30
click at [762, 385] on span "27" at bounding box center [752, 393] width 26 height 26
type input "[DATE]"
click at [549, 306] on button "Enregistrer" at bounding box center [522, 317] width 82 height 35
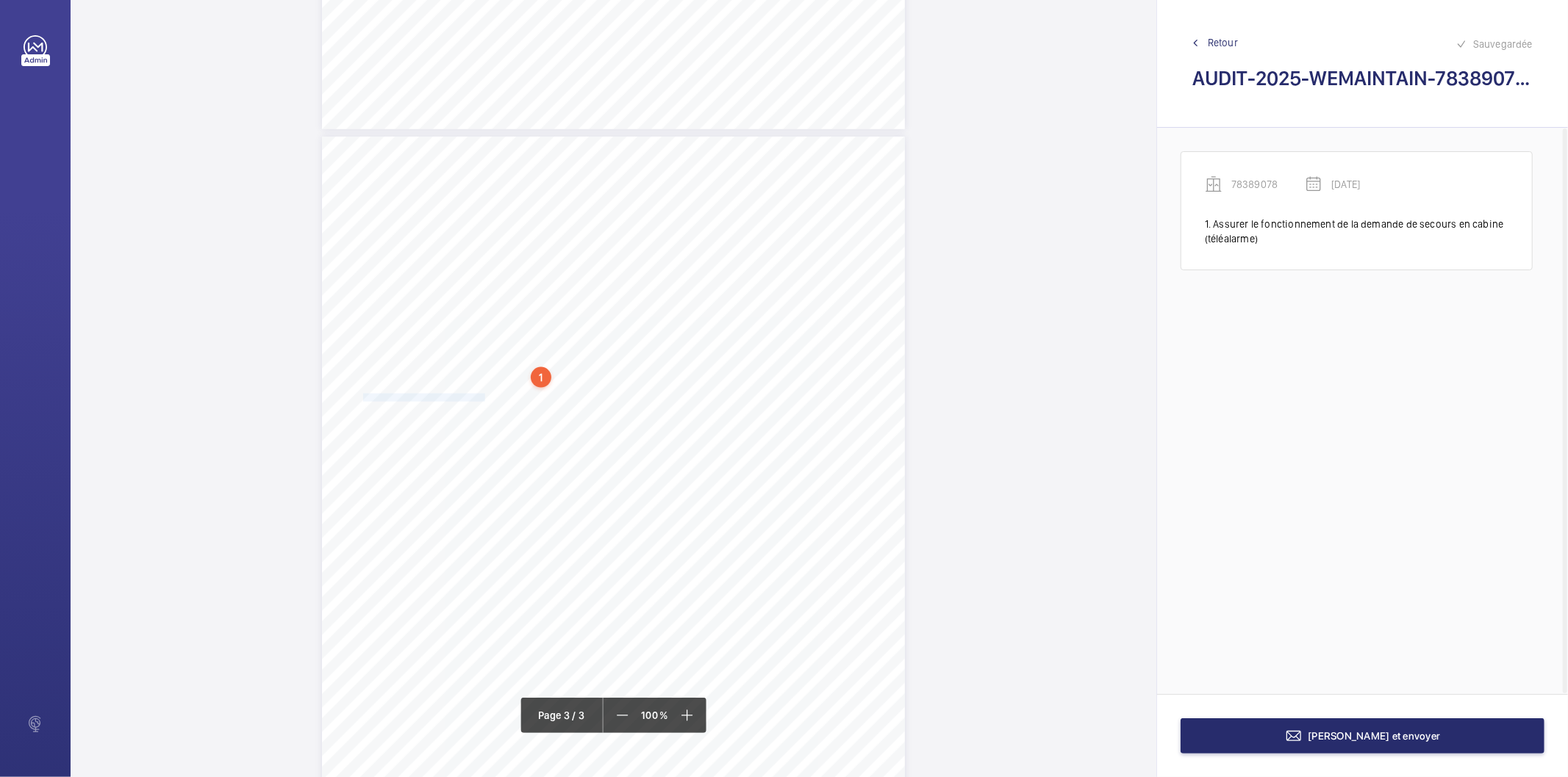
drag, startPoint x: 362, startPoint y: 397, endPoint x: 482, endPoint y: 395, distance: 120.0
click at [482, 395] on span "Fixer les elements sur le toit de cabine." at bounding box center [425, 398] width 122 height 7
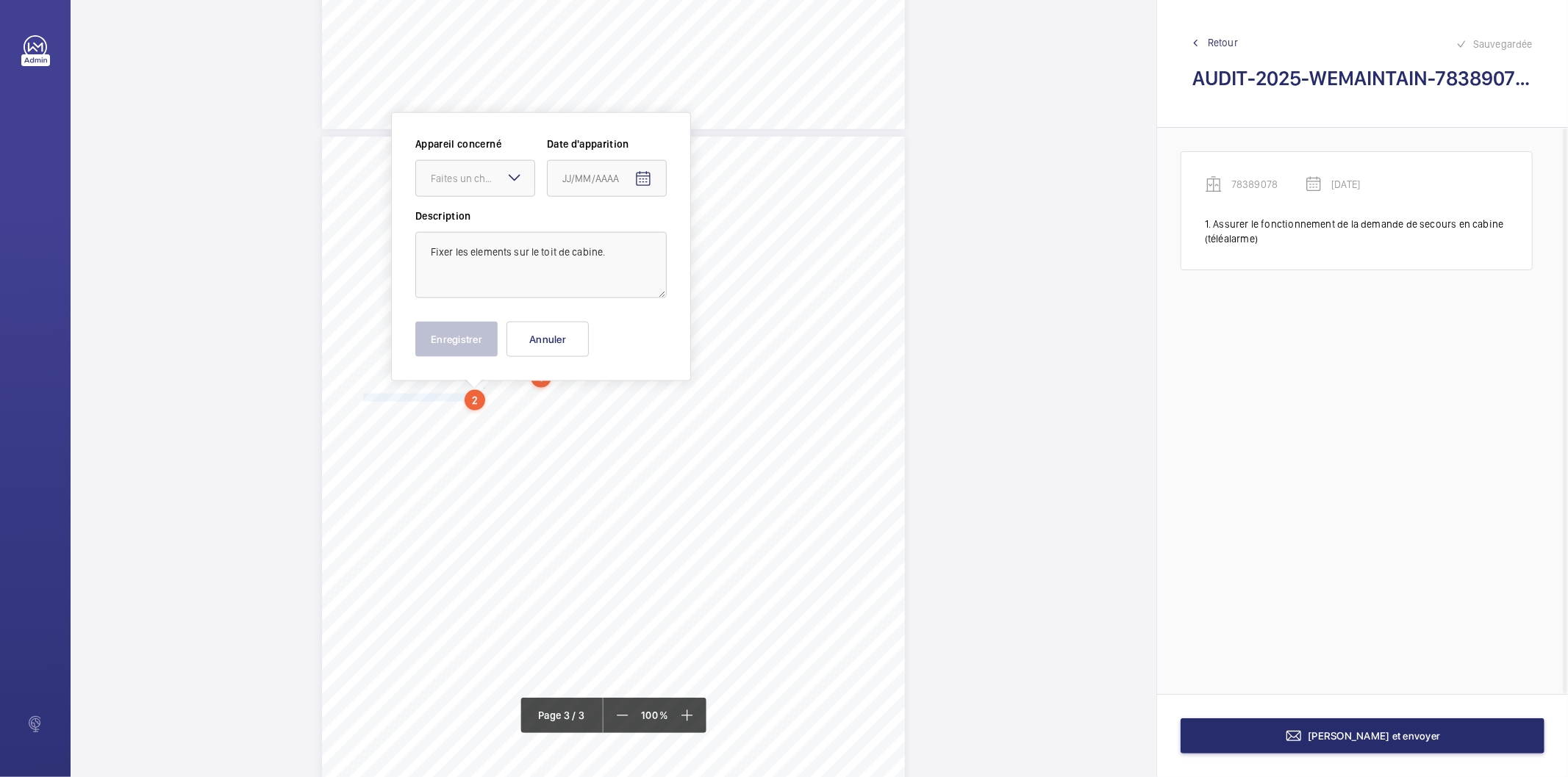
scroll to position [1573, 0]
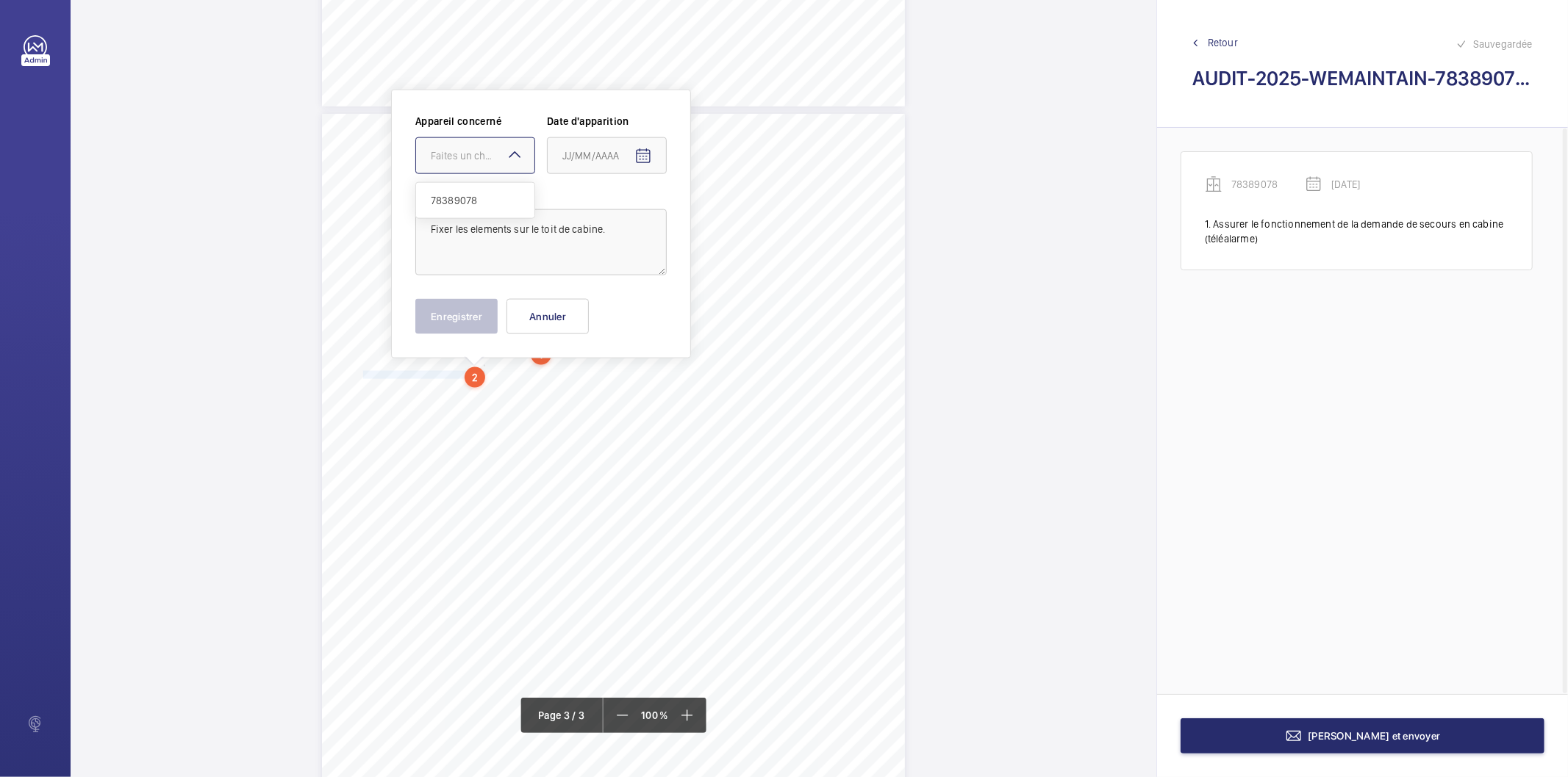
click at [469, 150] on div "Faites un choix" at bounding box center [482, 155] width 104 height 15
click at [452, 203] on span "78389078" at bounding box center [475, 200] width 89 height 15
click at [646, 158] on mat-icon "Open calendar" at bounding box center [643, 156] width 17 height 17
click at [717, 220] on span "Previous month" at bounding box center [718, 215] width 30 height 30
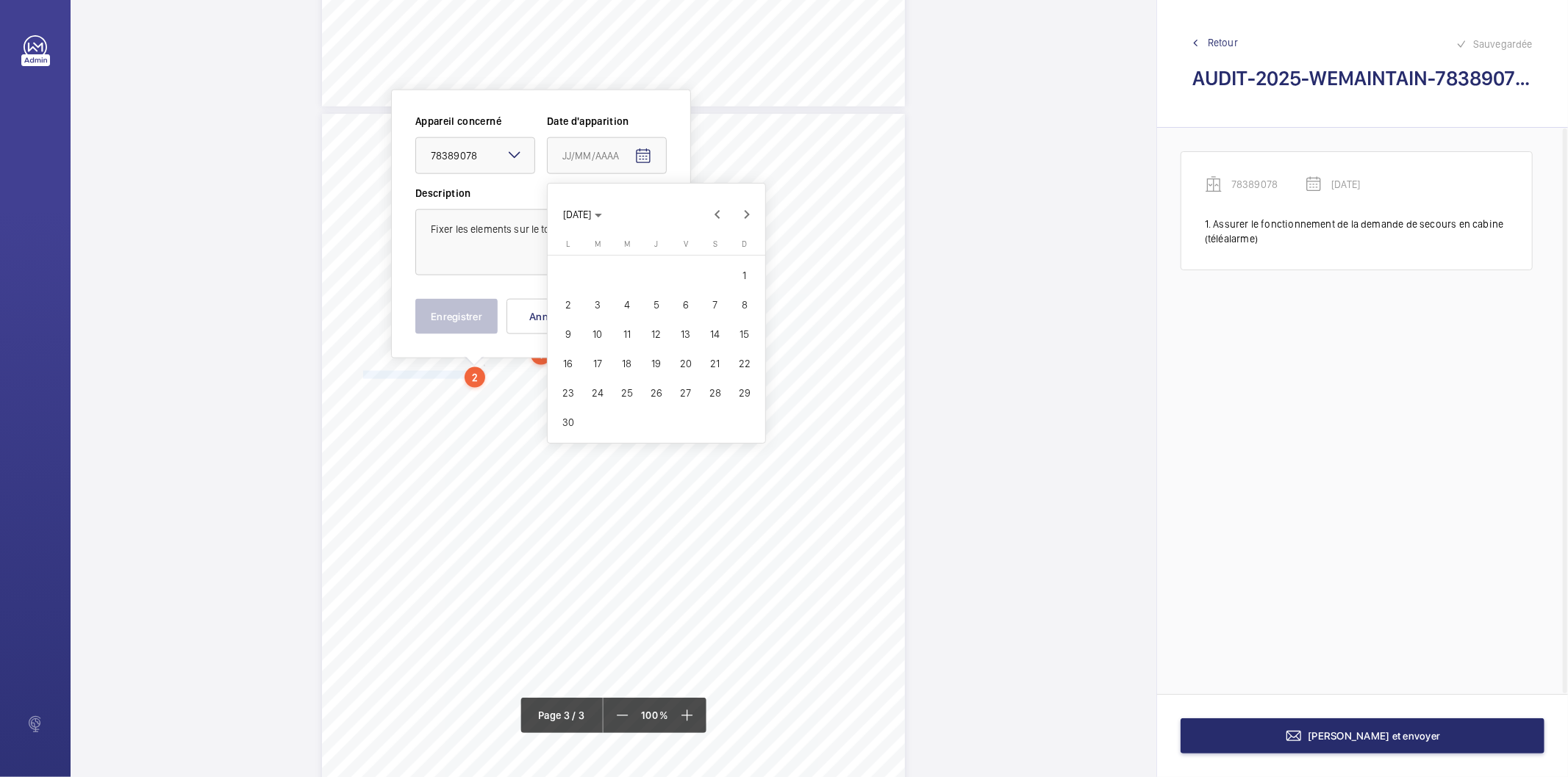
click at [685, 402] on span "27" at bounding box center [686, 393] width 26 height 26
type input "[DATE]"
click at [480, 329] on button "Enregistrer" at bounding box center [456, 317] width 82 height 35
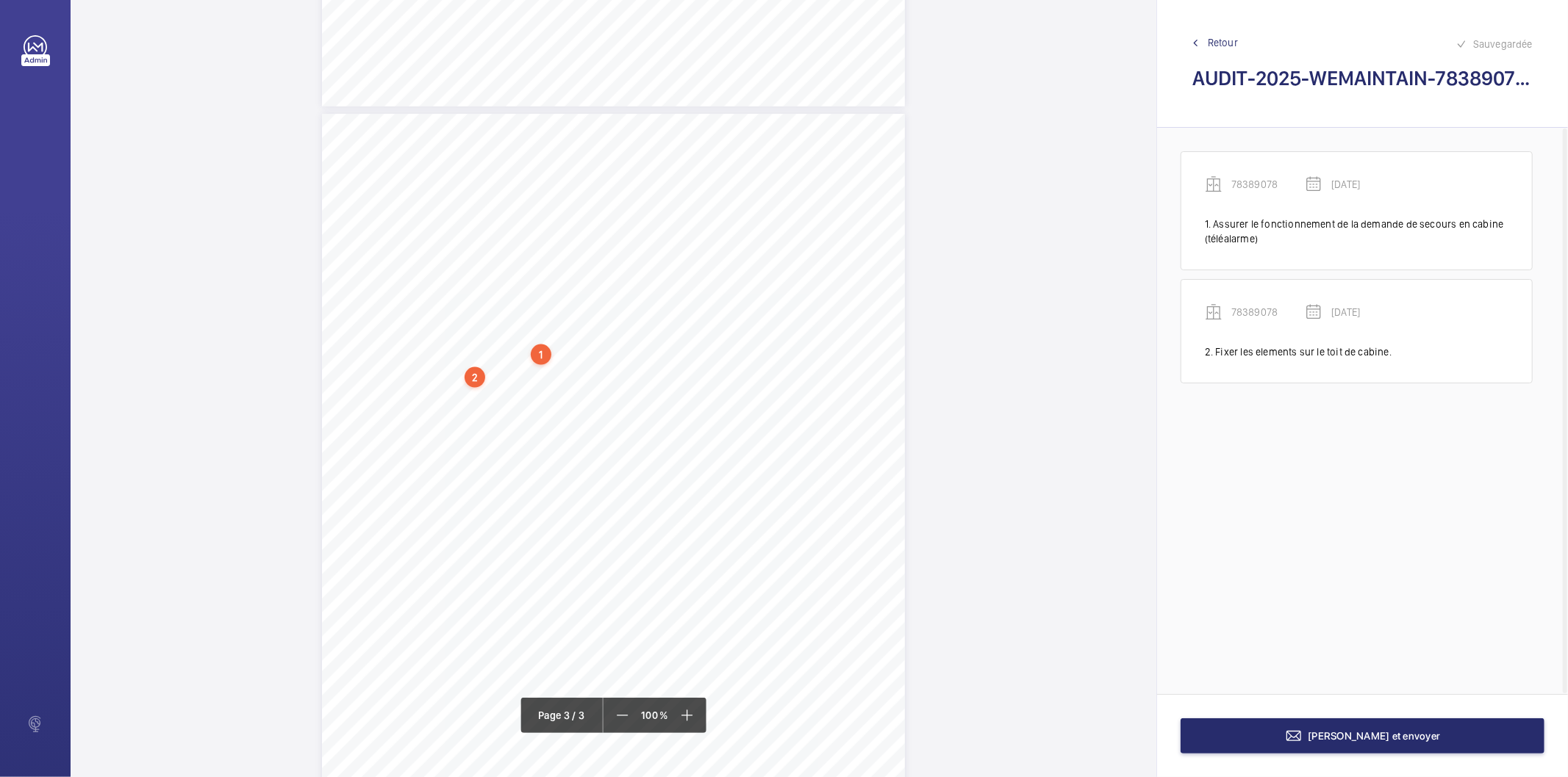
click at [541, 350] on div "1" at bounding box center [542, 355] width 21 height 21
click at [513, 255] on div "78389078" at bounding box center [544, 262] width 126 height 15
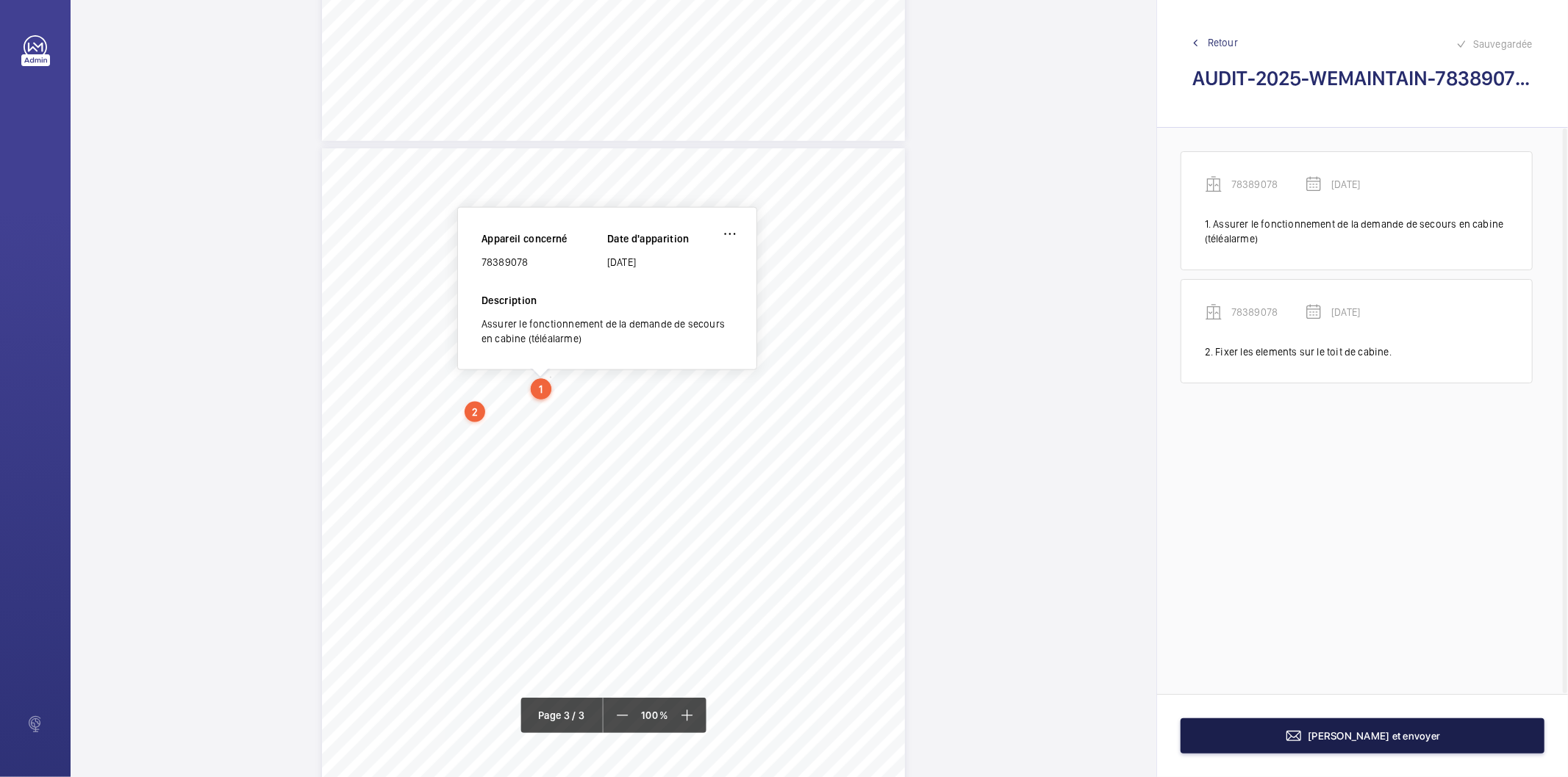
click at [1348, 747] on button "[PERSON_NAME] et envoyer" at bounding box center [1363, 736] width 364 height 35
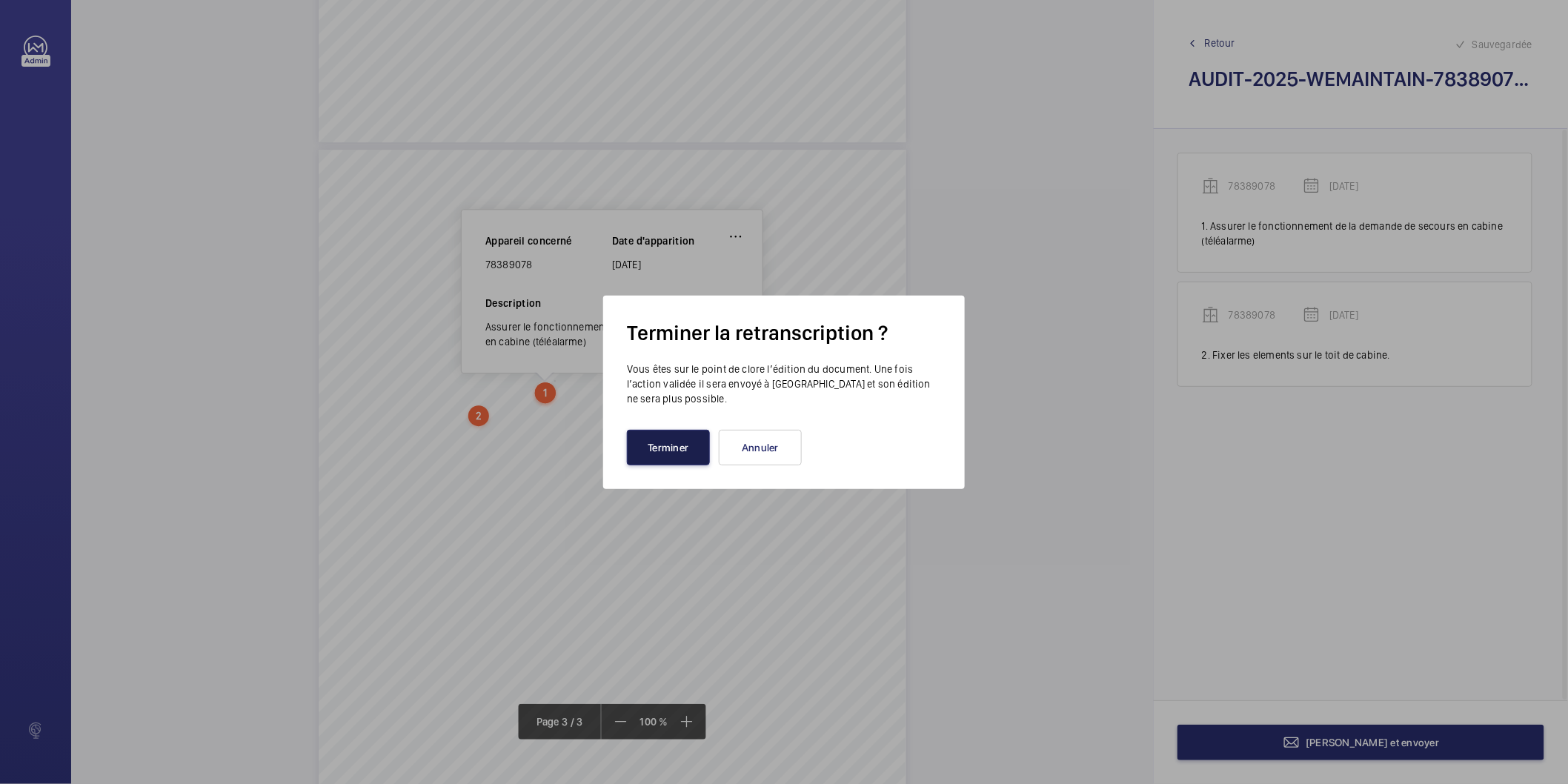
click at [685, 448] on button "Terminer" at bounding box center [668, 447] width 83 height 35
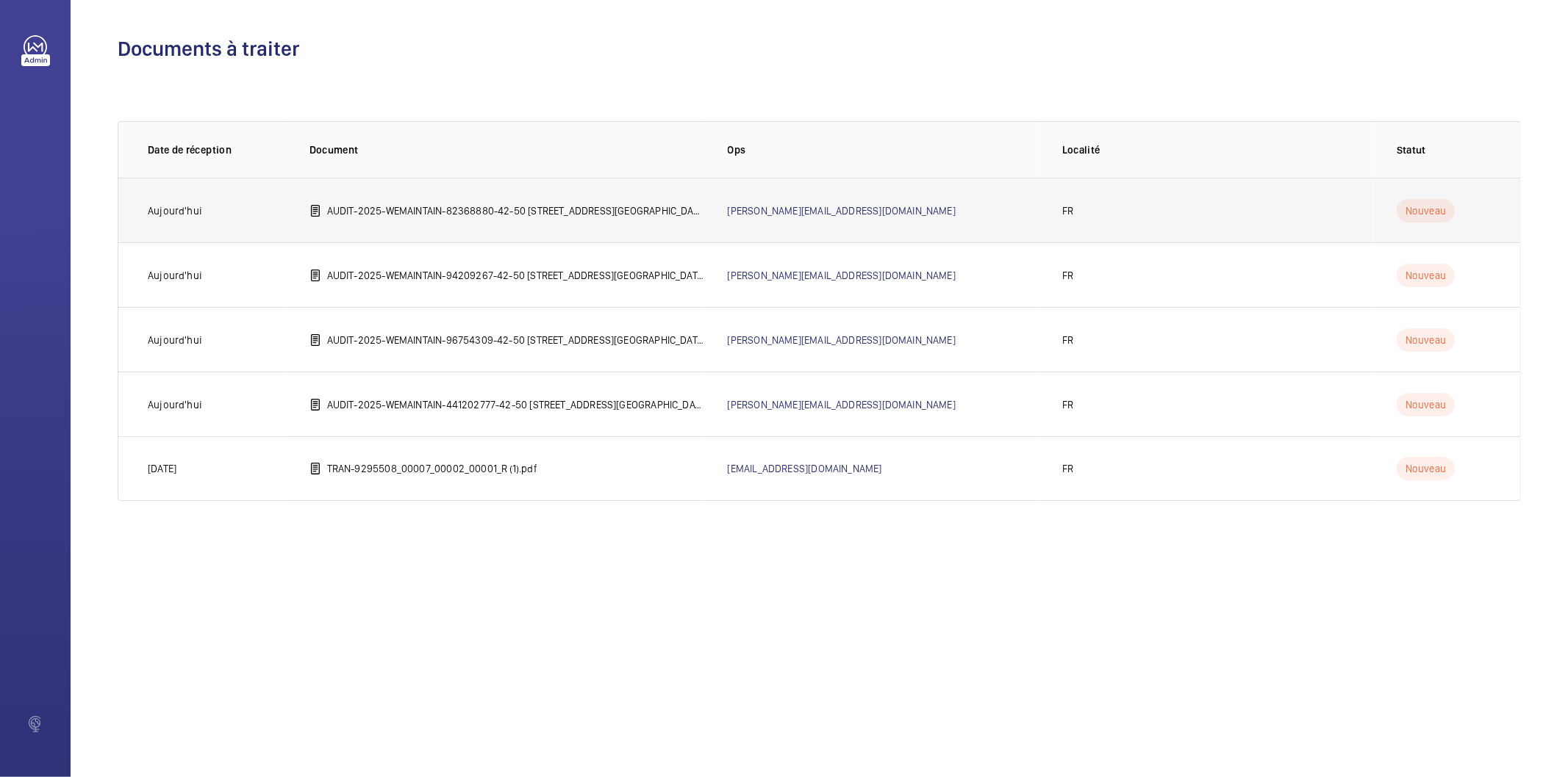
click at [561, 203] on p "AUDIT-2025-WEMAINTAIN-82368880-42-50 [STREET_ADDRESS][GEOGRAPHIC_DATA]©e [GEOGR…" at bounding box center [516, 210] width 377 height 15
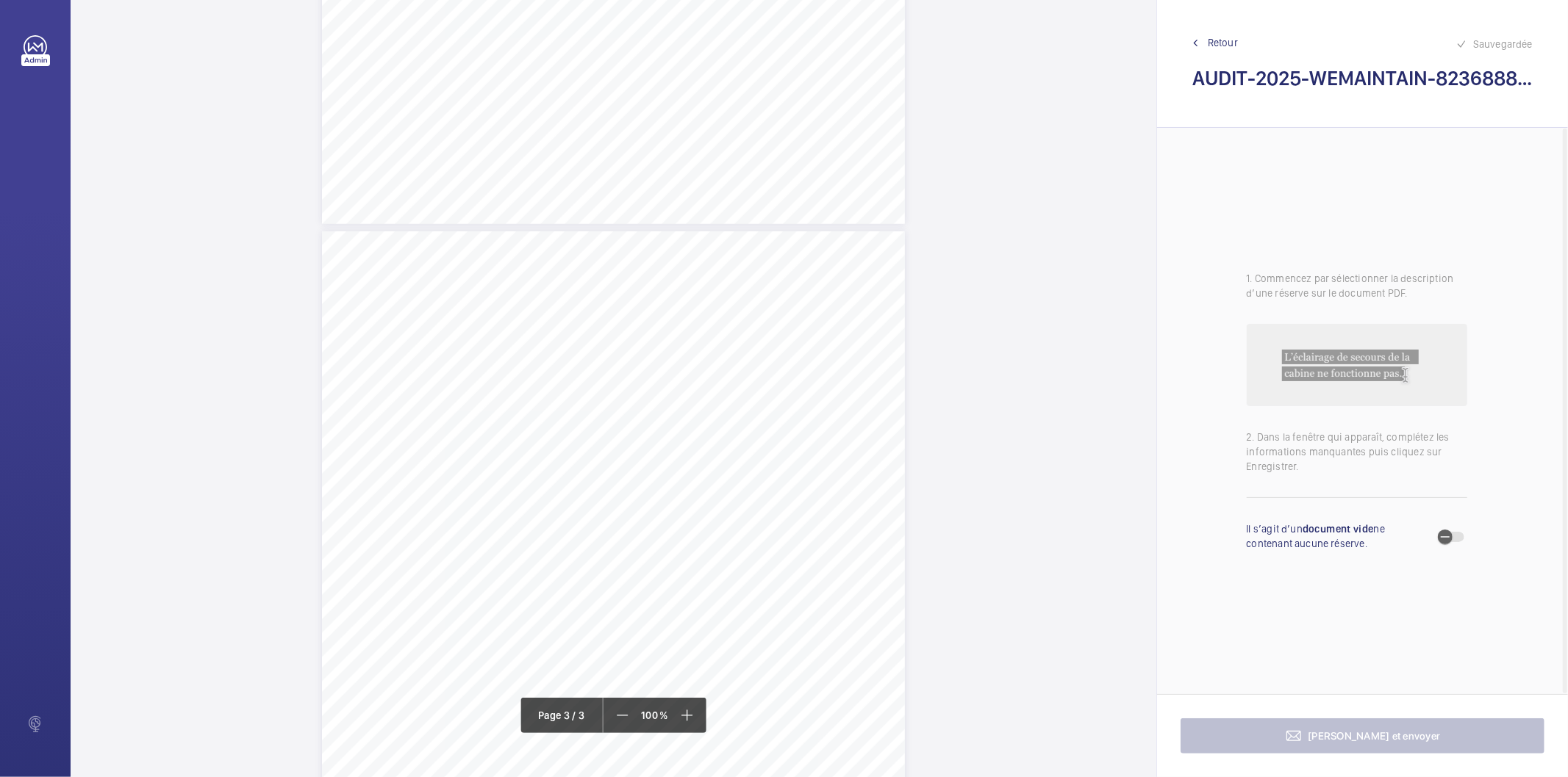
scroll to position [1633, 0]
drag, startPoint x: 362, startPoint y: 256, endPoint x: 575, endPoint y: 255, distance: 213.0
click at [575, 255] on div "AUDIT TECHNIQUE PERIODIQUE - App. N° 82368880 [STREET_ADDRESS] TRAVAUX A LA CHA…" at bounding box center [613, 466] width 583 height 824
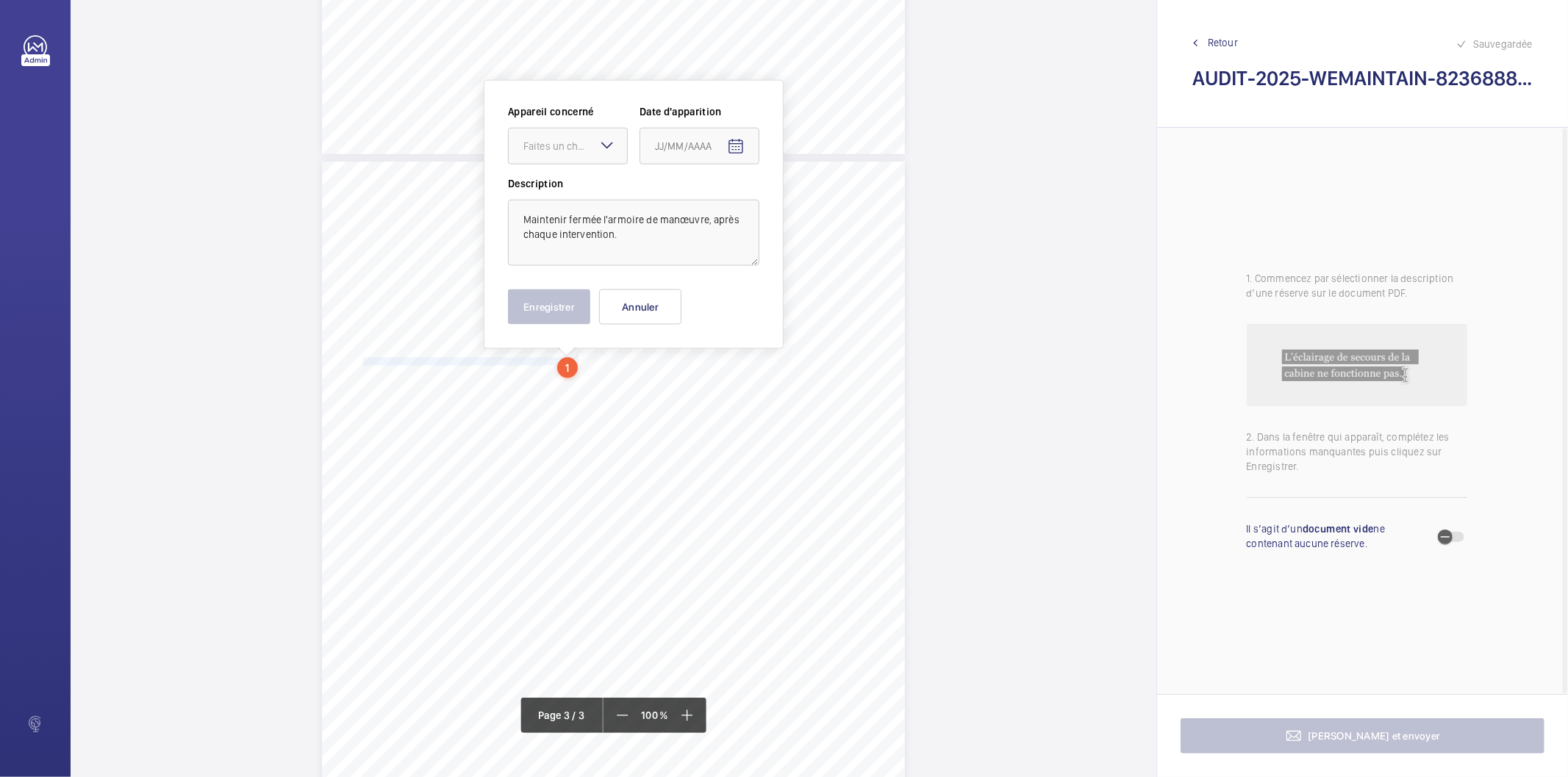
scroll to position [1516, 0]
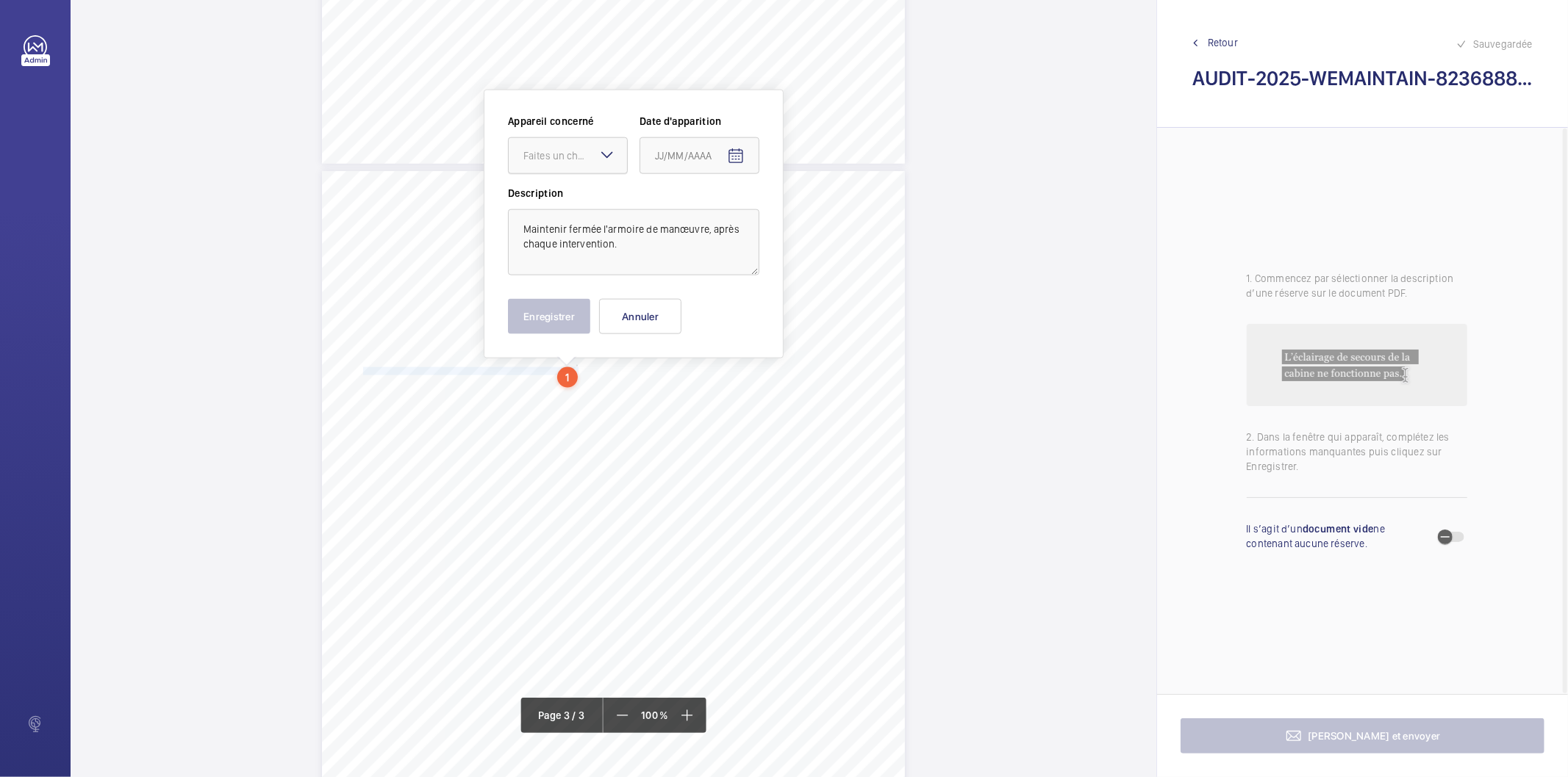
click at [574, 151] on div "Faites un choix" at bounding box center [575, 155] width 104 height 15
click at [568, 203] on span "82368880" at bounding box center [568, 200] width 89 height 15
click at [729, 155] on mat-icon "Open calendar" at bounding box center [736, 156] width 17 height 17
click at [809, 218] on span "Previous month" at bounding box center [811, 215] width 30 height 30
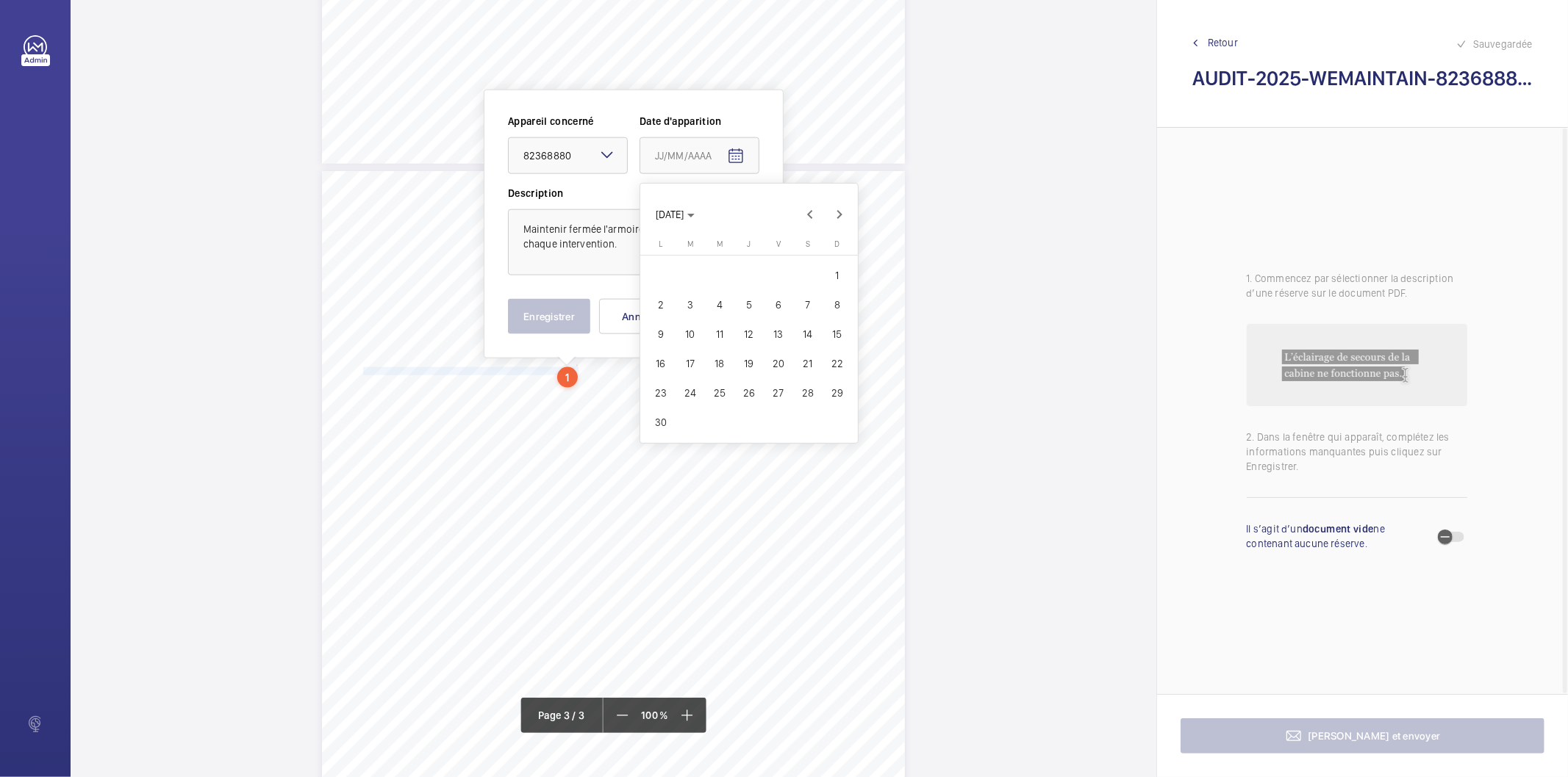
click at [776, 386] on span "27" at bounding box center [778, 393] width 26 height 26
type input "[DATE]"
click at [570, 319] on button "Enregistrer" at bounding box center [549, 317] width 82 height 35
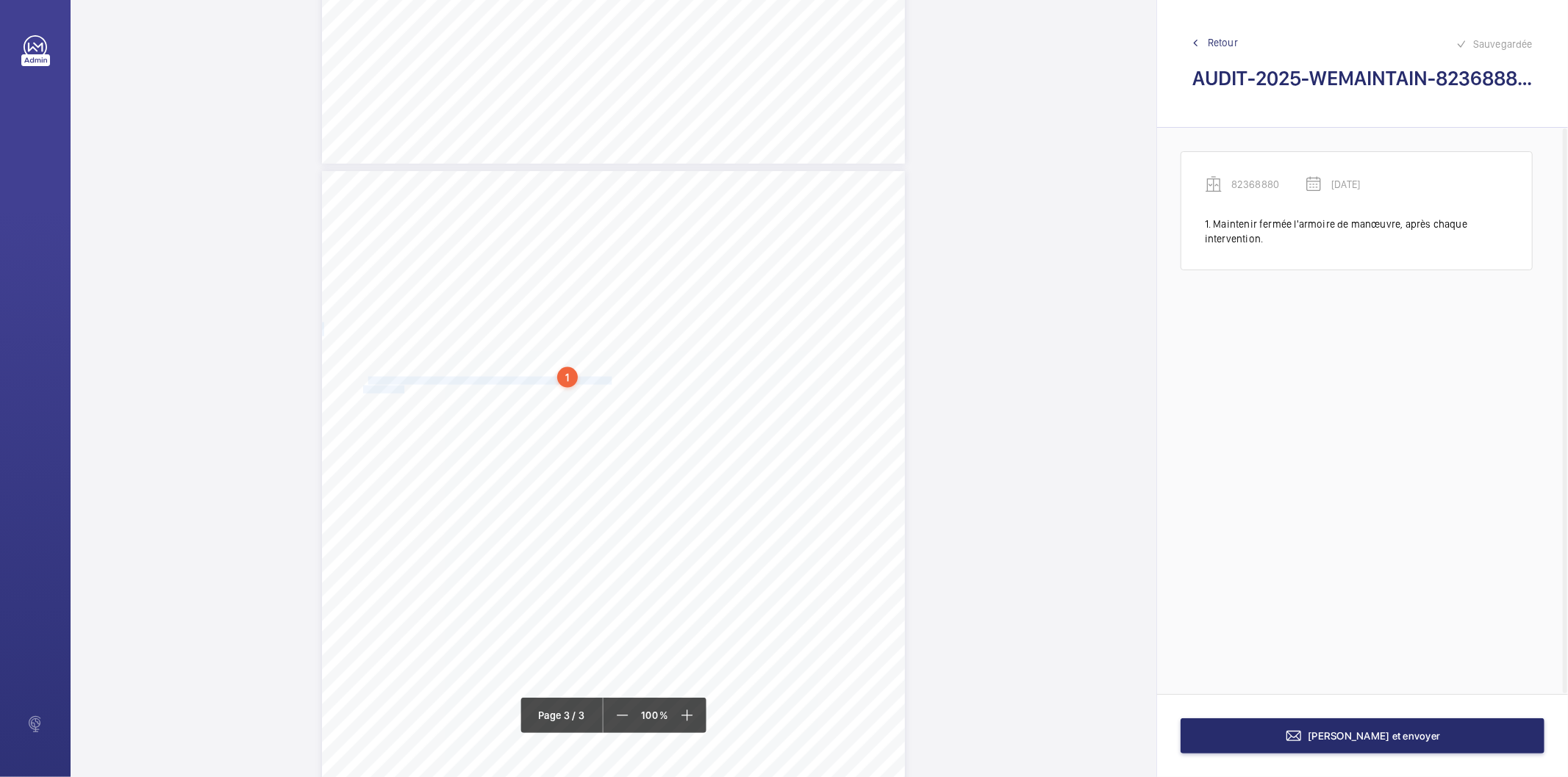
drag, startPoint x: 364, startPoint y: 380, endPoint x: 401, endPoint y: 388, distance: 37.9
click at [401, 388] on div "AUDIT TECHNIQUE PERIODIQUE - App. N° 82368880 [STREET_ADDRESS] TRAVAUX A LA CHA…" at bounding box center [613, 583] width 583 height 824
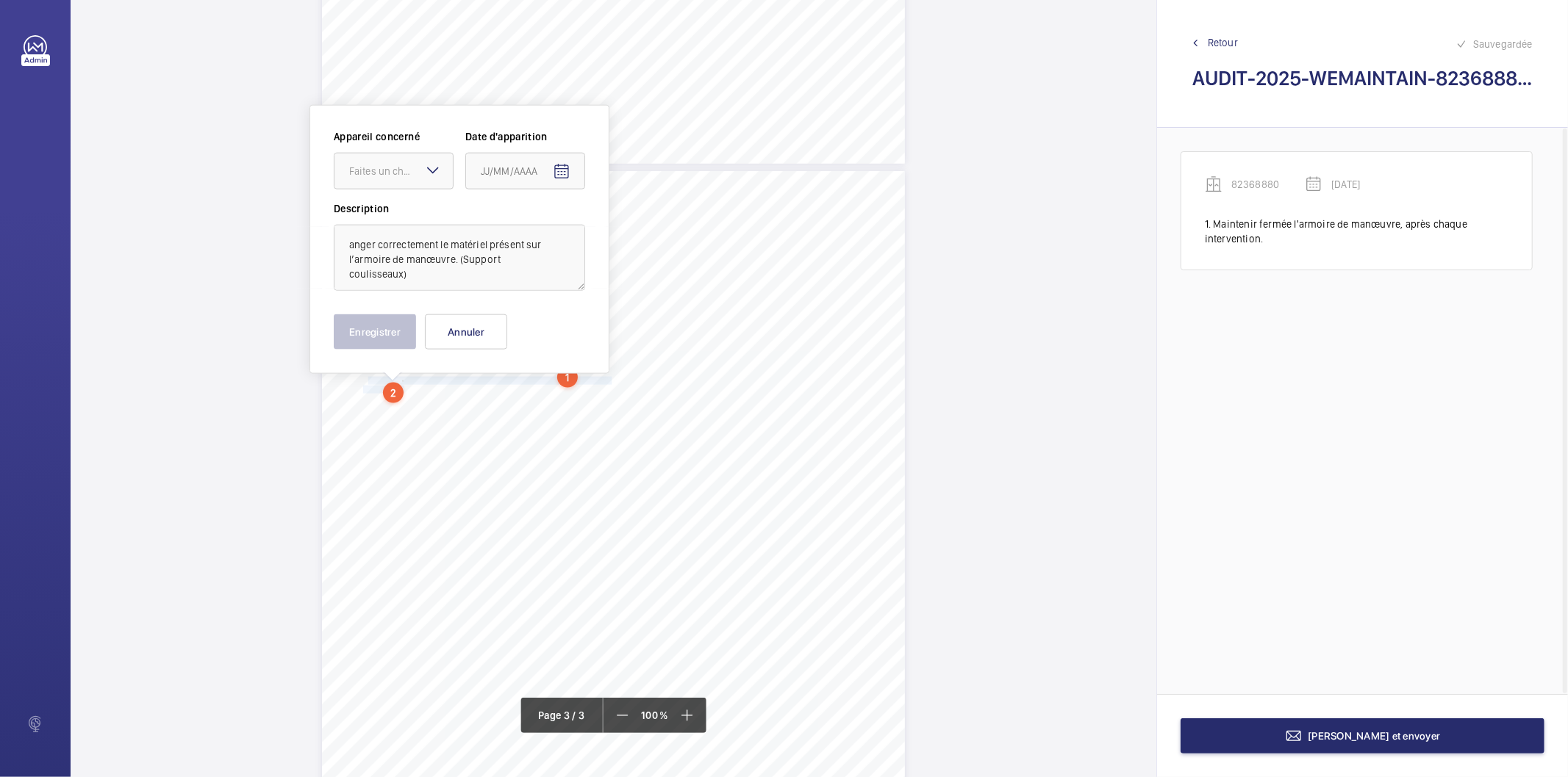
scroll to position [1531, 0]
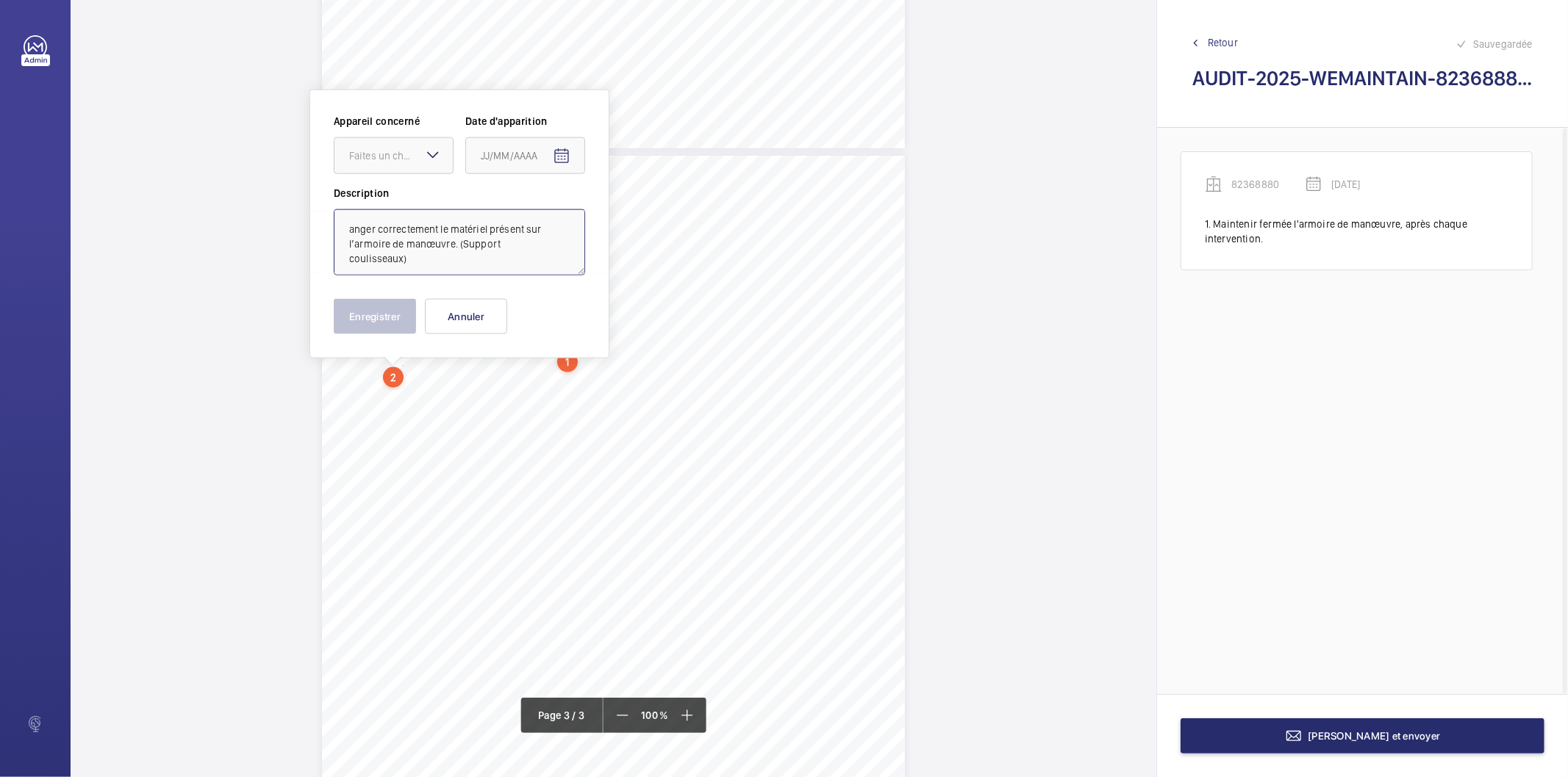
click at [387, 230] on textarea "anger correctement le matériel présent sur l’armoire de manœuvre. (Support coul…" at bounding box center [459, 243] width 252 height 66
click at [404, 151] on div "Faites un choix" at bounding box center [401, 155] width 104 height 15
click at [390, 198] on span "82368880" at bounding box center [394, 200] width 89 height 15
type textarea "Ranger correctement le matériel présent sur l’armoire de manœuvre. (Support cou…"
click at [557, 155] on mat-icon "Open calendar" at bounding box center [562, 156] width 17 height 17
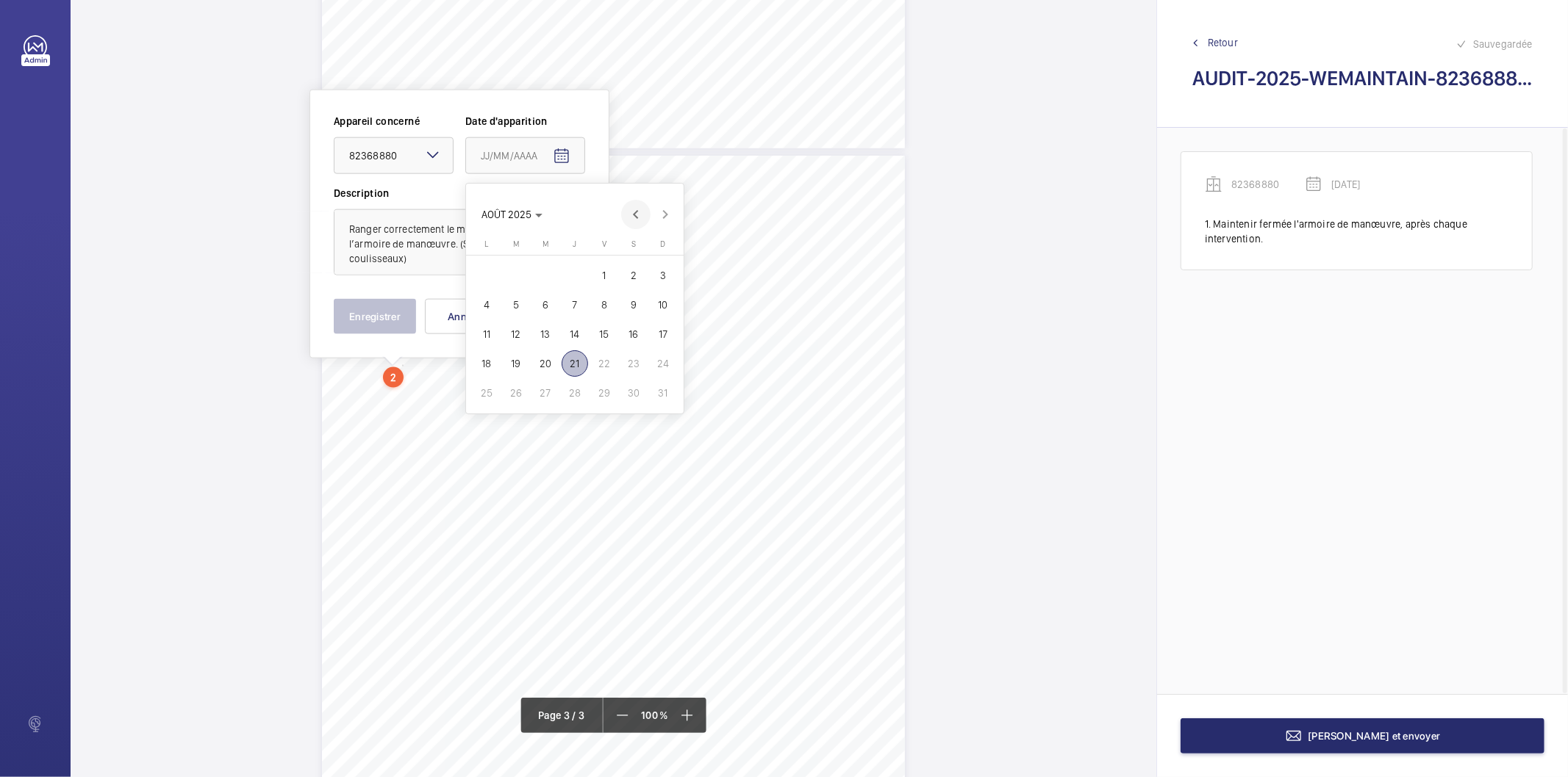
click at [634, 214] on span "Previous month" at bounding box center [636, 215] width 30 height 30
click at [599, 383] on span "27" at bounding box center [604, 393] width 26 height 26
type input "[DATE]"
click at [407, 316] on button "Enregistrer" at bounding box center [375, 317] width 82 height 35
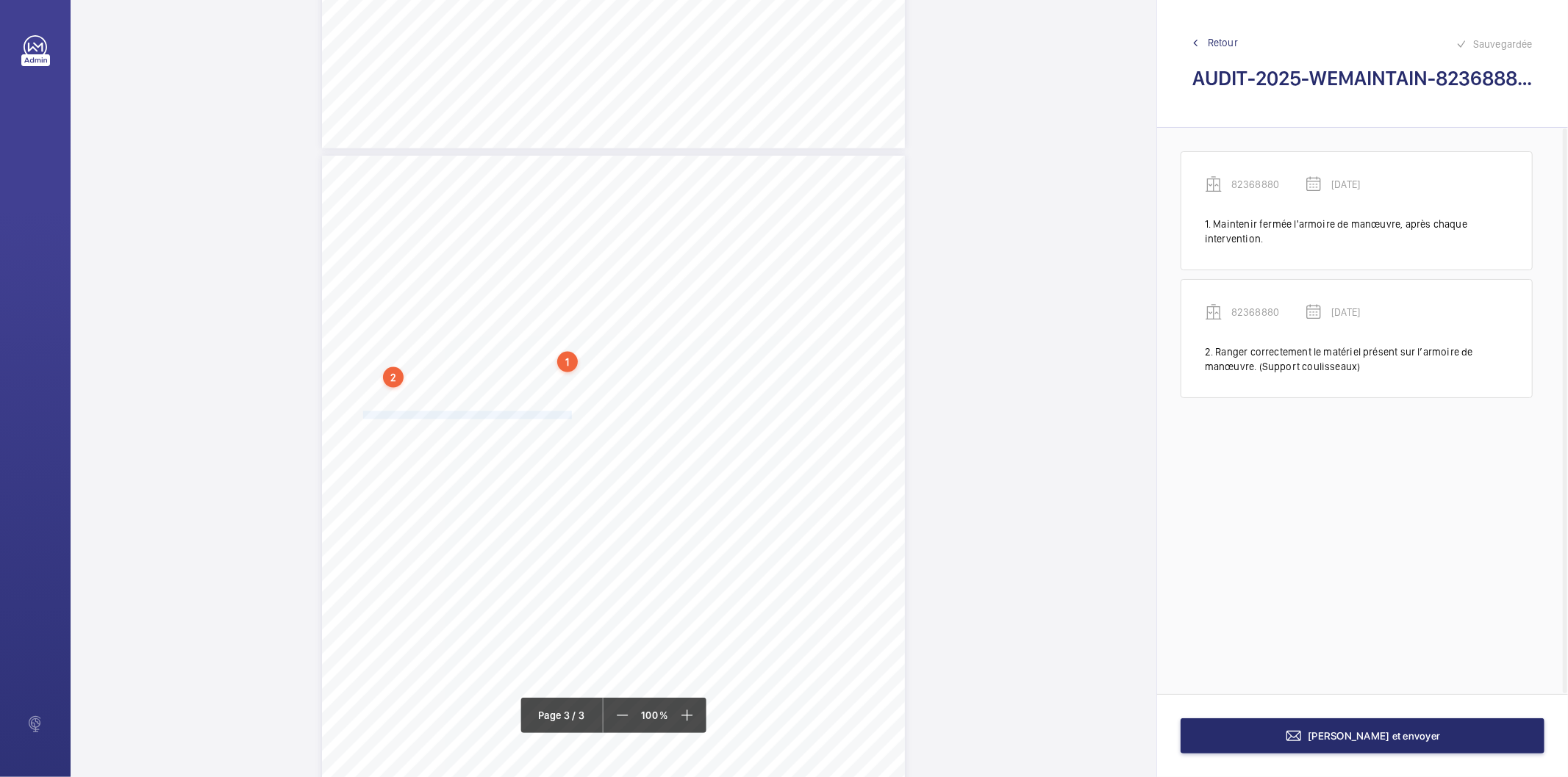
drag, startPoint x: 362, startPoint y: 415, endPoint x: 569, endPoint y: 411, distance: 207.0
click at [569, 411] on div "AUDIT TECHNIQUE PERIODIQUE - App. N° 82368880 [STREET_ADDRESS] TRAVAUX A LA CHA…" at bounding box center [613, 567] width 583 height 824
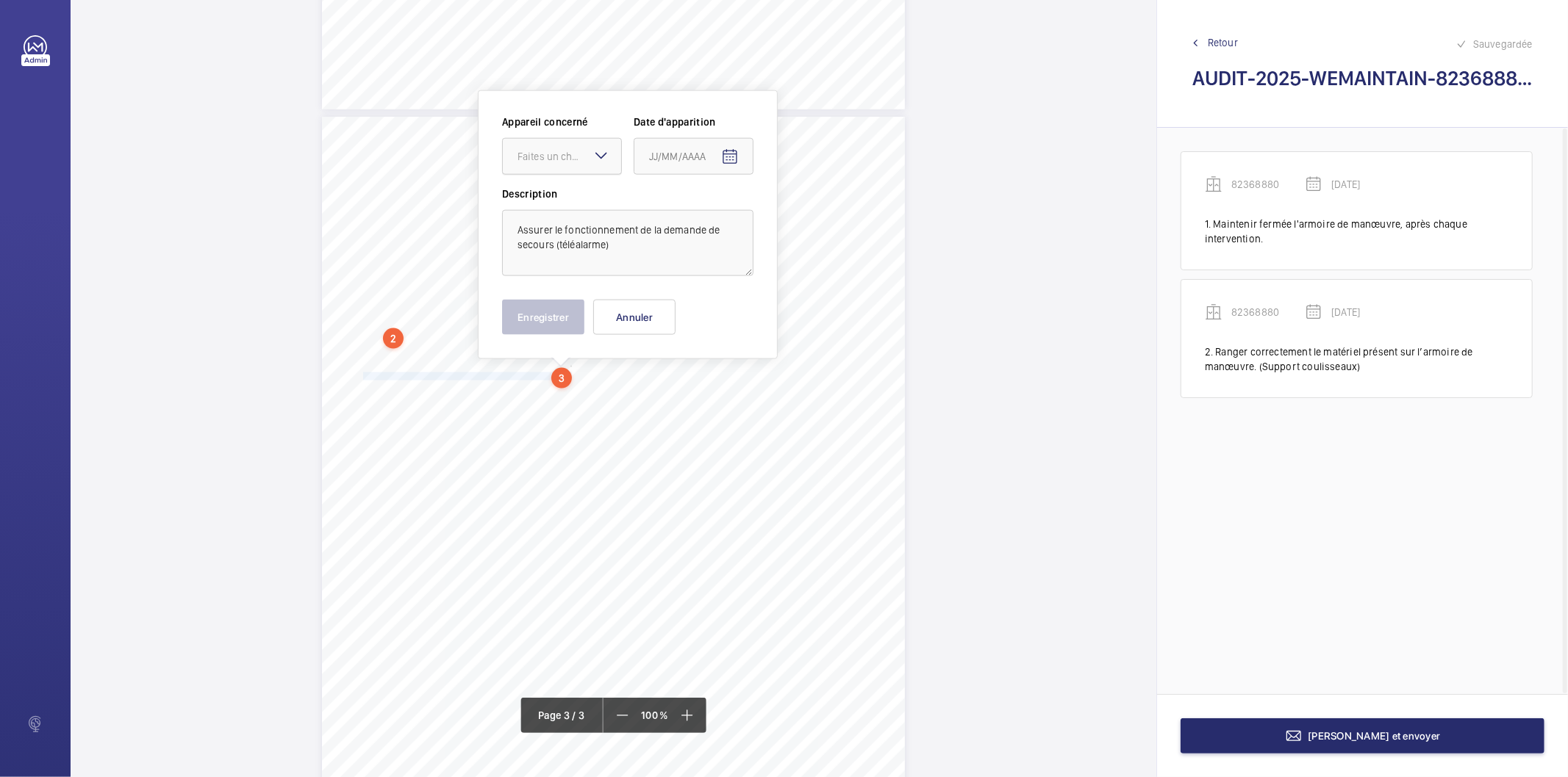
click at [576, 156] on div "Faites un choix" at bounding box center [569, 156] width 104 height 15
click at [559, 203] on span "82368880" at bounding box center [562, 201] width 89 height 15
click at [736, 155] on mat-icon "Open calendar" at bounding box center [730, 157] width 17 height 17
click at [805, 217] on span "Previous month" at bounding box center [805, 215] width 30 height 30
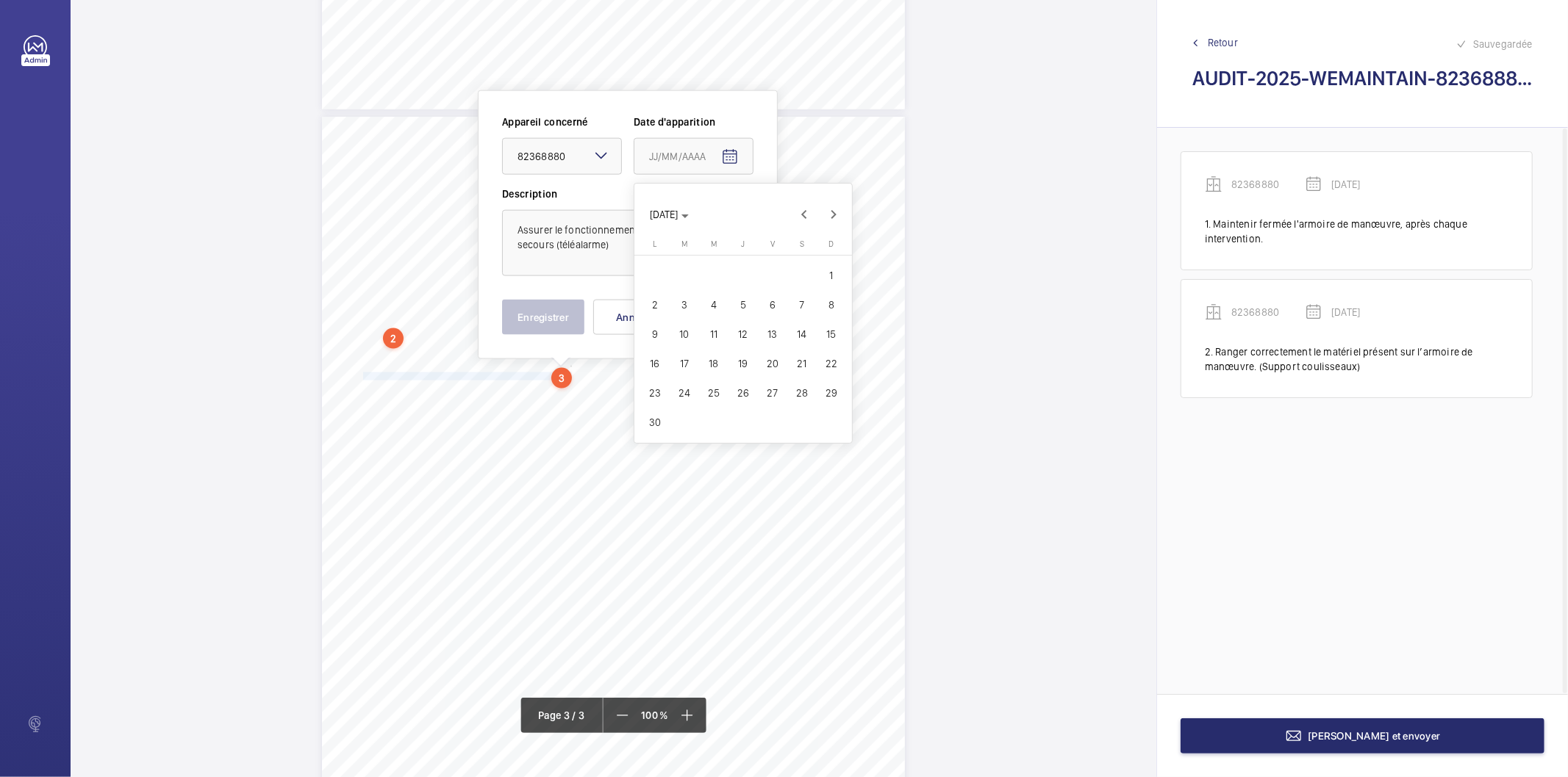
click at [760, 394] on span "27" at bounding box center [772, 393] width 26 height 26
type input "[DATE]"
click at [549, 313] on button "Enregistrer" at bounding box center [543, 317] width 82 height 35
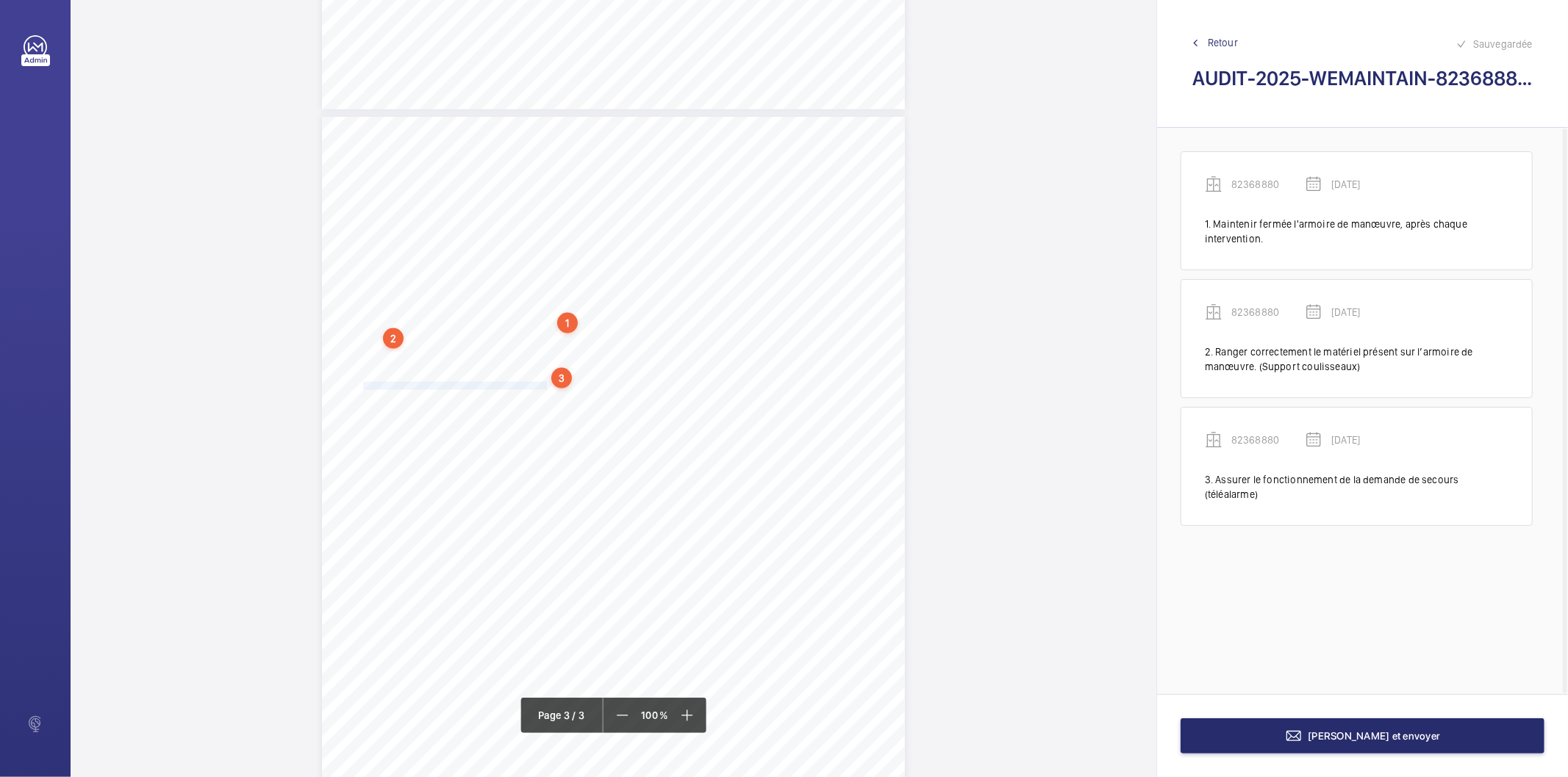
drag, startPoint x: 362, startPoint y: 384, endPoint x: 545, endPoint y: 385, distance: 183.0
click at [545, 385] on div "AUDIT TECHNIQUE PERIODIQUE - App. N° 82368880 [STREET_ADDRESS] TRAVAUX A LA CHA…" at bounding box center [613, 529] width 583 height 824
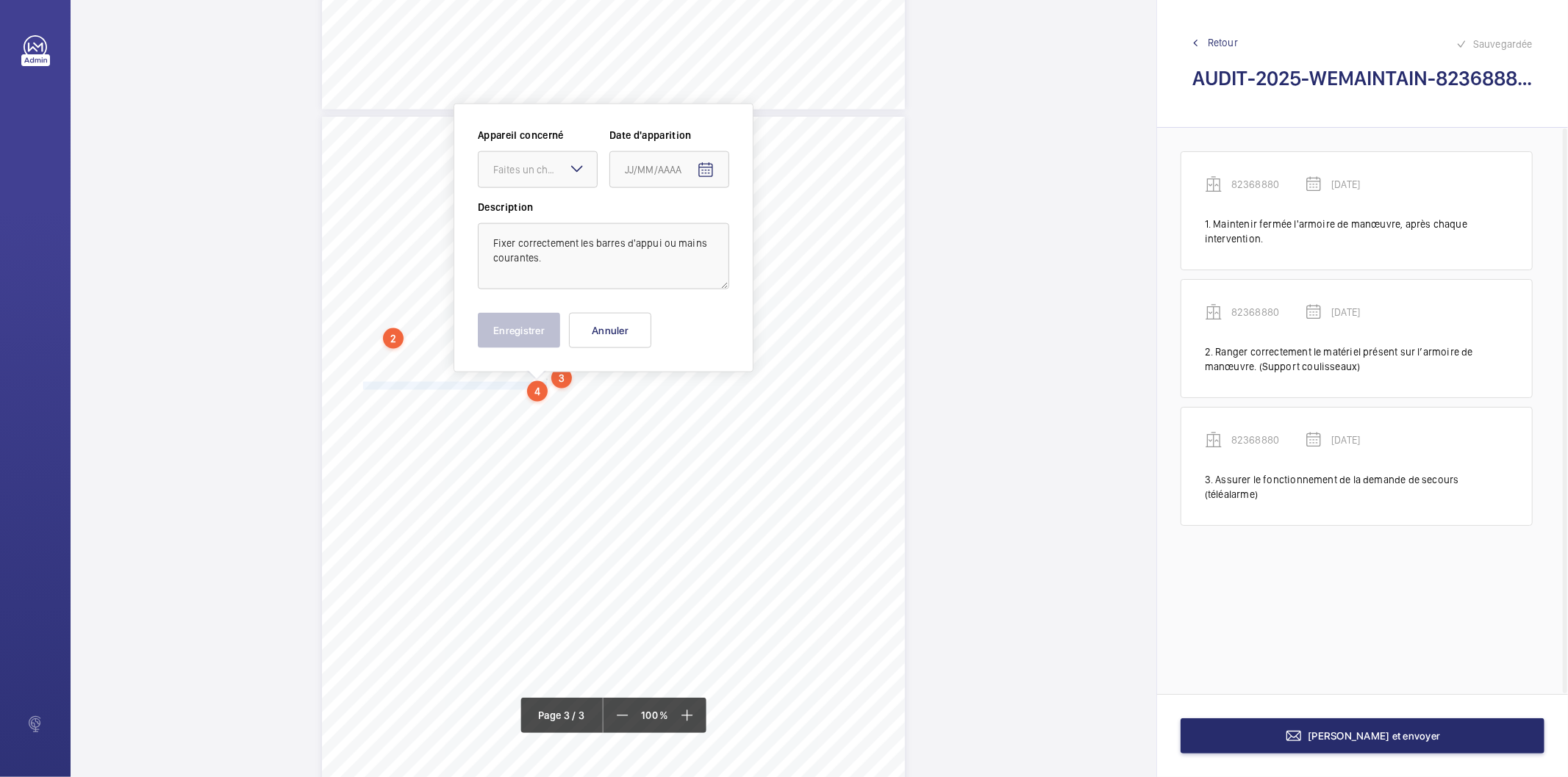
scroll to position [1584, 0]
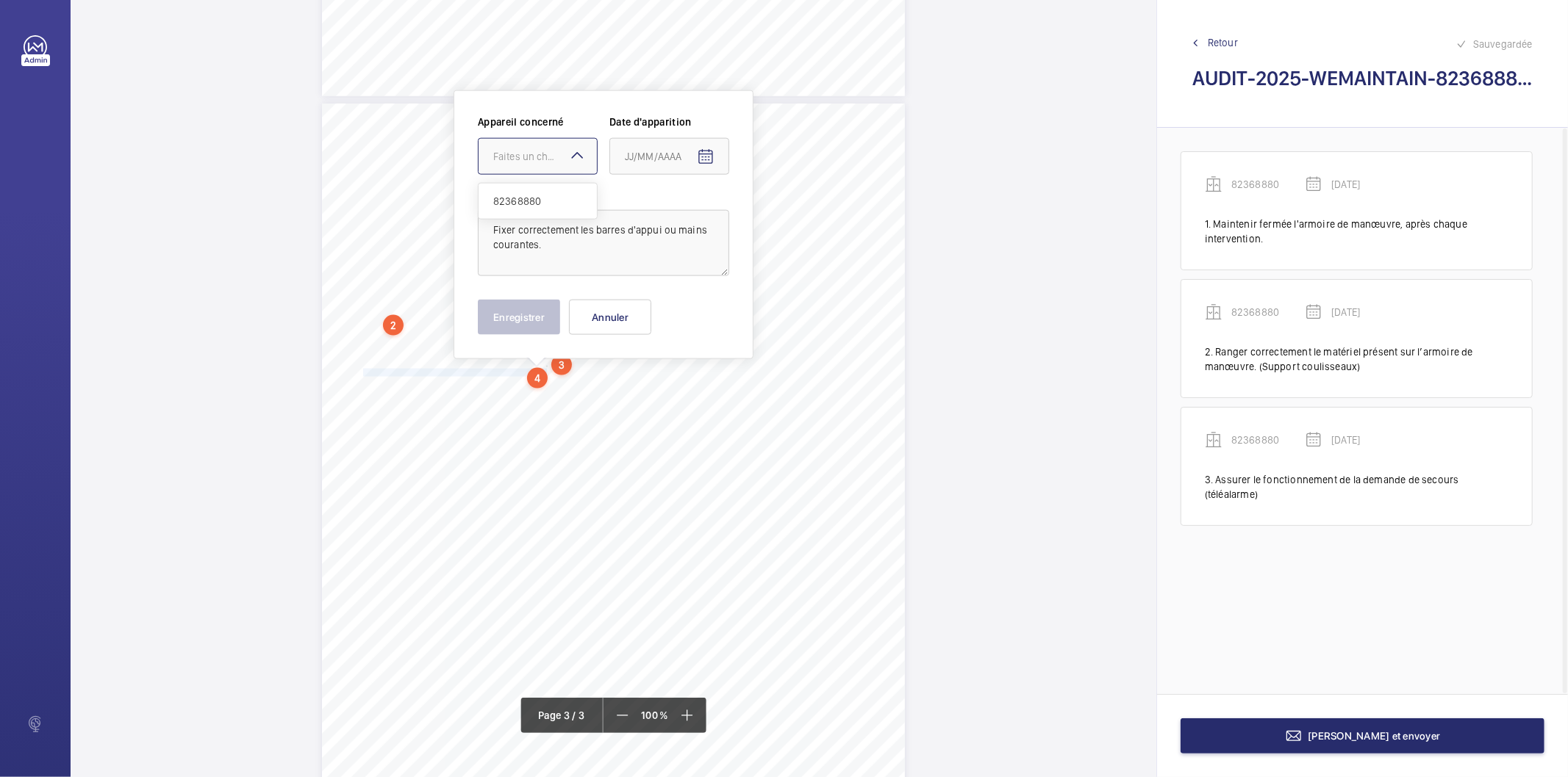
click at [555, 155] on div "Faites un choix" at bounding box center [545, 156] width 104 height 15
click at [519, 203] on span "82368880" at bounding box center [538, 201] width 89 height 15
click at [708, 151] on mat-icon "Open calendar" at bounding box center [706, 157] width 17 height 17
click at [784, 222] on span "Previous month" at bounding box center [780, 216] width 30 height 30
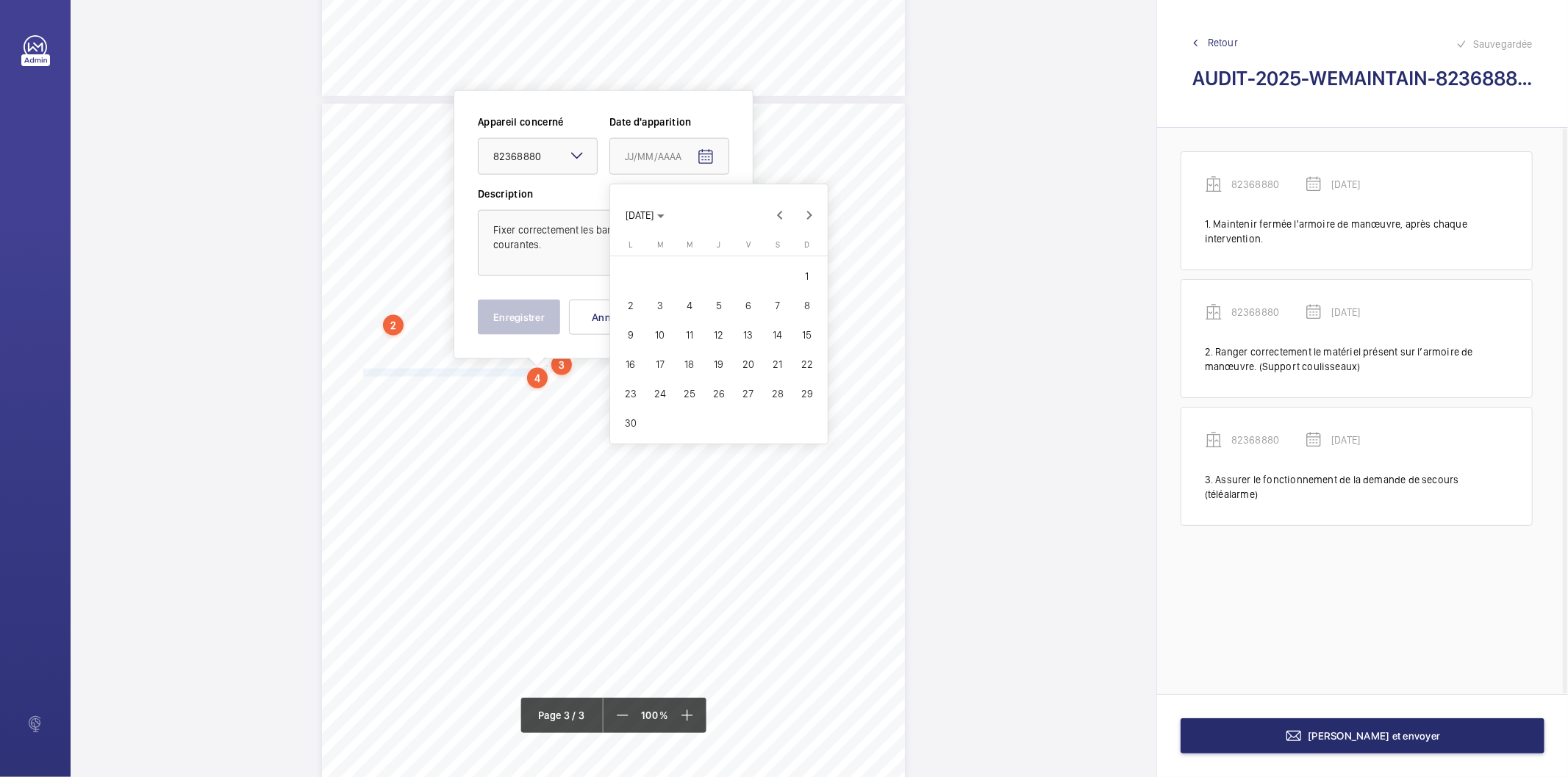
click at [748, 393] on span "27" at bounding box center [749, 394] width 26 height 26
type input "[DATE]"
click at [512, 313] on button "Enregistrer" at bounding box center [519, 317] width 82 height 35
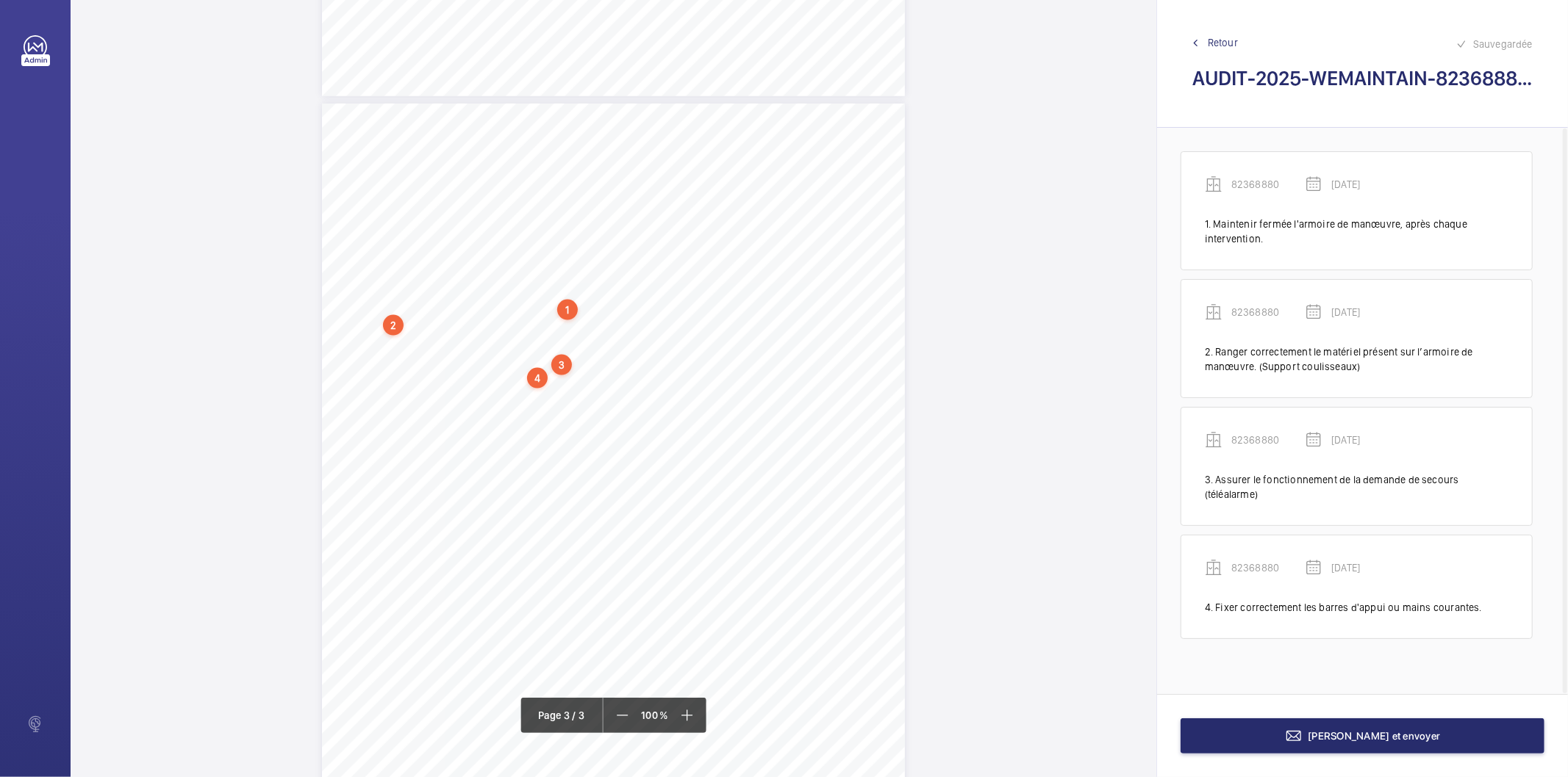
click at [531, 383] on div "4" at bounding box center [537, 379] width 21 height 21
click at [513, 262] on div "82368880" at bounding box center [541, 262] width 126 height 15
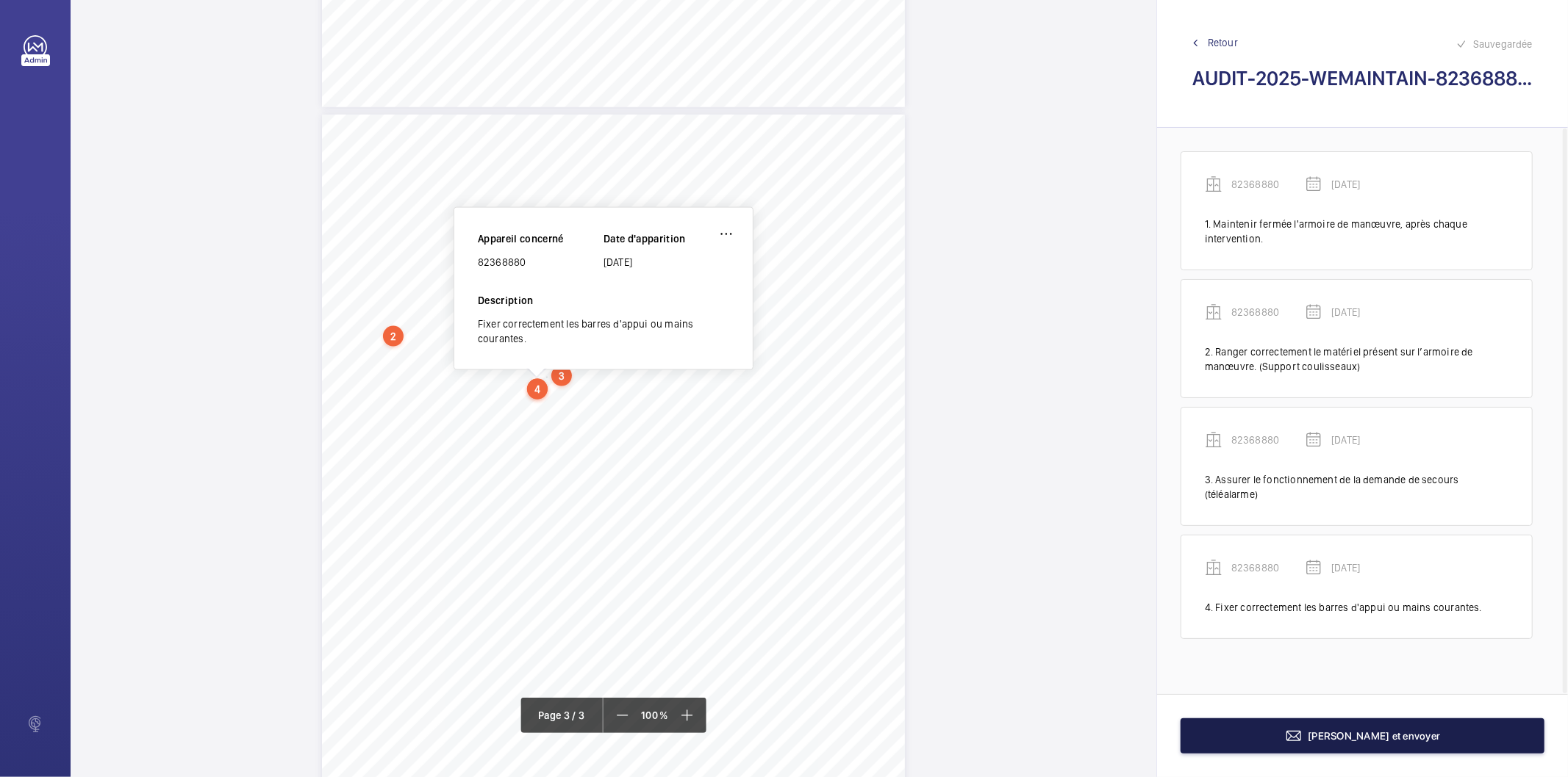
click at [1228, 743] on button "[PERSON_NAME] et envoyer" at bounding box center [1363, 736] width 364 height 35
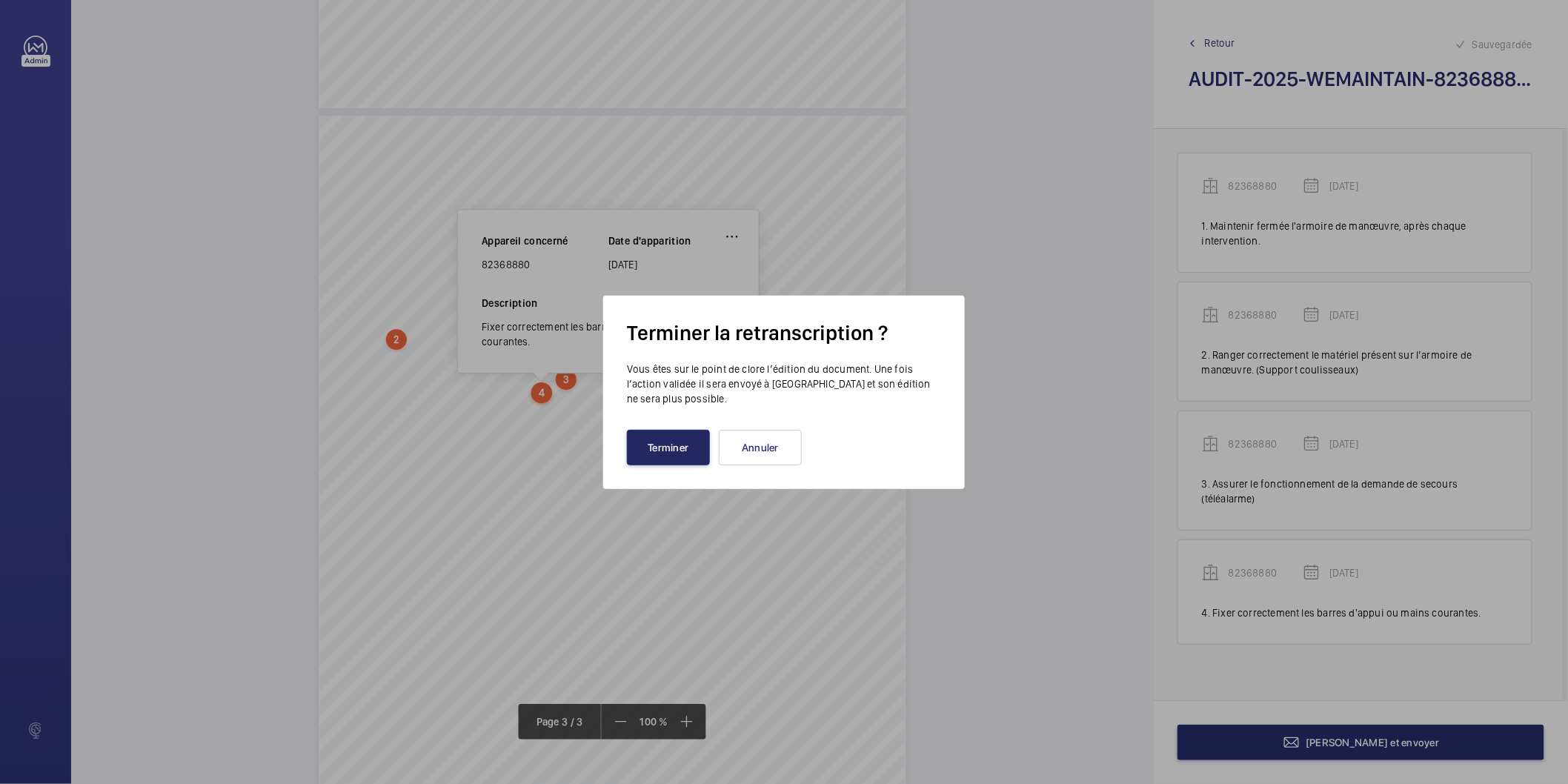
click at [690, 448] on button "Terminer" at bounding box center [668, 447] width 83 height 35
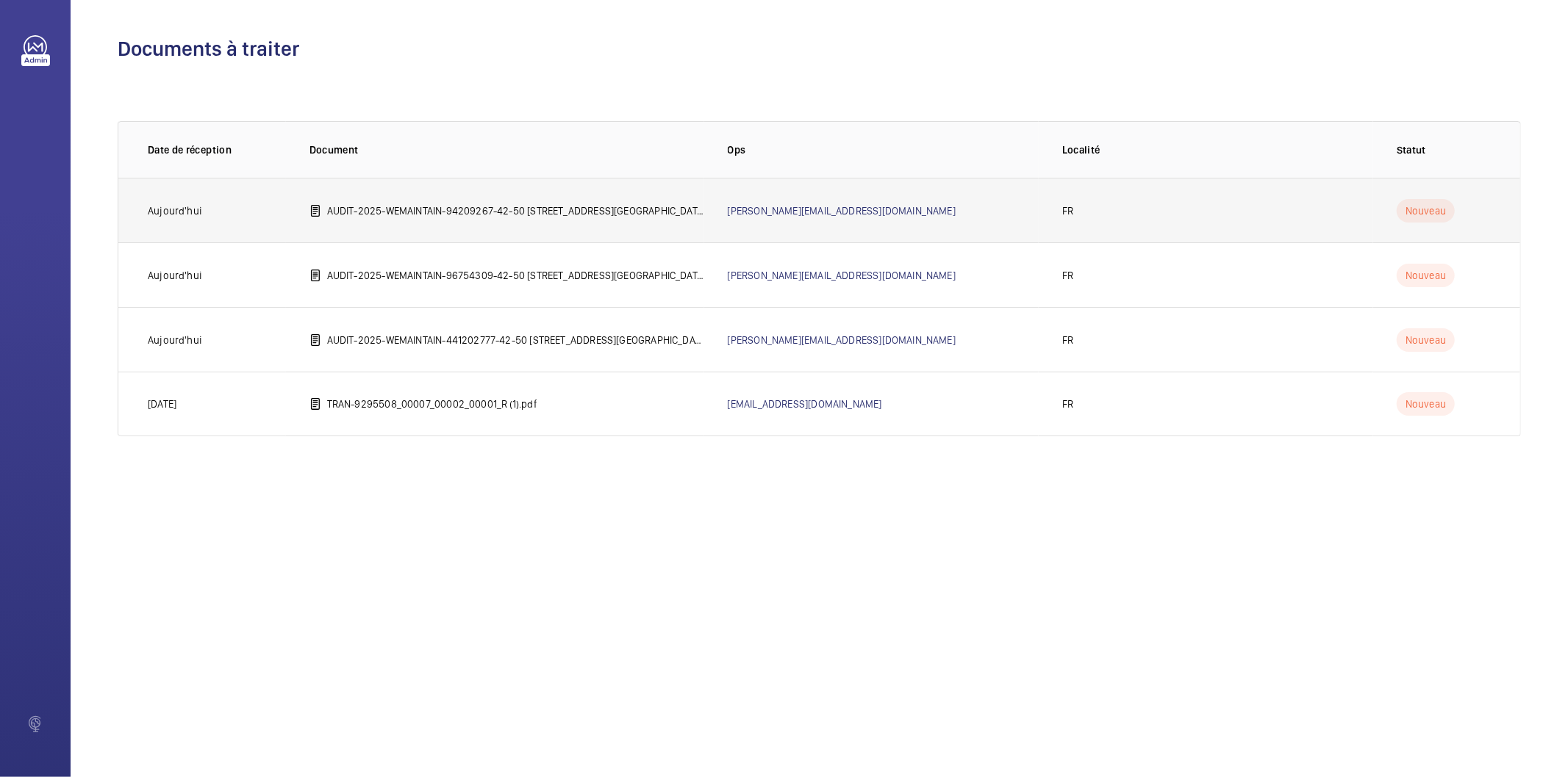
click at [441, 216] on p "AUDIT-2025-WEMAINTAIN-94209267-42-50 [STREET_ADDRESS][GEOGRAPHIC_DATA]©e 75012 …" at bounding box center [516, 210] width 377 height 15
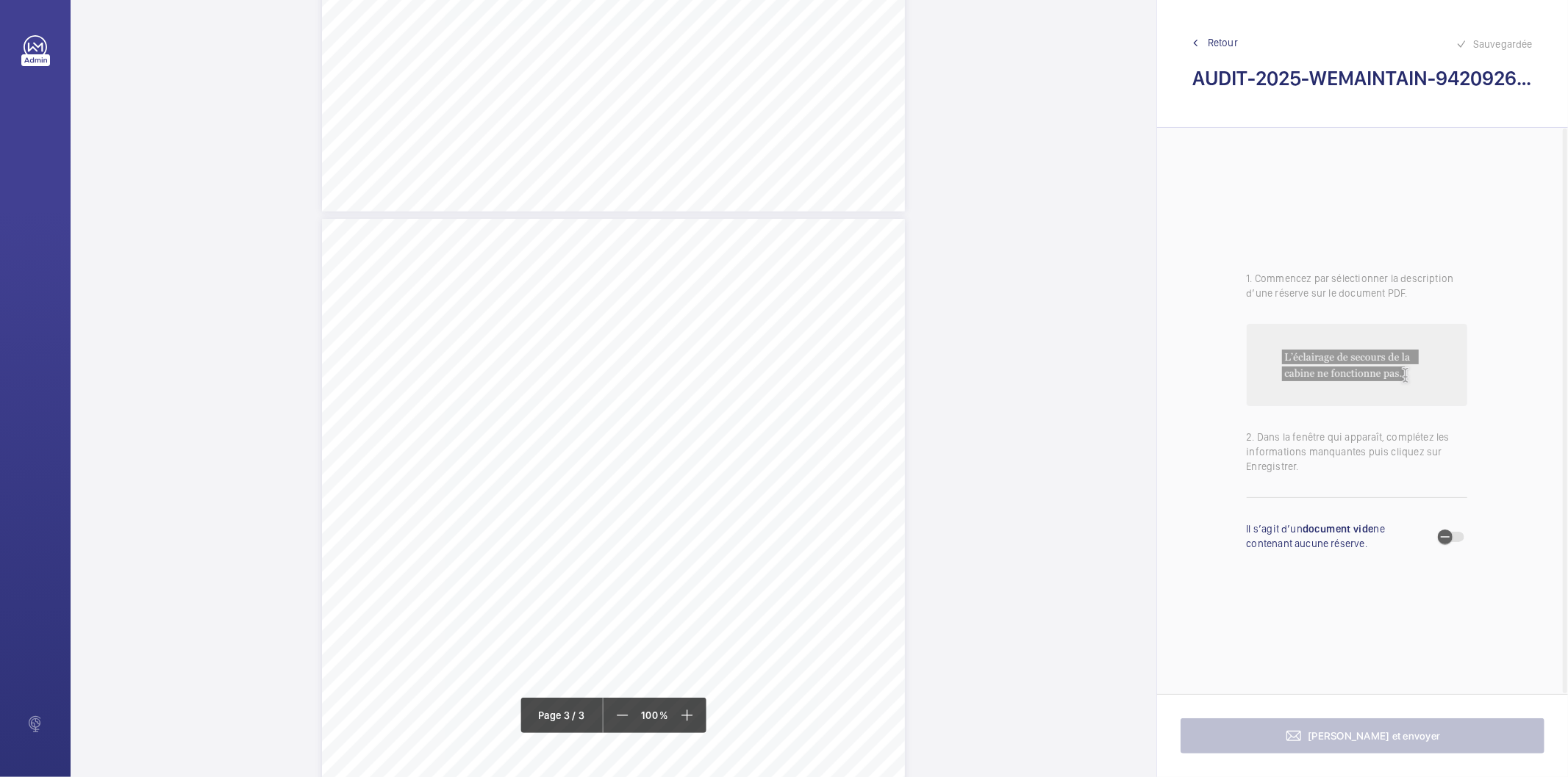
scroll to position [1469, 0]
drag, startPoint x: 363, startPoint y: 420, endPoint x: 574, endPoint y: 419, distance: 211.0
click at [574, 419] on div "AUDIT TECHNIQUE PERIODIQUE - App. N° 94209267 [STREET_ADDRESS] TRAVAUX A LA CHA…" at bounding box center [613, 629] width 583 height 824
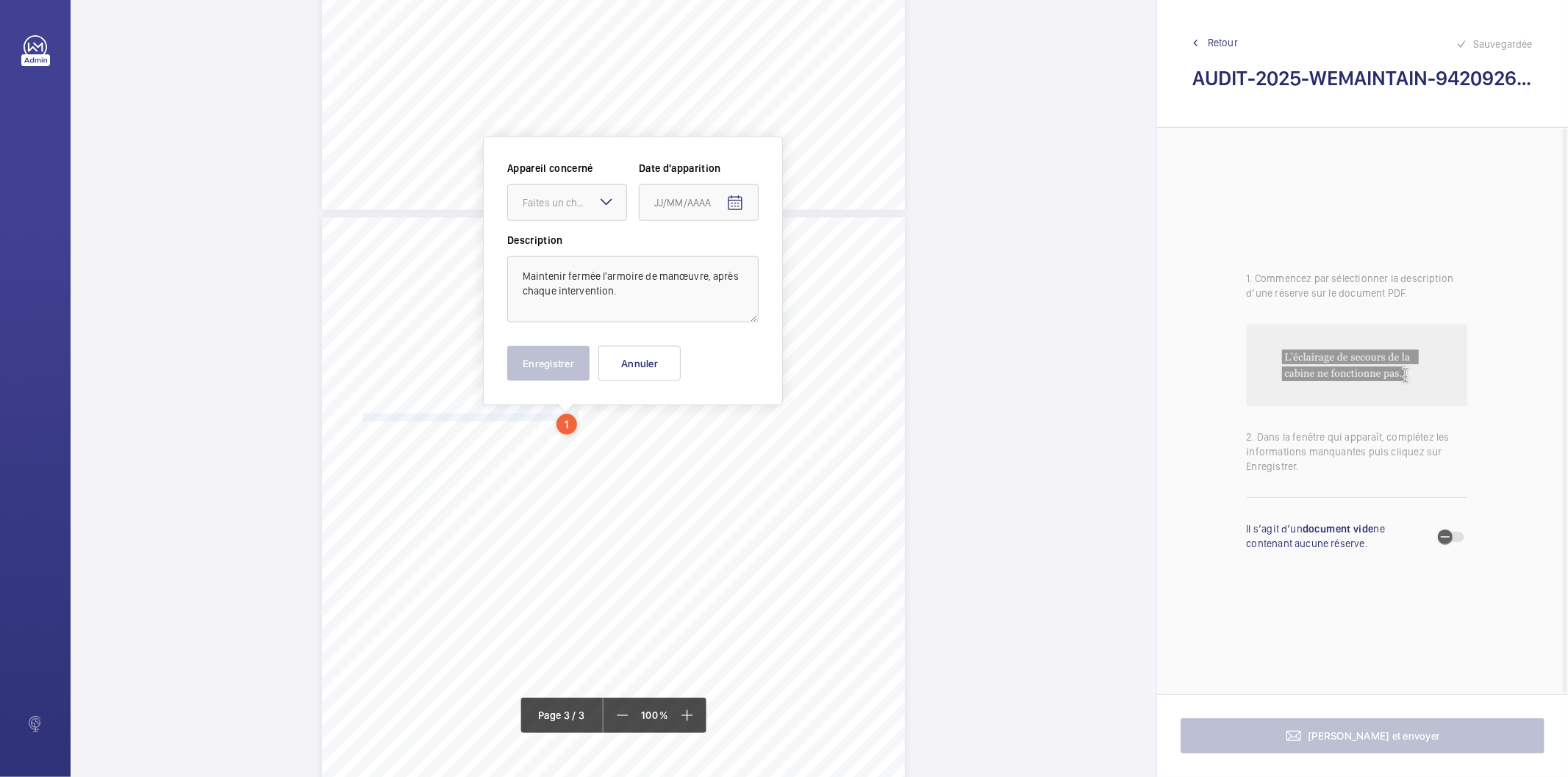
scroll to position [1516, 0]
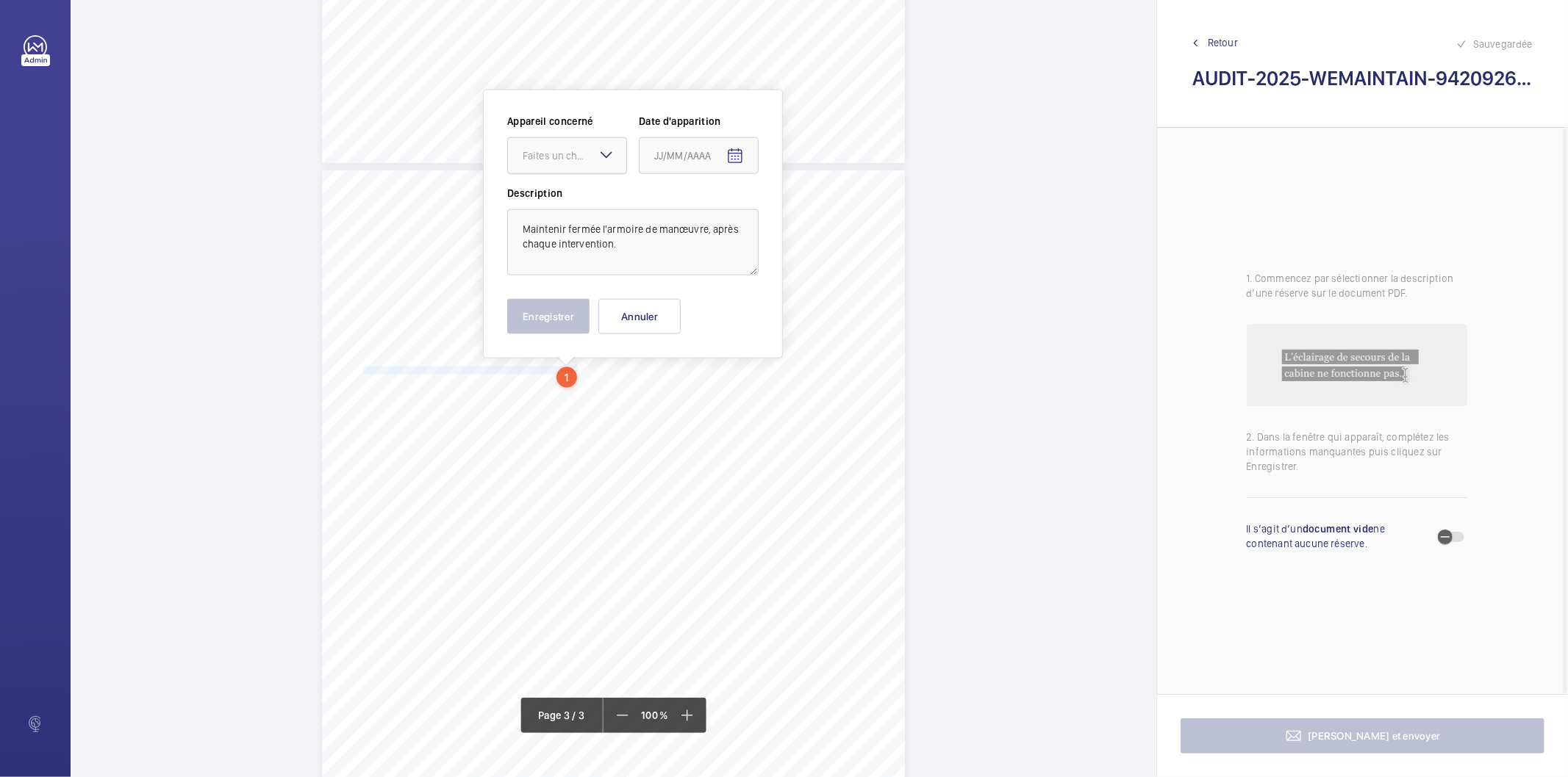
click at [576, 162] on div "Faites un choix" at bounding box center [574, 155] width 104 height 15
click at [559, 201] on span "94209267" at bounding box center [567, 200] width 89 height 15
click at [729, 155] on mat-icon "Open calendar" at bounding box center [735, 156] width 17 height 17
click at [814, 216] on span "Previous month" at bounding box center [810, 215] width 30 height 30
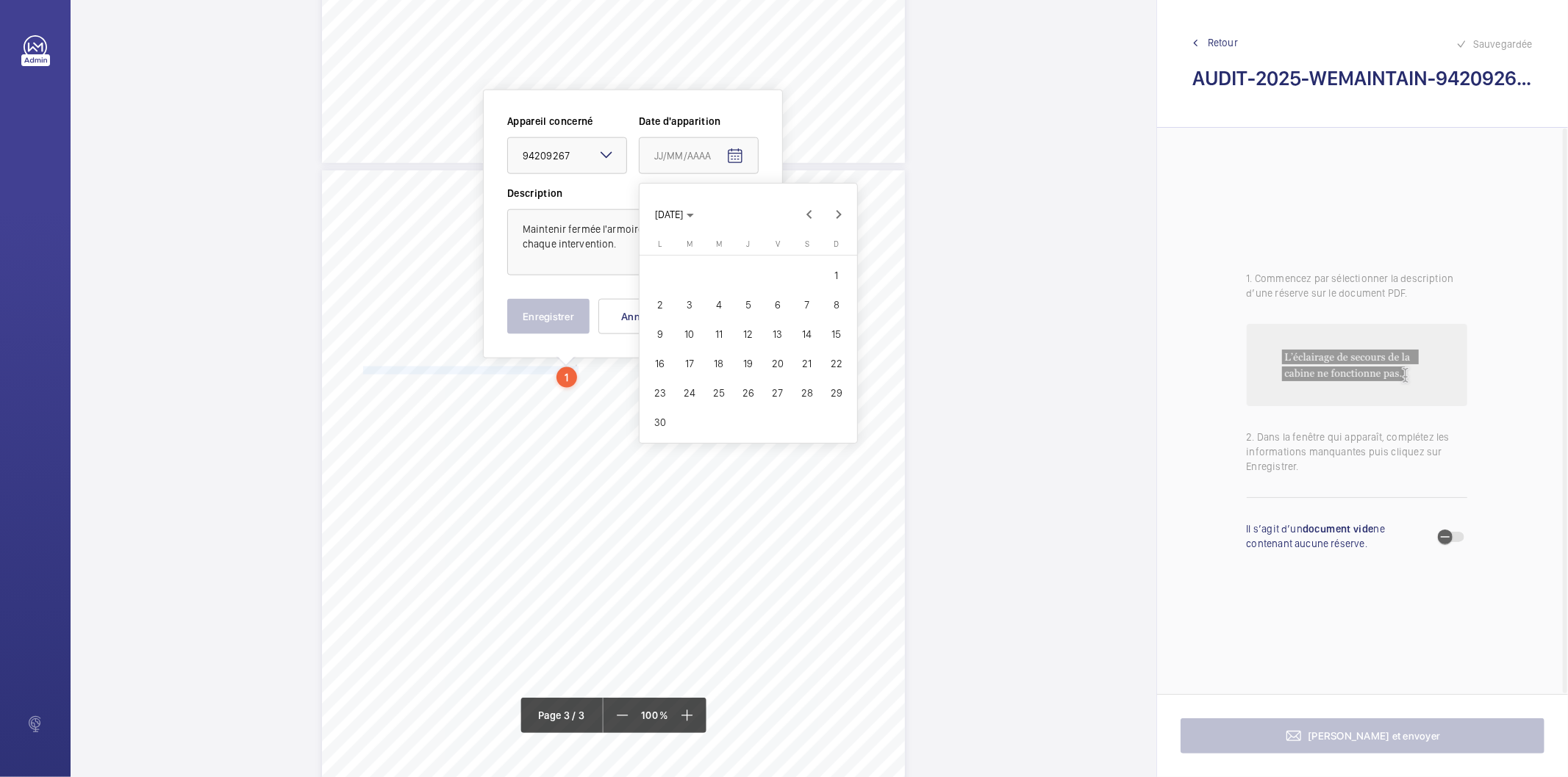
click at [782, 399] on span "27" at bounding box center [777, 393] width 26 height 26
type input "[DATE]"
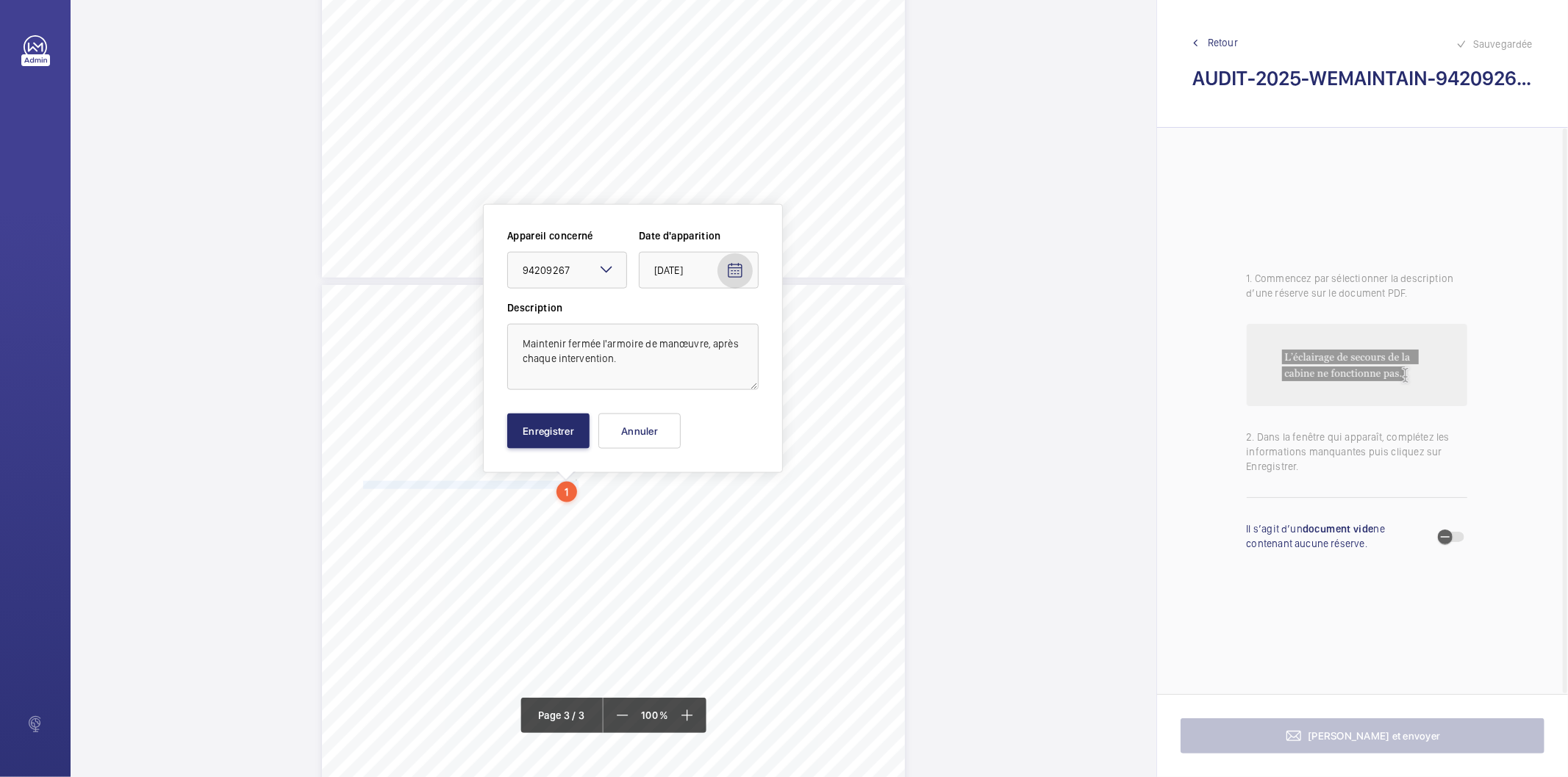
scroll to position [1551, 0]
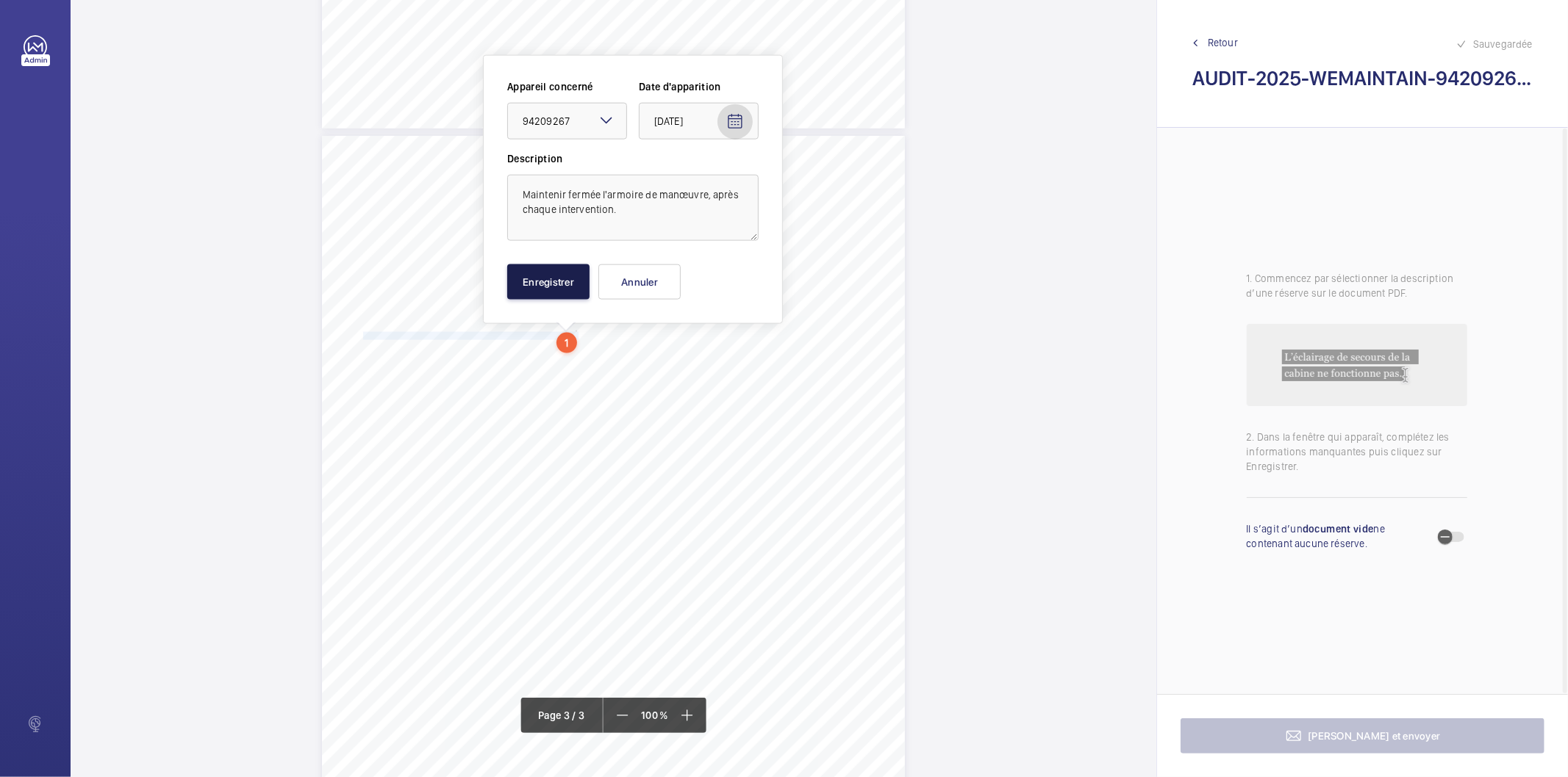
click at [570, 277] on button "Enregistrer" at bounding box center [549, 282] width 82 height 35
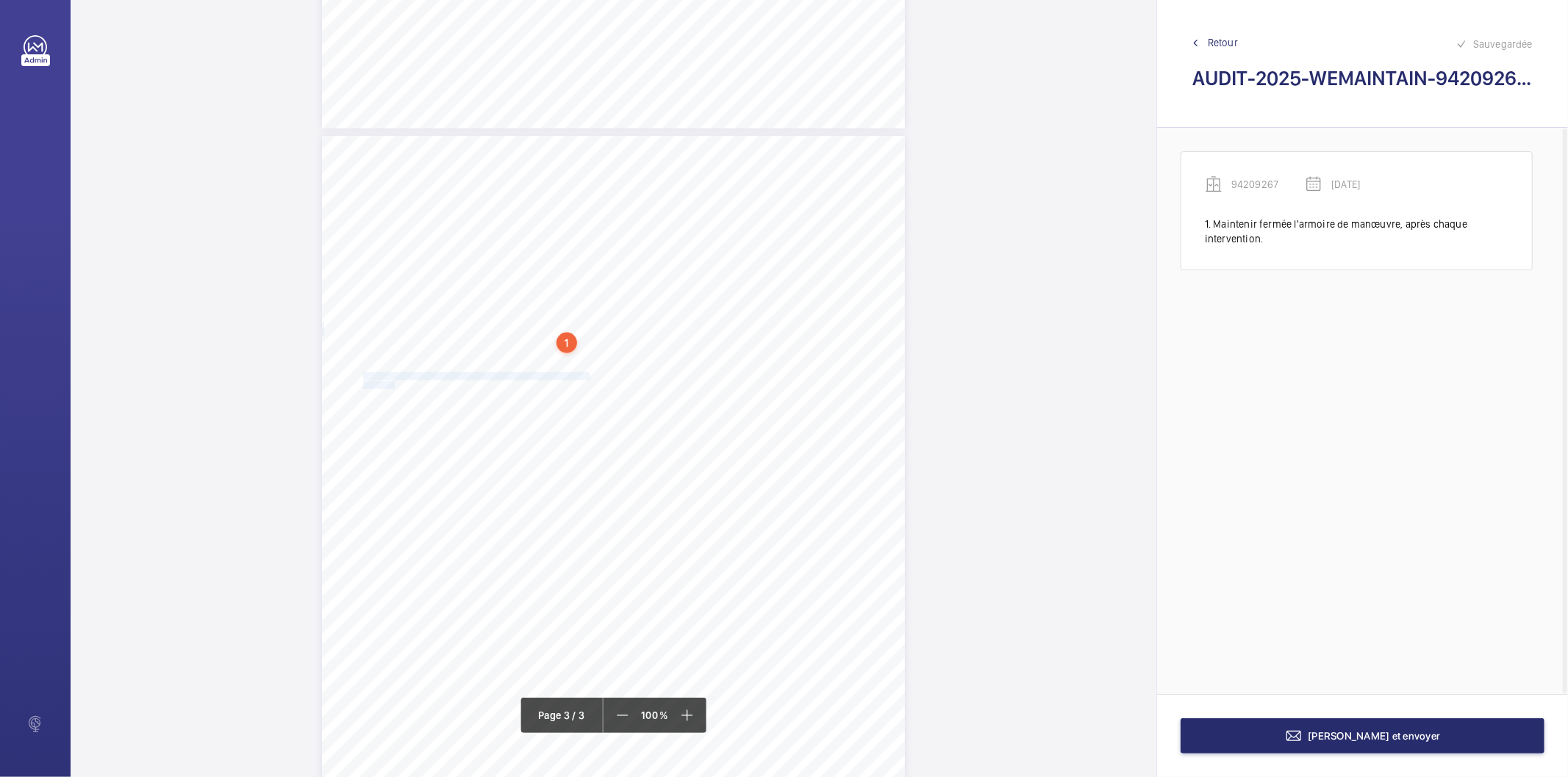
drag, startPoint x: 363, startPoint y: 378, endPoint x: 391, endPoint y: 382, distance: 28.3
click at [391, 382] on div "AUDIT TECHNIQUE PERIODIQUE - App. N° 94209267 [STREET_ADDRESS] TRAVAUX A LA CHA…" at bounding box center [613, 548] width 583 height 824
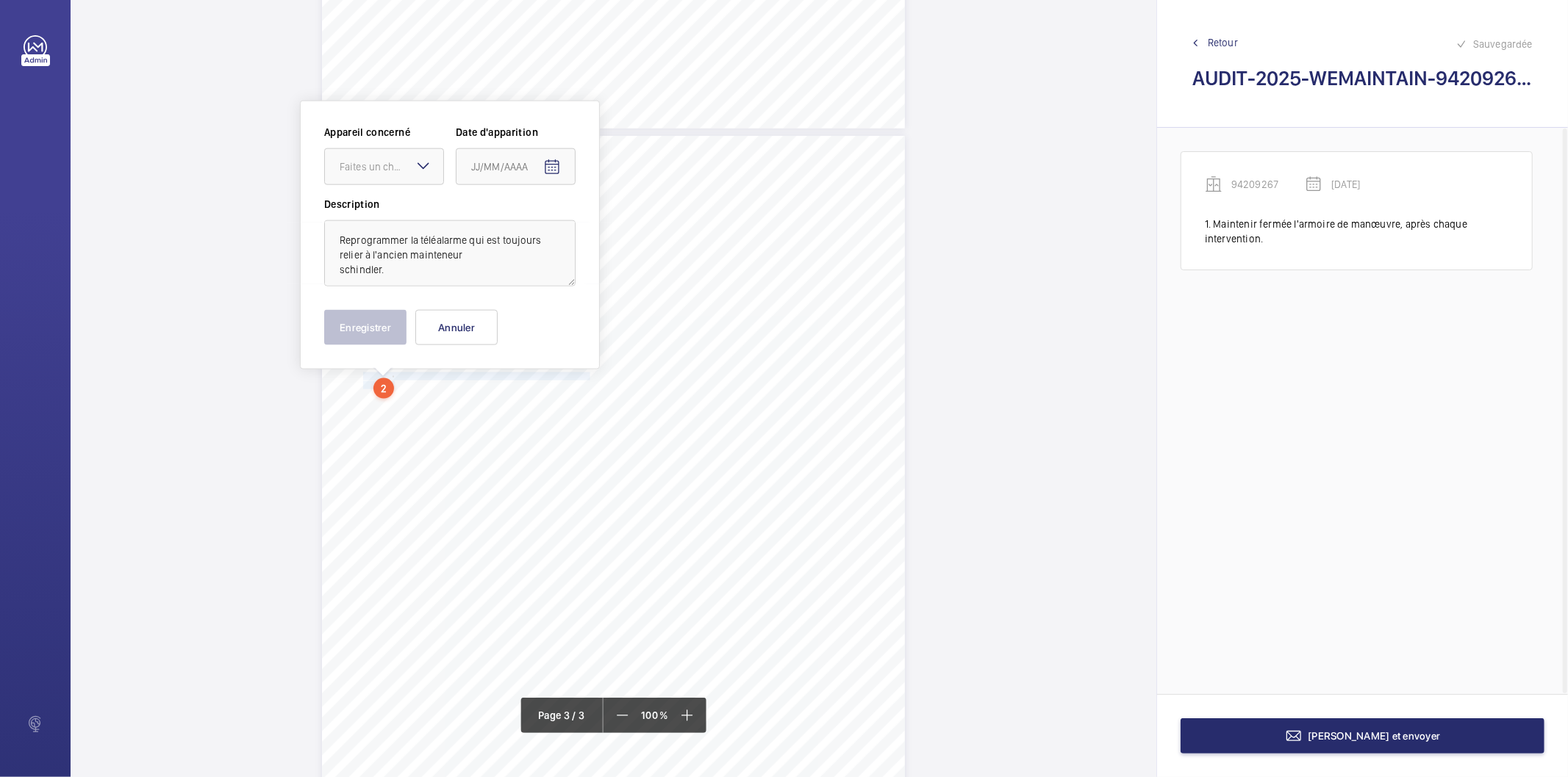
scroll to position [1561, 0]
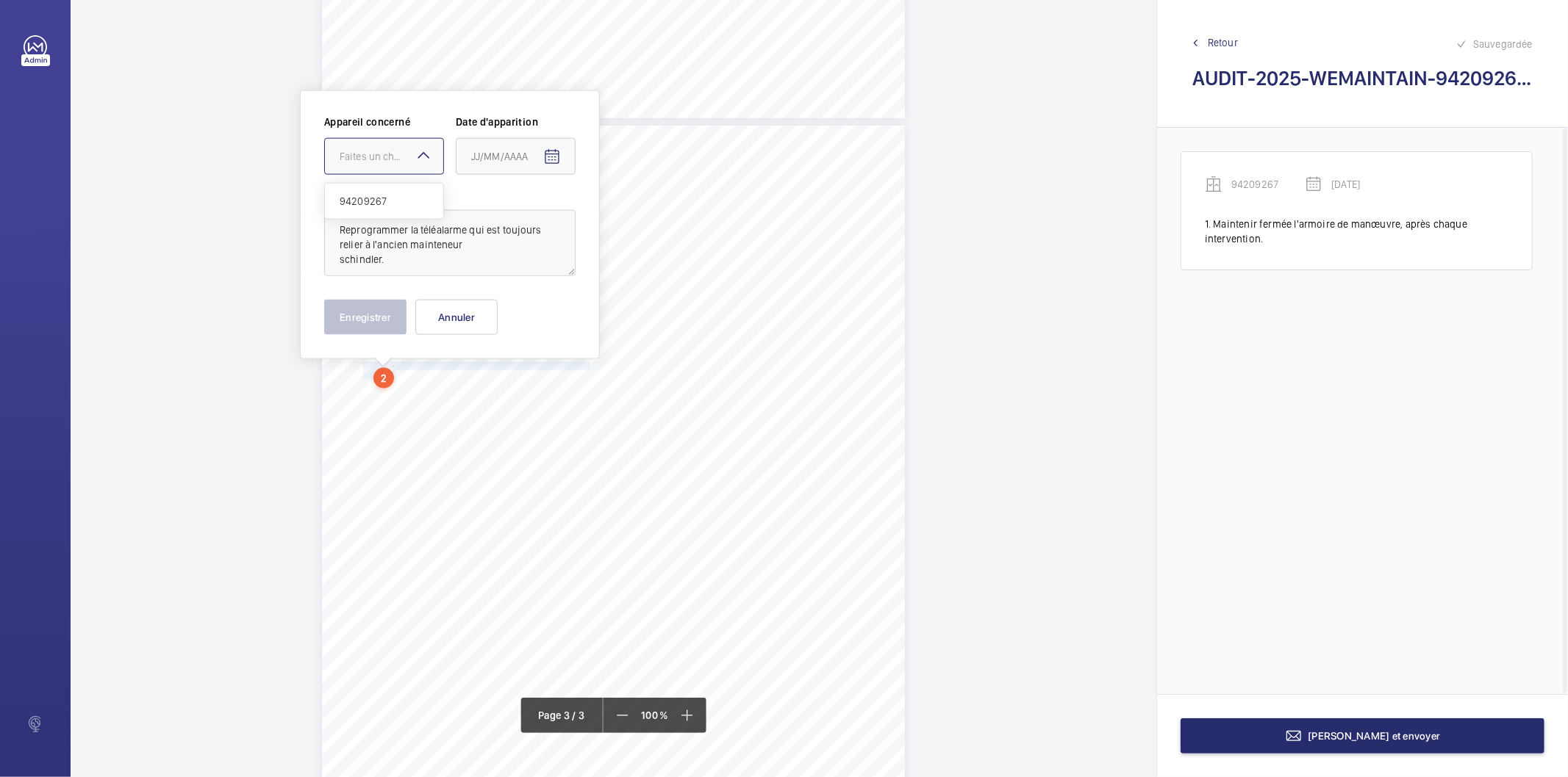
click at [377, 155] on div "Faites un choix" at bounding box center [391, 156] width 104 height 15
click at [371, 200] on span "94209267" at bounding box center [384, 201] width 89 height 15
click at [553, 164] on mat-icon "Open calendar" at bounding box center [552, 157] width 17 height 17
click at [629, 218] on span "Previous month" at bounding box center [626, 216] width 30 height 30
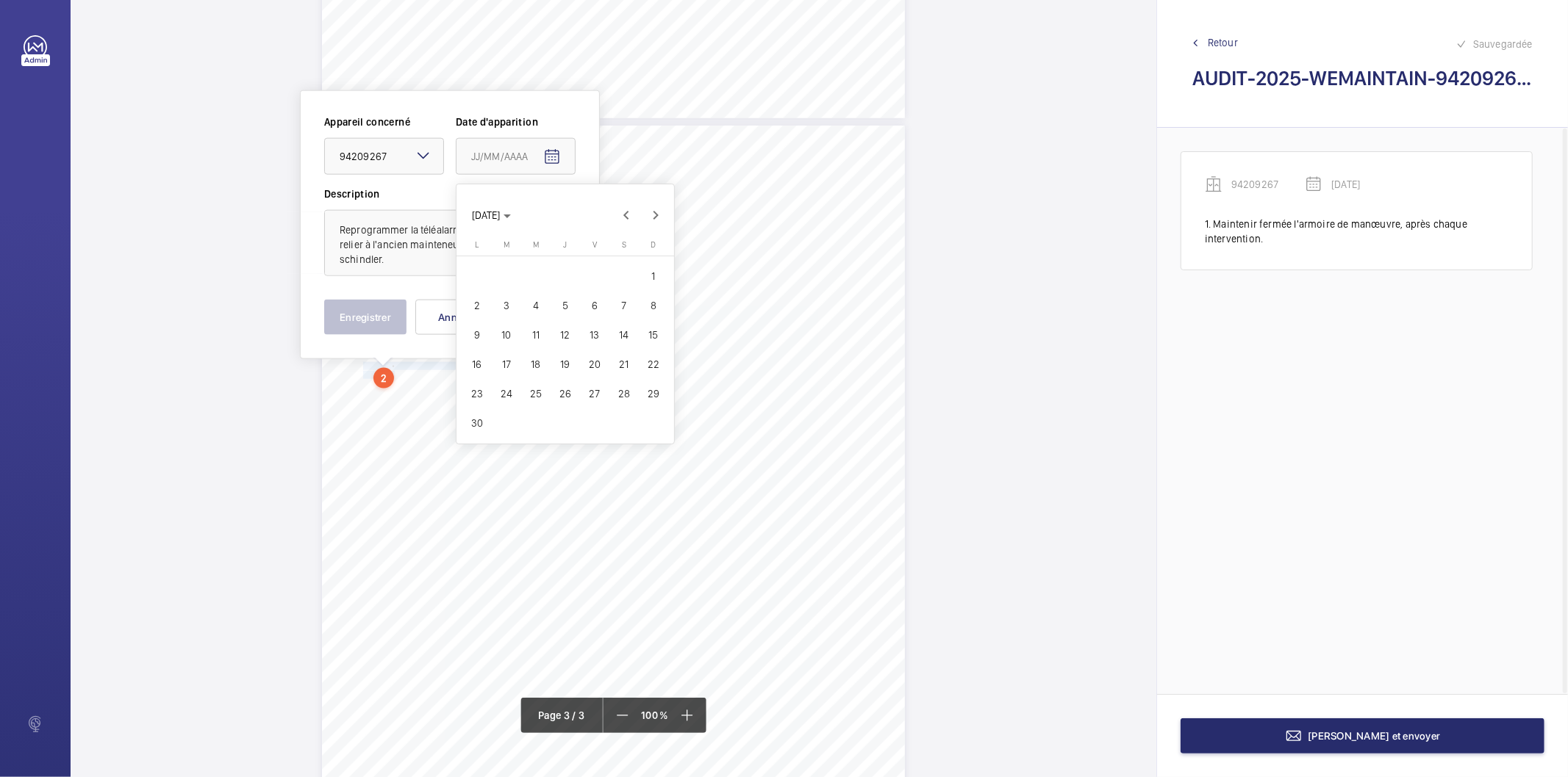
click at [593, 393] on span "27" at bounding box center [595, 394] width 26 height 26
type input "[DATE]"
click at [395, 327] on button "Enregistrer" at bounding box center [365, 317] width 82 height 35
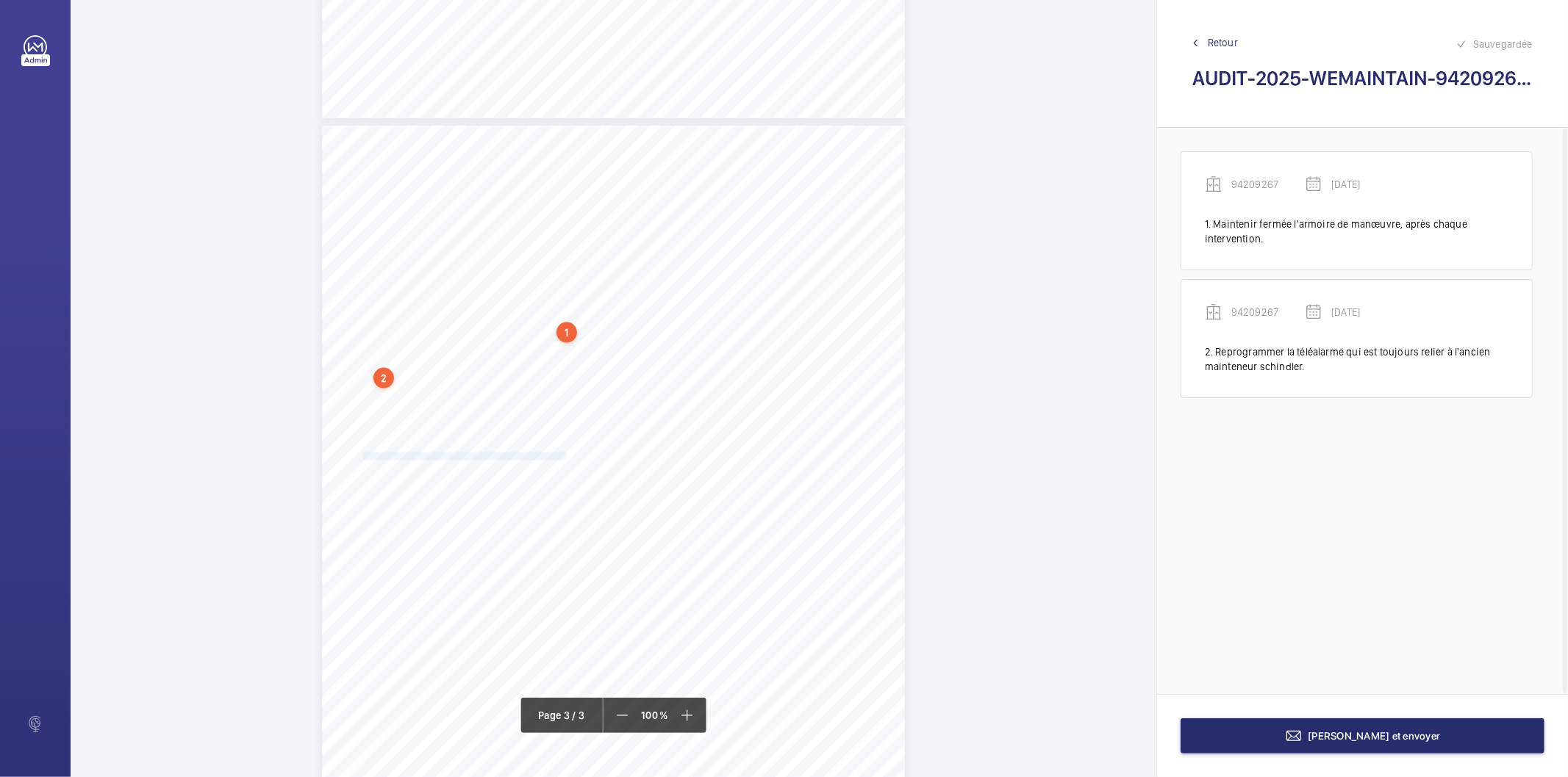
drag, startPoint x: 363, startPoint y: 457, endPoint x: 561, endPoint y: 457, distance: 198.0
click at [561, 457] on div "AUDIT TECHNIQUE PERIODIQUE - App. N° 94209267 [STREET_ADDRESS] TRAVAUX A LA CHA…" at bounding box center [613, 538] width 583 height 824
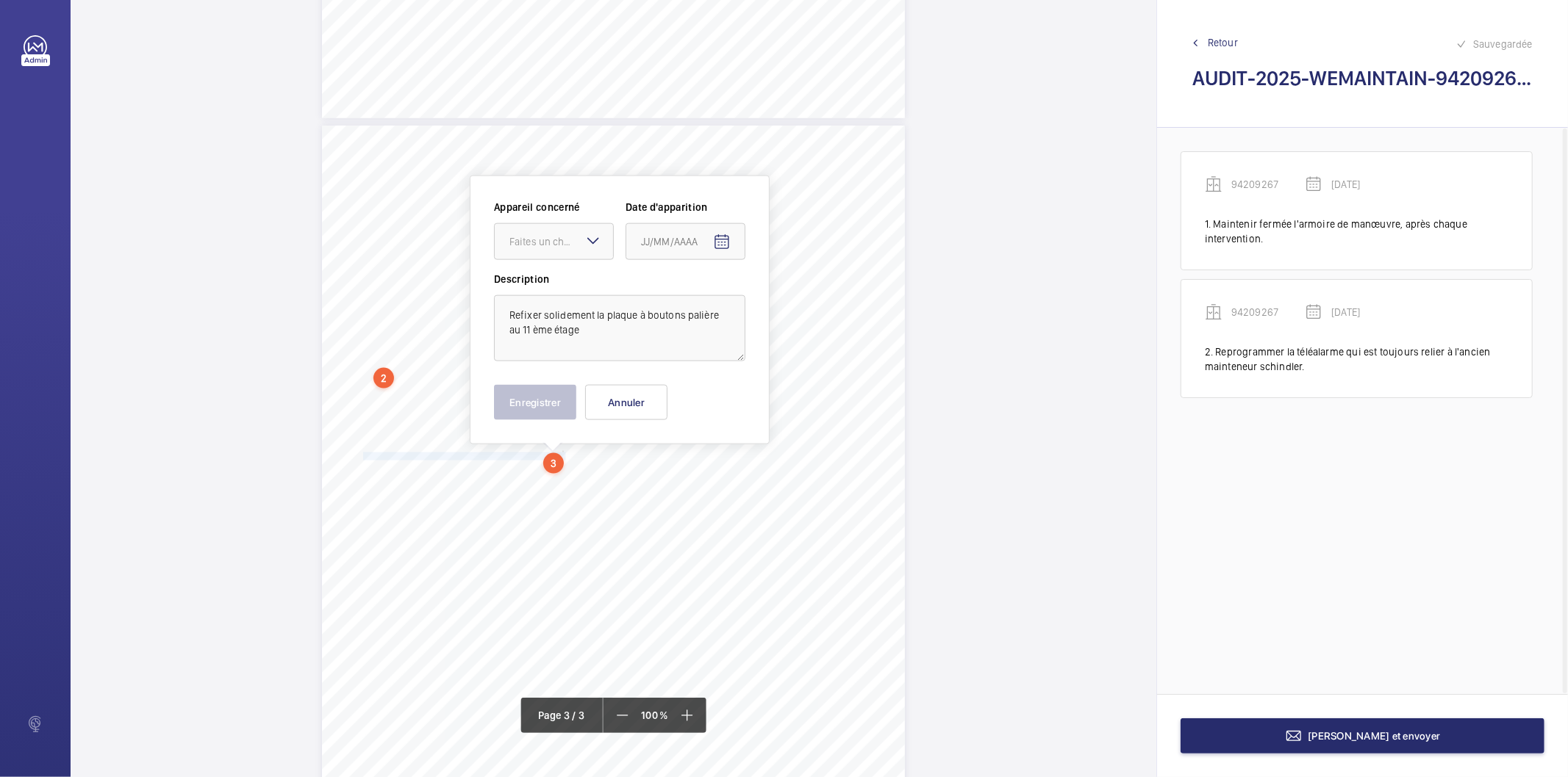
scroll to position [1647, 0]
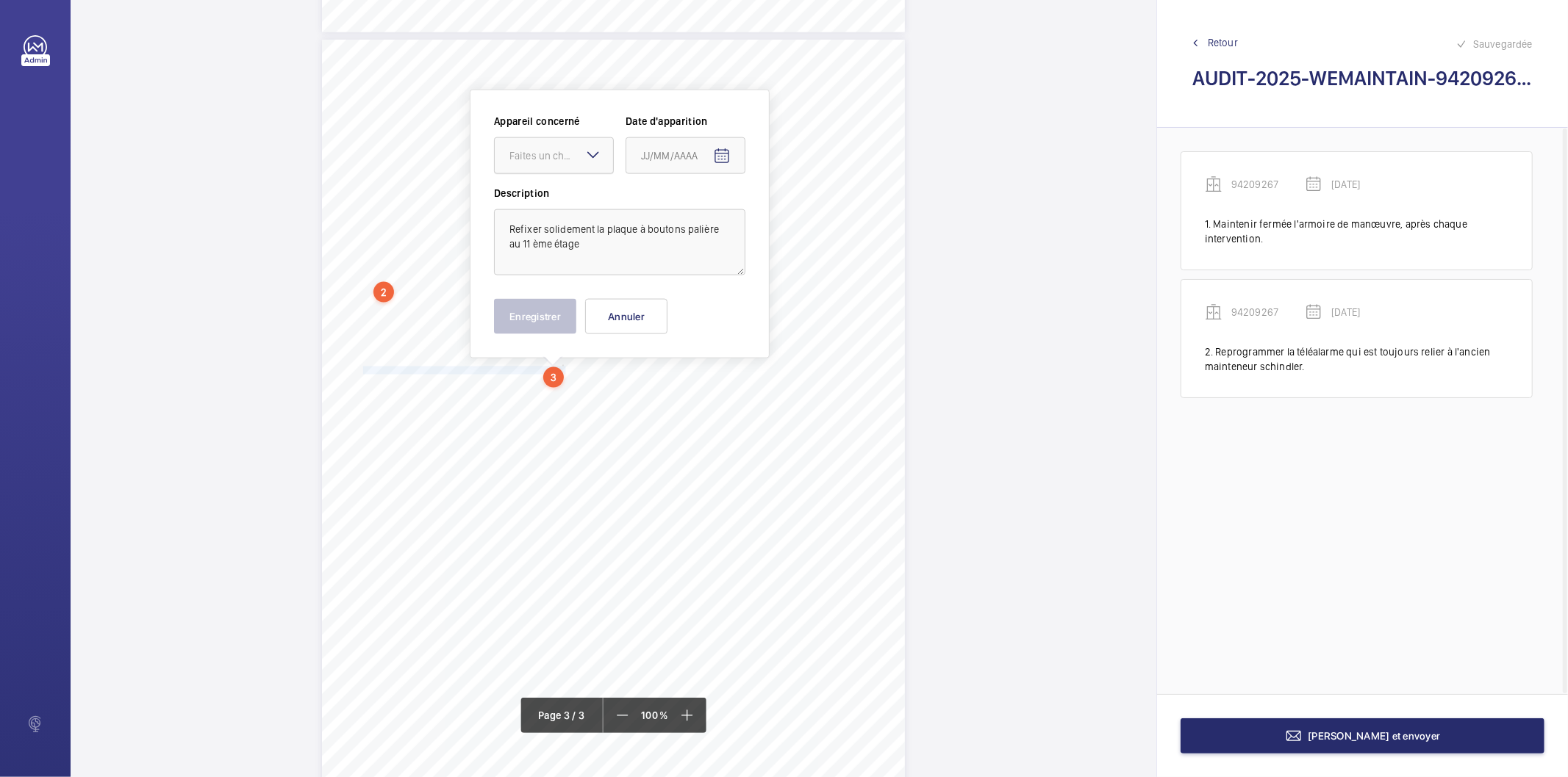
click at [555, 145] on div at bounding box center [553, 155] width 118 height 35
click at [538, 202] on span "94209267" at bounding box center [554, 200] width 89 height 15
click at [717, 160] on mat-icon "Open calendar" at bounding box center [722, 156] width 17 height 17
click at [804, 216] on span "Previous month" at bounding box center [797, 215] width 30 height 30
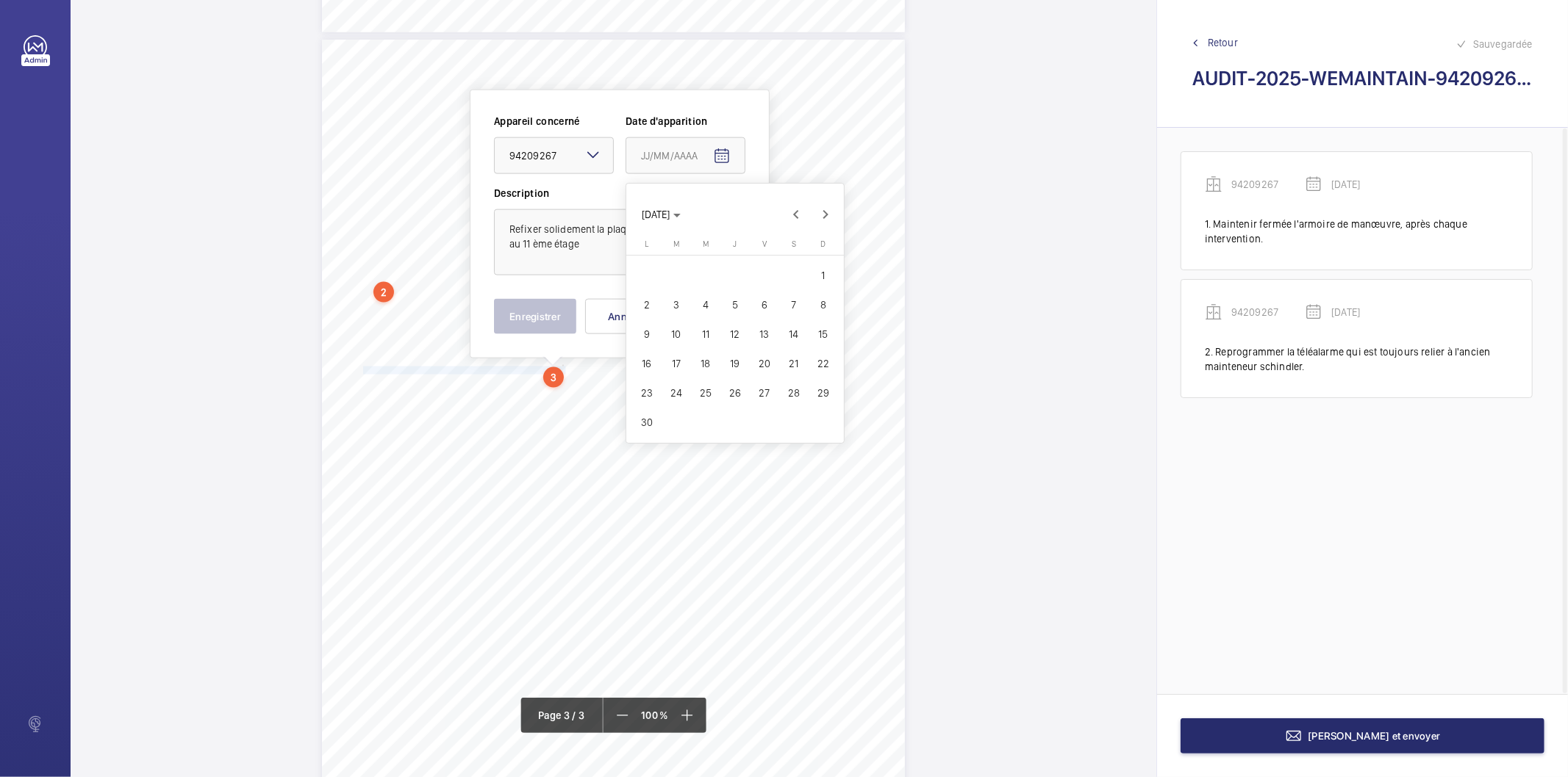
click at [755, 387] on span "27" at bounding box center [764, 393] width 26 height 26
type input "[DATE]"
click at [563, 321] on button "Enregistrer" at bounding box center [535, 317] width 82 height 35
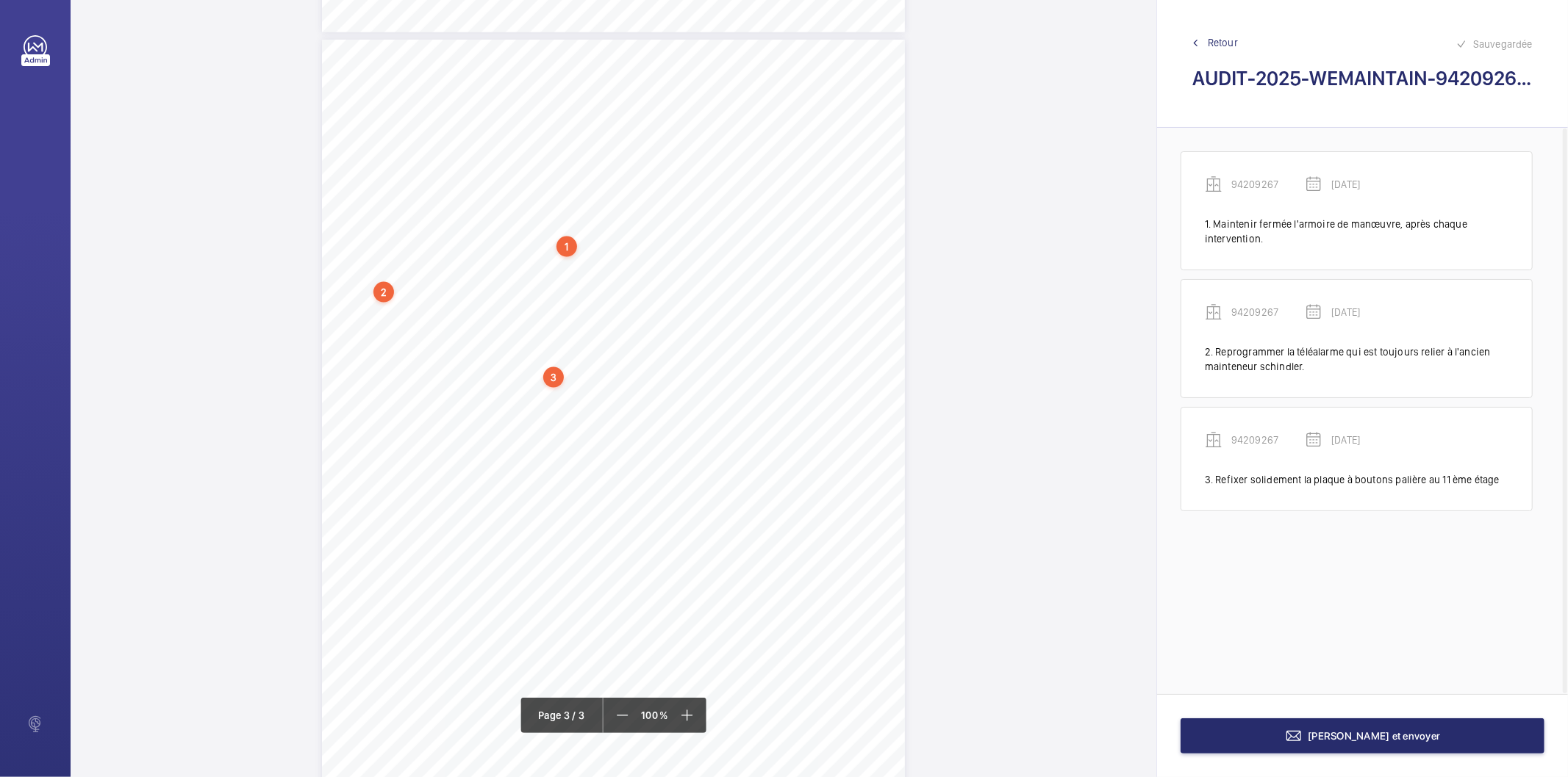
click at [550, 375] on div "3" at bounding box center [554, 378] width 21 height 21
click at [510, 255] on div "94209267" at bounding box center [557, 262] width 126 height 15
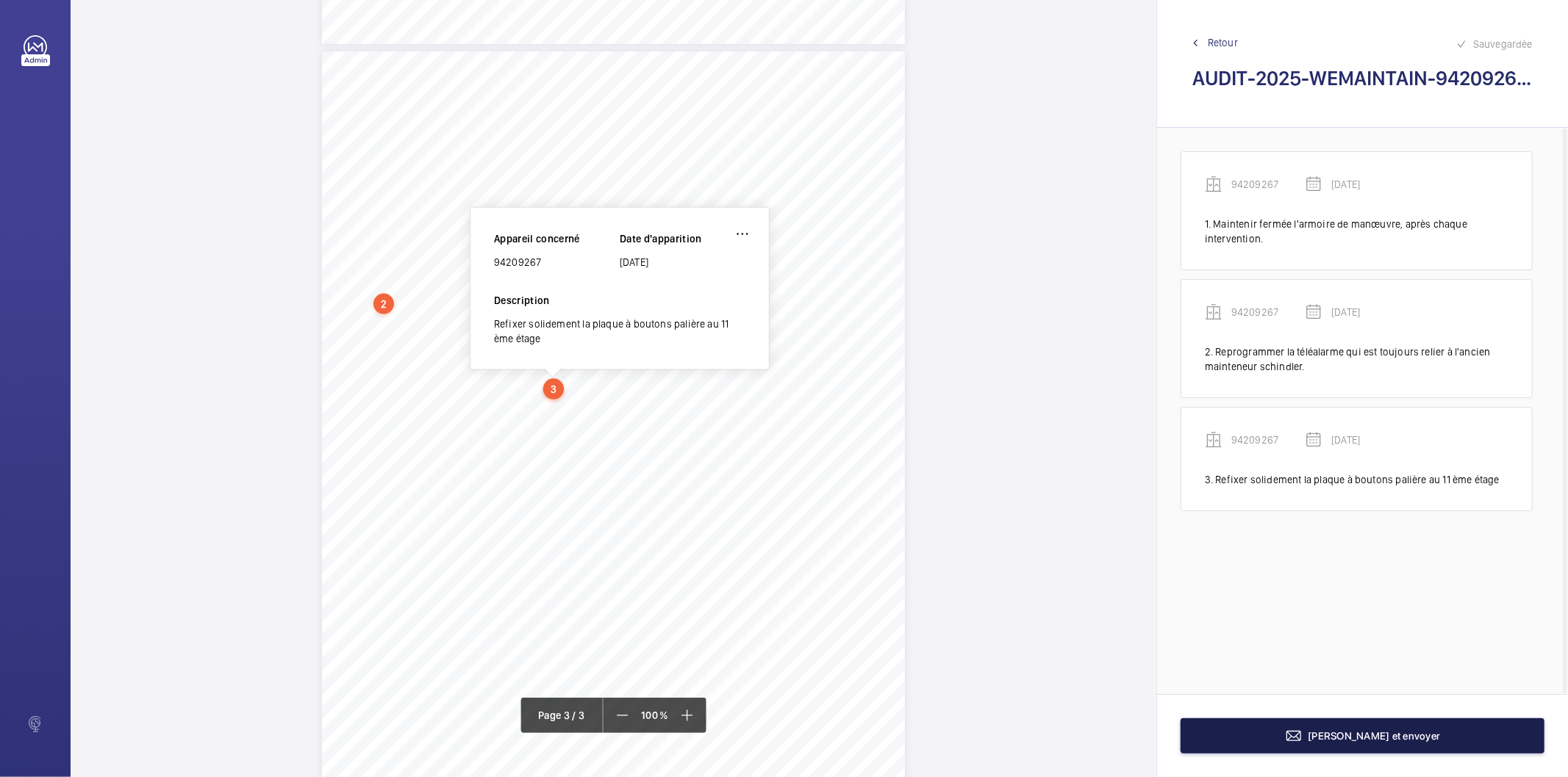
click at [1302, 745] on mat-icon at bounding box center [1294, 736] width 17 height 17
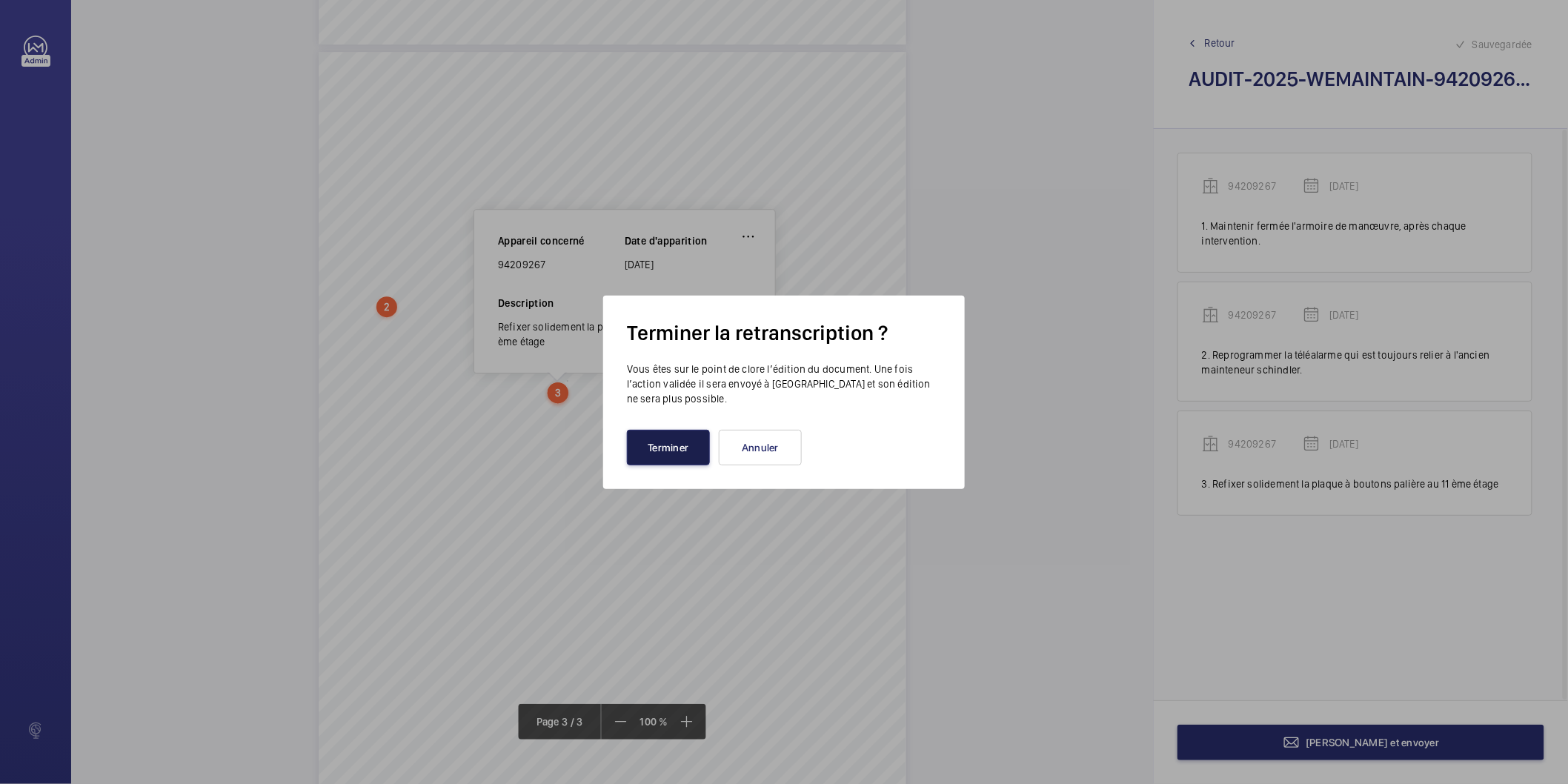
click at [645, 436] on button "Terminer" at bounding box center [668, 447] width 83 height 35
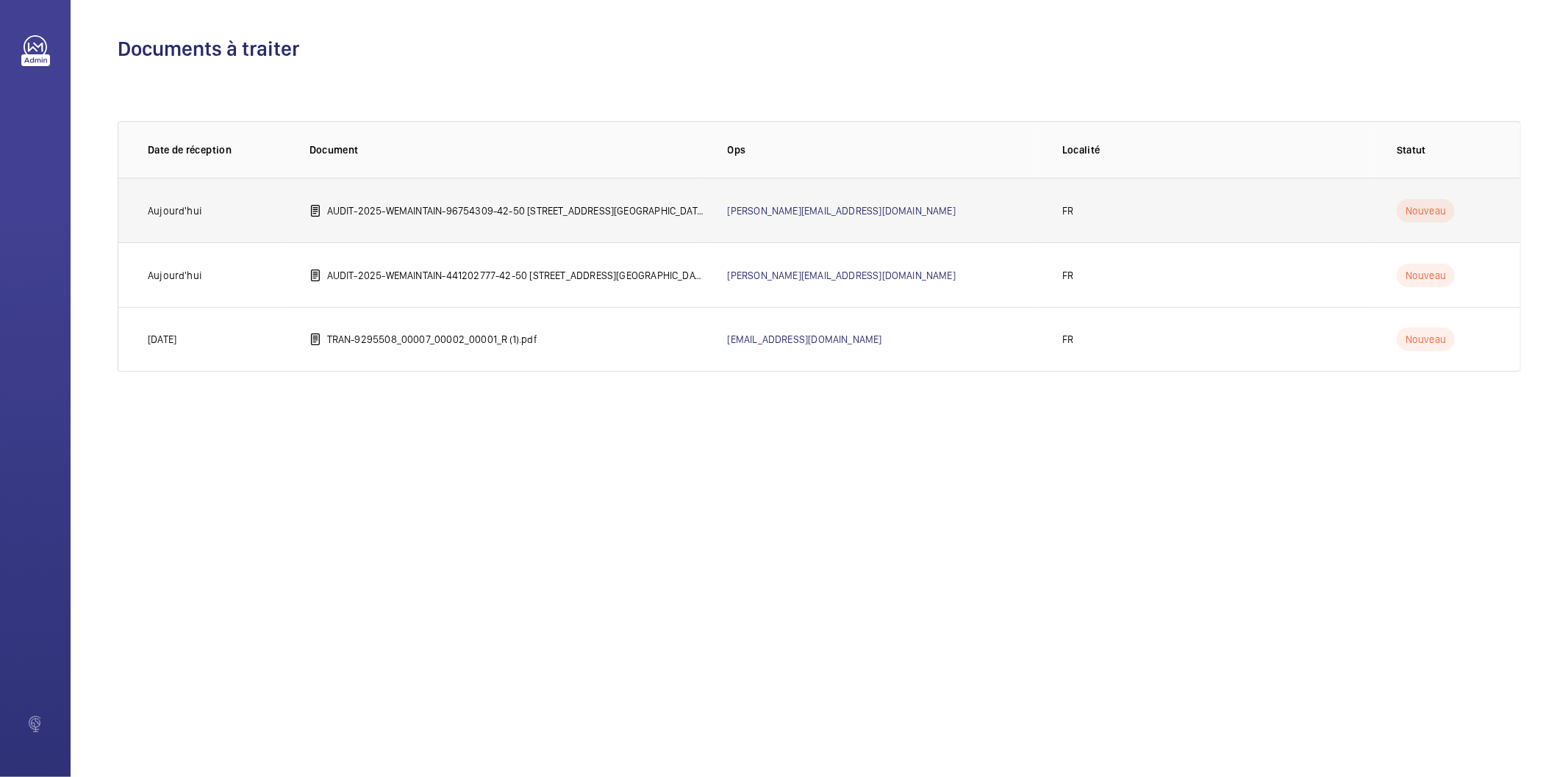
click at [557, 211] on p "AUDIT-2025-WEMAINTAIN-96754309-42-50 [STREET_ADDRESS][GEOGRAPHIC_DATA]©e [GEOGR…" at bounding box center [516, 210] width 377 height 15
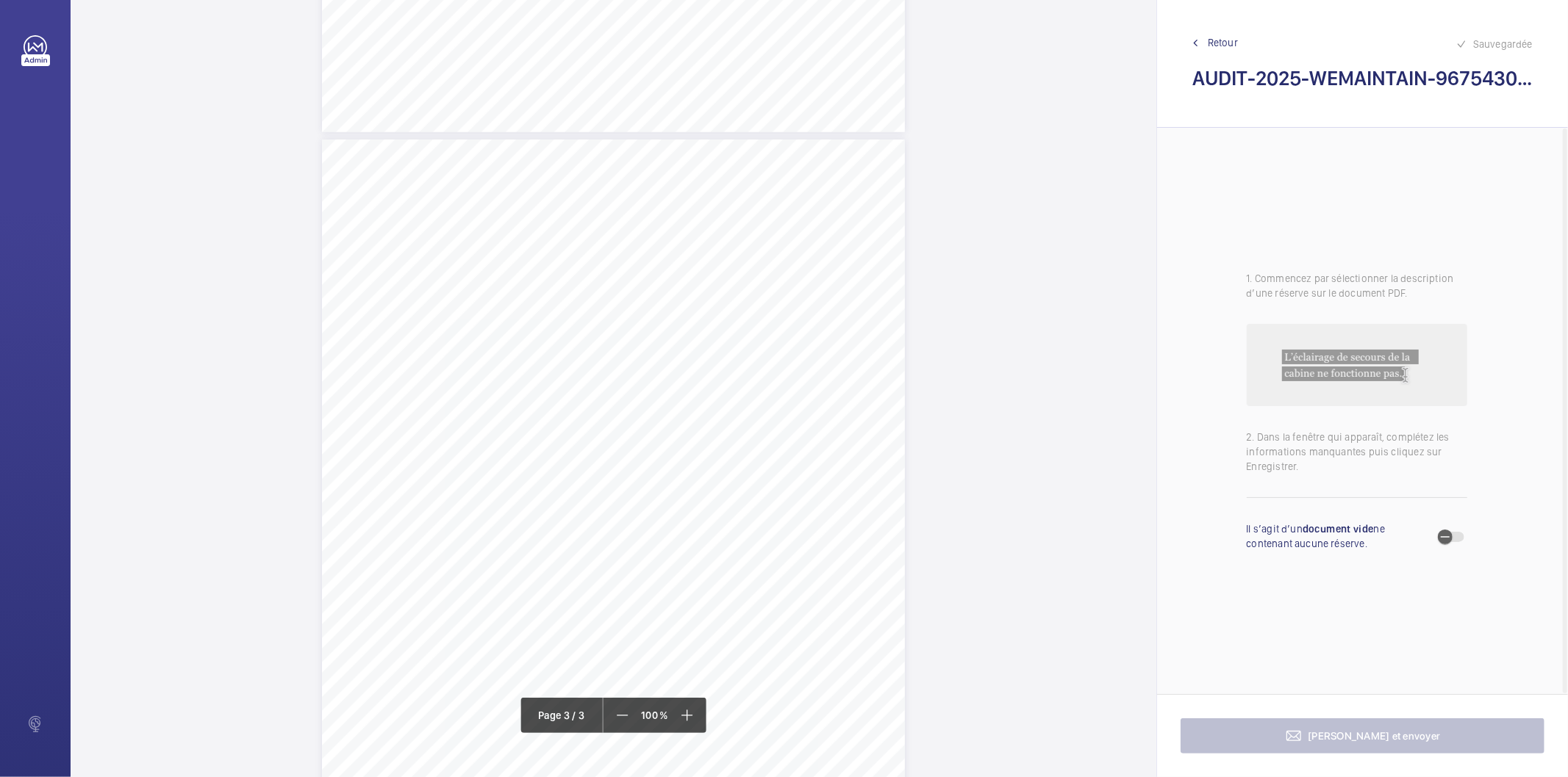
scroll to position [1551, 0]
drag, startPoint x: 363, startPoint y: 335, endPoint x: 575, endPoint y: 333, distance: 212.0
click at [575, 333] on div "AUDIT TECHNIQUE PERIODIQUE - App. N° 96754309 [STREET_ADDRESS] TRAVAUX A LA CHA…" at bounding box center [613, 548] width 583 height 824
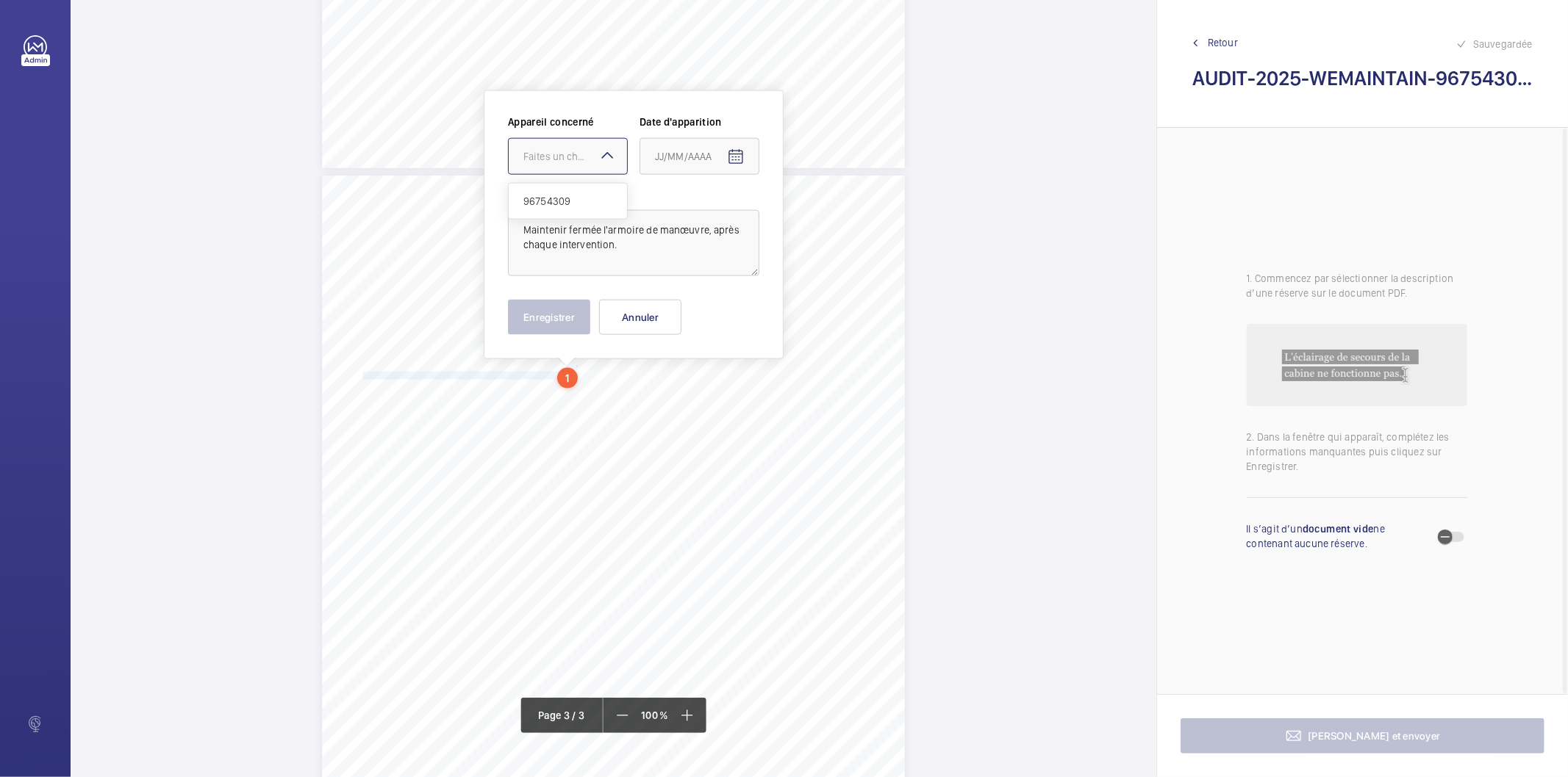
click at [582, 167] on div at bounding box center [567, 156] width 118 height 35
click at [569, 197] on span "96754309" at bounding box center [568, 201] width 89 height 15
click at [740, 150] on mat-icon "Open calendar" at bounding box center [736, 157] width 17 height 17
click at [810, 216] on span "Previous month" at bounding box center [811, 215] width 30 height 30
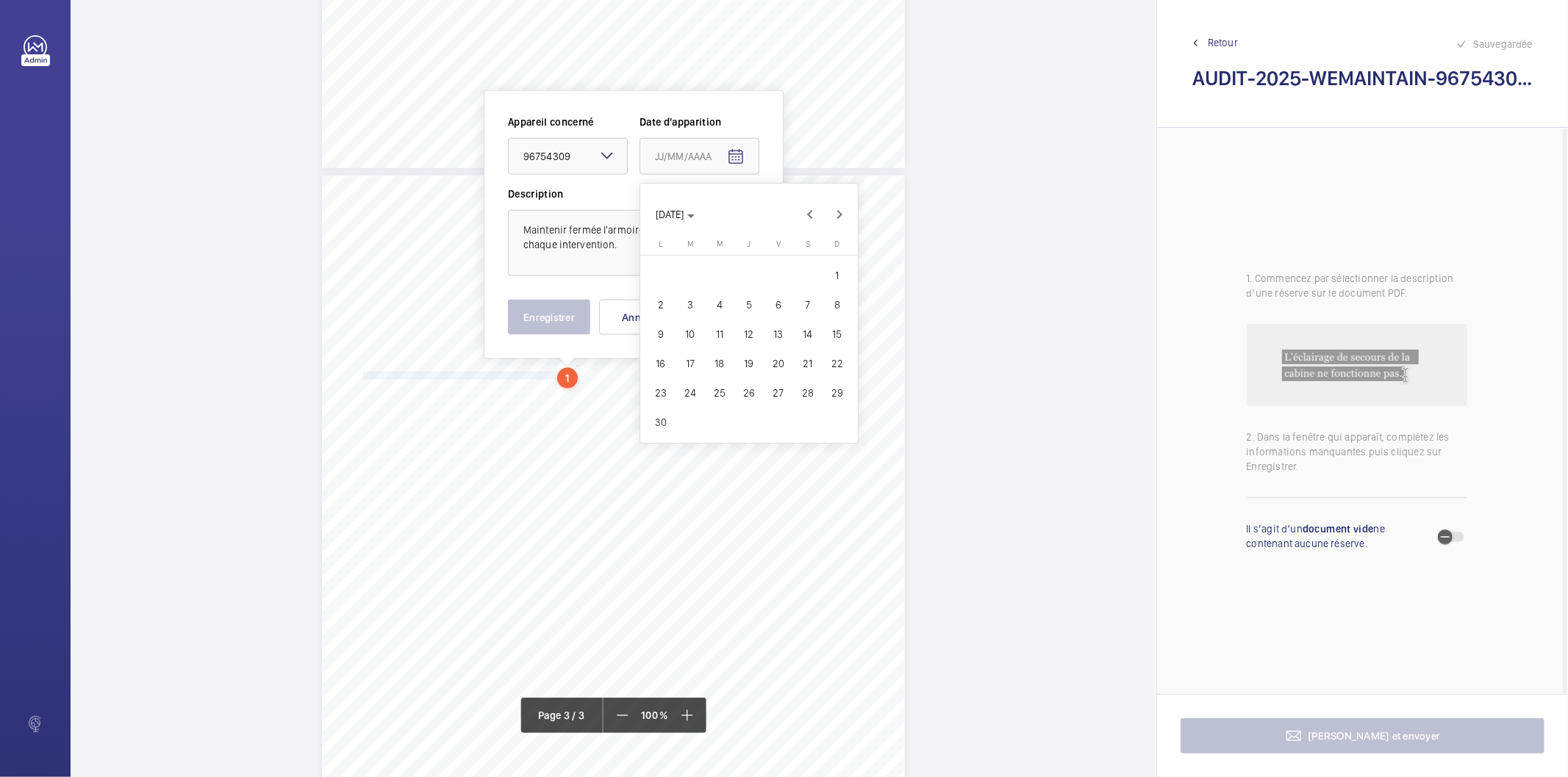
click at [775, 388] on span "27" at bounding box center [778, 393] width 26 height 26
type input "[DATE]"
click at [561, 327] on button "Enregistrer" at bounding box center [549, 317] width 82 height 35
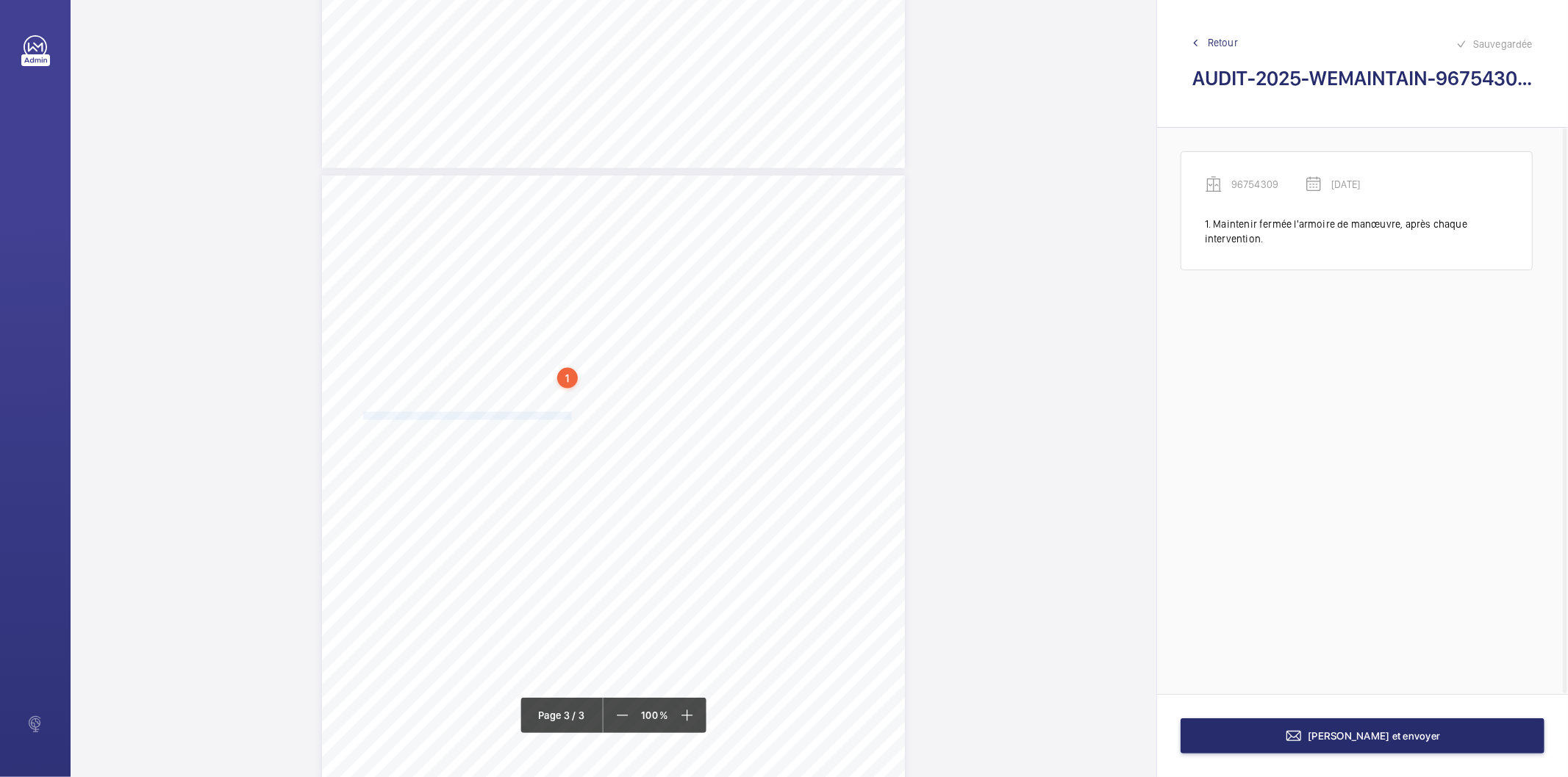
drag, startPoint x: 362, startPoint y: 416, endPoint x: 568, endPoint y: 415, distance: 206.0
click at [568, 415] on div "AUDIT TECHNIQUE PERIODIQUE - App. N° 96754309 [STREET_ADDRESS] TRAVAUX A LA CHA…" at bounding box center [613, 588] width 583 height 824
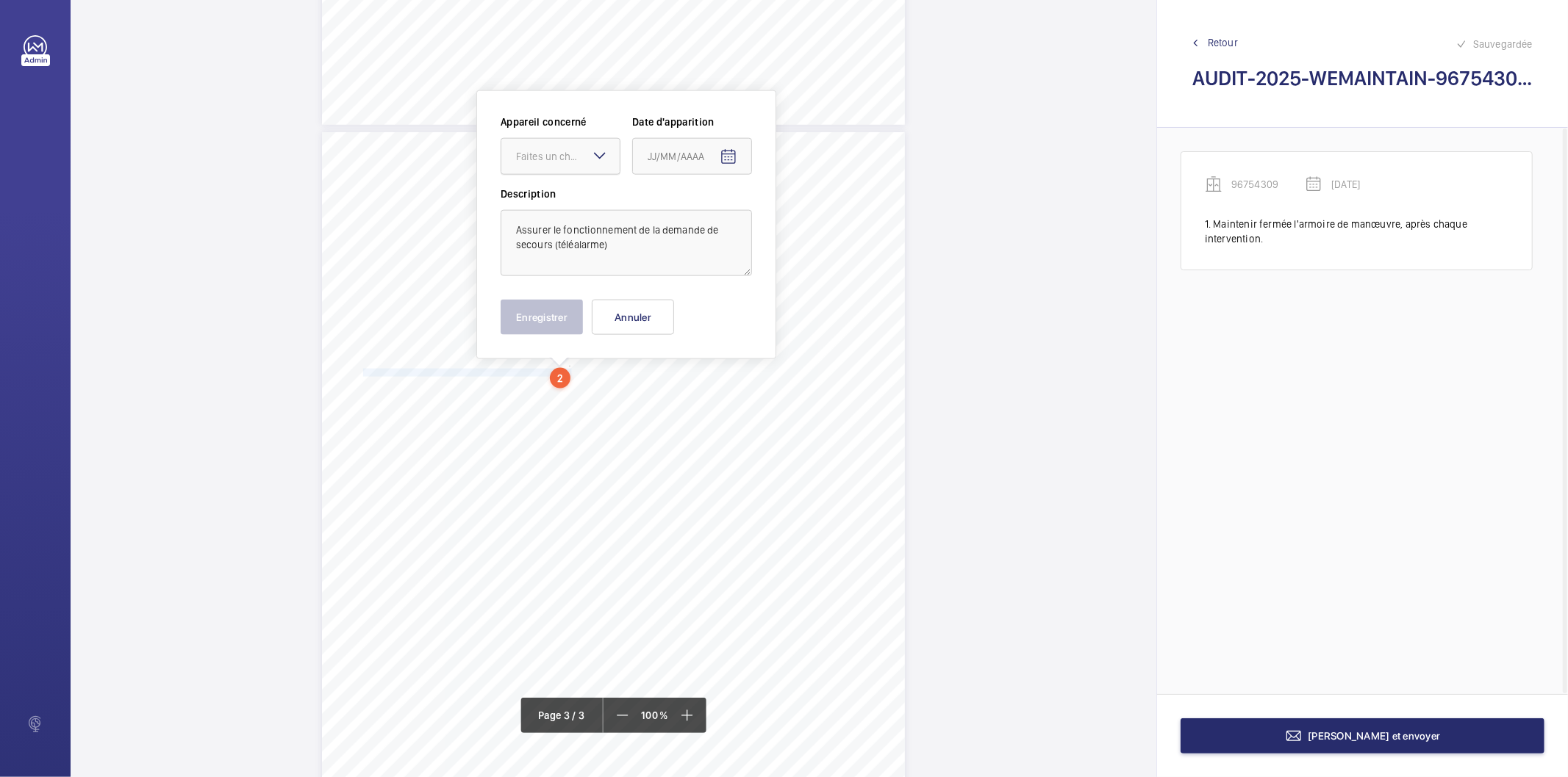
click at [575, 151] on div "Faites un choix" at bounding box center [568, 156] width 104 height 15
click at [574, 200] on span "96754309" at bounding box center [561, 201] width 89 height 15
click at [722, 157] on mat-icon "Open calendar" at bounding box center [729, 157] width 17 height 17
click at [796, 216] on span "Previous month" at bounding box center [803, 215] width 30 height 30
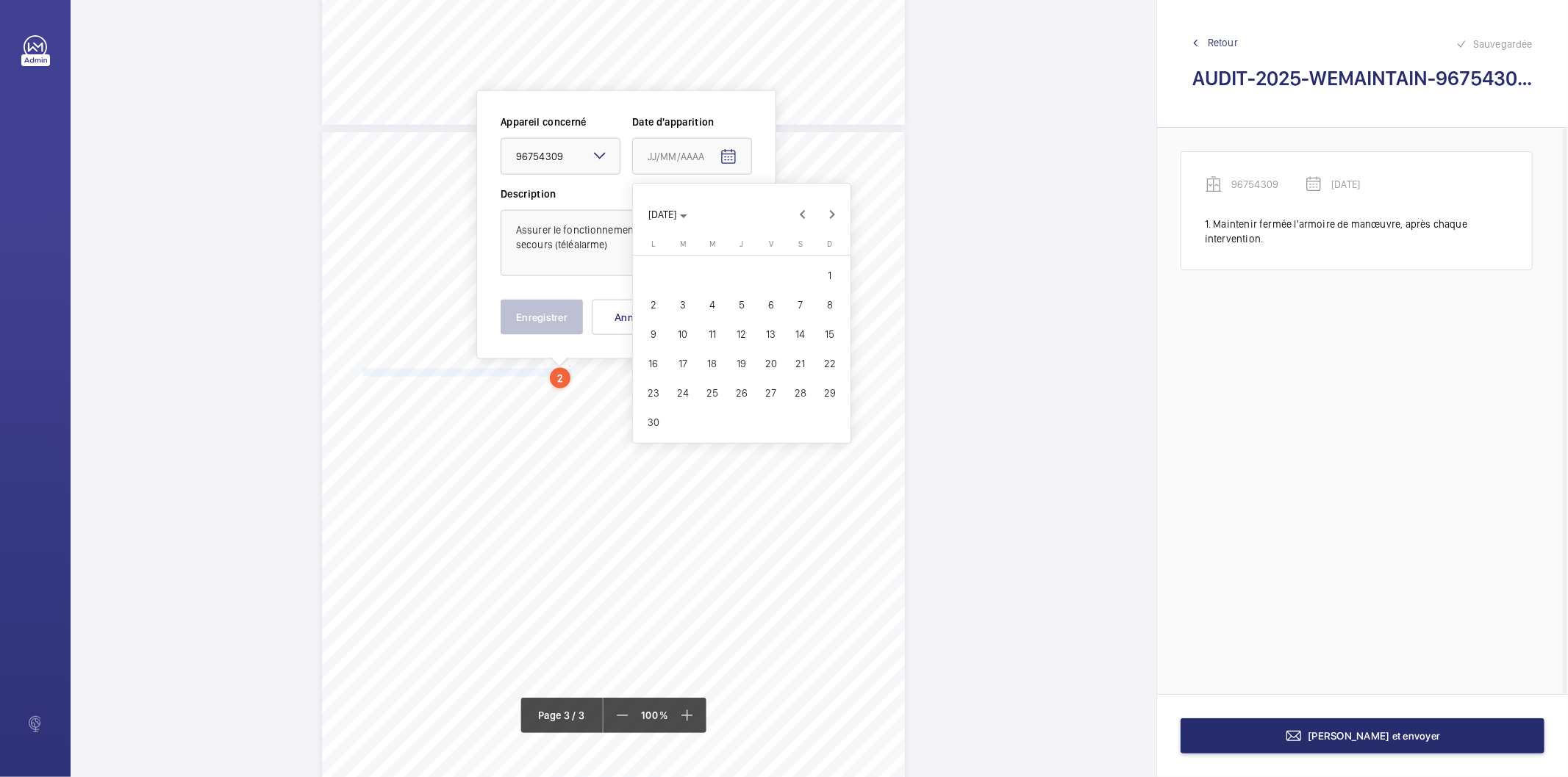
click at [770, 402] on span "27" at bounding box center [771, 393] width 26 height 26
type input "[DATE]"
click at [524, 313] on button "Enregistrer" at bounding box center [542, 317] width 82 height 35
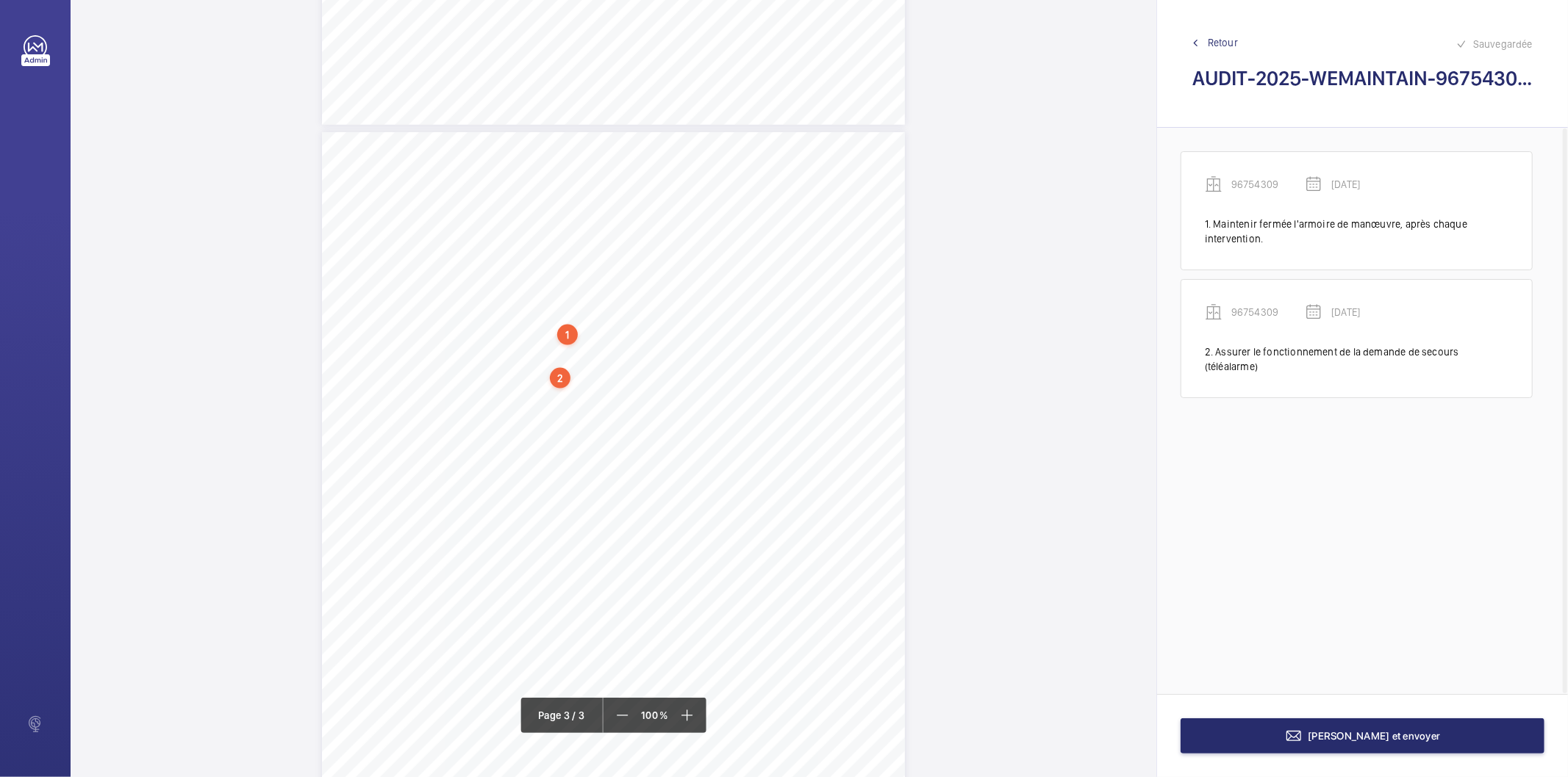
click at [566, 385] on div "2" at bounding box center [561, 379] width 21 height 21
click at [535, 262] on div "96754309" at bounding box center [563, 262] width 126 height 15
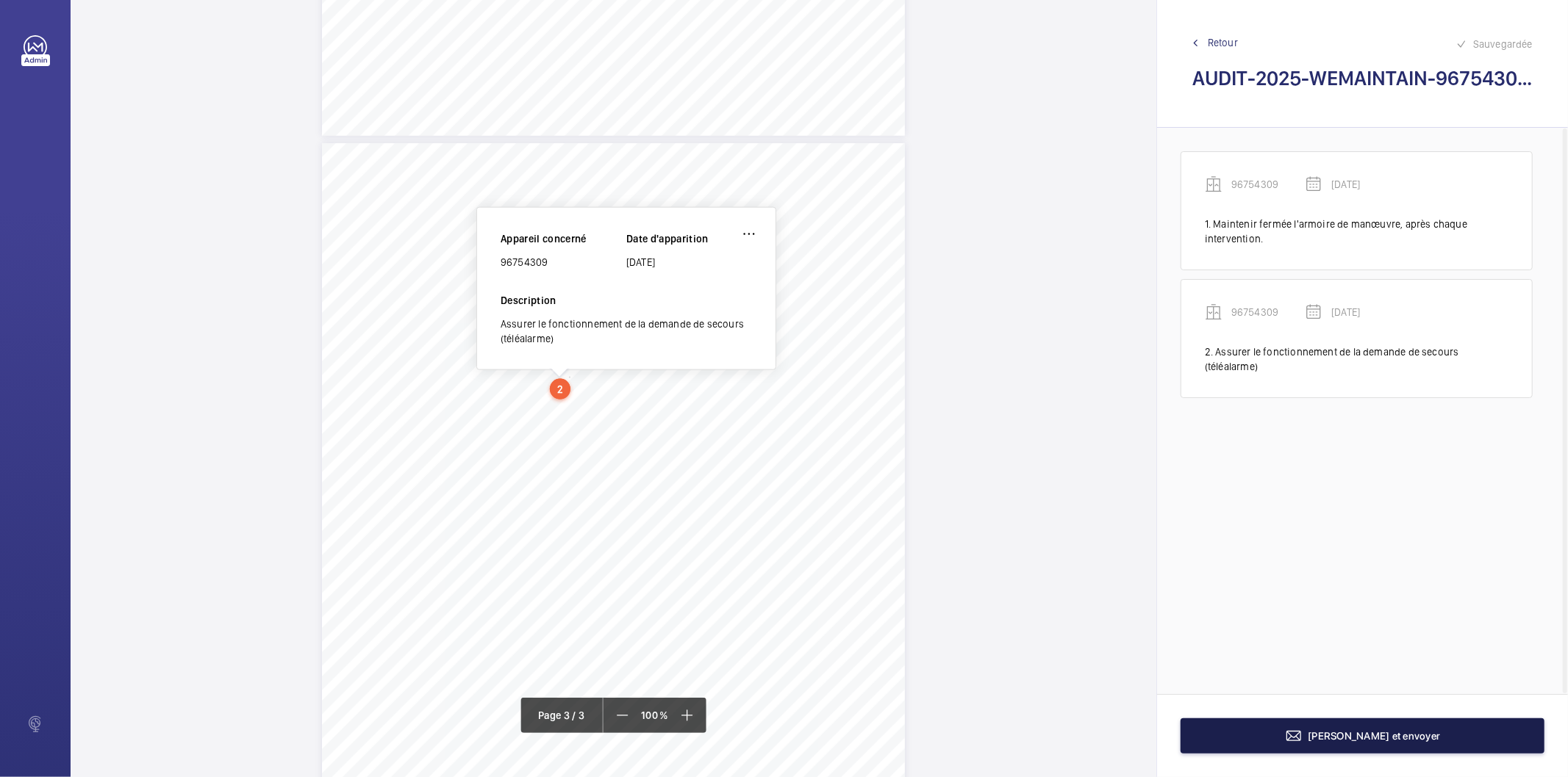
click at [1282, 725] on button "[PERSON_NAME] et envoyer" at bounding box center [1363, 736] width 364 height 35
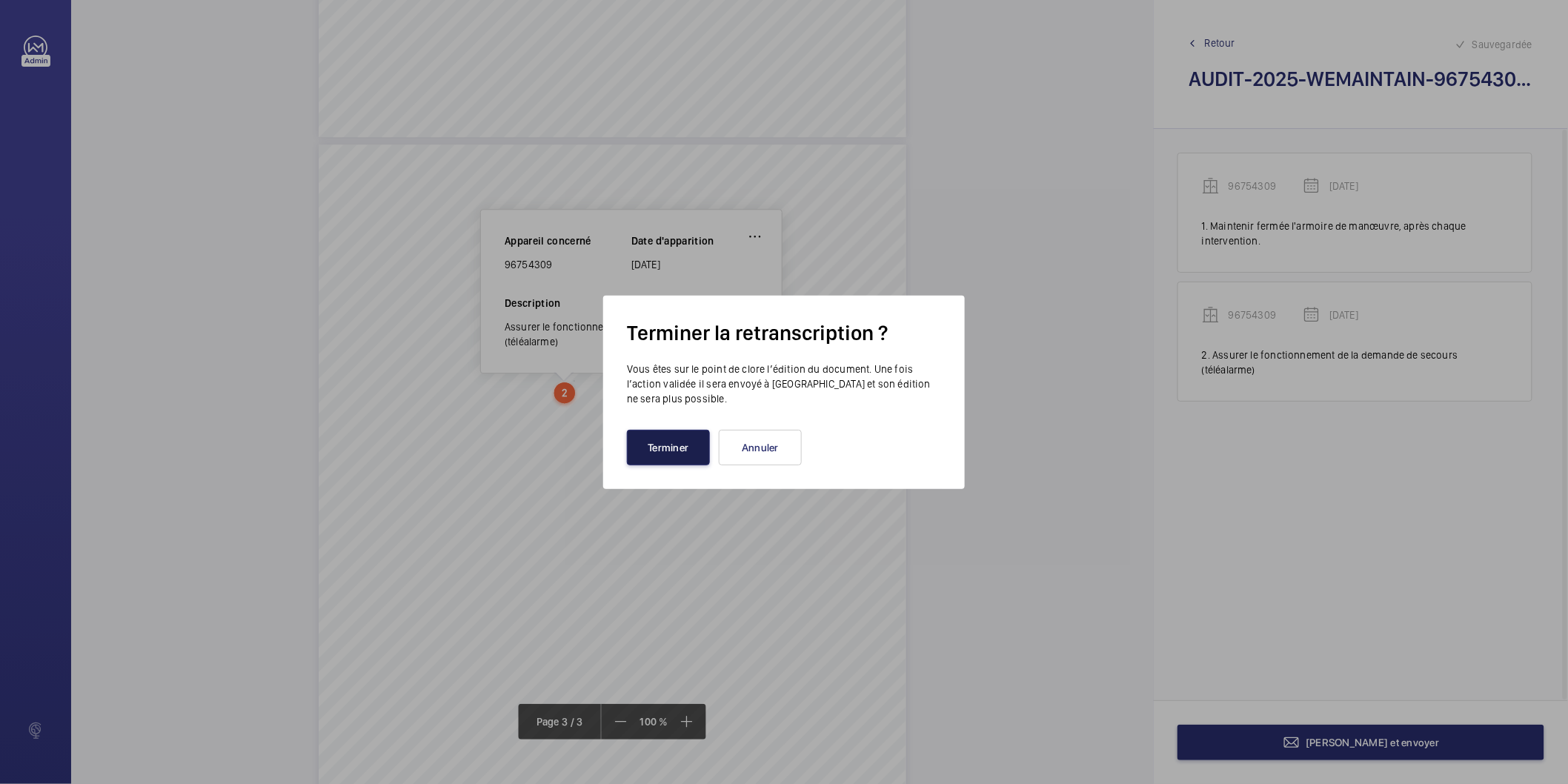
click at [694, 448] on button "Terminer" at bounding box center [668, 447] width 83 height 35
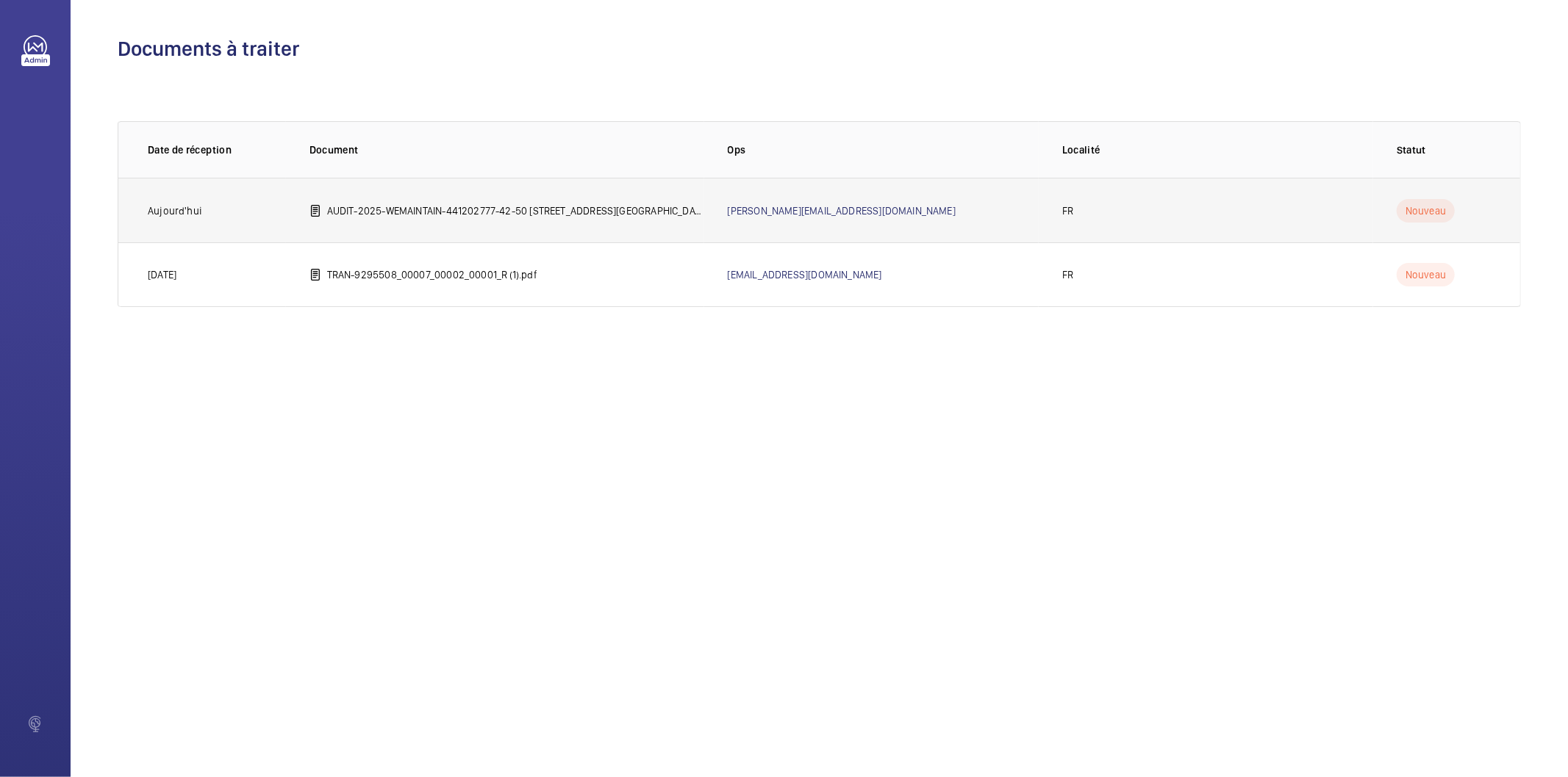
click at [533, 215] on p "AUDIT-2025-WEMAINTAIN-441202777-42-50 [STREET_ADDRESS][GEOGRAPHIC_DATA]©e 75012…" at bounding box center [516, 210] width 377 height 15
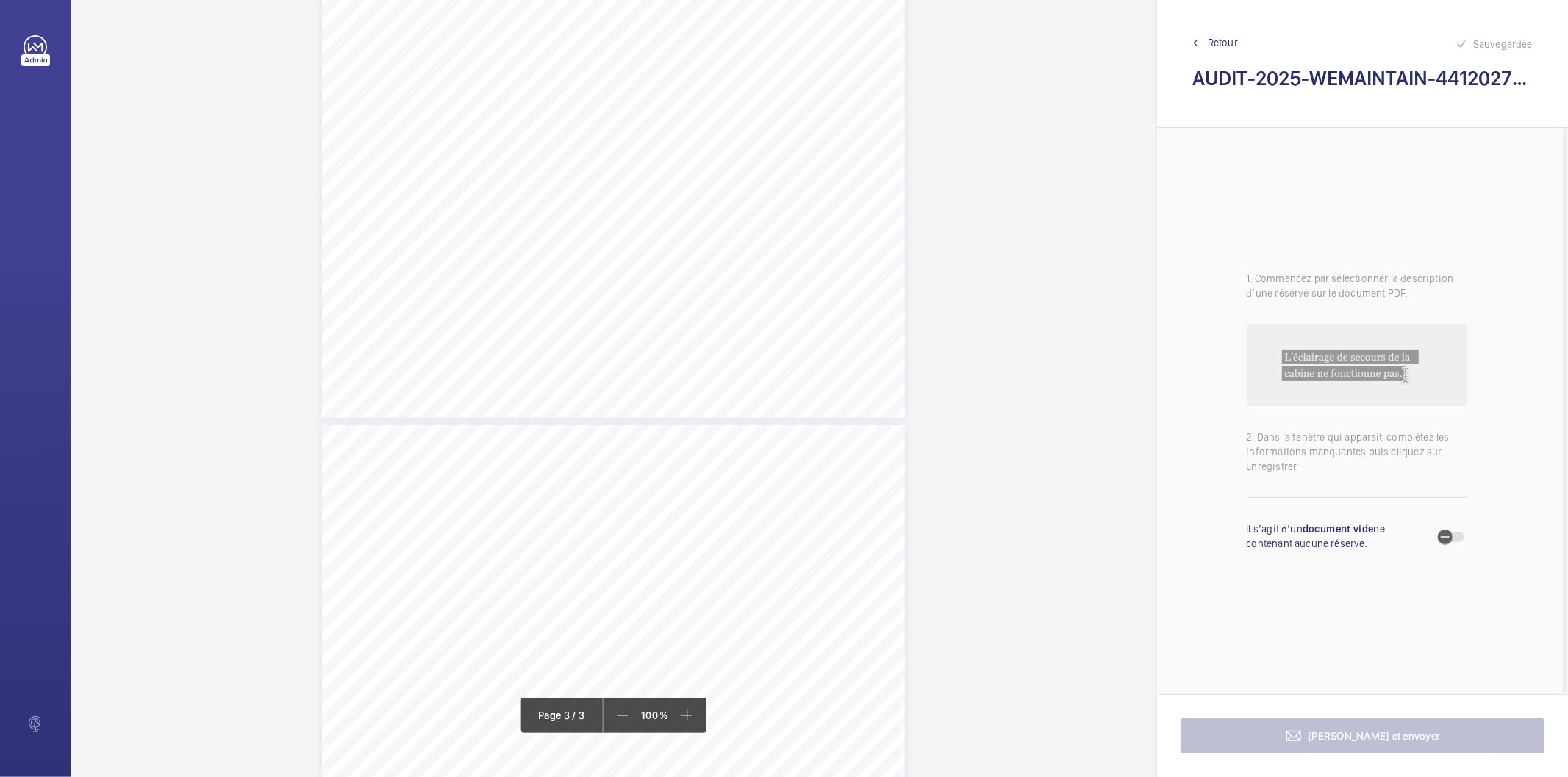
scroll to position [1469, 0]
drag, startPoint x: 363, startPoint y: 378, endPoint x: 407, endPoint y: 382, distance: 44.2
click at [407, 382] on div "AUDIT TECHNIQUE PERIODIQUE - App. N° 441202777 [STREET_ADDRESS] TRAVAUX A LA CH…" at bounding box center [613, 629] width 583 height 824
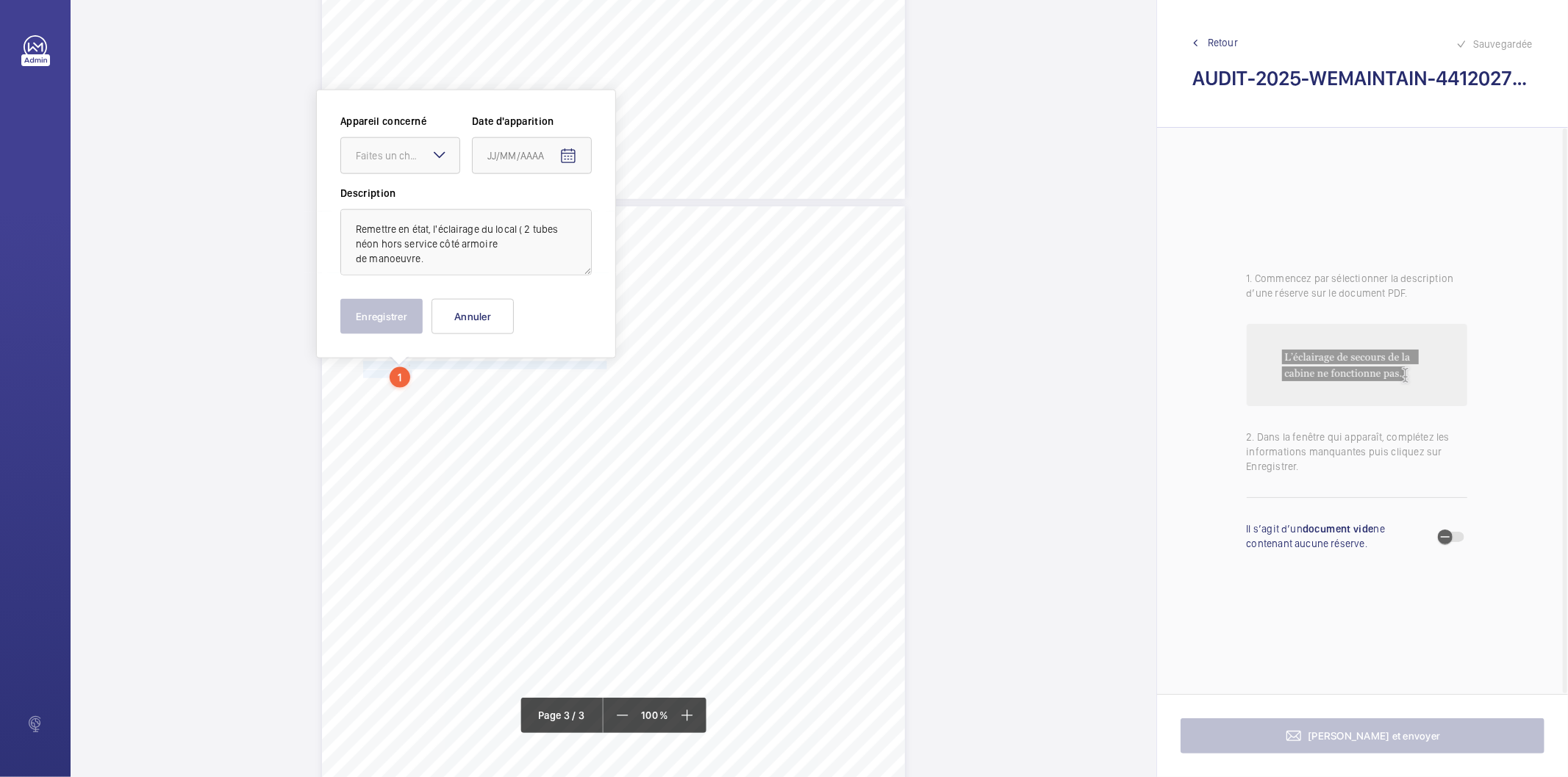
click at [432, 157] on mat-icon at bounding box center [439, 155] width 17 height 17
click at [405, 200] on span "44120277" at bounding box center [400, 200] width 89 height 15
click at [568, 148] on mat-icon "Open calendar" at bounding box center [568, 156] width 17 height 17
click at [639, 217] on span "Previous month" at bounding box center [643, 215] width 30 height 30
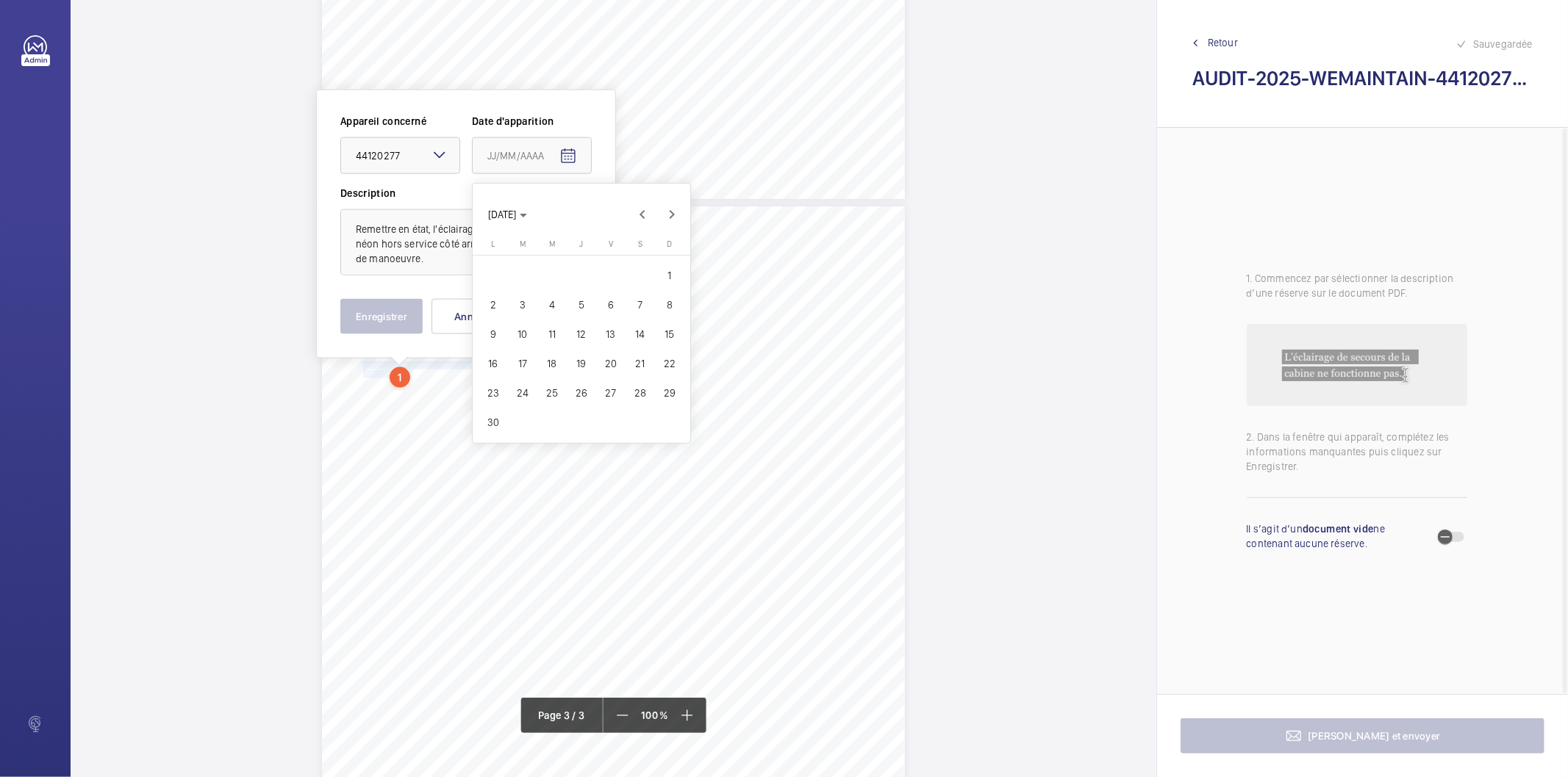
click at [604, 393] on span "27" at bounding box center [611, 393] width 26 height 26
type input "[DATE]"
click at [383, 317] on button "Enregistrer" at bounding box center [382, 317] width 82 height 35
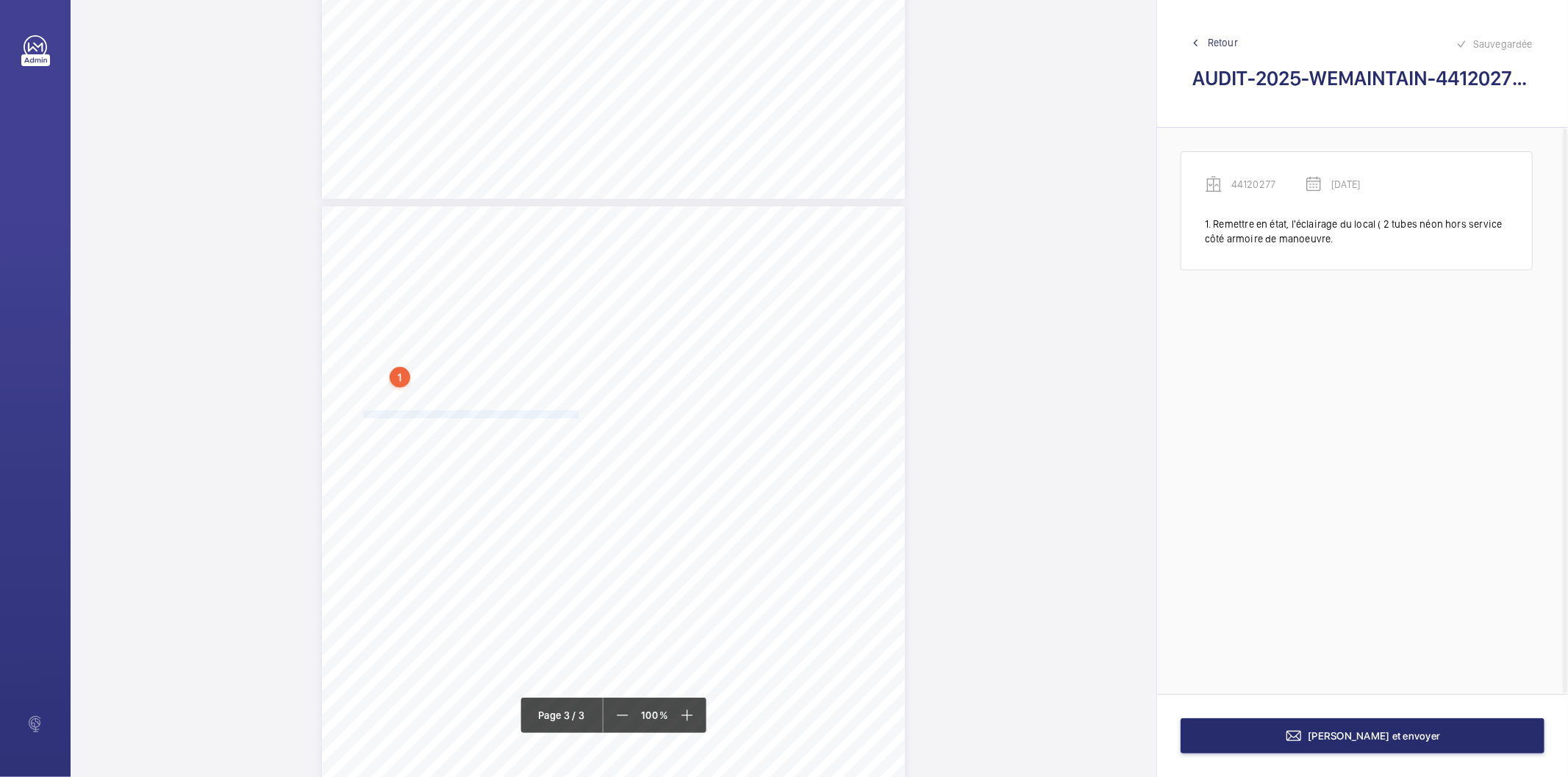
drag, startPoint x: 363, startPoint y: 415, endPoint x: 574, endPoint y: 412, distance: 211.0
click at [574, 412] on div "AUDIT TECHNIQUE PERIODIQUE - App. N° 441202777 [STREET_ADDRESS] TRAVAUX A LA CH…" at bounding box center [613, 618] width 583 height 824
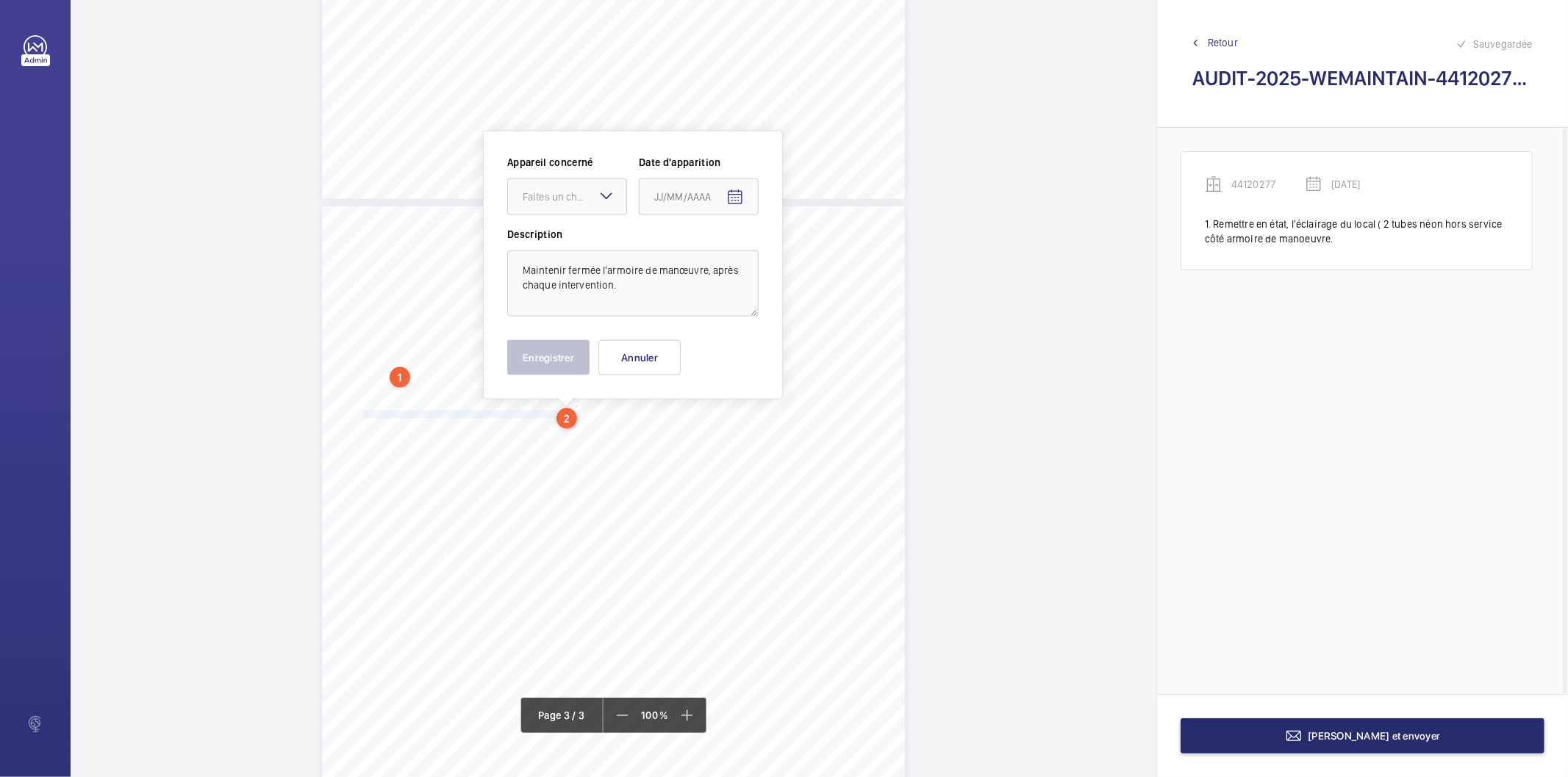
scroll to position [1522, 0]
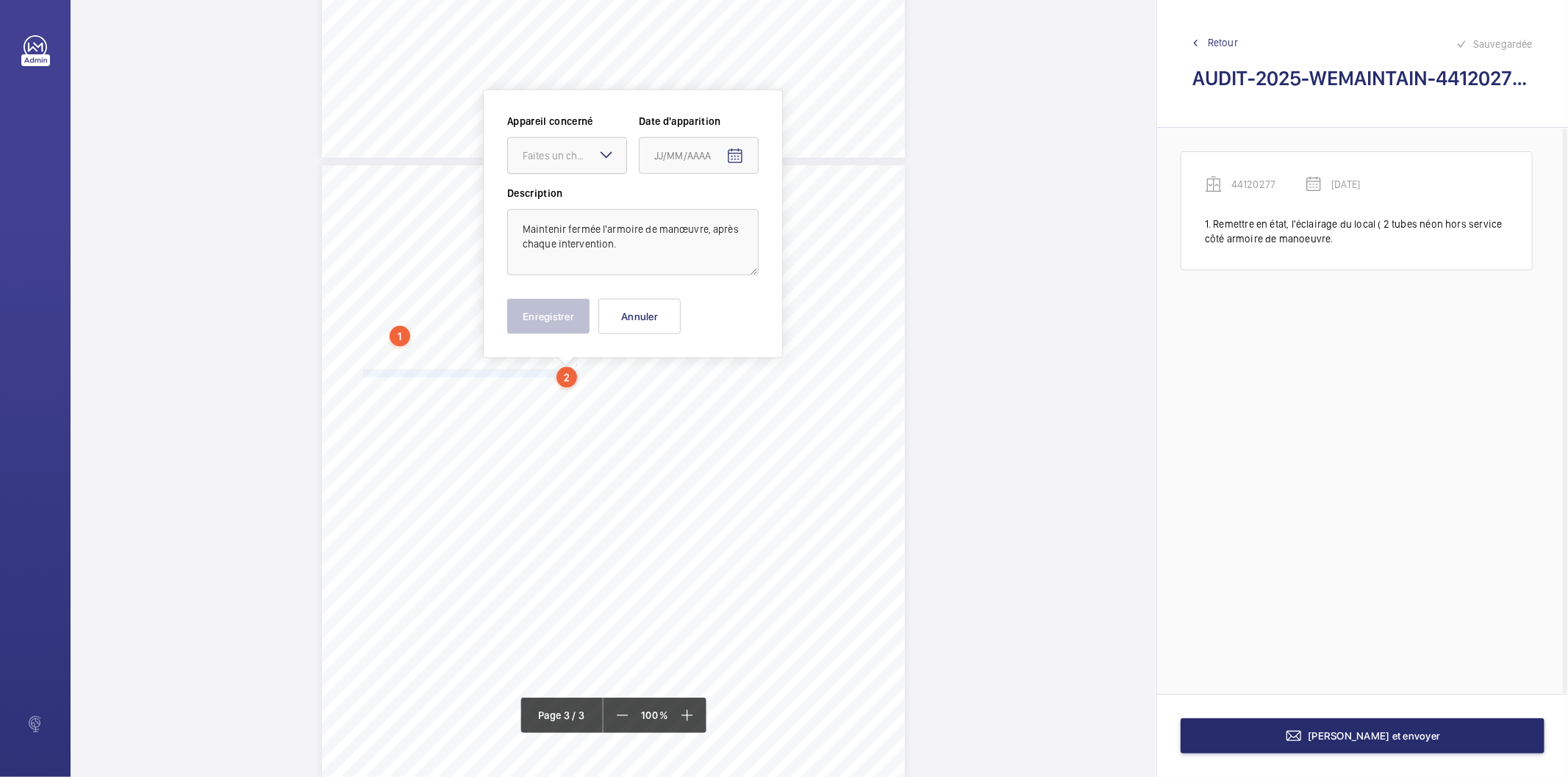
click at [570, 155] on div "Faites un choix" at bounding box center [574, 155] width 104 height 15
click at [551, 199] on span "44120277" at bounding box center [567, 200] width 89 height 15
click at [743, 156] on mat-icon "Open calendar" at bounding box center [735, 156] width 17 height 17
click at [811, 216] on span "Previous month" at bounding box center [810, 215] width 30 height 30
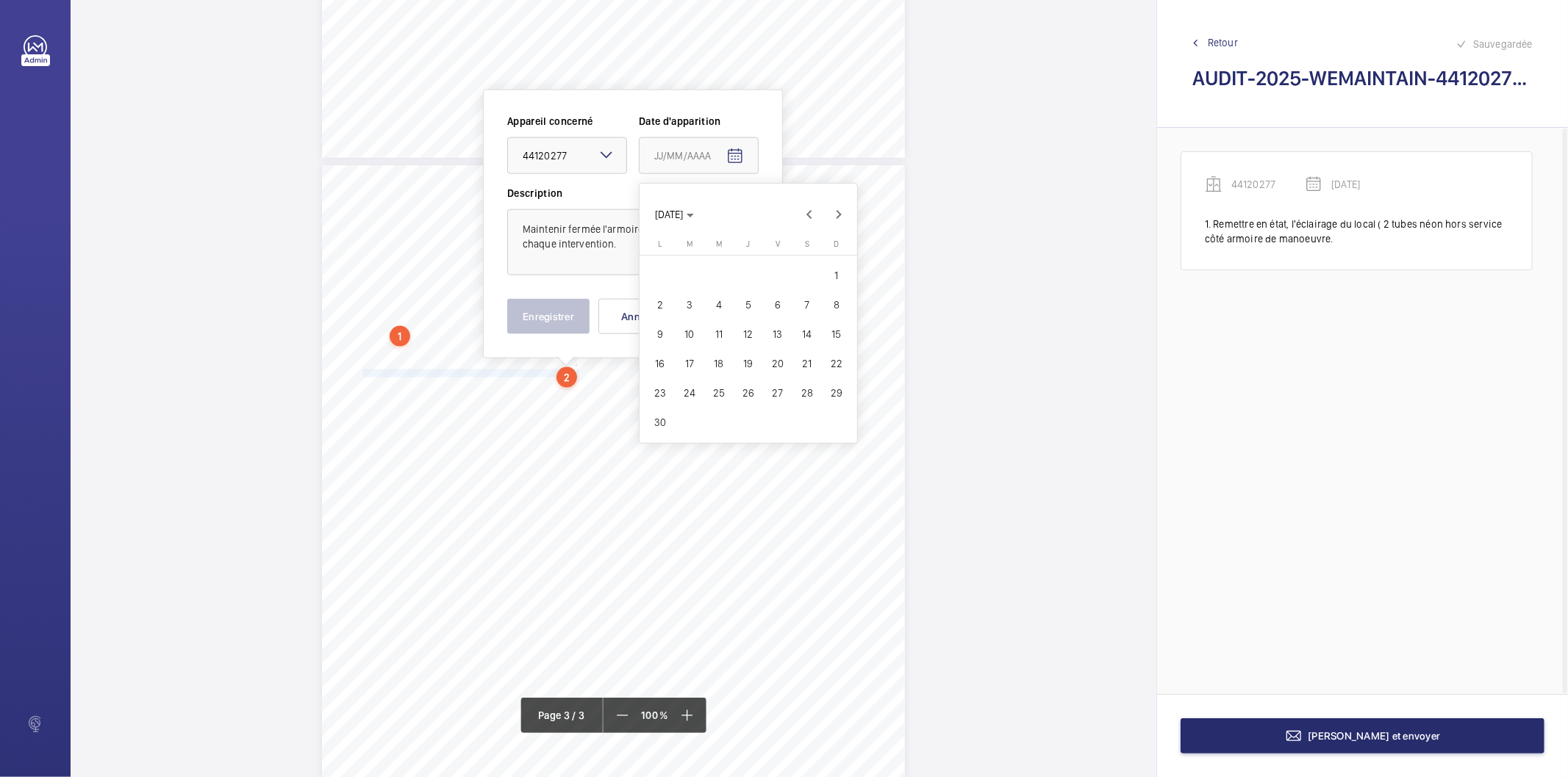
click at [774, 388] on span "27" at bounding box center [777, 393] width 26 height 26
type input "[DATE]"
click at [537, 316] on button "Enregistrer" at bounding box center [549, 317] width 82 height 35
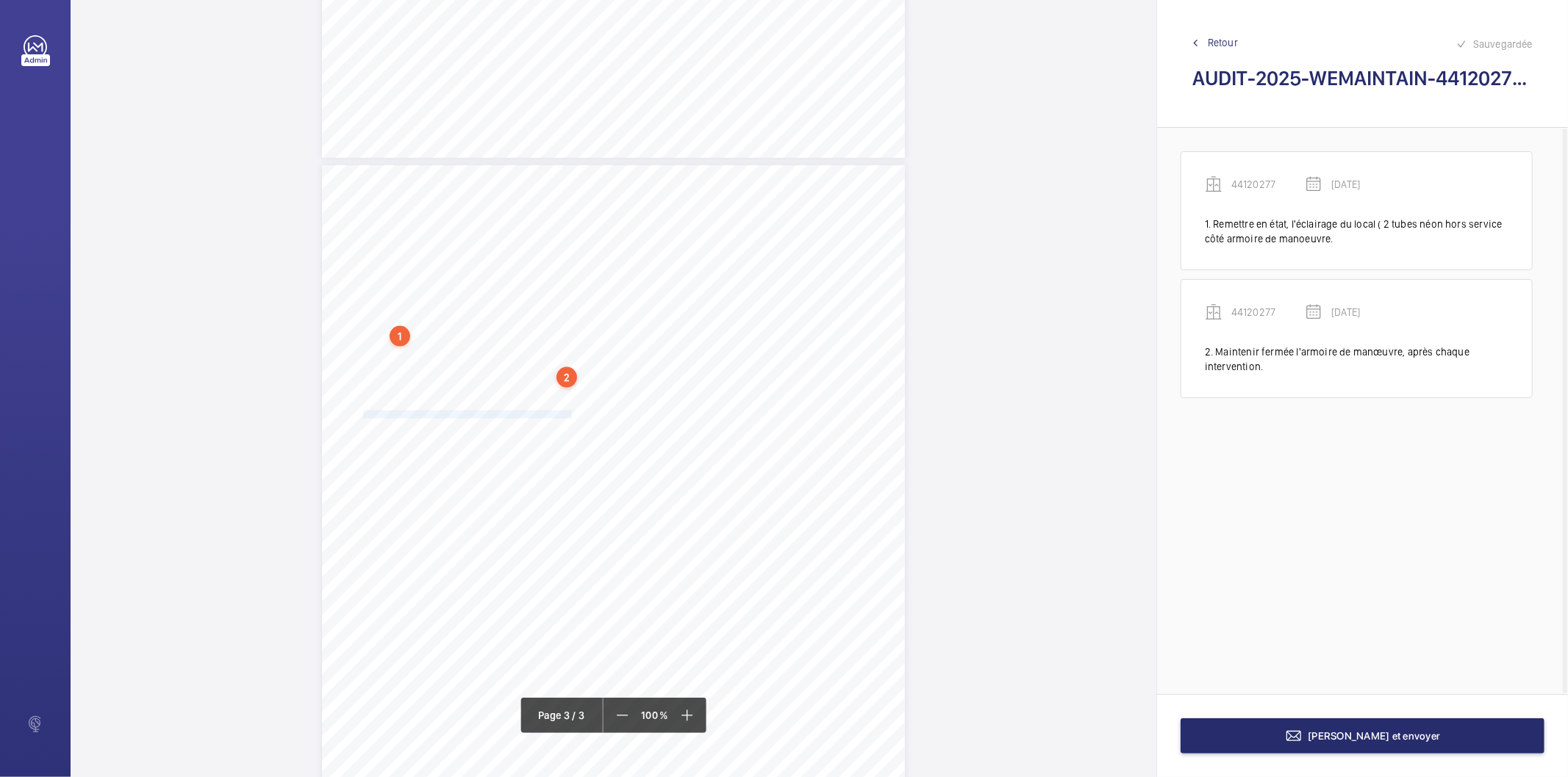
drag, startPoint x: 362, startPoint y: 416, endPoint x: 569, endPoint y: 414, distance: 207.0
click at [569, 414] on div "AUDIT TECHNIQUE PERIODIQUE - App. N° 441202777 [STREET_ADDRESS] TRAVAUX A LA CH…" at bounding box center [613, 577] width 583 height 824
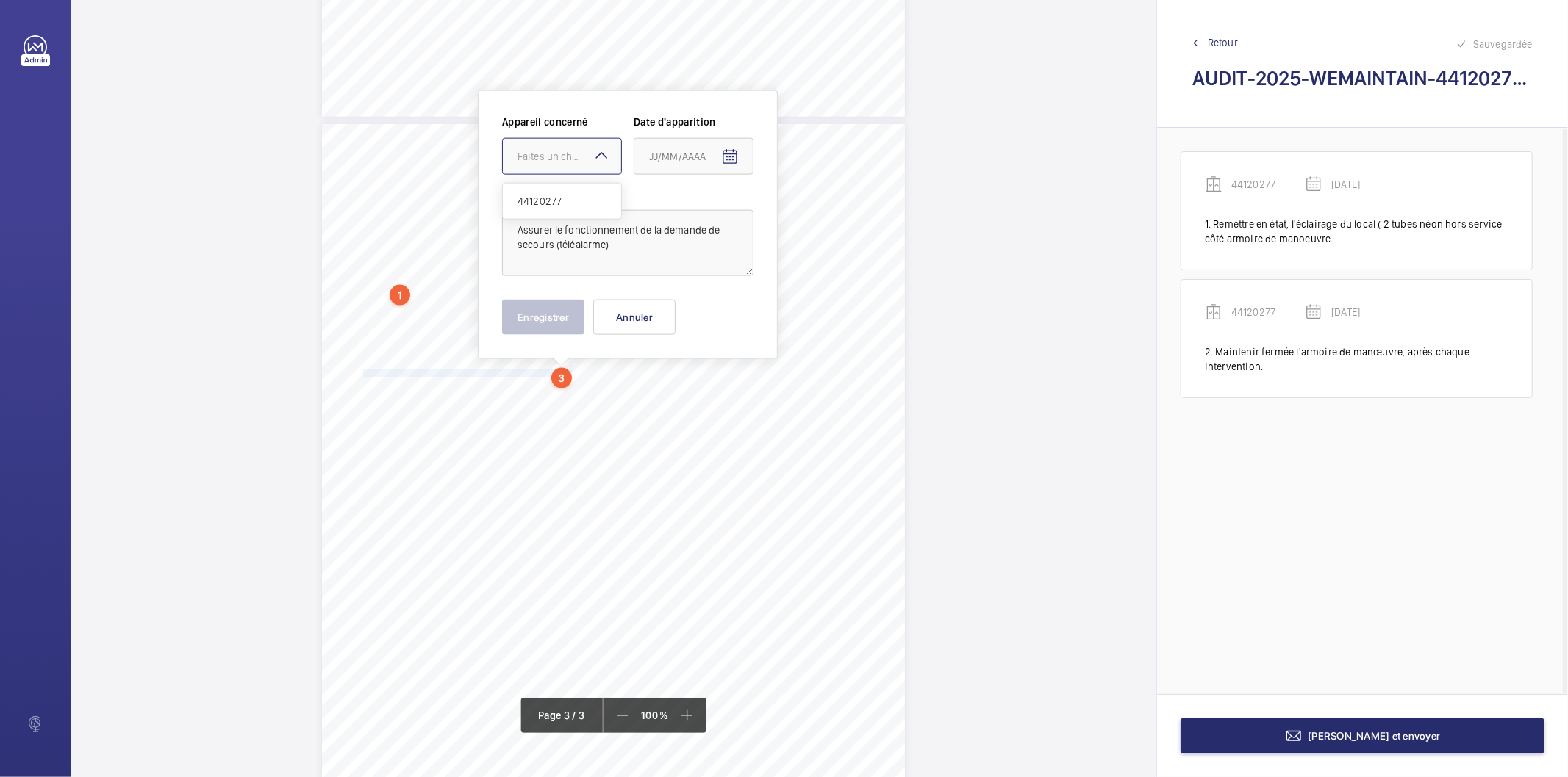
click at [582, 151] on div "Faites un choix" at bounding box center [569, 156] width 104 height 15
click at [562, 192] on div "44120277" at bounding box center [562, 201] width 118 height 35
click at [740, 155] on span "Open calendar" at bounding box center [729, 157] width 35 height 35
click at [805, 216] on span "Previous month" at bounding box center [805, 215] width 30 height 30
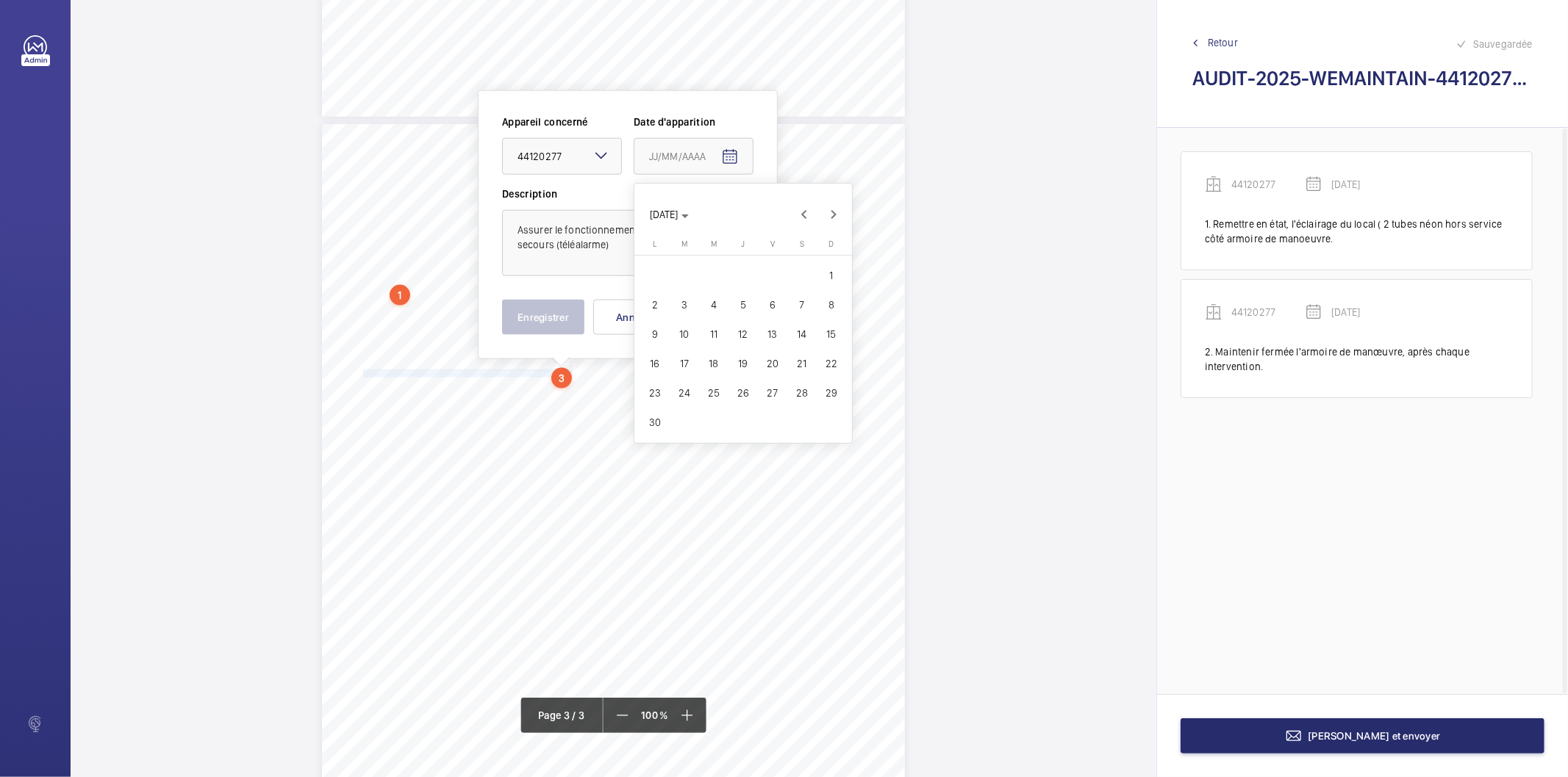
drag, startPoint x: 770, startPoint y: 387, endPoint x: 672, endPoint y: 379, distance: 98.3
click at [770, 388] on span "27" at bounding box center [772, 393] width 26 height 26
type input "[DATE]"
click at [515, 309] on button "Enregistrer" at bounding box center [543, 317] width 82 height 35
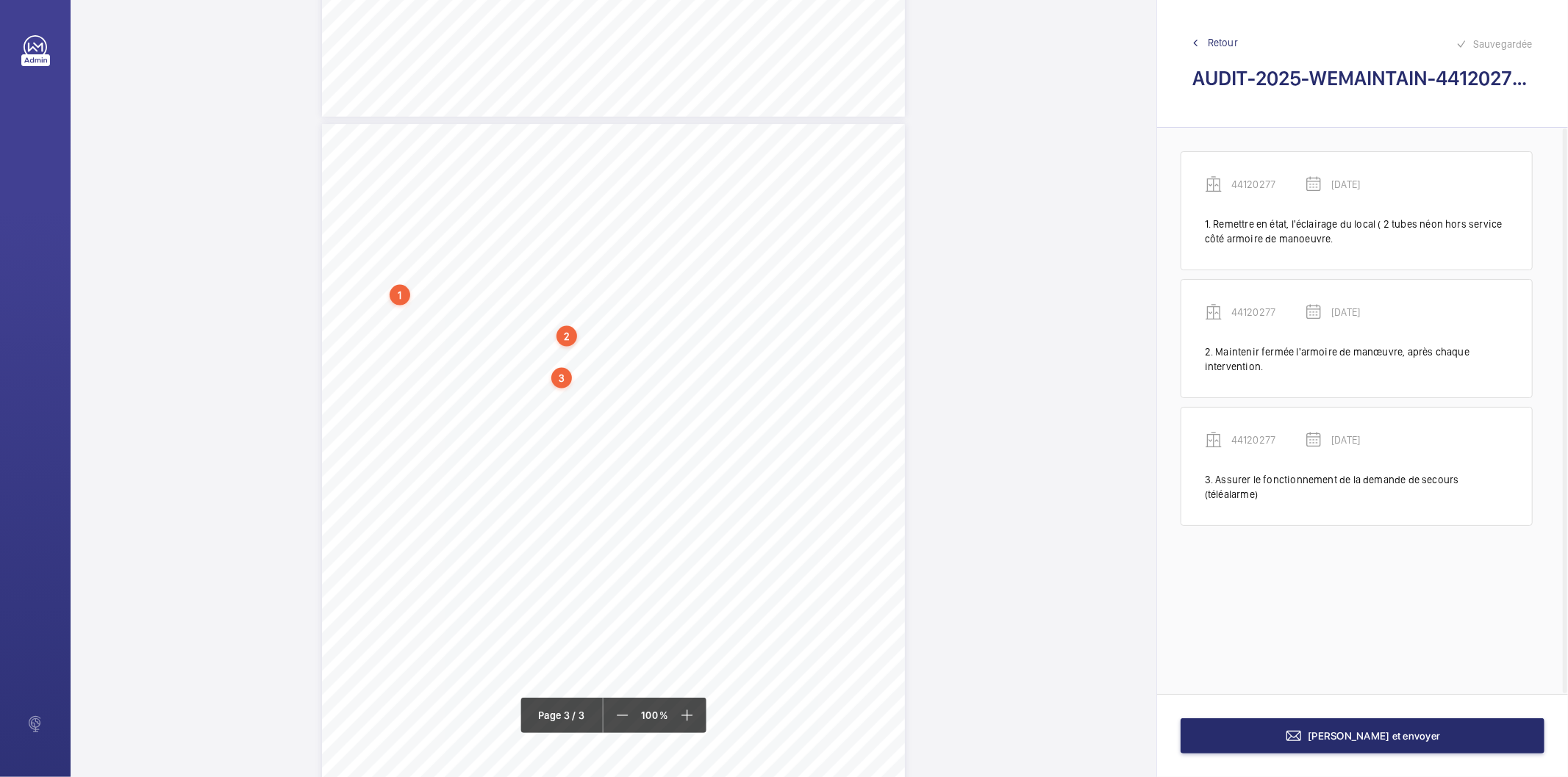
click at [562, 380] on div "3" at bounding box center [562, 379] width 21 height 21
click at [538, 262] on div "44120277" at bounding box center [565, 262] width 126 height 15
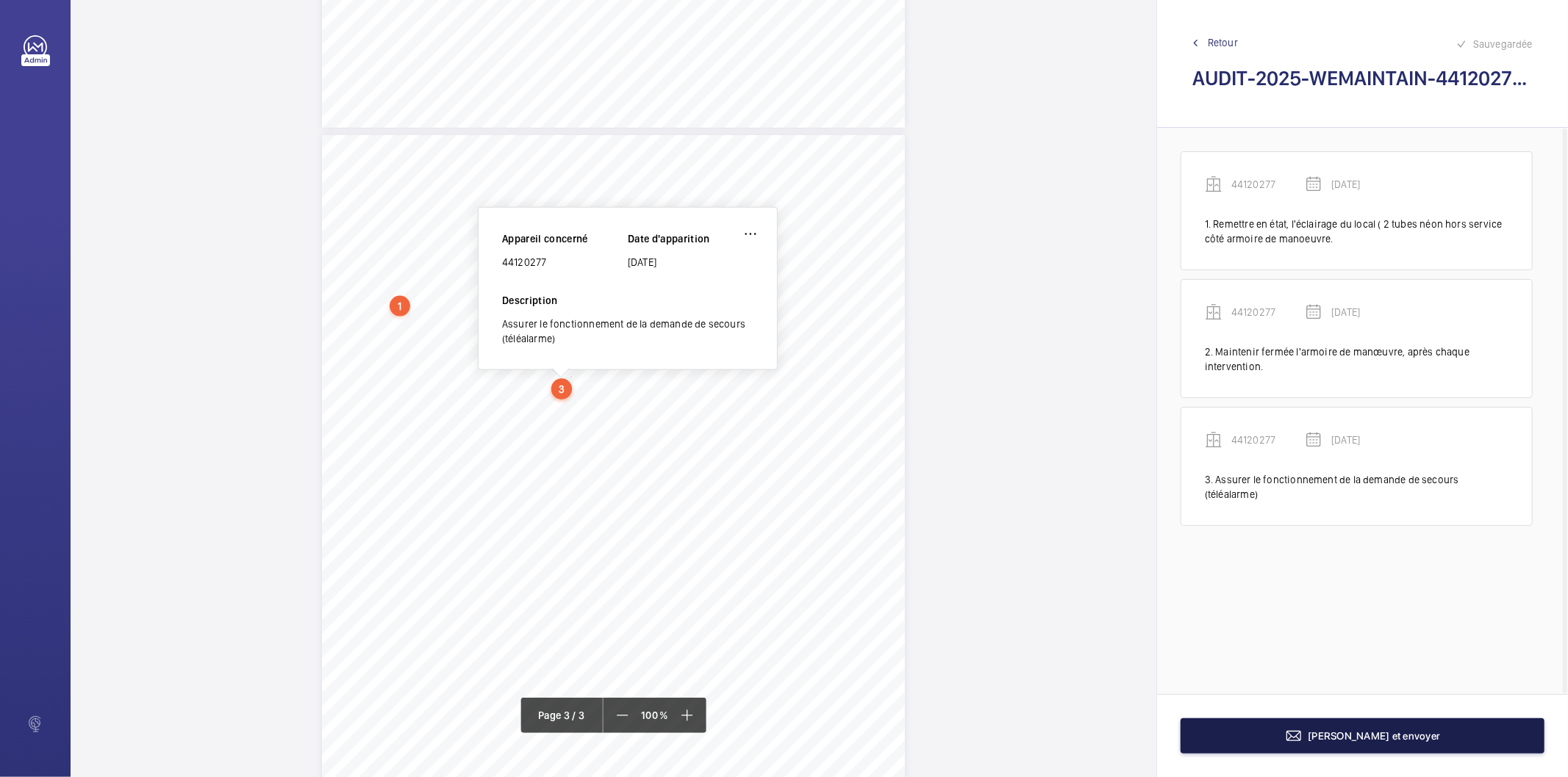
click at [1364, 743] on button "[PERSON_NAME] et envoyer" at bounding box center [1363, 736] width 364 height 35
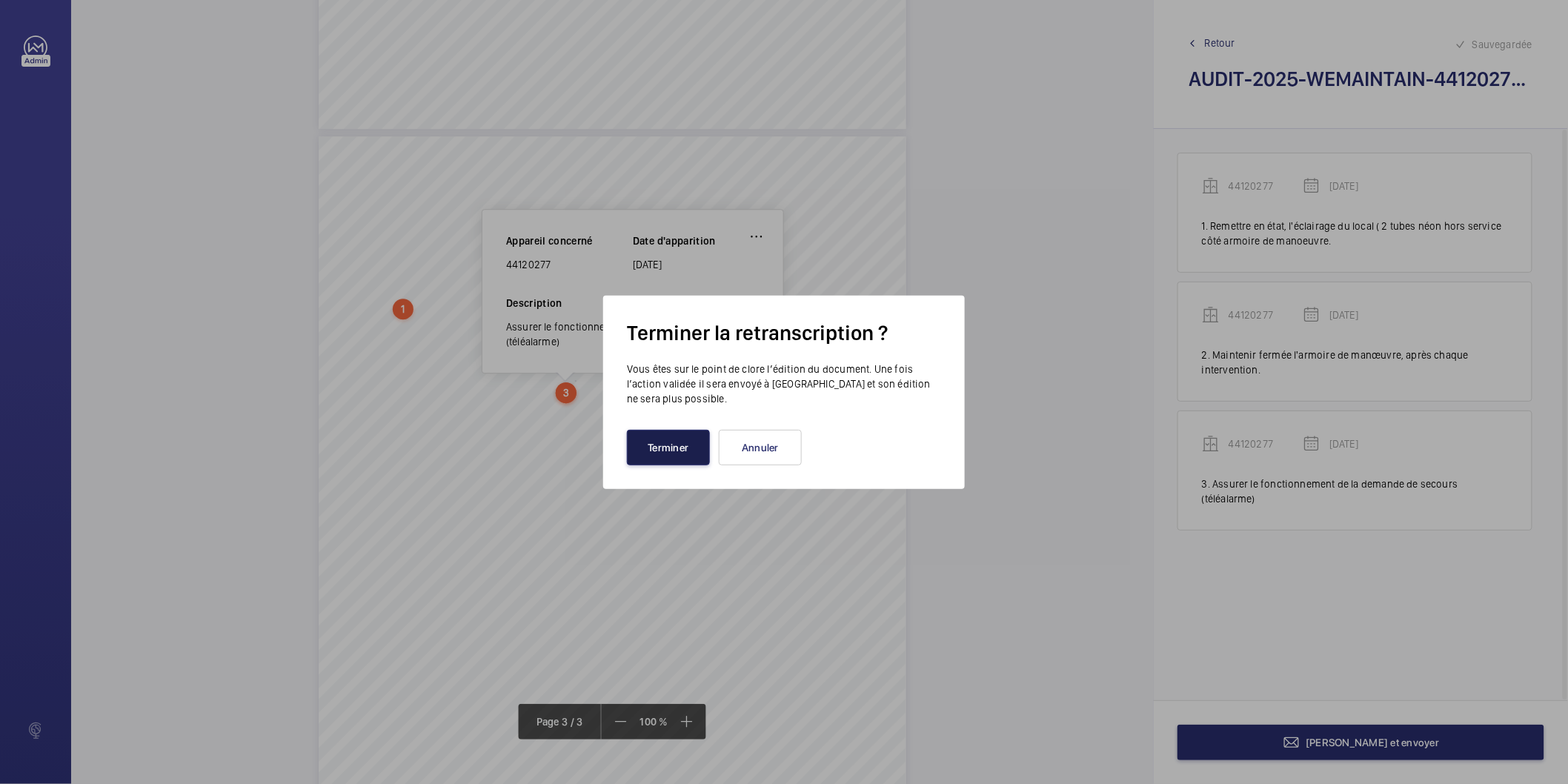
click at [650, 442] on button "Terminer" at bounding box center [668, 447] width 83 height 35
